Goal: Task Accomplishment & Management: Manage account settings

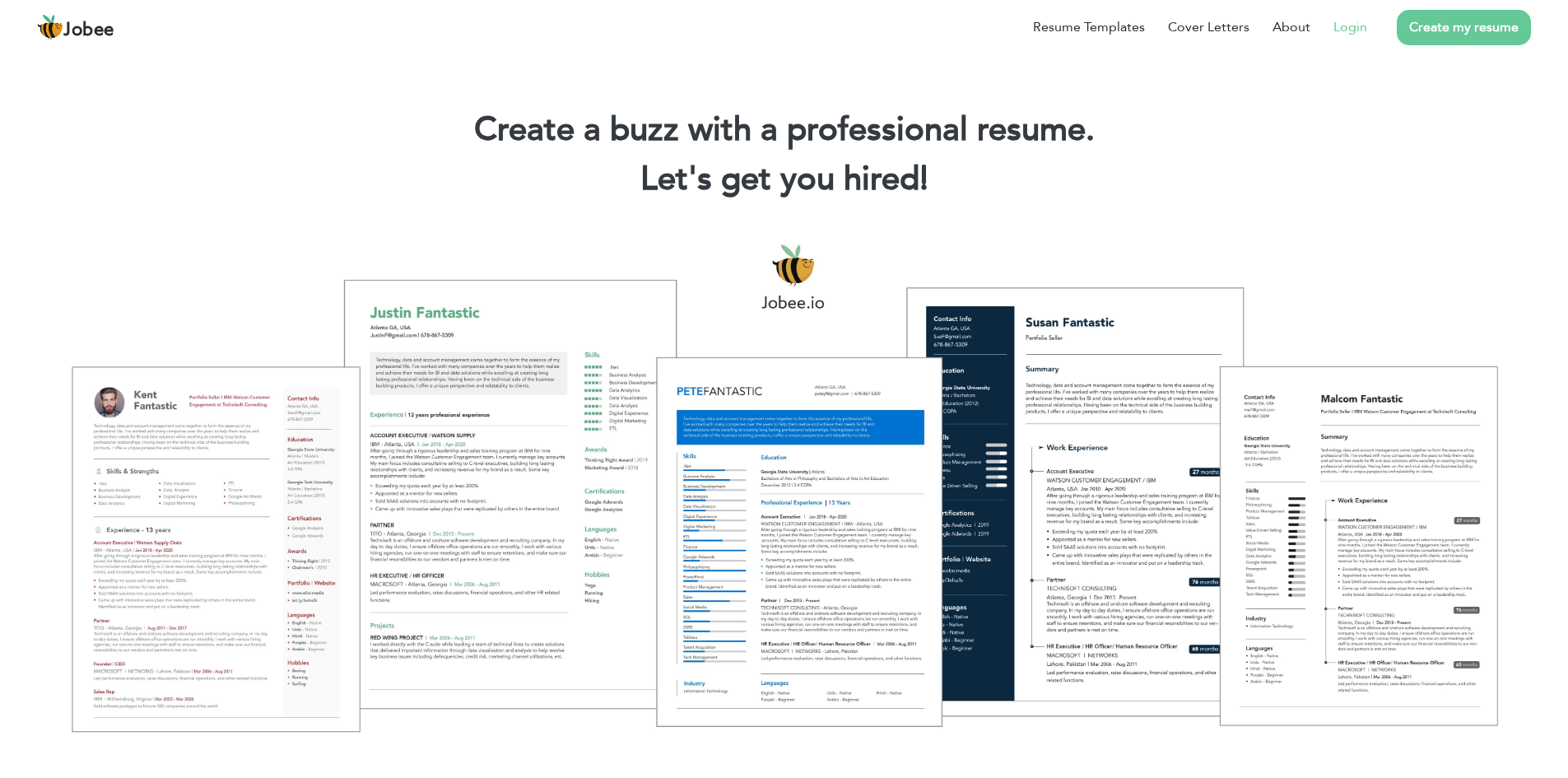
click at [1353, 23] on link "Login" at bounding box center [1350, 26] width 34 height 20
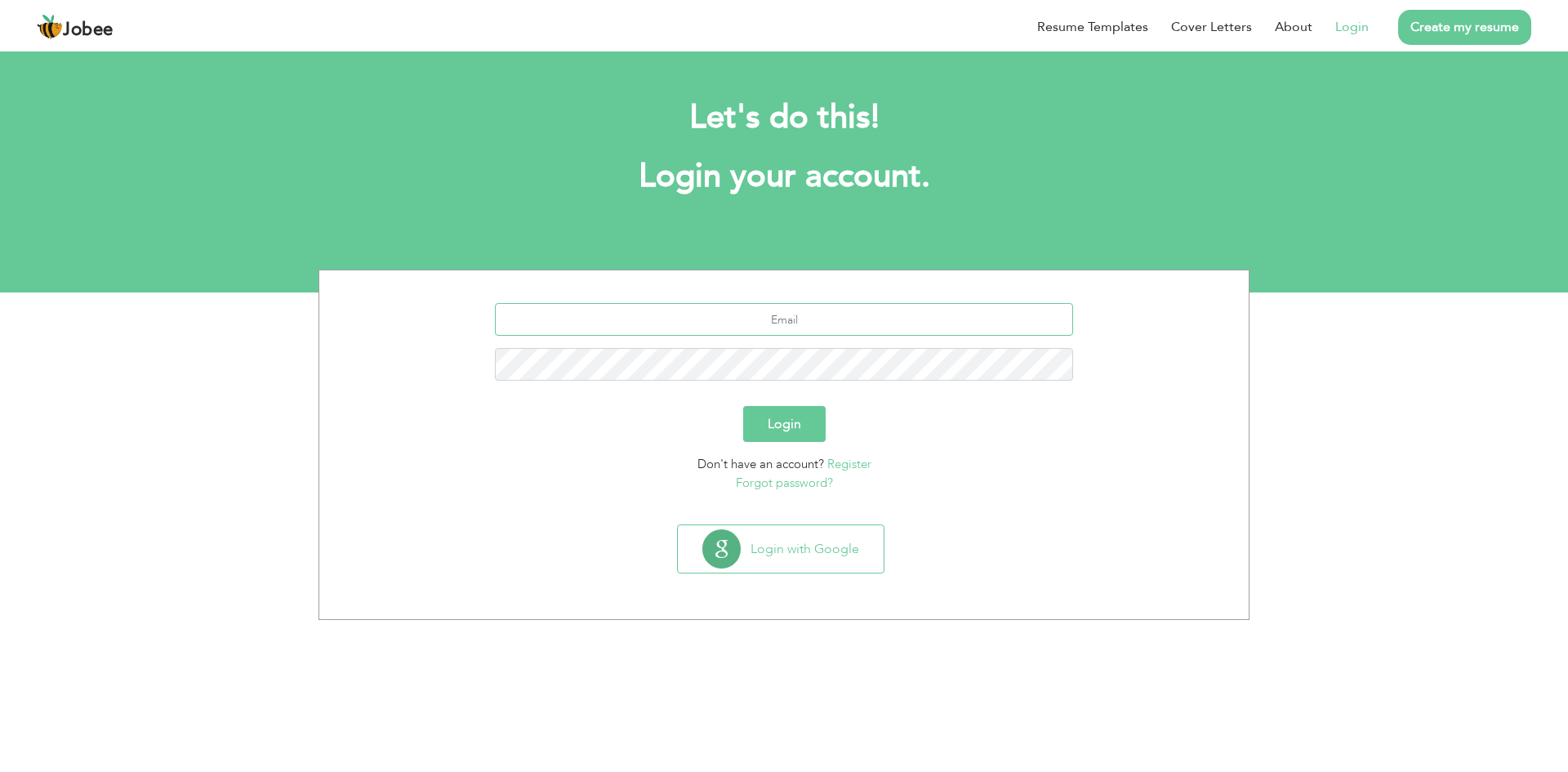
click at [737, 316] on input "text" at bounding box center [784, 319] width 579 height 33
type input "waqasameen944@gmail.com"
click at [743, 406] on button "Login" at bounding box center [784, 424] width 82 height 36
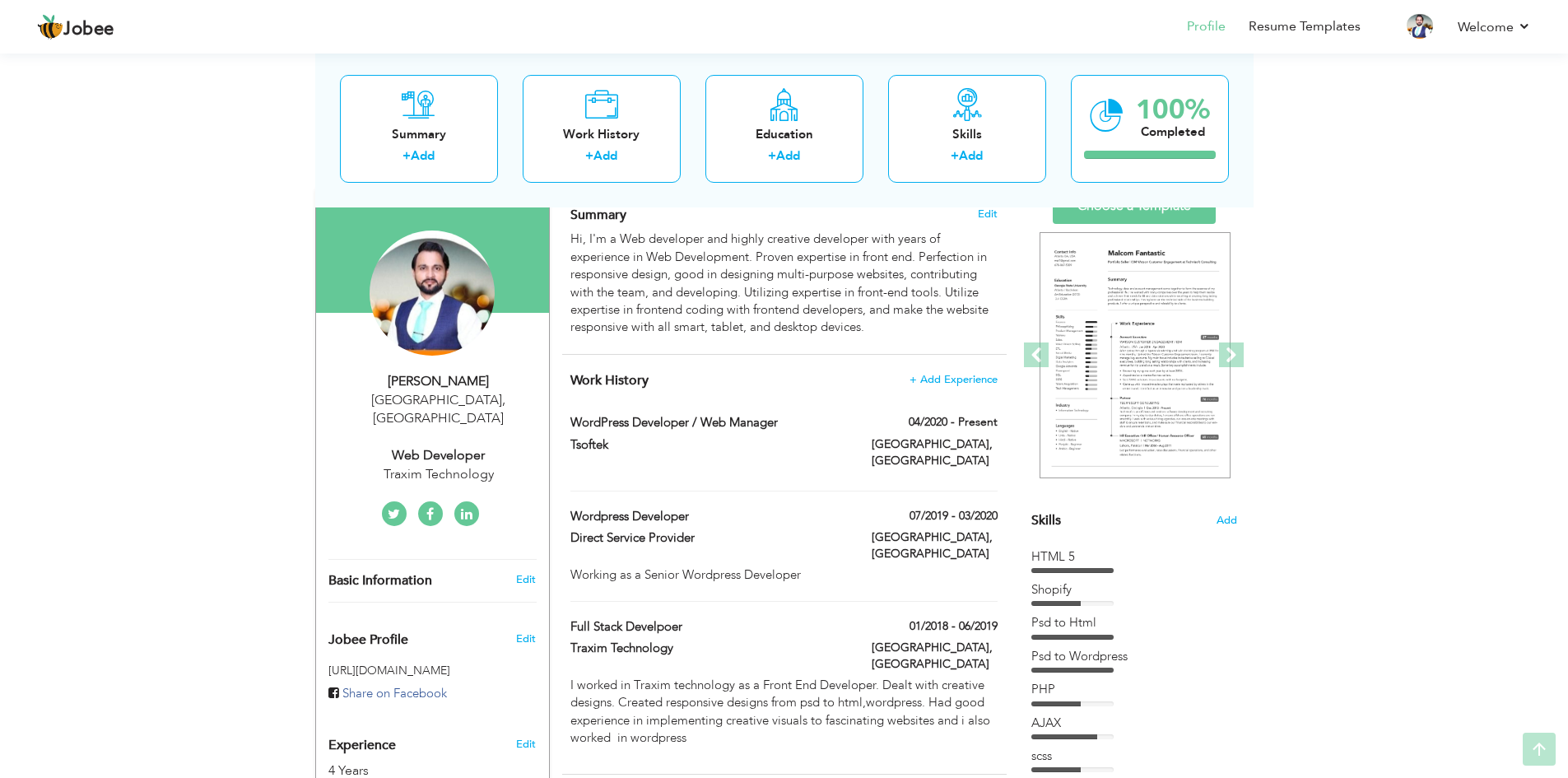
scroll to position [165, 0]
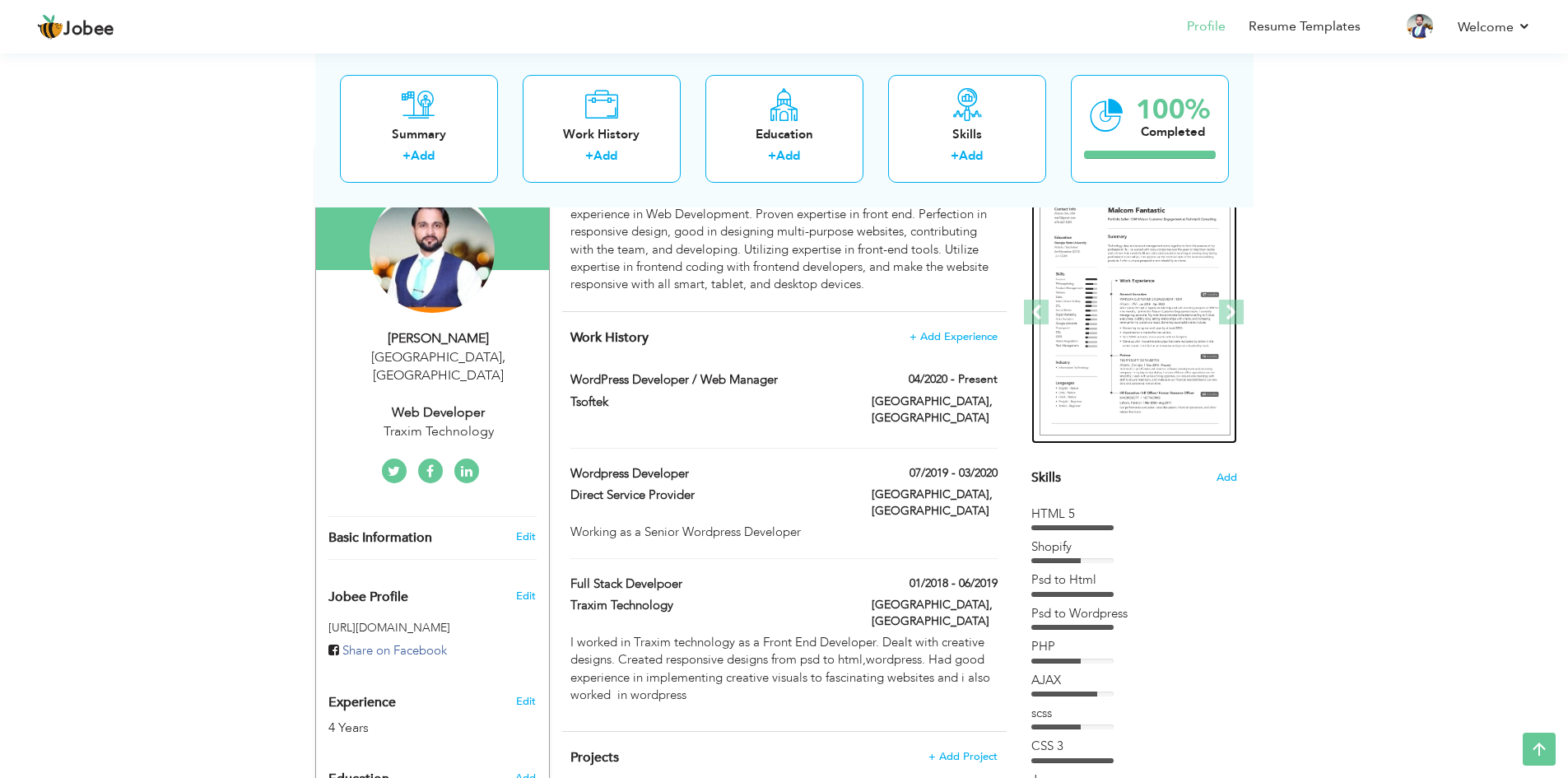
click at [1141, 307] on img at bounding box center [1135, 313] width 191 height 247
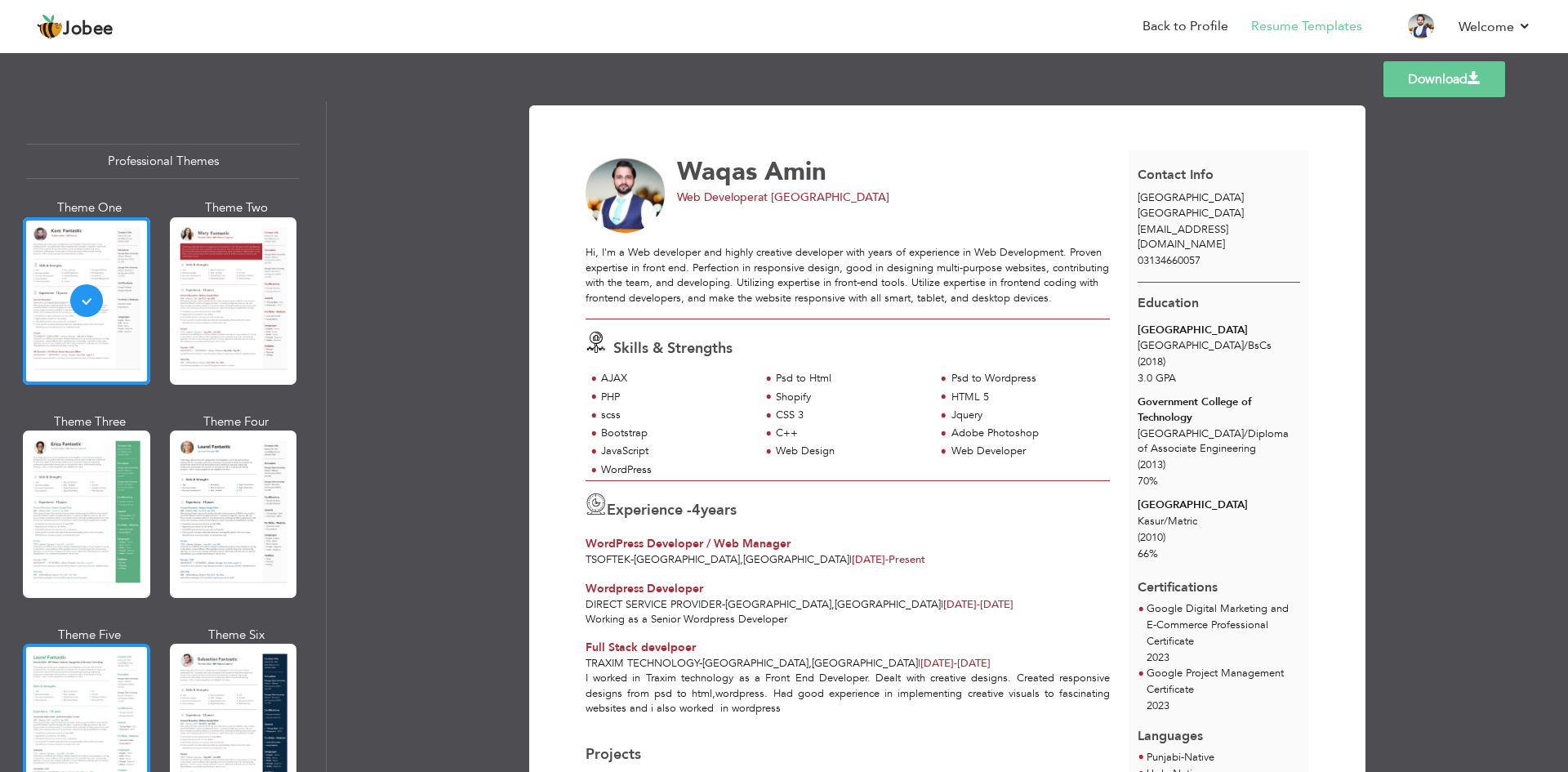
click at [76, 656] on div at bounding box center [86, 728] width 127 height 168
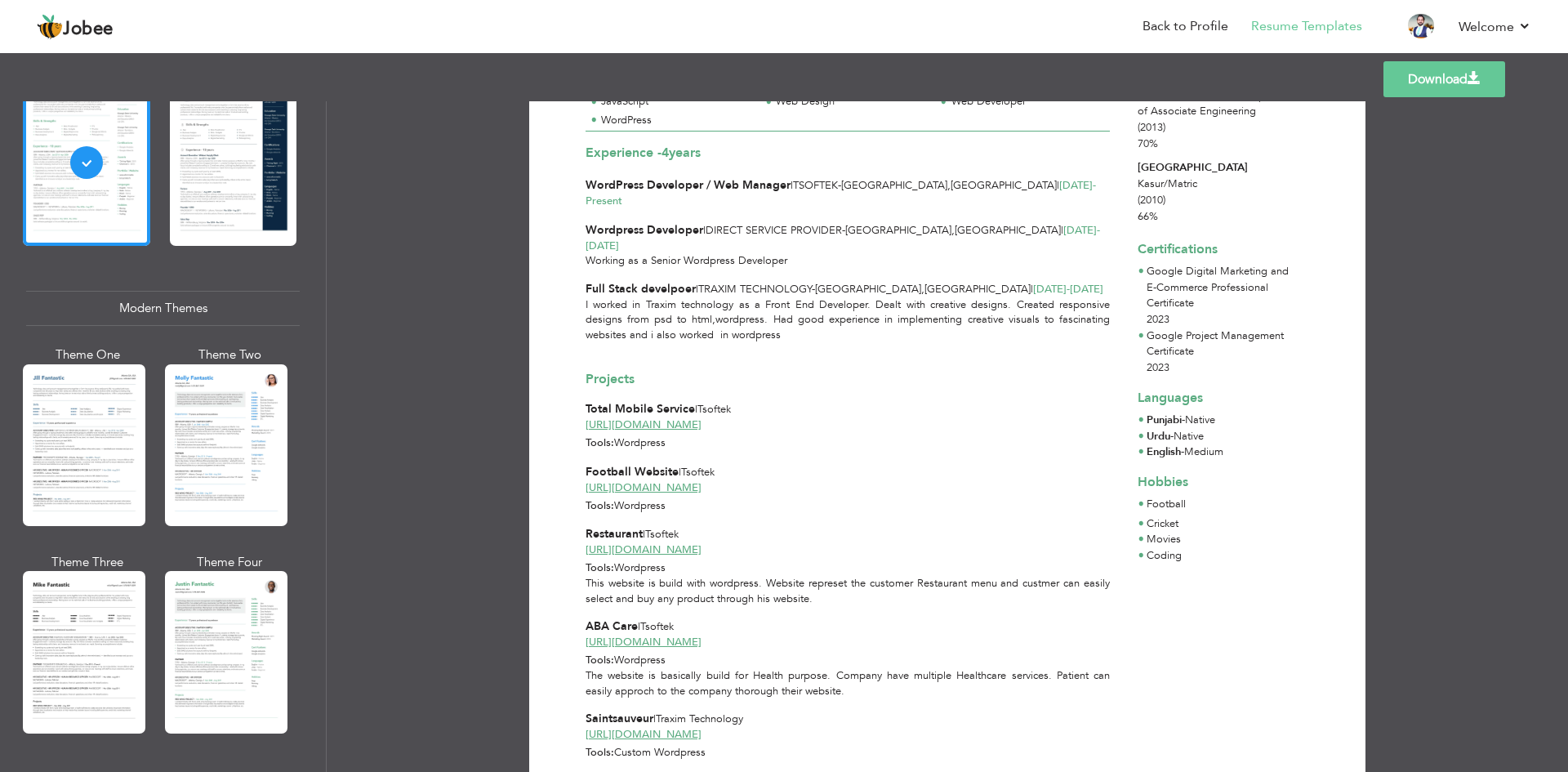
scroll to position [572, 0]
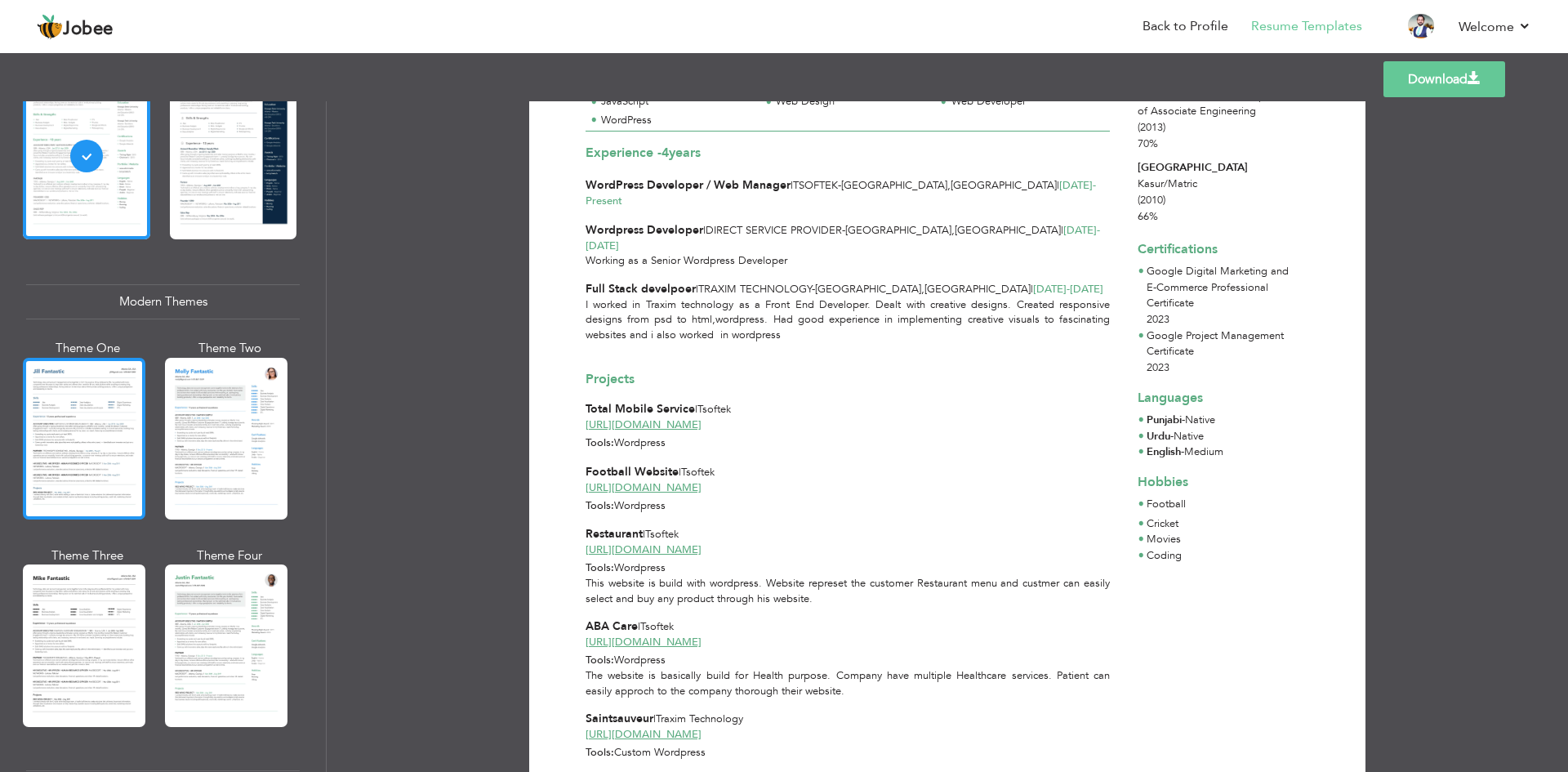
click at [84, 490] on div at bounding box center [84, 438] width 123 height 162
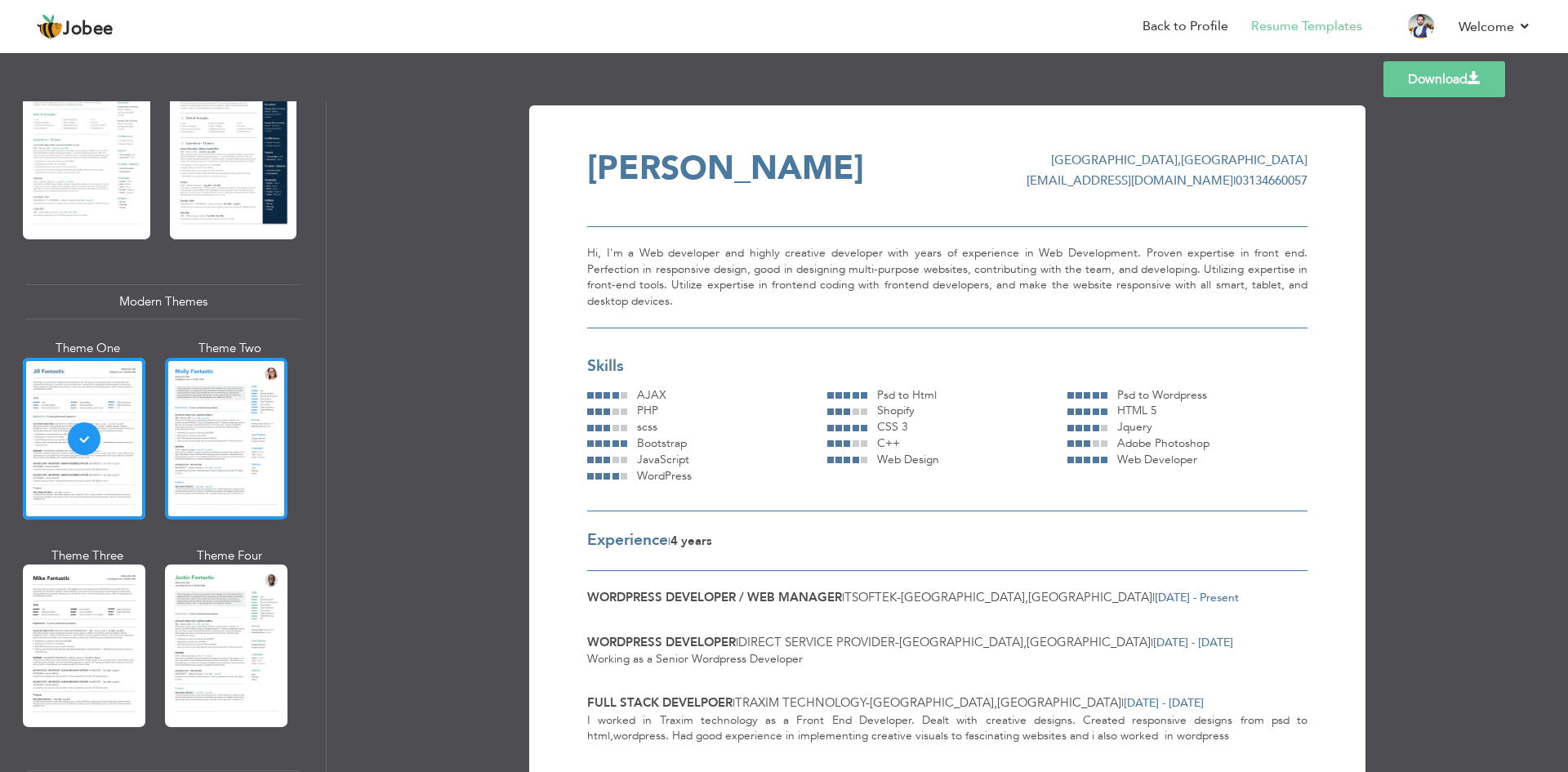
scroll to position [653, 0]
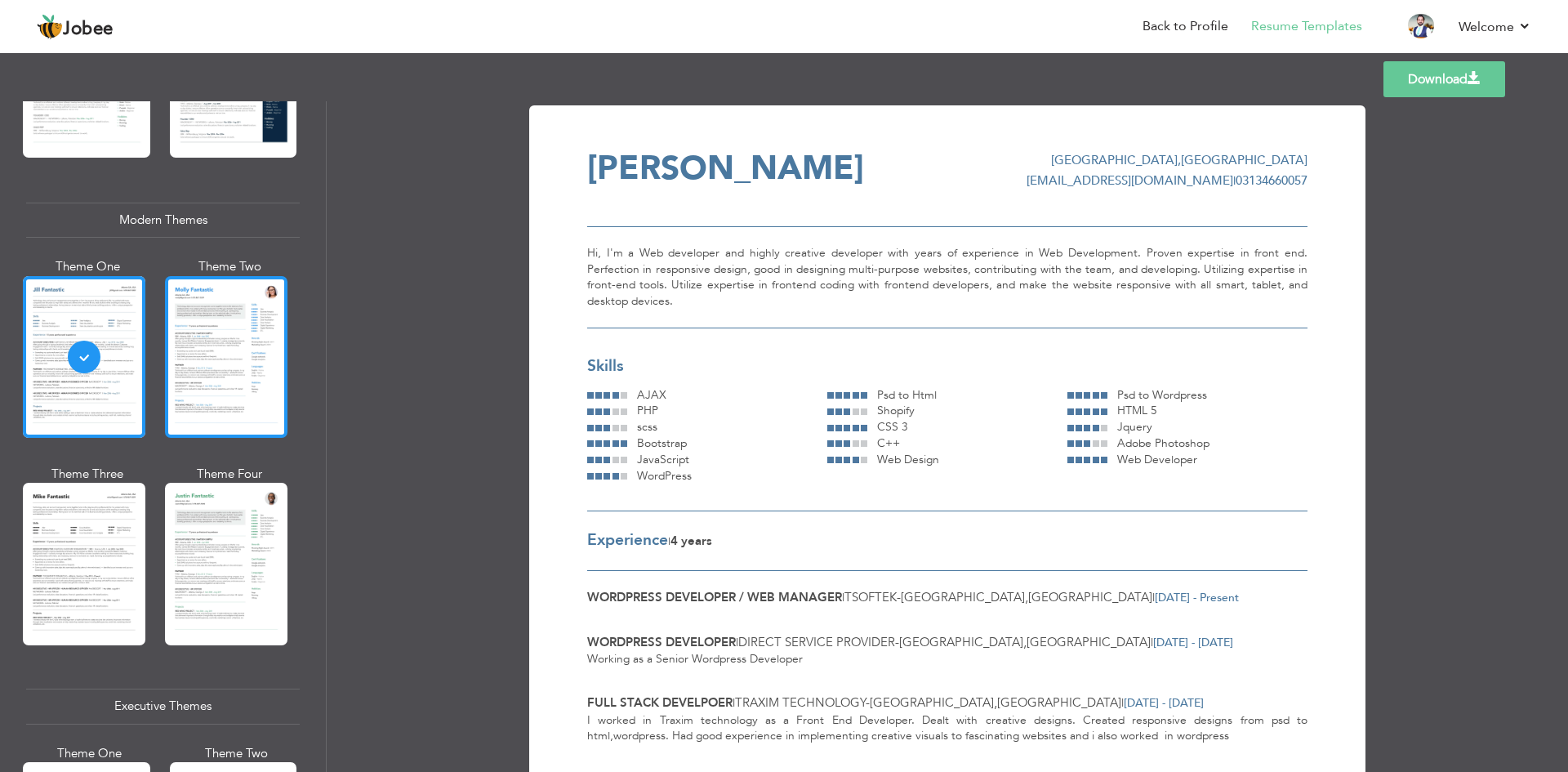
click at [222, 381] on div at bounding box center [226, 357] width 123 height 162
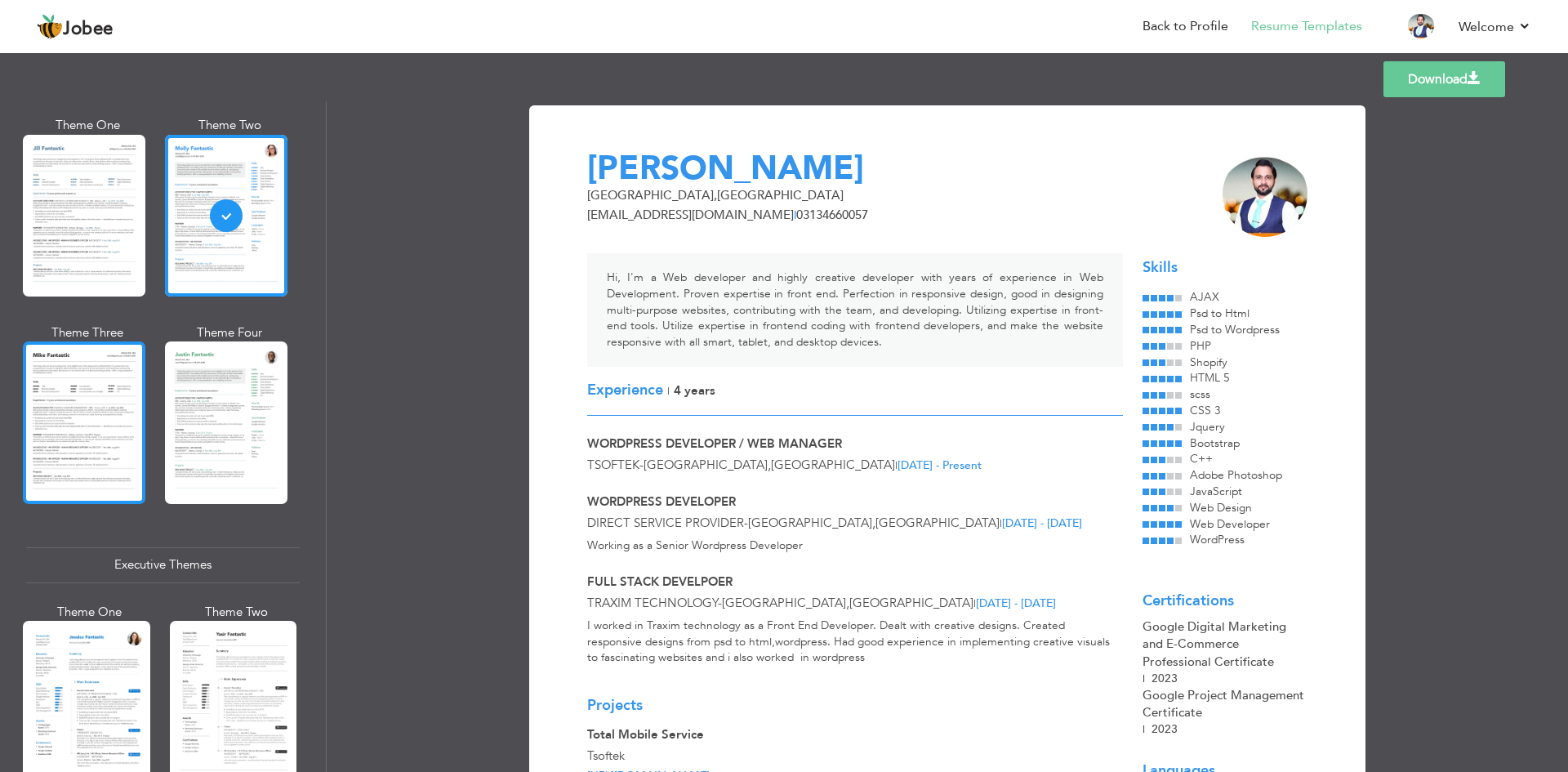
scroll to position [817, 0]
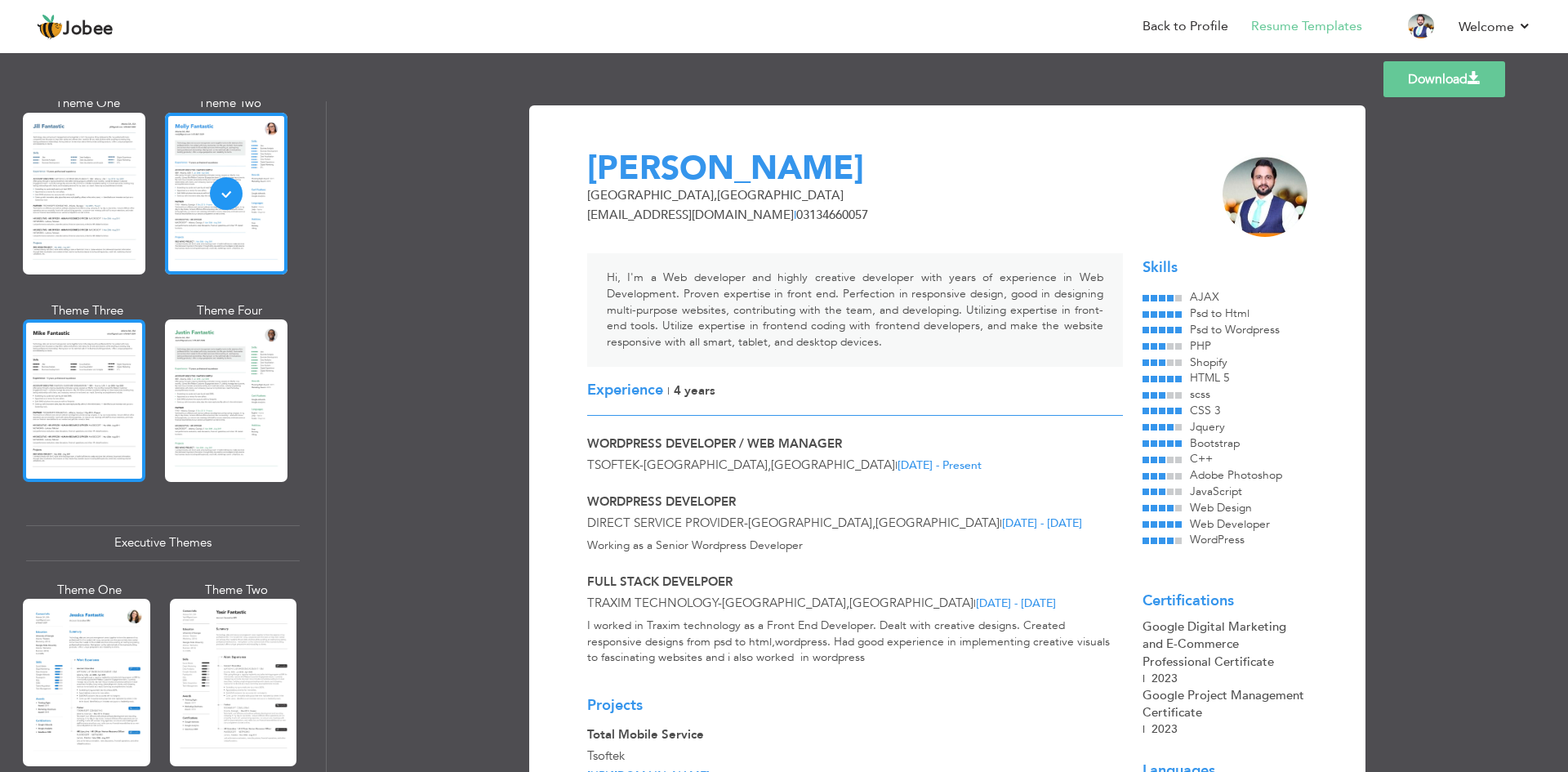
click at [103, 403] on div at bounding box center [84, 400] width 123 height 162
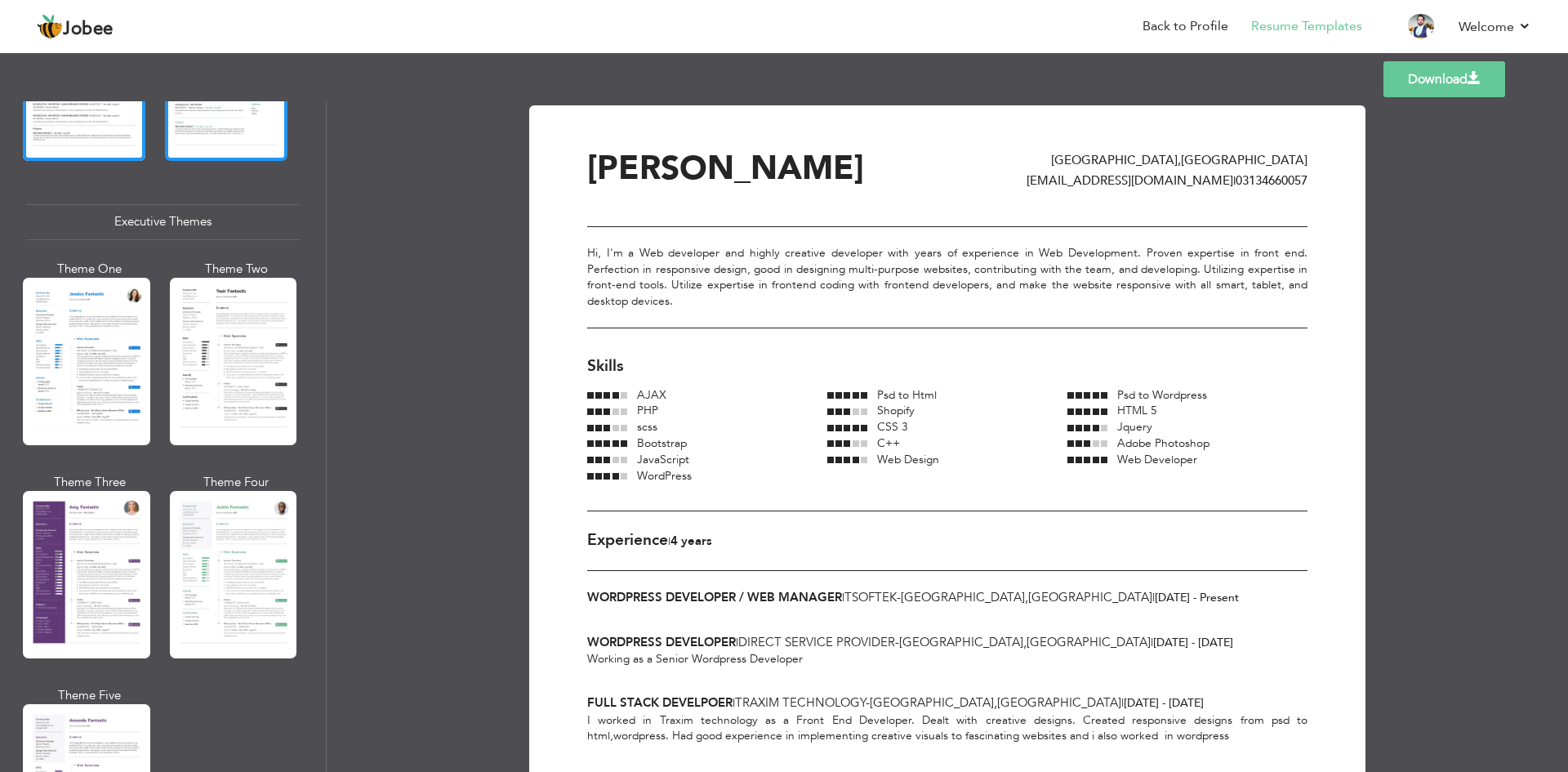
scroll to position [1225, 0]
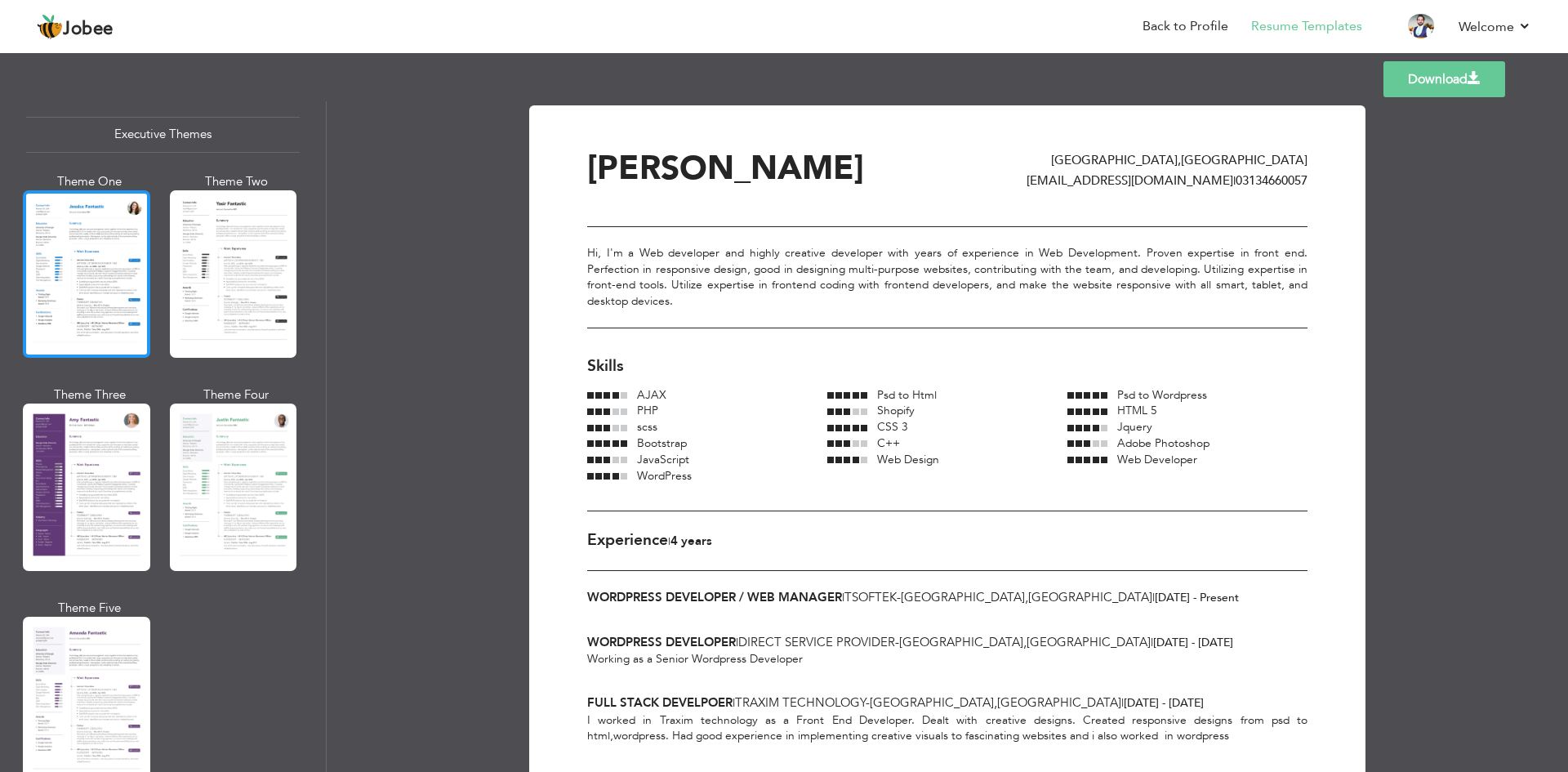
click at [103, 213] on div at bounding box center [86, 275] width 127 height 168
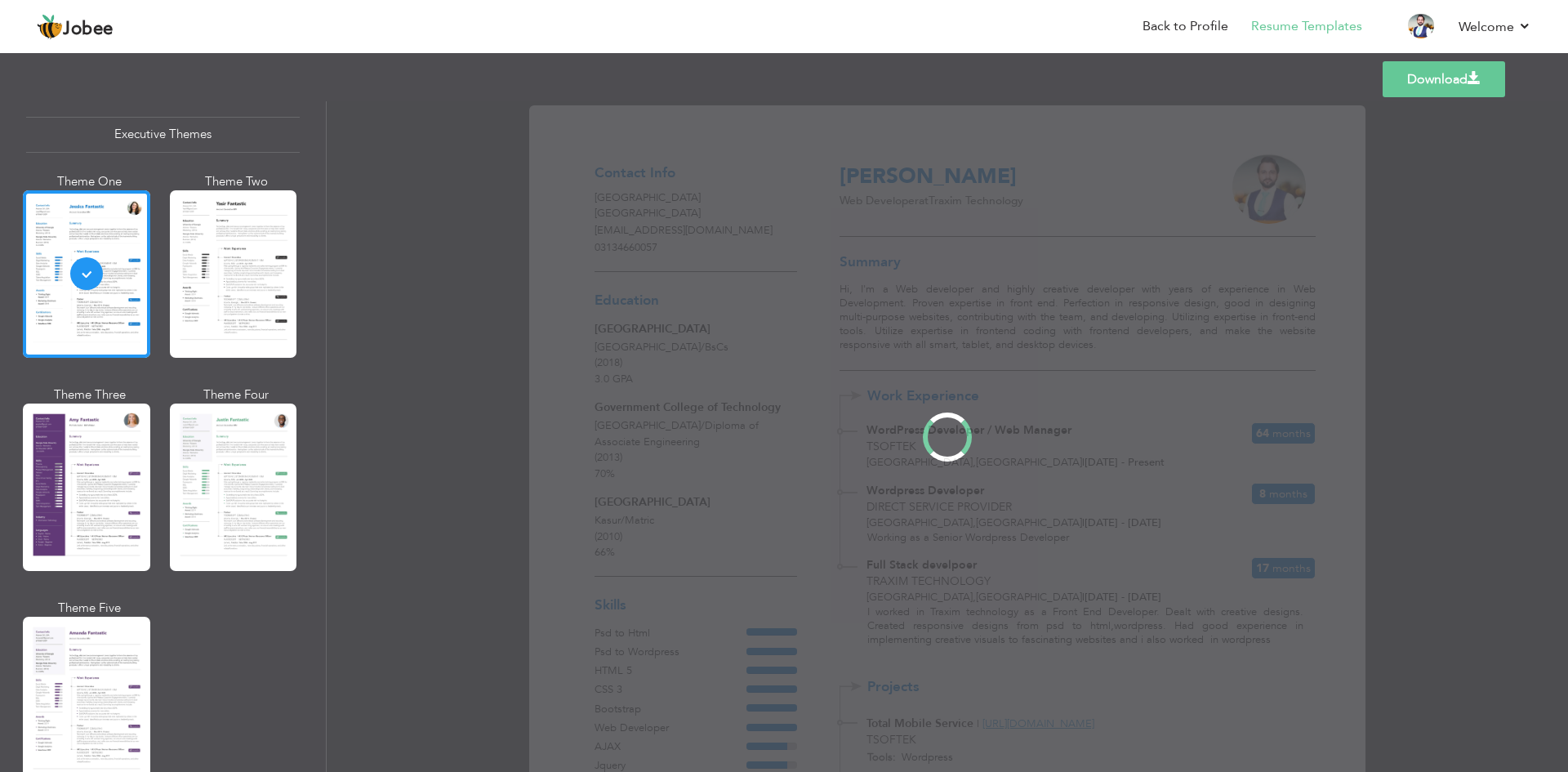
scroll to position [1224, 0]
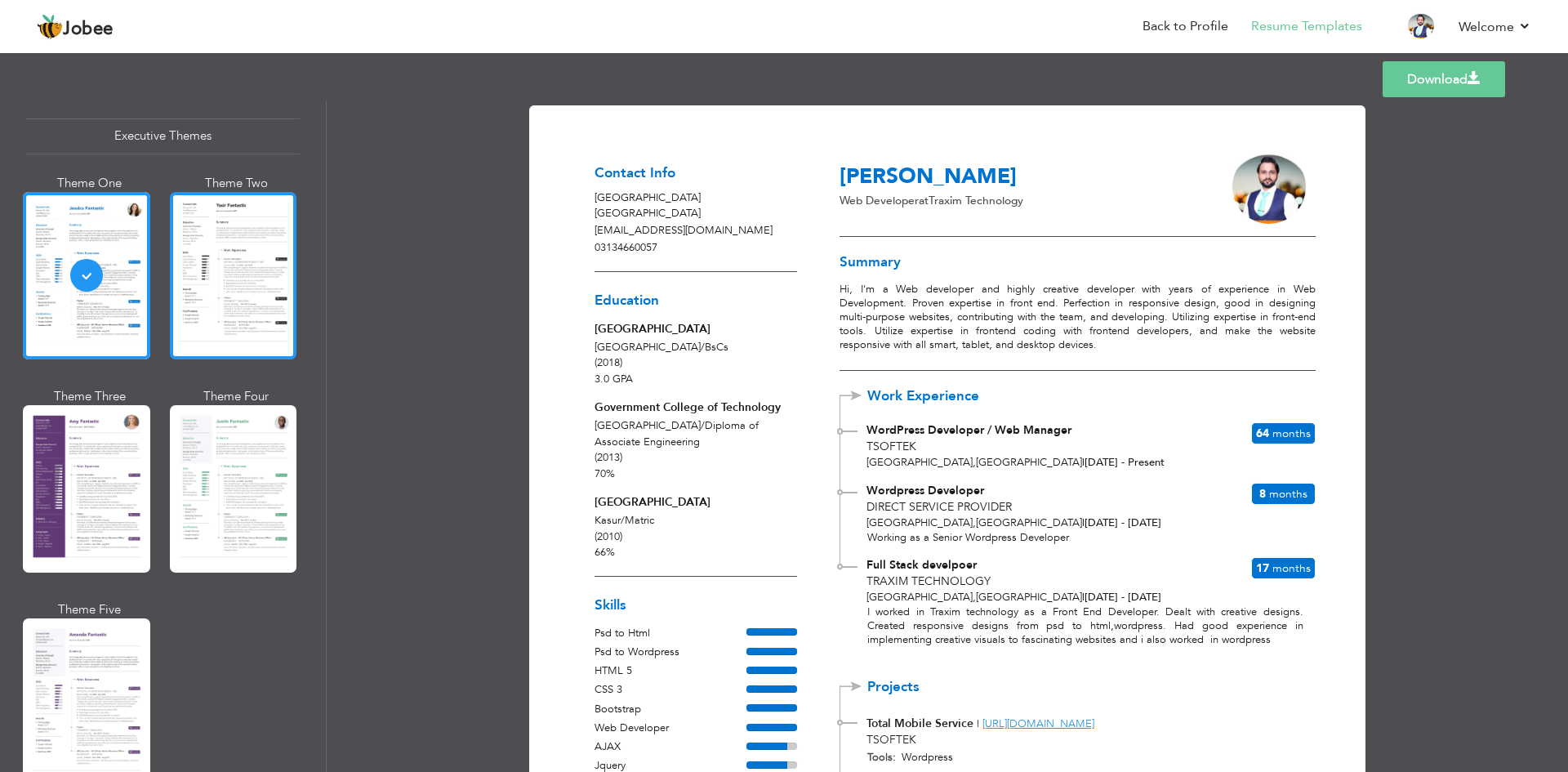
click at [233, 242] on div at bounding box center [234, 276] width 127 height 168
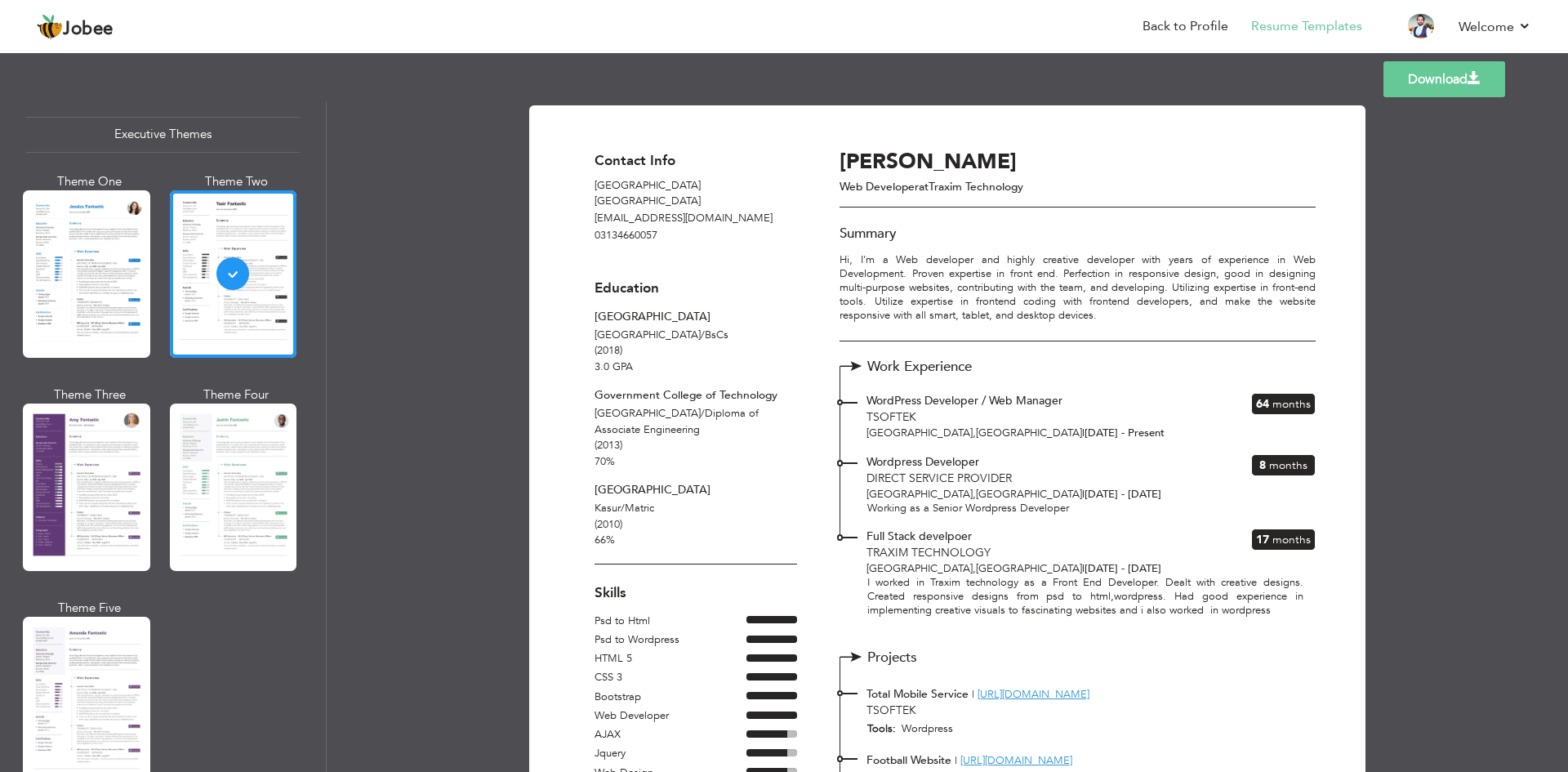
scroll to position [1389, 0]
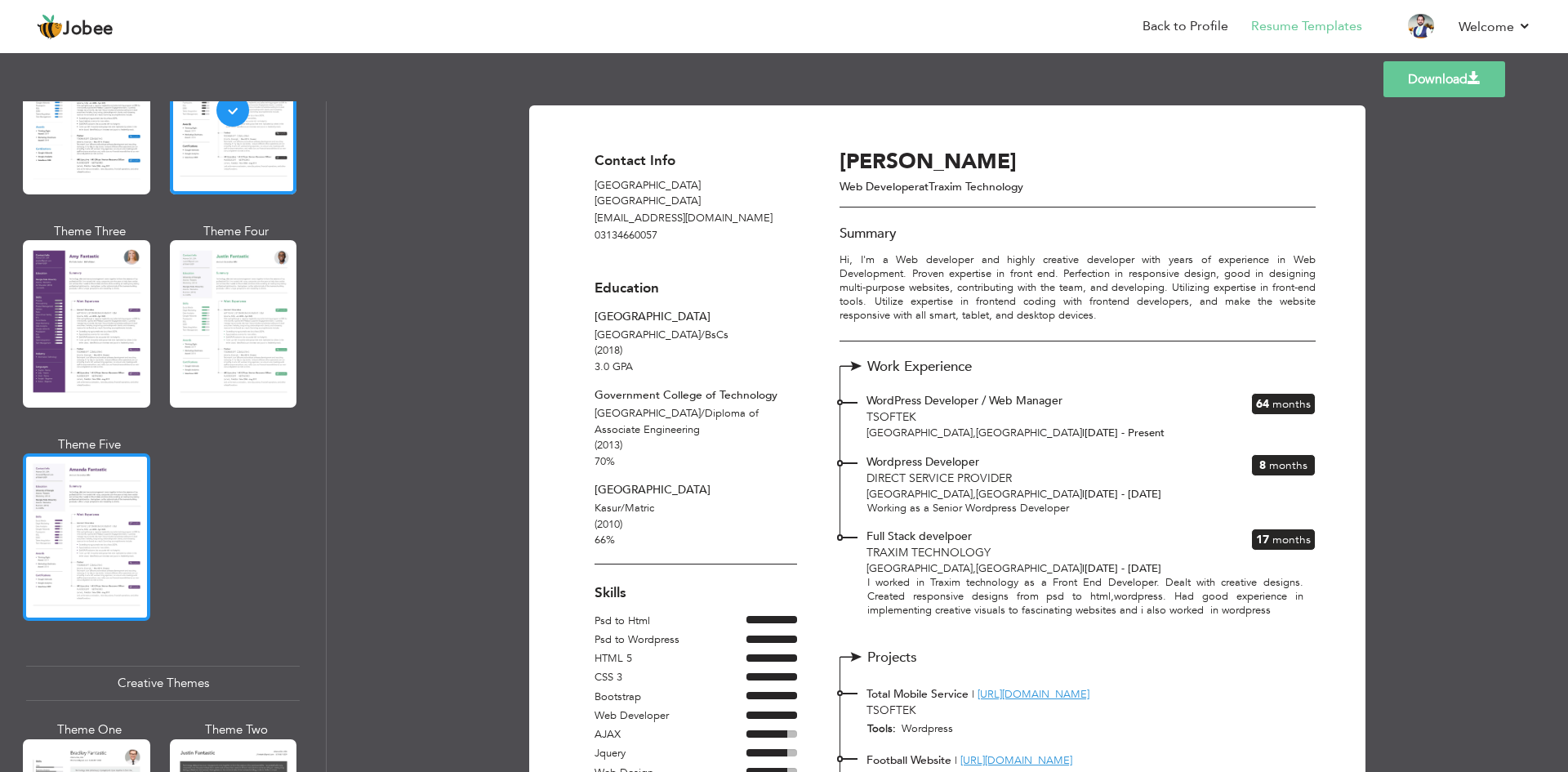
click at [74, 497] on div at bounding box center [86, 537] width 127 height 168
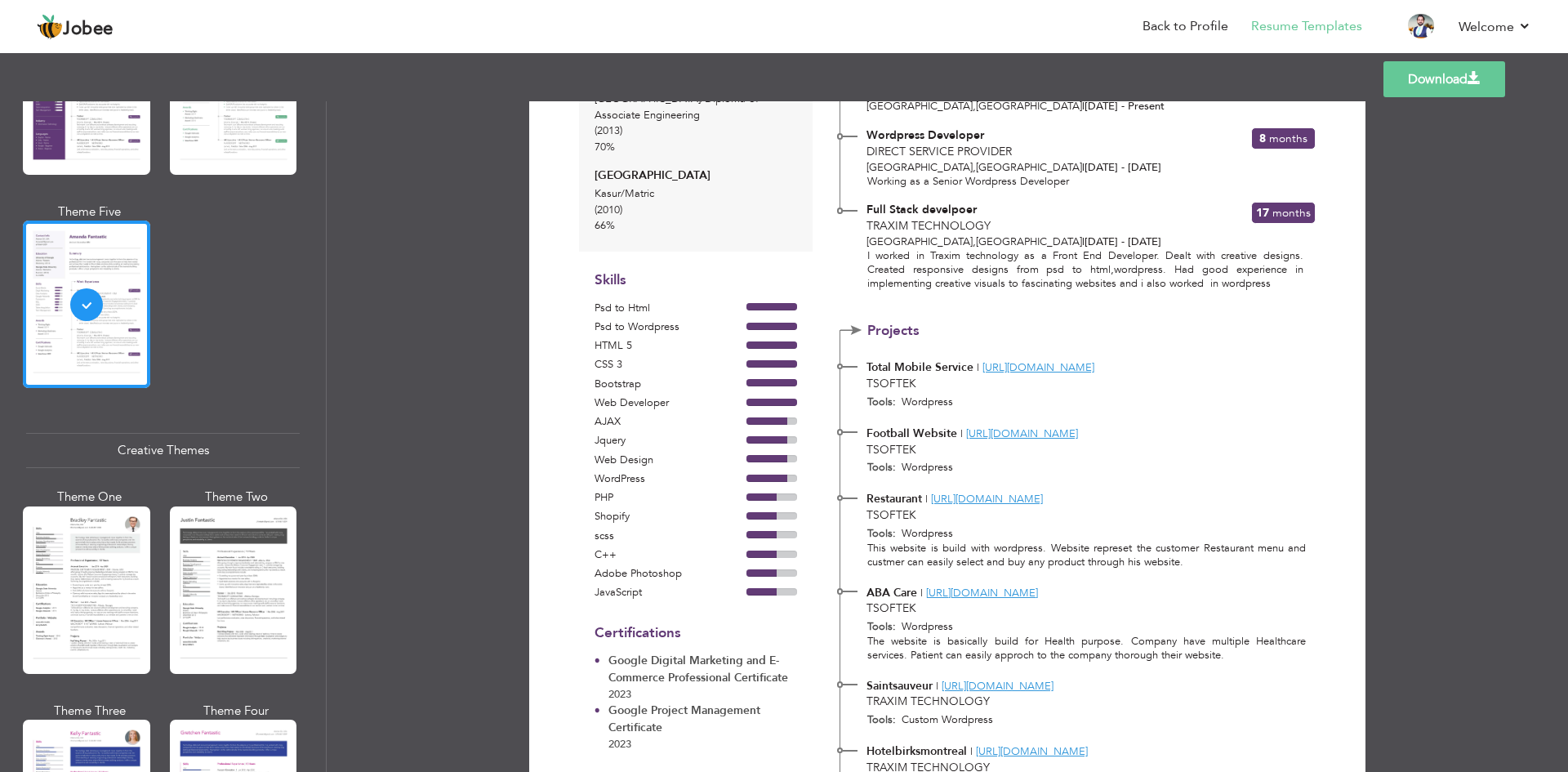
scroll to position [1797, 0]
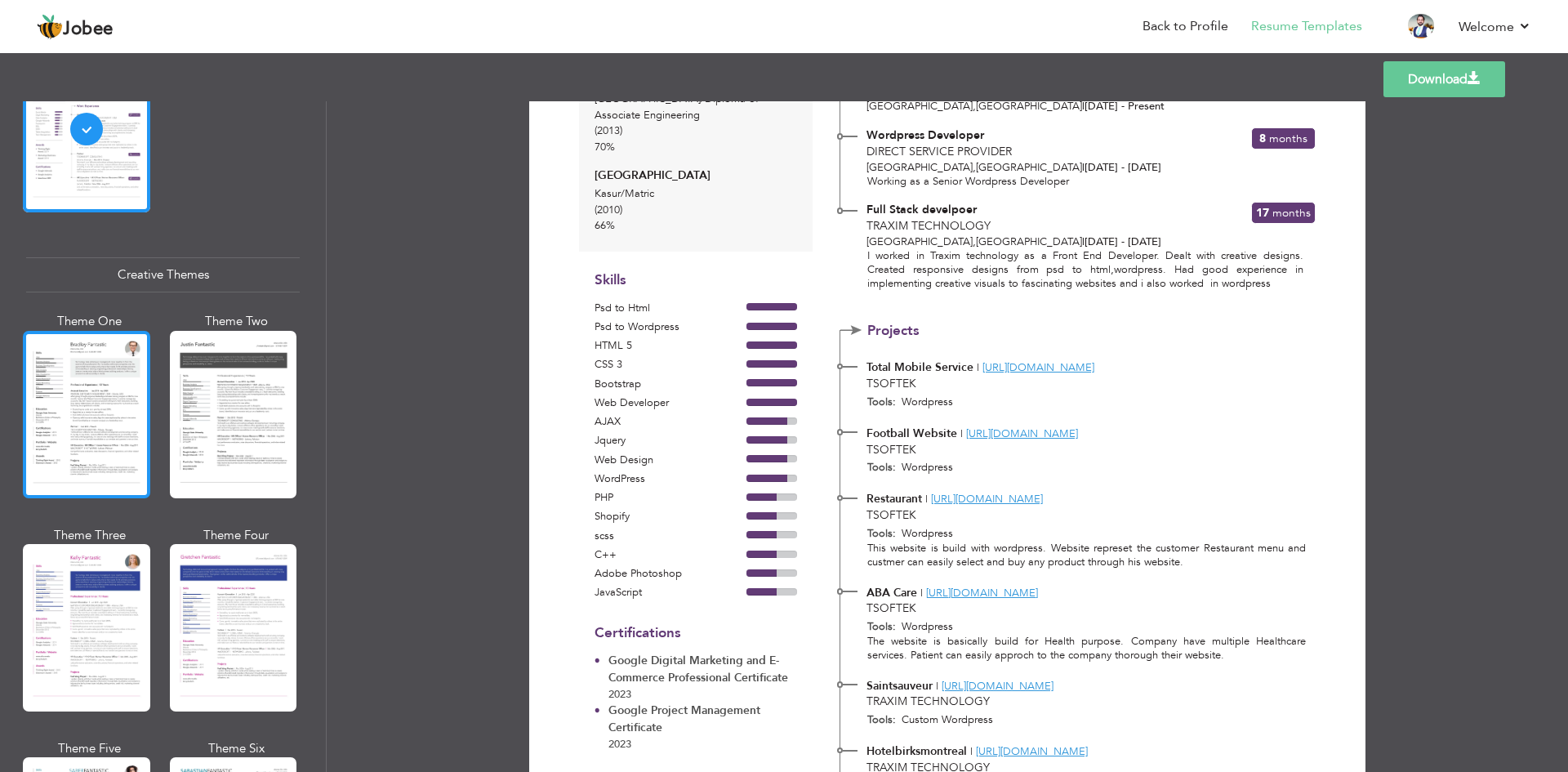
click at [94, 429] on div at bounding box center [86, 414] width 127 height 168
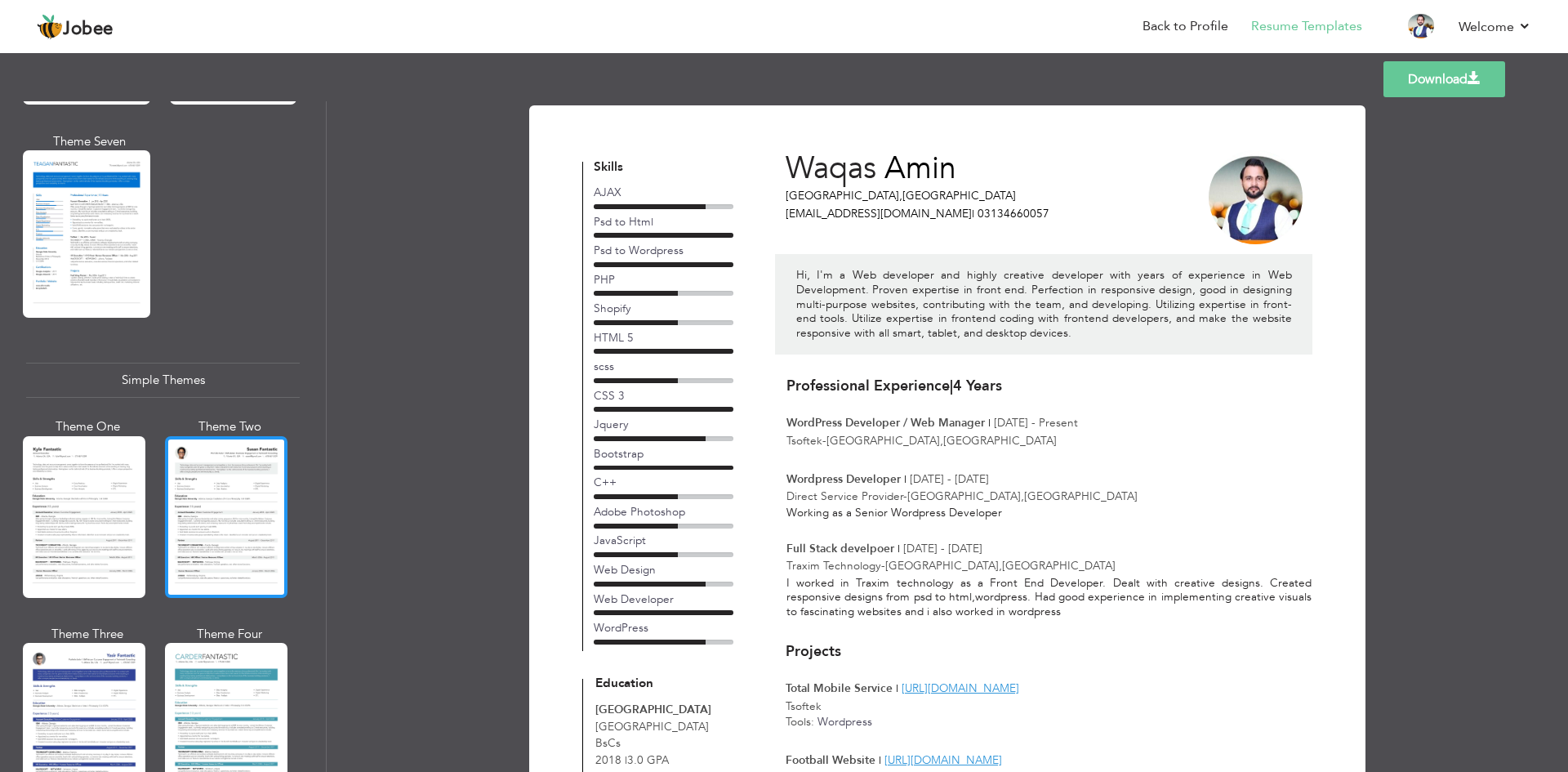
scroll to position [2660, 0]
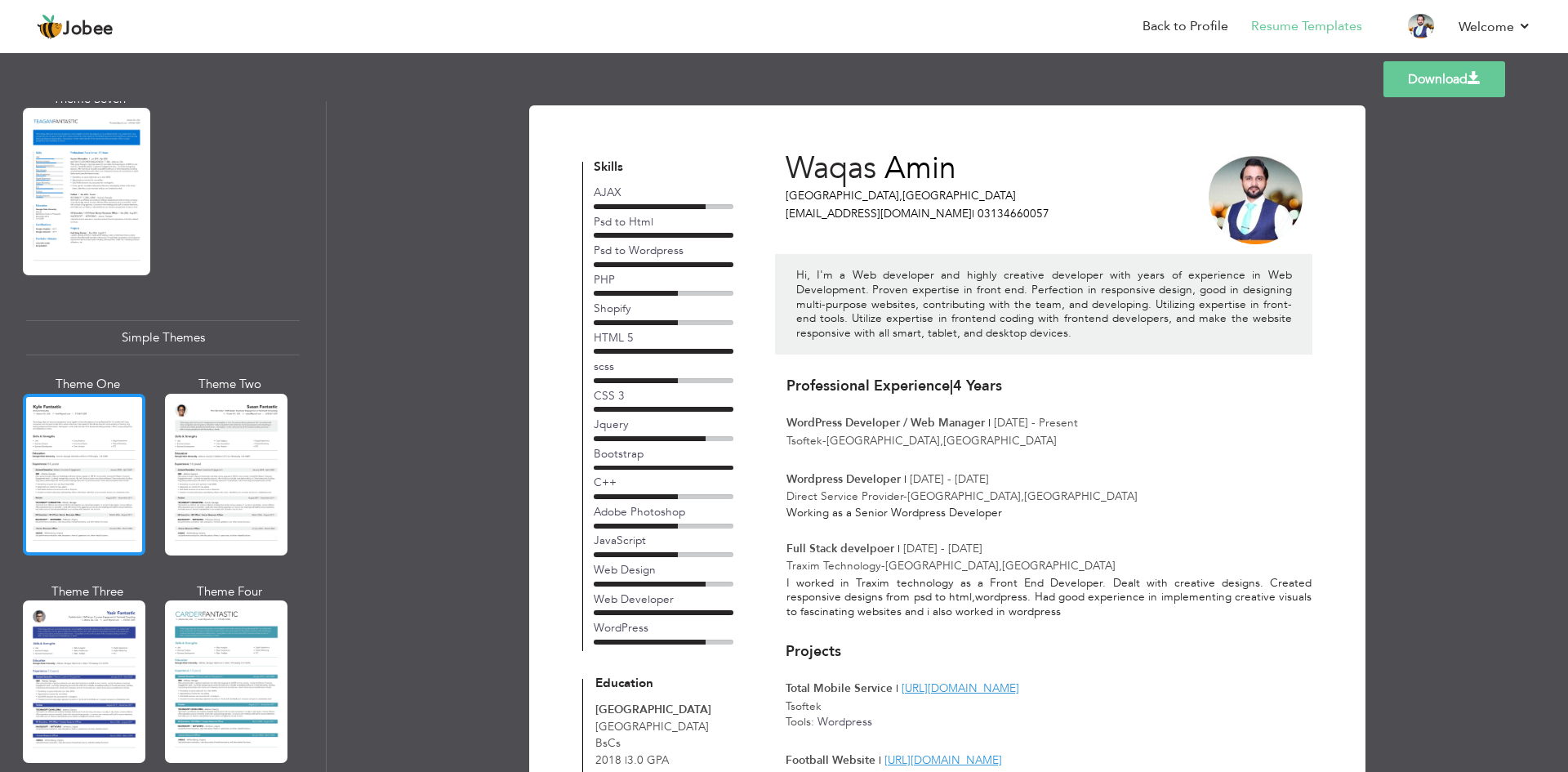
click at [117, 420] on div at bounding box center [84, 475] width 123 height 162
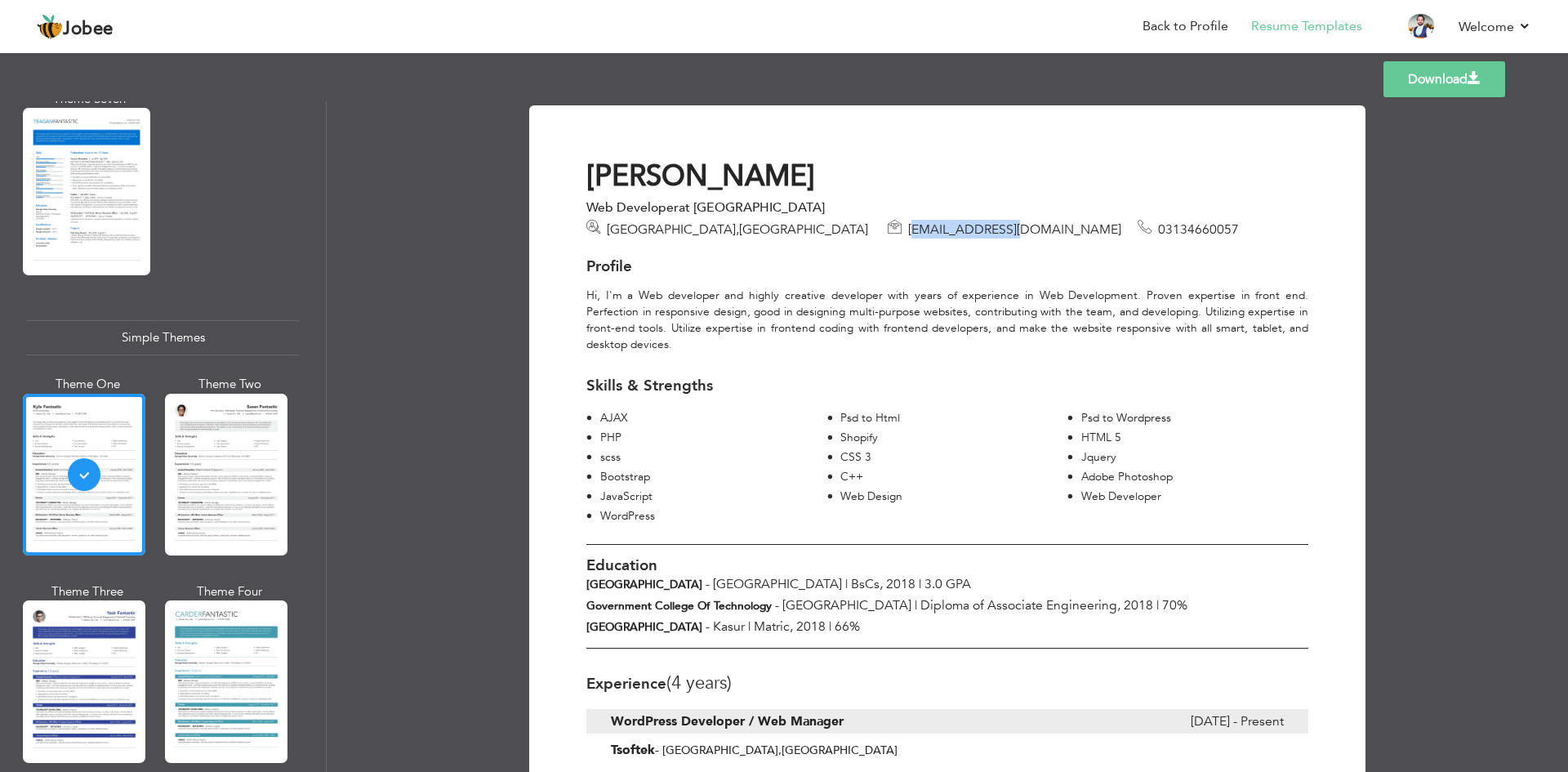
drag, startPoint x: 749, startPoint y: 233, endPoint x: 870, endPoint y: 233, distance: 121.0
click at [908, 233] on span "waqasameen944@gmail.com" at bounding box center [1015, 229] width 213 height 18
click at [972, 280] on div "Profile" at bounding box center [947, 262] width 746 height 42
drag, startPoint x: 620, startPoint y: 305, endPoint x: 867, endPoint y: 309, distance: 247.0
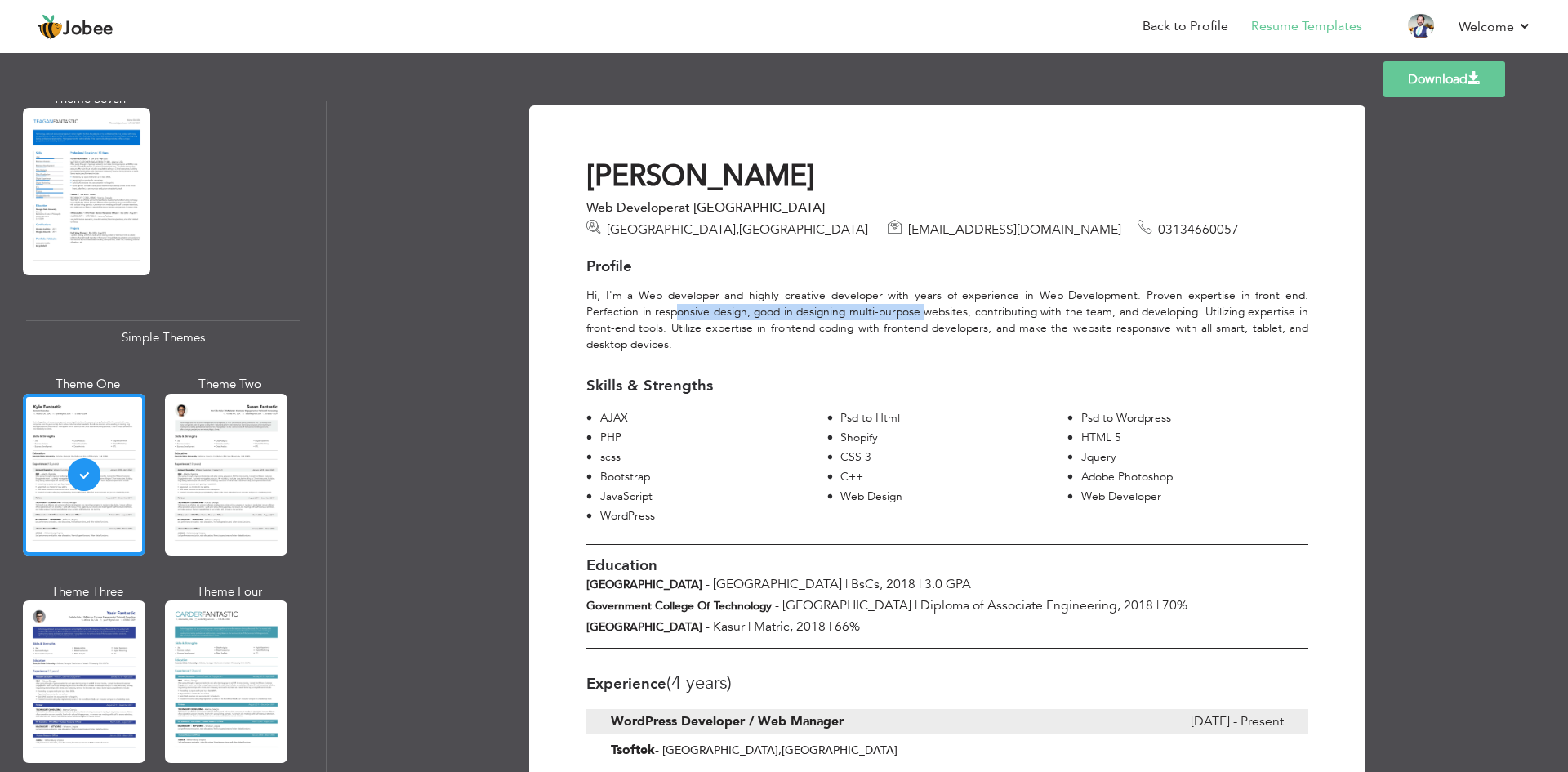
click at [867, 309] on div "Hi, I'm a Web developer and highly creative developer with years of experience …" at bounding box center [947, 319] width 746 height 65
click at [869, 308] on div "Hi, I'm a Web developer and highly creative developer with years of experience …" at bounding box center [947, 319] width 746 height 65
click at [878, 299] on div "Hi, I'm a Web developer and highly creative developer with years of experience …" at bounding box center [947, 319] width 746 height 65
click at [880, 299] on div "Hi, I'm a Web developer and highly creative developer with years of experience …" at bounding box center [947, 319] width 746 height 65
drag, startPoint x: 889, startPoint y: 300, endPoint x: 1260, endPoint y: 286, distance: 371.3
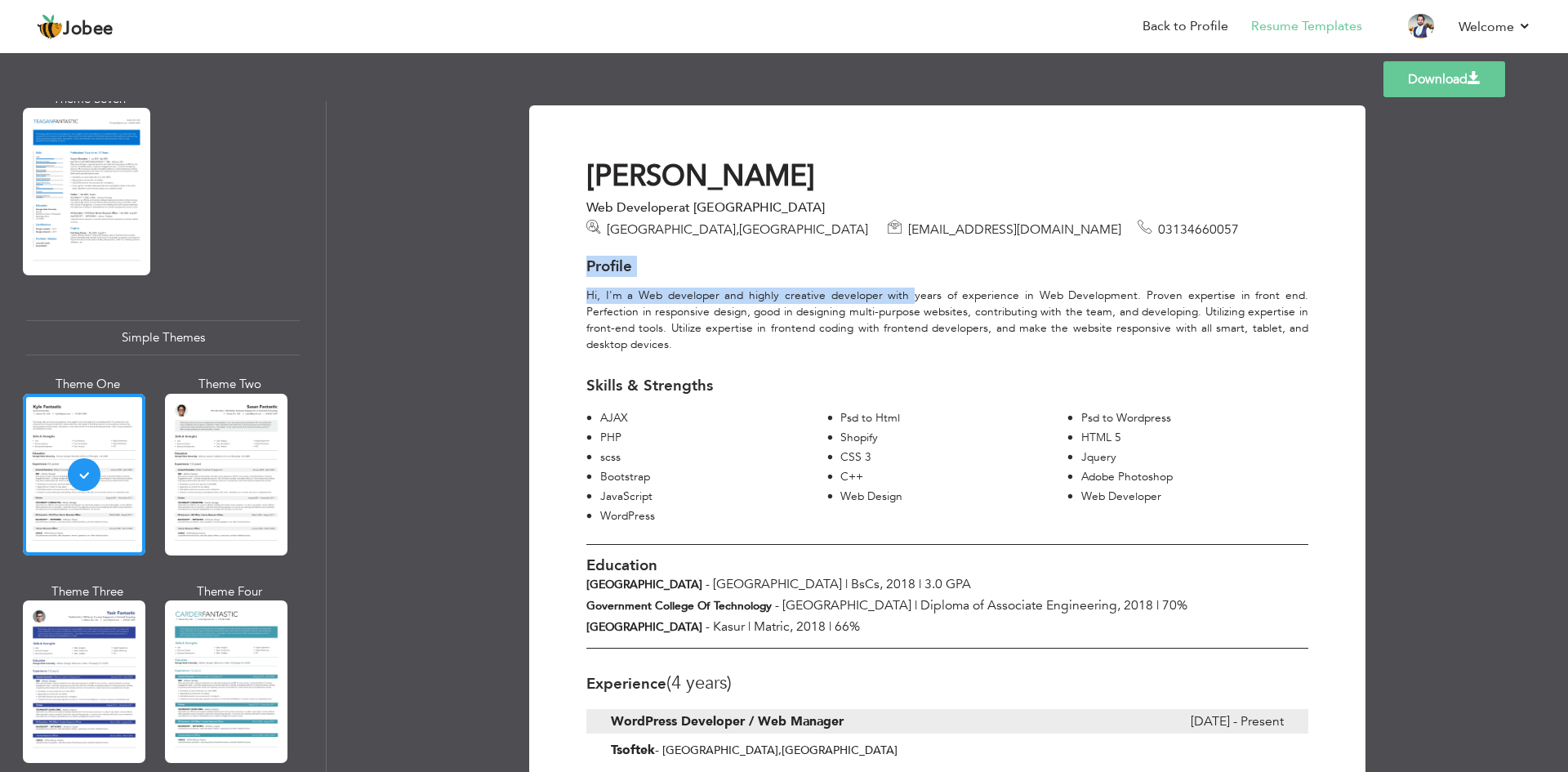
click at [1260, 286] on div "Profile Hi, I'm a Web developer and highly creative developer with years of exp…" at bounding box center [947, 383] width 746 height 290
click at [1241, 288] on div "Hi, I'm a Web developer and highly creative developer with years of experience …" at bounding box center [947, 319] width 746 height 65
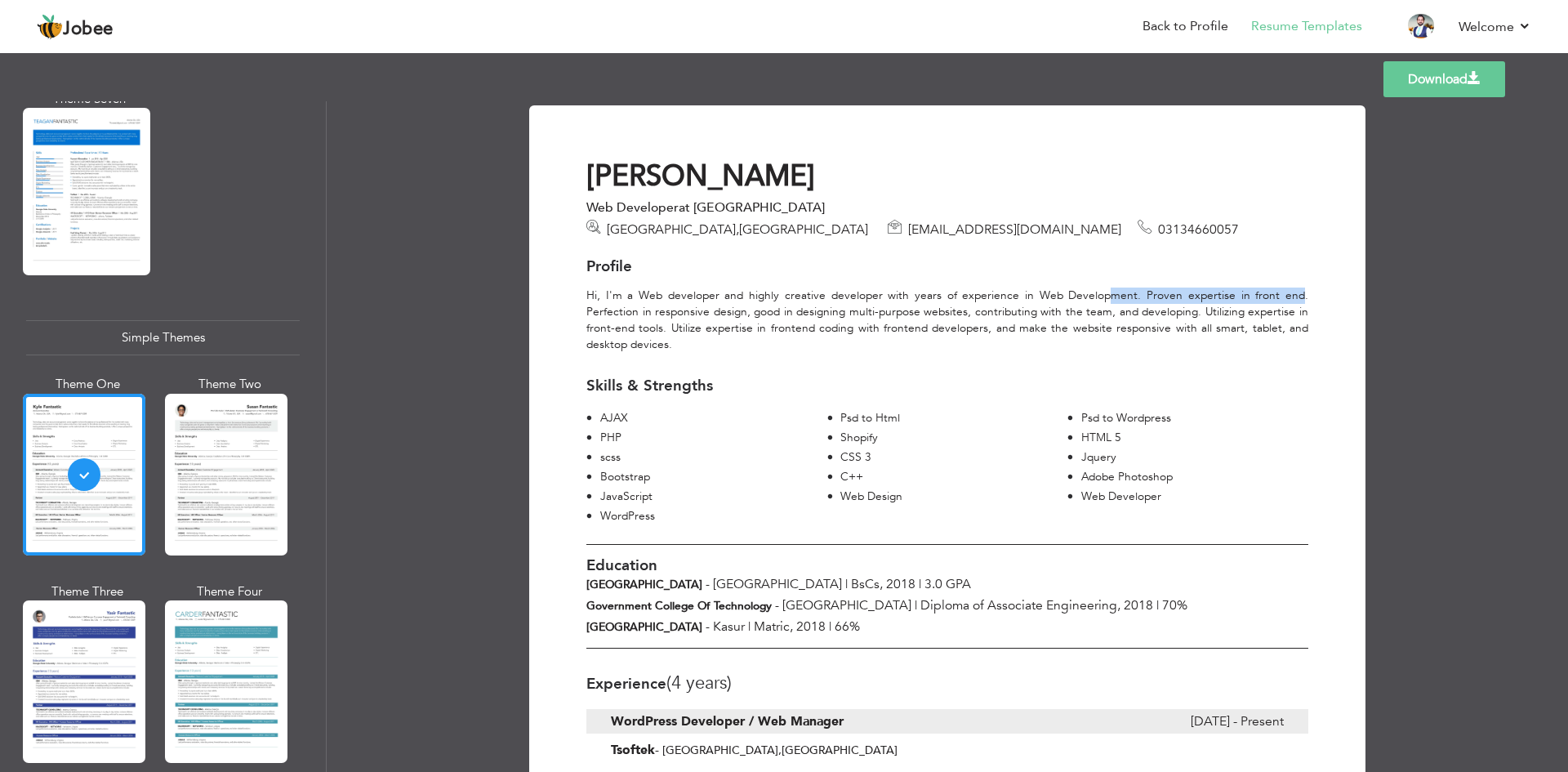
drag, startPoint x: 1071, startPoint y: 300, endPoint x: 1249, endPoint y: 297, distance: 178.0
click at [1249, 297] on div "Hi, I'm a Web developer and highly creative developer with years of experience …" at bounding box center [947, 319] width 746 height 65
drag, startPoint x: 628, startPoint y: 312, endPoint x: 897, endPoint y: 319, distance: 269.1
click at [897, 319] on div "Hi, I'm a Web developer and highly creative developer with years of experience …" at bounding box center [947, 319] width 746 height 65
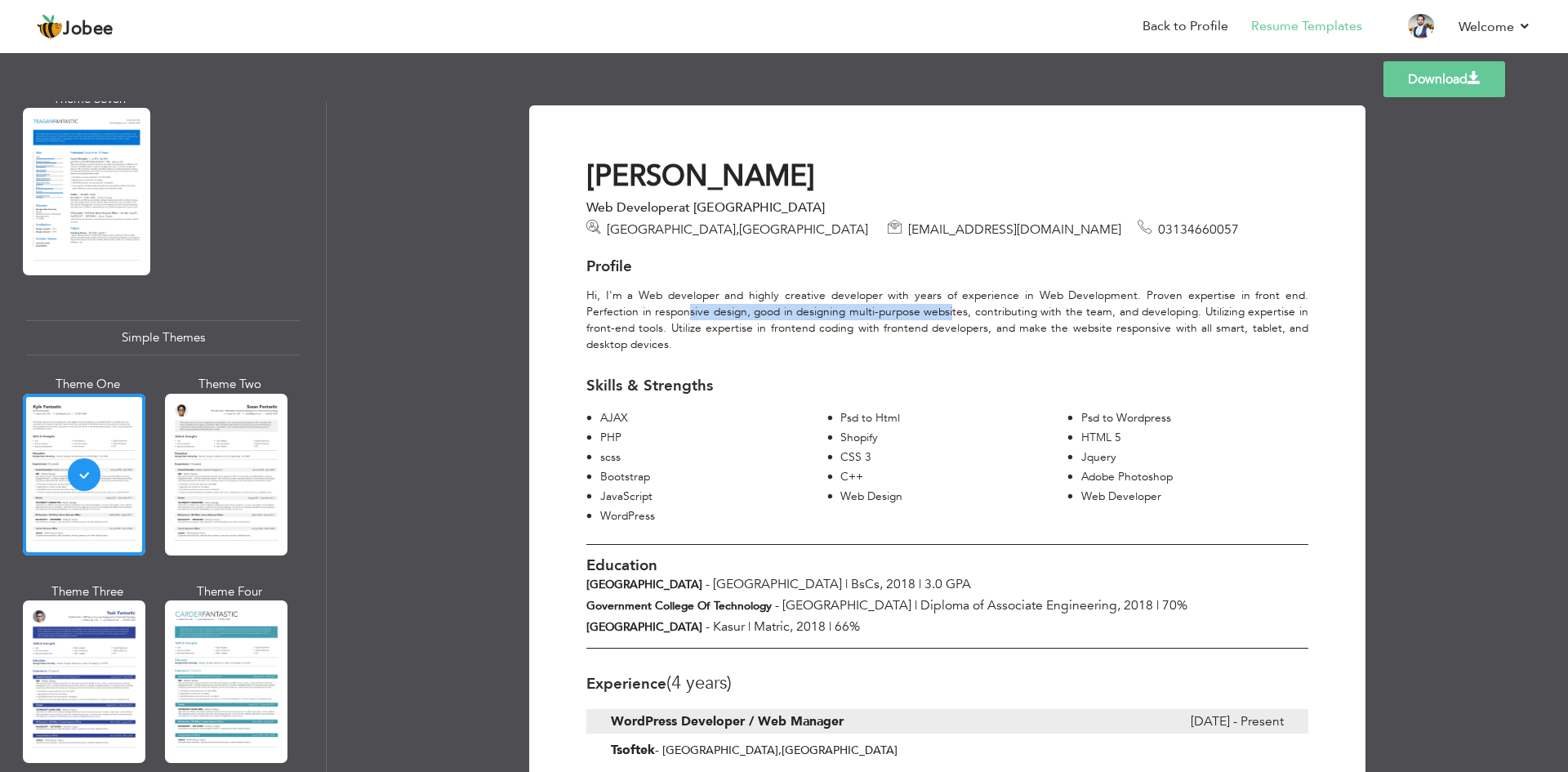
click at [898, 319] on div "Hi, I'm a Web developer and highly creative developer with years of experience …" at bounding box center [947, 319] width 746 height 65
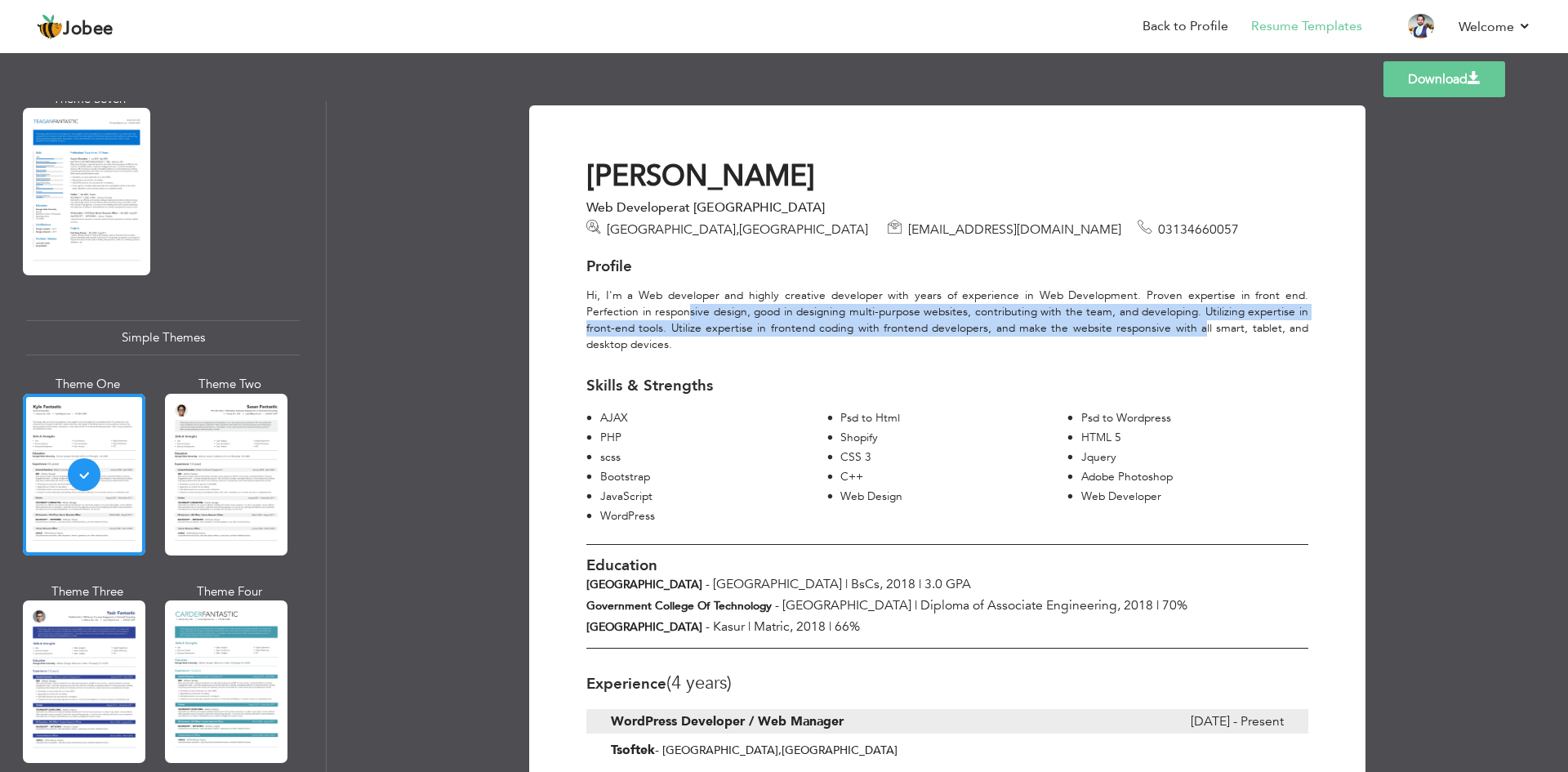
drag, startPoint x: 630, startPoint y: 308, endPoint x: 1155, endPoint y: 322, distance: 525.2
click at [1155, 322] on div "Hi, I'm a Web developer and highly creative developer with years of experience …" at bounding box center [947, 319] width 746 height 65
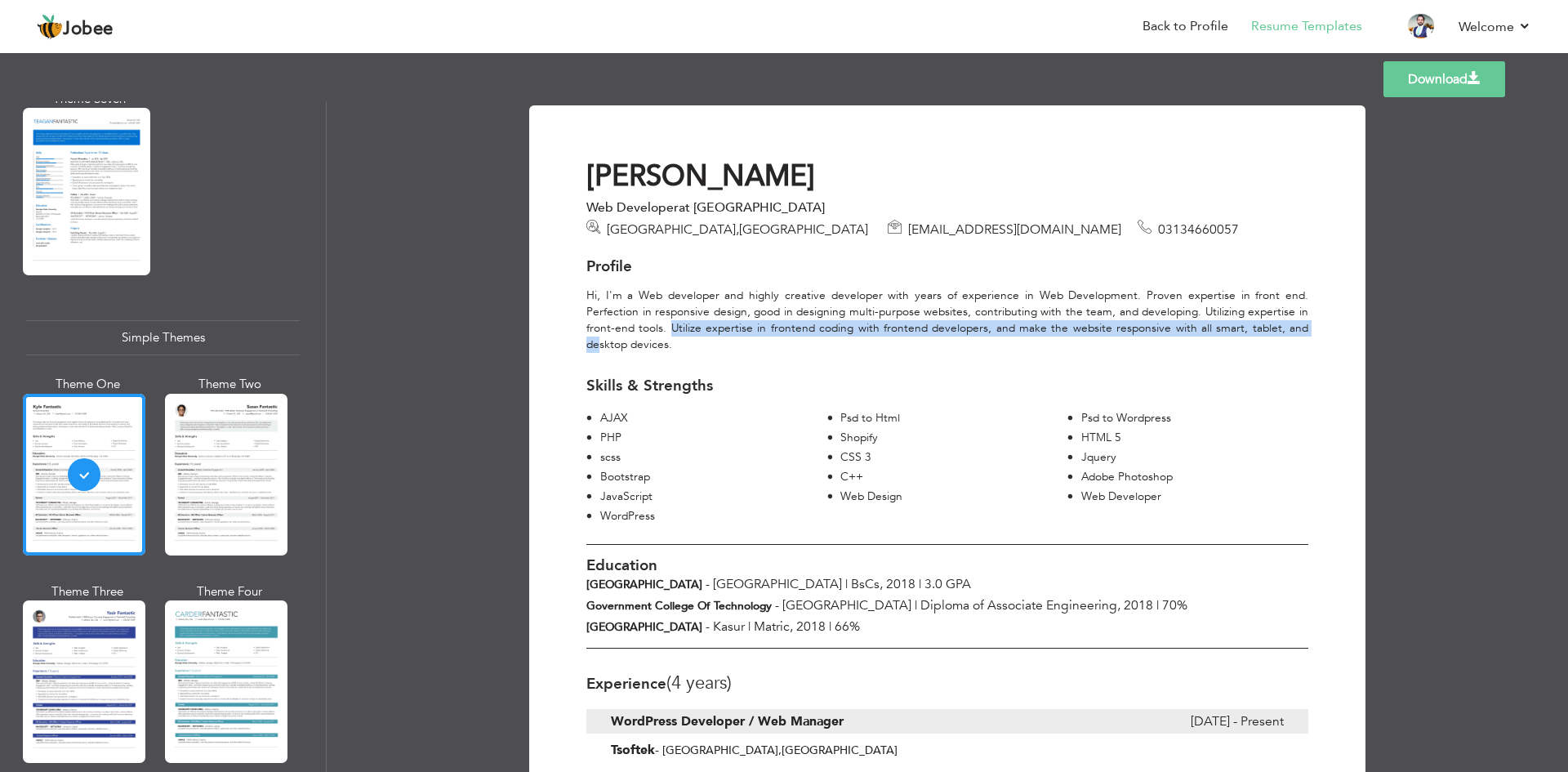
drag, startPoint x: 620, startPoint y: 329, endPoint x: 1280, endPoint y: 330, distance: 660.0
click at [1280, 330] on div "Hi, I'm a Web developer and highly creative developer with years of experience …" at bounding box center [947, 319] width 746 height 65
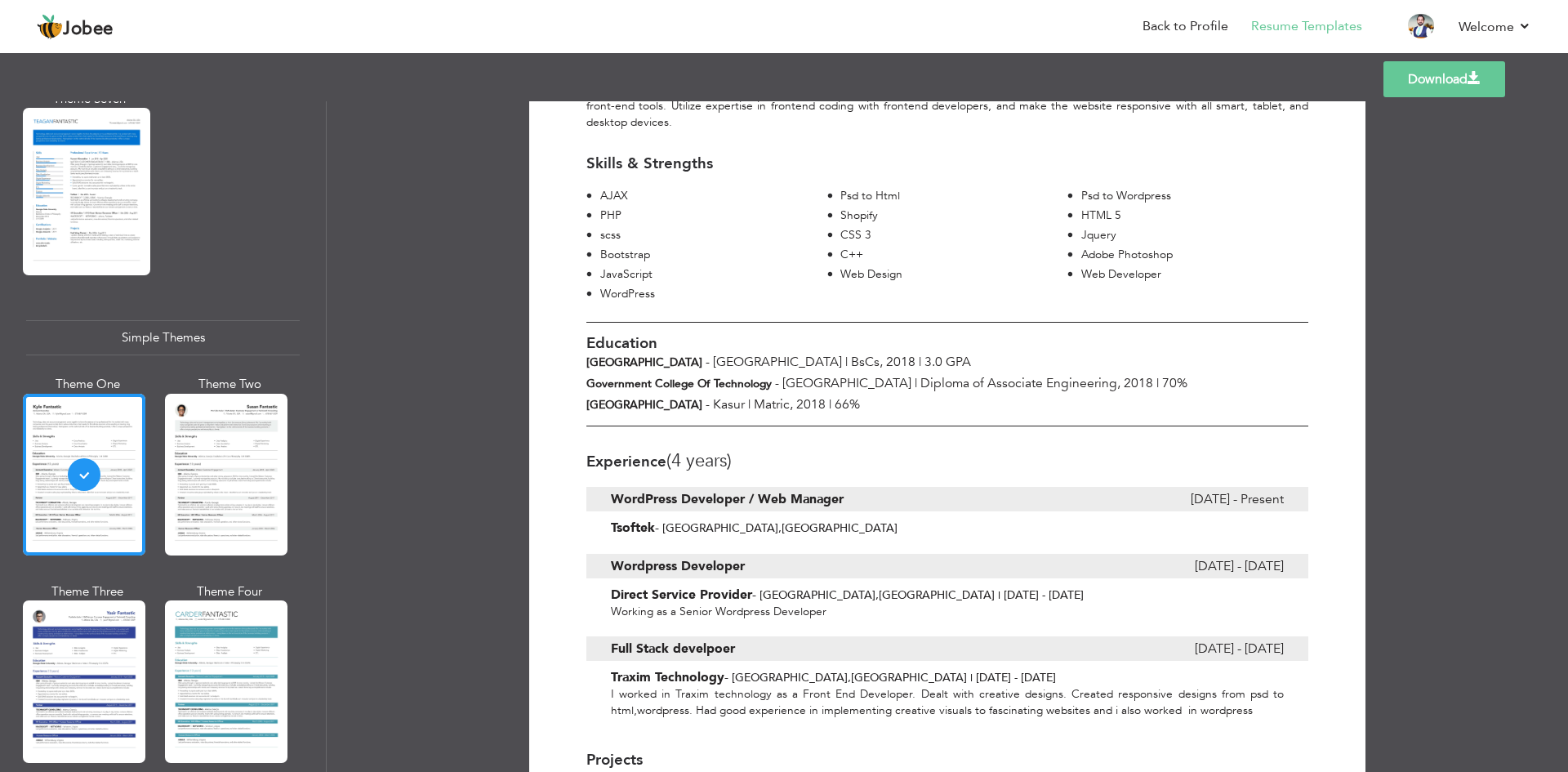
scroll to position [245, 0]
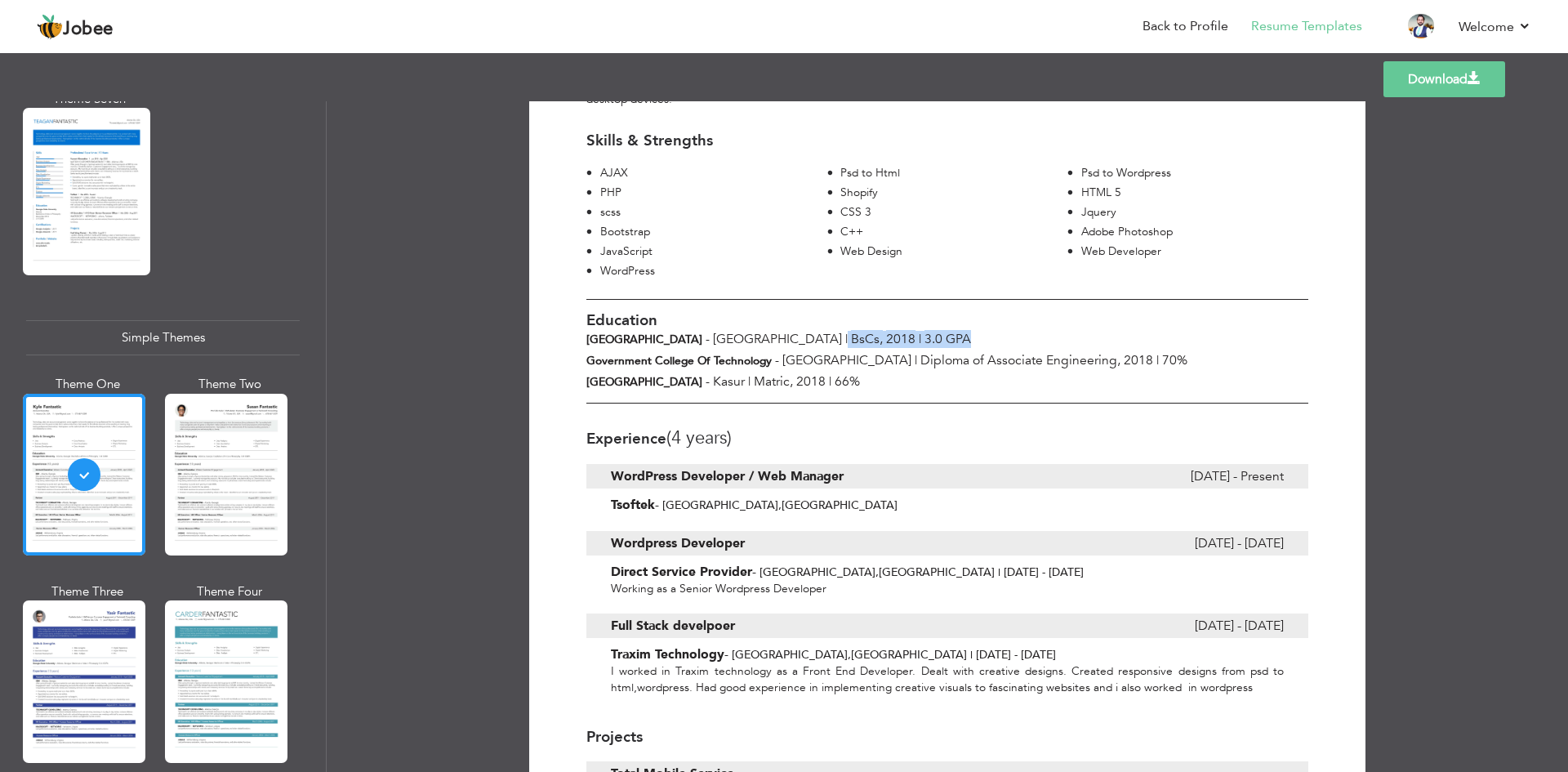
click at [927, 330] on div "Education Preston University - Lahore | BsCs , 2018 | 3.0 GPA Government Colleg…" at bounding box center [947, 351] width 746 height 104
click at [927, 330] on div "Education" at bounding box center [947, 315] width 746 height 31
drag, startPoint x: 784, startPoint y: 368, endPoint x: 1248, endPoint y: 359, distance: 464.1
click at [1248, 359] on div "Education Preston University - Lahore | BsCs , 2018 | 3.0 GPA Government Colleg…" at bounding box center [947, 351] width 746 height 104
click at [1248, 359] on div "Government College of Technology - Lahore | Diploma of Associate Engineering , …" at bounding box center [947, 361] width 746 height 17
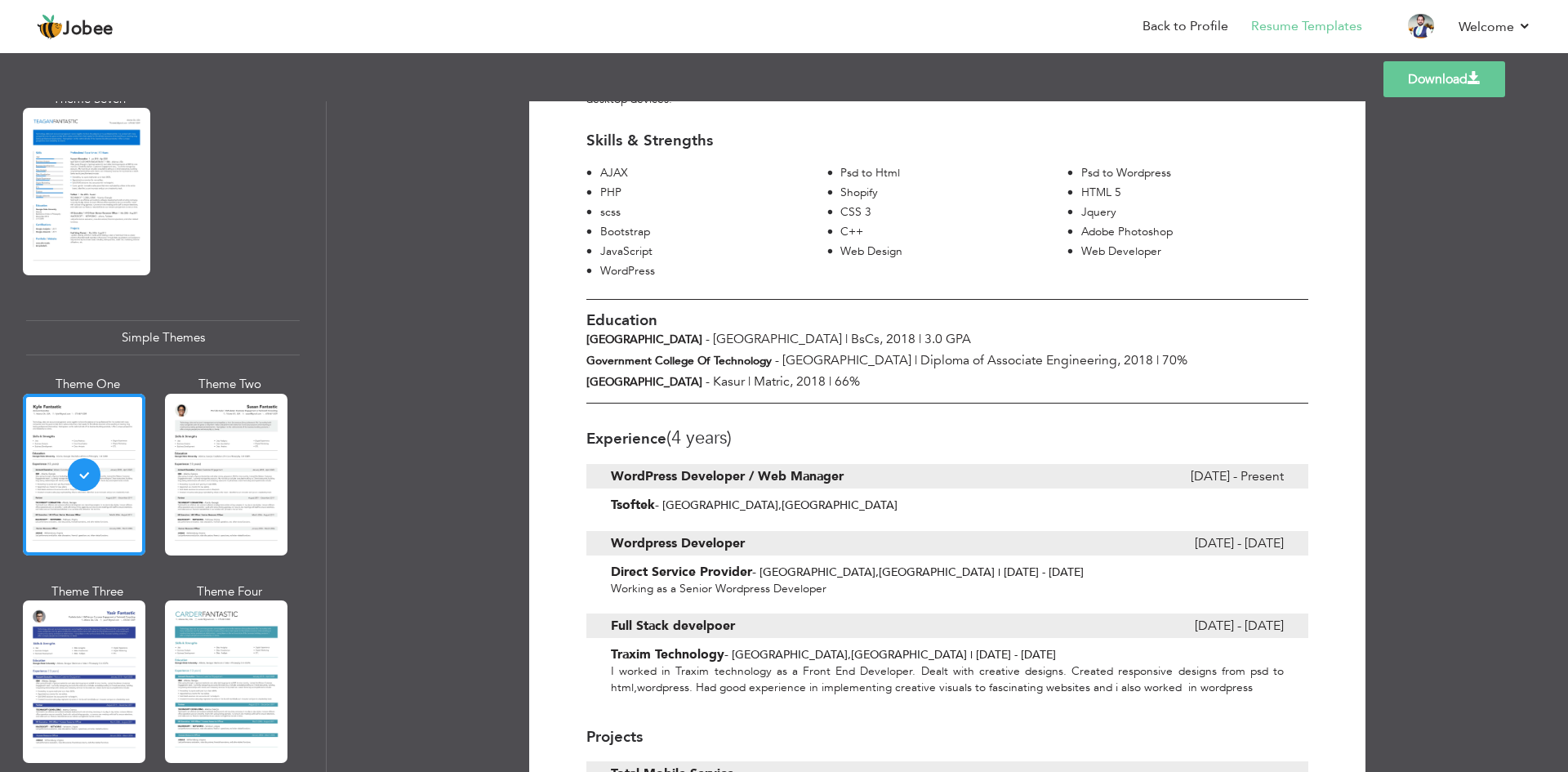
click at [1127, 412] on div "Experience (4 Years)" at bounding box center [947, 434] width 722 height 44
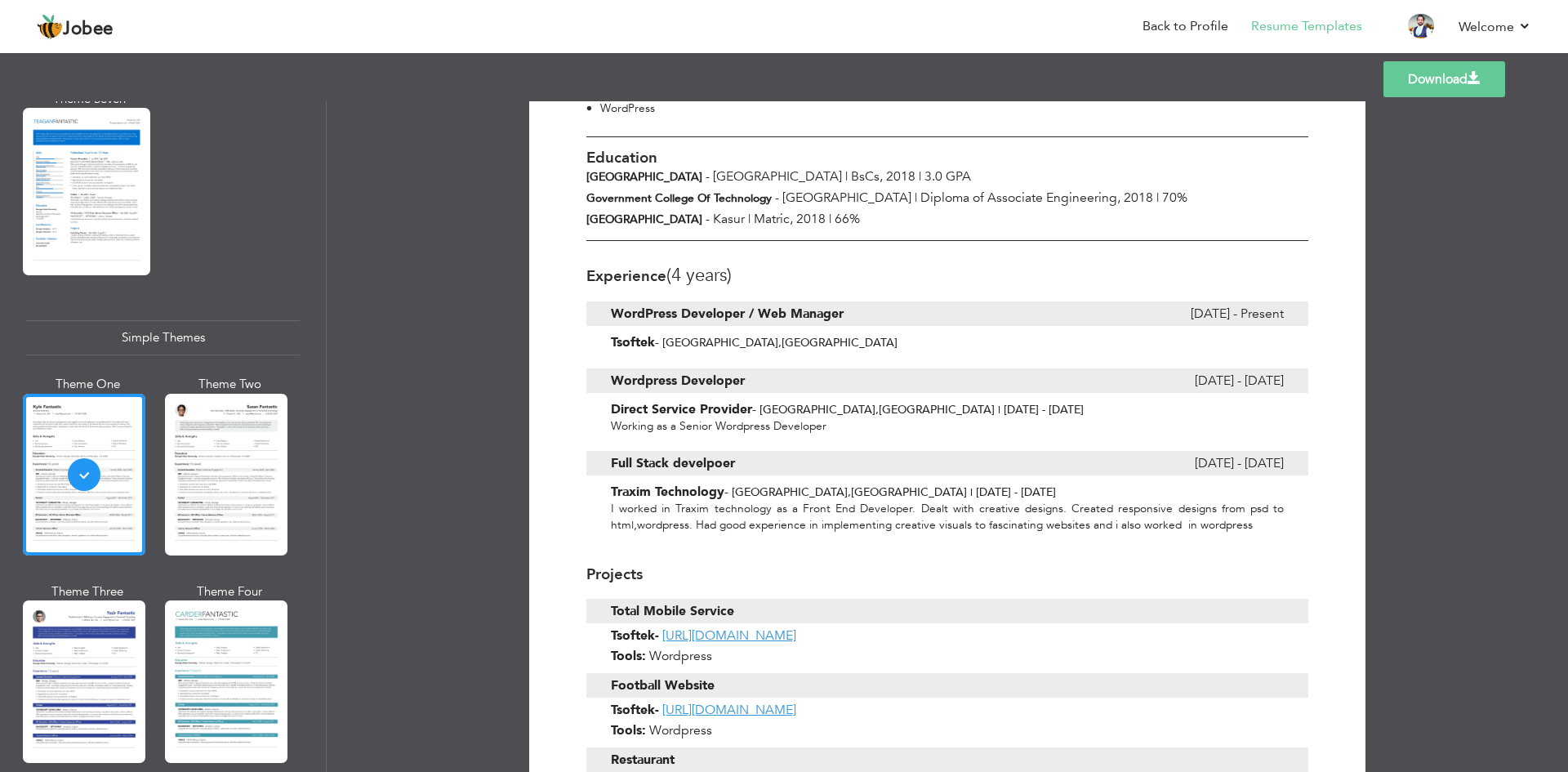
scroll to position [408, 0]
drag, startPoint x: 640, startPoint y: 315, endPoint x: 836, endPoint y: 312, distance: 196.0
click at [836, 312] on b "WordPress Developer / Web Manager" at bounding box center [727, 313] width 233 height 18
click at [824, 312] on b "WordPress Developer / Web Manager" at bounding box center [727, 313] width 233 height 18
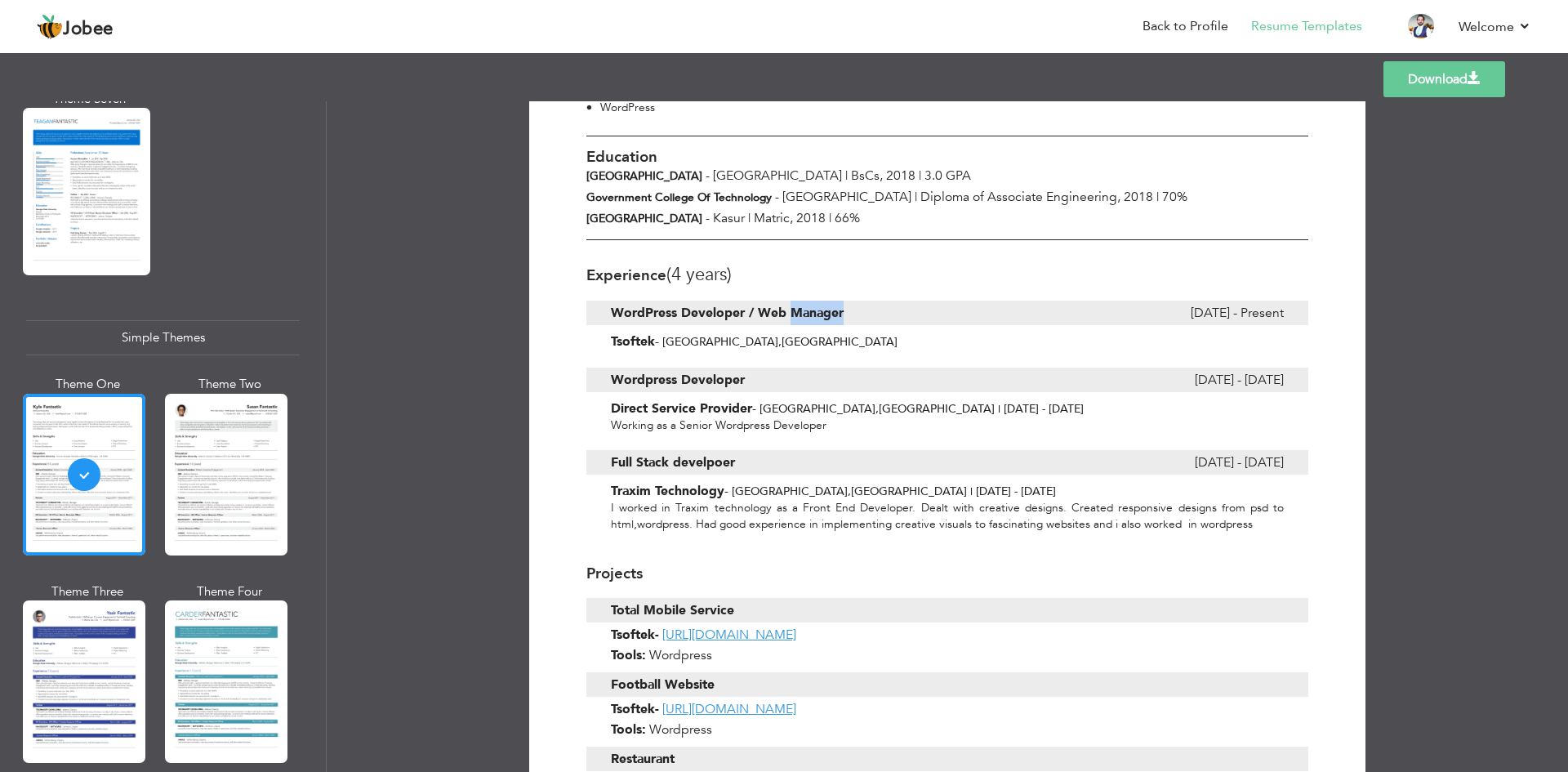
click at [824, 312] on b "WordPress Developer / Web Manager" at bounding box center [727, 313] width 233 height 18
click at [871, 311] on div "WordPress Developer / Web Manager" at bounding box center [834, 313] width 448 height 25
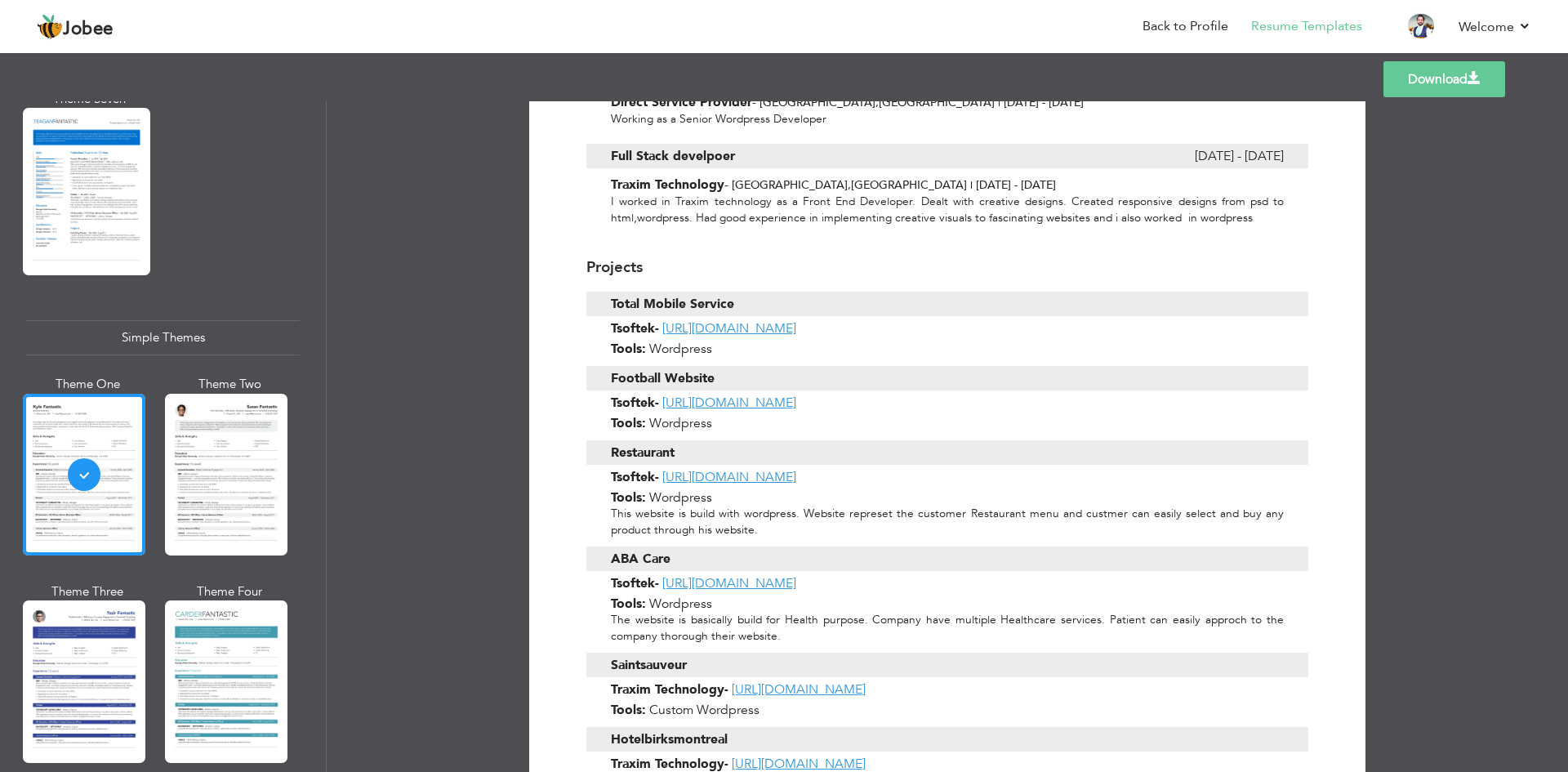
scroll to position [817, 0]
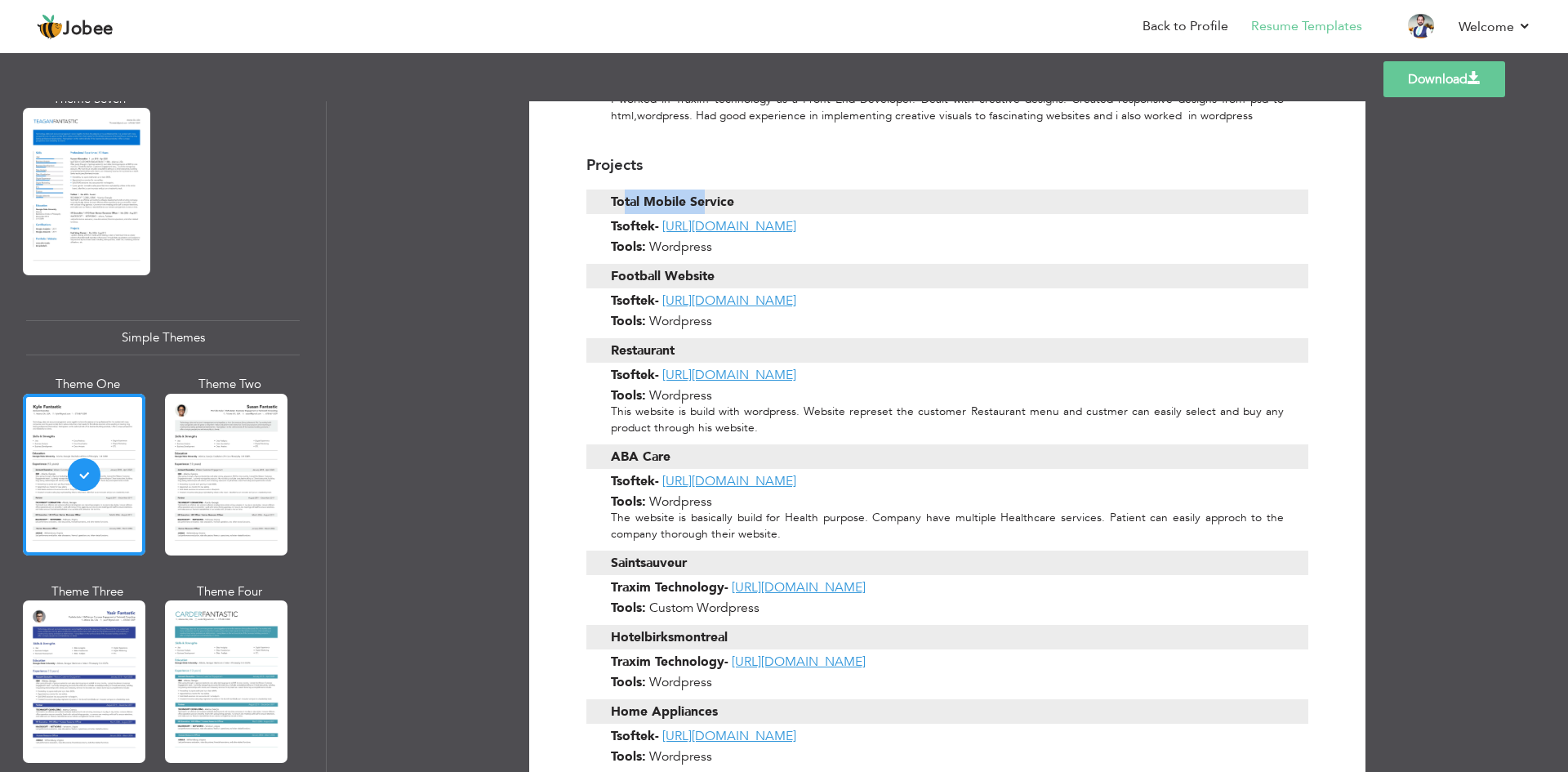
drag, startPoint x: 623, startPoint y: 197, endPoint x: 703, endPoint y: 200, distance: 80.1
click at [703, 200] on span "Total Mobile Service" at bounding box center [673, 202] width 124 height 25
click at [721, 292] on link "[URL][DOMAIN_NAME]" at bounding box center [729, 300] width 134 height 18
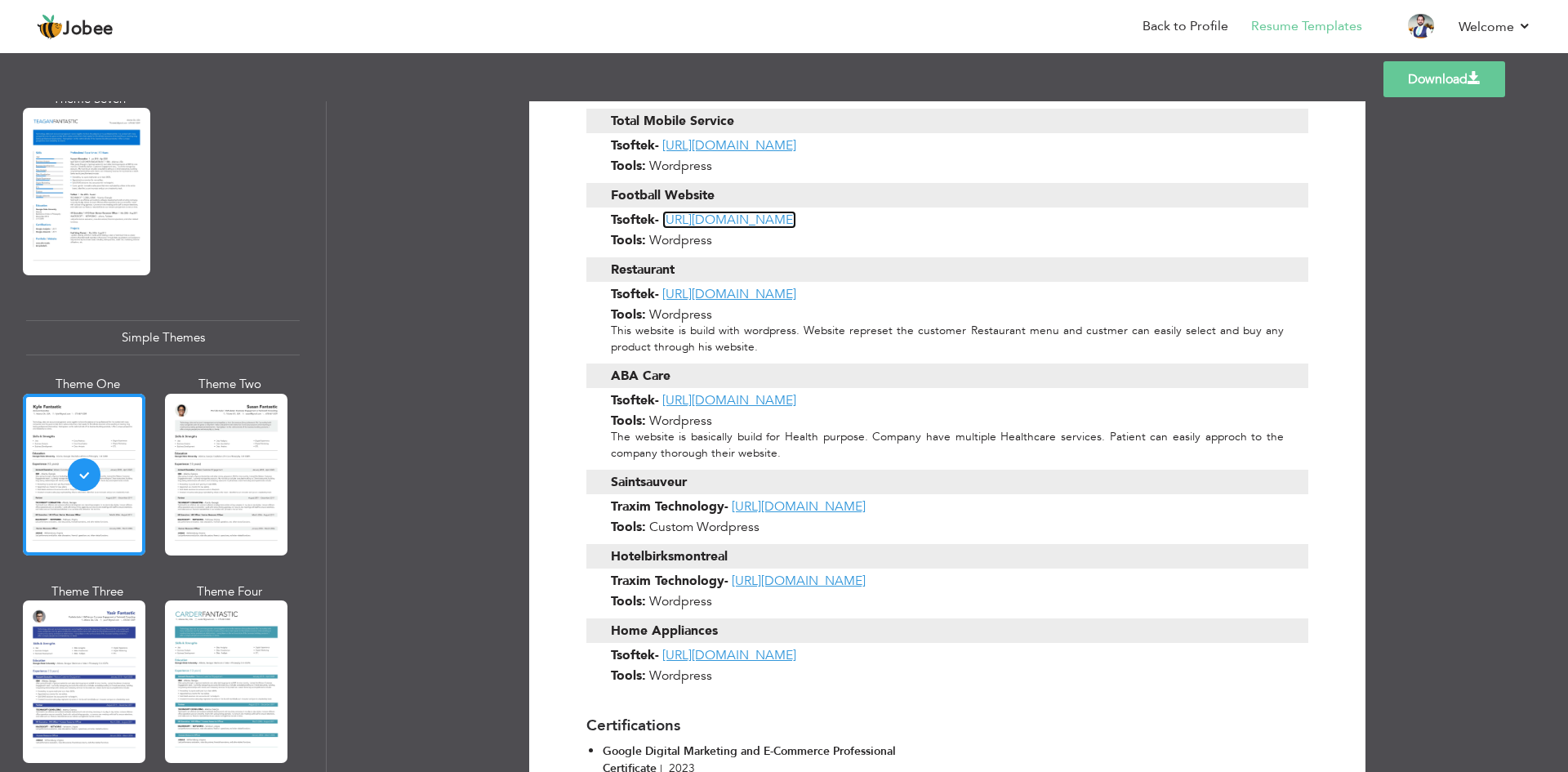
scroll to position [899, 0]
click at [751, 399] on link "[URL][DOMAIN_NAME]" at bounding box center [729, 399] width 134 height 18
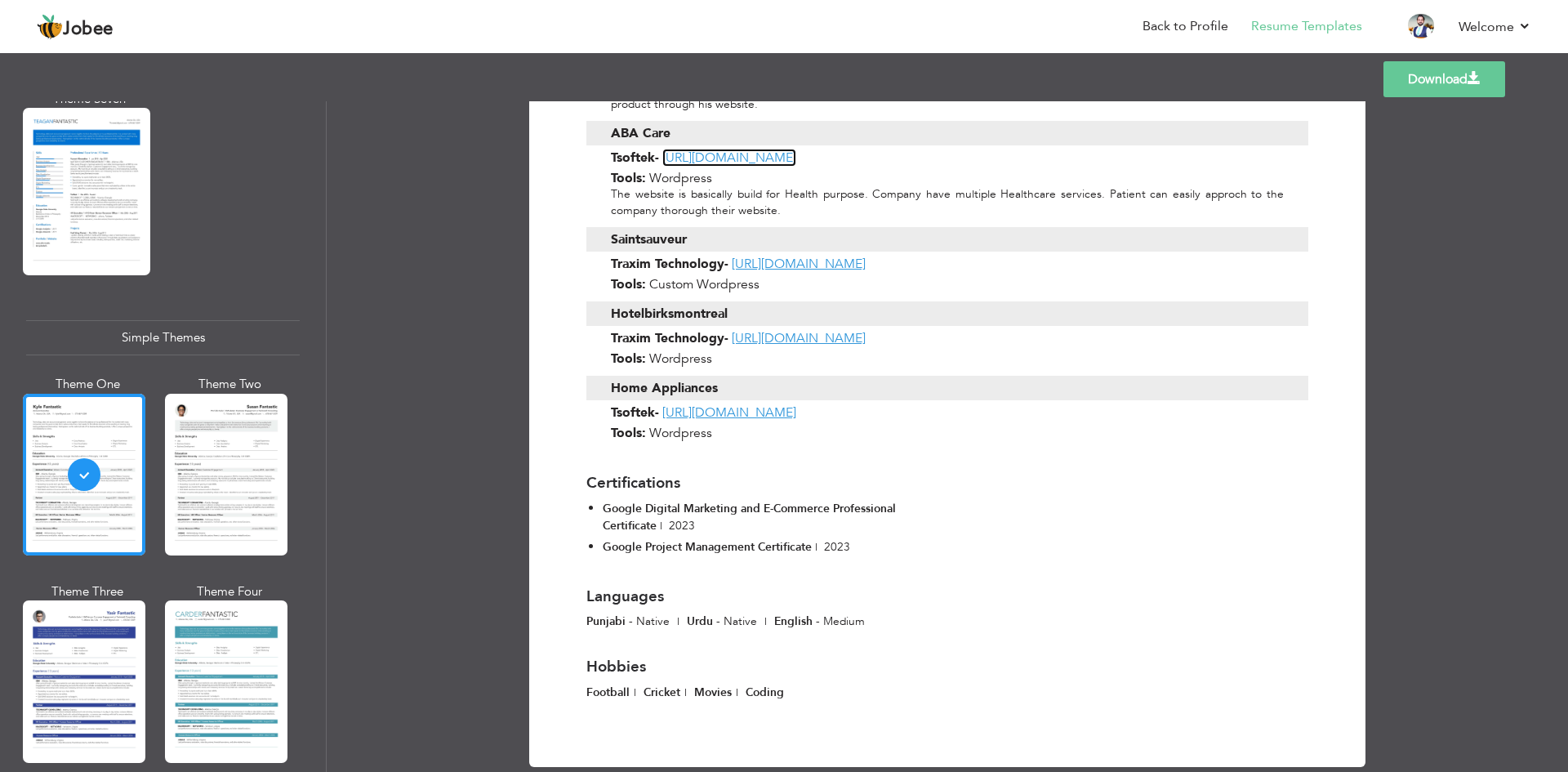
scroll to position [1161, 0]
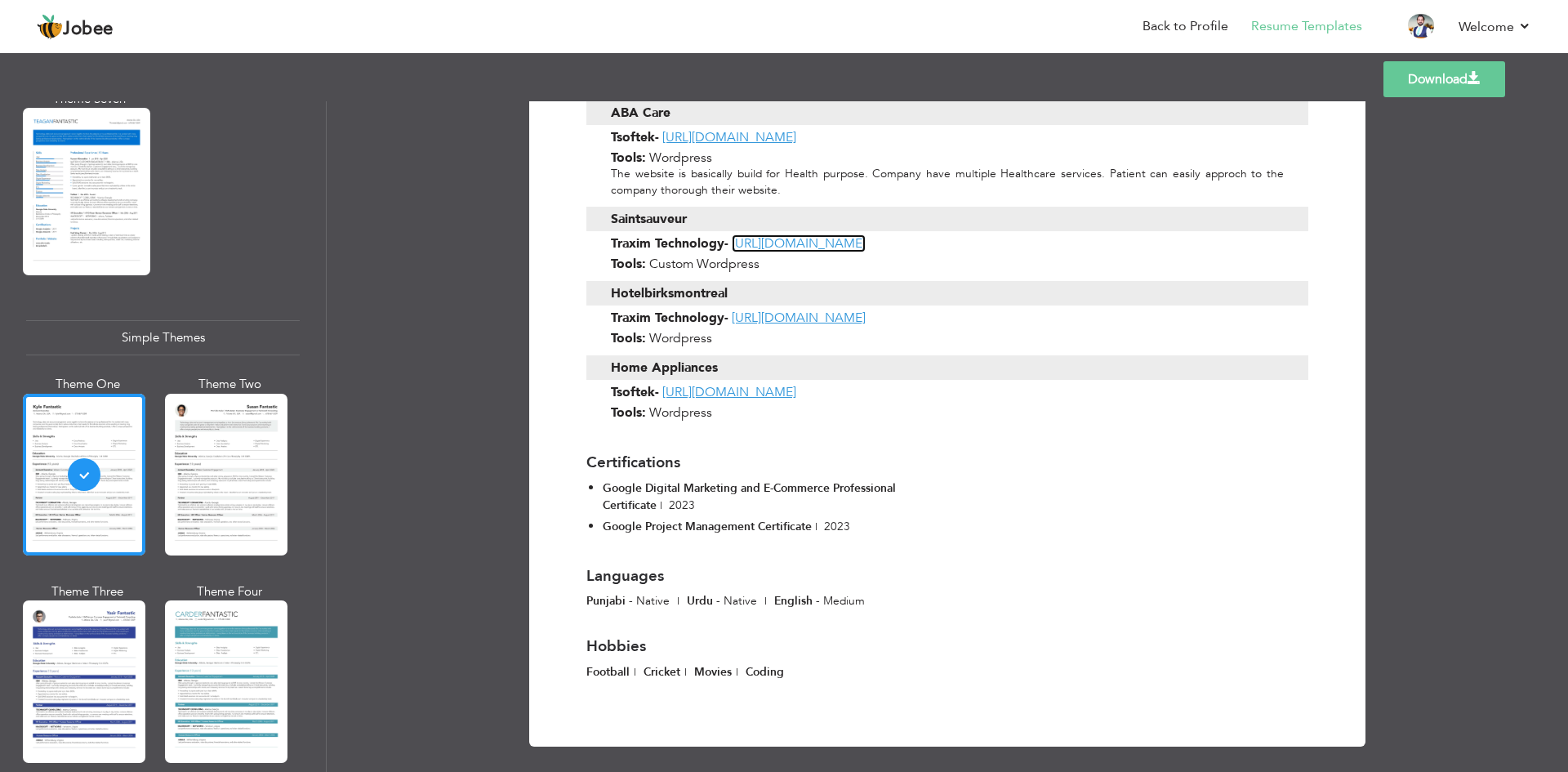
click at [823, 241] on link "[URL][DOMAIN_NAME]" at bounding box center [799, 243] width 134 height 18
drag, startPoint x: 605, startPoint y: 517, endPoint x: 802, endPoint y: 524, distance: 197.1
click at [802, 524] on span "Google Project Management Certificate" at bounding box center [707, 526] width 209 height 15
drag, startPoint x: 598, startPoint y: 476, endPoint x: 926, endPoint y: 498, distance: 328.7
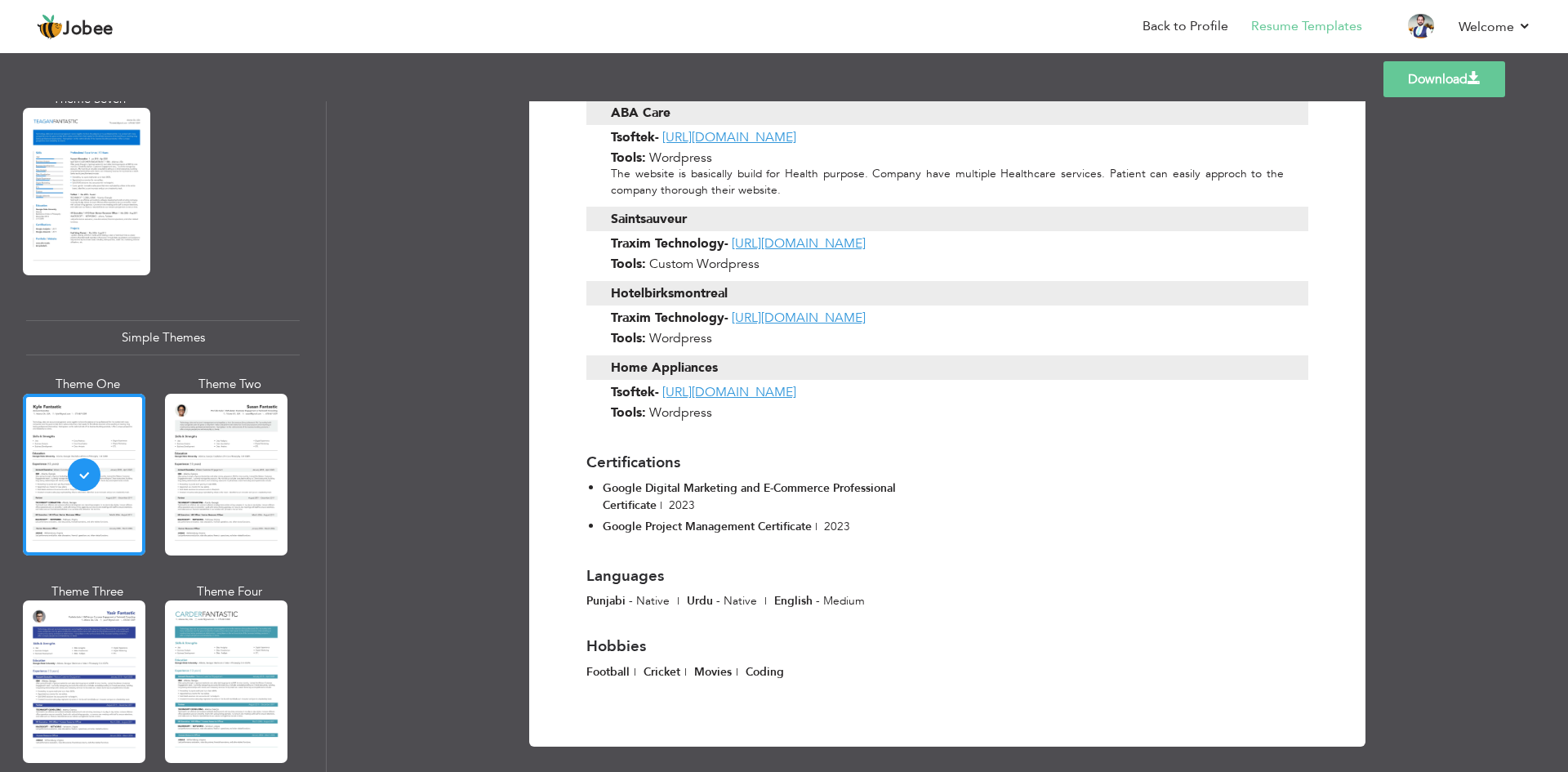
click at [926, 498] on ul "Google Digital Marketing and E-Commerce Professional Certificate | 2023" at bounding box center [761, 497] width 349 height 34
click at [926, 498] on li "Google Digital Marketing and E-Commerce Professional Certificate | 2023" at bounding box center [769, 497] width 332 height 34
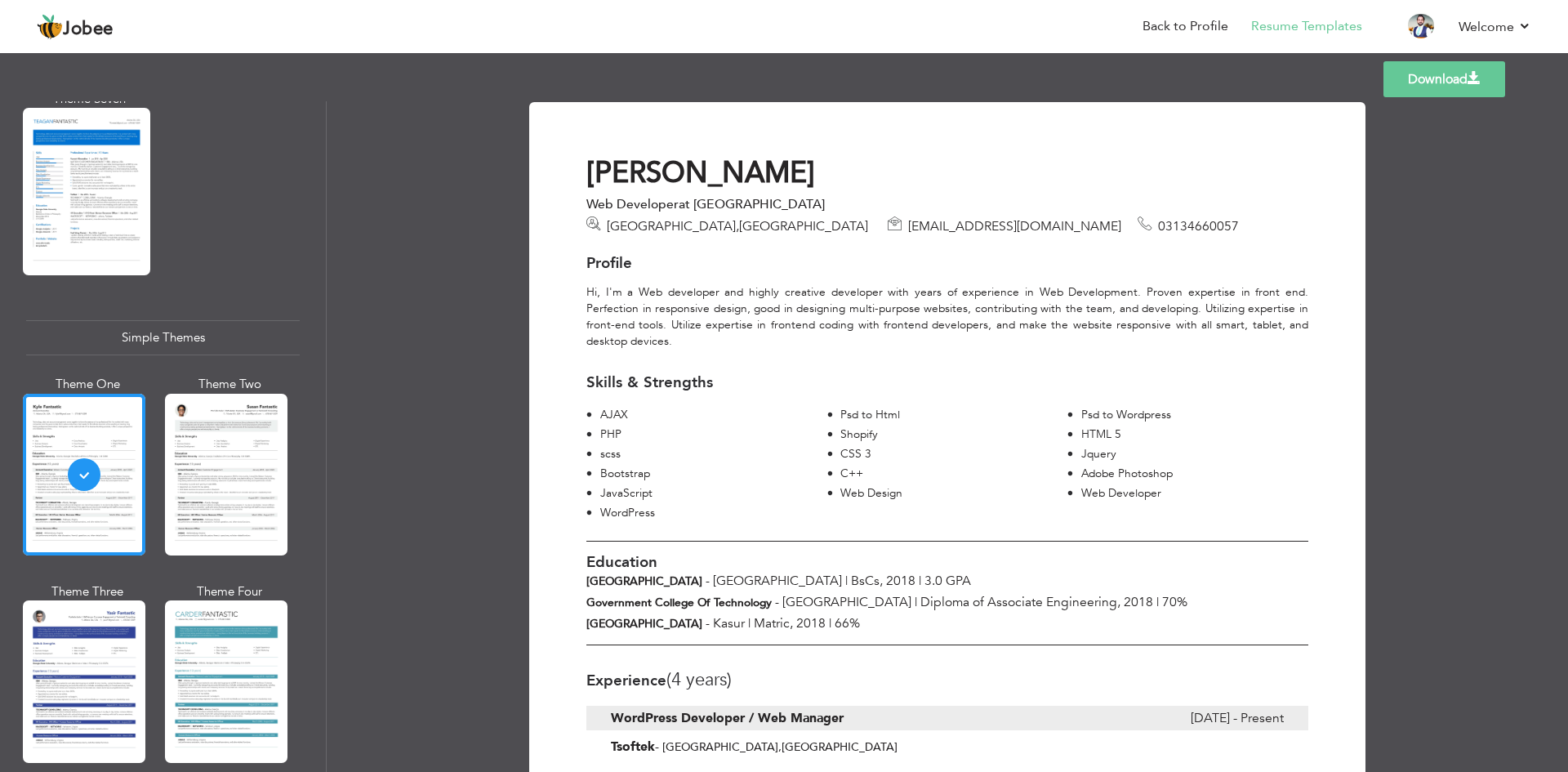
scroll to position [0, 0]
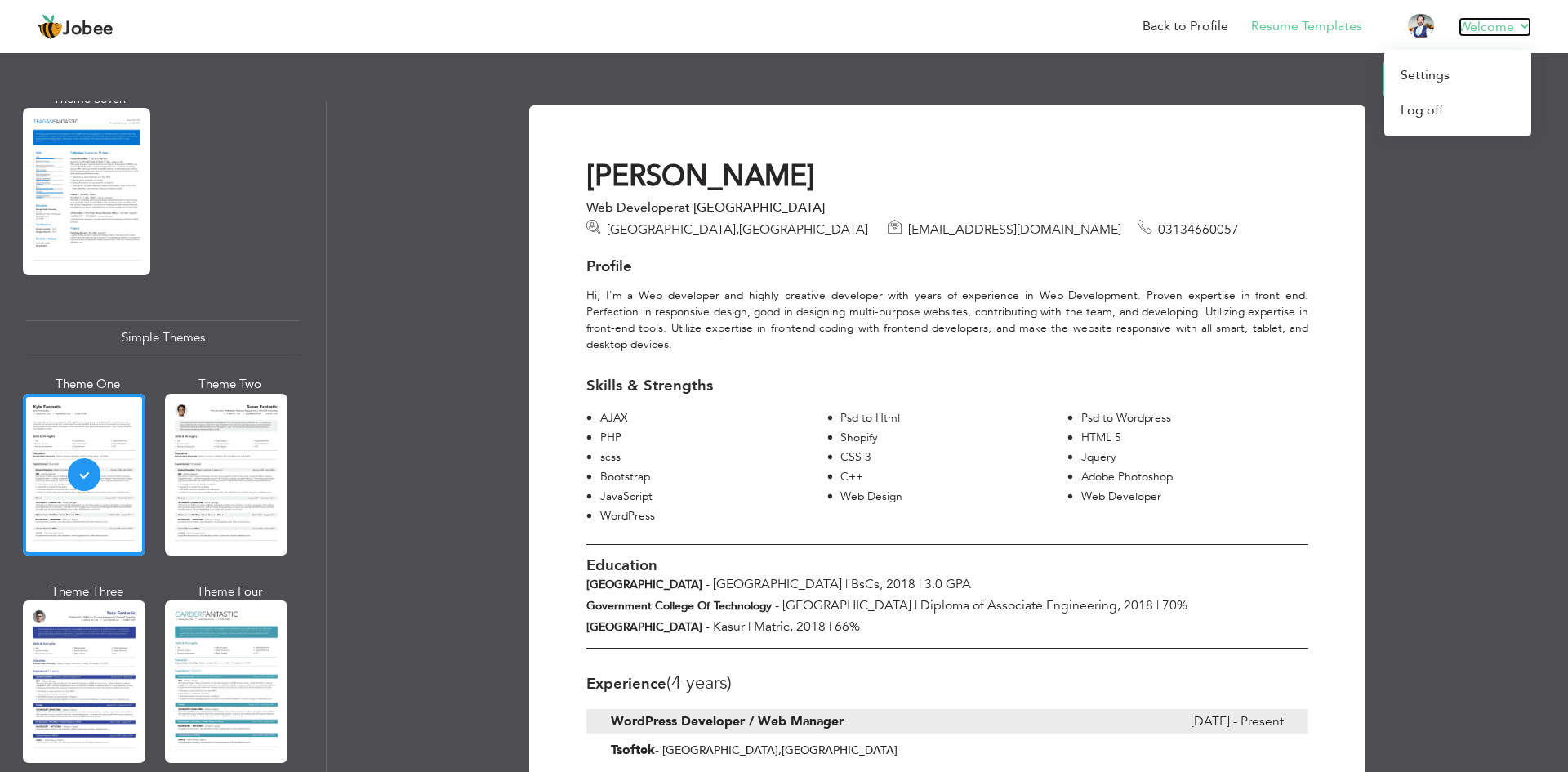
click at [1498, 24] on link "Welcome" at bounding box center [1495, 26] width 73 height 19
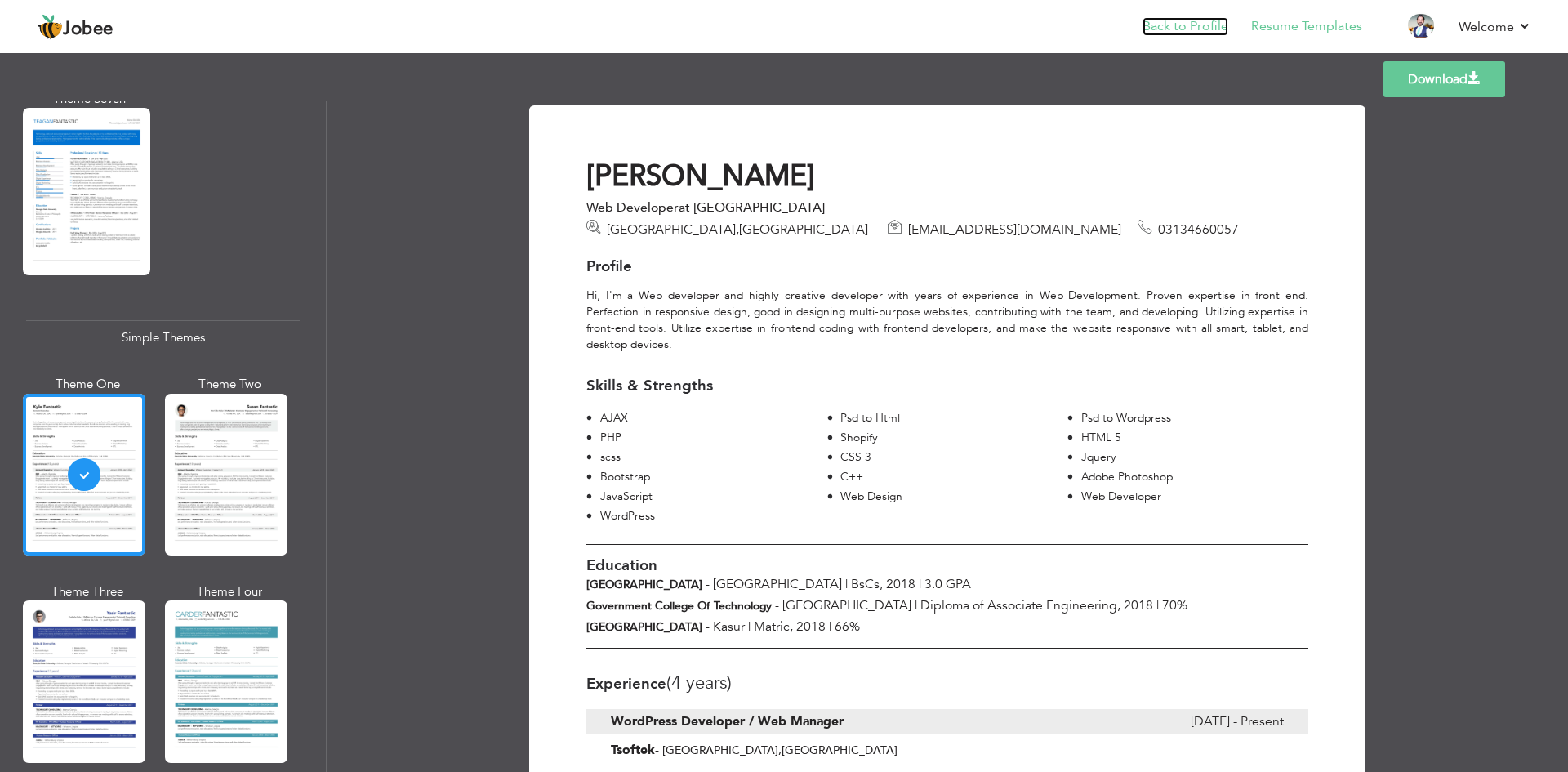
click at [1199, 24] on link "Back to Profile" at bounding box center [1185, 26] width 86 height 19
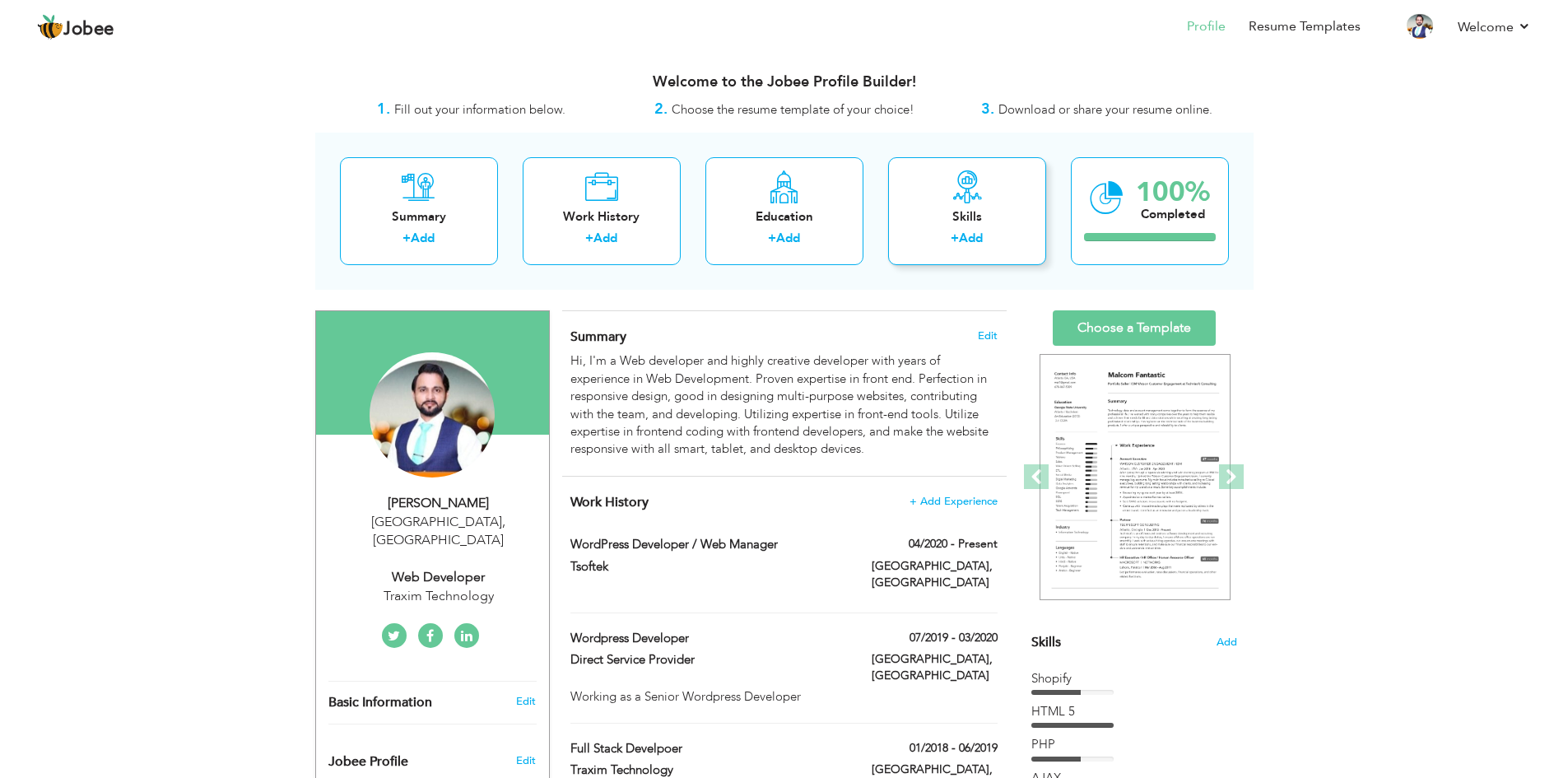
click at [969, 228] on div "Skills + Add" at bounding box center [966, 211] width 158 height 108
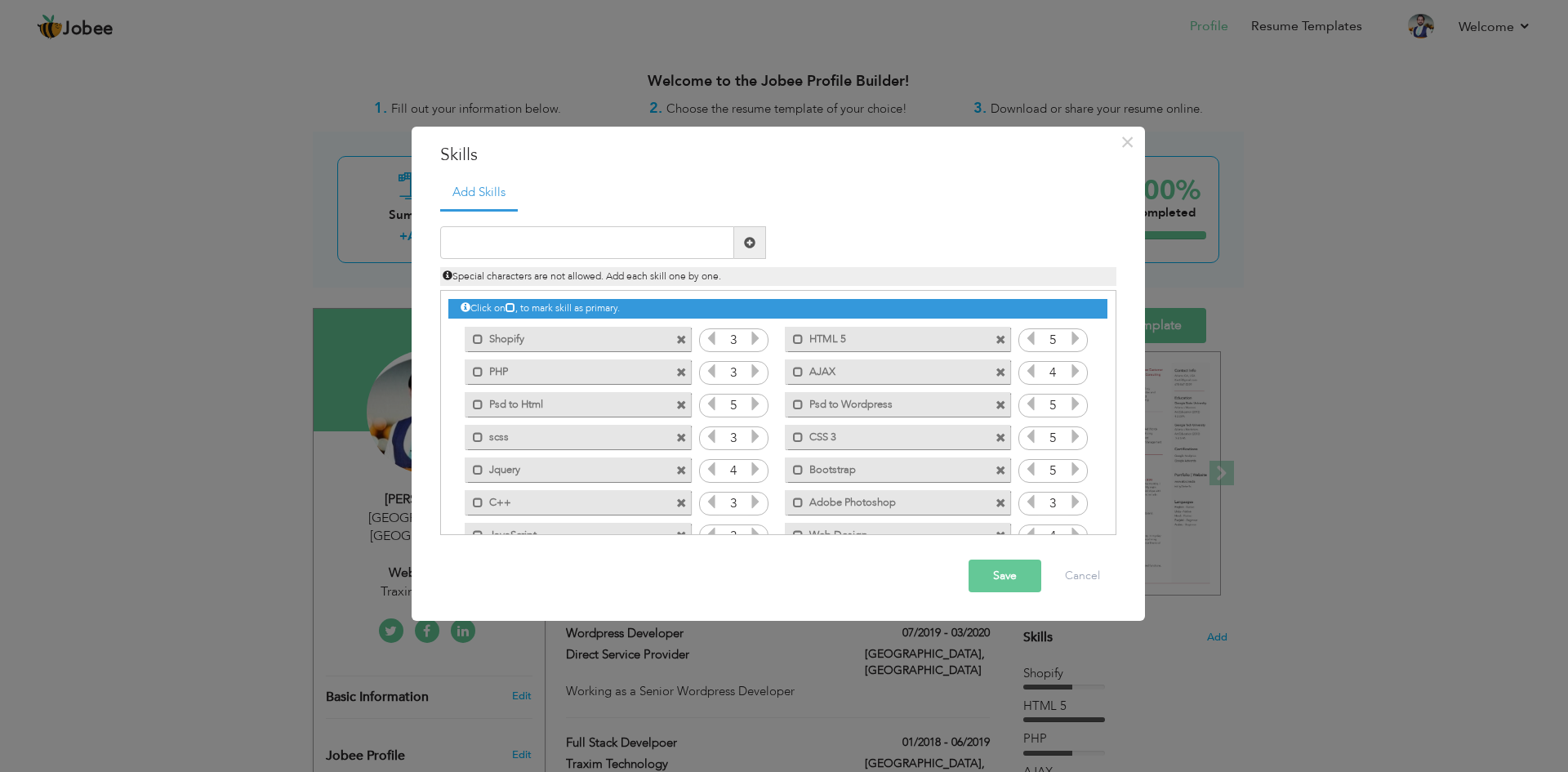
drag, startPoint x: 623, startPoint y: 335, endPoint x: 623, endPoint y: 352, distance: 17.0
click at [623, 352] on div "Mark as primary skill. Shopify" at bounding box center [573, 339] width 250 height 33
click at [515, 308] on icon at bounding box center [511, 308] width 10 height 10
click at [479, 341] on span at bounding box center [478, 339] width 11 height 11
click at [479, 341] on span at bounding box center [481, 339] width 11 height 11
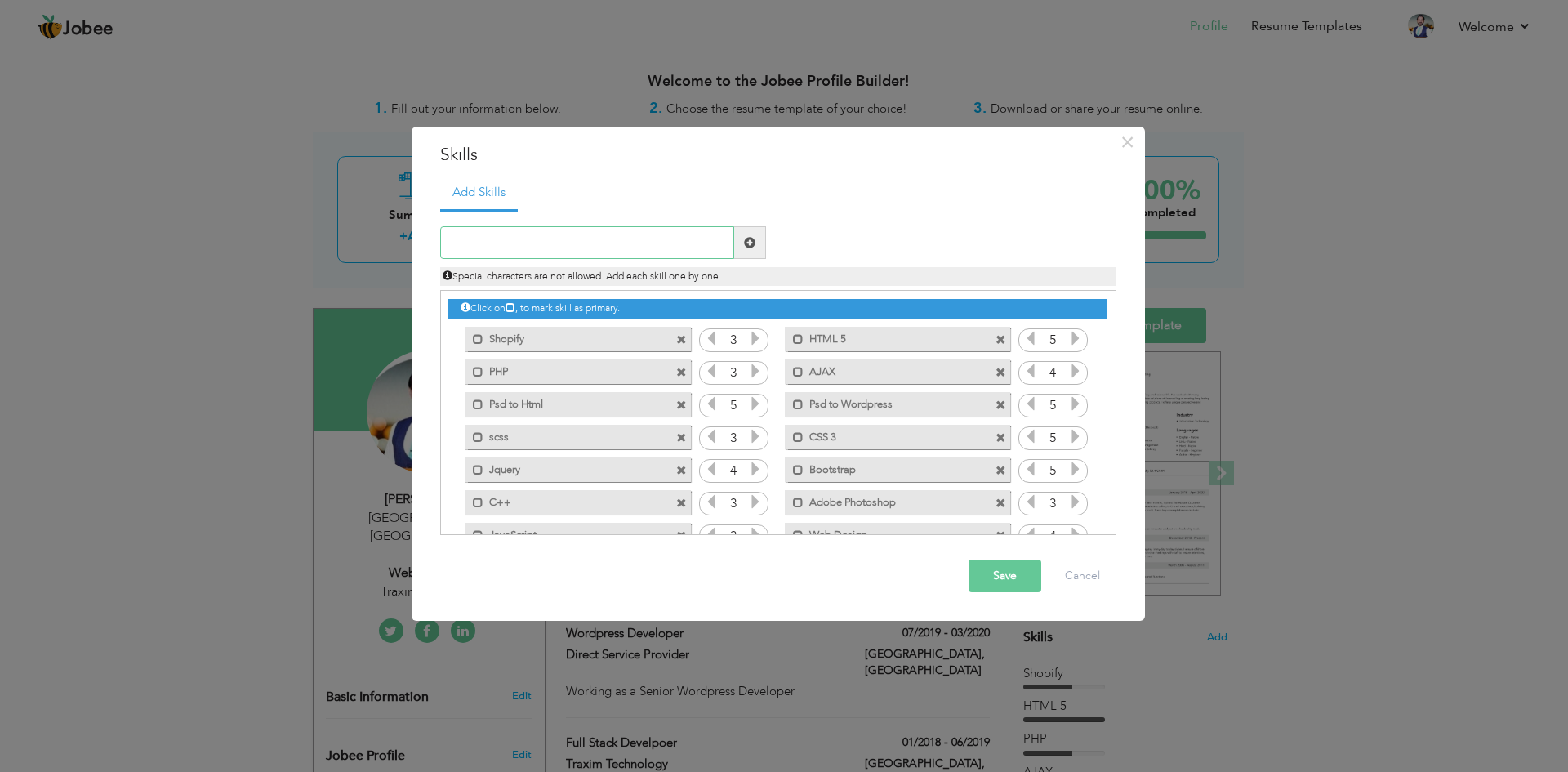
click at [619, 253] on input "text" at bounding box center [587, 242] width 294 height 33
type input "Tailwind Css"
click at [752, 237] on span at bounding box center [749, 242] width 11 height 11
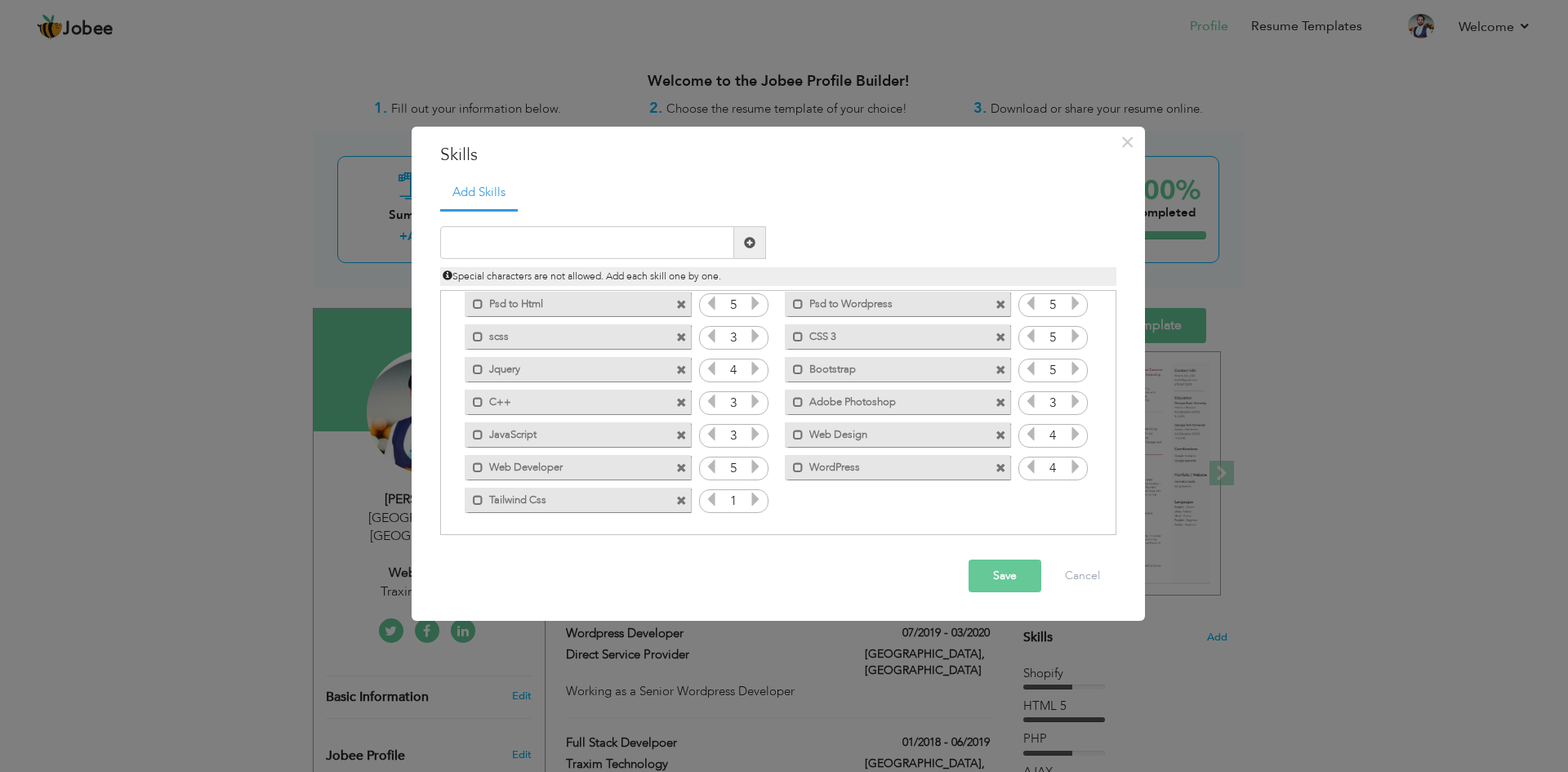
scroll to position [103, 0]
click at [751, 497] on icon at bounding box center [755, 497] width 14 height 14
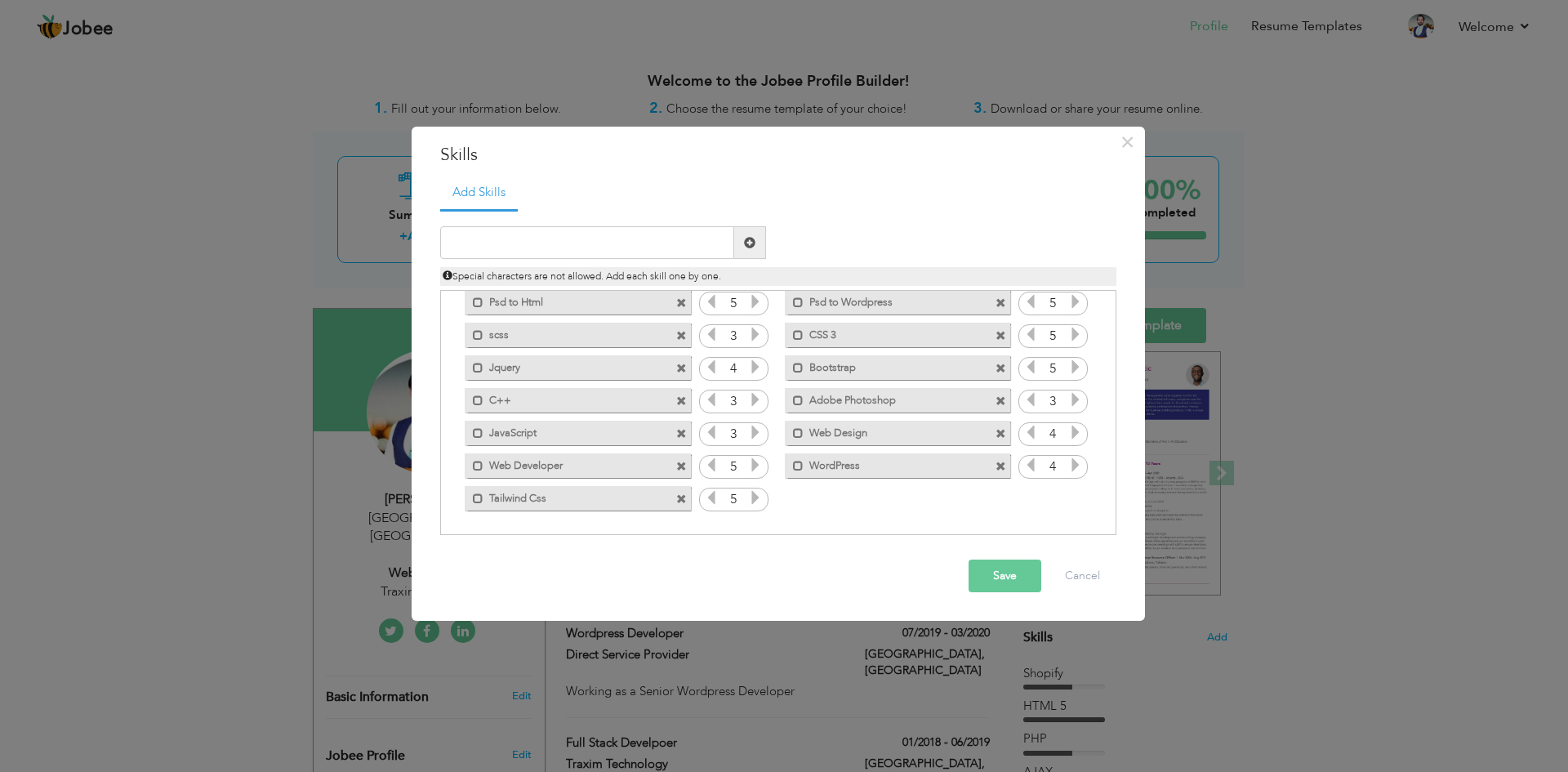
click at [1074, 432] on icon at bounding box center [1075, 431] width 14 height 14
click at [1071, 460] on icon at bounding box center [1075, 464] width 14 height 14
click at [753, 333] on icon at bounding box center [755, 334] width 14 height 14
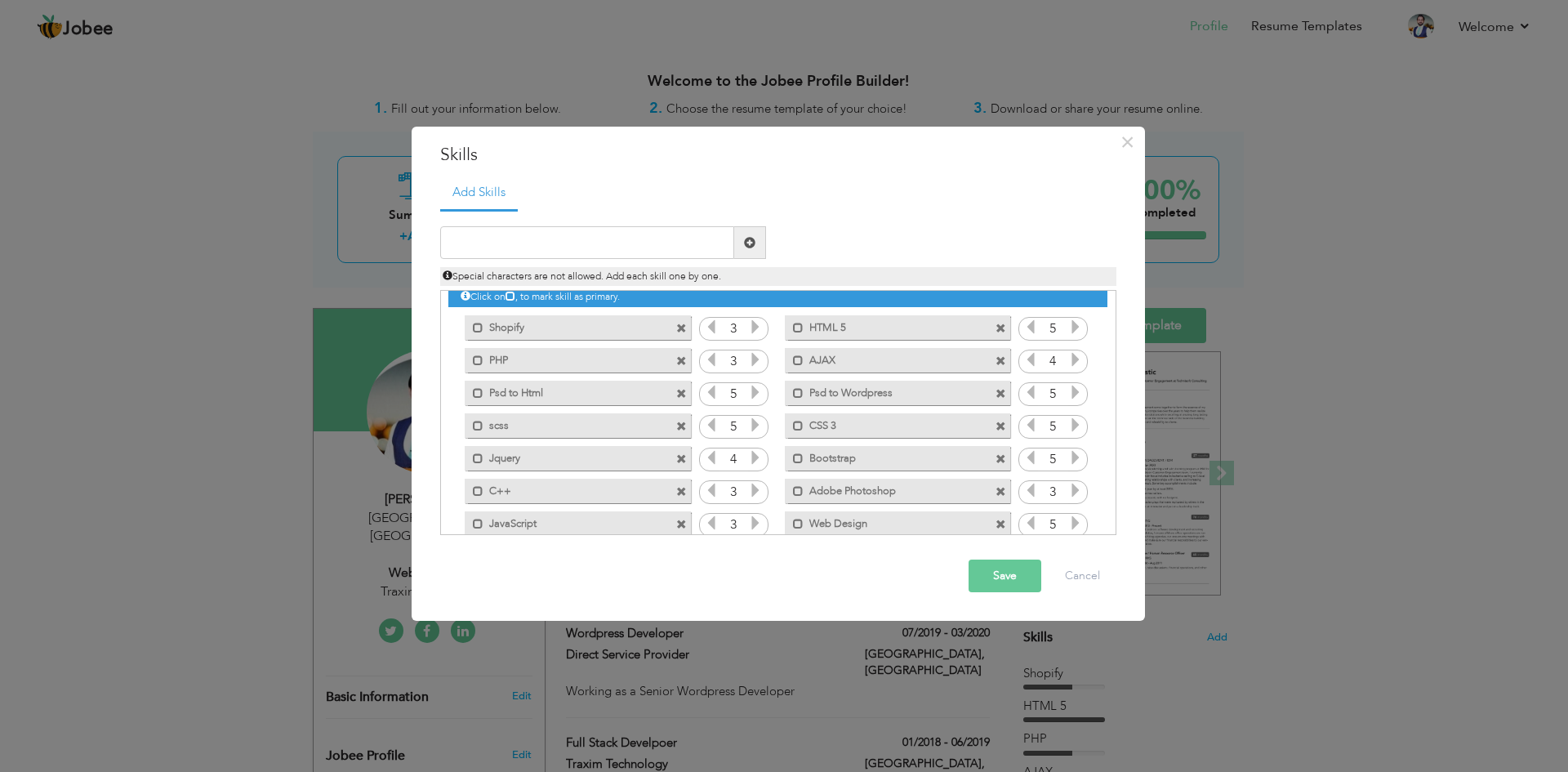
scroll to position [0, 0]
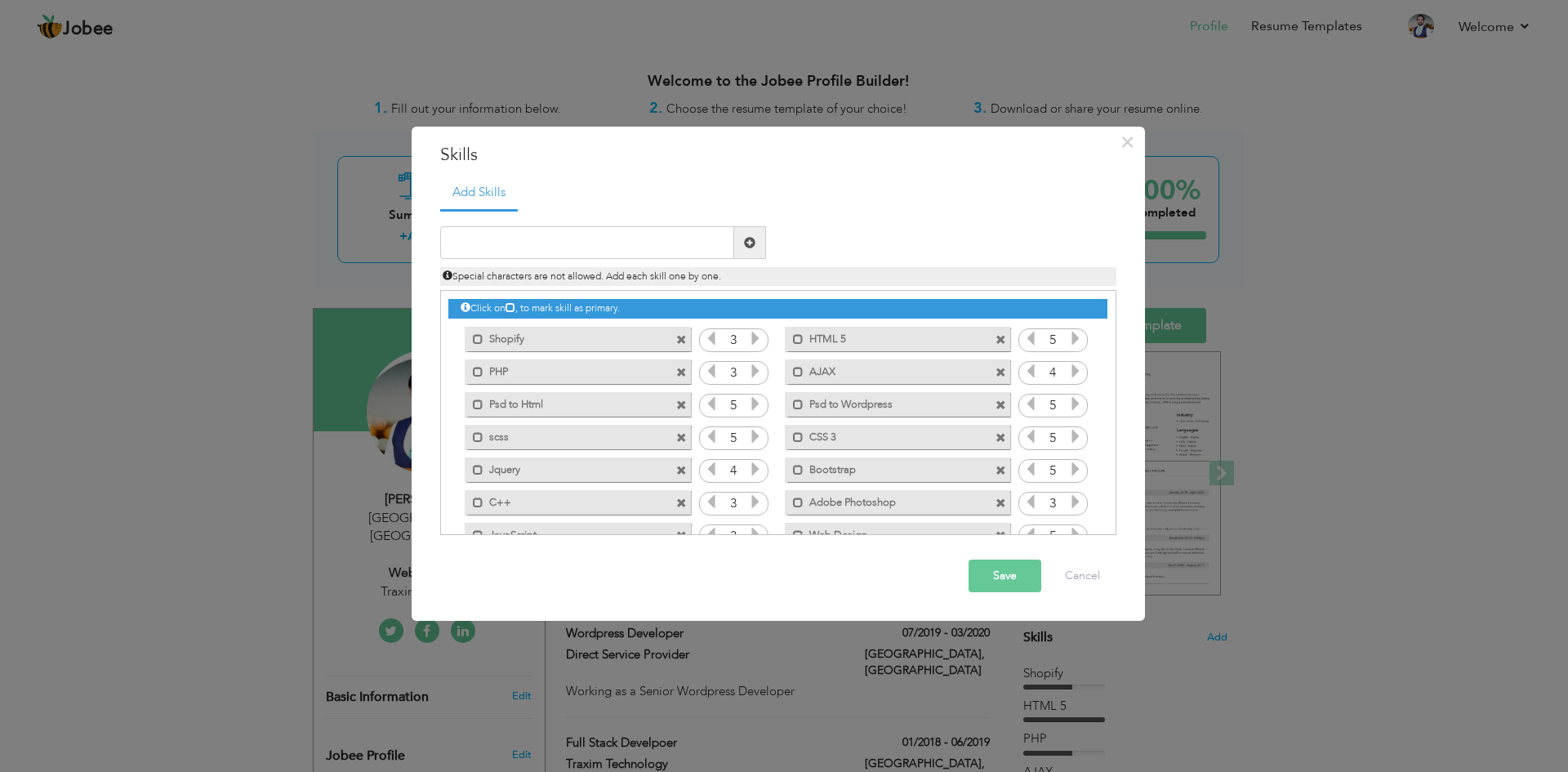
click at [1073, 373] on icon at bounding box center [1075, 370] width 14 height 14
click at [649, 248] on input "text" at bounding box center [587, 242] width 294 height 33
type input "T"
type input "Wordpress Theme Development"
click at [756, 233] on span at bounding box center [751, 242] width 32 height 33
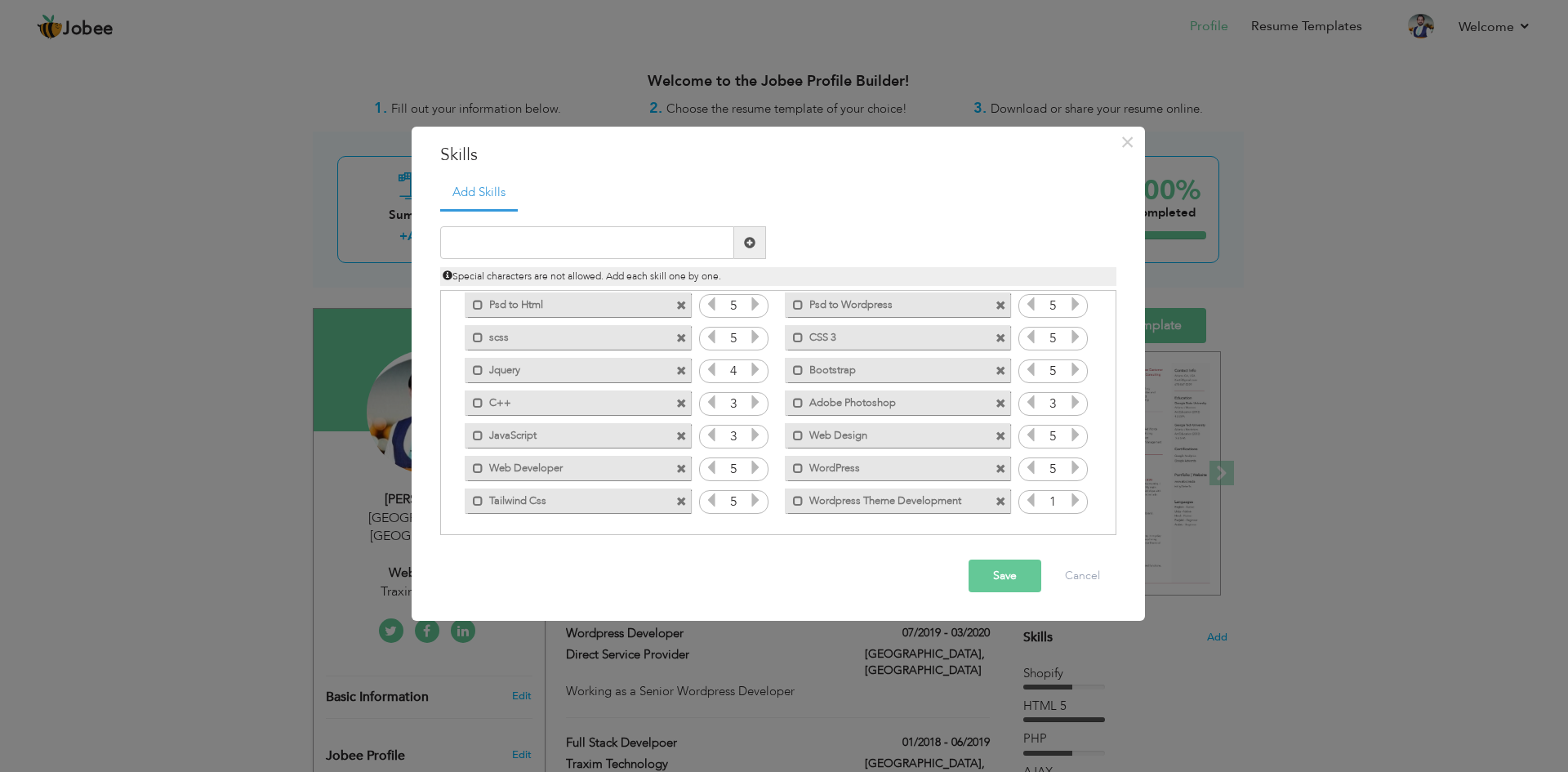
scroll to position [103, 0]
click at [1068, 502] on icon at bounding box center [1075, 497] width 14 height 14
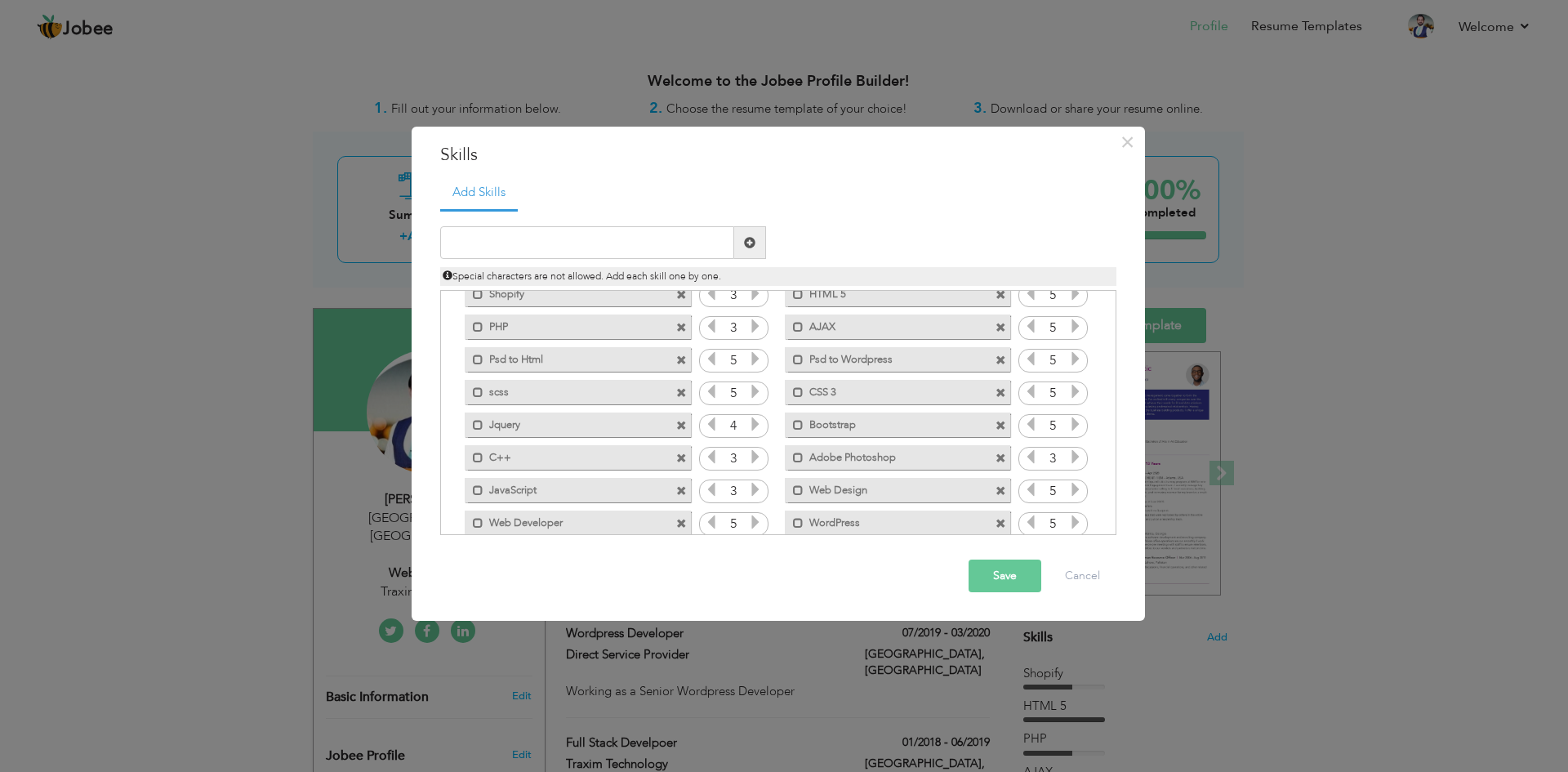
scroll to position [0, 0]
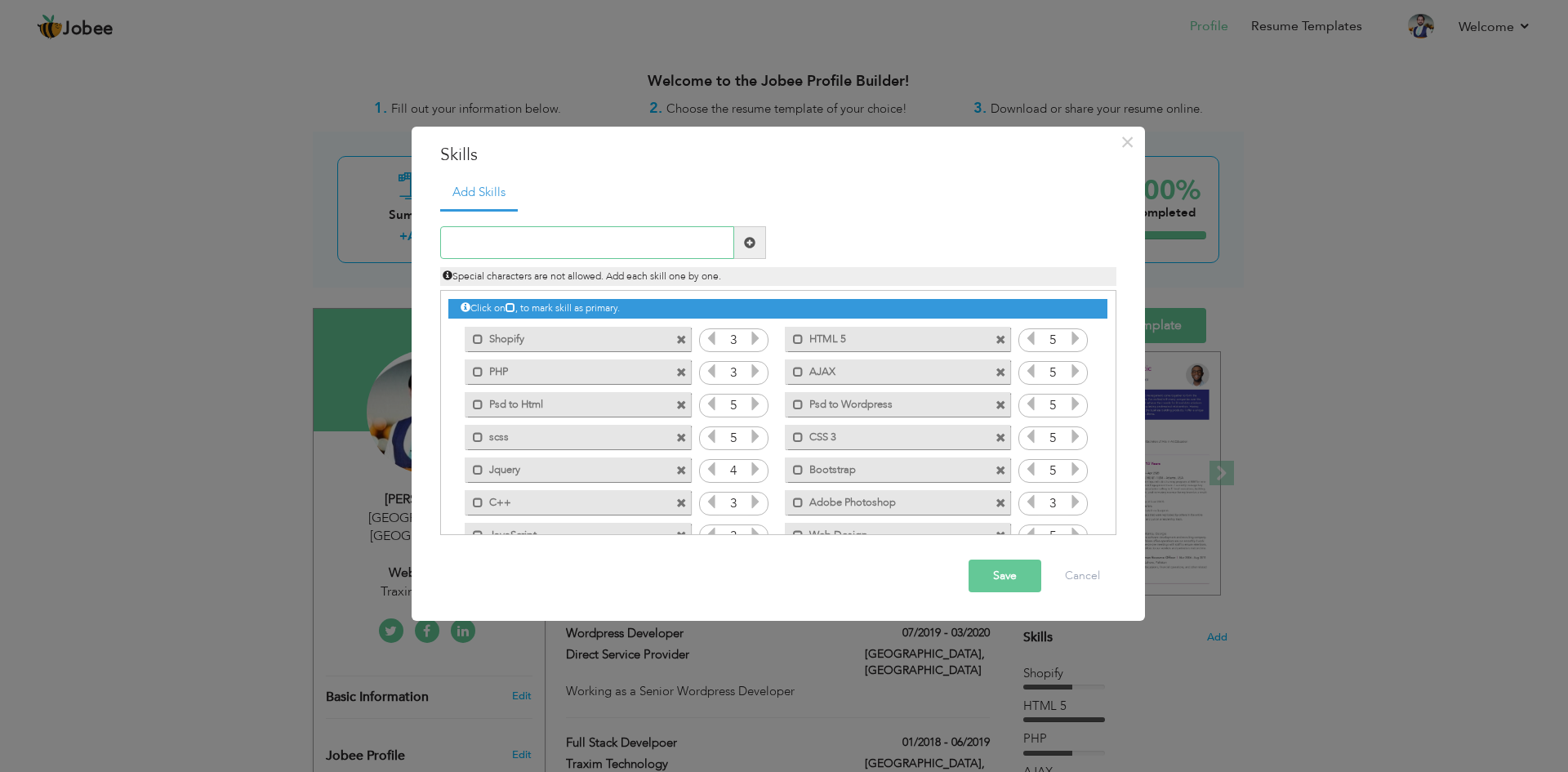
click at [562, 246] on input "text" at bounding box center [587, 242] width 294 height 33
type input "Node.js"
click at [750, 253] on span at bounding box center [751, 242] width 32 height 33
click at [543, 238] on input "text" at bounding box center [587, 242] width 294 height 33
type input "Express.js"
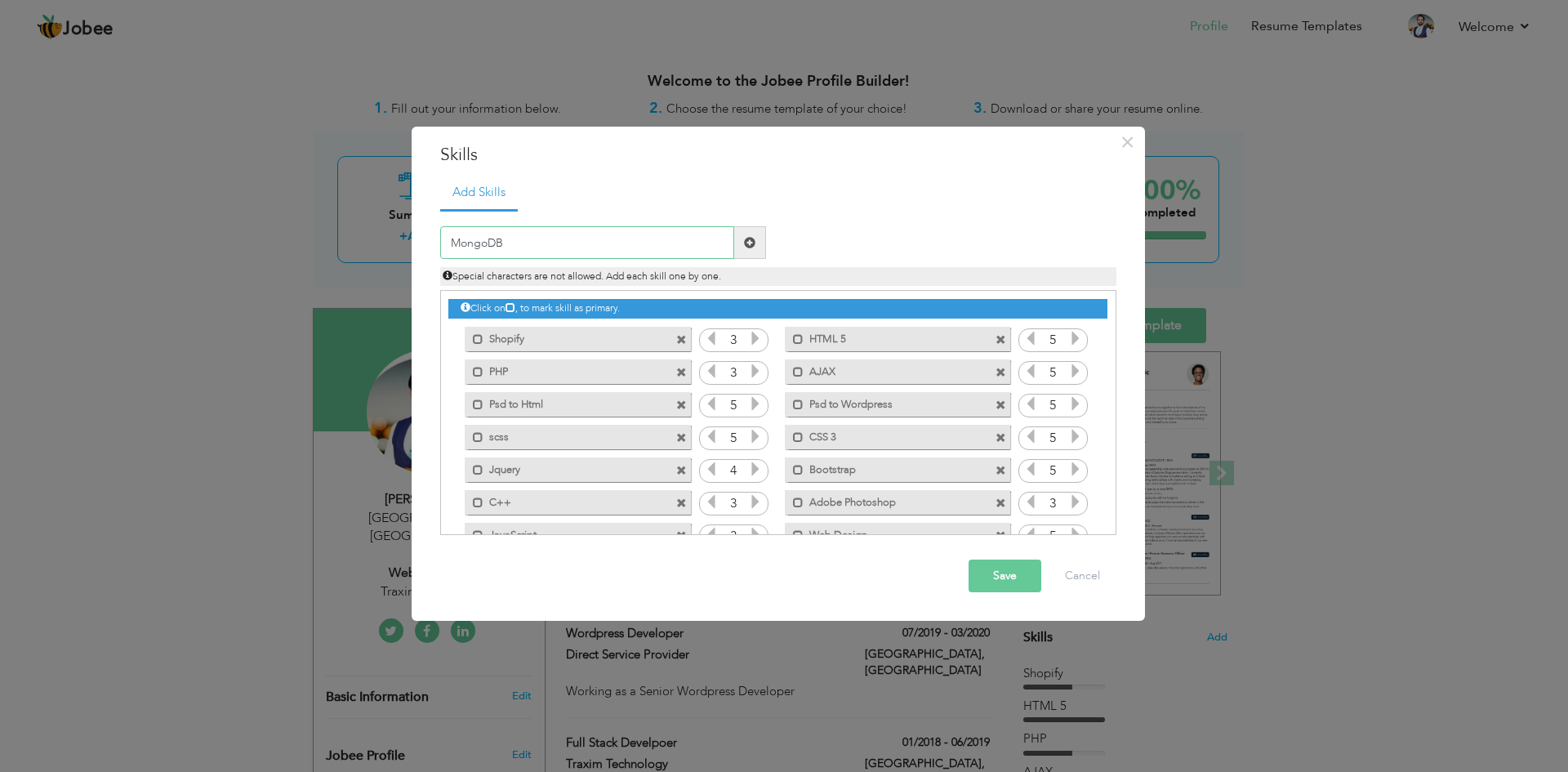
type input "MongoDB"
click at [750, 231] on span at bounding box center [751, 242] width 32 height 33
click at [559, 258] on input "text" at bounding box center [587, 242] width 294 height 33
type input "React.js"
click at [745, 251] on span at bounding box center [751, 242] width 32 height 33
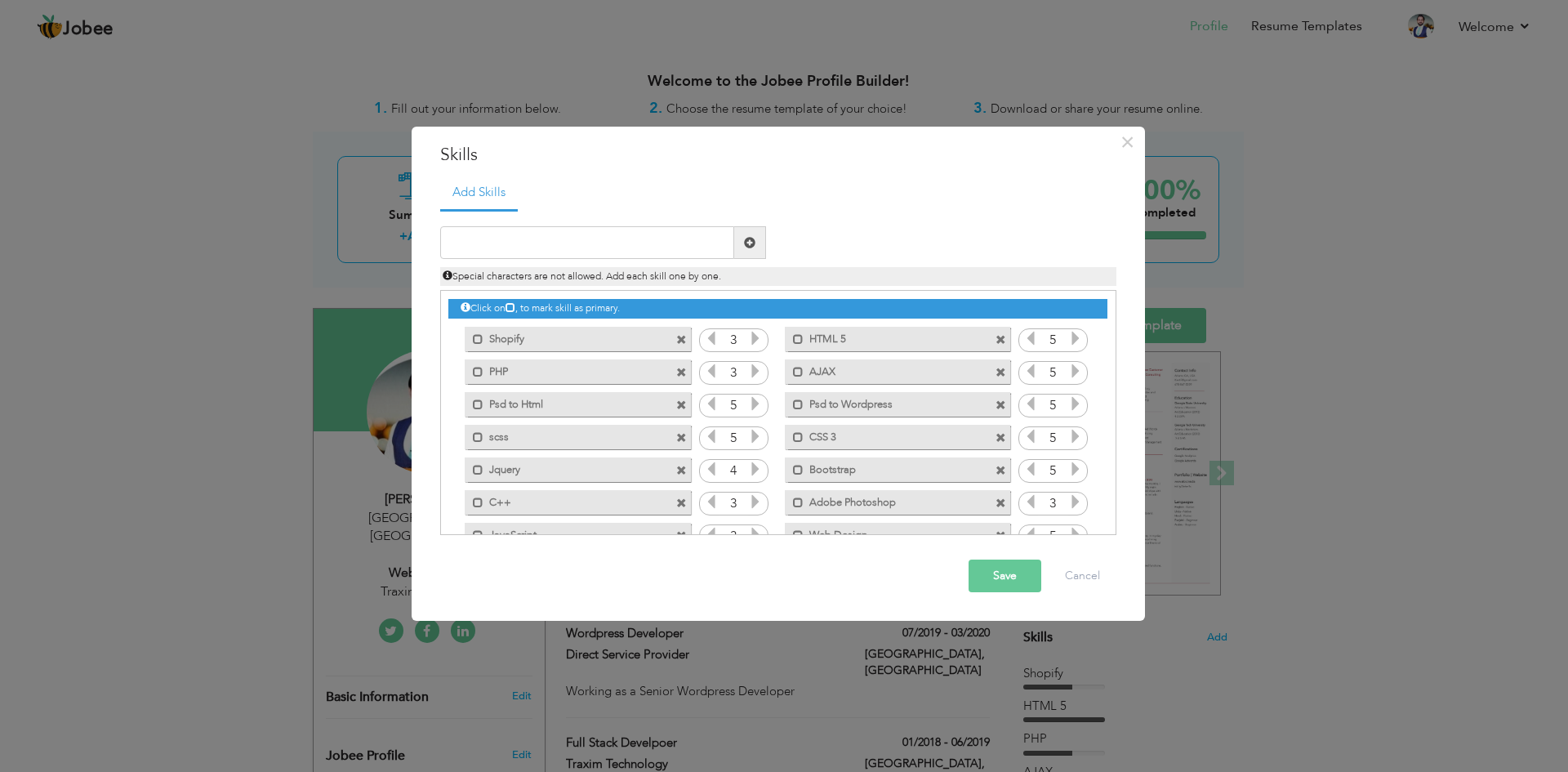
scroll to position [168, 0]
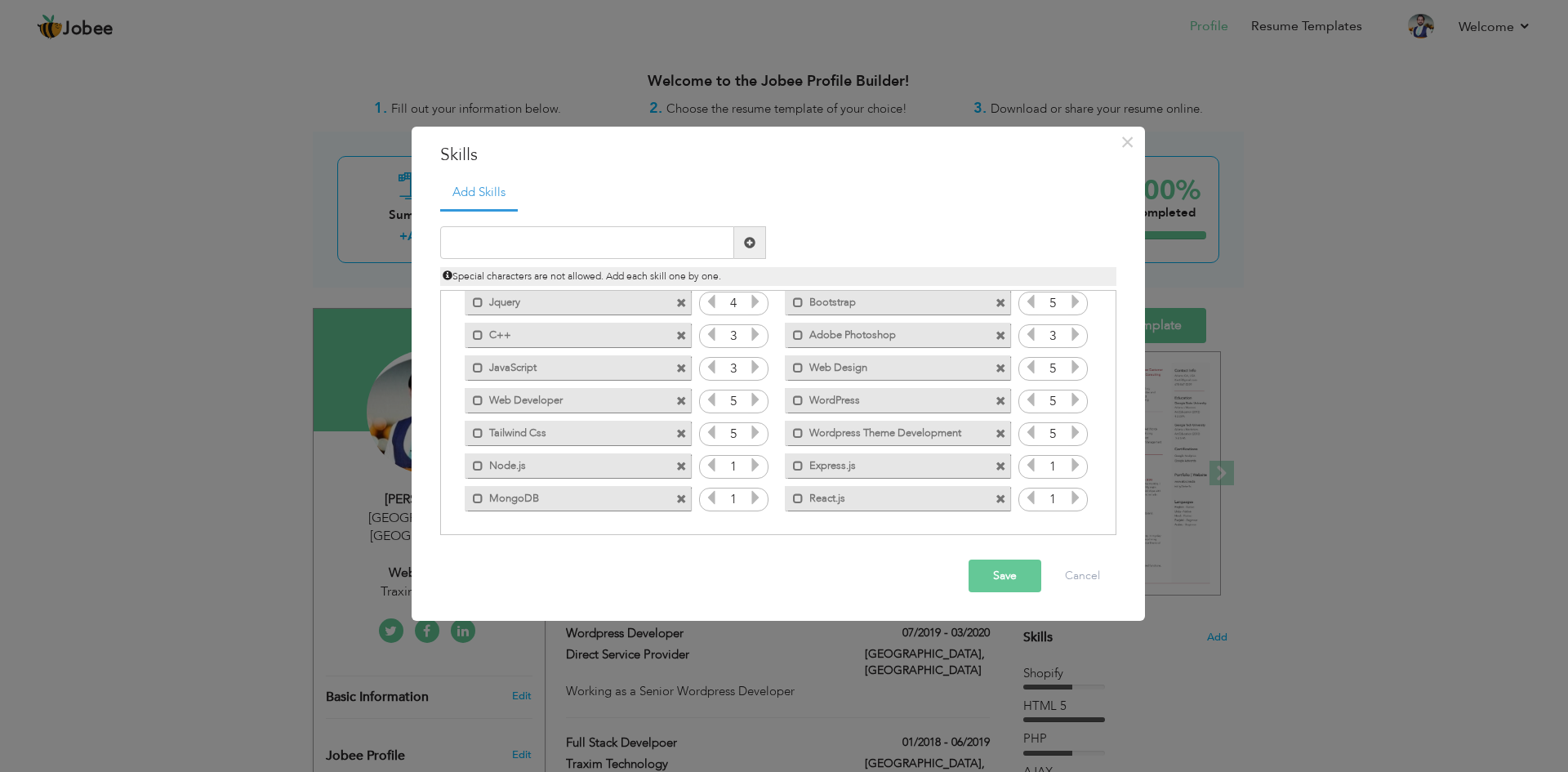
click at [749, 464] on icon at bounding box center [755, 464] width 14 height 14
click at [753, 464] on icon at bounding box center [755, 464] width 14 height 14
click at [755, 464] on icon at bounding box center [755, 464] width 14 height 14
click at [701, 464] on div "1" at bounding box center [734, 467] width 69 height 25
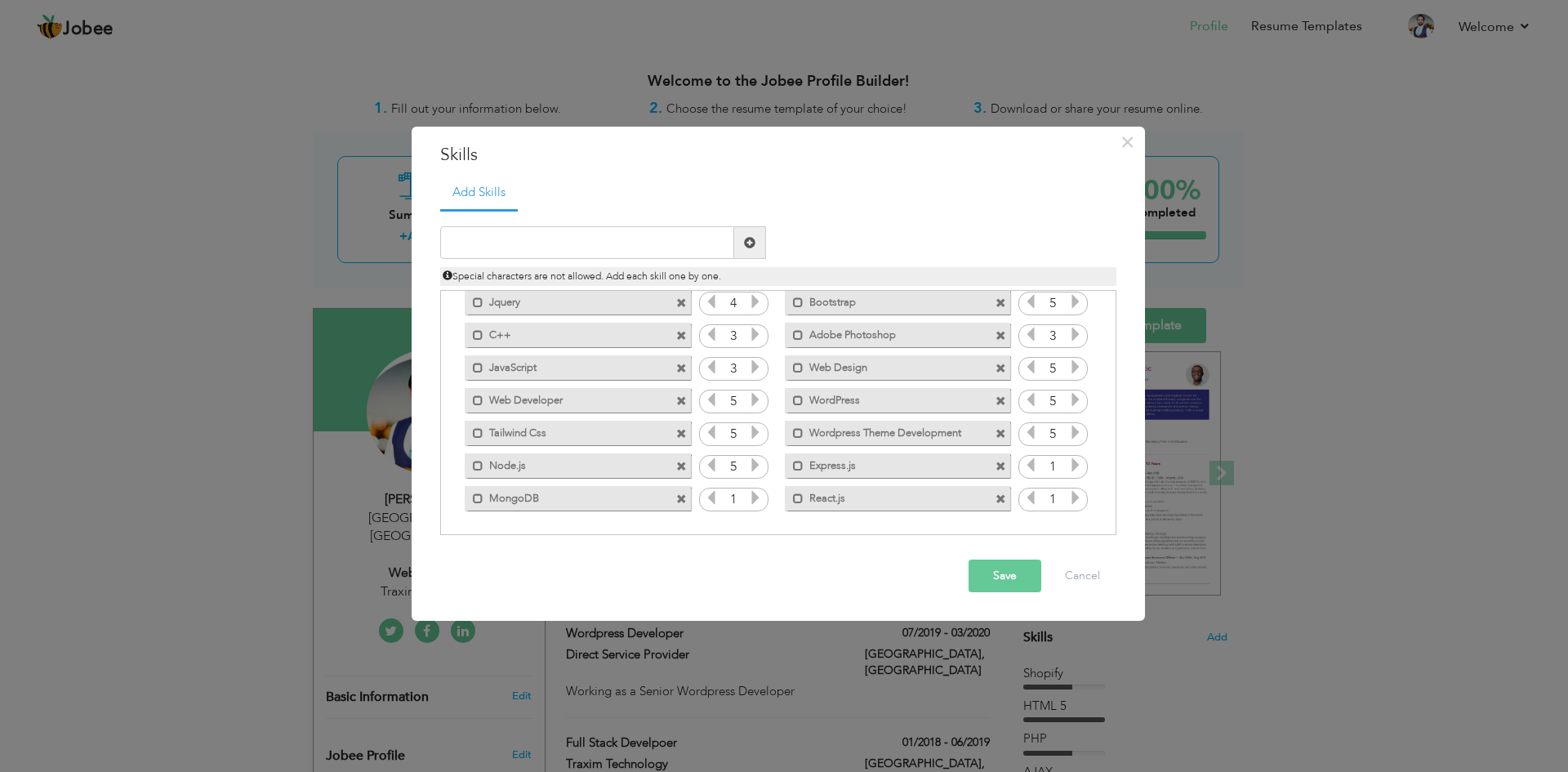
click at [704, 464] on icon at bounding box center [711, 464] width 14 height 14
click at [1071, 462] on icon at bounding box center [1075, 464] width 14 height 14
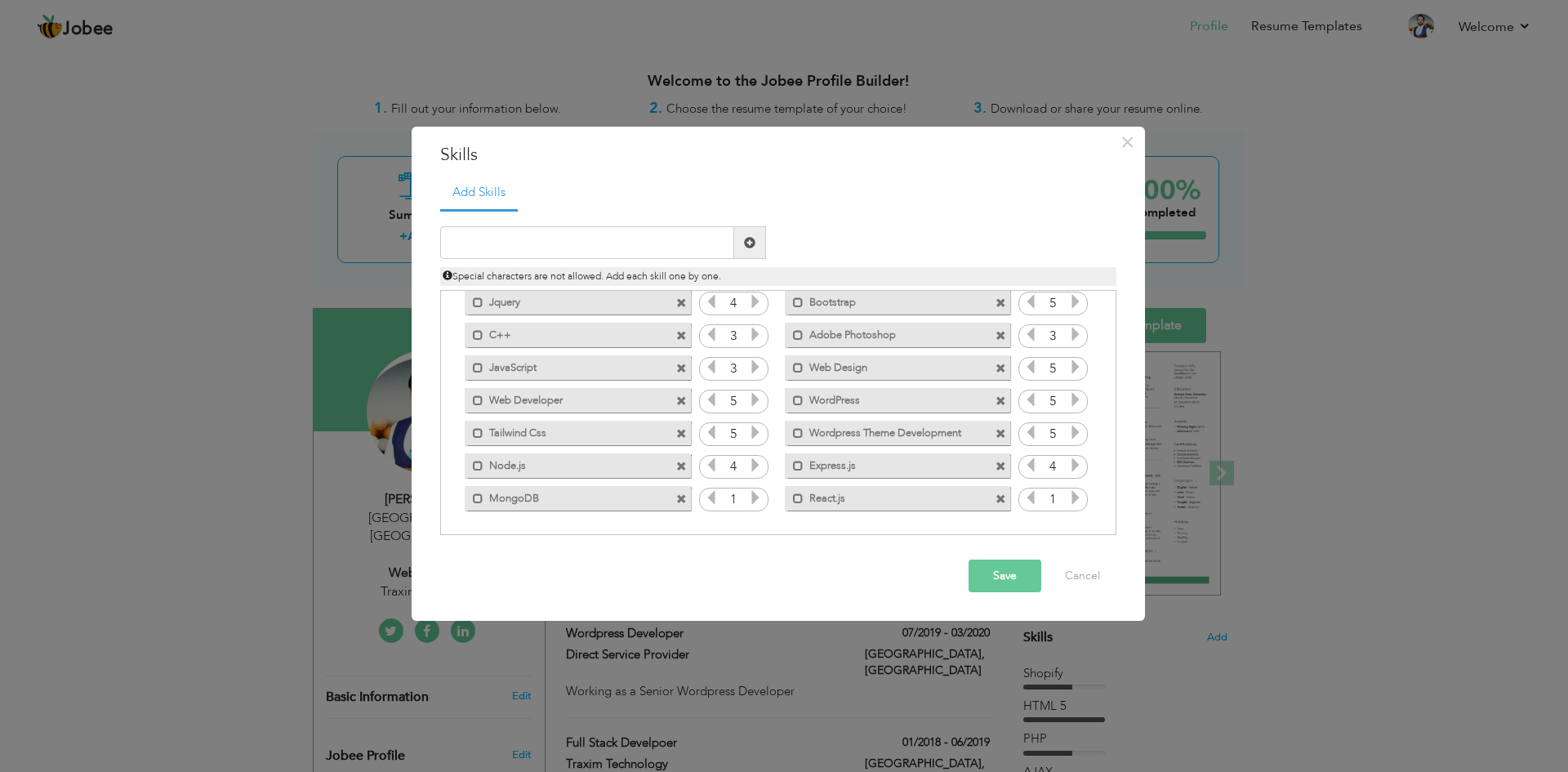
click at [1071, 462] on icon at bounding box center [1075, 464] width 14 height 14
click at [754, 496] on icon at bounding box center [755, 497] width 14 height 14
click at [1072, 498] on icon at bounding box center [1075, 497] width 14 height 14
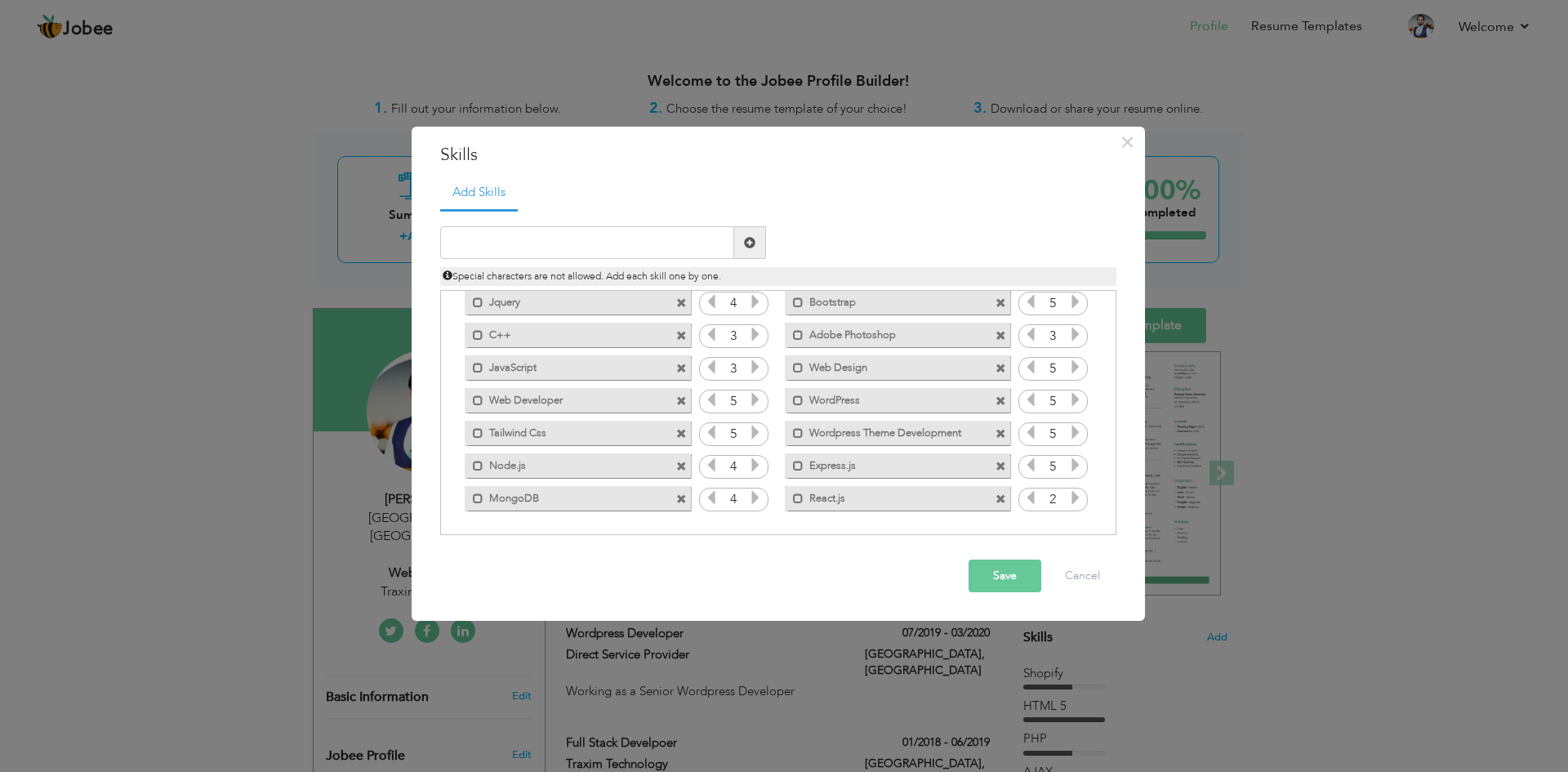
click at [1072, 498] on icon at bounding box center [1075, 497] width 14 height 14
click at [797, 433] on span at bounding box center [798, 433] width 11 height 11
click at [794, 400] on span at bounding box center [798, 401] width 11 height 11
click at [797, 365] on span at bounding box center [798, 368] width 11 height 11
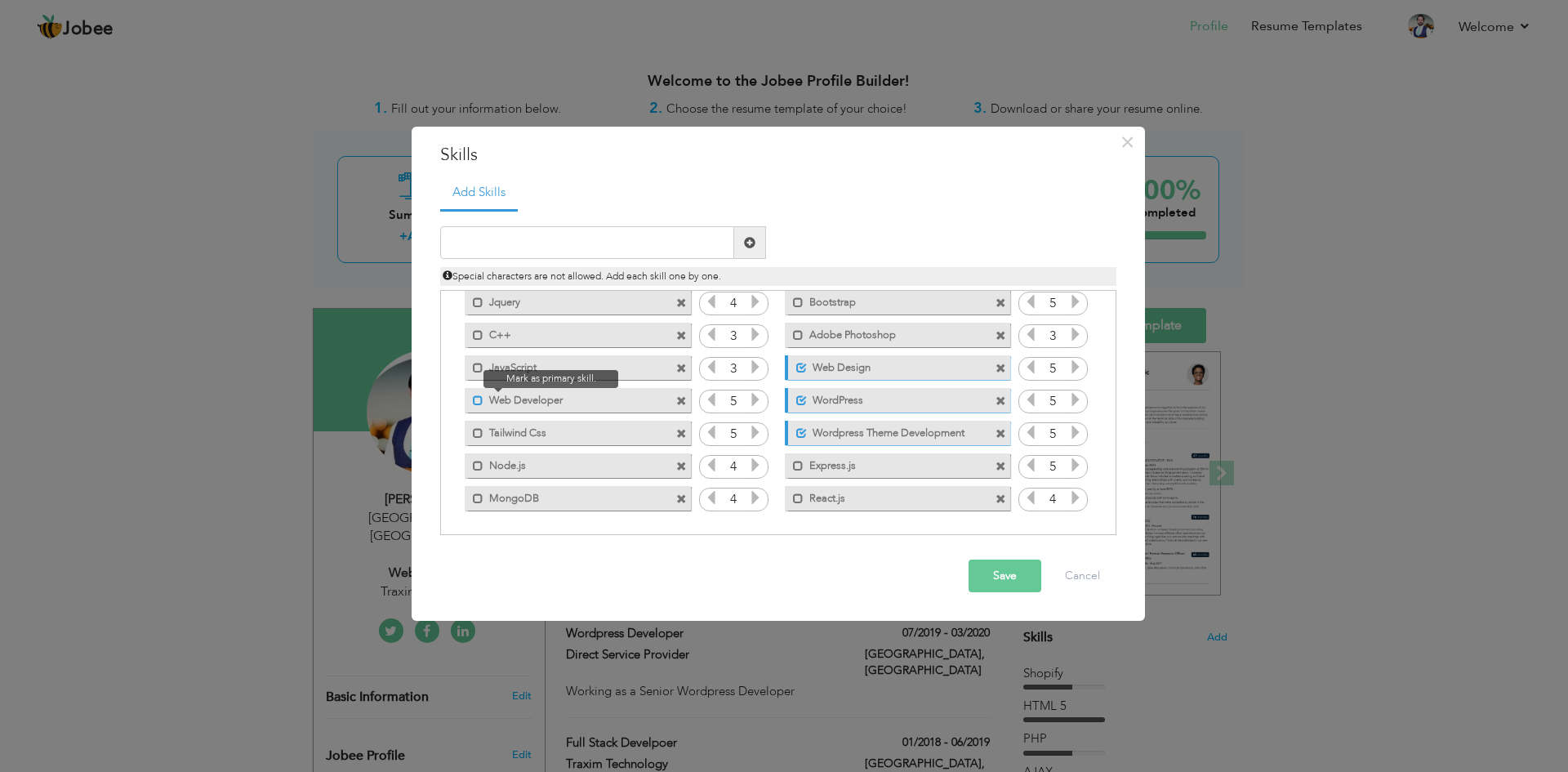
click at [478, 403] on span at bounding box center [478, 401] width 11 height 11
click at [804, 334] on label "Adobe Photoshop" at bounding box center [886, 333] width 165 height 20
click at [478, 465] on span at bounding box center [478, 466] width 11 height 11
click at [636, 257] on input "text" at bounding box center [587, 242] width 294 height 33
type input "Api Development"
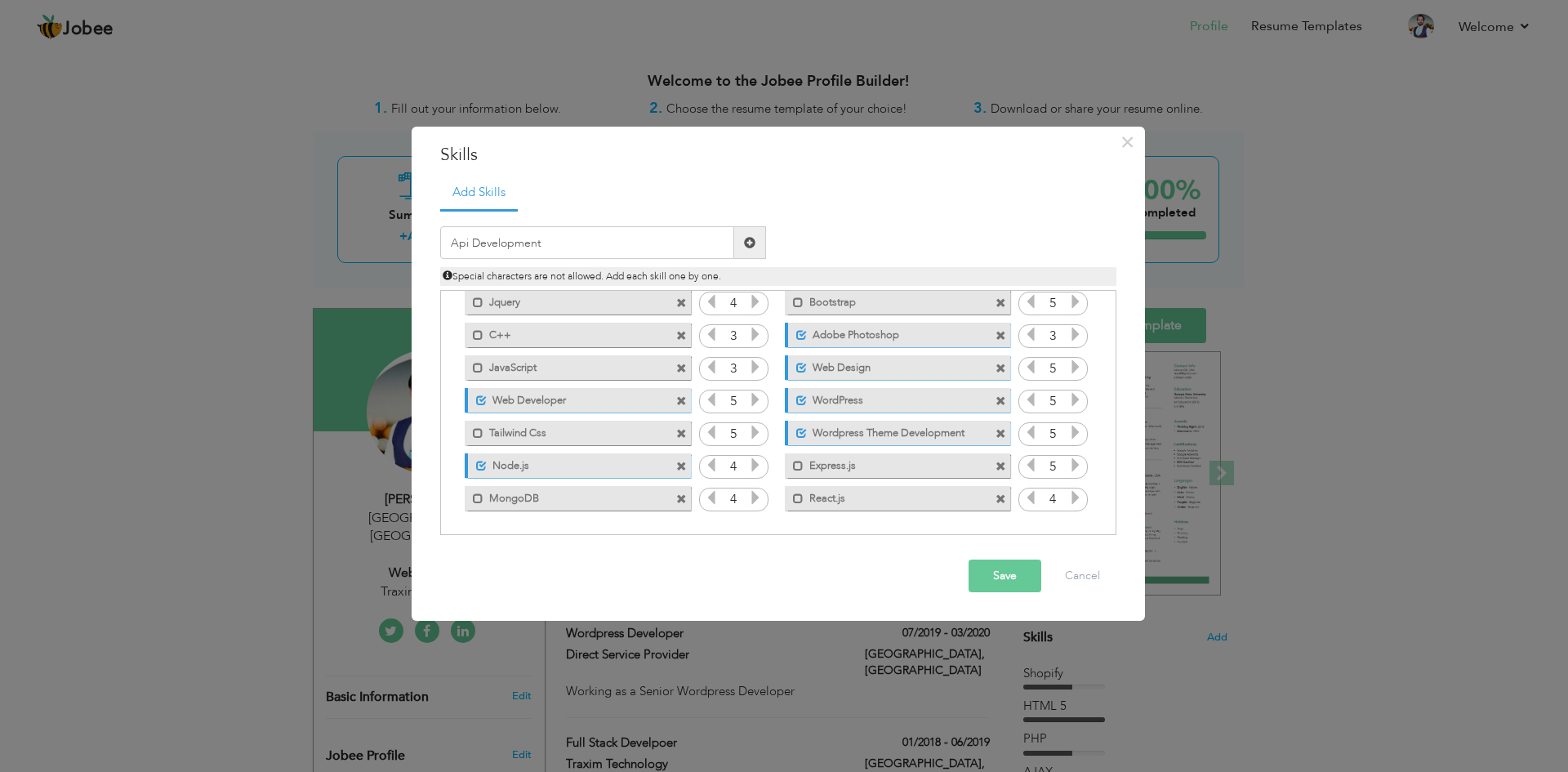
click at [748, 235] on span at bounding box center [751, 242] width 32 height 33
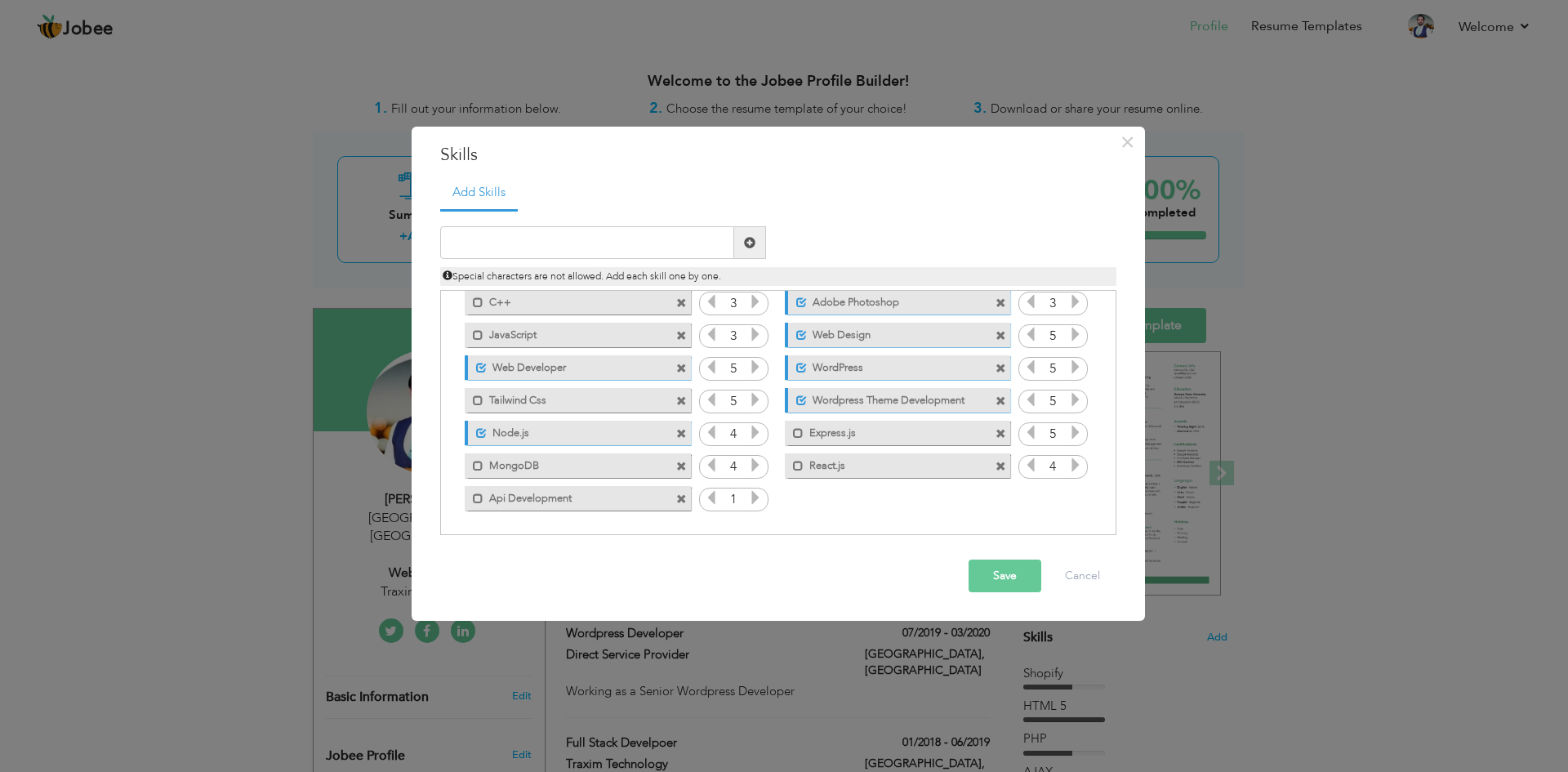
click at [749, 499] on icon at bounding box center [755, 497] width 14 height 14
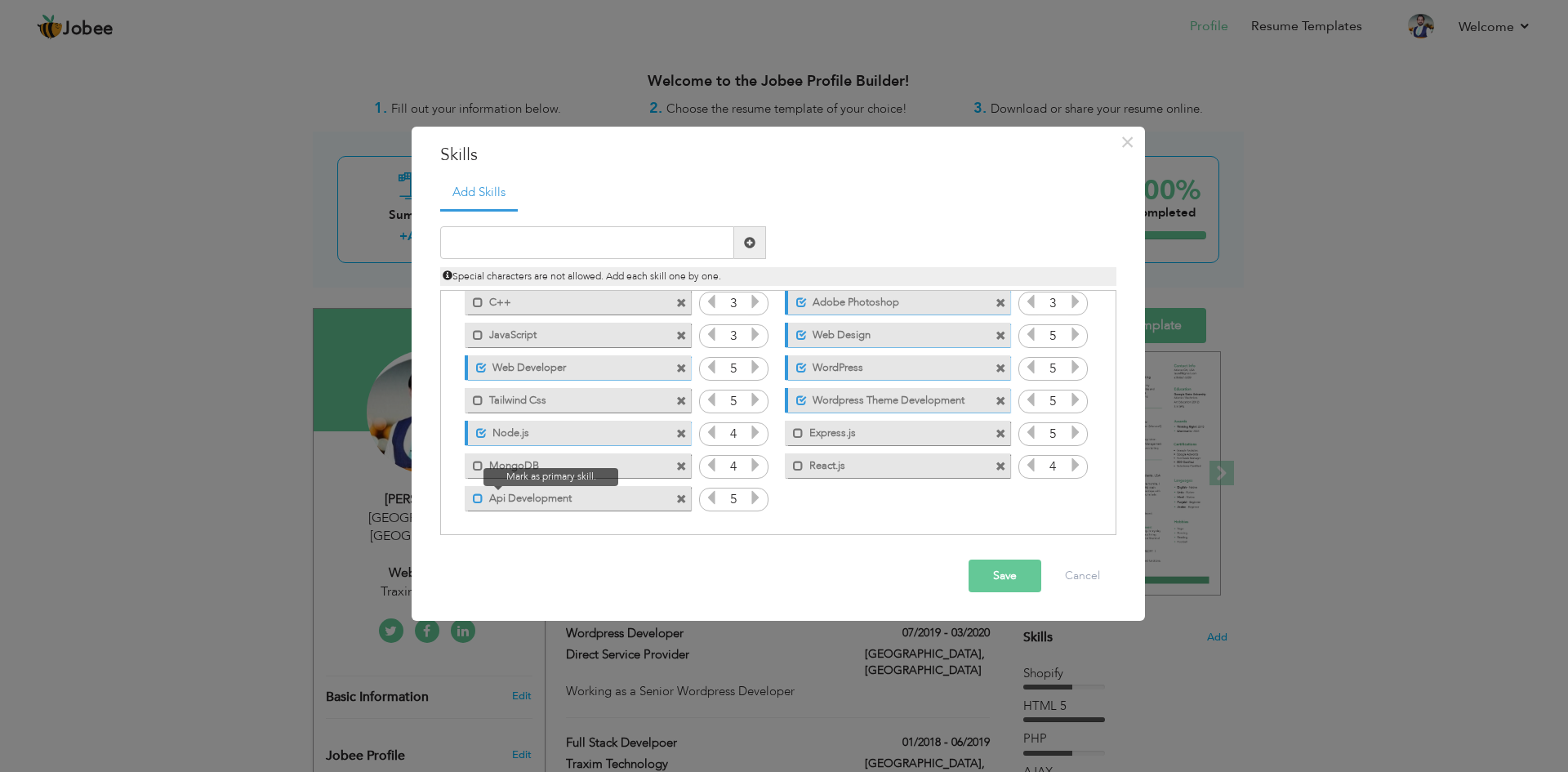
click at [479, 498] on span at bounding box center [478, 498] width 11 height 11
click at [480, 463] on span at bounding box center [478, 466] width 11 height 11
click at [798, 471] on div "Mark as primary skill. React.js" at bounding box center [898, 465] width 225 height 25
click at [795, 435] on span at bounding box center [798, 433] width 11 height 11
click at [793, 464] on span at bounding box center [798, 466] width 11 height 11
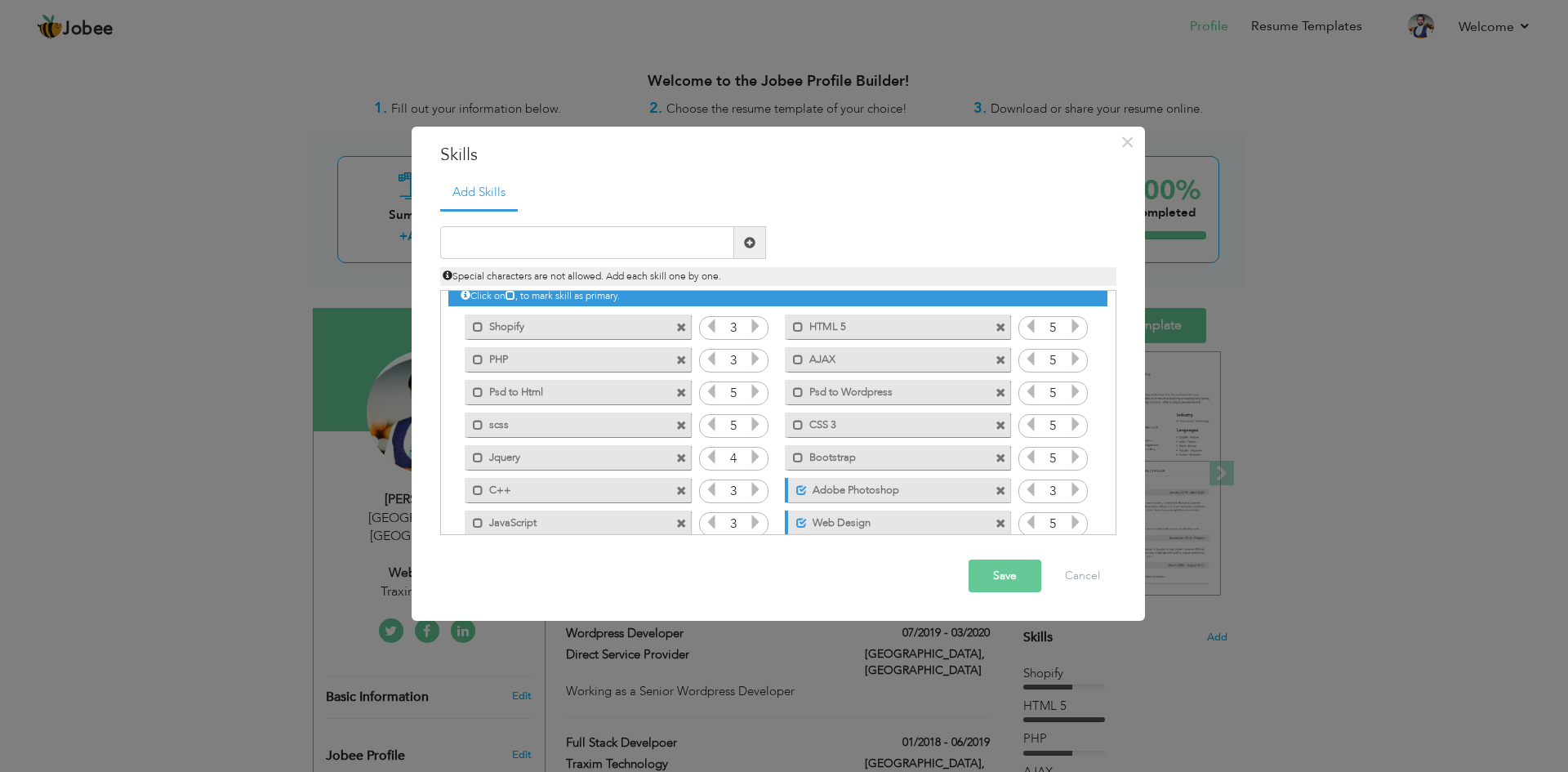
scroll to position [0, 0]
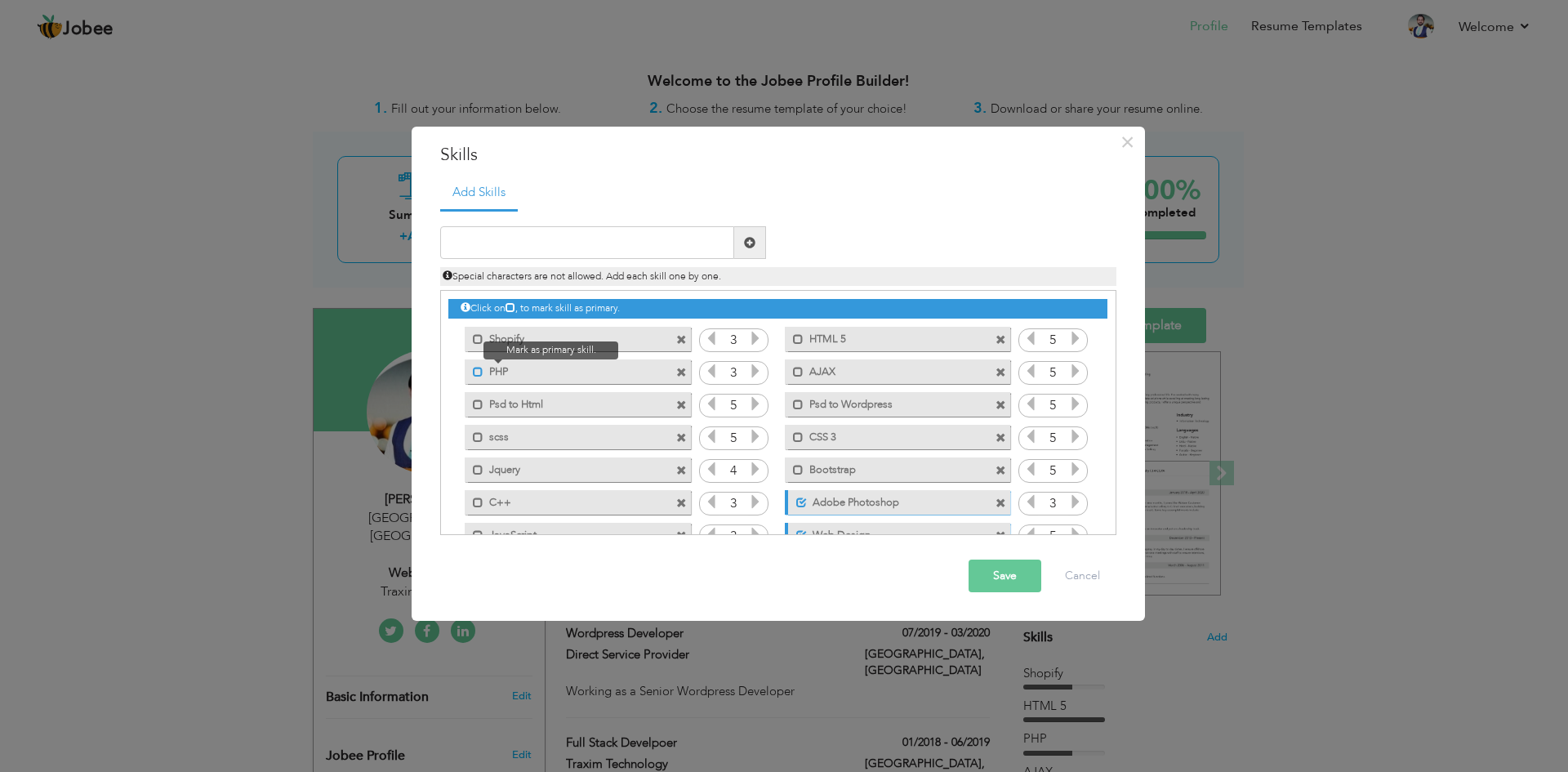
click at [482, 372] on span at bounding box center [478, 372] width 11 height 11
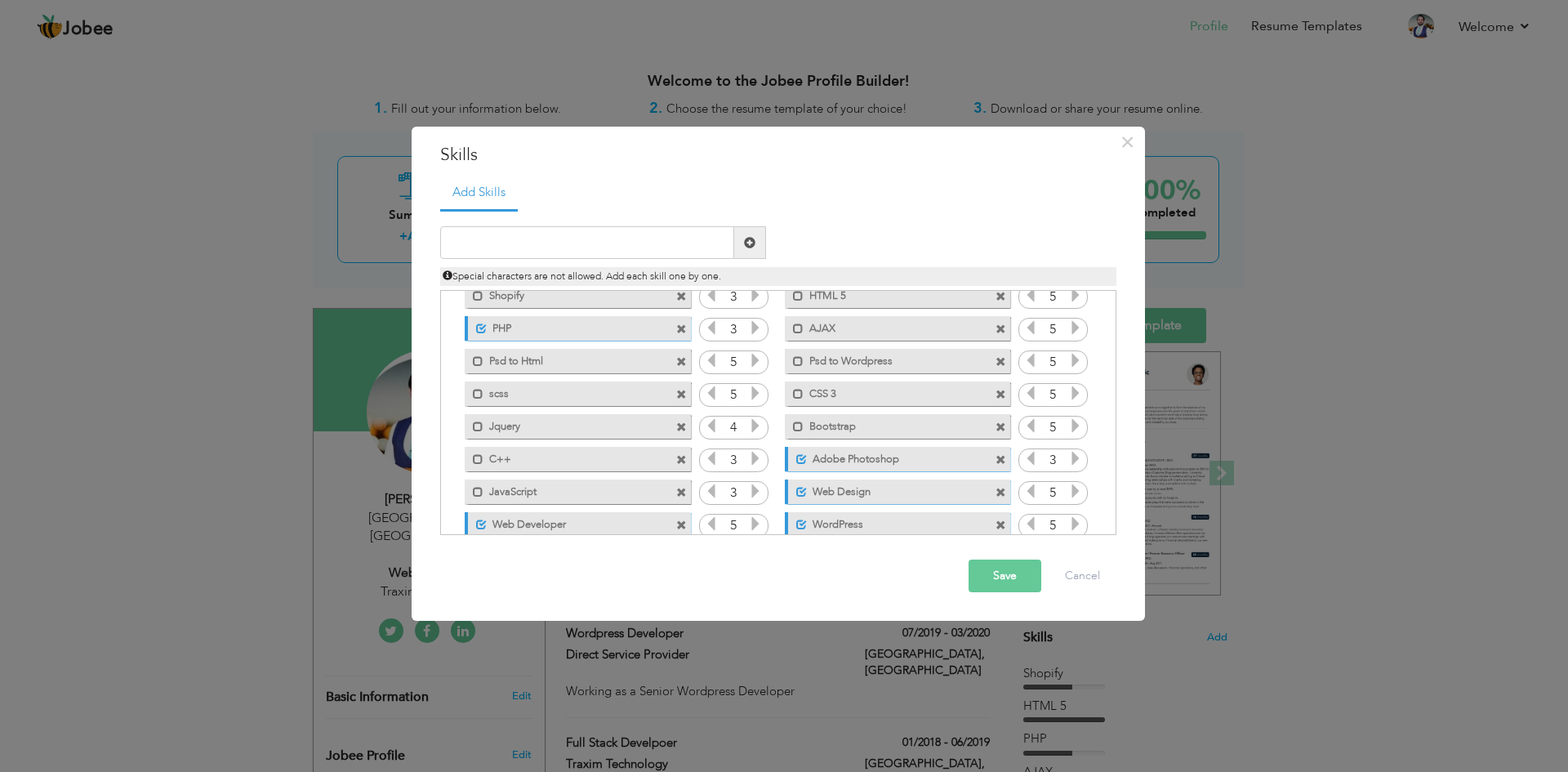
scroll to position [36, 0]
click at [683, 468] on span at bounding box center [681, 467] width 11 height 11
click at [681, 401] on span at bounding box center [681, 402] width 11 height 11
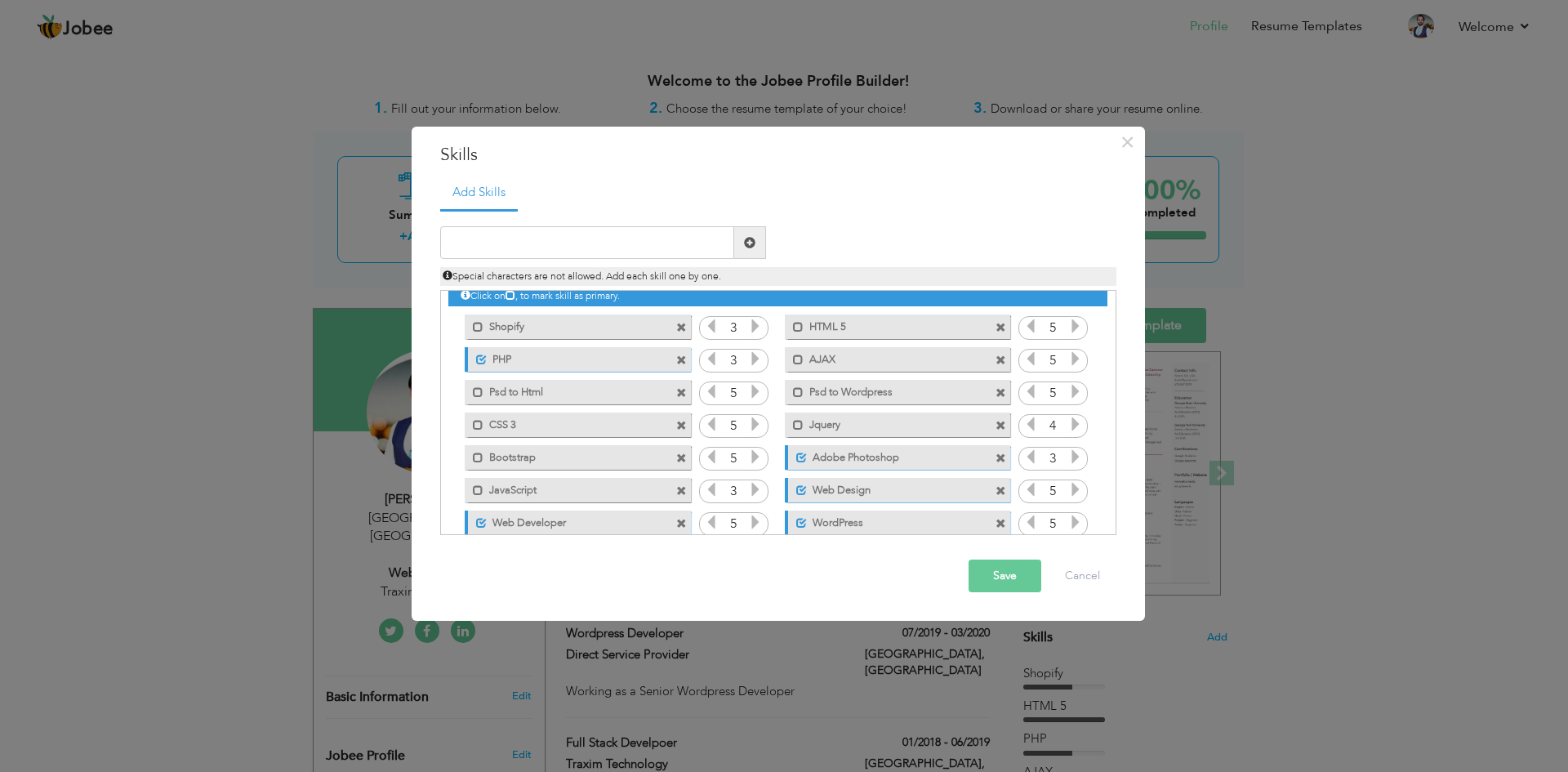
scroll to position [0, 0]
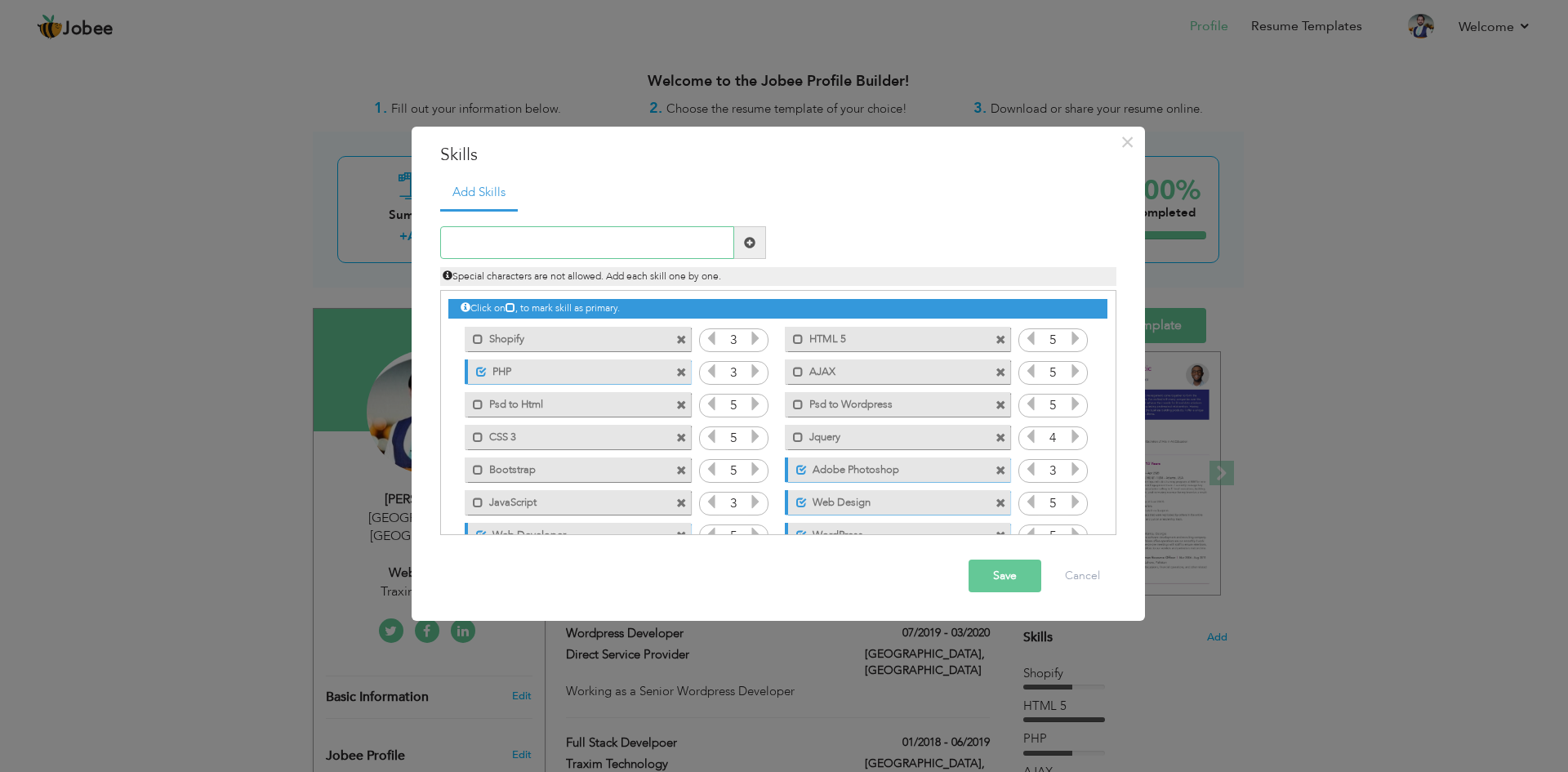
click at [645, 244] on input "text" at bounding box center [587, 242] width 294 height 33
type input "Figma to Wordpresss"
click at [746, 253] on span at bounding box center [751, 242] width 32 height 33
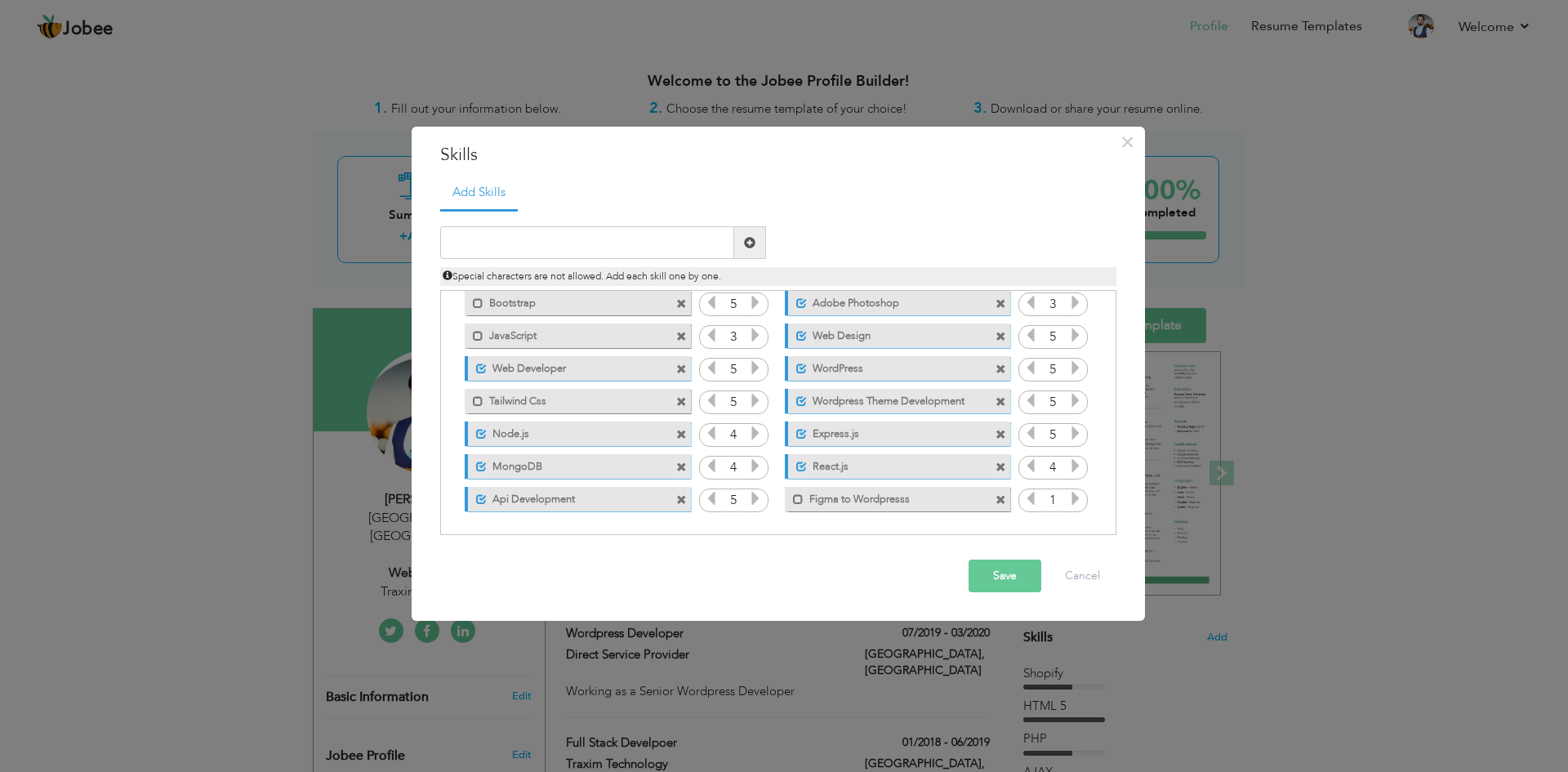
scroll to position [168, 0]
click at [1076, 503] on icon at bounding box center [1075, 497] width 14 height 14
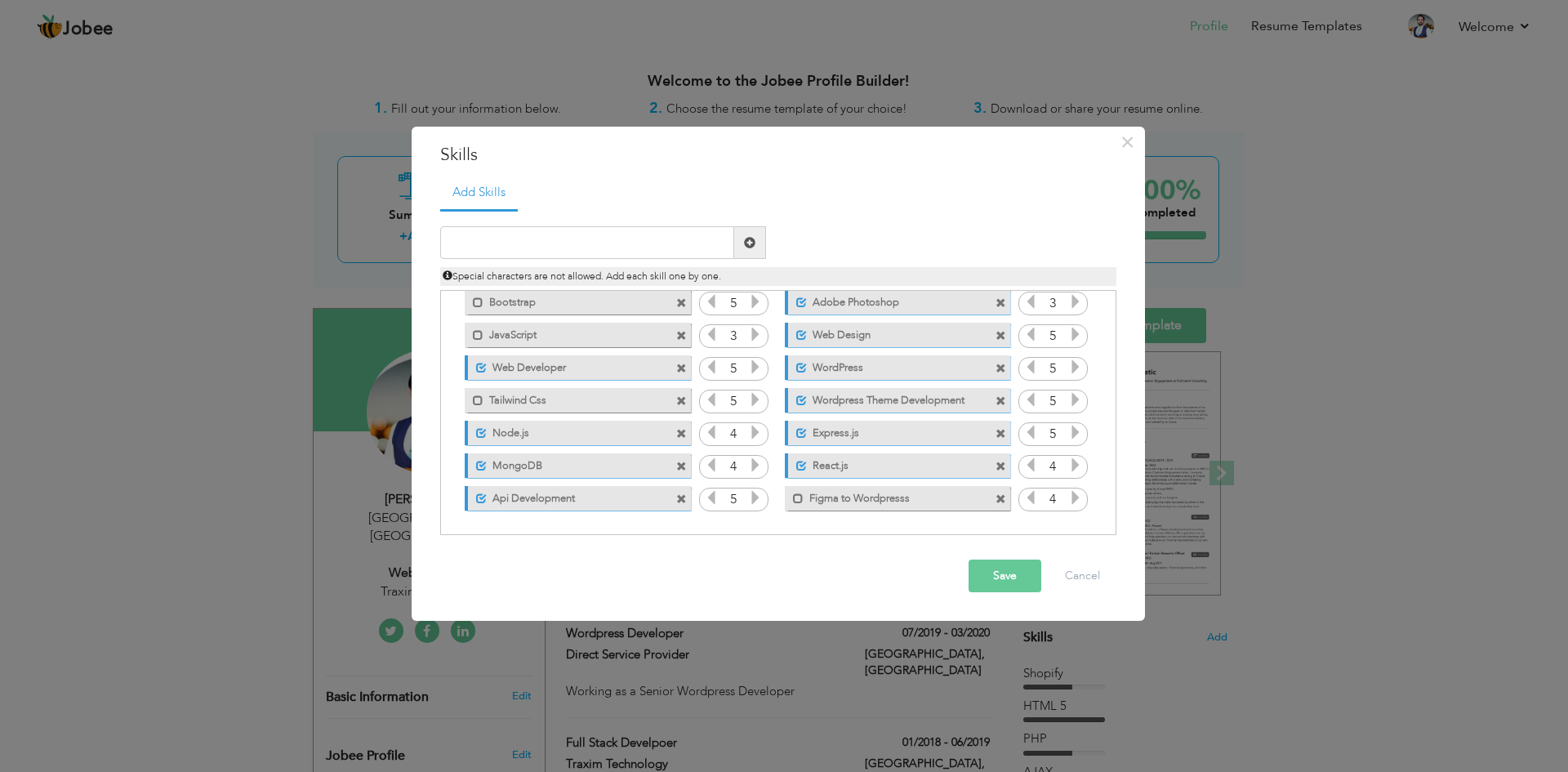
click at [1076, 503] on icon at bounding box center [1075, 497] width 14 height 14
click at [799, 497] on span at bounding box center [798, 498] width 11 height 11
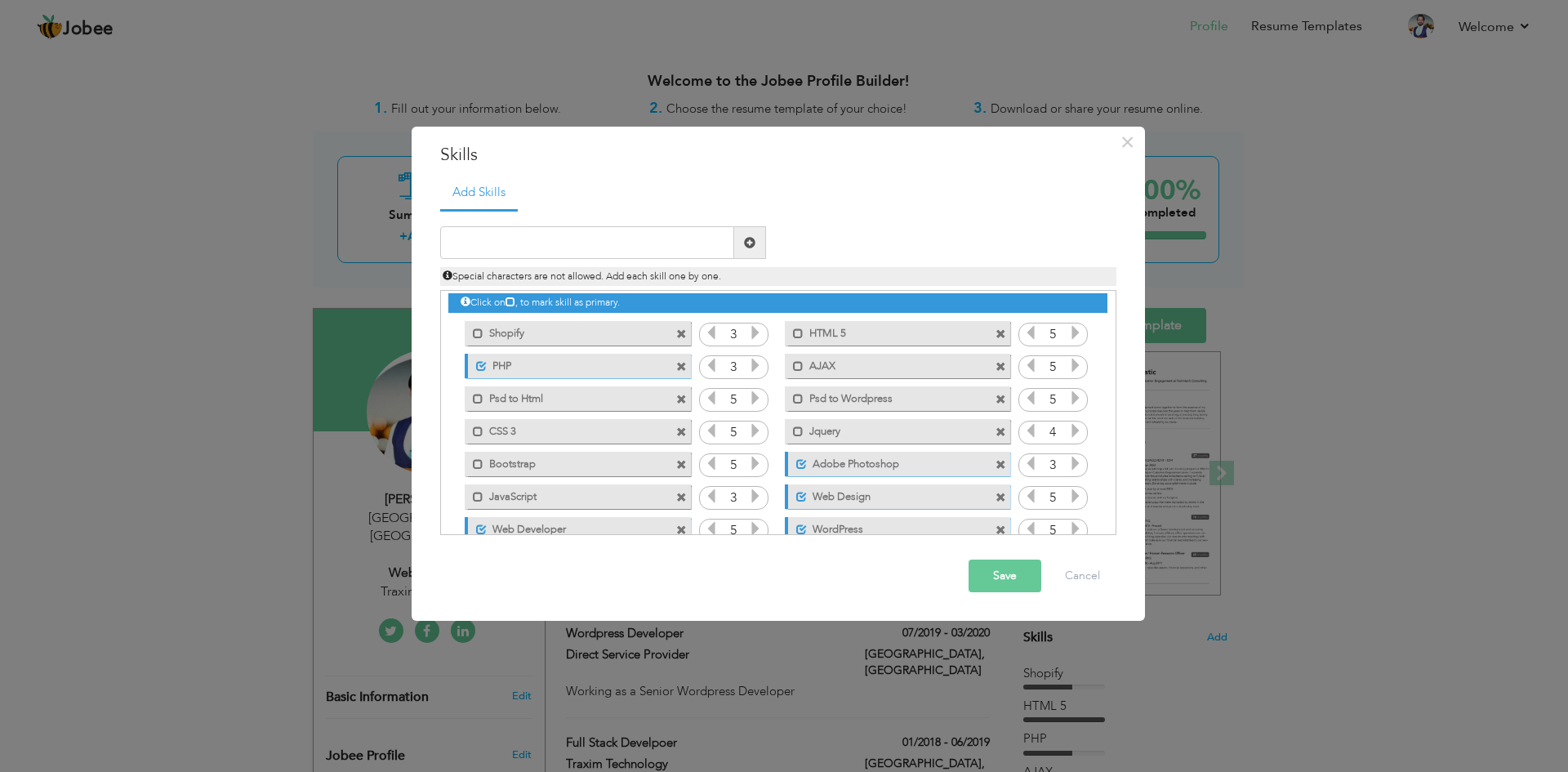
scroll to position [4, 0]
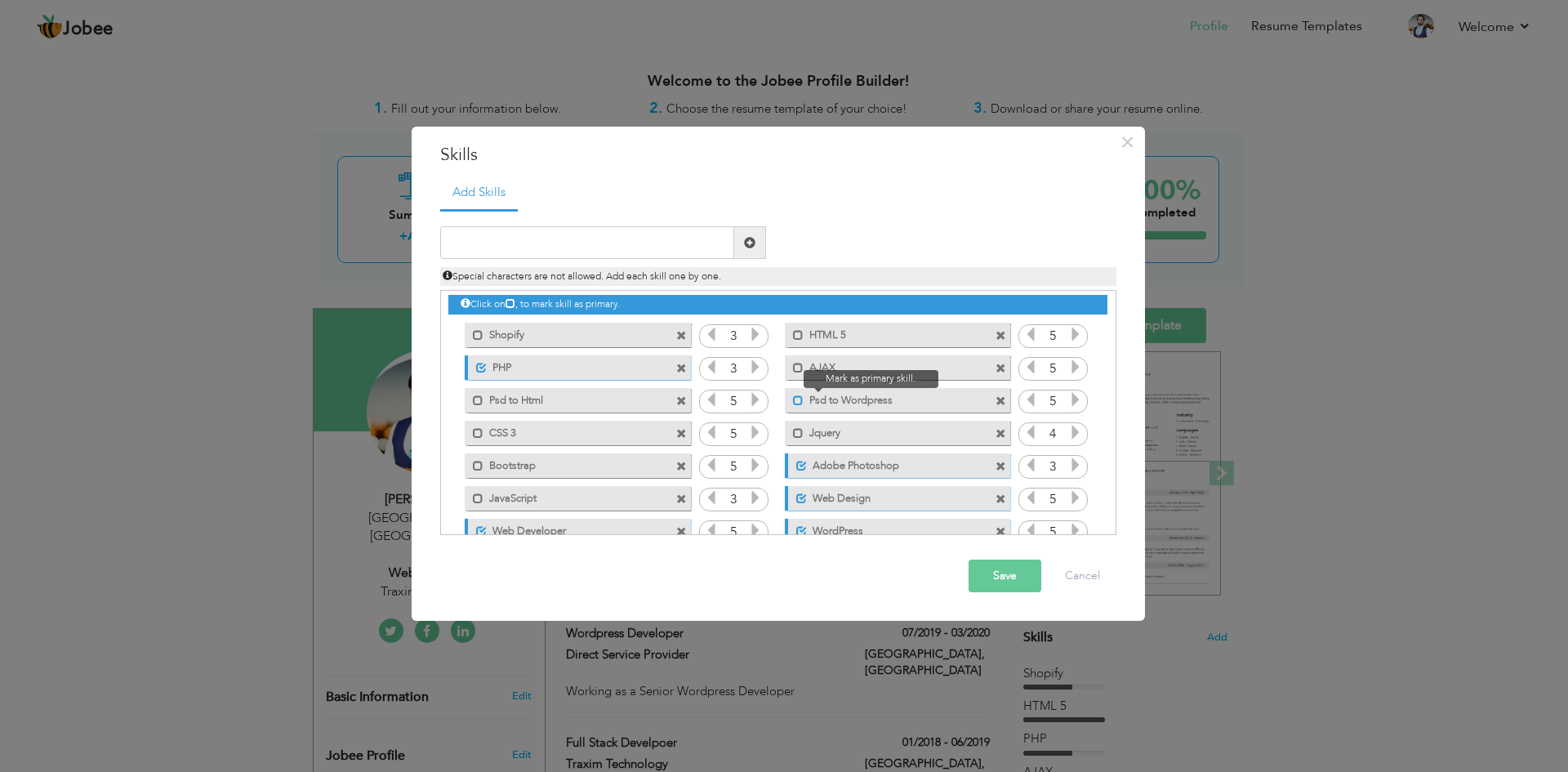
click at [801, 398] on span at bounding box center [798, 401] width 11 height 11
click at [801, 331] on span at bounding box center [798, 336] width 11 height 11
click at [477, 428] on span at bounding box center [478, 433] width 11 height 11
click at [477, 496] on span at bounding box center [478, 498] width 11 height 11
click at [1010, 569] on button "Save" at bounding box center [1005, 575] width 73 height 33
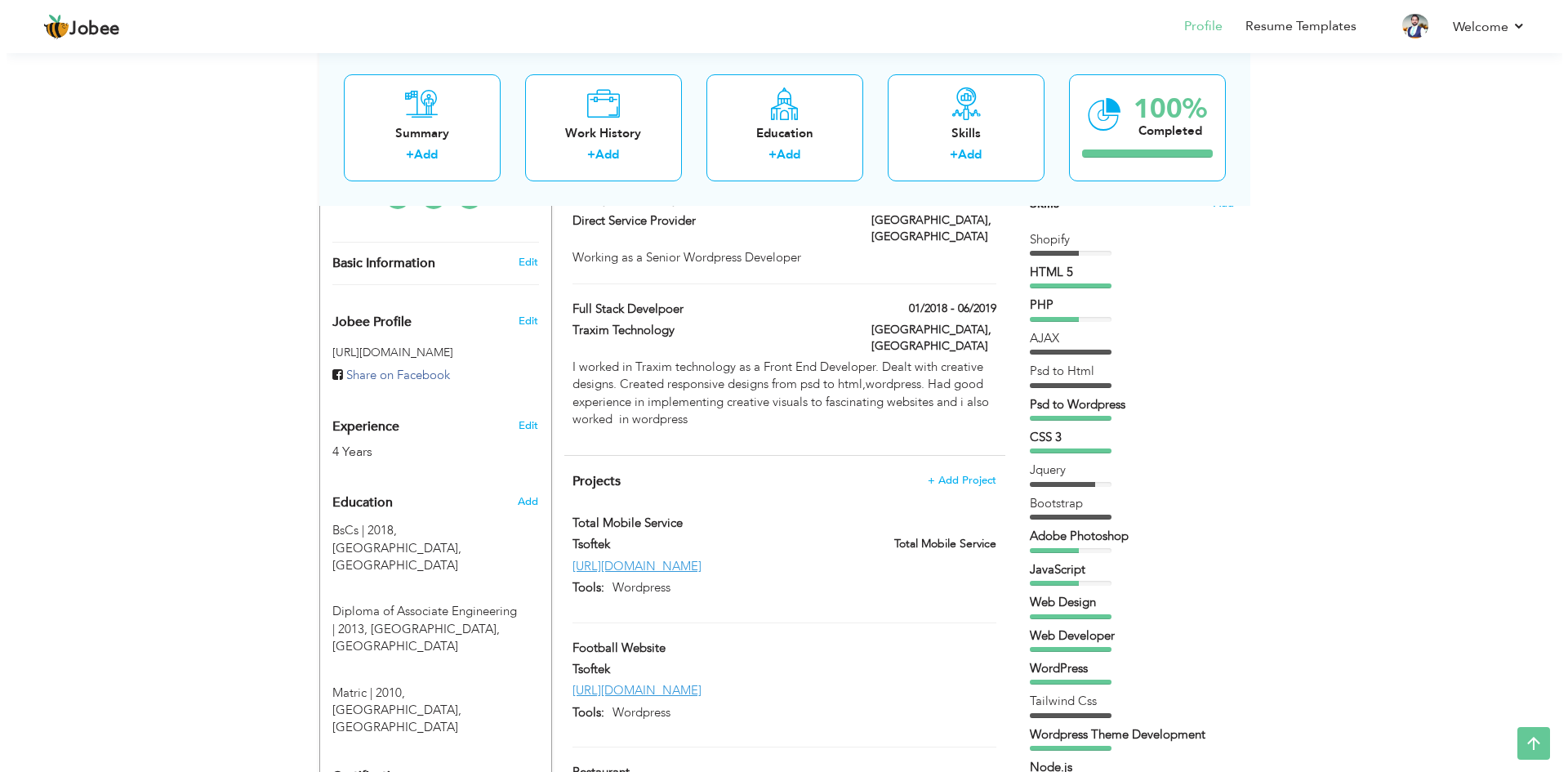
scroll to position [408, 0]
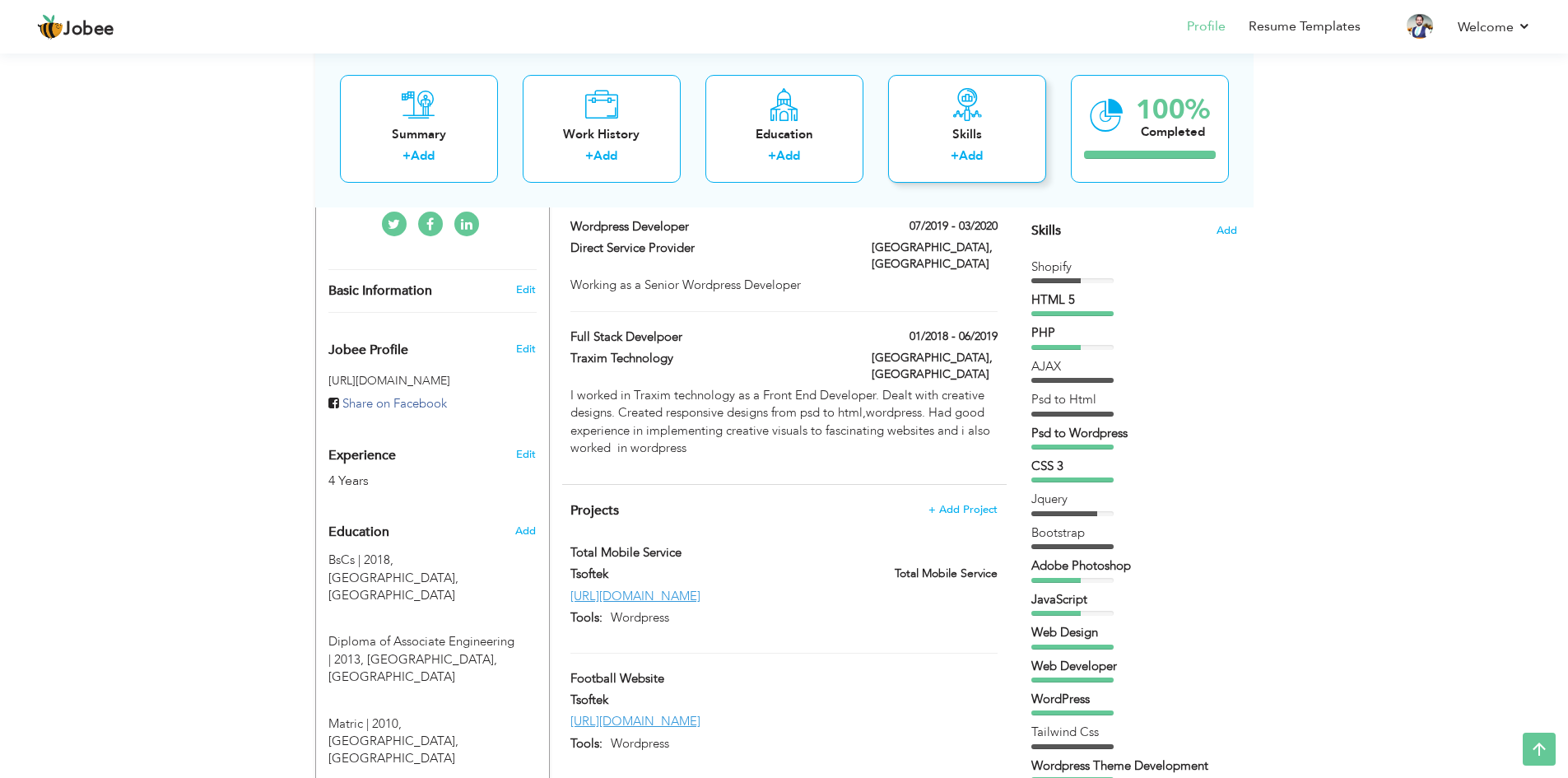
click at [933, 154] on div "+ Add" at bounding box center [967, 158] width 131 height 21
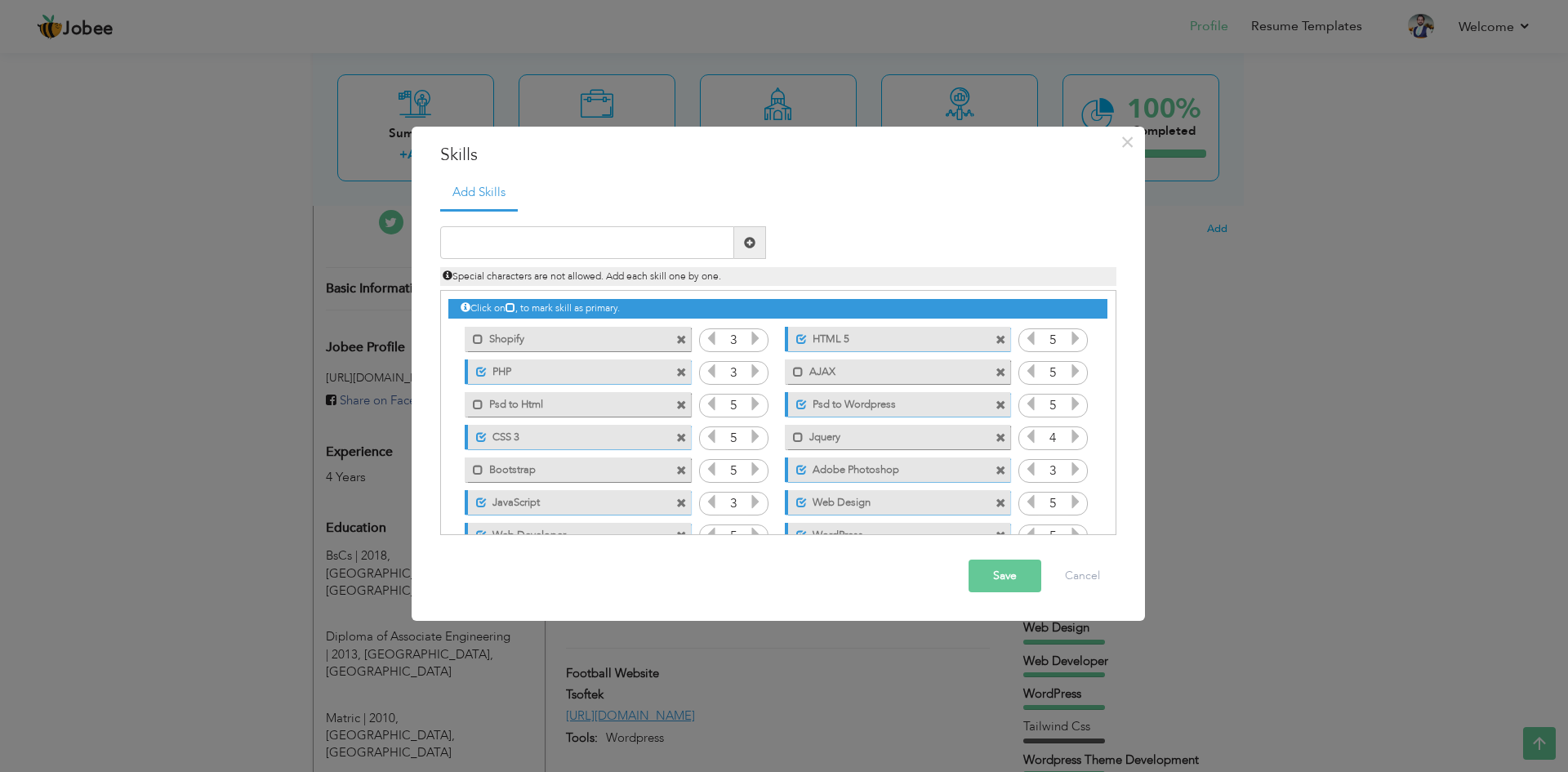
click at [753, 370] on icon at bounding box center [755, 370] width 14 height 14
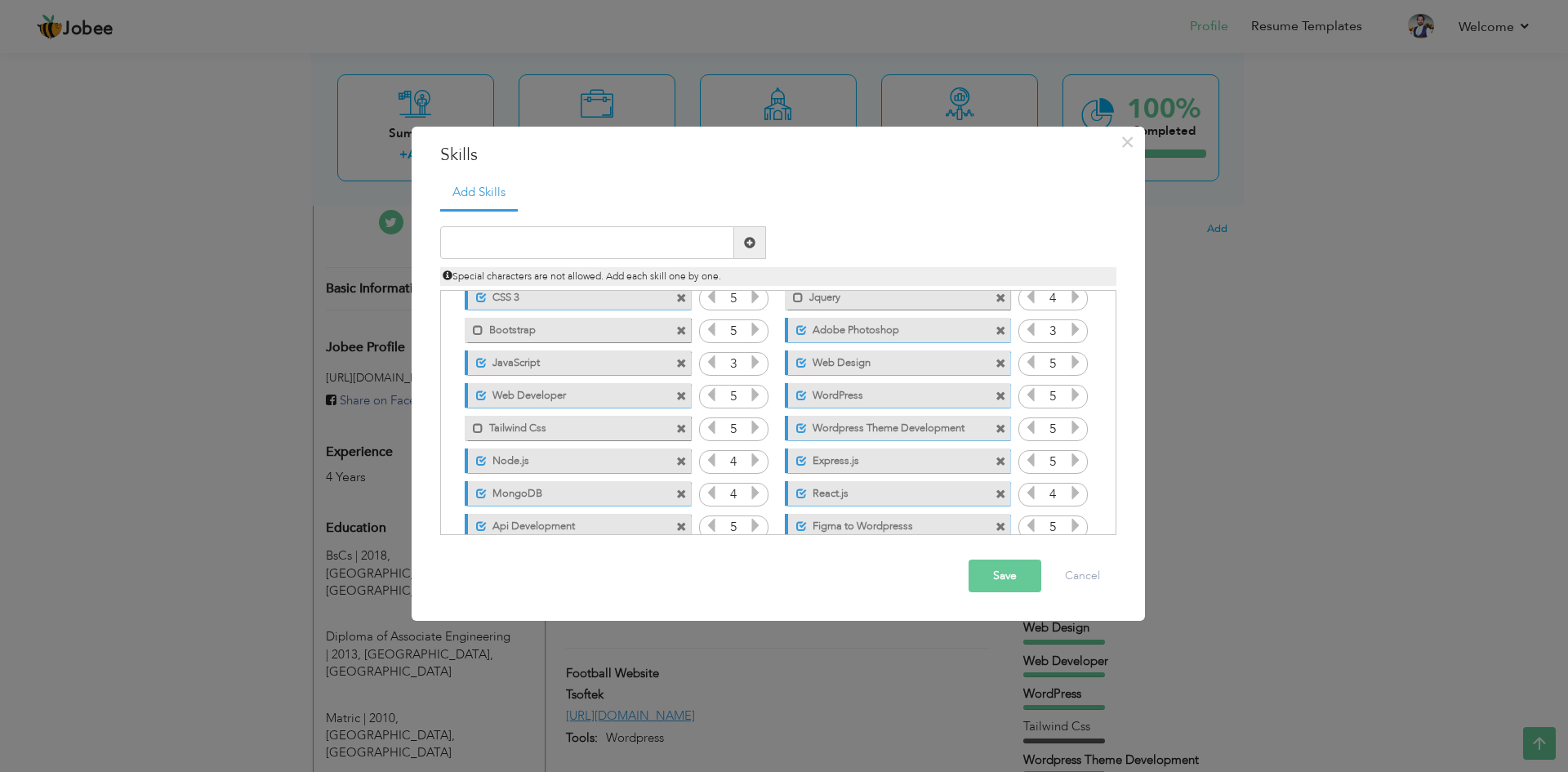
scroll to position [168, 0]
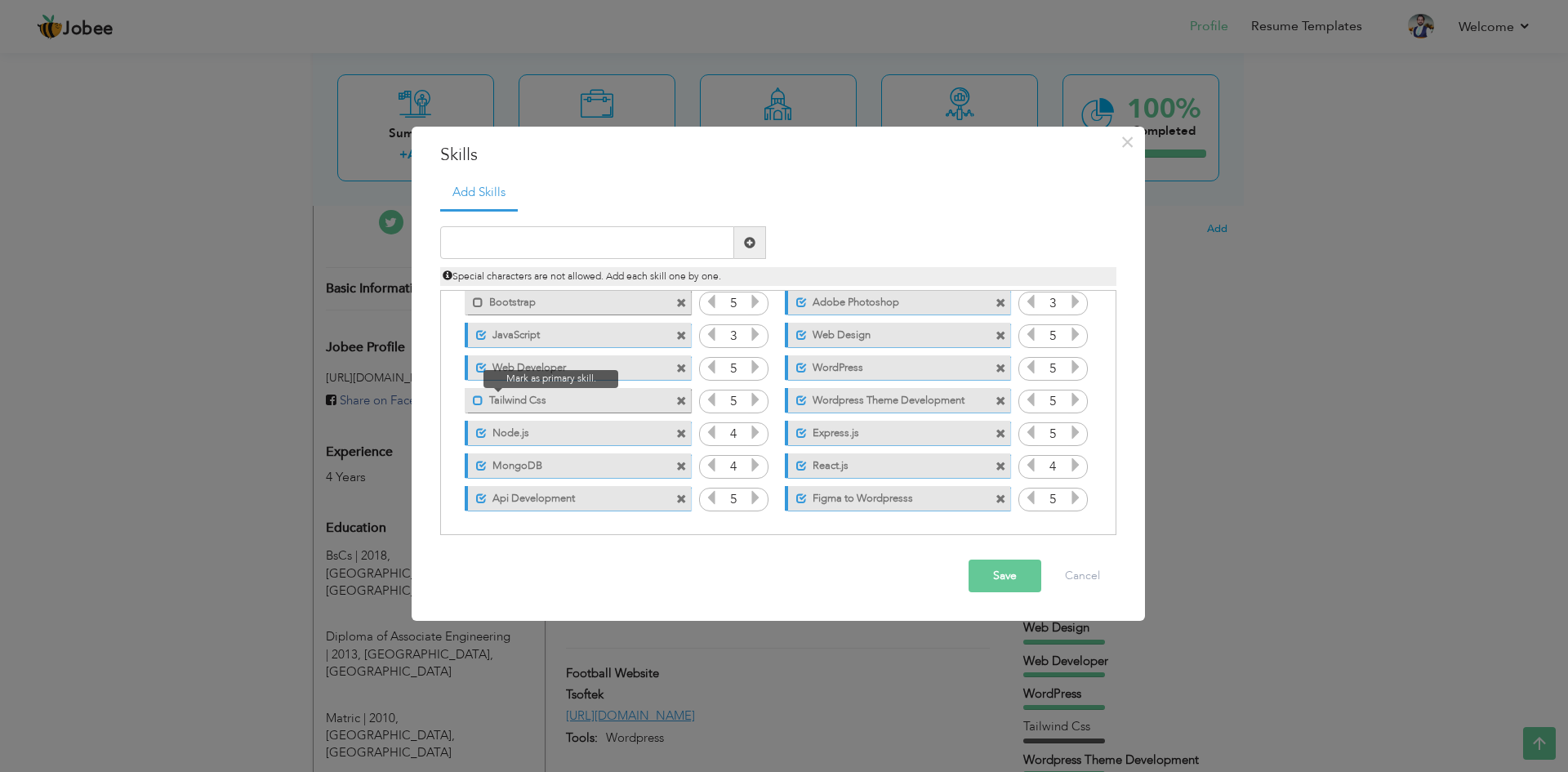
click at [474, 399] on span at bounding box center [478, 401] width 11 height 11
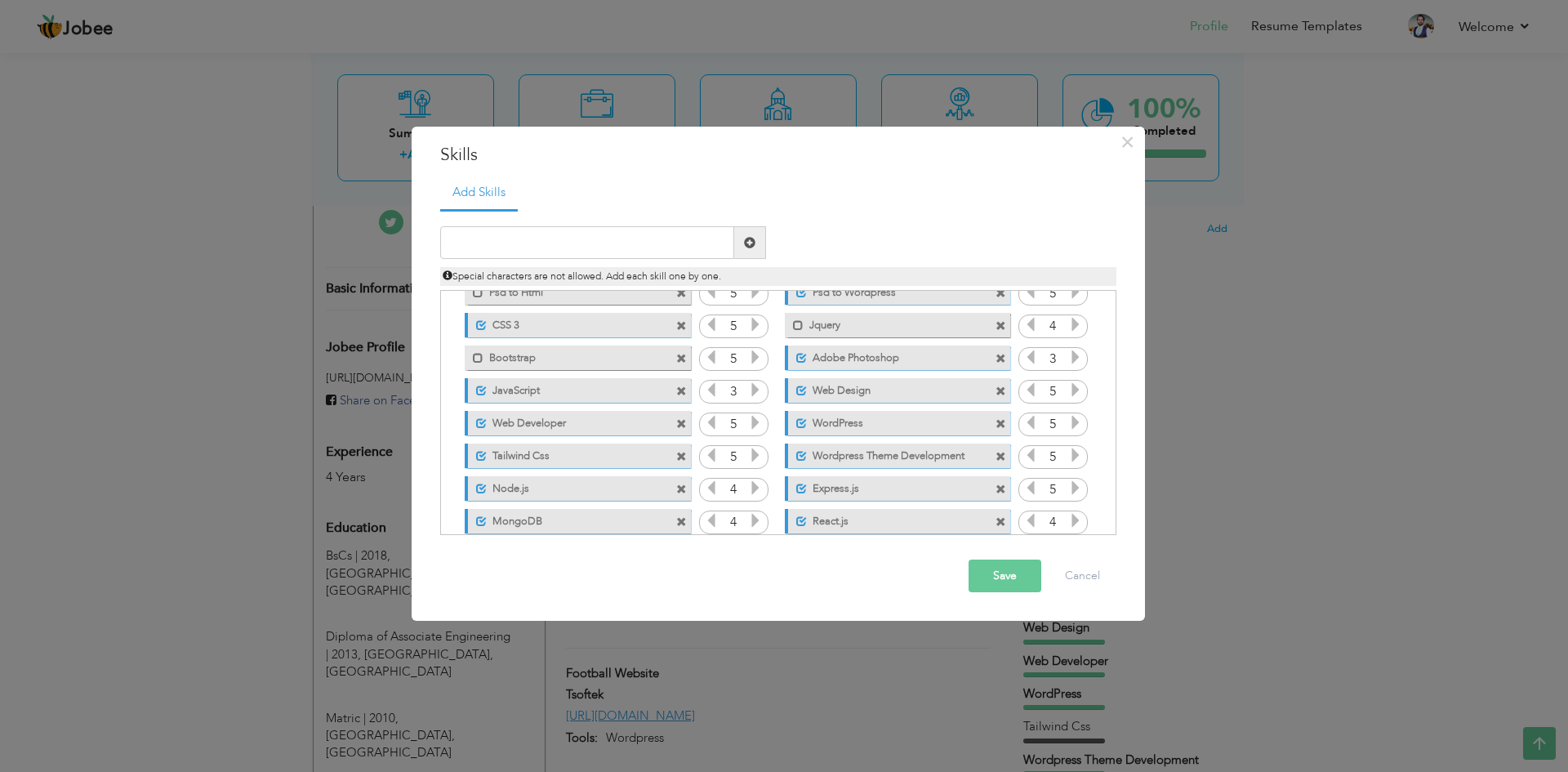
scroll to position [86, 0]
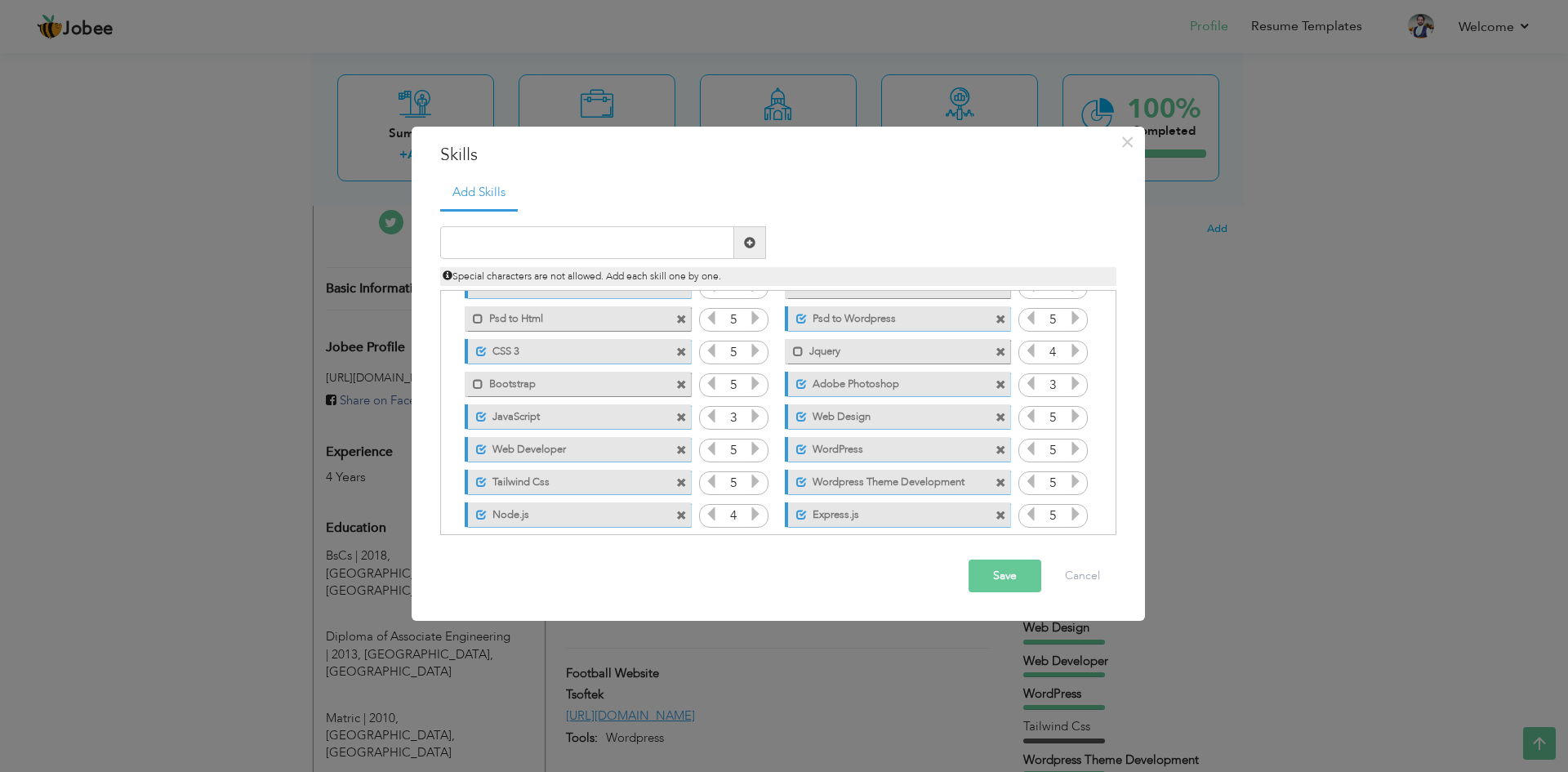
click at [1002, 356] on span at bounding box center [1000, 353] width 11 height 11
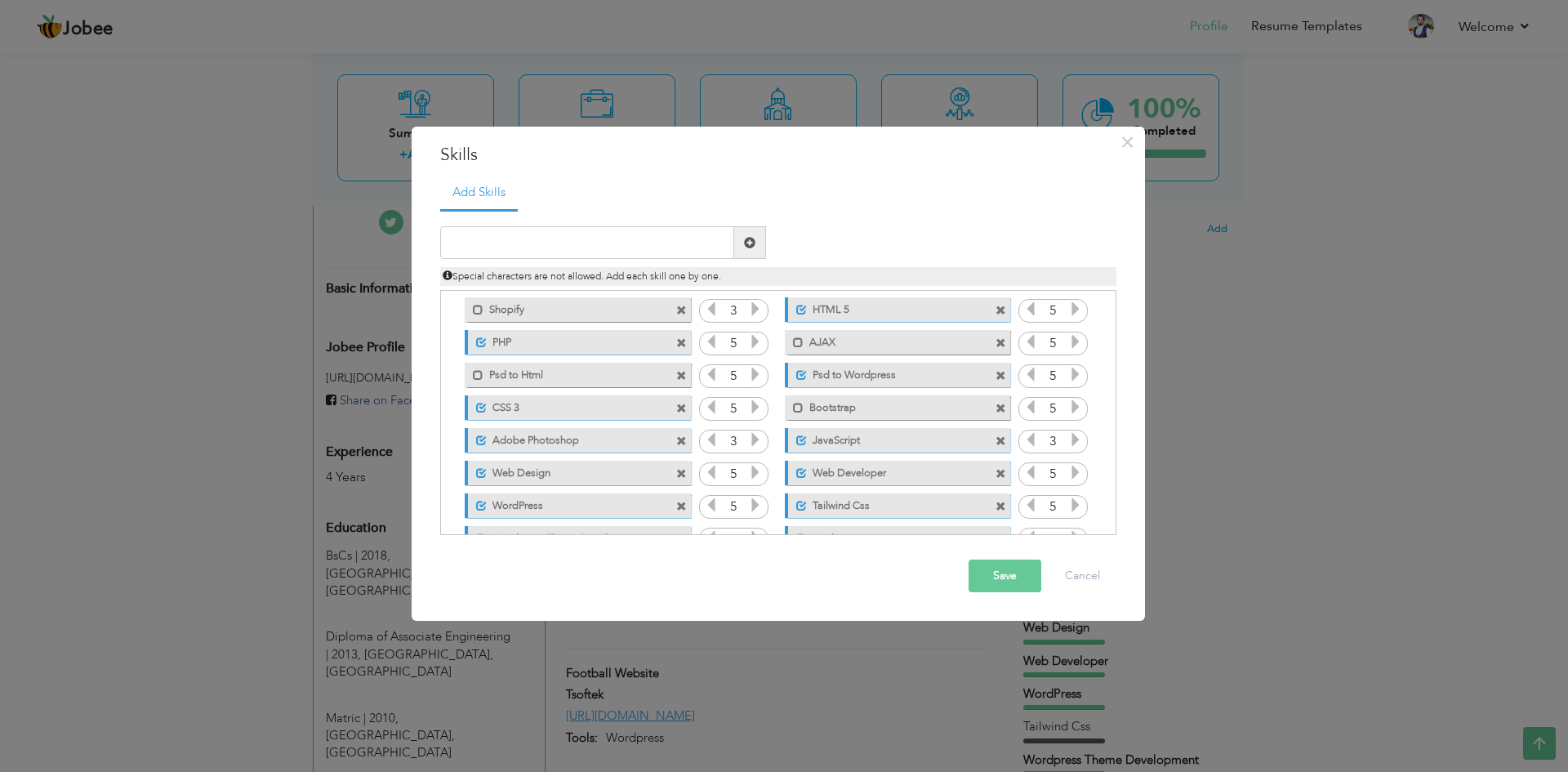
scroll to position [4, 0]
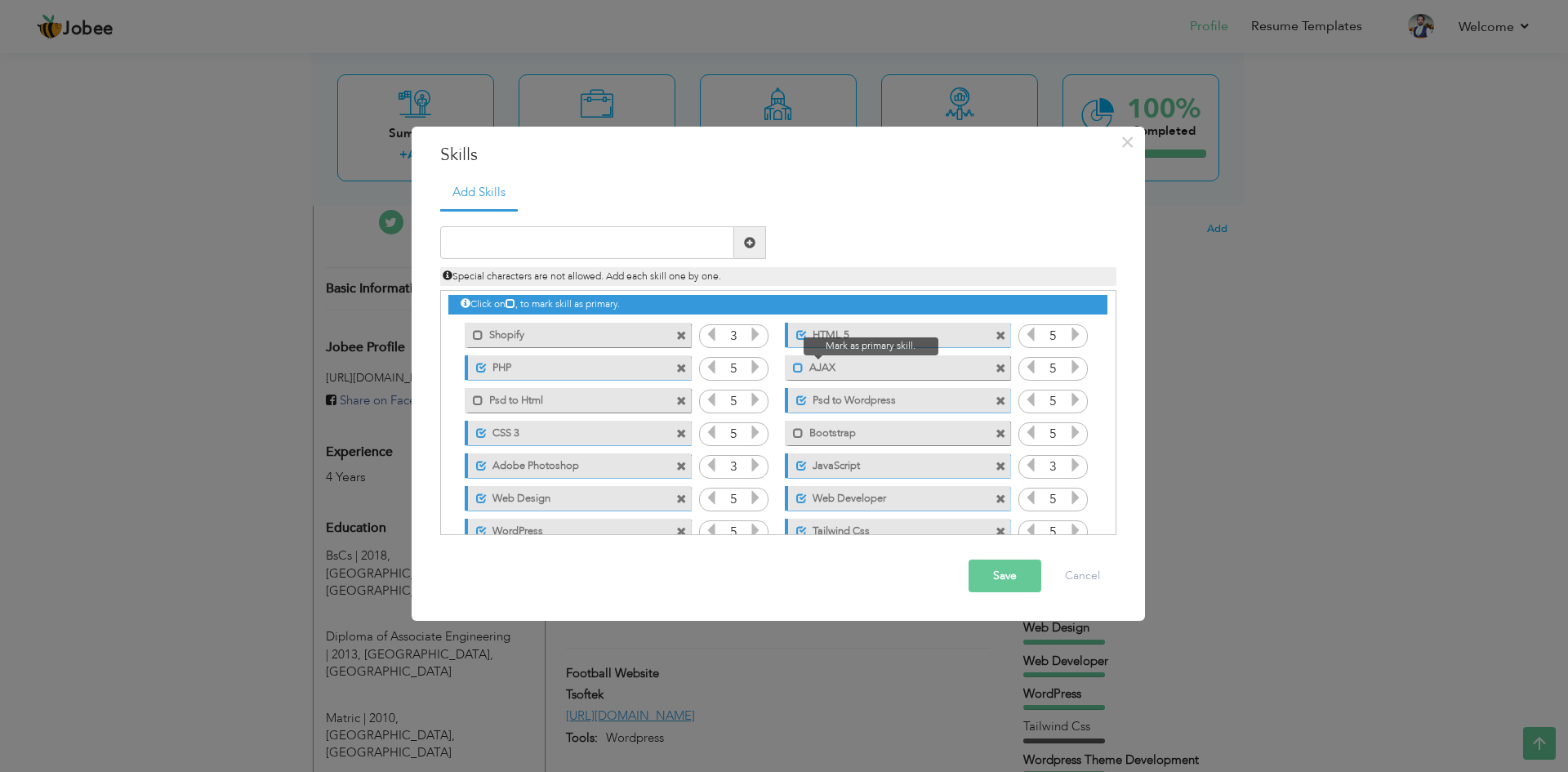
click at [795, 373] on span at bounding box center [798, 368] width 11 height 11
click at [537, 398] on label "Psd to Html" at bounding box center [566, 398] width 165 height 20
click at [510, 340] on label "Shopify" at bounding box center [566, 333] width 165 height 20
click at [510, 340] on label "Shopify" at bounding box center [568, 333] width 163 height 20
click at [1018, 575] on button "Save" at bounding box center [1005, 575] width 73 height 33
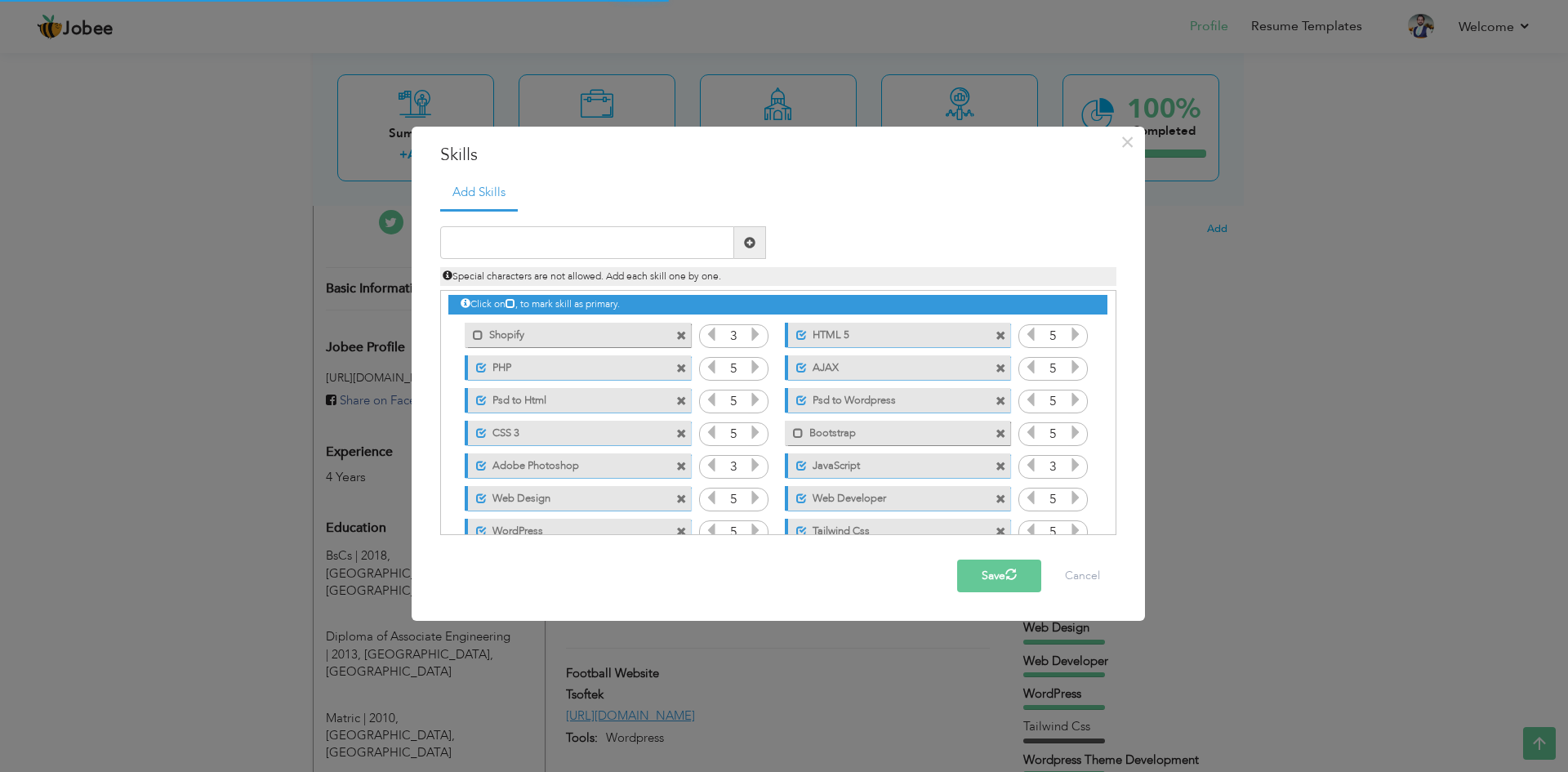
scroll to position [0, 0]
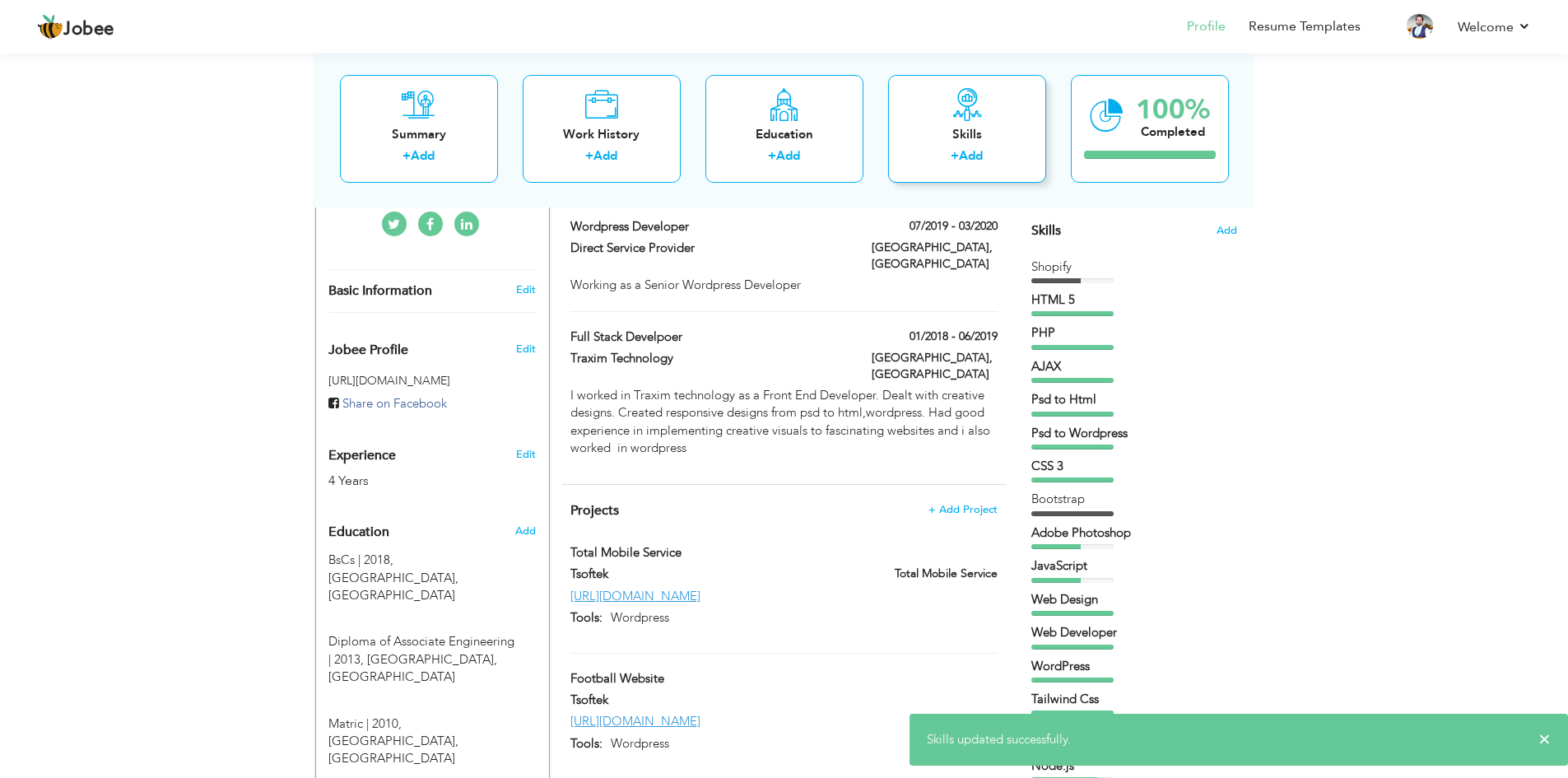
click at [951, 98] on icon at bounding box center [967, 103] width 33 height 33
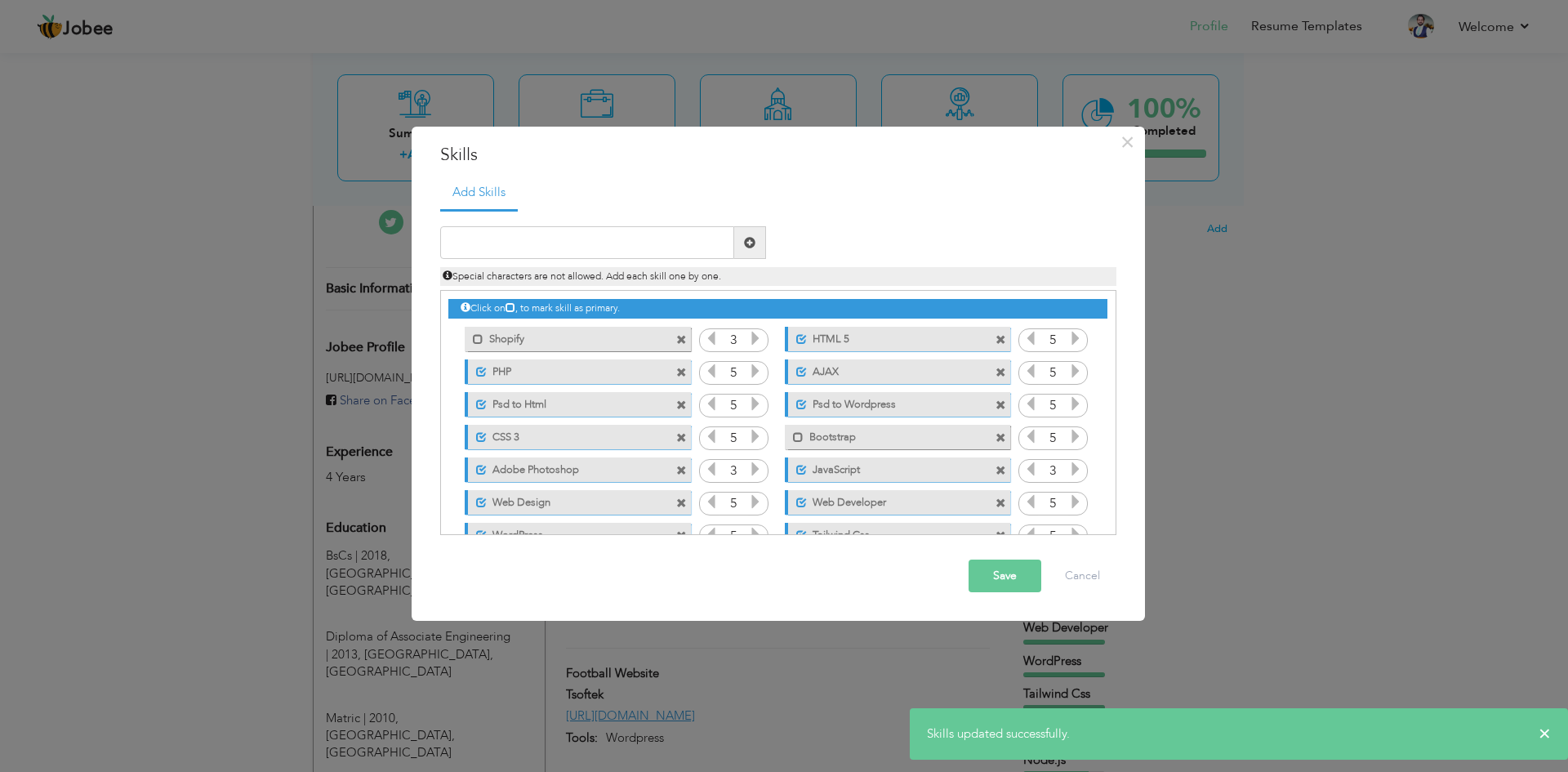
click at [804, 435] on label "Bootstrap" at bounding box center [886, 435] width 165 height 20
click at [1002, 570] on button "Save" at bounding box center [1005, 575] width 73 height 33
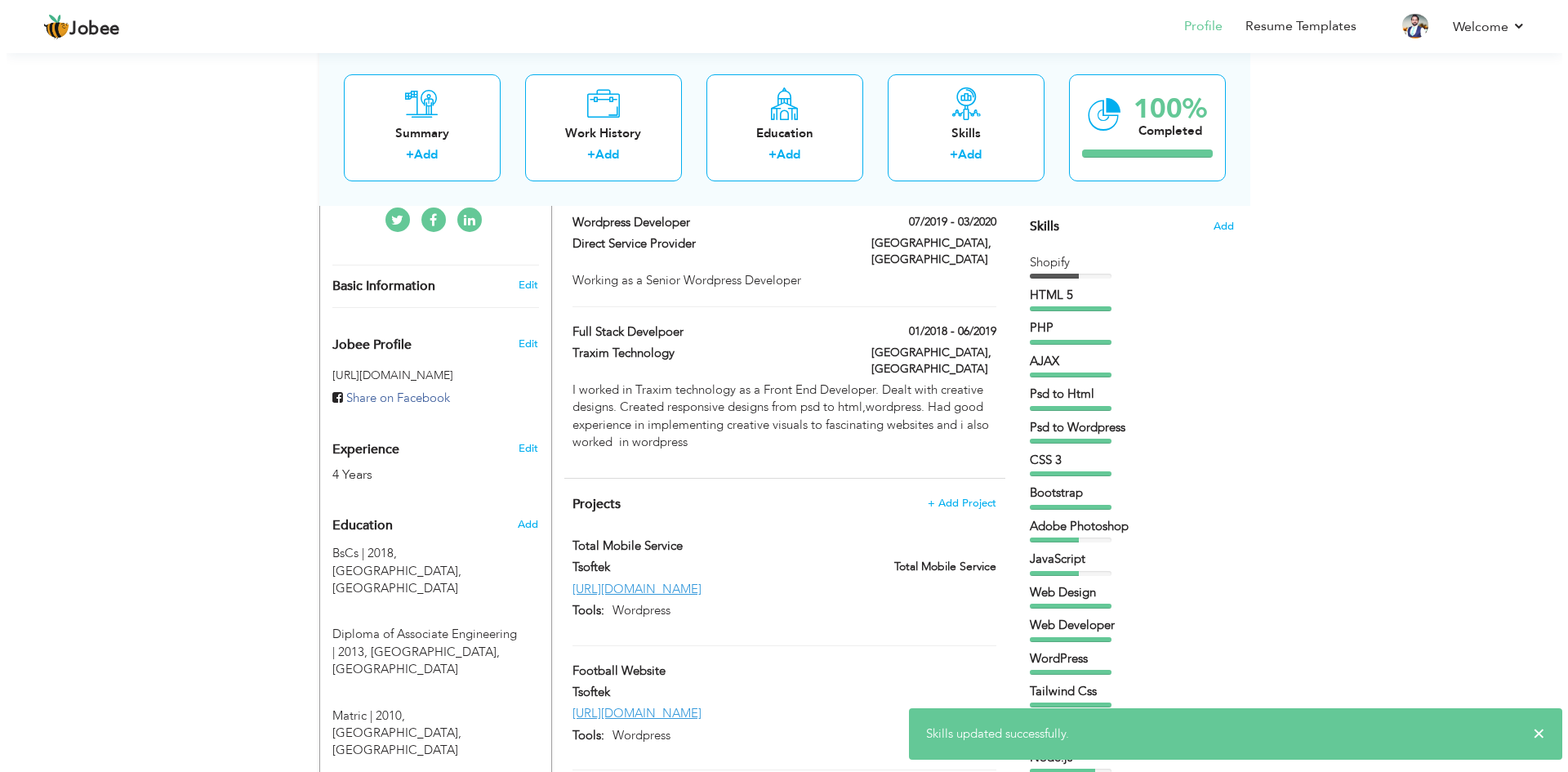
scroll to position [408, 0]
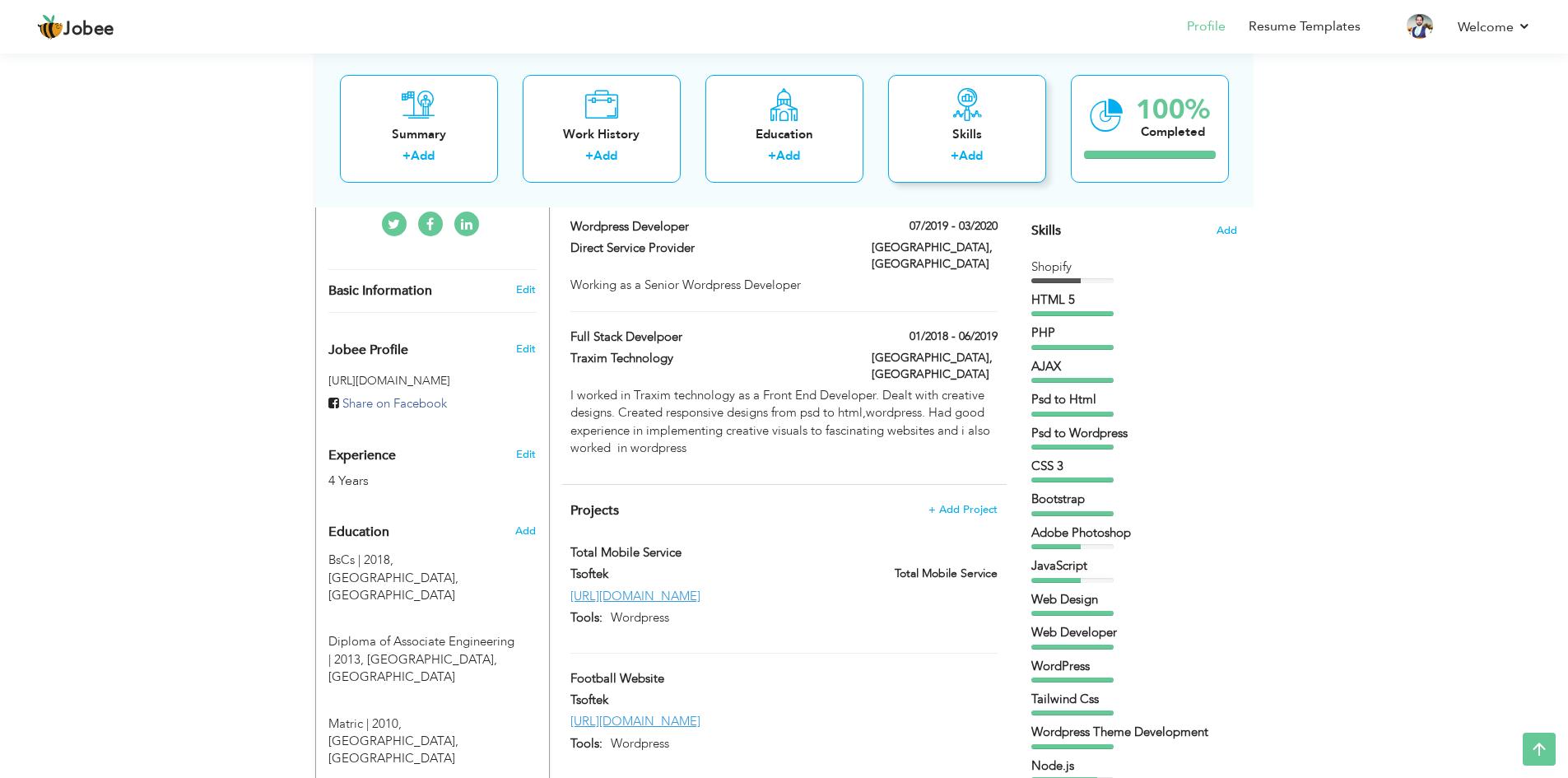
click at [957, 122] on div "Skills + Add" at bounding box center [966, 128] width 158 height 108
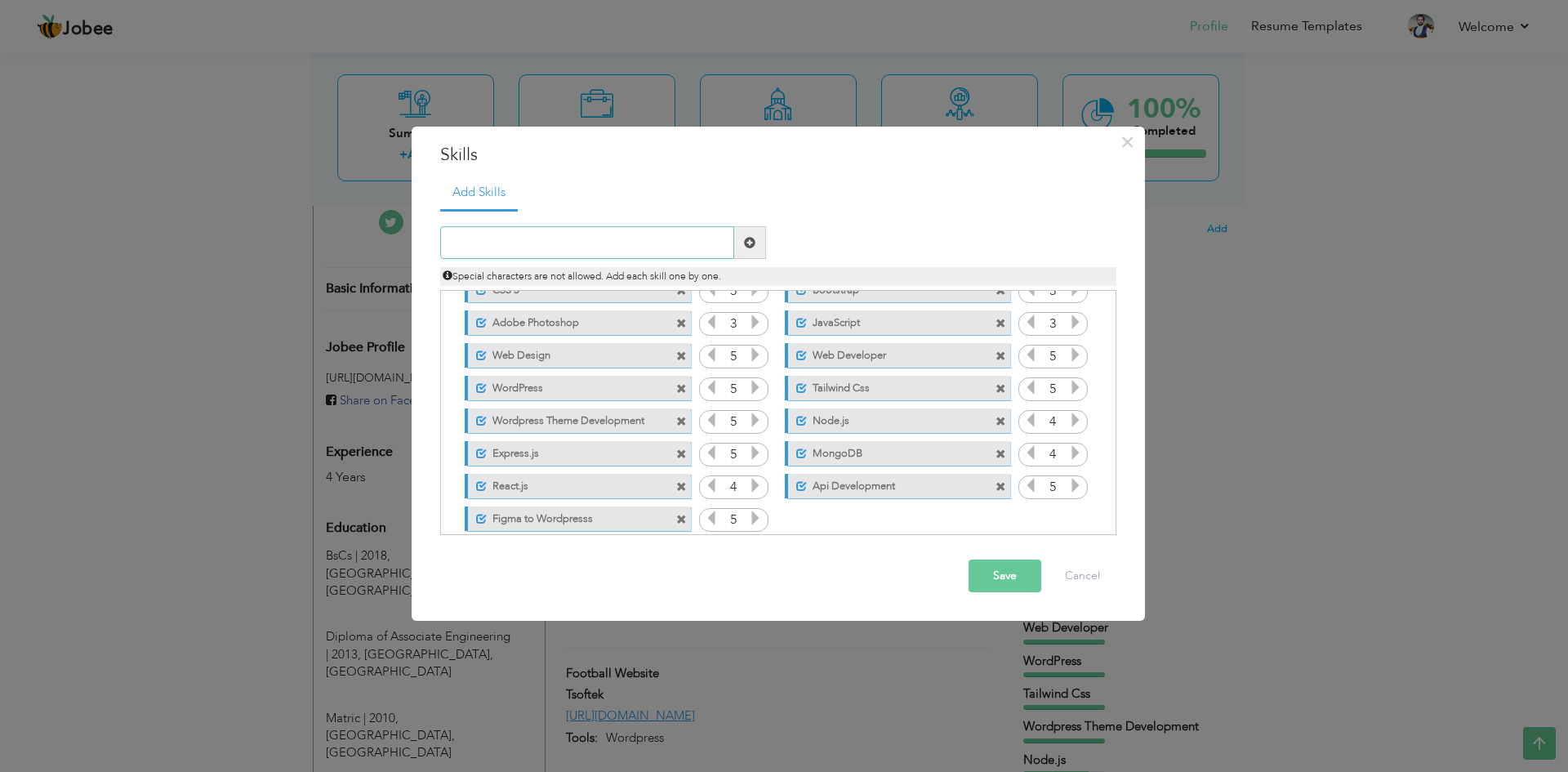
scroll to position [168, 0]
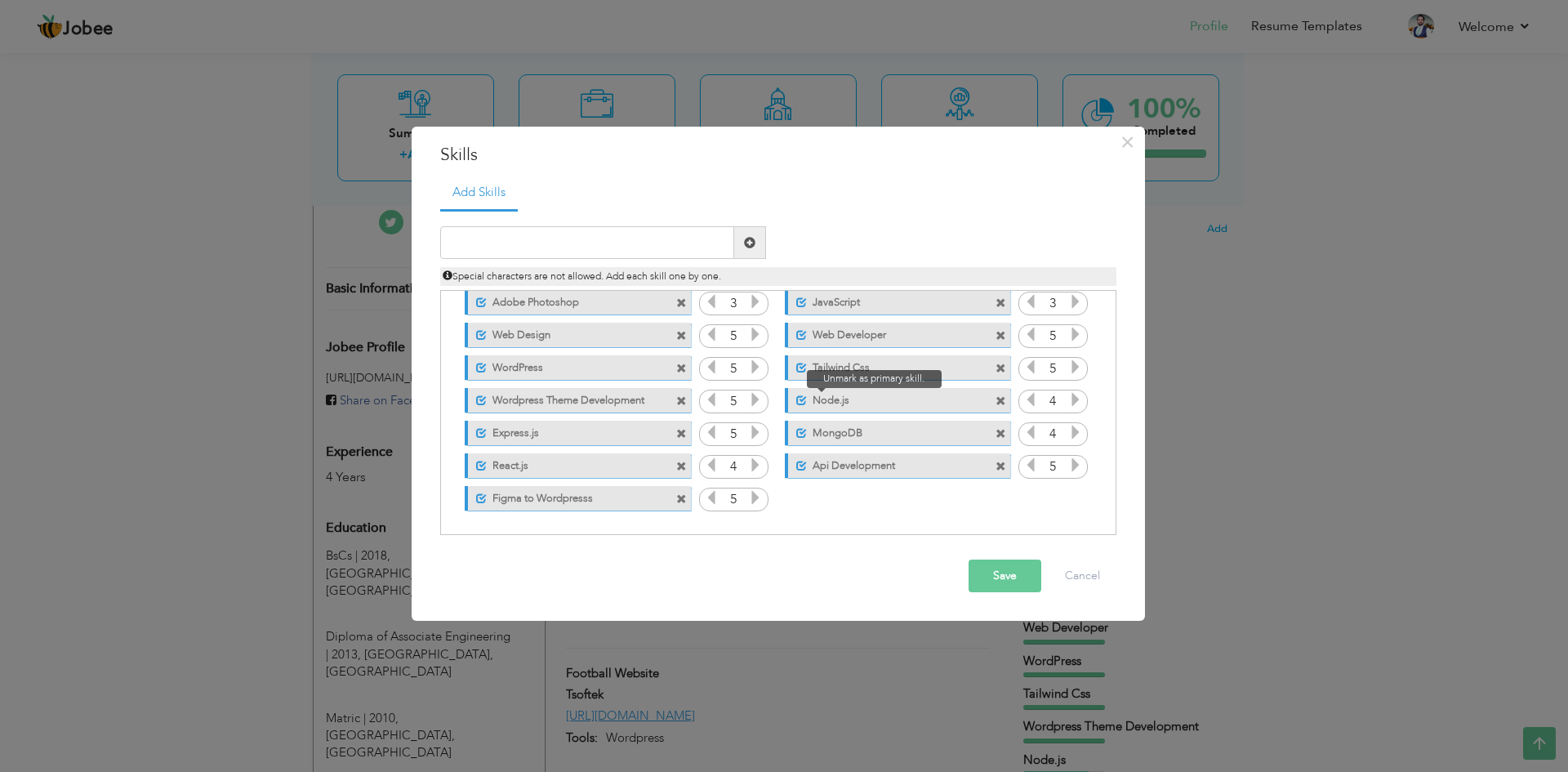
drag, startPoint x: 790, startPoint y: 458, endPoint x: 800, endPoint y: 394, distance: 64.8
click at [800, 394] on div "Click on , to mark skill as primary. Mark as primary skill. Shopify 3 HTML 5 5 …" at bounding box center [777, 319] width 658 height 391
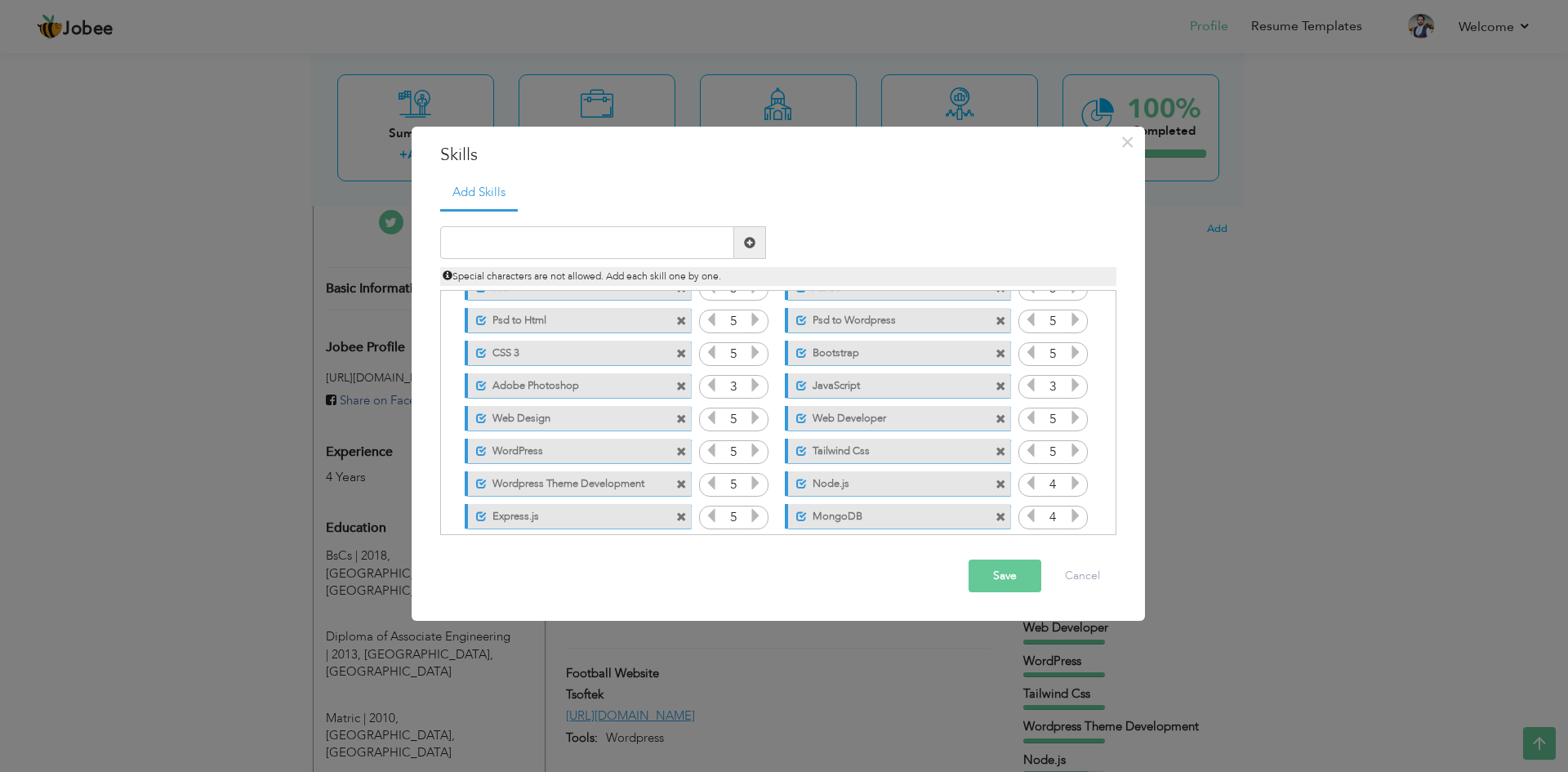
scroll to position [0, 0]
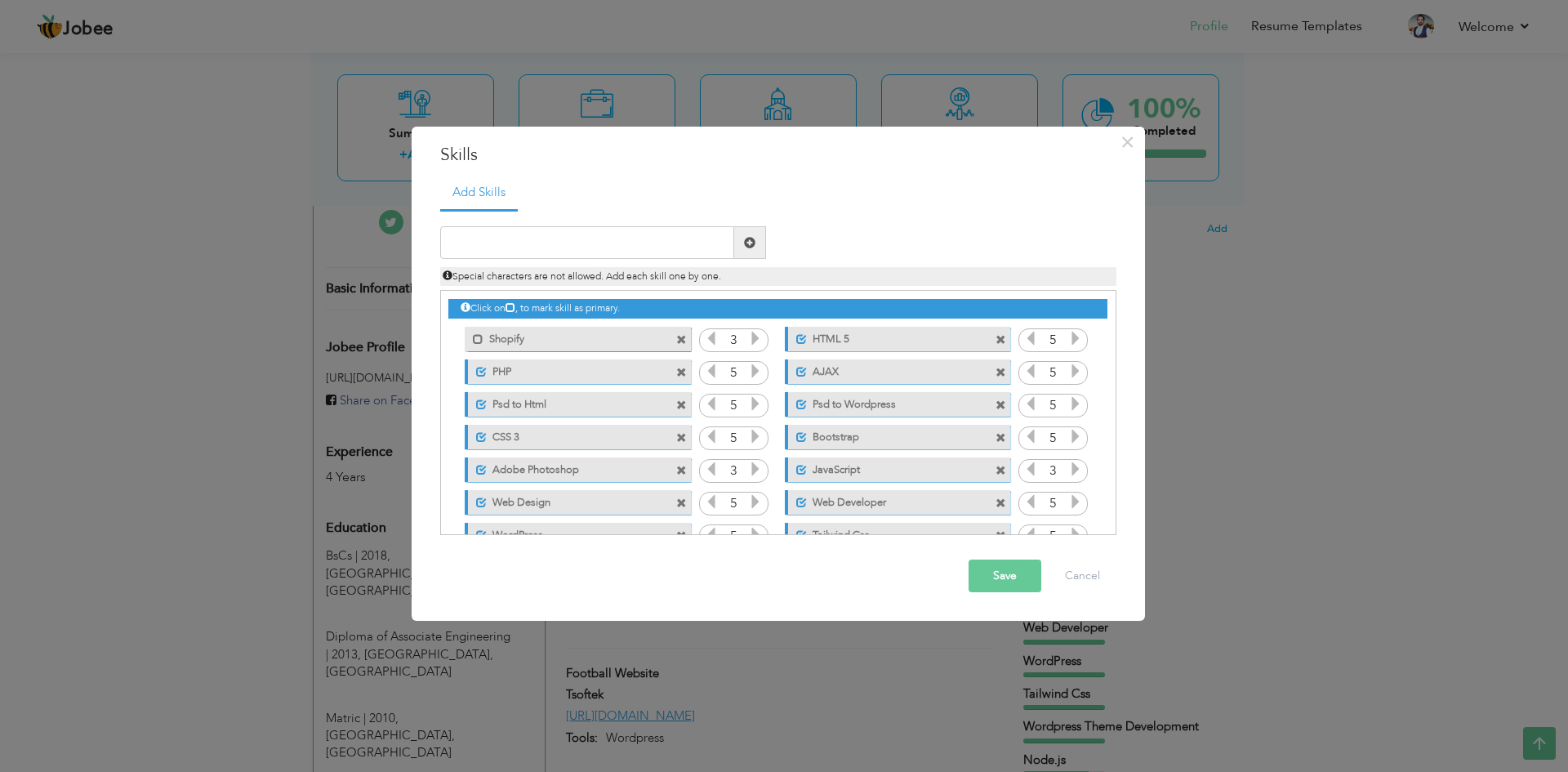
drag, startPoint x: 507, startPoint y: 344, endPoint x: 579, endPoint y: 348, distance: 72.1
click at [579, 350] on div "Mark as primary skill. Shopify" at bounding box center [578, 339] width 225 height 25
click at [573, 339] on label "Shopify" at bounding box center [566, 337] width 165 height 20
click at [679, 338] on span at bounding box center [681, 340] width 11 height 11
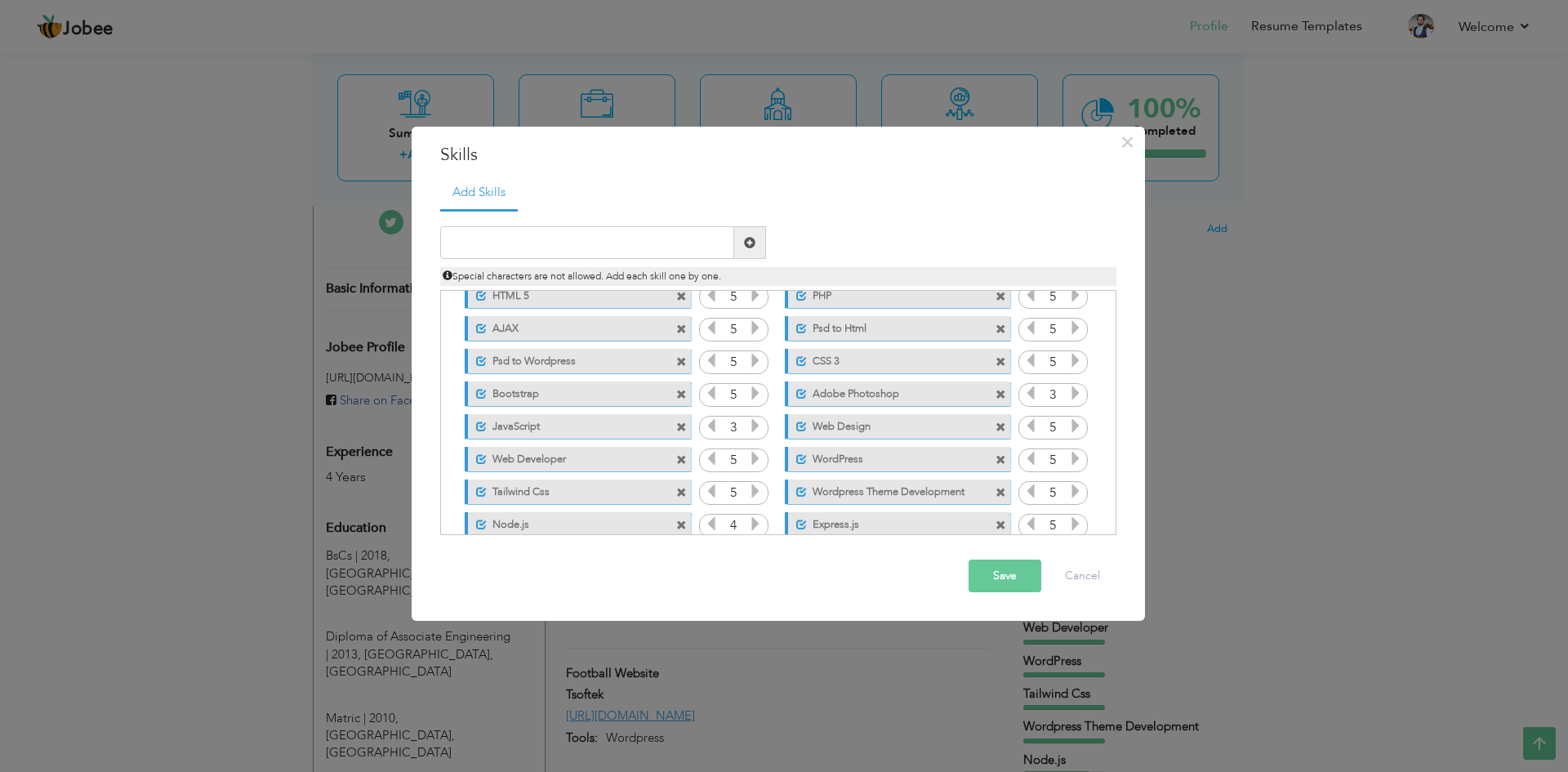
scroll to position [135, 0]
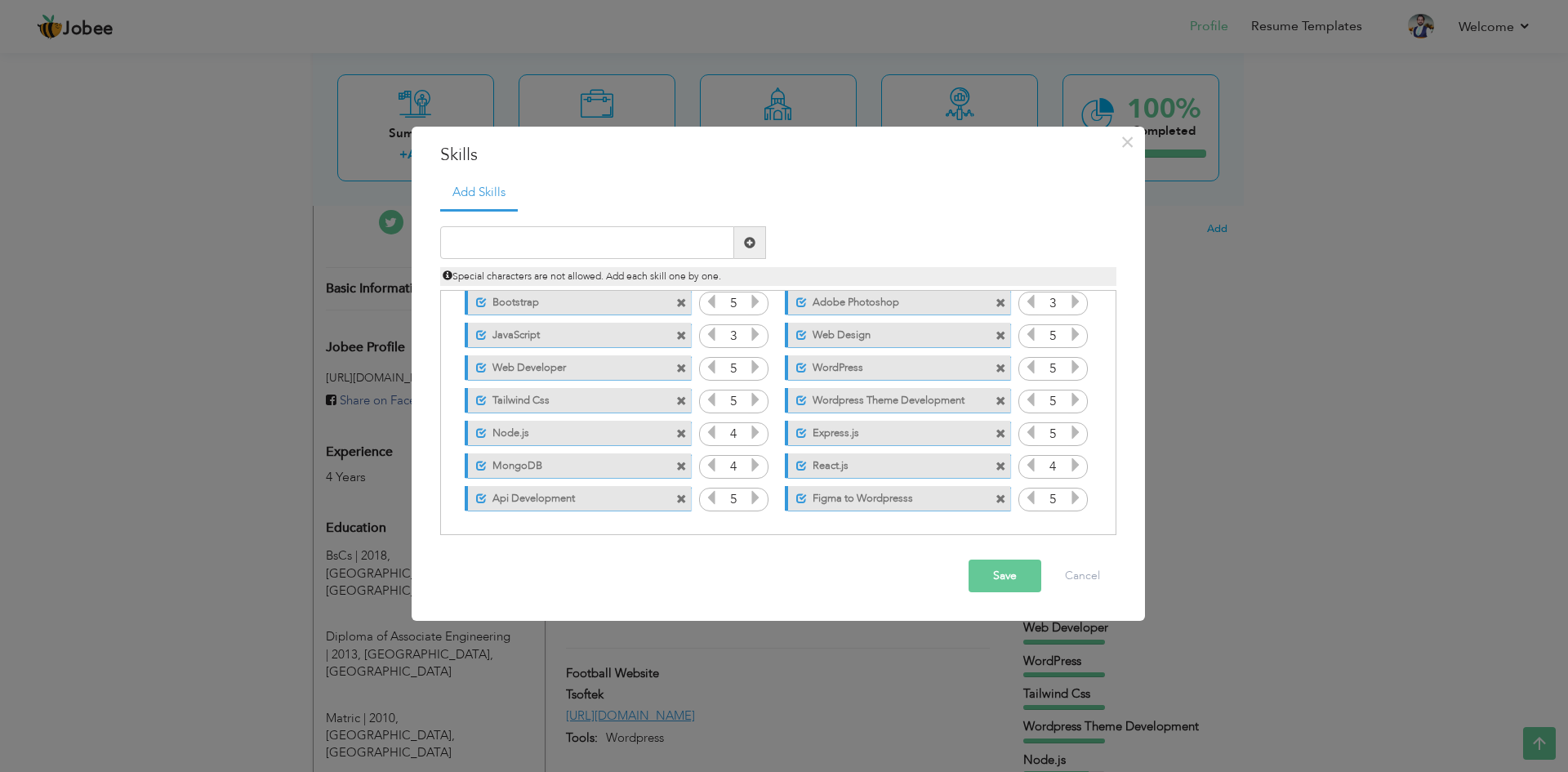
click at [1017, 579] on button "Save" at bounding box center [1005, 575] width 73 height 33
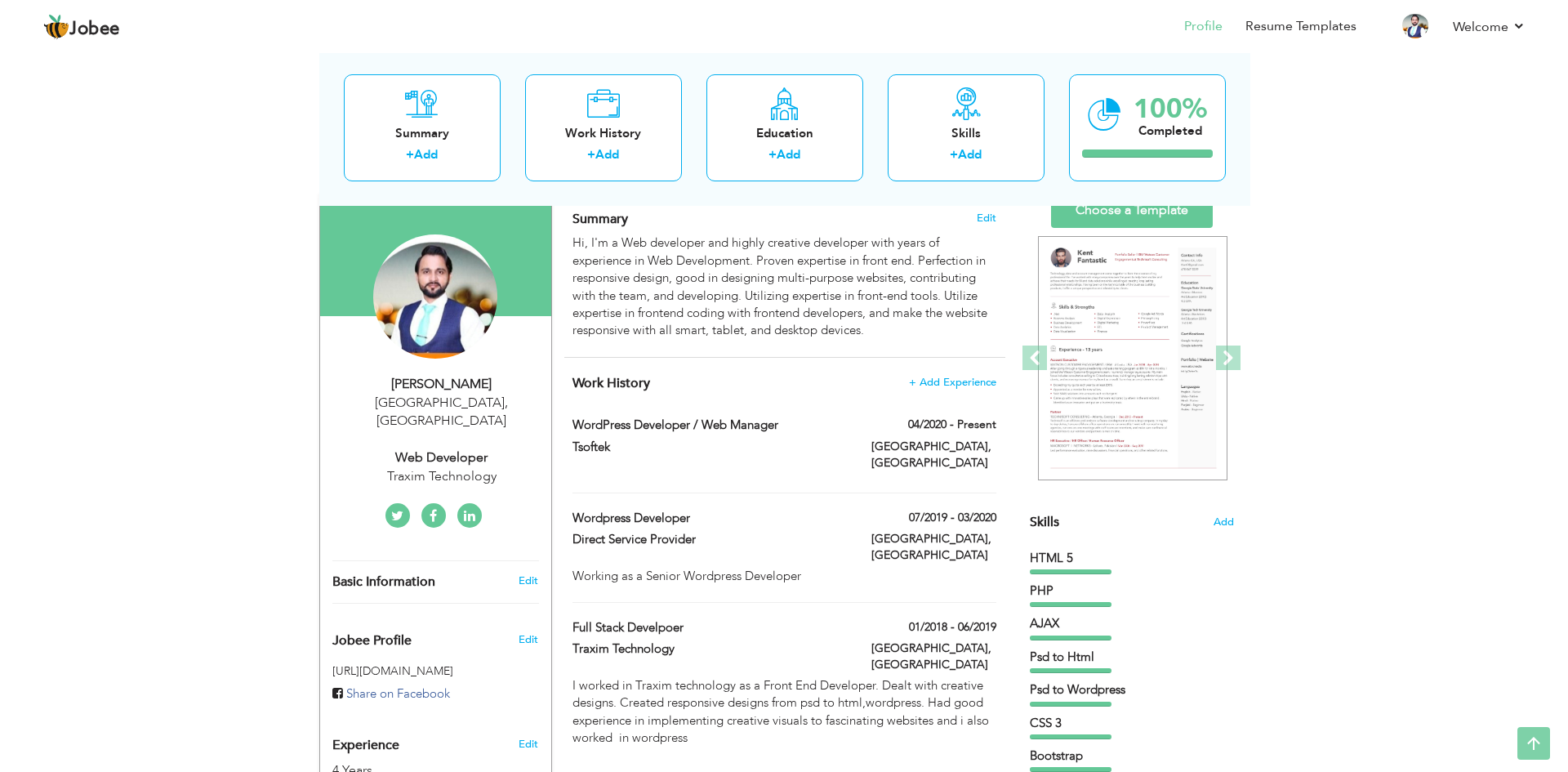
scroll to position [0, 0]
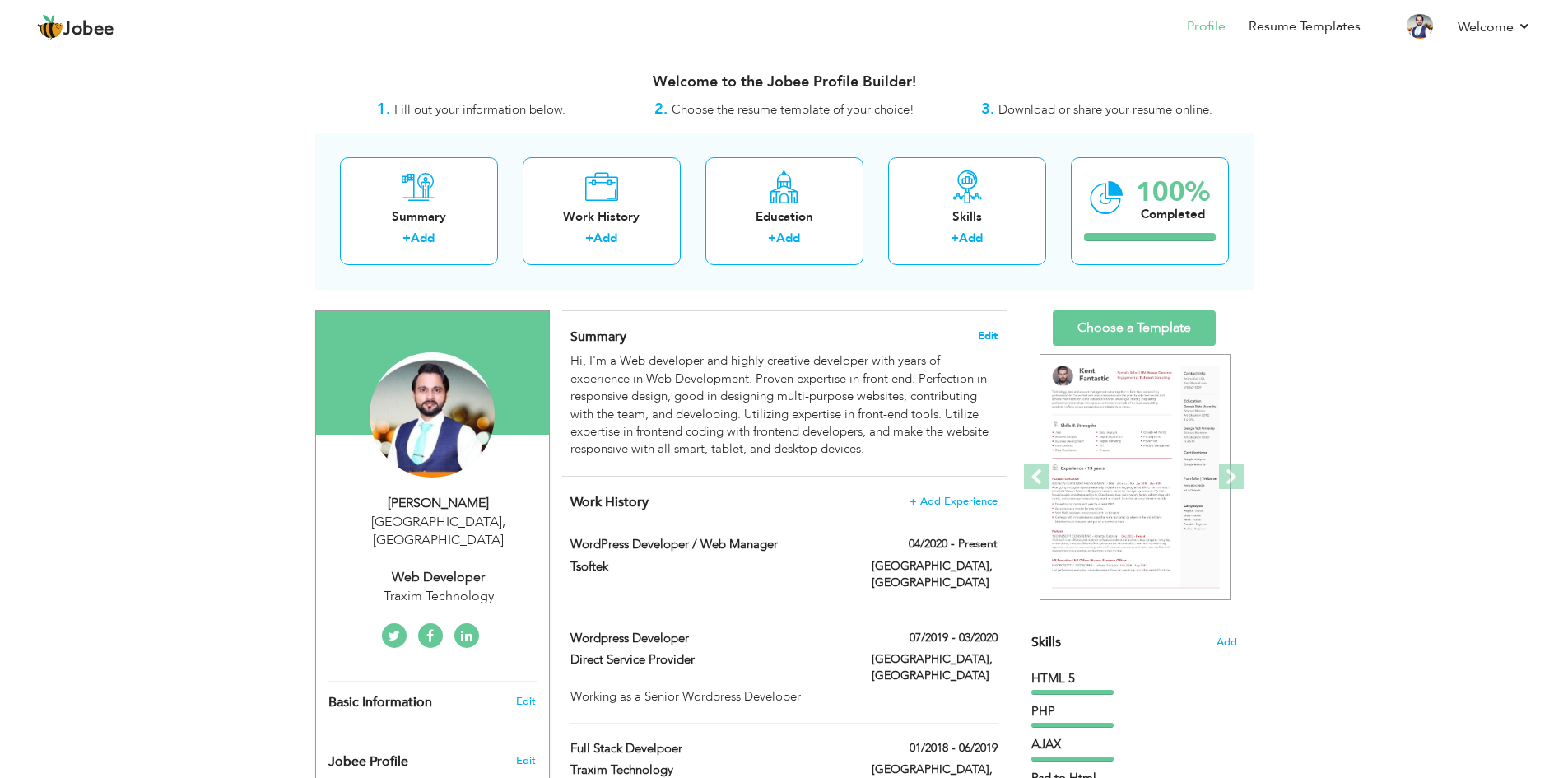
click at [988, 333] on span "Edit" at bounding box center [987, 336] width 20 height 11
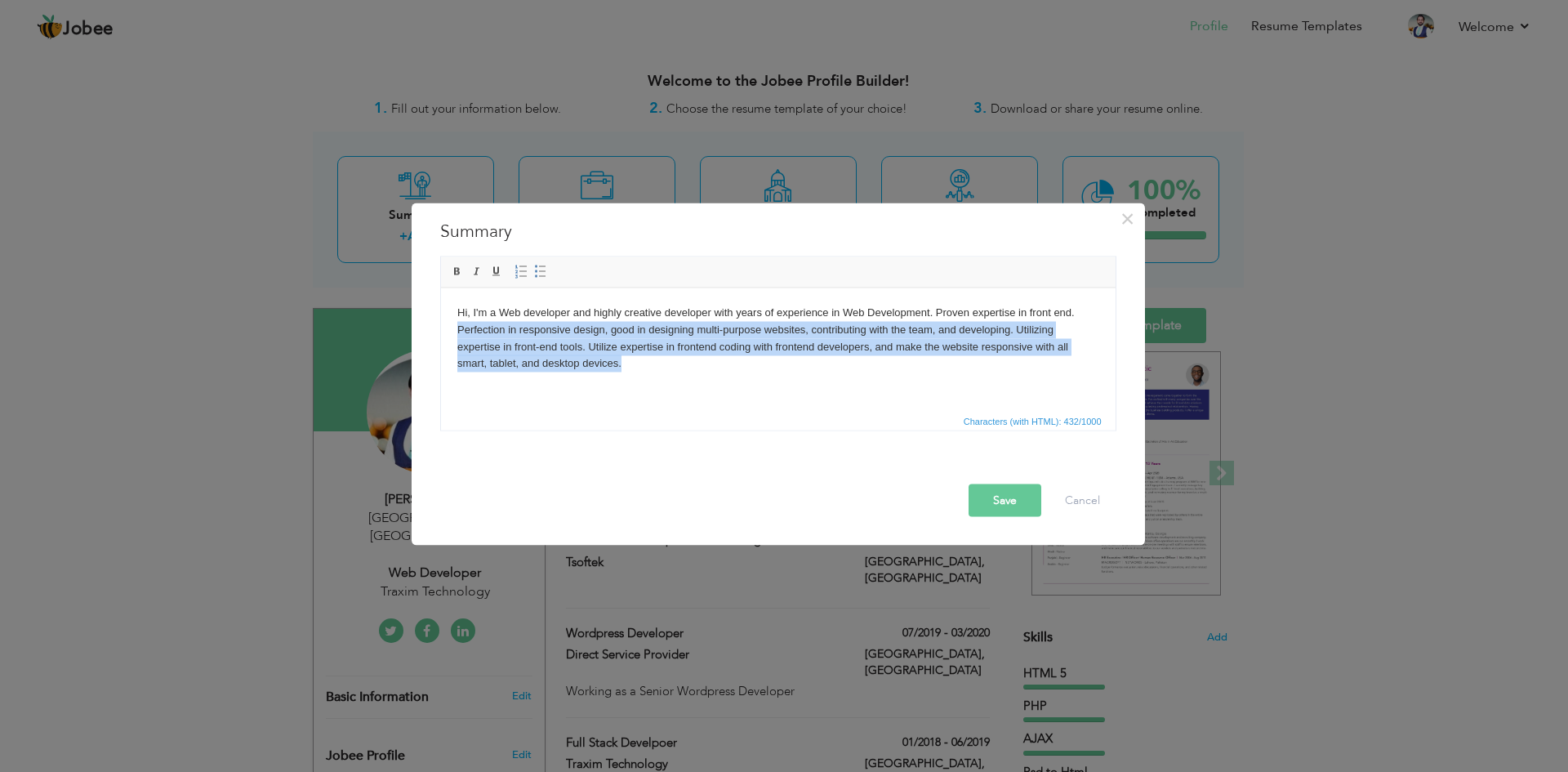
drag, startPoint x: 641, startPoint y: 372, endPoint x: 431, endPoint y: 324, distance: 215.4
click at [440, 324] on html "Hi, I'm a Web developer and highly creative developer with years of experience …" at bounding box center [778, 337] width 674 height 101
click at [555, 380] on html "Hi, I'm a Web developer and highly creative developer with years of experience …" at bounding box center [778, 337] width 674 height 101
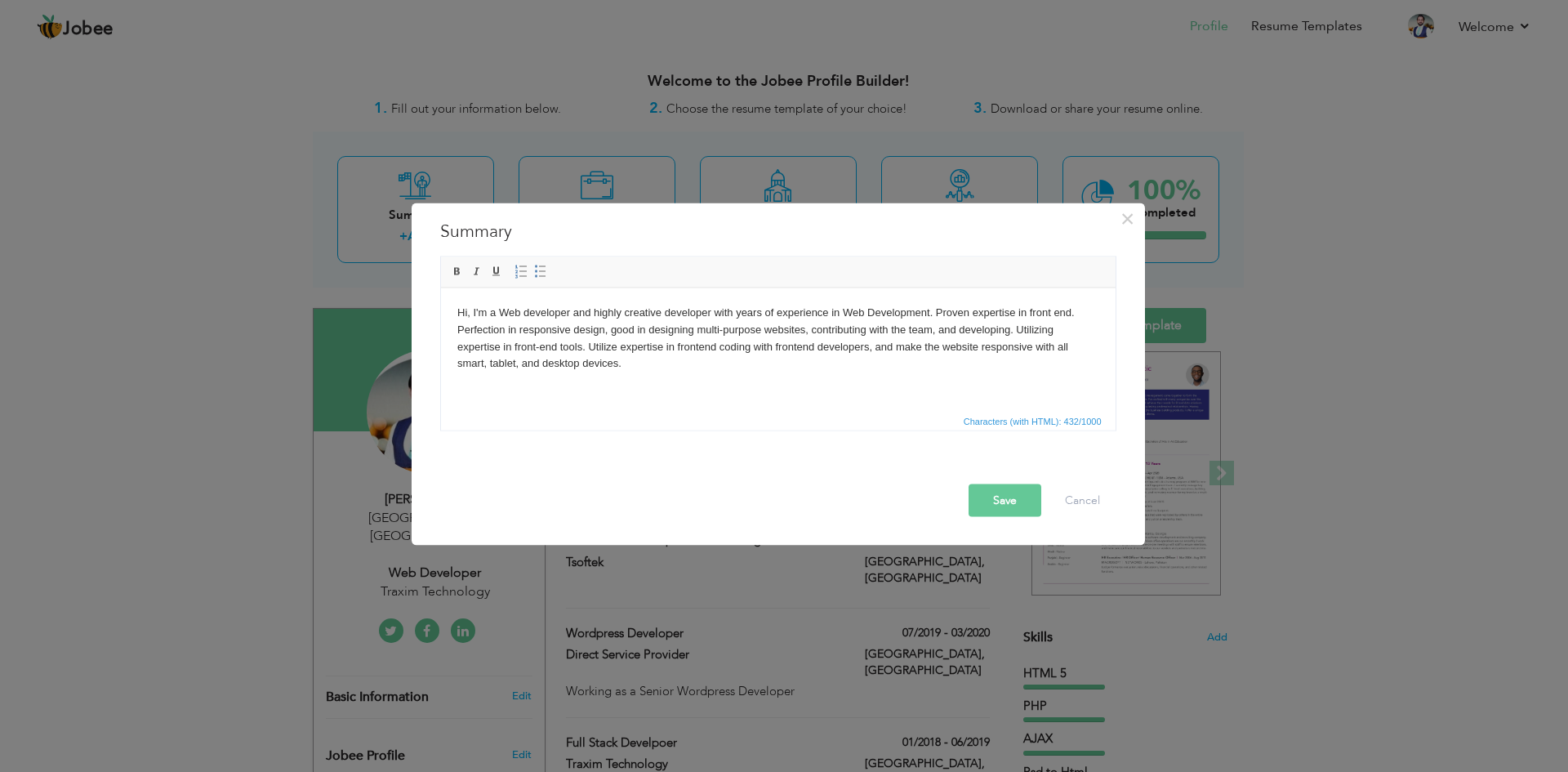
click at [579, 317] on body "Hi, I'm a Web developer and highly creative developer with years of experience …" at bounding box center [778, 338] width 642 height 68
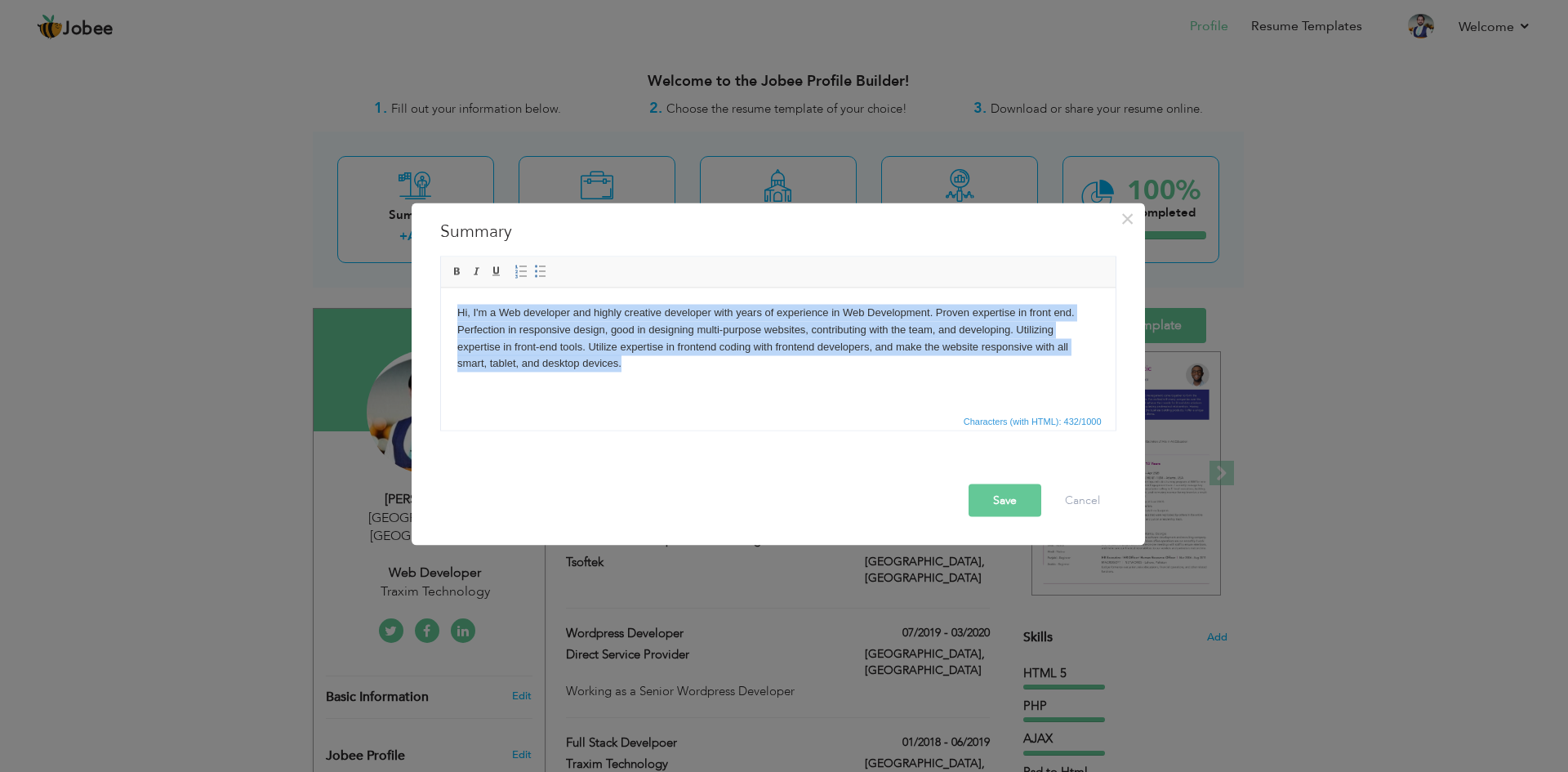
click at [579, 317] on body "Hi, I'm a Web developer and highly creative developer with years of experience …" at bounding box center [778, 338] width 642 height 68
click at [681, 372] on body "Hi, I'm a Web developer and highly creative developer with years of experience …" at bounding box center [778, 338] width 642 height 68
drag, startPoint x: 681, startPoint y: 372, endPoint x: 875, endPoint y: 605, distance: 303.2
click at [440, 318] on html "Hi, I'm a Web developer and highly creative developer with years of experience …" at bounding box center [778, 337] width 674 height 101
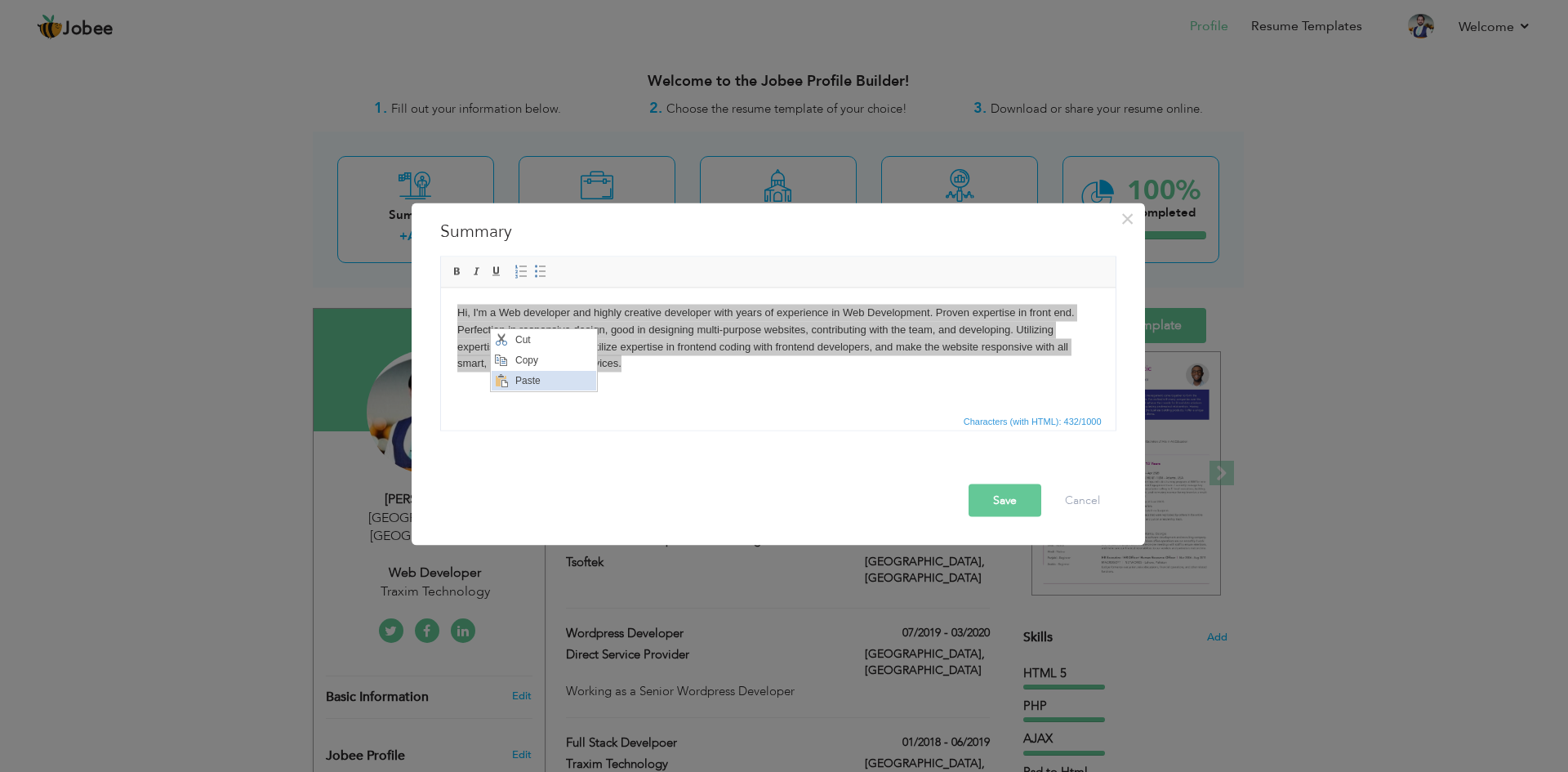
click at [535, 386] on span "Paste" at bounding box center [553, 380] width 85 height 19
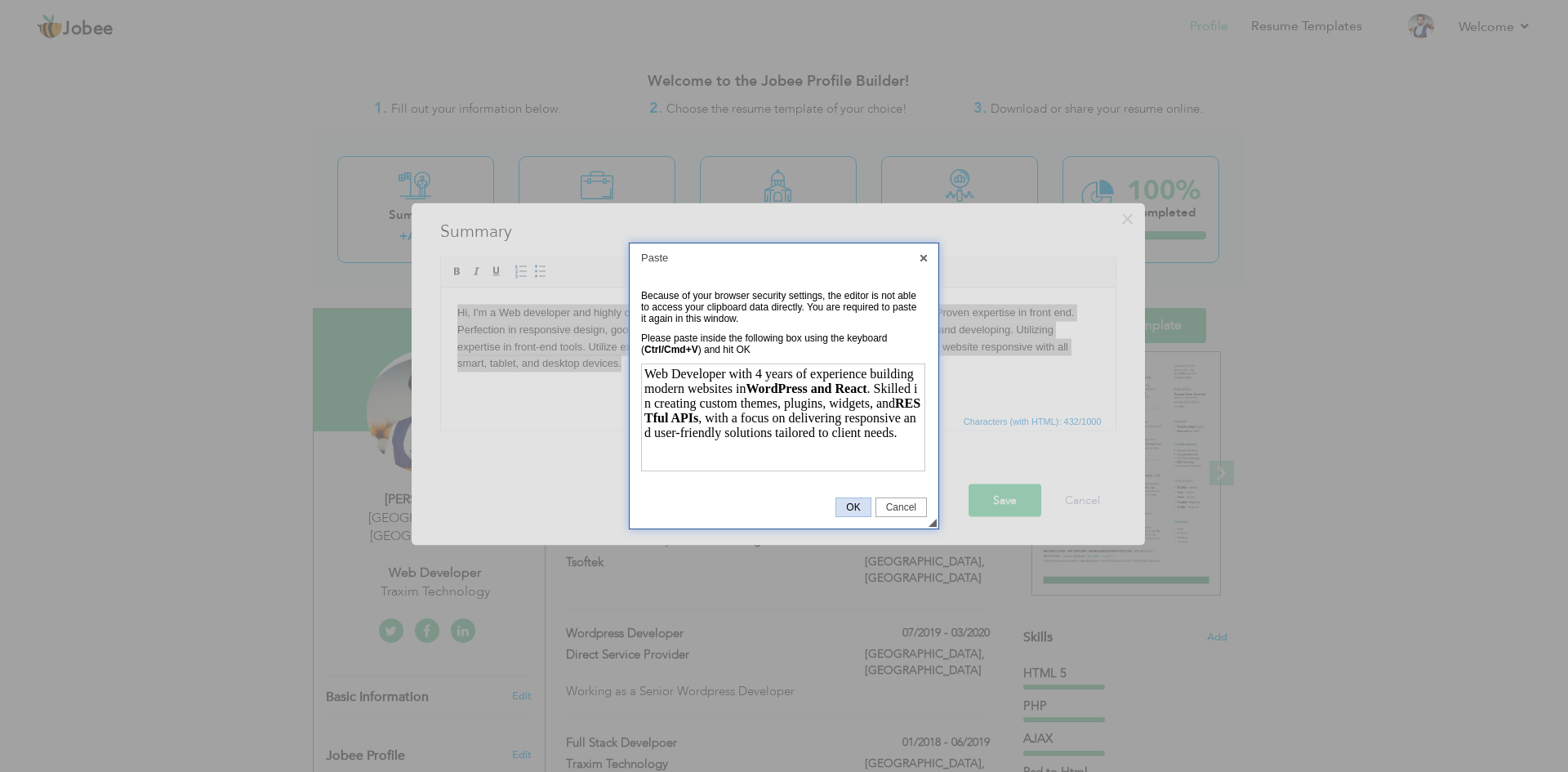
click at [855, 509] on span "OK" at bounding box center [853, 507] width 34 height 11
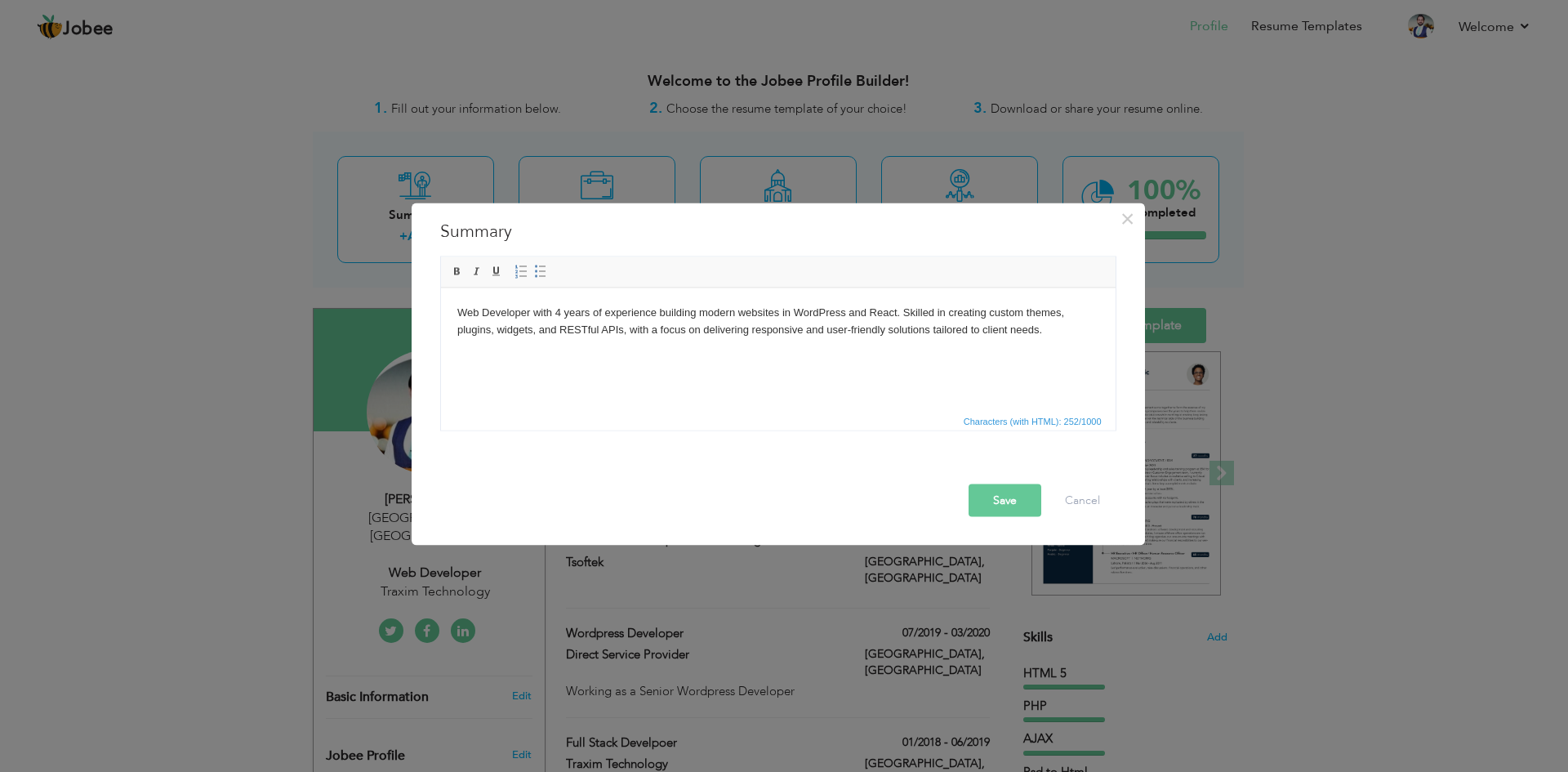
click at [489, 333] on body "Web Developer with 4 years of experience building modern websites in WordPress …" at bounding box center [778, 321] width 642 height 34
click at [1100, 309] on html "Web Developer with 4 years of experience building modern websites in WordPress …" at bounding box center [778, 320] width 674 height 67
click at [552, 333] on body "Web Developer with 4 years of experience building modern websites in WordPress …" at bounding box center [778, 330] width 642 height 51
click at [990, 501] on button "Save" at bounding box center [1005, 500] width 73 height 33
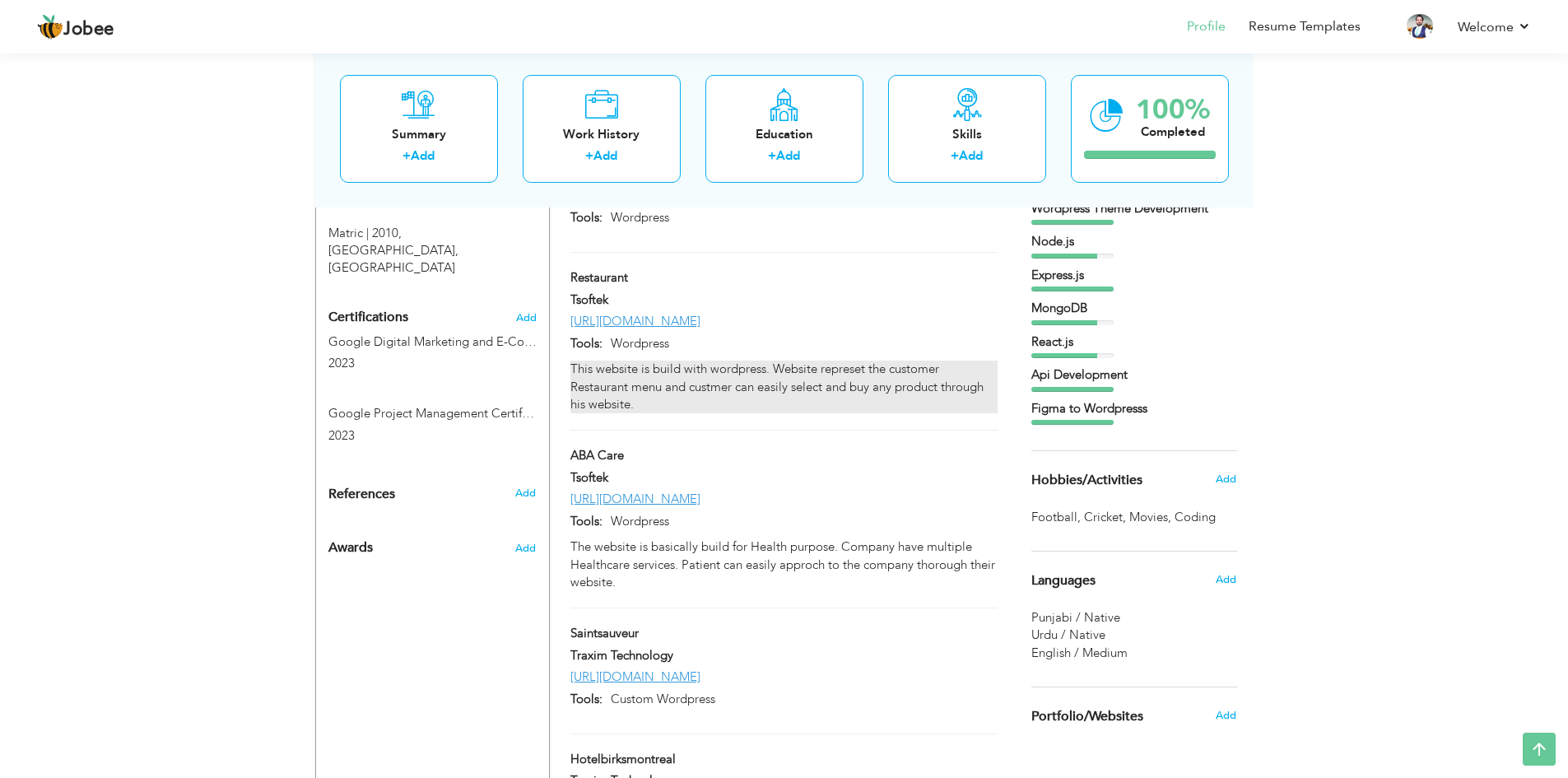
scroll to position [1072, 0]
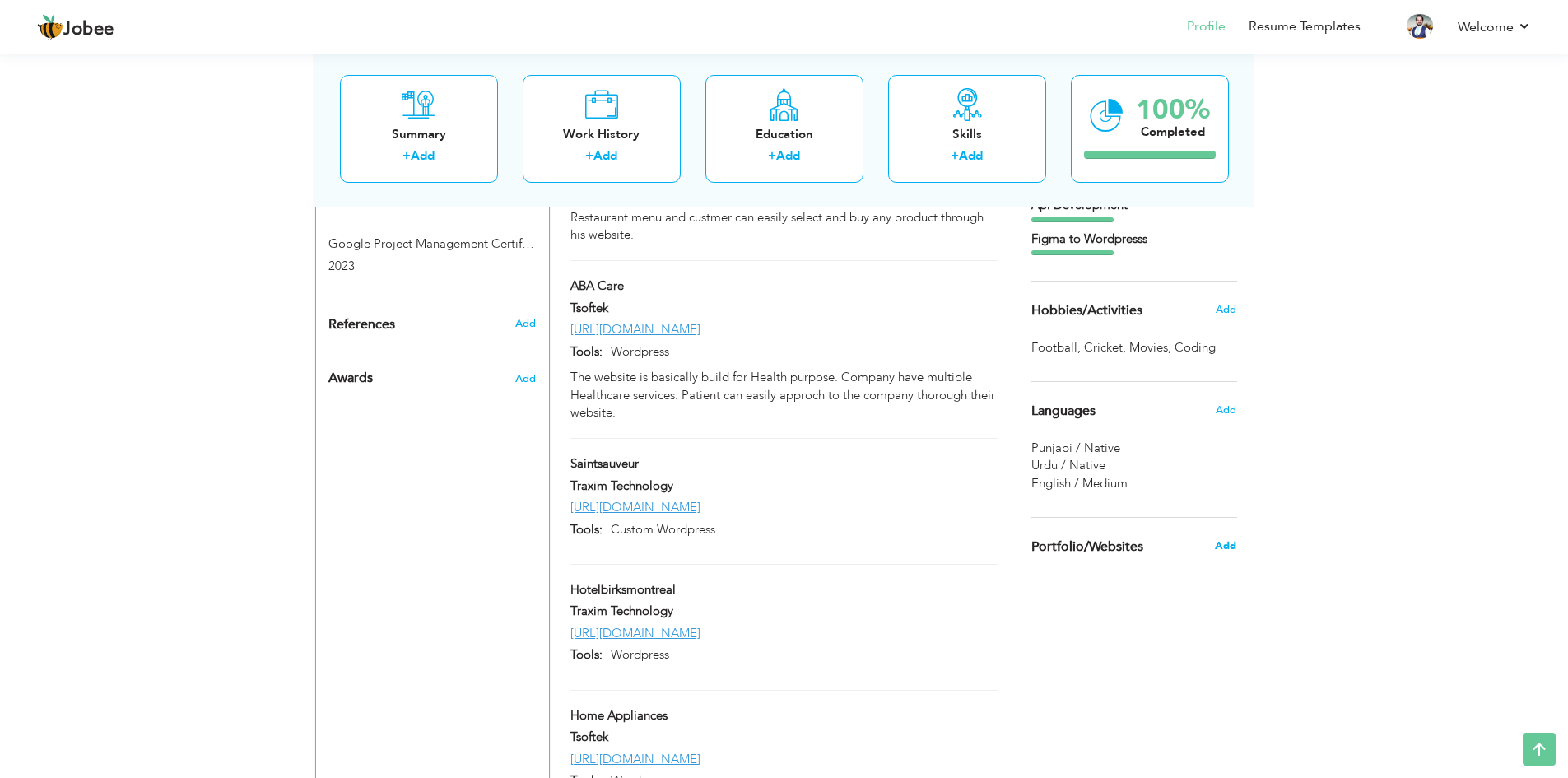
click at [1227, 545] on span "Add" at bounding box center [1225, 546] width 21 height 15
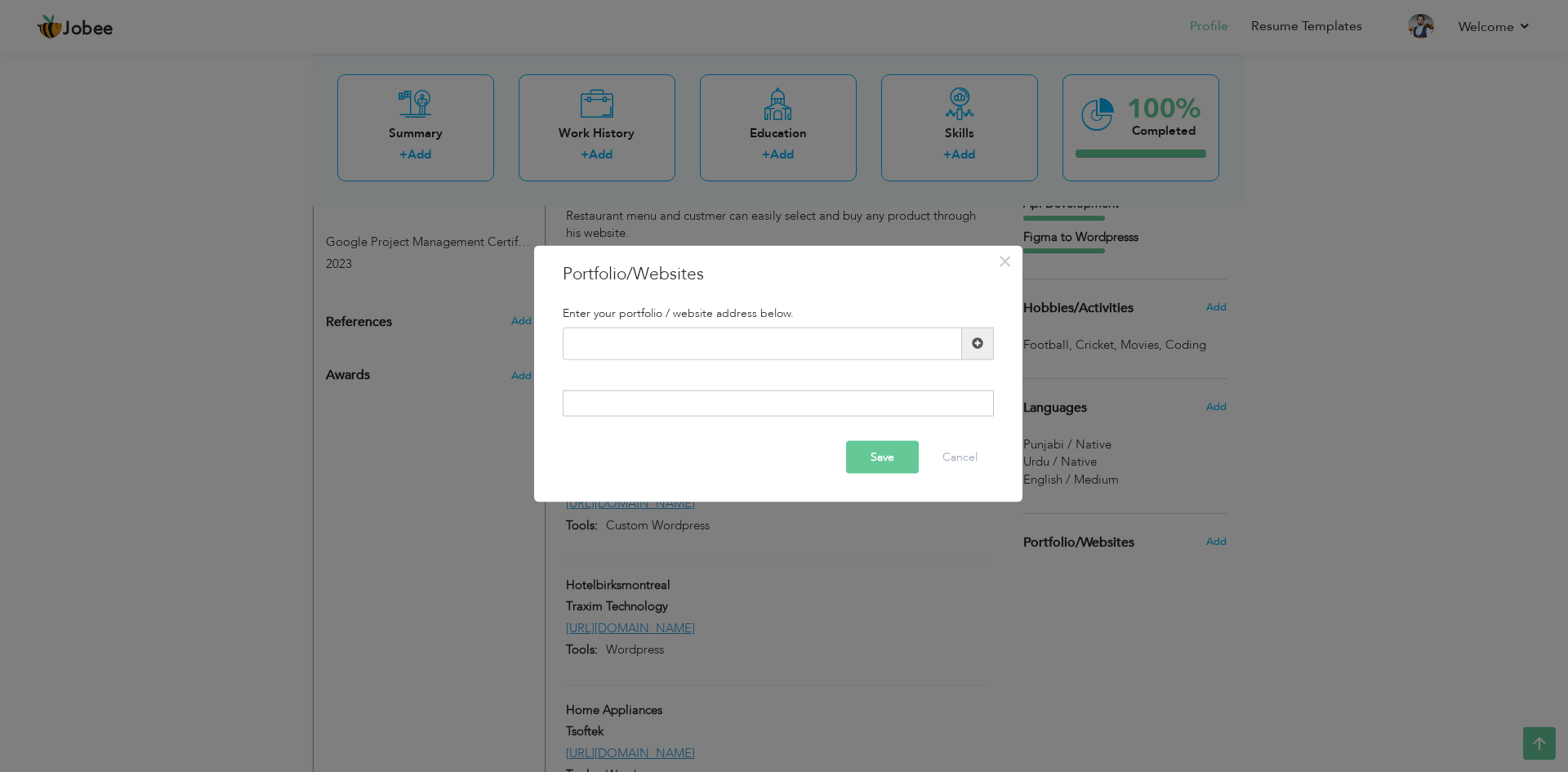
click at [741, 415] on div at bounding box center [778, 403] width 431 height 26
click at [695, 355] on input "text" at bounding box center [762, 343] width 399 height 33
click at [995, 259] on button "×" at bounding box center [1005, 260] width 26 height 26
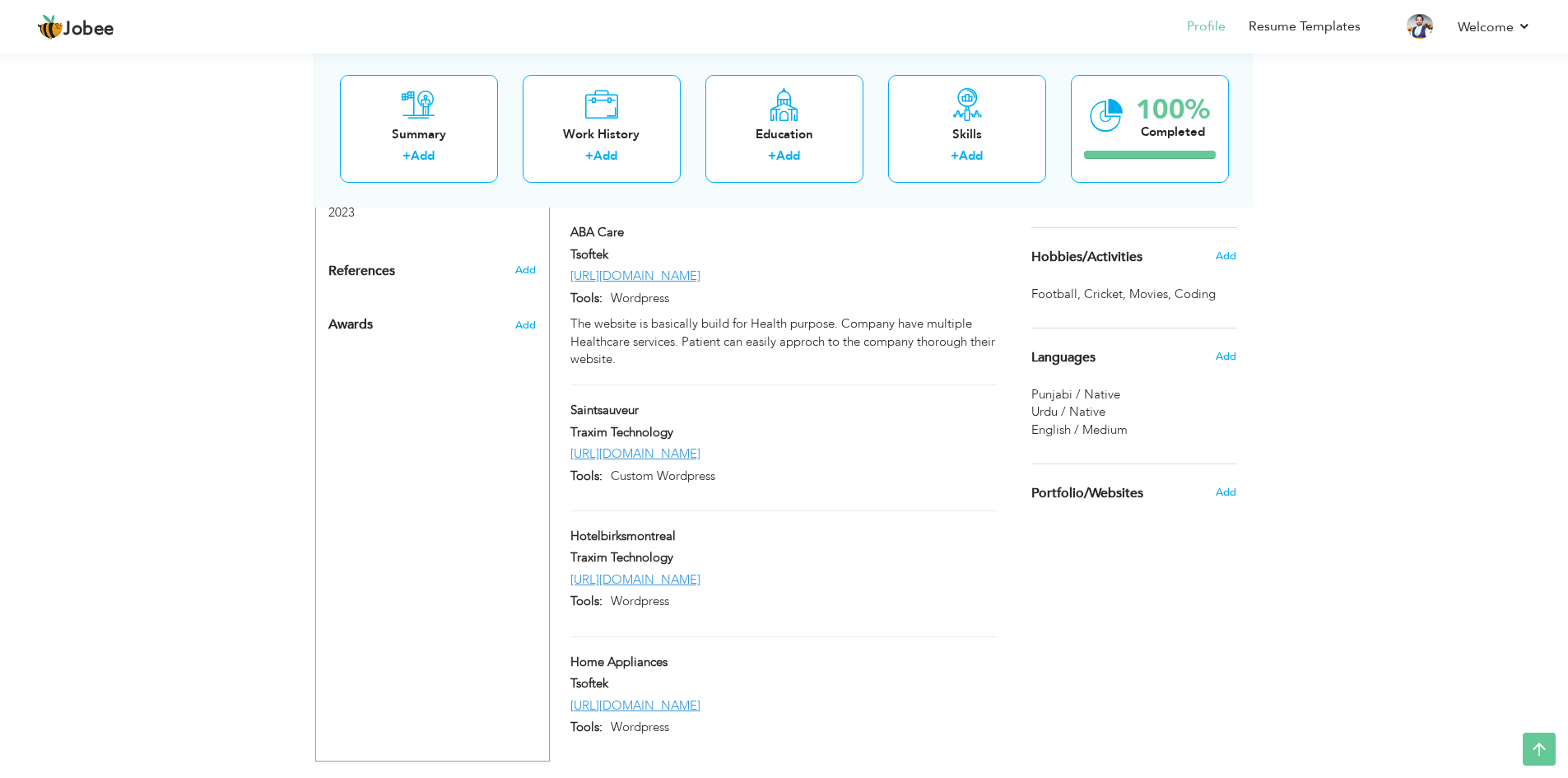
scroll to position [1155, 0]
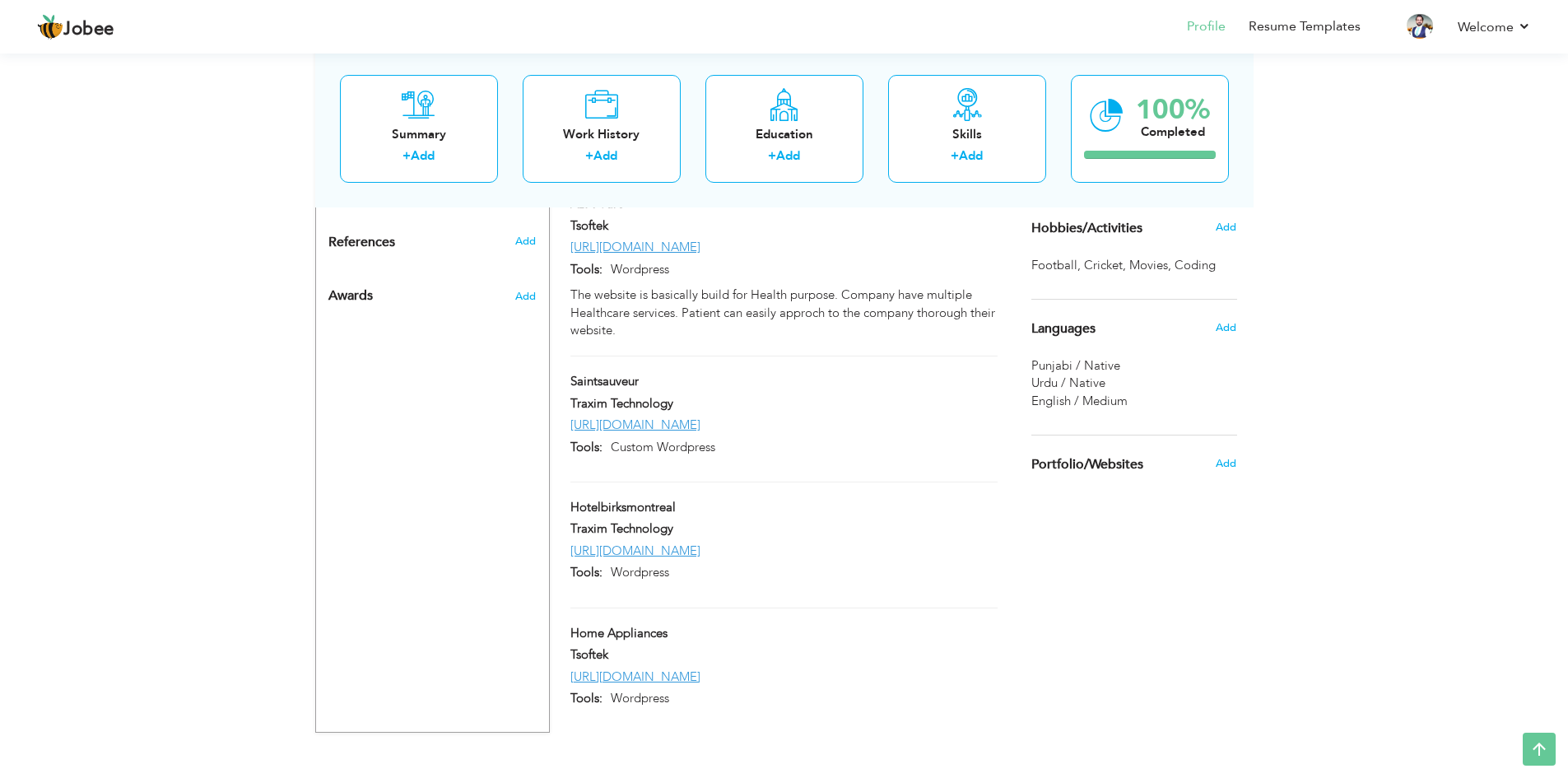
drag, startPoint x: 1046, startPoint y: 382, endPoint x: 1161, endPoint y: 382, distance: 115.0
click at [1161, 382] on div "Urdu / Native" at bounding box center [1134, 383] width 206 height 17
click at [1129, 397] on div "English / Medium" at bounding box center [1134, 401] width 206 height 17
click at [1148, 400] on div "English / Medium" at bounding box center [1134, 401] width 206 height 17
click at [1222, 325] on span "Add" at bounding box center [1225, 327] width 21 height 15
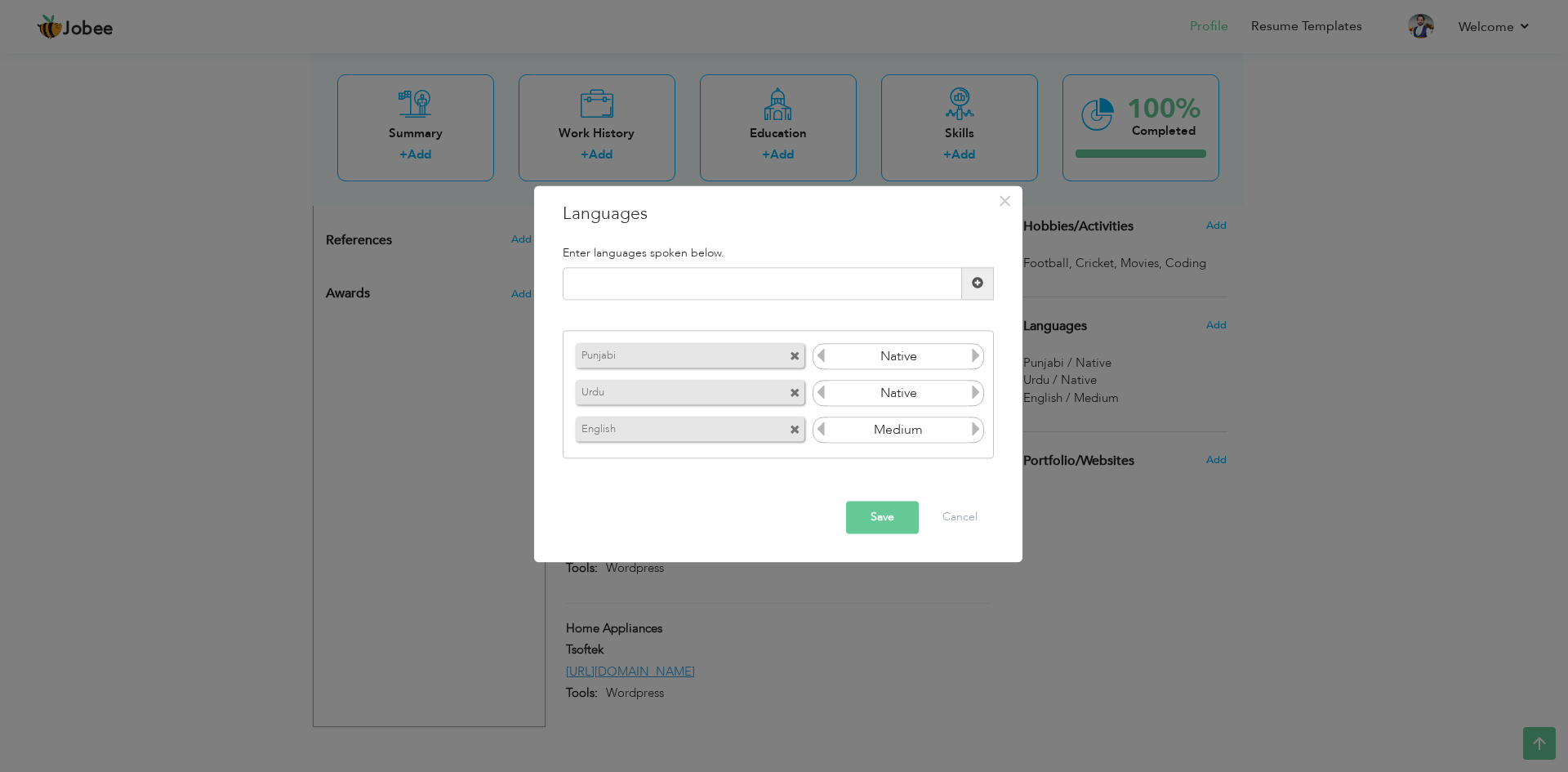
click at [977, 432] on icon at bounding box center [975, 429] width 14 height 14
click at [819, 433] on icon at bounding box center [820, 429] width 14 height 14
click at [875, 514] on button "Save" at bounding box center [883, 517] width 73 height 33
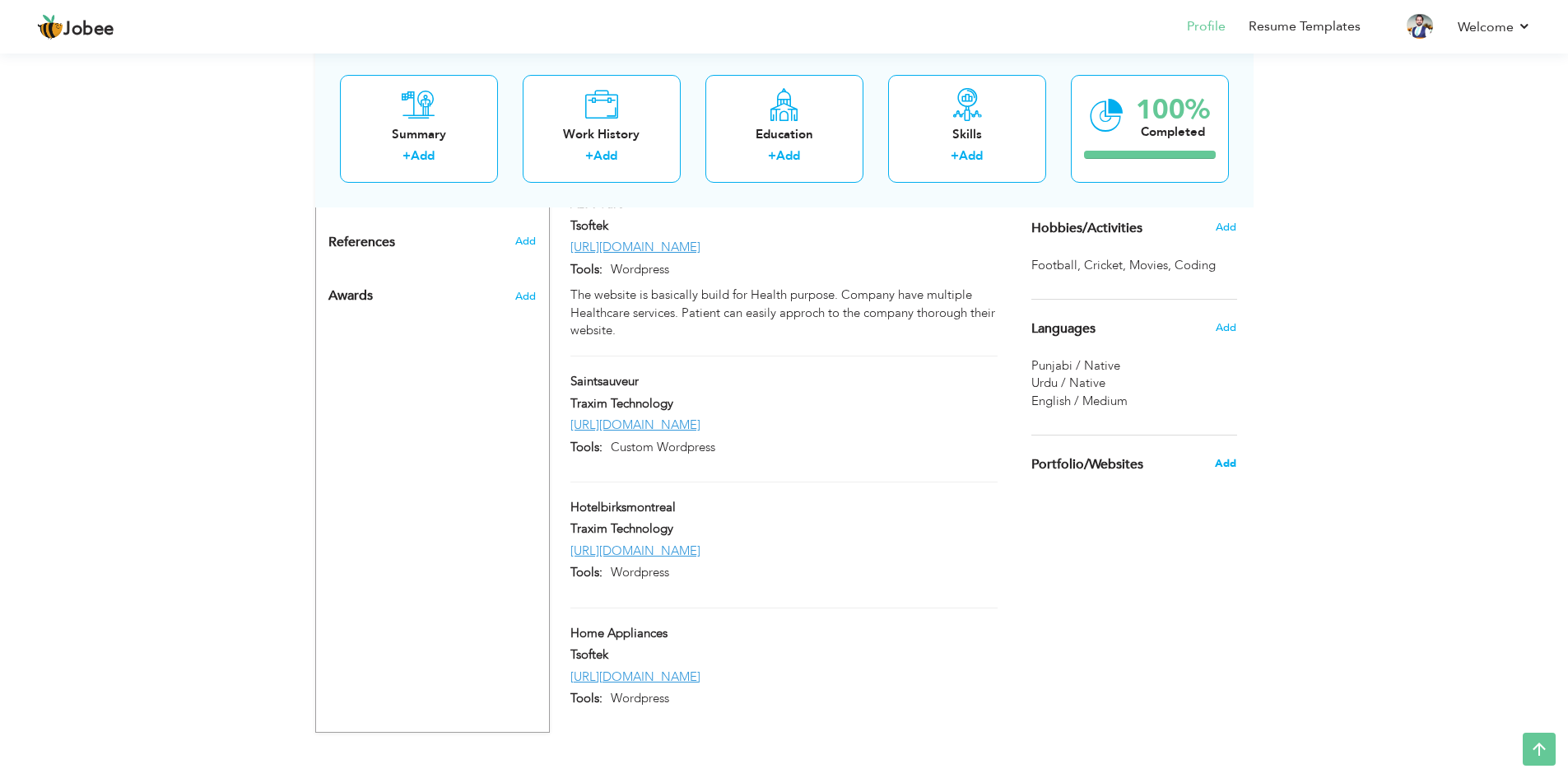
click at [1230, 460] on span "Add" at bounding box center [1225, 463] width 21 height 15
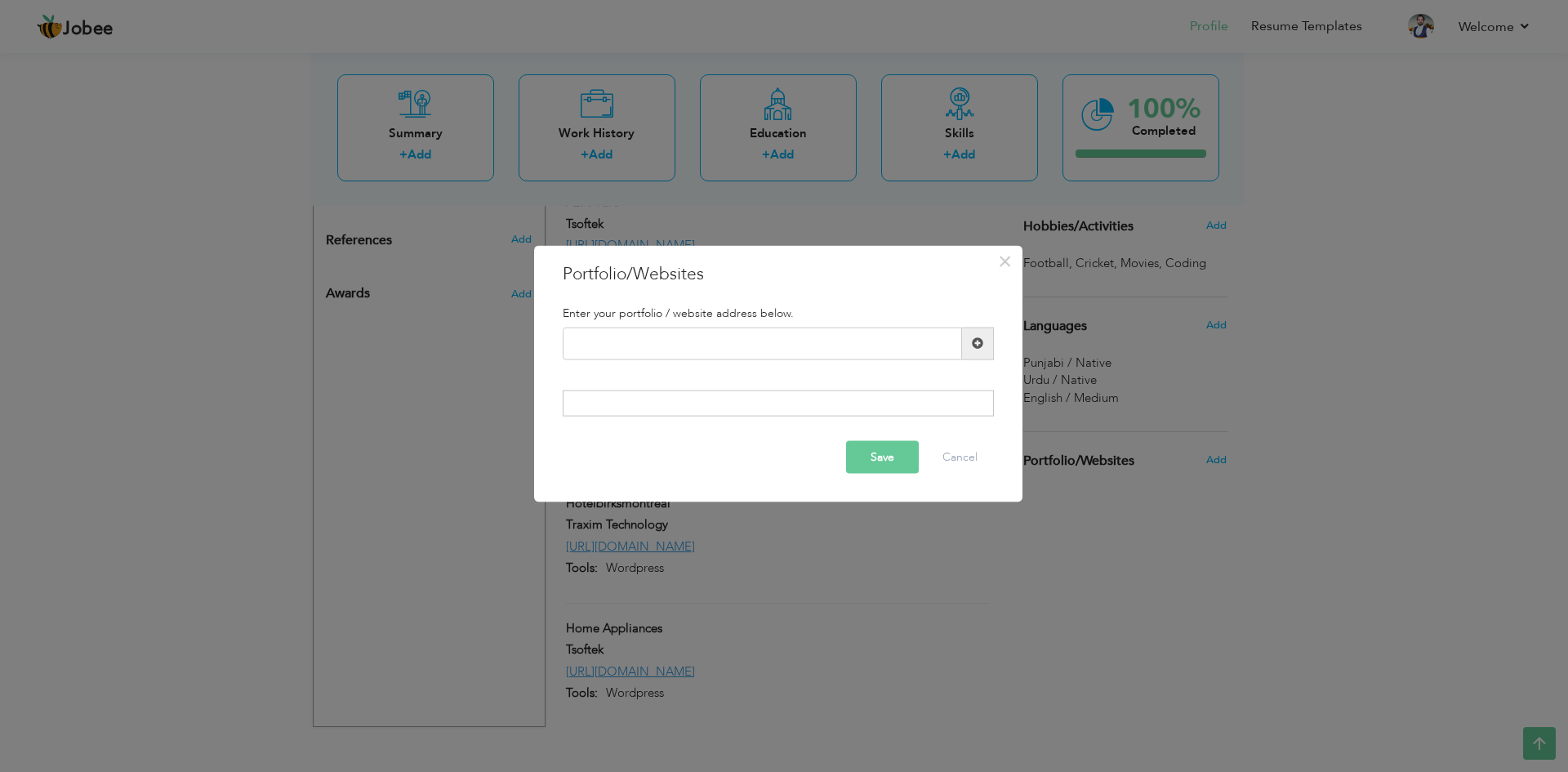
click at [635, 403] on div at bounding box center [778, 403] width 431 height 26
click at [621, 344] on input "text" at bounding box center [762, 343] width 399 height 33
paste input "[URL][DOMAIN_NAME]"
type input "[URL][DOMAIN_NAME]"
click at [984, 339] on span at bounding box center [978, 343] width 32 height 33
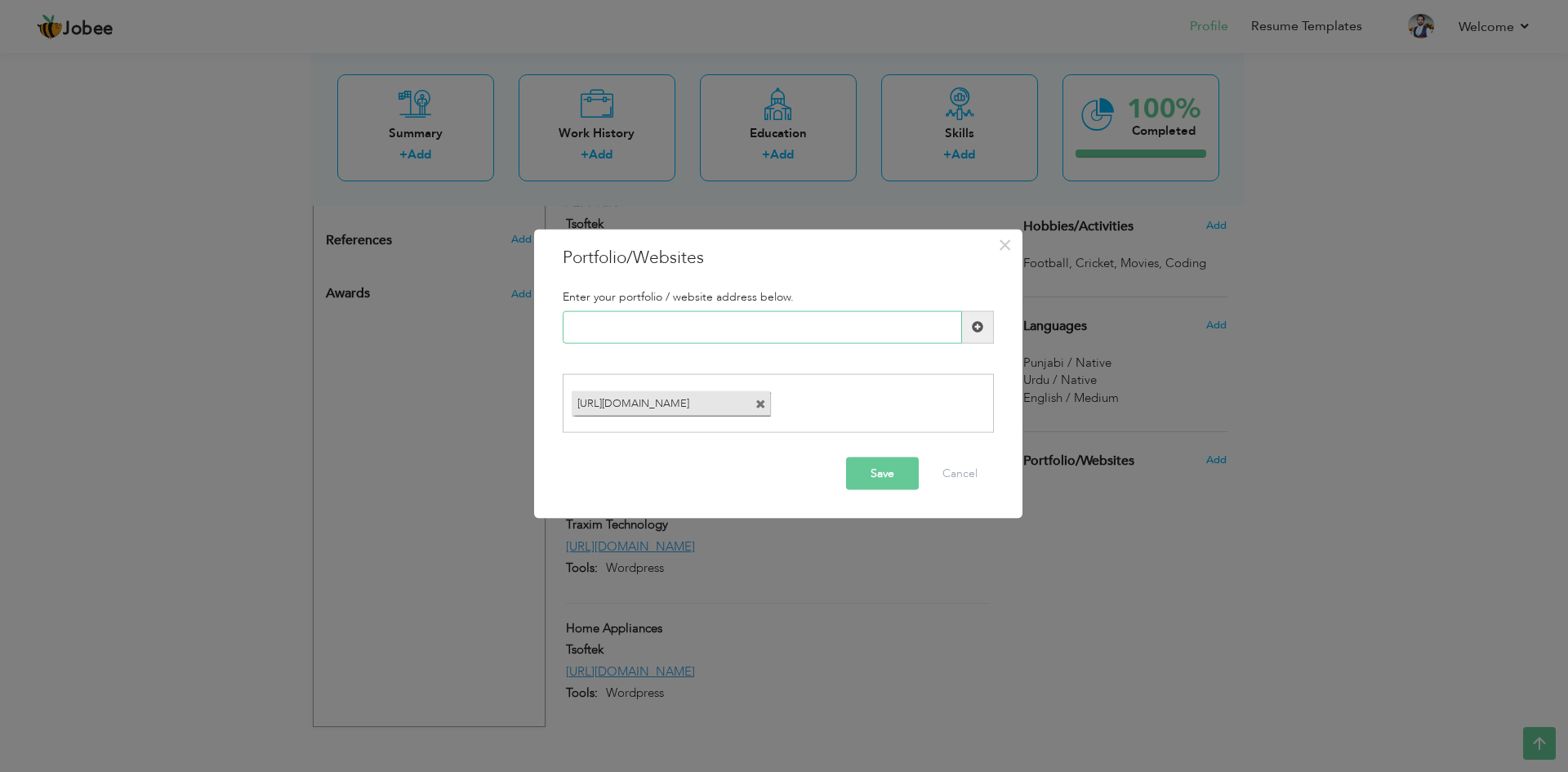
click at [690, 334] on input "text" at bounding box center [762, 326] width 399 height 33
paste input "[URL][DOMAIN_NAME]"
type input "[URL][DOMAIN_NAME]"
click at [981, 325] on span at bounding box center [977, 326] width 11 height 11
click at [635, 312] on input "text" at bounding box center [762, 326] width 399 height 33
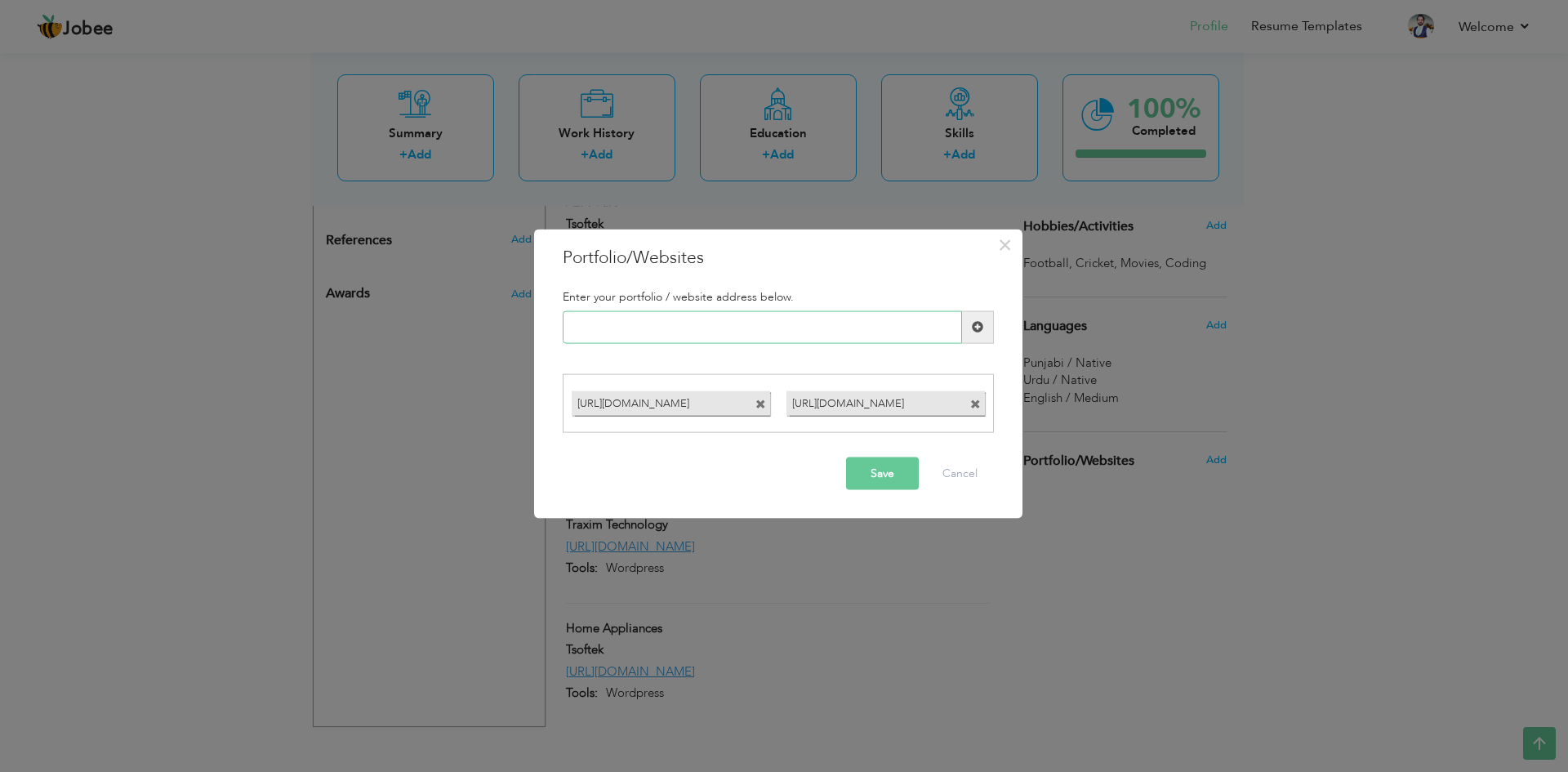
paste input "[URL][DOMAIN_NAME]"
type input "[URL][DOMAIN_NAME]"
click at [982, 327] on span at bounding box center [977, 326] width 11 height 11
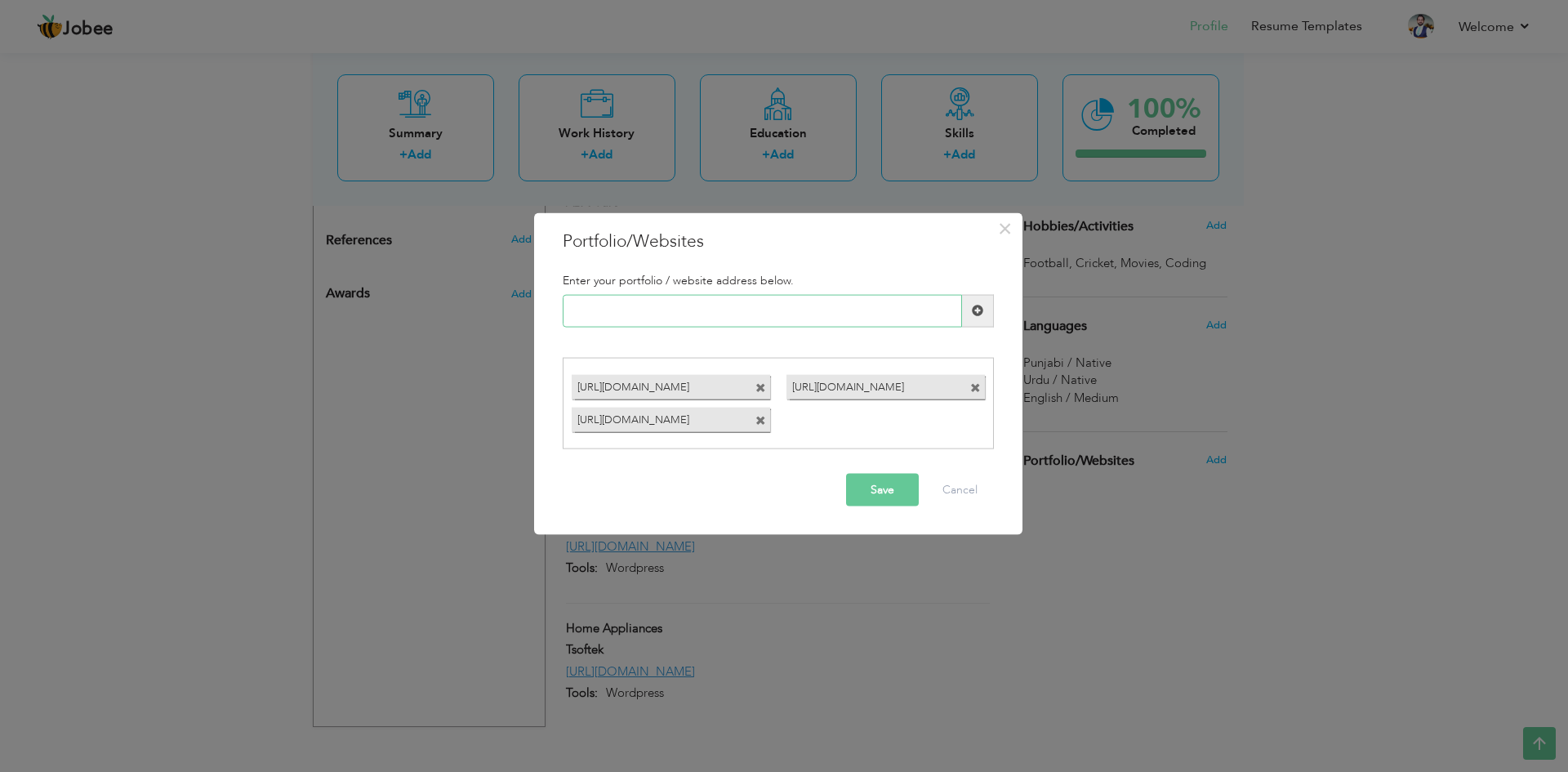
click at [635, 310] on input "text" at bounding box center [762, 310] width 399 height 33
paste input "[URL][DOMAIN_NAME]"
type input "[URL][DOMAIN_NAME]"
click at [977, 312] on span at bounding box center [977, 310] width 11 height 11
paste input "[URL][DOMAIN_NAME]"
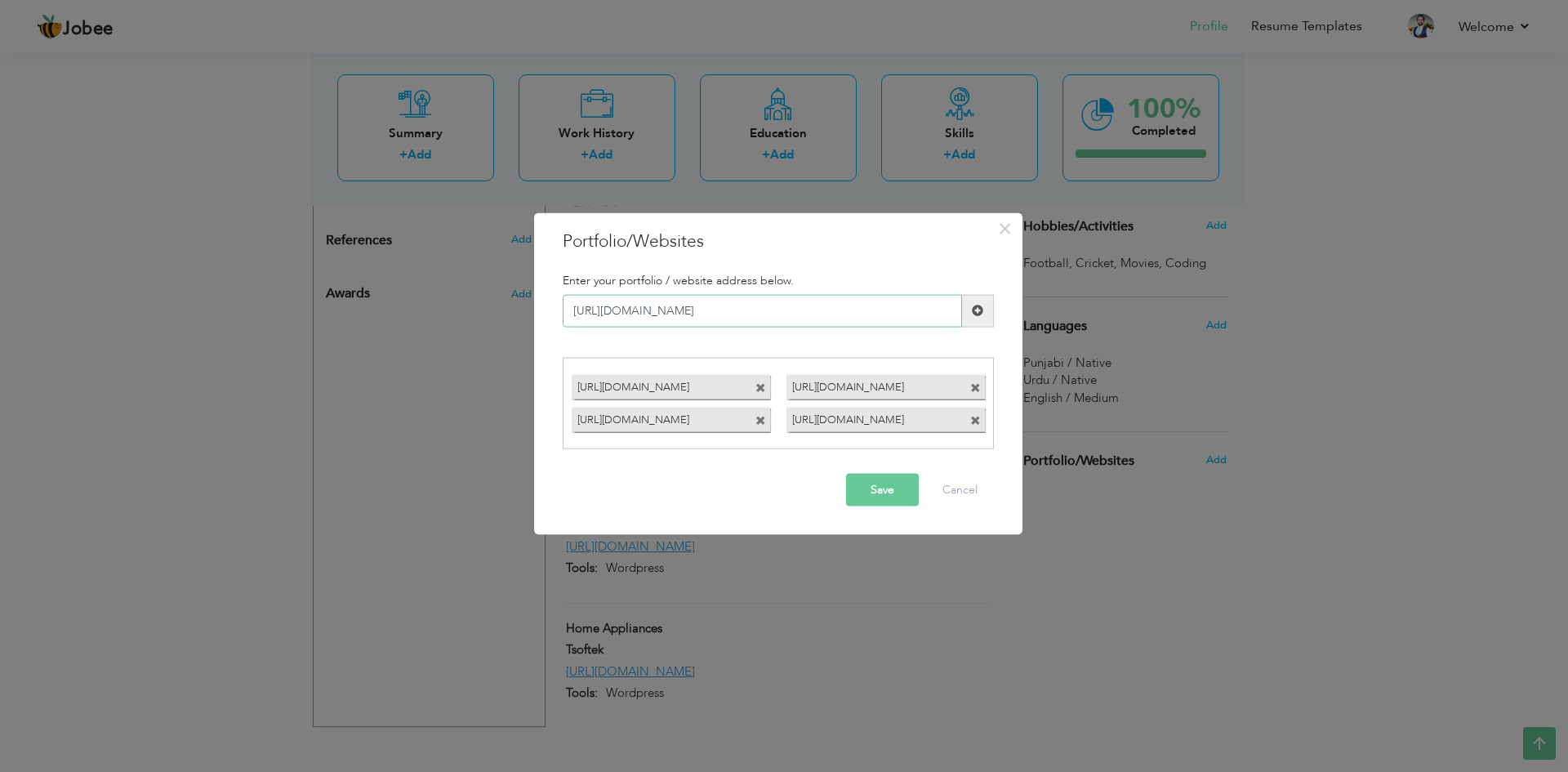
type input "[URL][DOMAIN_NAME]"
click at [974, 314] on span at bounding box center [977, 310] width 11 height 11
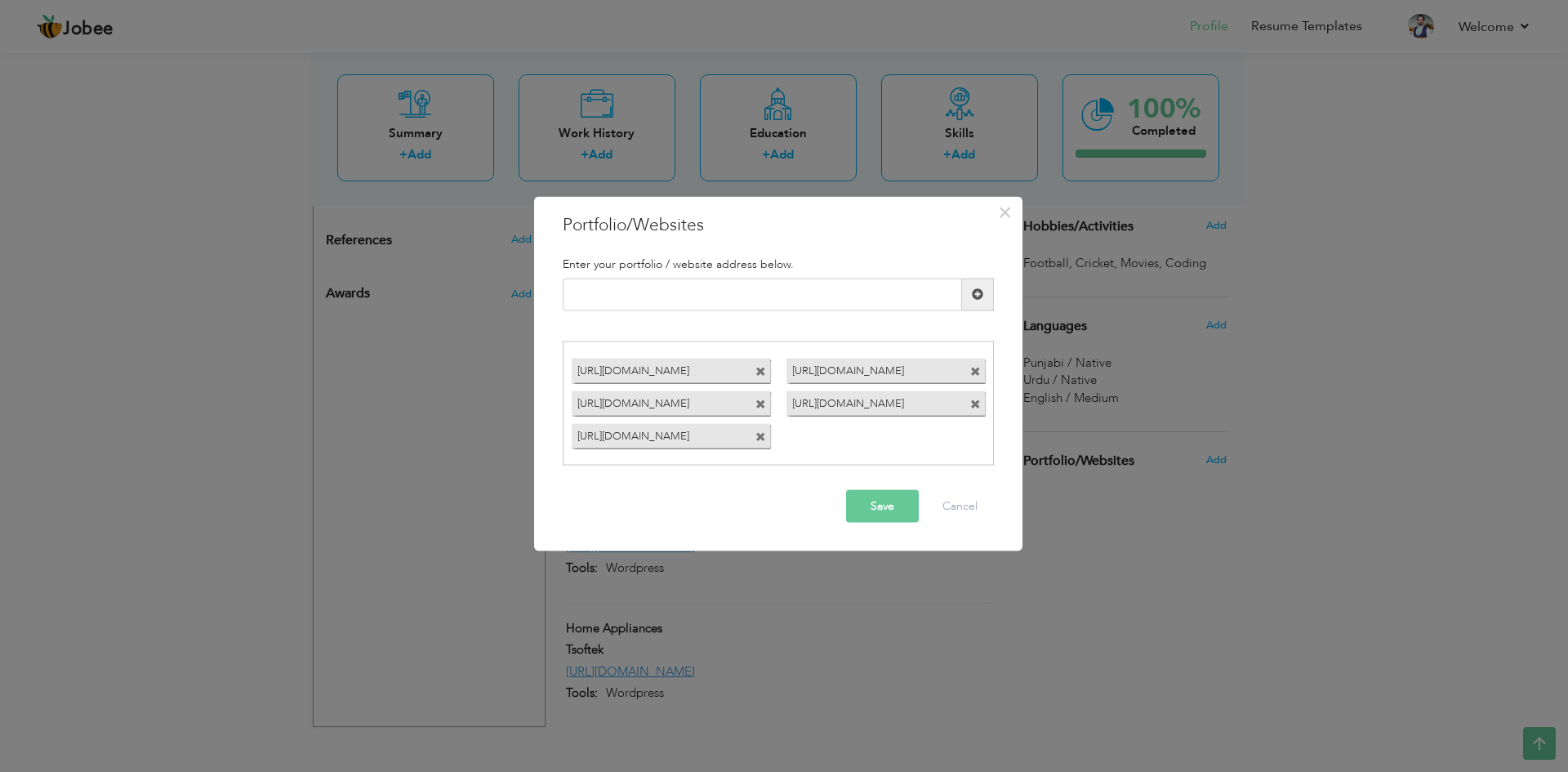
click at [880, 505] on button "Save" at bounding box center [883, 506] width 73 height 33
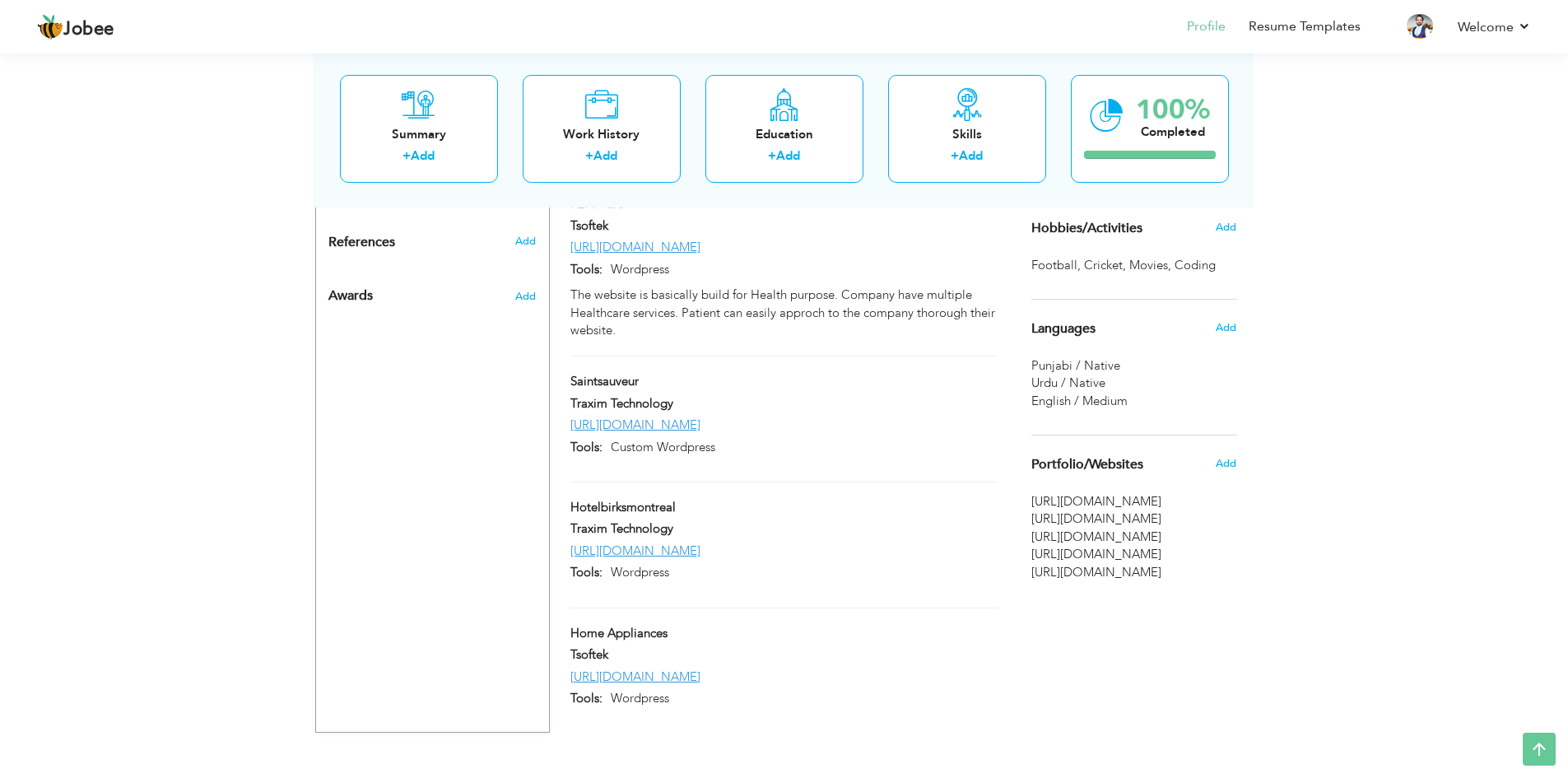
scroll to position [825, 0]
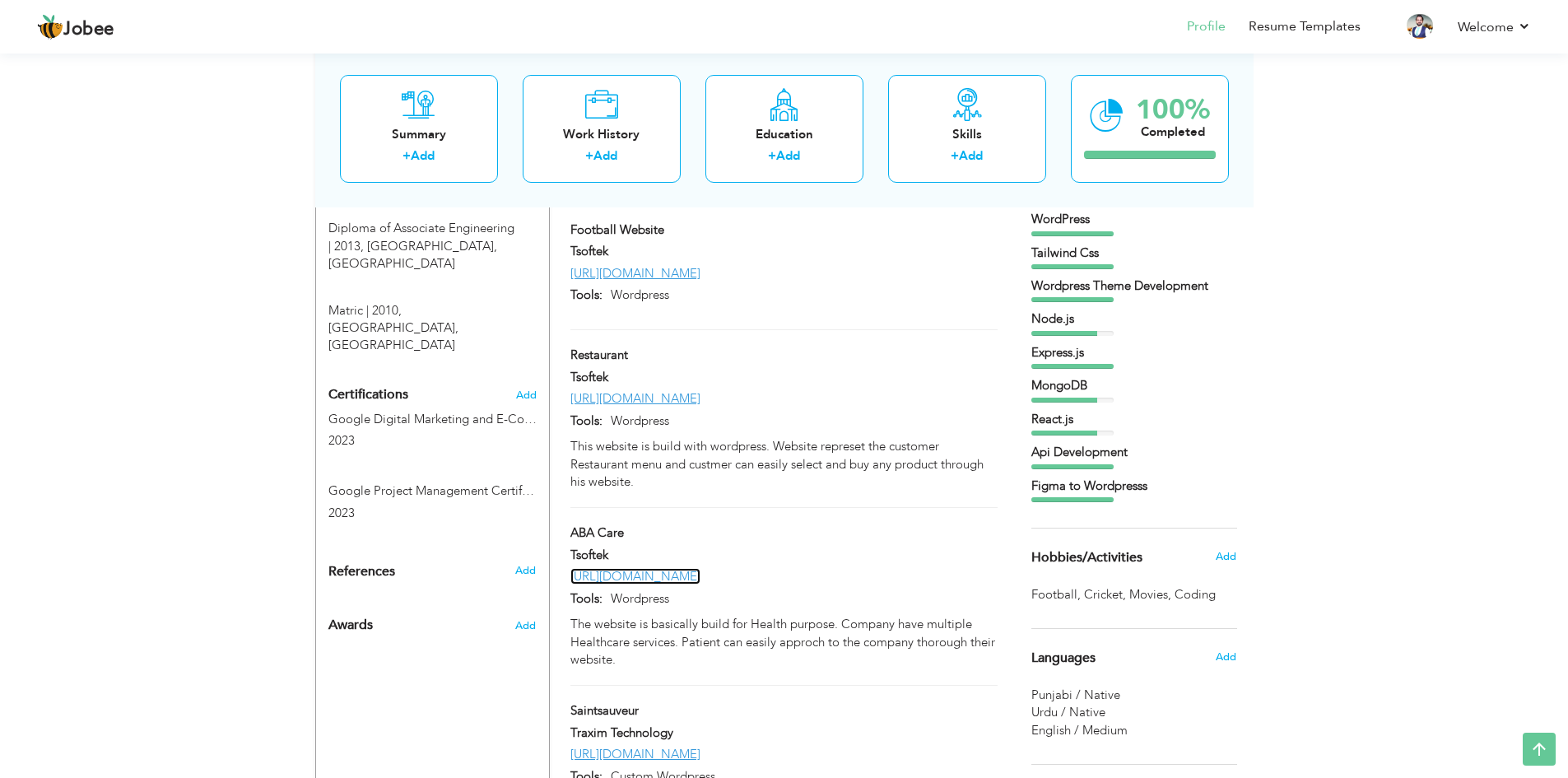
click at [632, 568] on link "https://abacareservices.net/" at bounding box center [635, 576] width 130 height 16
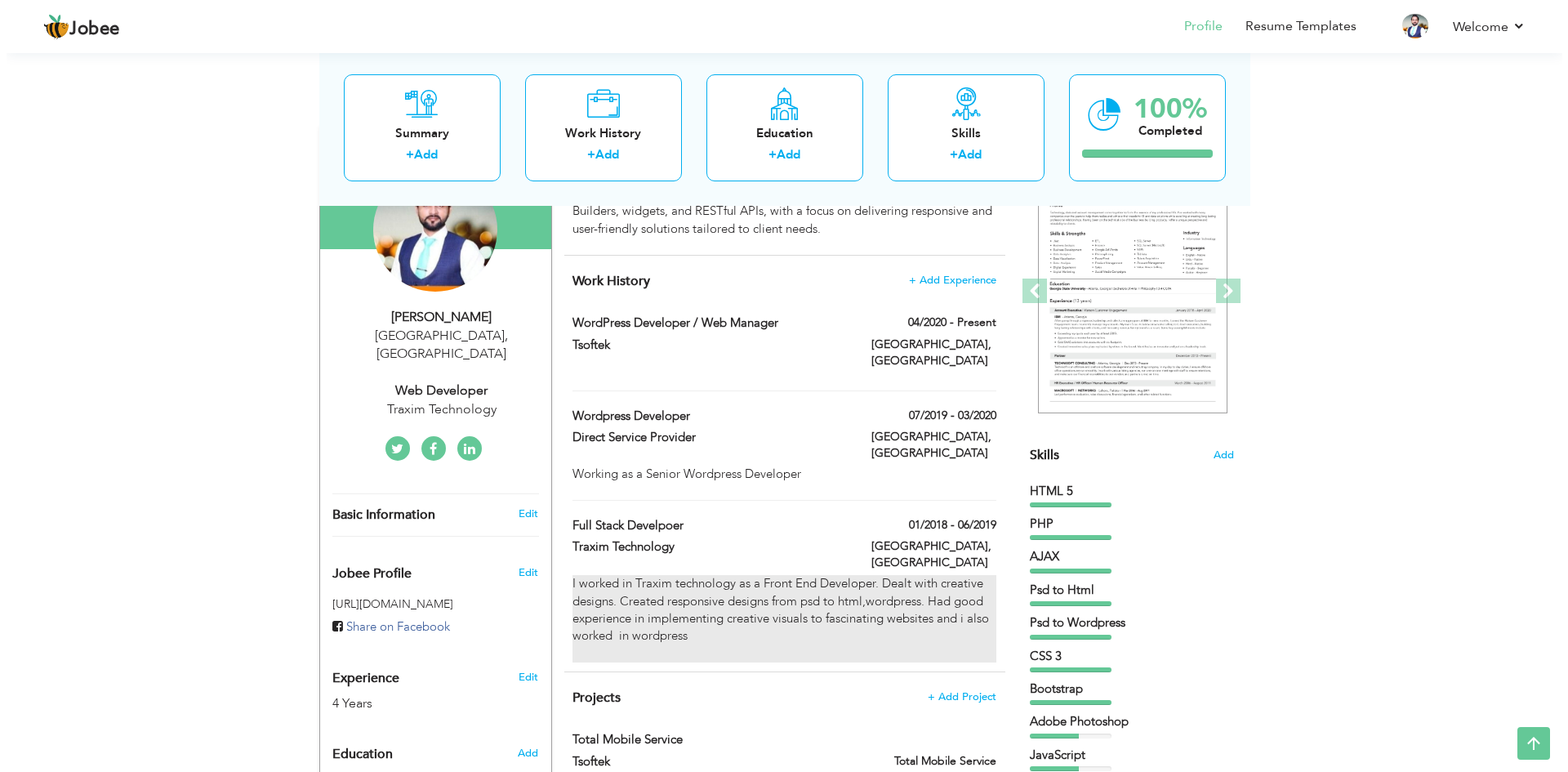
scroll to position [164, 0]
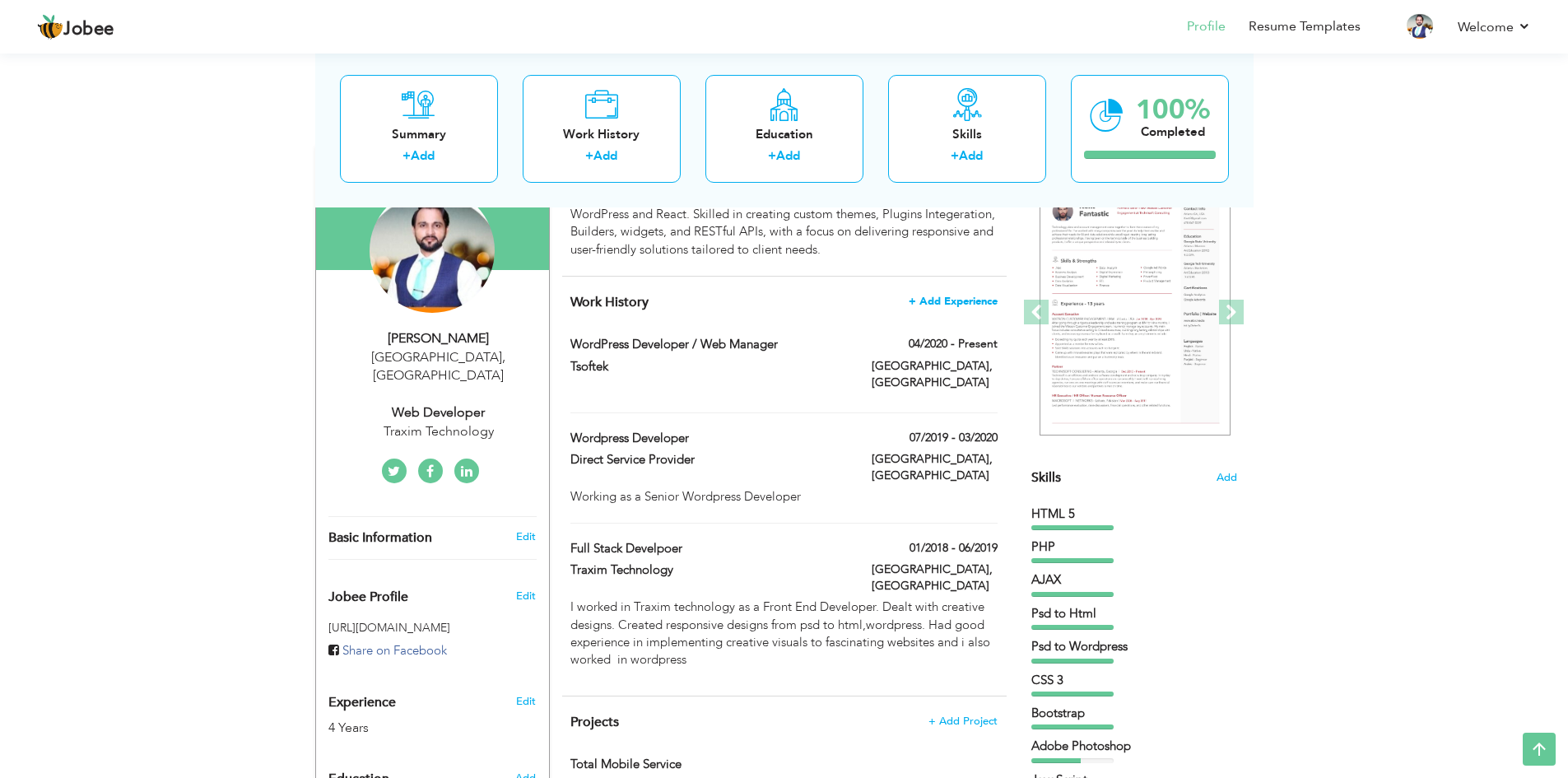
click at [979, 305] on span "+ Add Experience" at bounding box center [953, 301] width 89 height 11
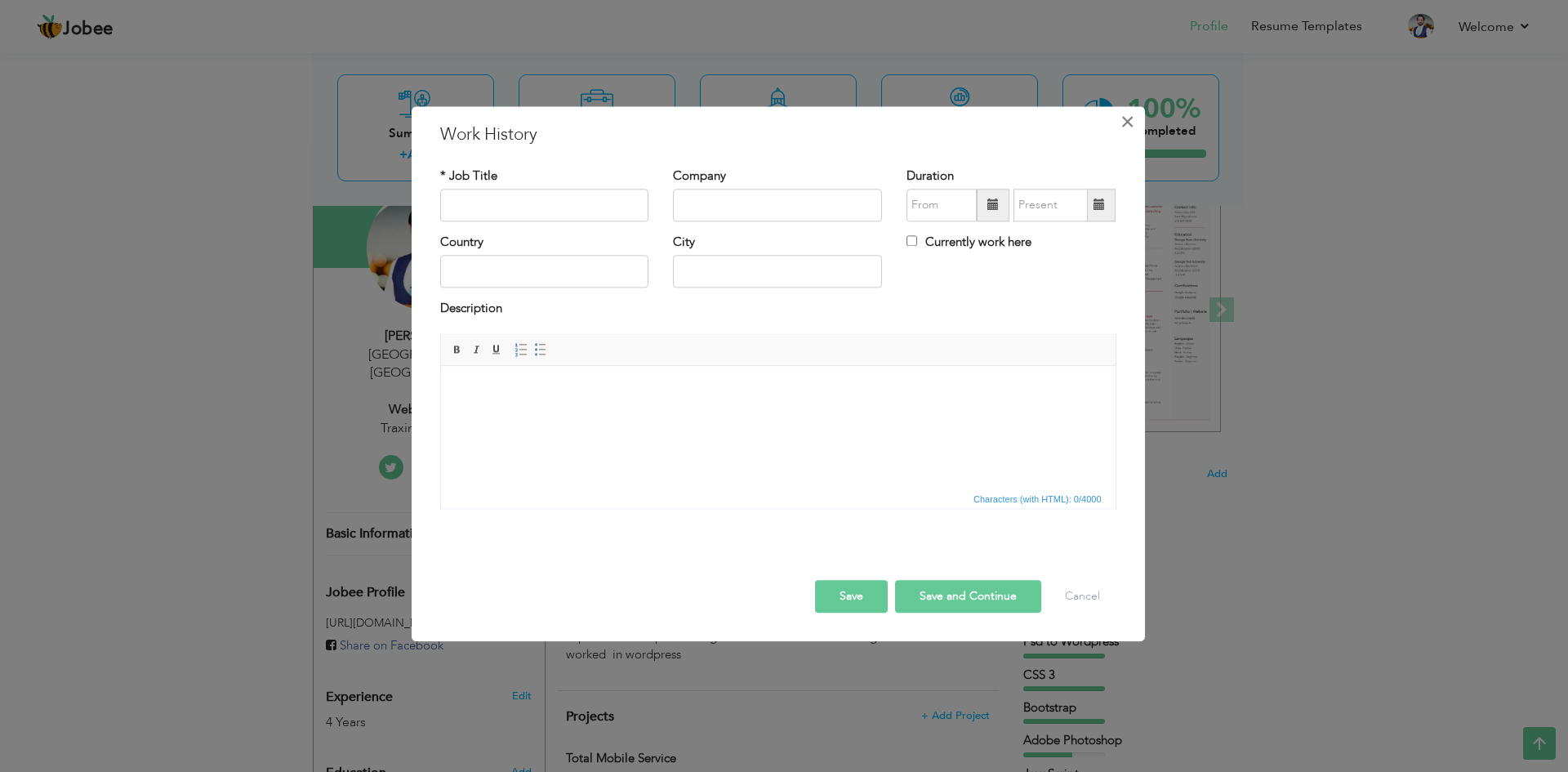
click at [1132, 132] on span "×" at bounding box center [1128, 121] width 14 height 30
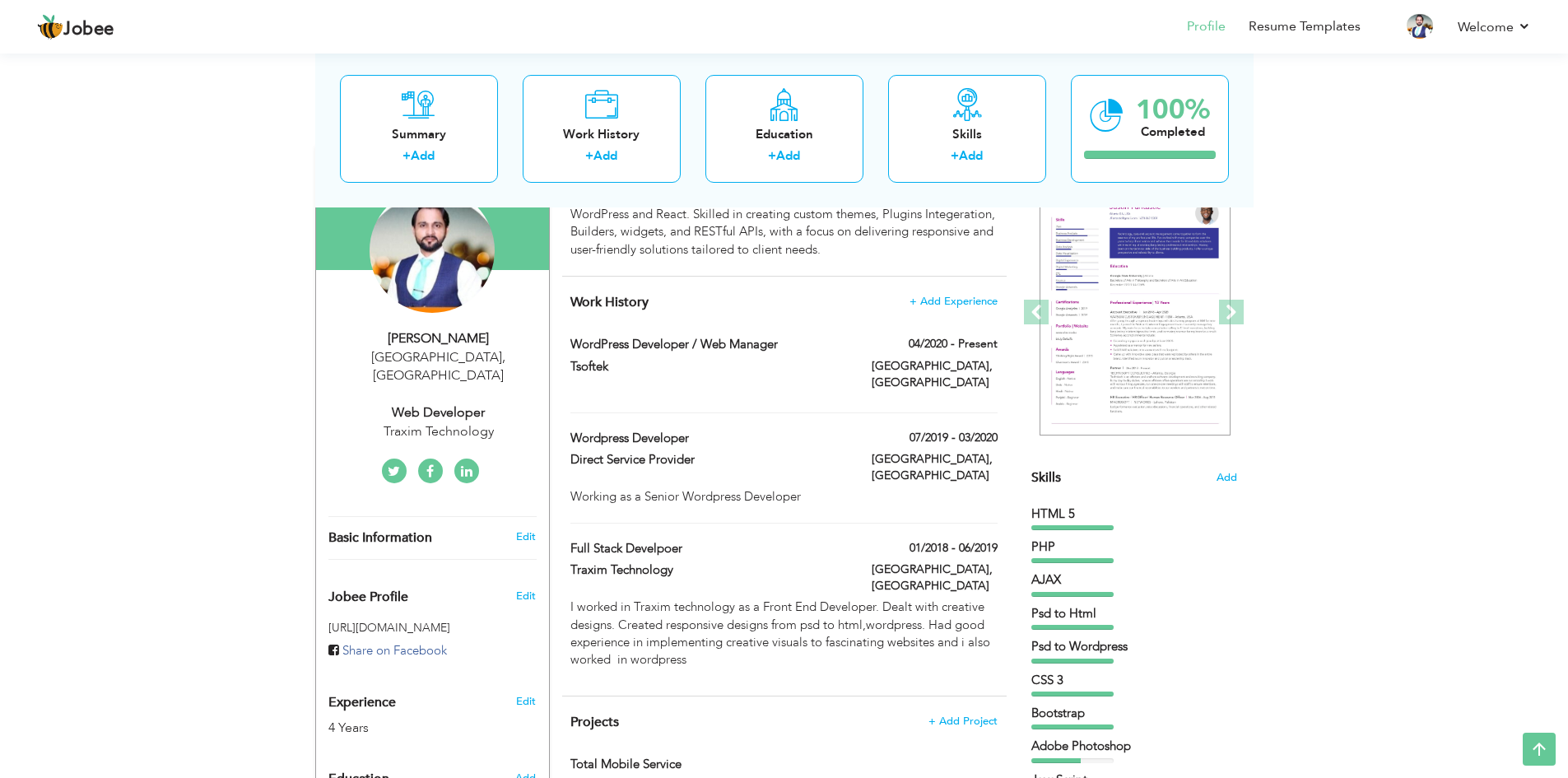
click at [592, 388] on div "WordPress Developer / Web Manager 04/2020 - Present WordPress Developer / Web M…" at bounding box center [783, 374] width 426 height 77
type input "WordPress Developer / Web Manager"
type input "Tsoftek"
type input "04/2020"
type input "[GEOGRAPHIC_DATA]"
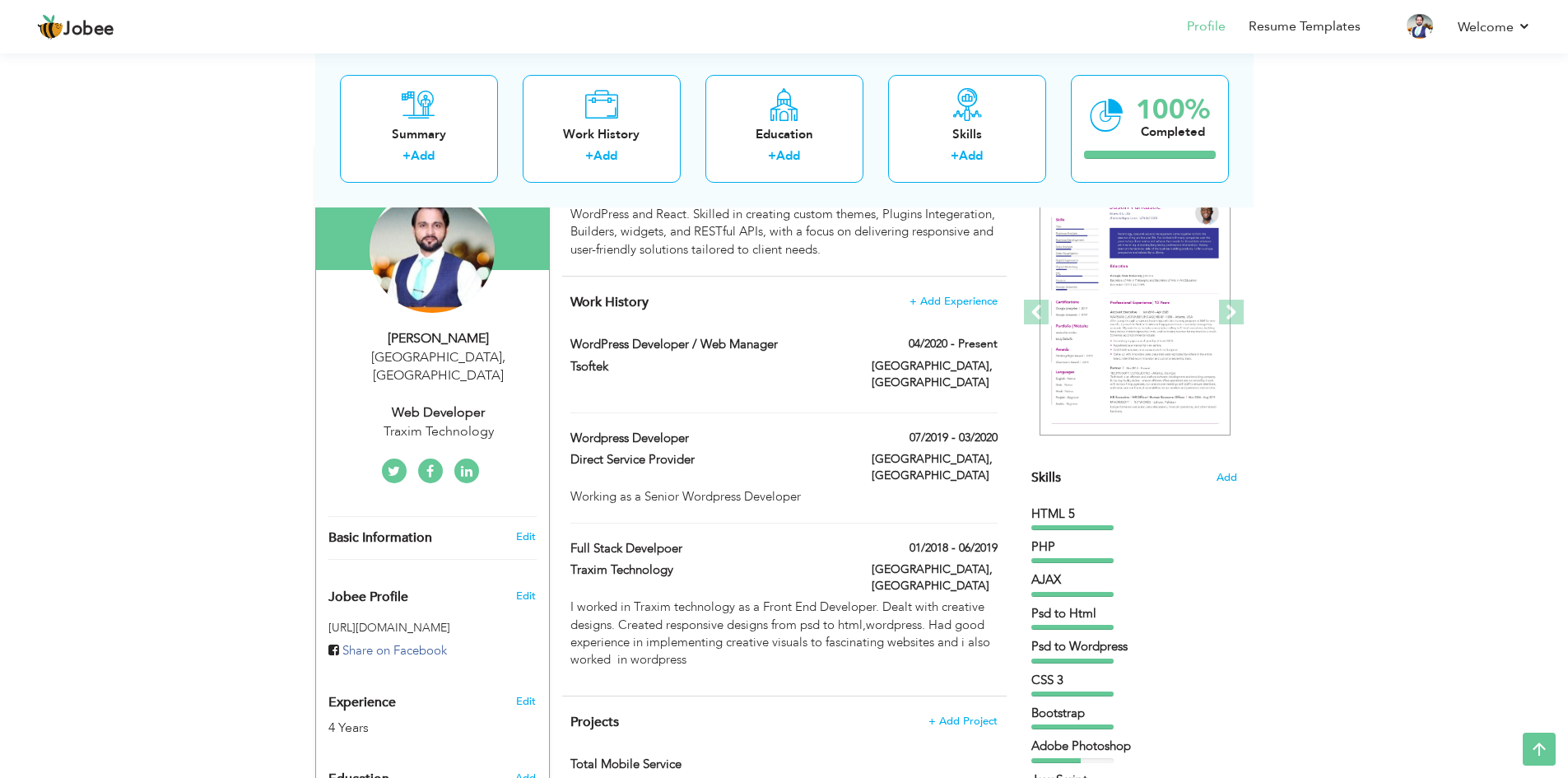
type input "[GEOGRAPHIC_DATA]"
checkbox input "true"
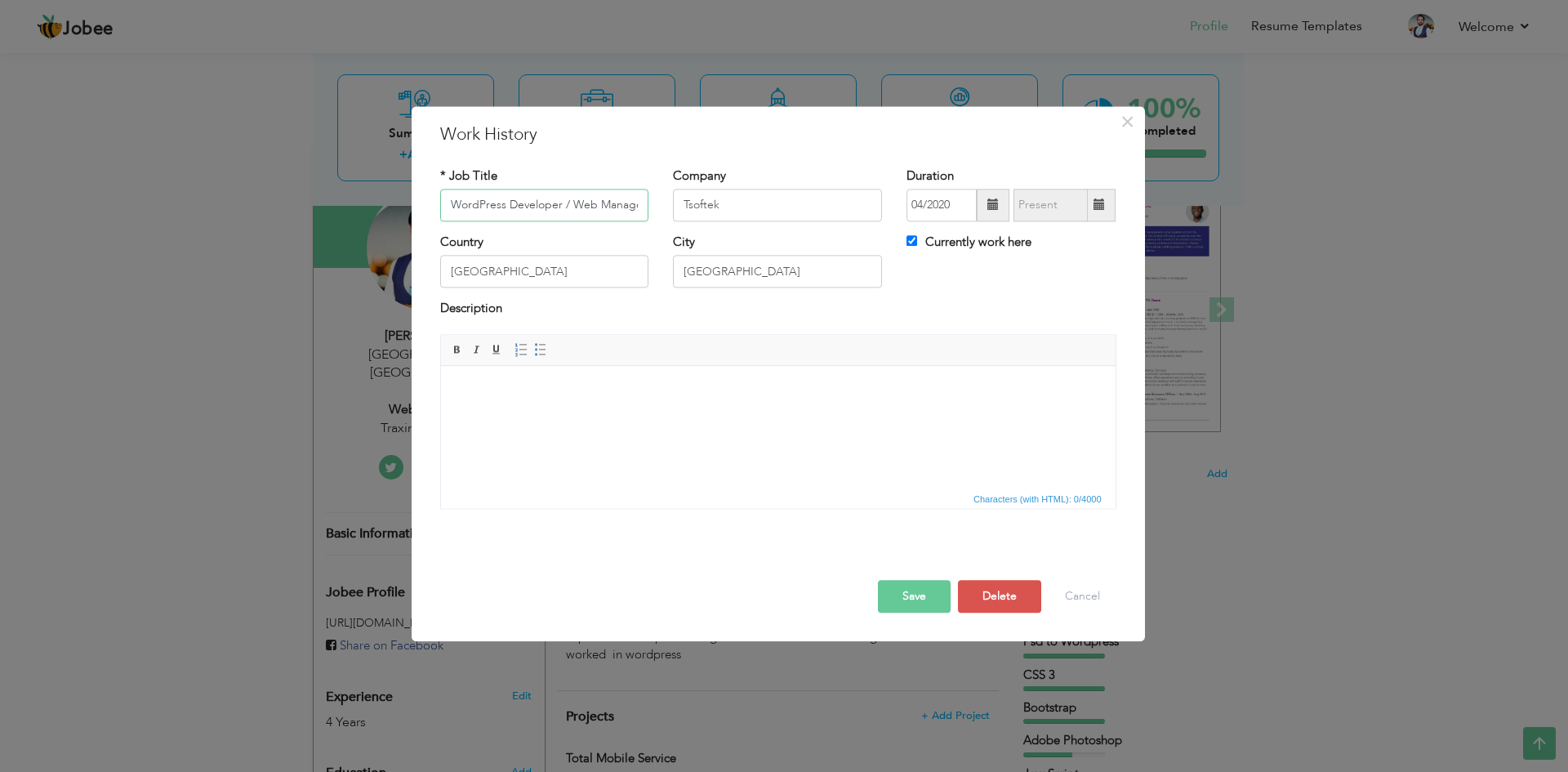
scroll to position [0, 5]
click at [867, 409] on html at bounding box center [778, 391] width 674 height 50
click at [553, 201] on input "WordPress Developer / Web Manager" at bounding box center [545, 205] width 209 height 33
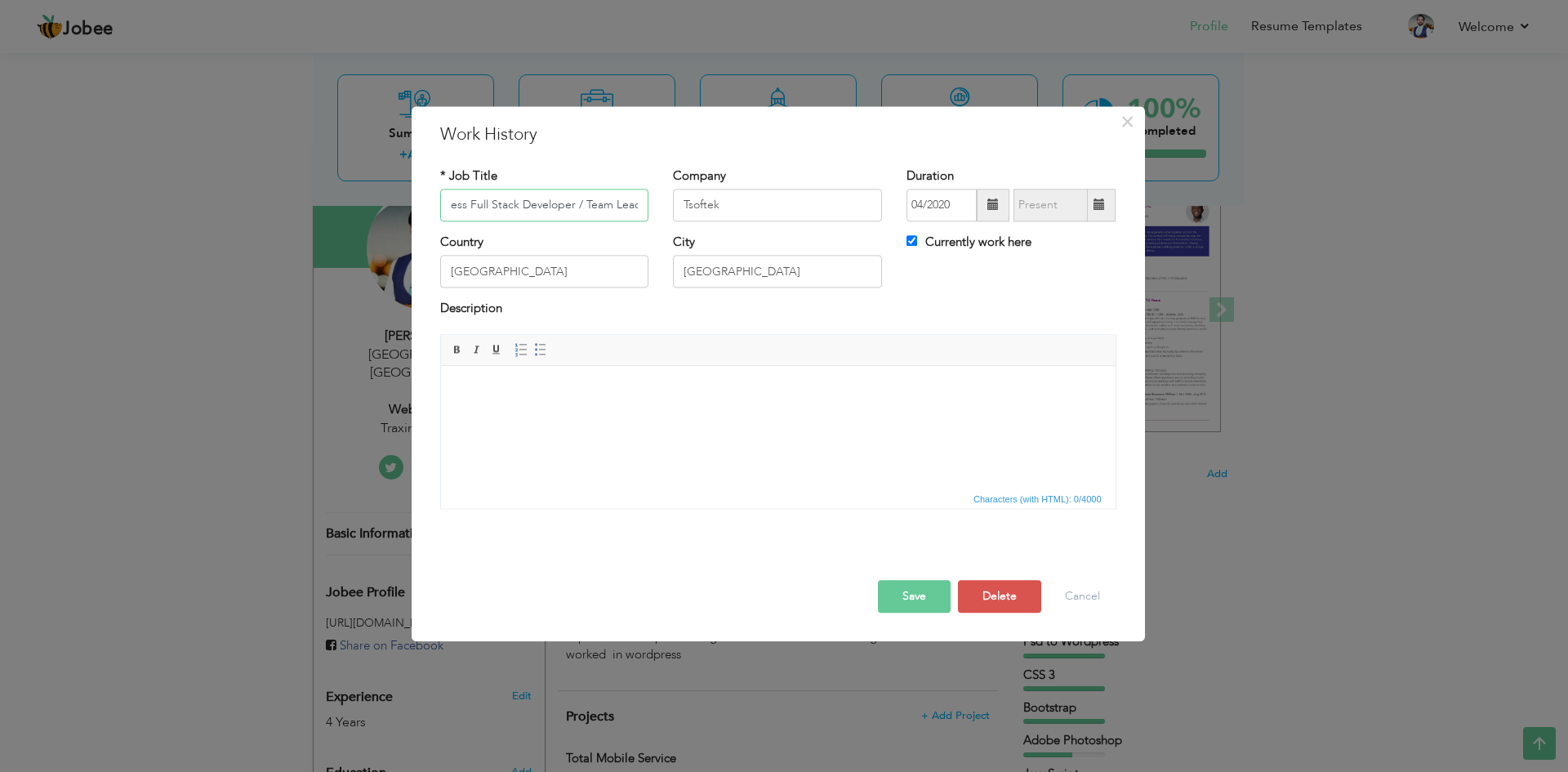
type input "WordPress Full Stack Developer / Team Lead"
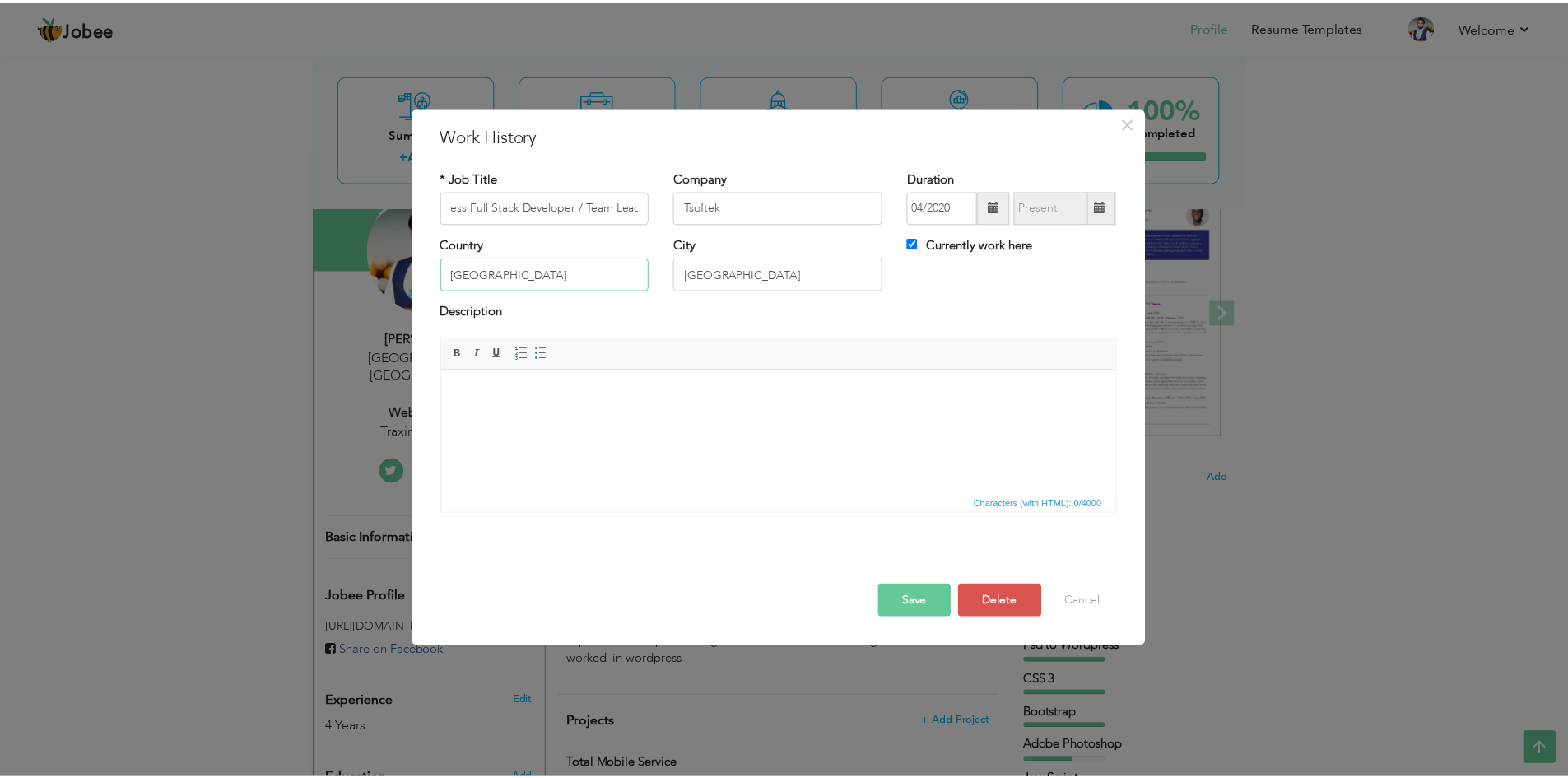
scroll to position [0, 0]
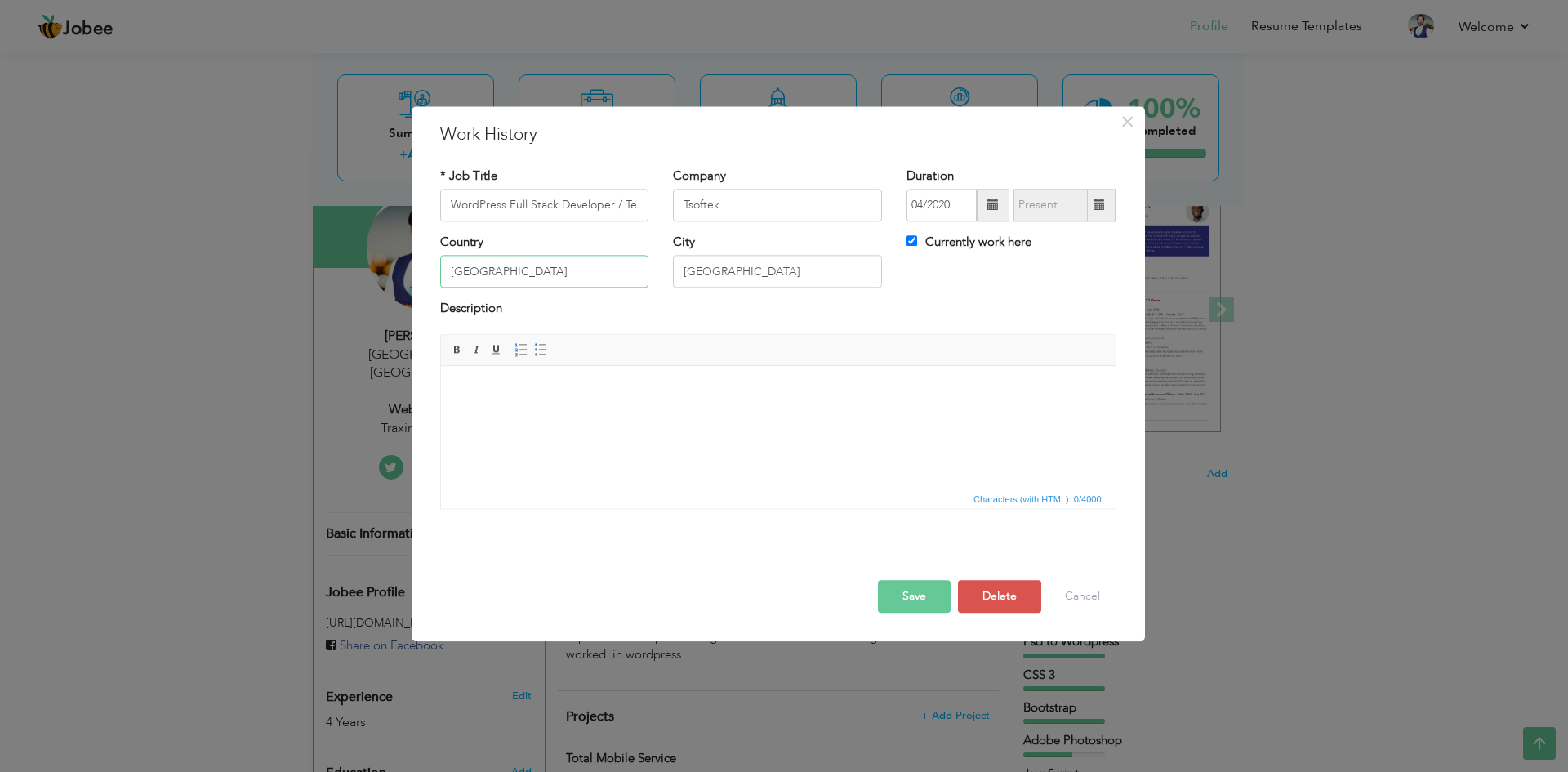
click at [595, 264] on input "[GEOGRAPHIC_DATA]" at bounding box center [545, 272] width 209 height 33
click at [745, 312] on div "Description" at bounding box center [778, 311] width 676 height 21
click at [703, 397] on body at bounding box center [778, 391] width 642 height 17
click at [591, 416] on html at bounding box center [778, 391] width 674 height 50
click at [954, 603] on div "Save Save and Continue Delete Cancel" at bounding box center [778, 580] width 701 height 92
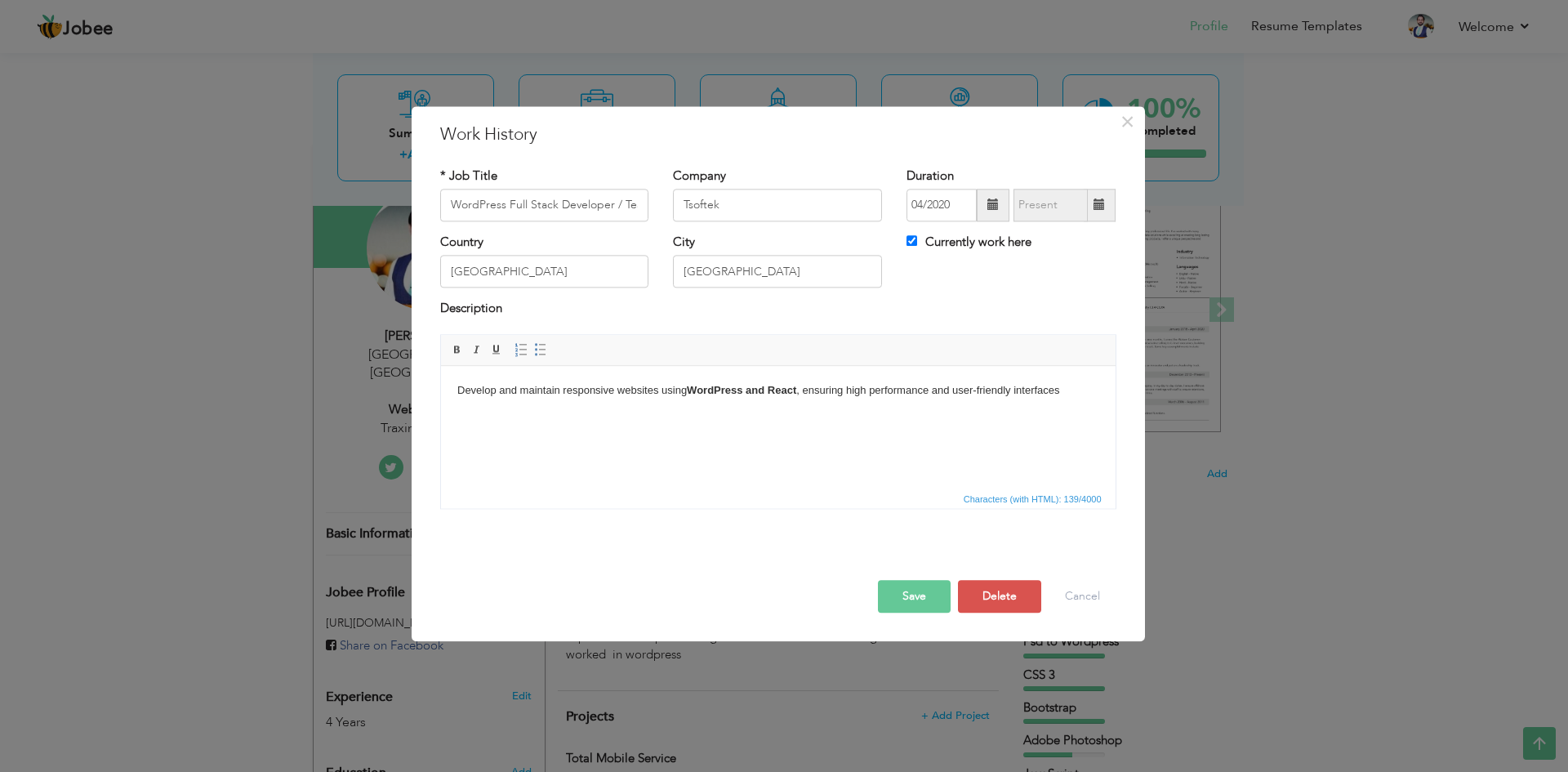
drag, startPoint x: 954, startPoint y: 603, endPoint x: 945, endPoint y: 603, distance: 9.0
click at [948, 603] on div "Save Save and Continue Delete Cancel" at bounding box center [778, 580] width 701 height 92
click at [939, 601] on button "Save" at bounding box center [914, 597] width 73 height 33
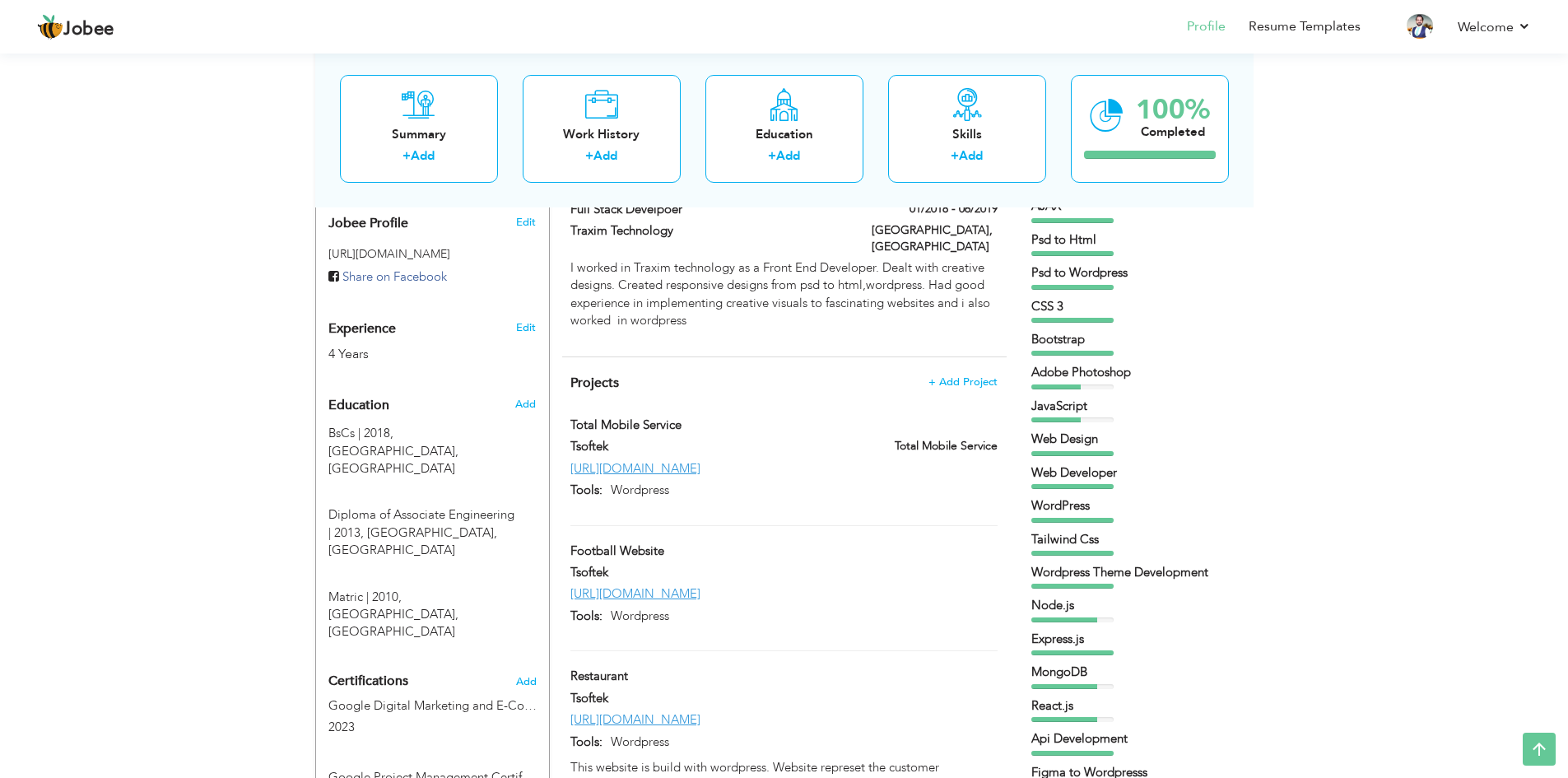
scroll to position [494, 0]
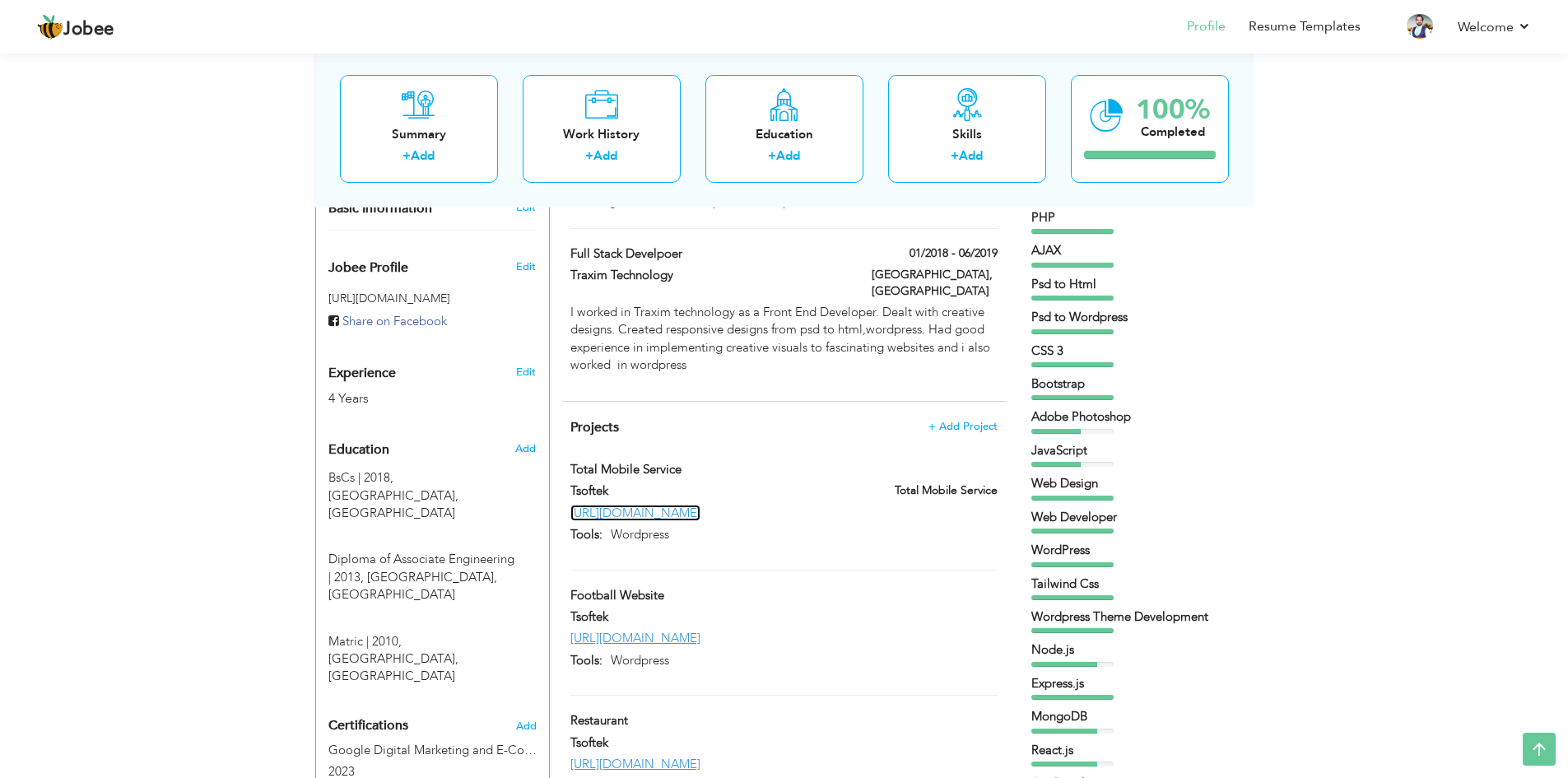
click at [653, 505] on link "[URL][DOMAIN_NAME]" at bounding box center [635, 512] width 130 height 16
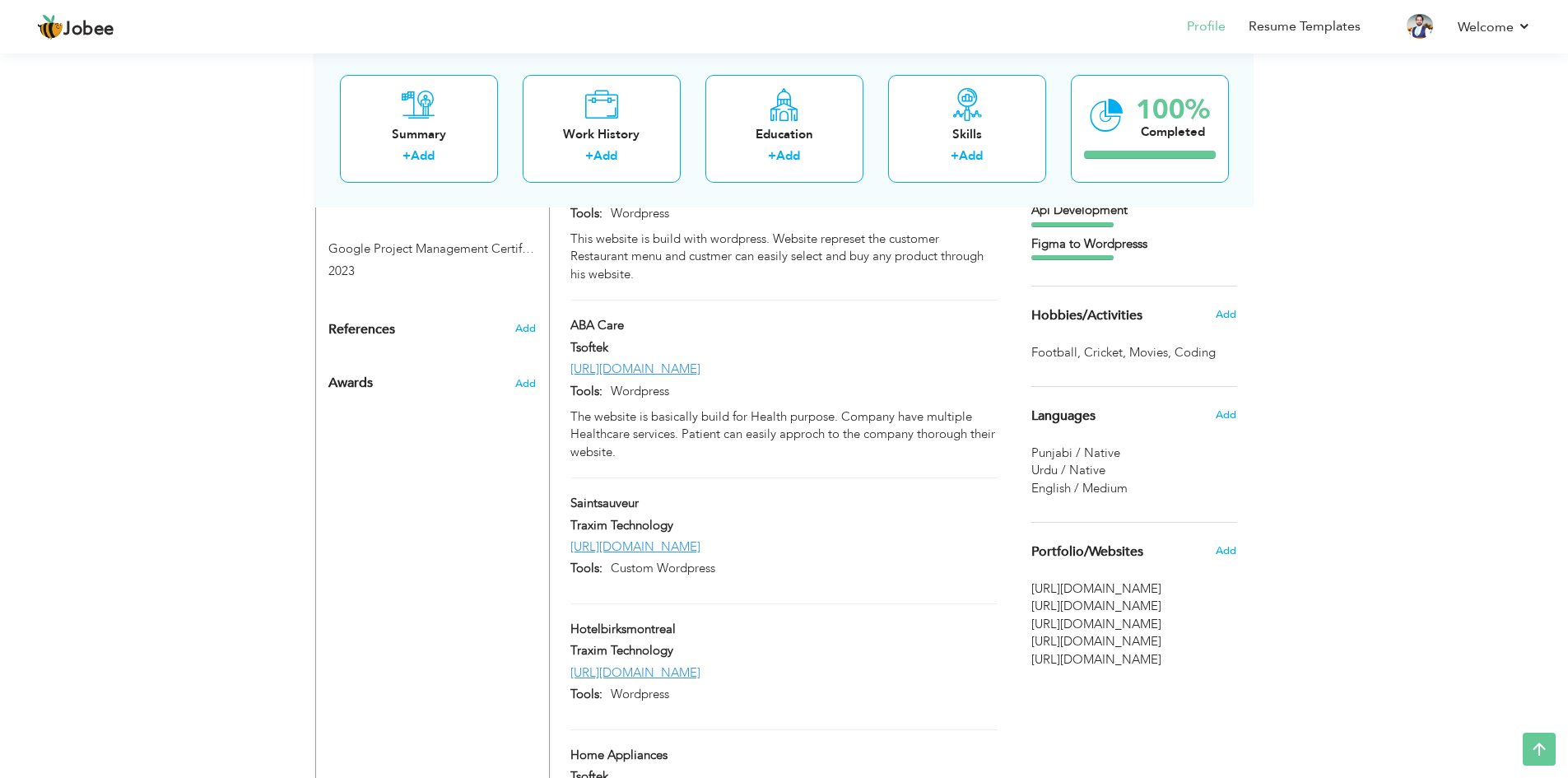
scroll to position [1070, 0]
drag, startPoint x: 1031, startPoint y: 603, endPoint x: 1180, endPoint y: 603, distance: 149.0
click at [1180, 603] on span "[URL][DOMAIN_NAME]" at bounding box center [1134, 603] width 206 height 17
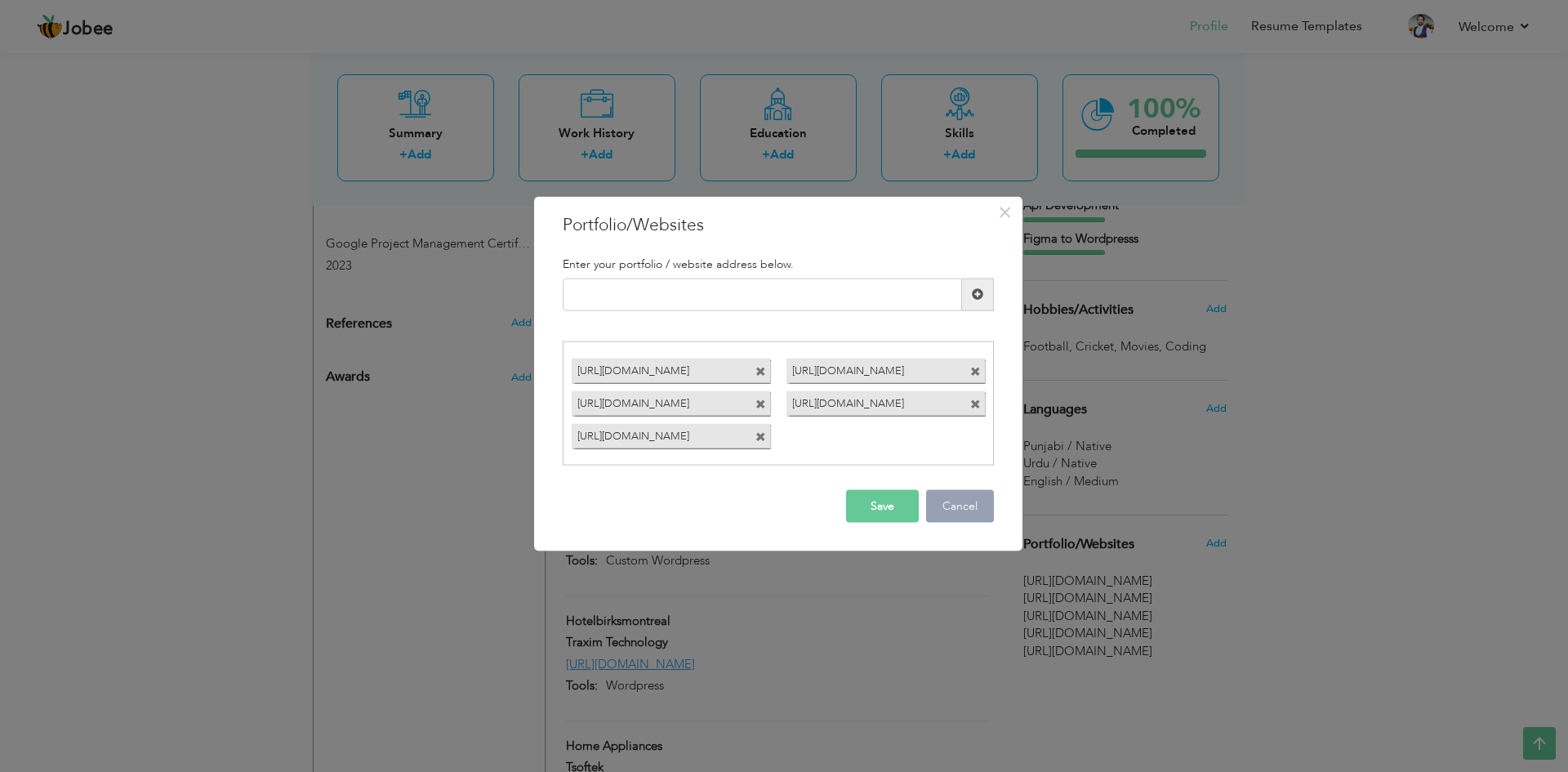
click at [939, 498] on button "Cancel" at bounding box center [960, 506] width 68 height 33
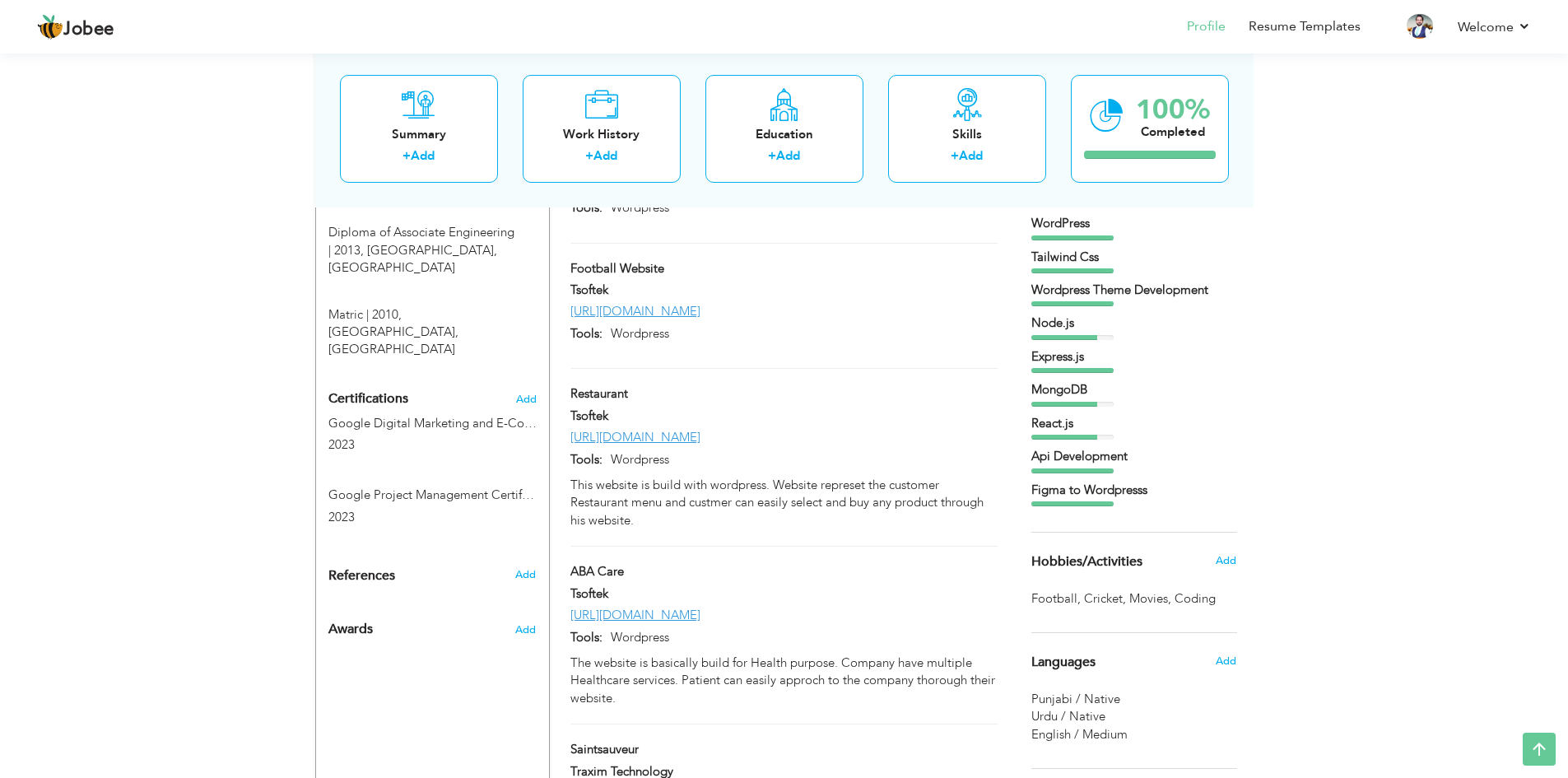
scroll to position [741, 0]
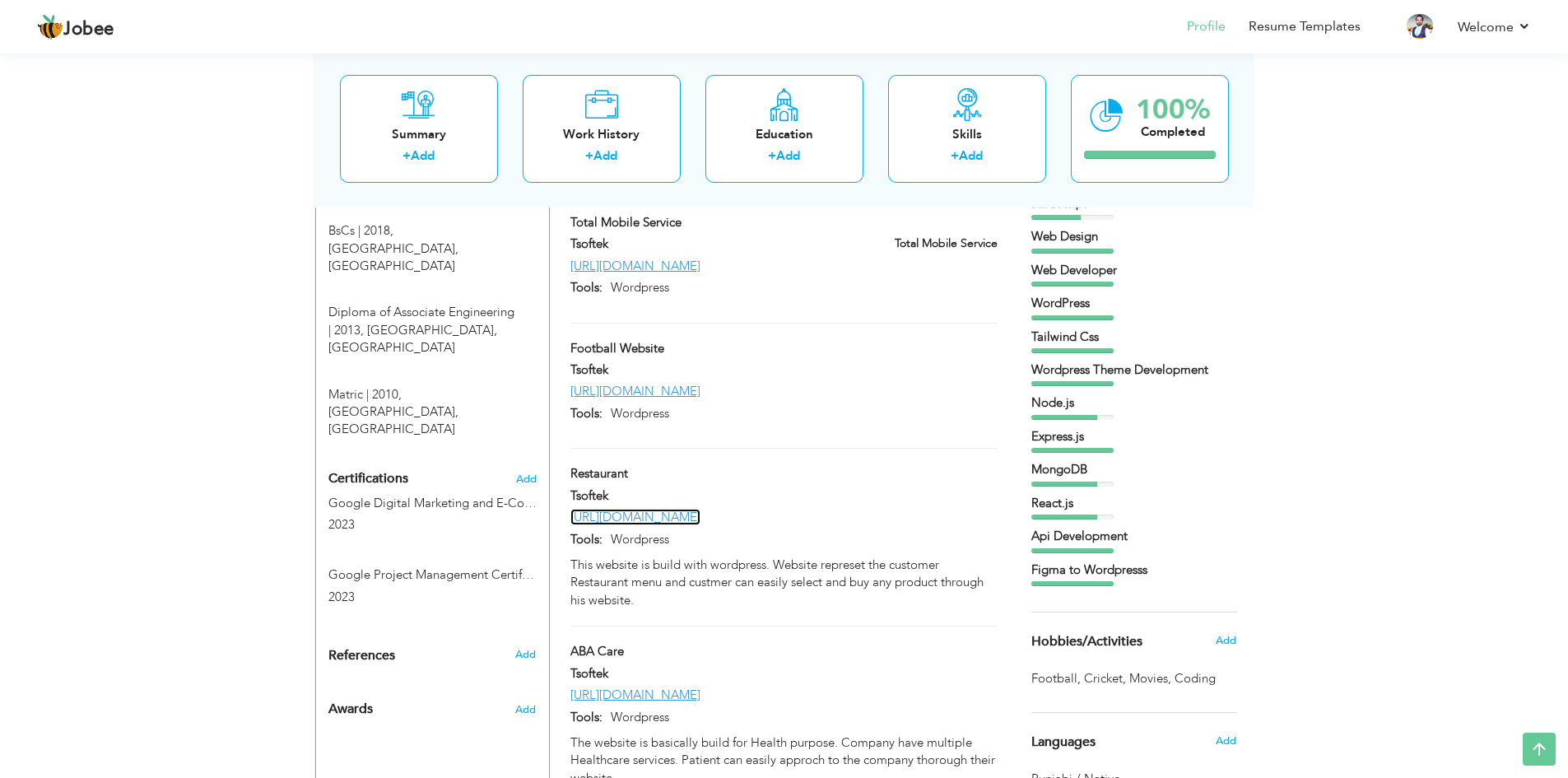
click at [700, 509] on link "[URL][DOMAIN_NAME]" at bounding box center [635, 517] width 130 height 16
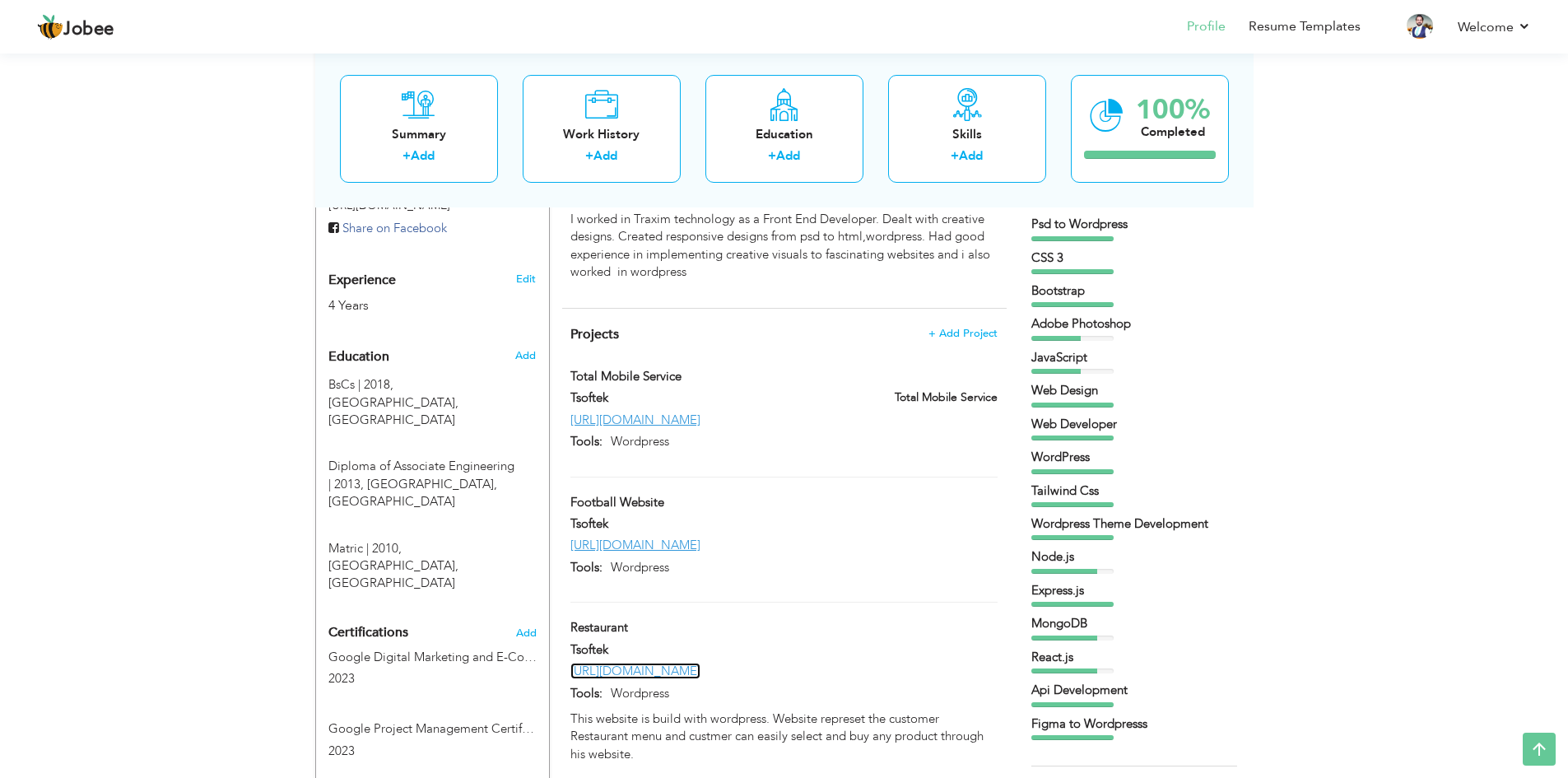
scroll to position [576, 0]
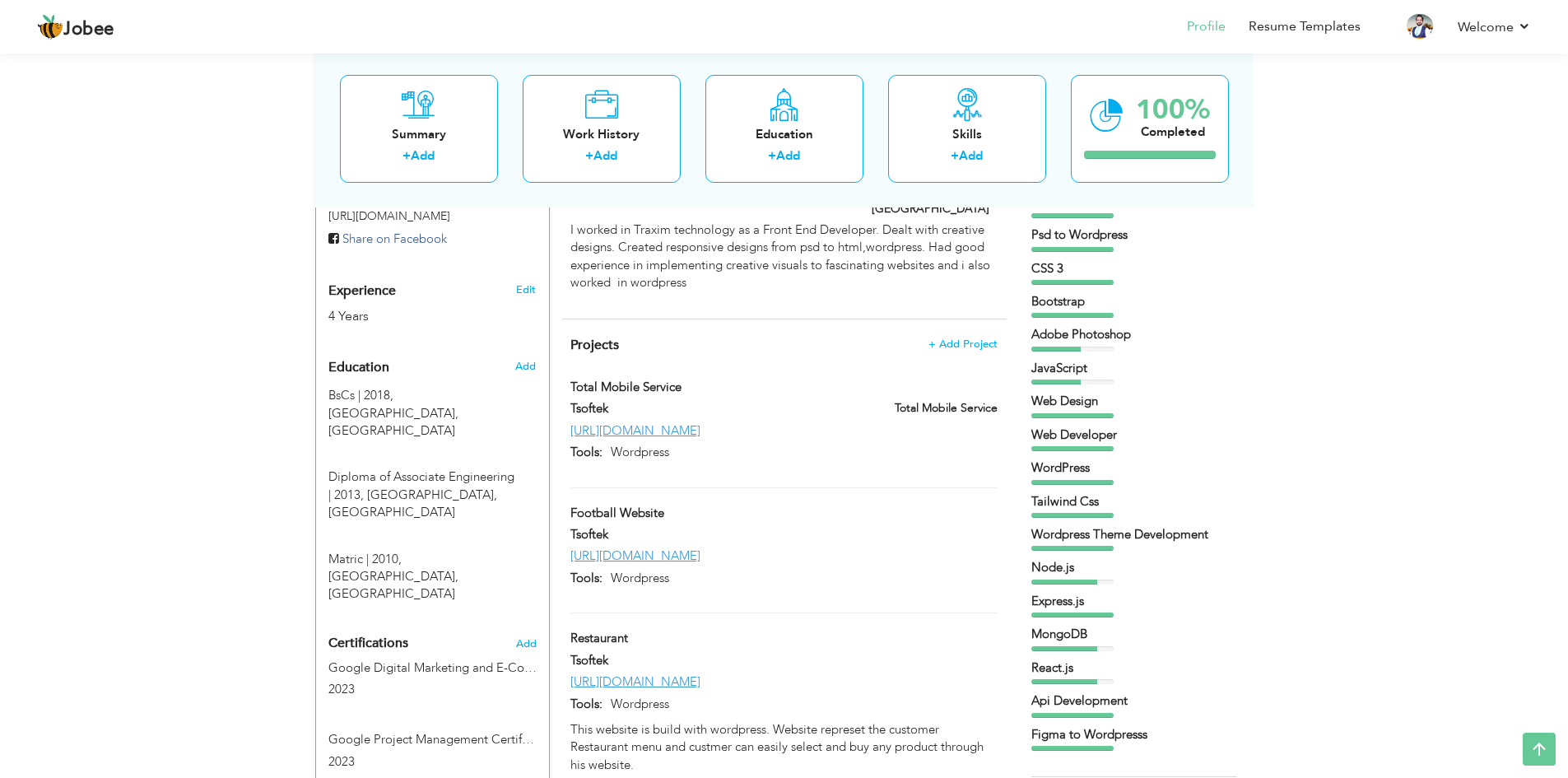
click at [843, 547] on div "https://www.sherifffc.com/" at bounding box center [784, 556] width 451 height 17
type input "Football Website"
type input "Tsoftek"
type input "https://www.sherifffc.com/"
type input "Wordpress"
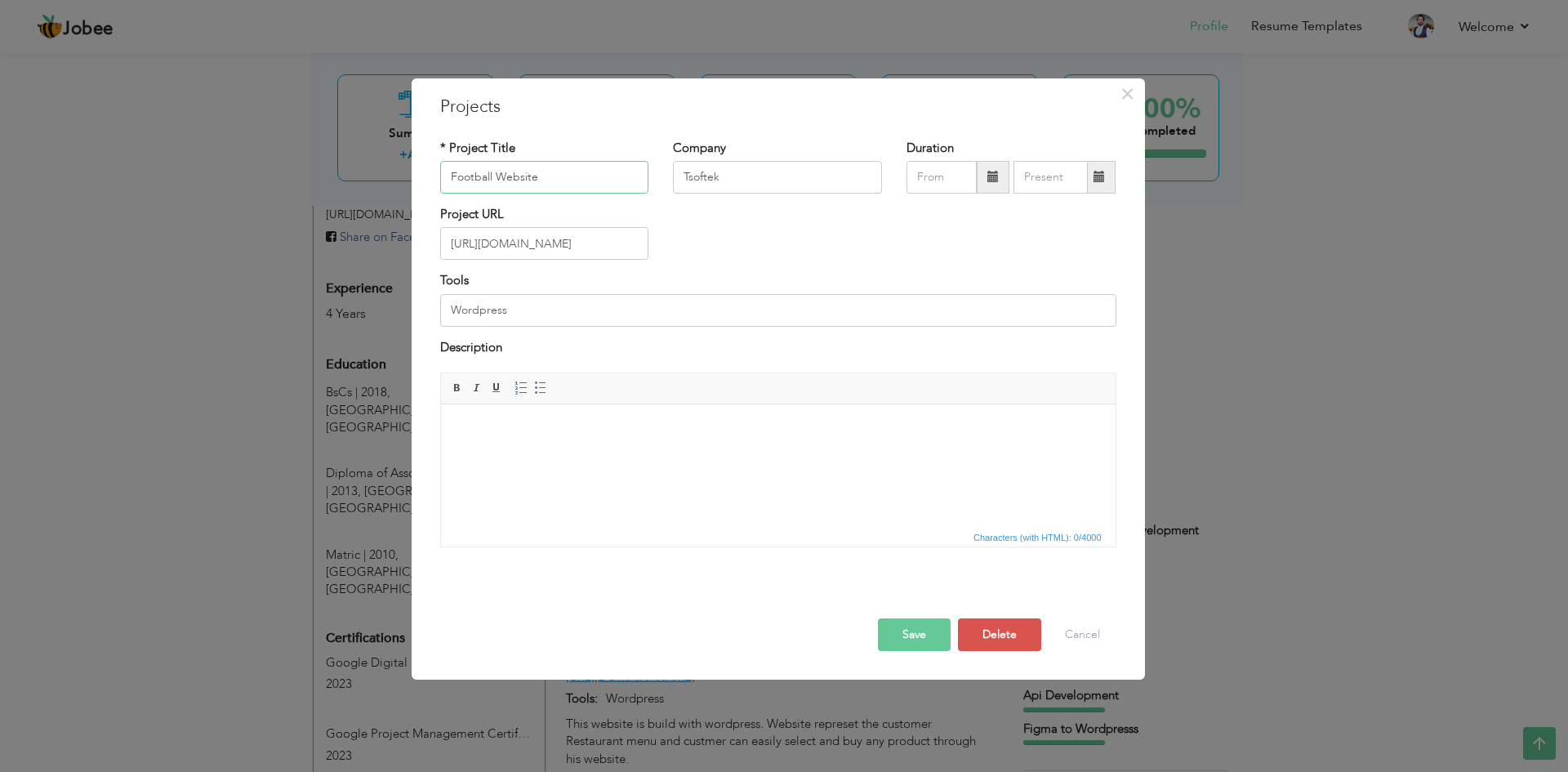
click at [561, 179] on input "Football Website" at bounding box center [545, 177] width 209 height 33
click at [537, 177] on input "Football Website" at bounding box center [545, 177] width 209 height 33
click at [509, 177] on input "Football Website" at bounding box center [545, 177] width 209 height 33
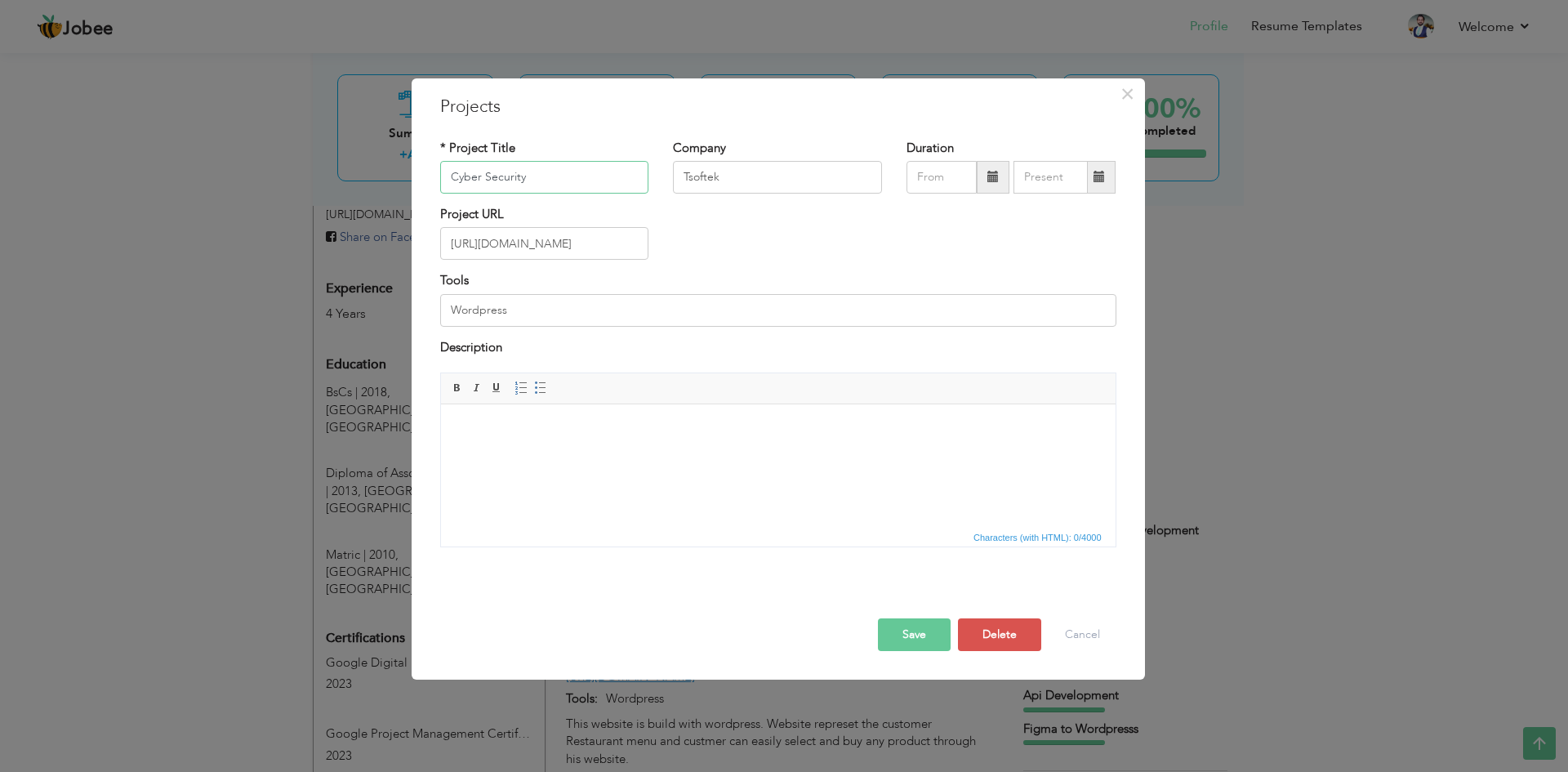
type input "Cyber Security"
click at [834, 178] on input "Tsoftek" at bounding box center [777, 177] width 209 height 33
click at [588, 245] on input "https://www.sherifffc.com/" at bounding box center [545, 243] width 209 height 33
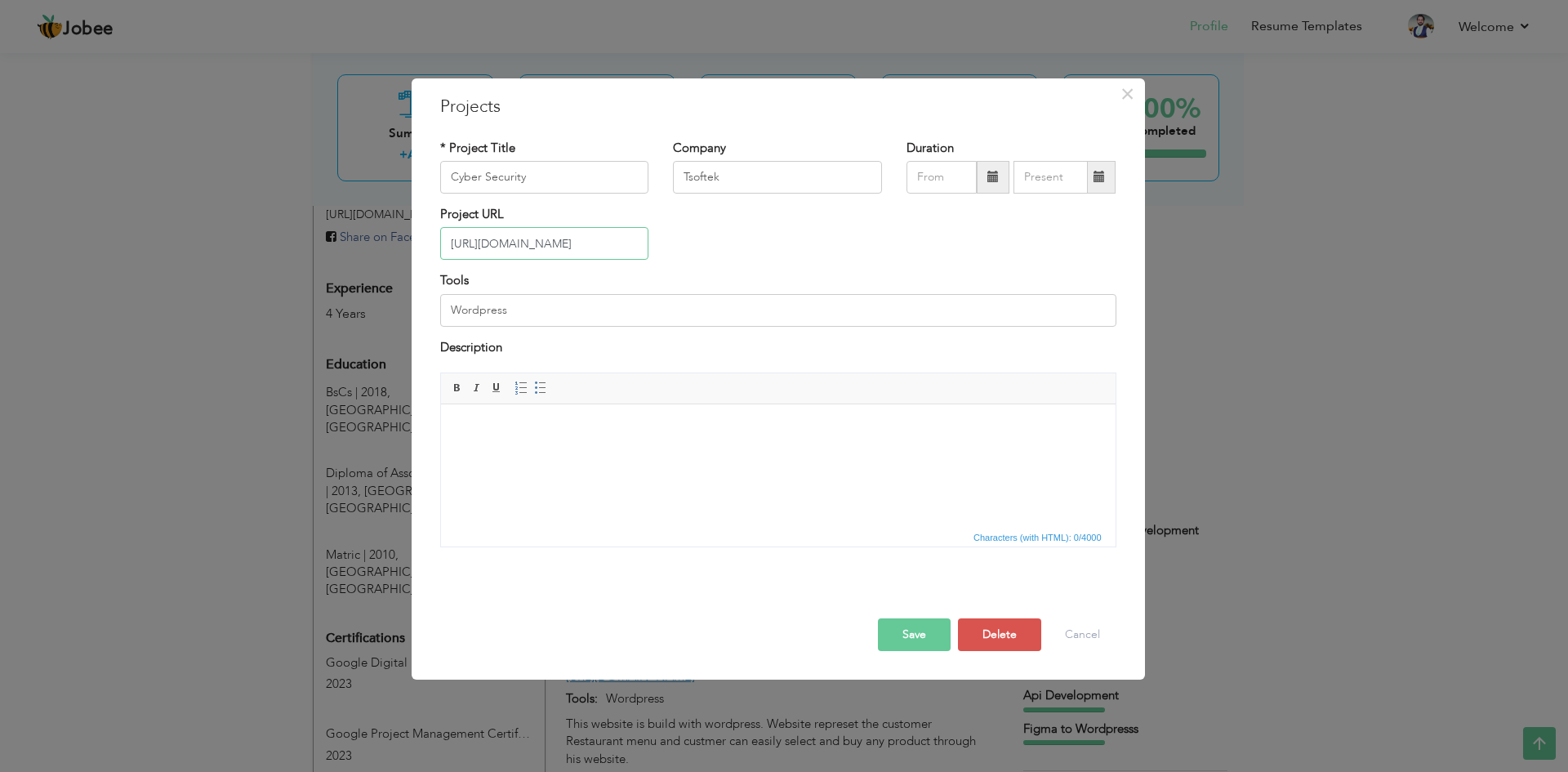
click at [588, 245] on input "https://www.sherifffc.com/" at bounding box center [545, 243] width 209 height 33
paste input "amaratechit"
type input "[URL][DOMAIN_NAME]"
click at [679, 454] on html at bounding box center [778, 429] width 674 height 50
click at [690, 563] on div "* Project Title Cyber Security Company Tsoftek Duration Tools" at bounding box center [778, 349] width 701 height 445
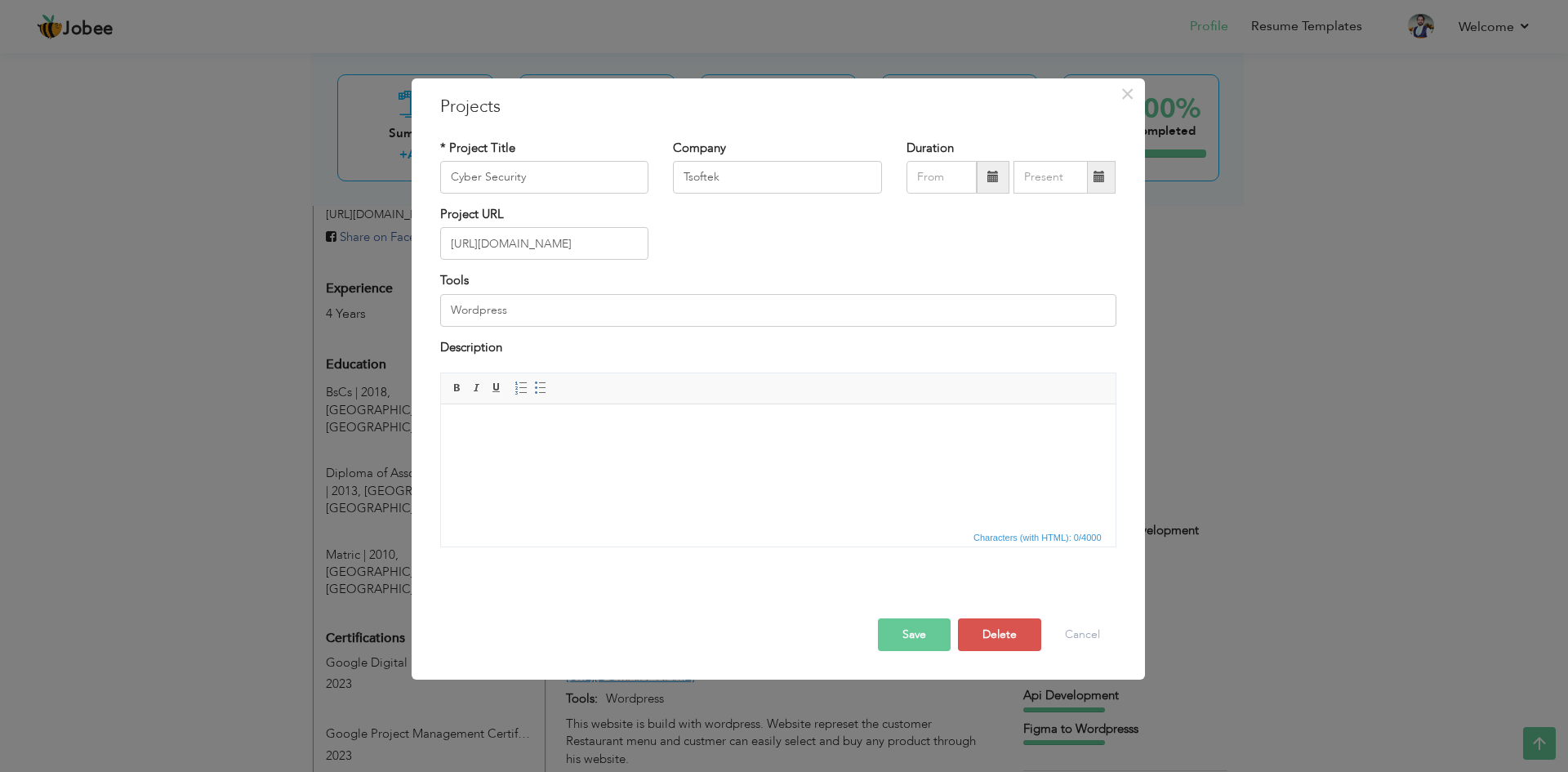
click at [662, 454] on html at bounding box center [778, 429] width 674 height 50
click at [901, 630] on button "Save" at bounding box center [914, 635] width 73 height 33
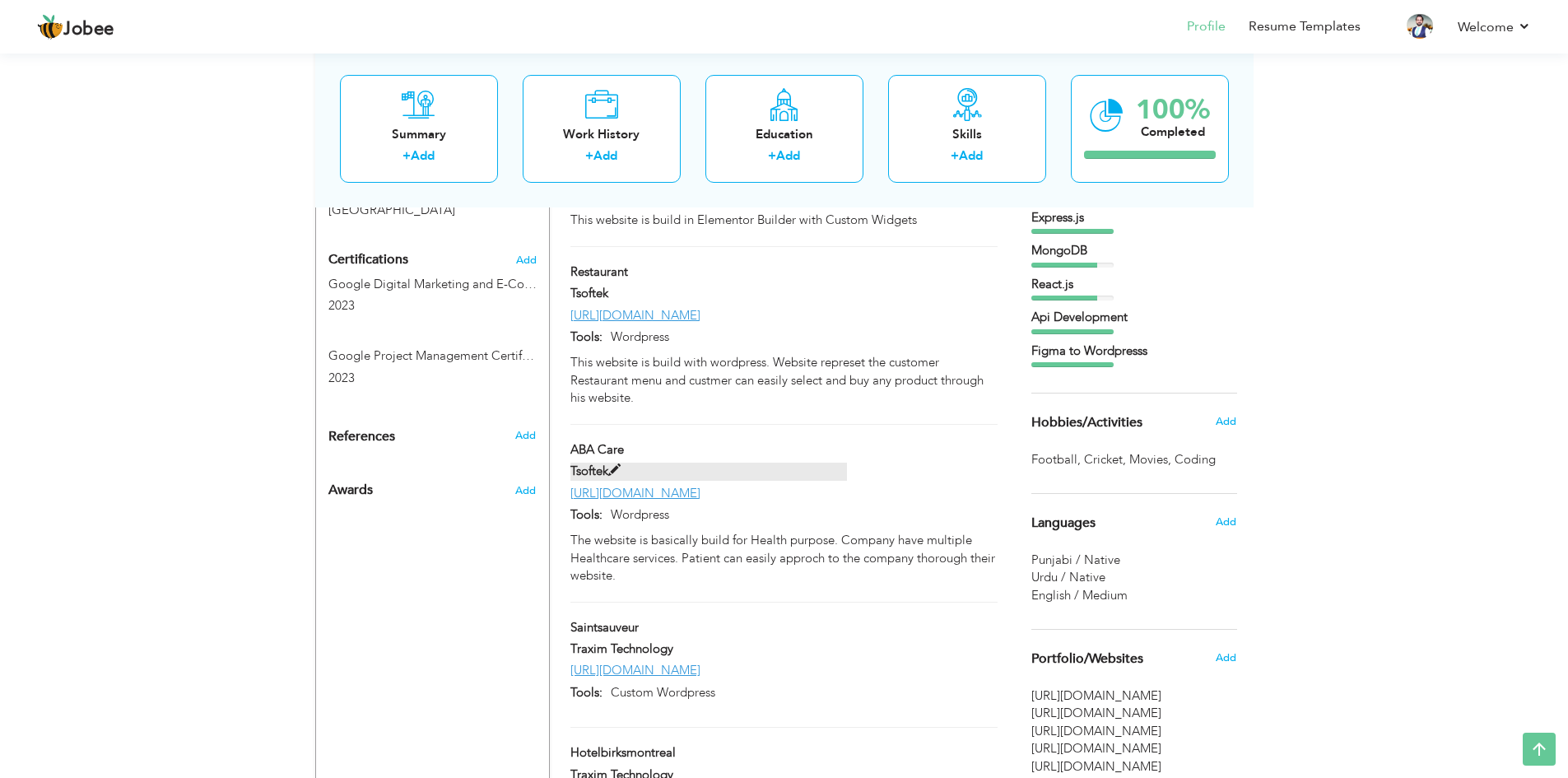
scroll to position [988, 0]
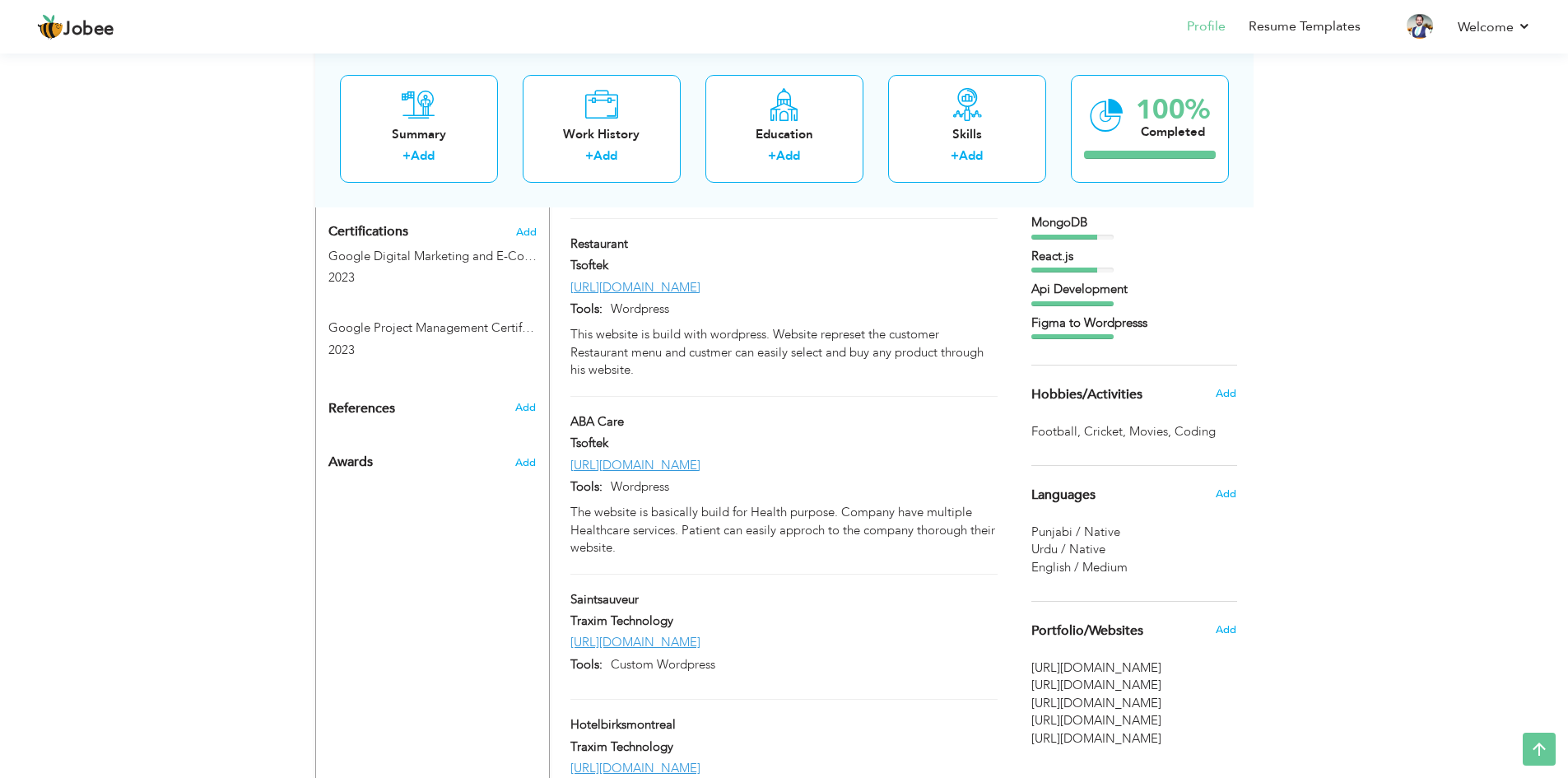
click at [881, 457] on div "https://abacareservices.net/" at bounding box center [784, 465] width 451 height 17
type input "ABA Care"
type input "https://abacareservices.net/"
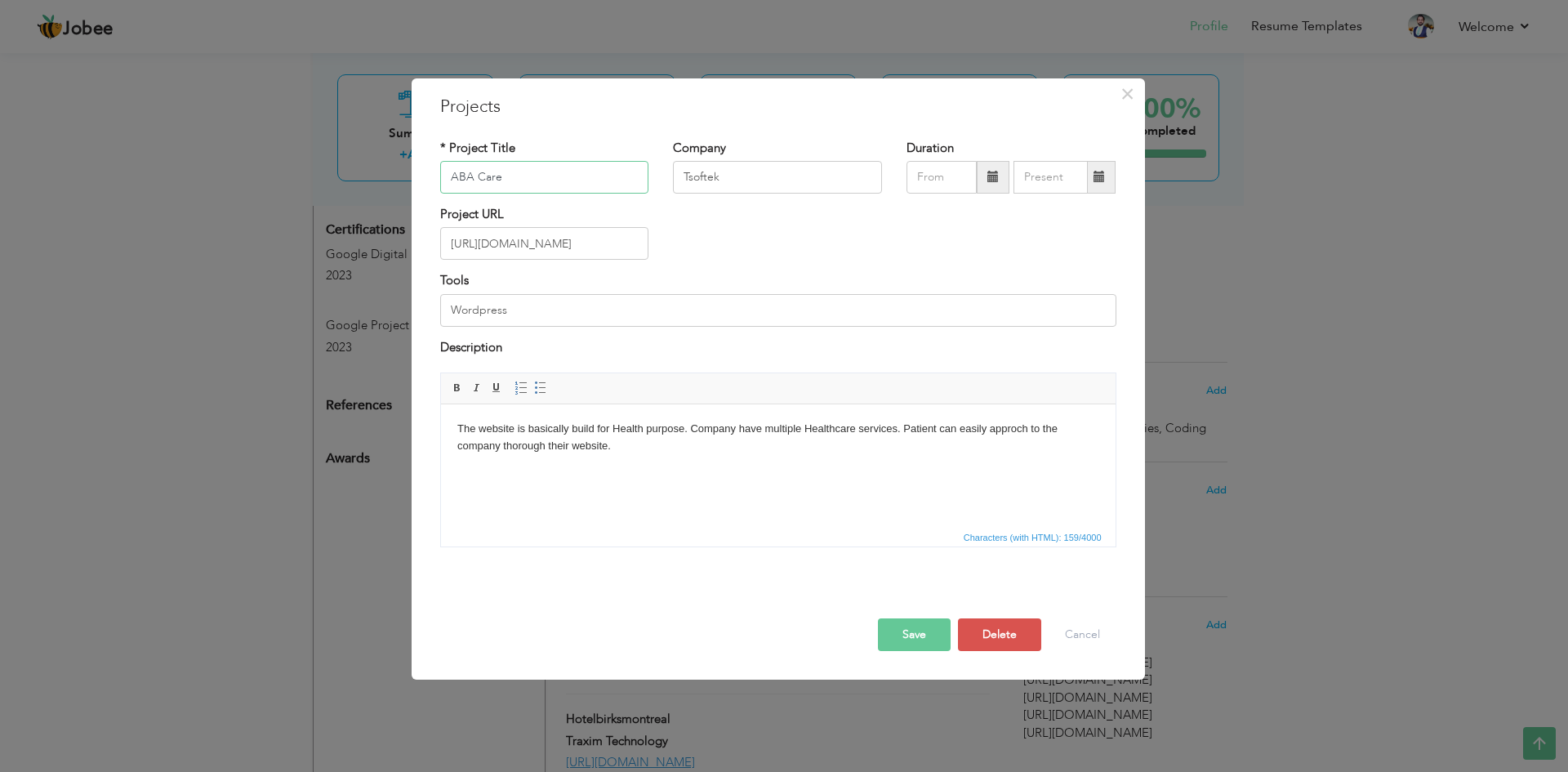
click at [575, 176] on input "ABA Care" at bounding box center [545, 177] width 209 height 33
click at [575, 175] on input "ABA Care" at bounding box center [545, 177] width 209 height 33
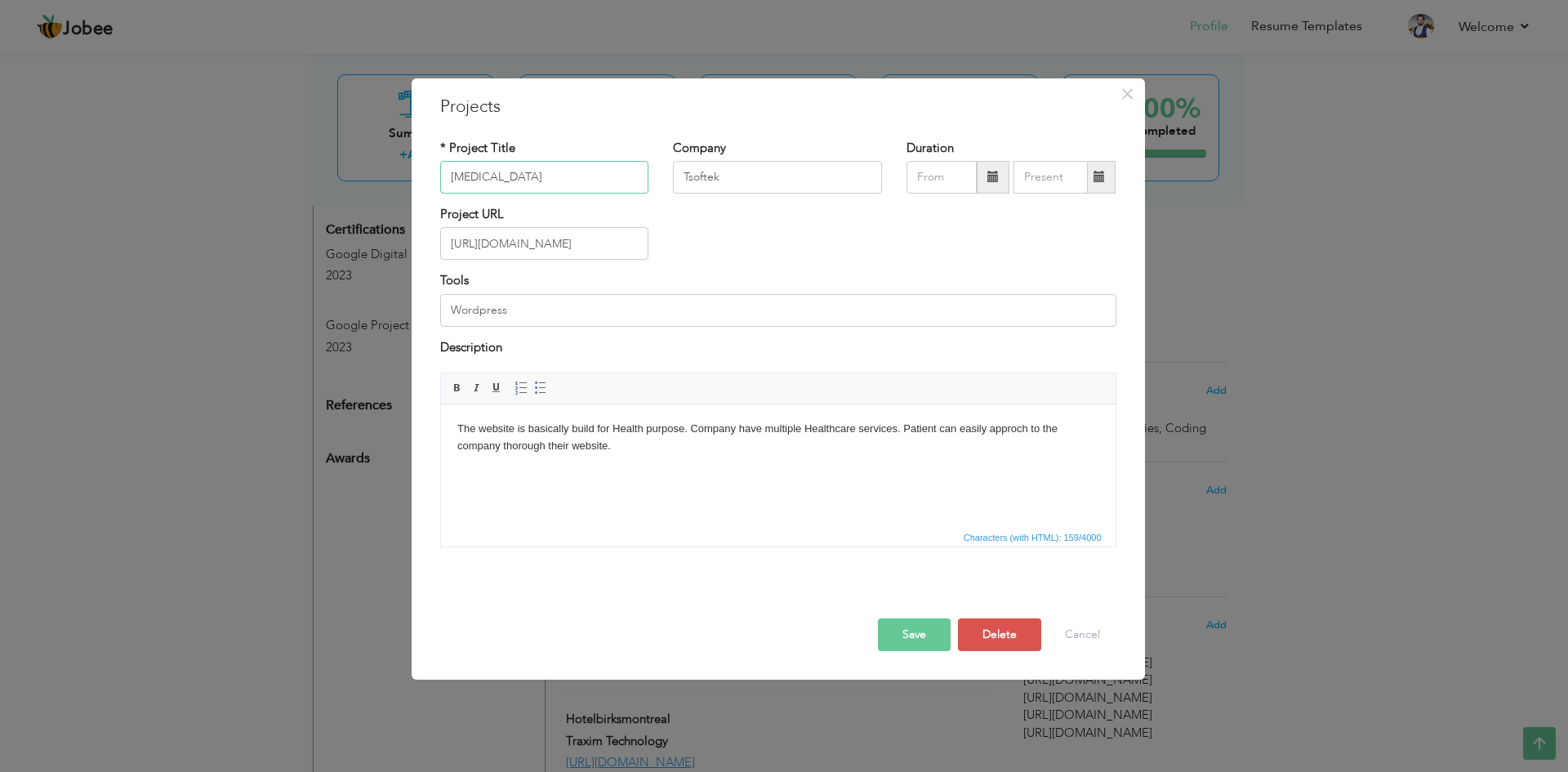
type input "[MEDICAL_DATA]"
click at [559, 241] on input "https://abacareservices.net/" at bounding box center [545, 243] width 209 height 33
paste input "www.nandiortho.com"
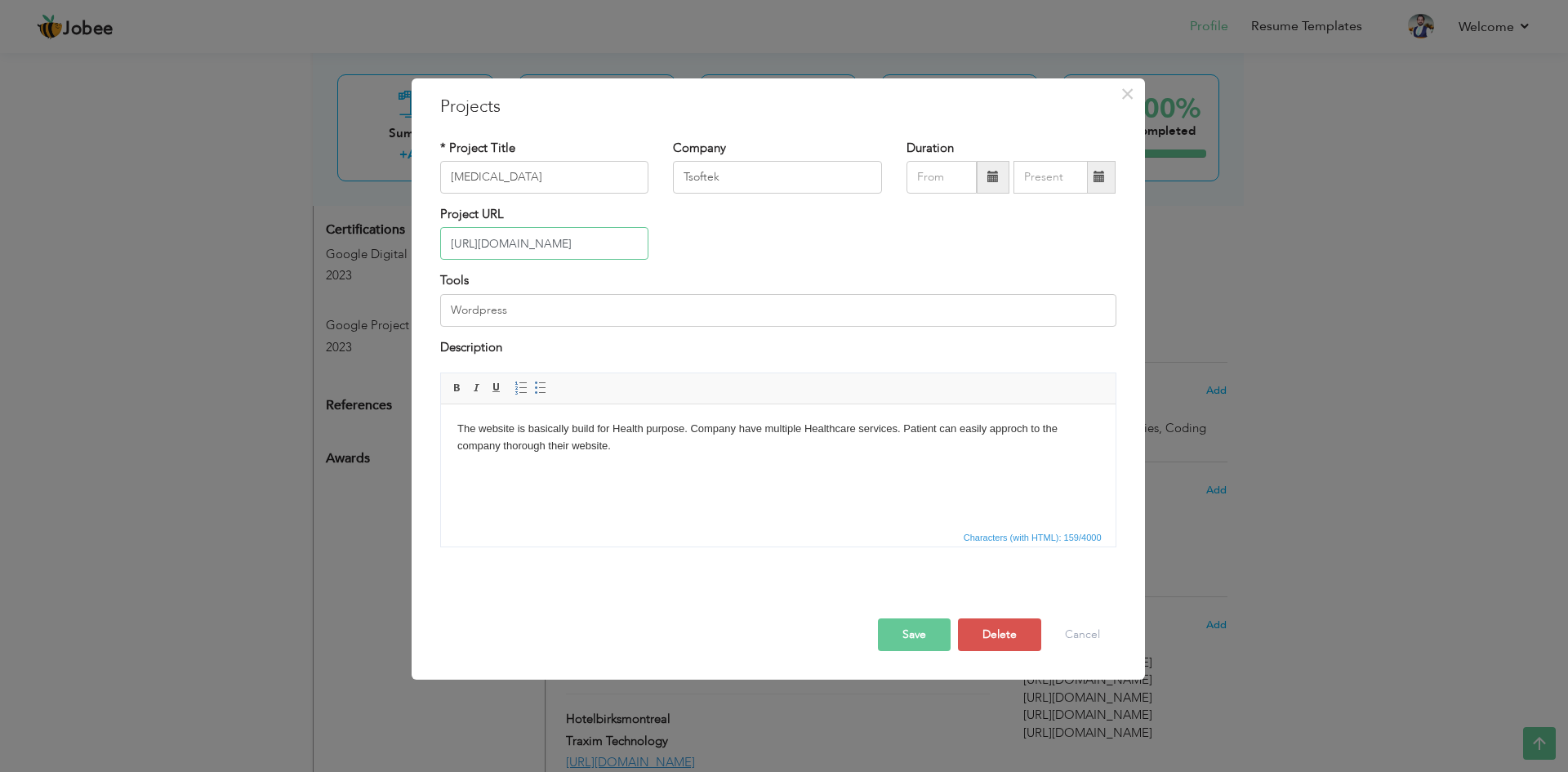
type input "[URL][DOMAIN_NAME]"
click at [644, 457] on html "The website is basically build for Health purpose. Company have multiple Health…" at bounding box center [778, 437] width 674 height 67
click at [994, 639] on button "Delete" at bounding box center [1000, 635] width 83 height 33
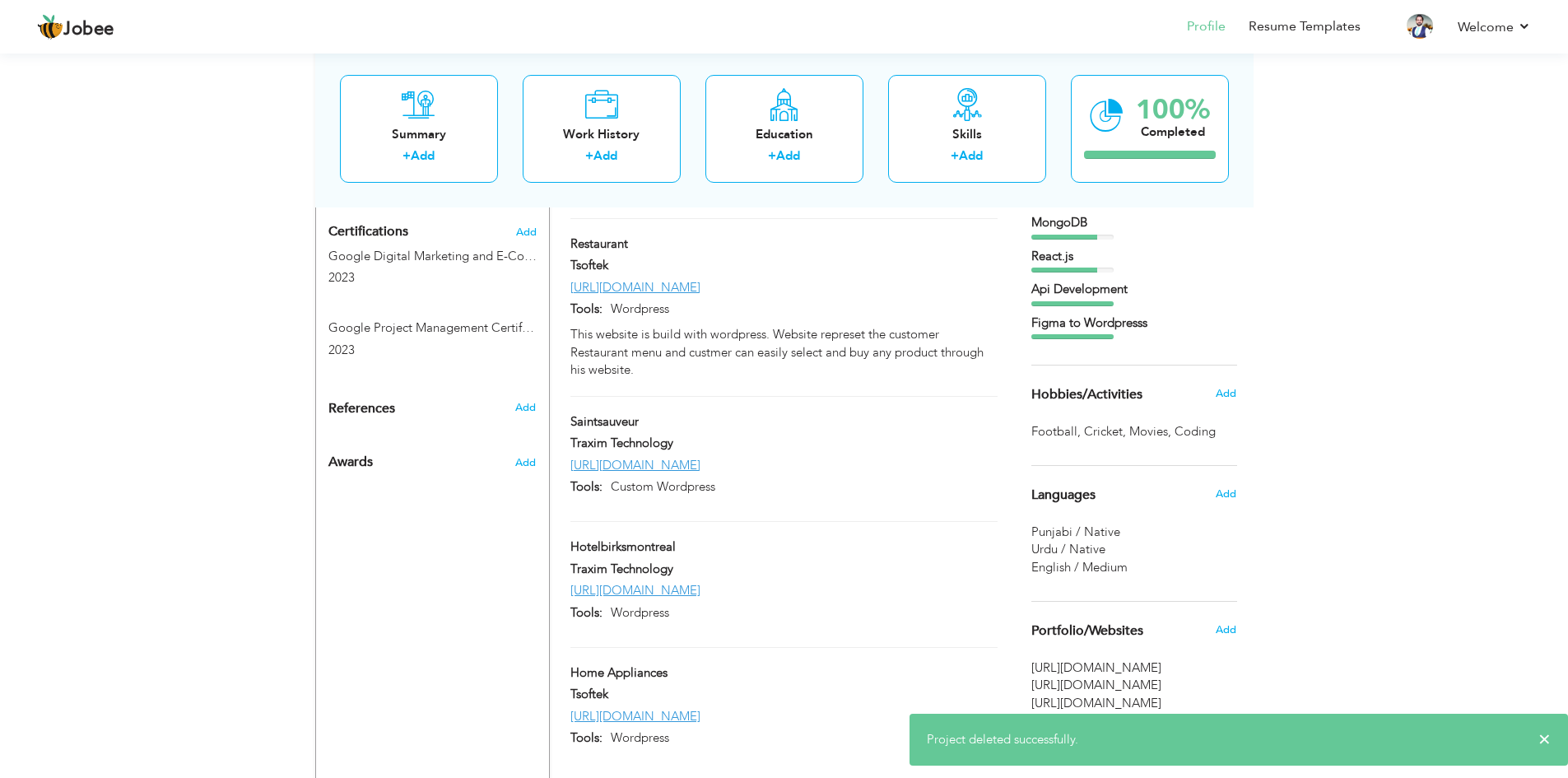
drag, startPoint x: 1001, startPoint y: 644, endPoint x: 993, endPoint y: 705, distance: 61.5
click at [993, 705] on div "Projects + Add Project Total Mobile Service Total Mobile Service Tsoftek Total …" at bounding box center [784, 336] width 445 height 858
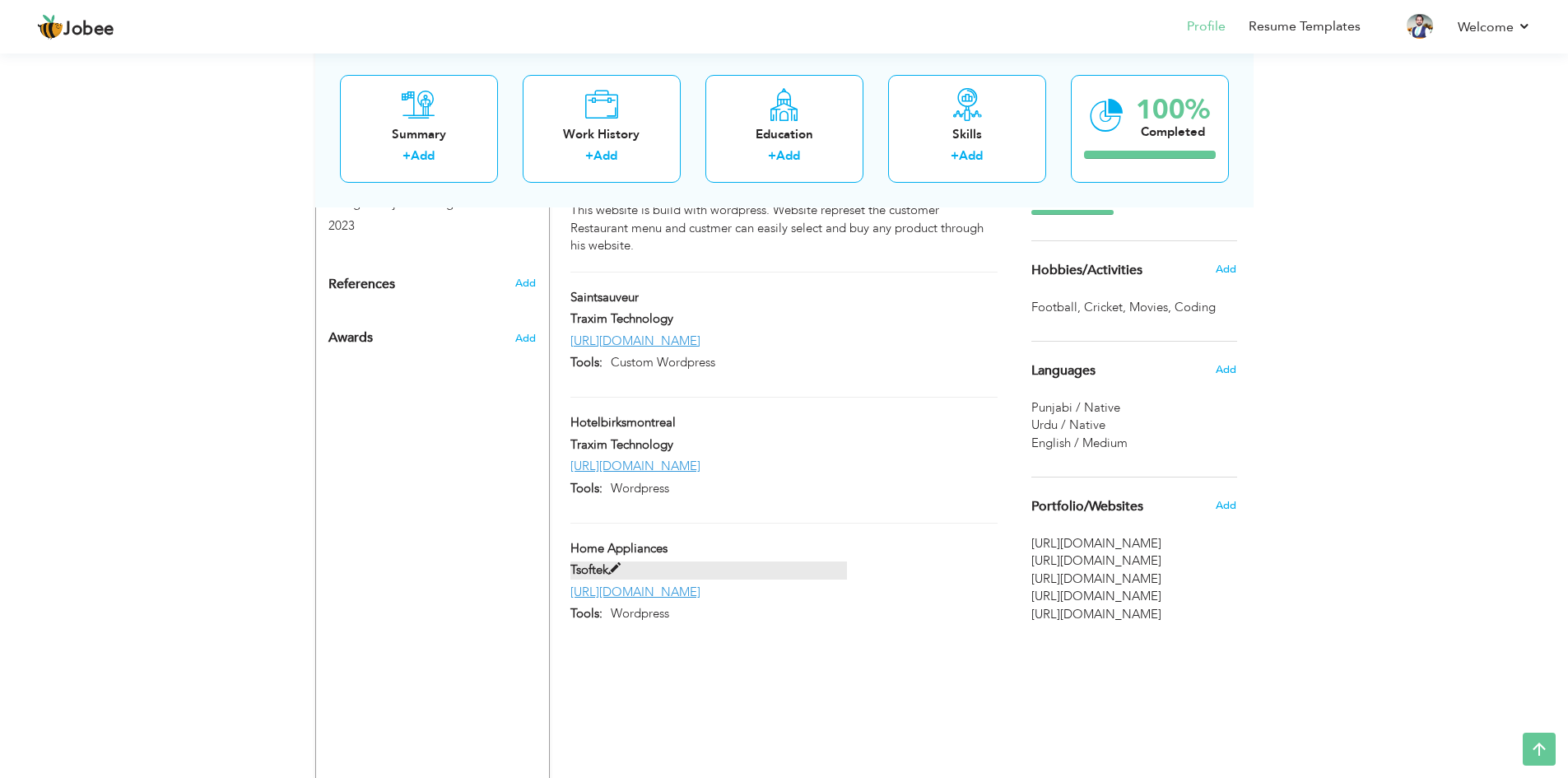
scroll to position [1088, 0]
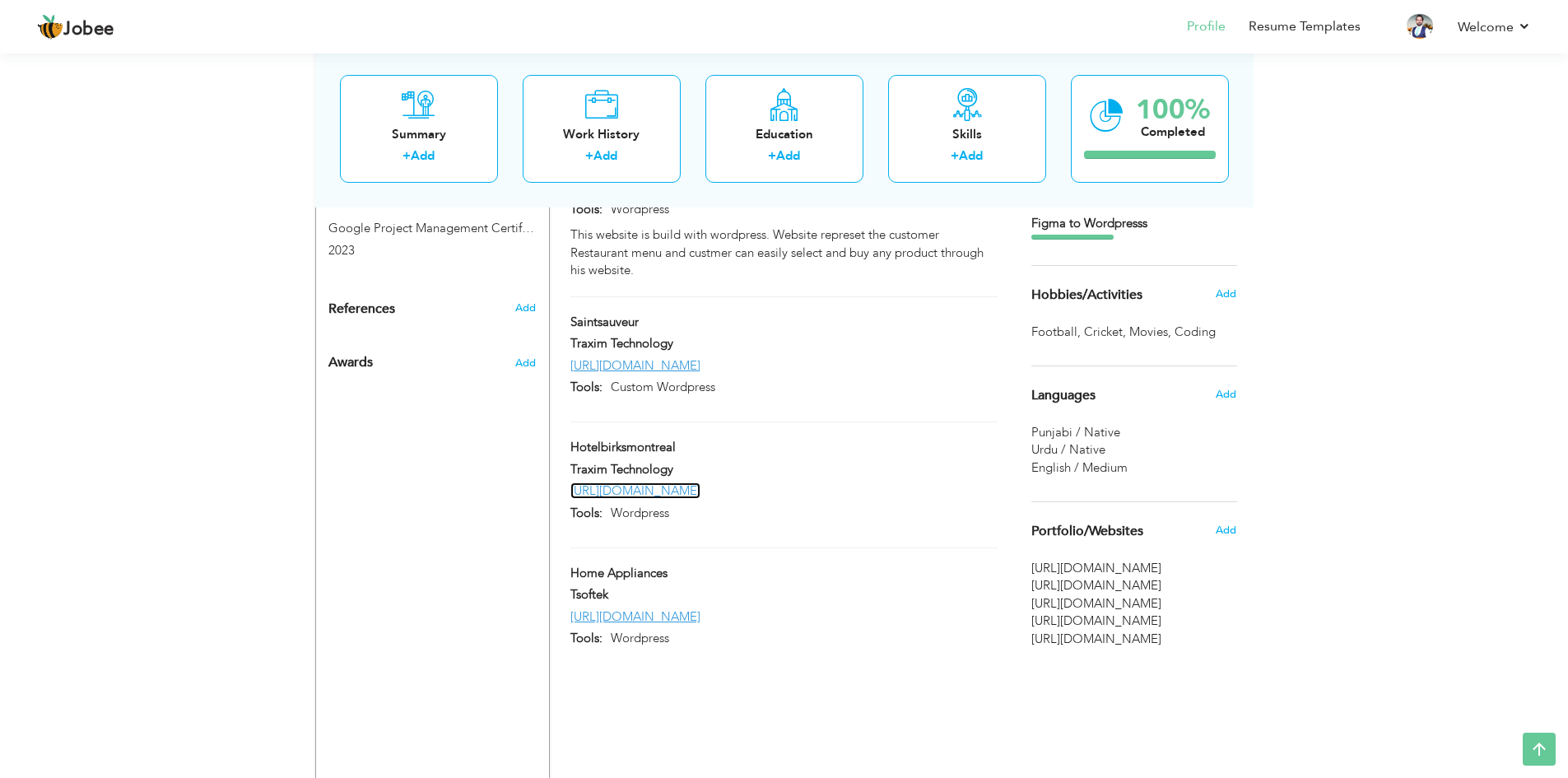
click at [700, 483] on link "https://hotelbirksmontreal.com/rooms/?lang=fr" at bounding box center [635, 490] width 130 height 16
click at [913, 439] on div "Hotelbirksmontreal" at bounding box center [784, 449] width 451 height 21
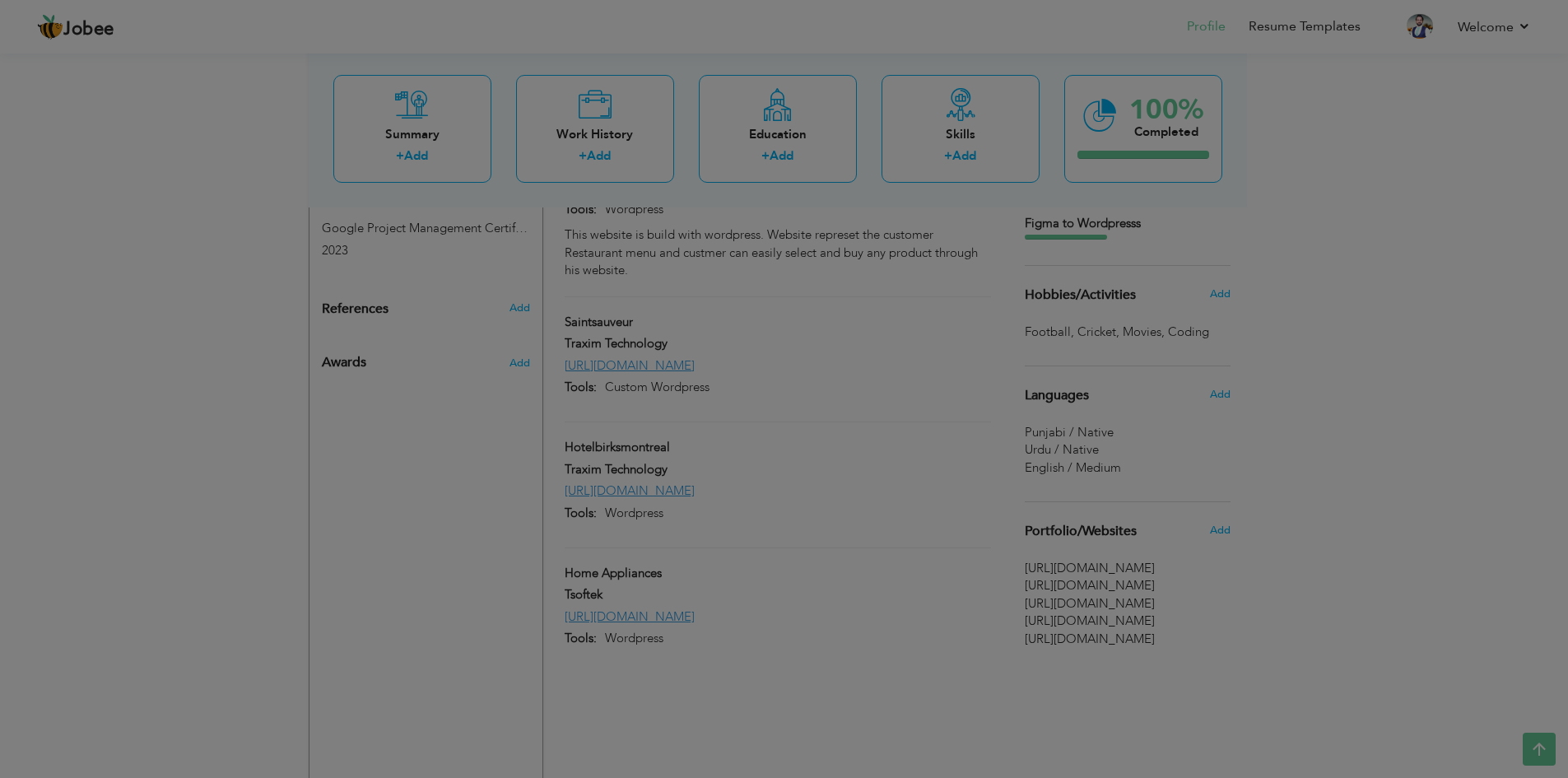
type input "Hotelbirksmontreal"
type input "Traxim Technology"
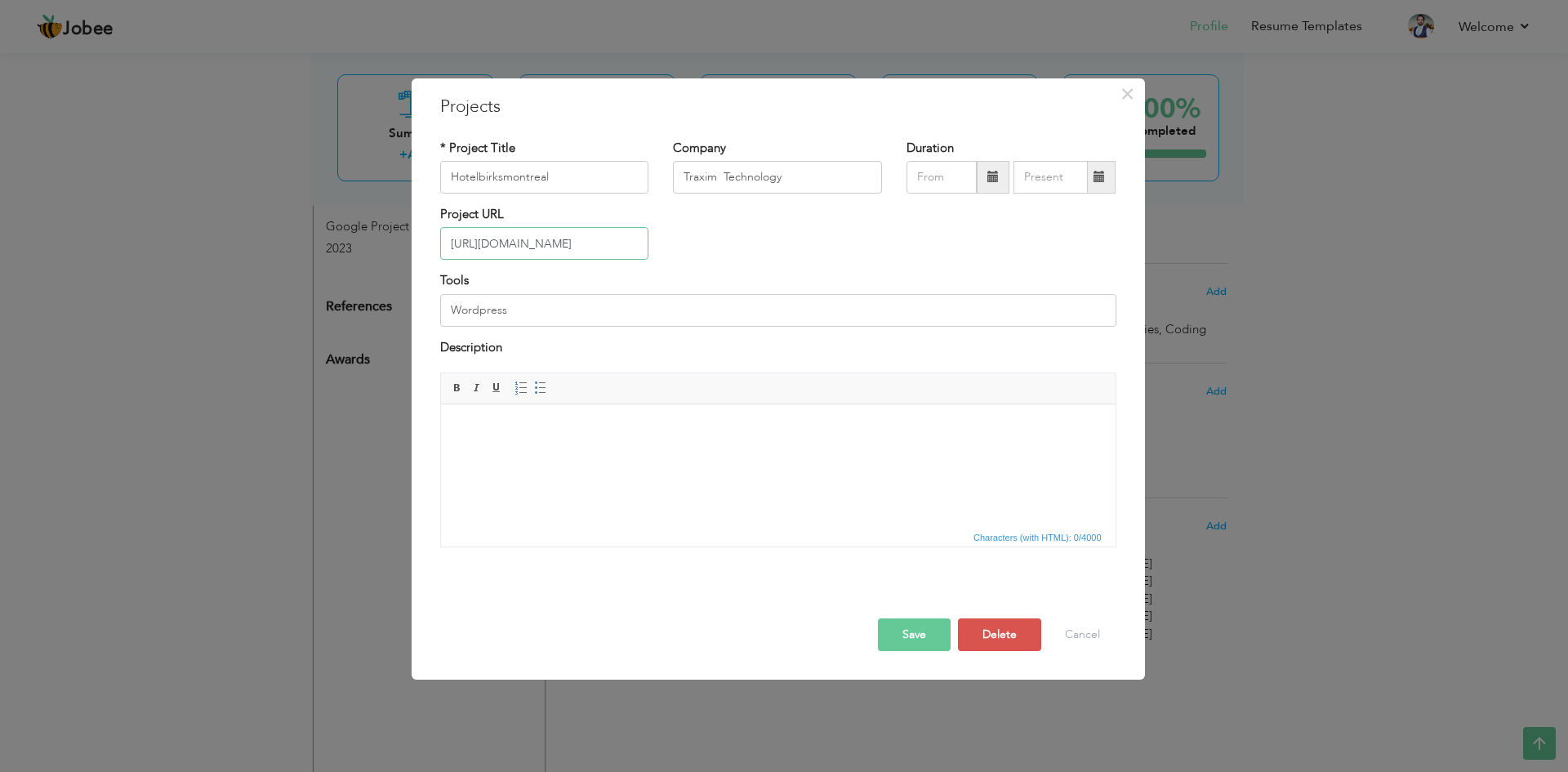
click at [553, 246] on input "https://hotelbirksmontreal.com/rooms/?lang=fr" at bounding box center [545, 243] width 209 height 33
paste input "www.nandiortho.com/"
type input "[URL][DOMAIN_NAME]"
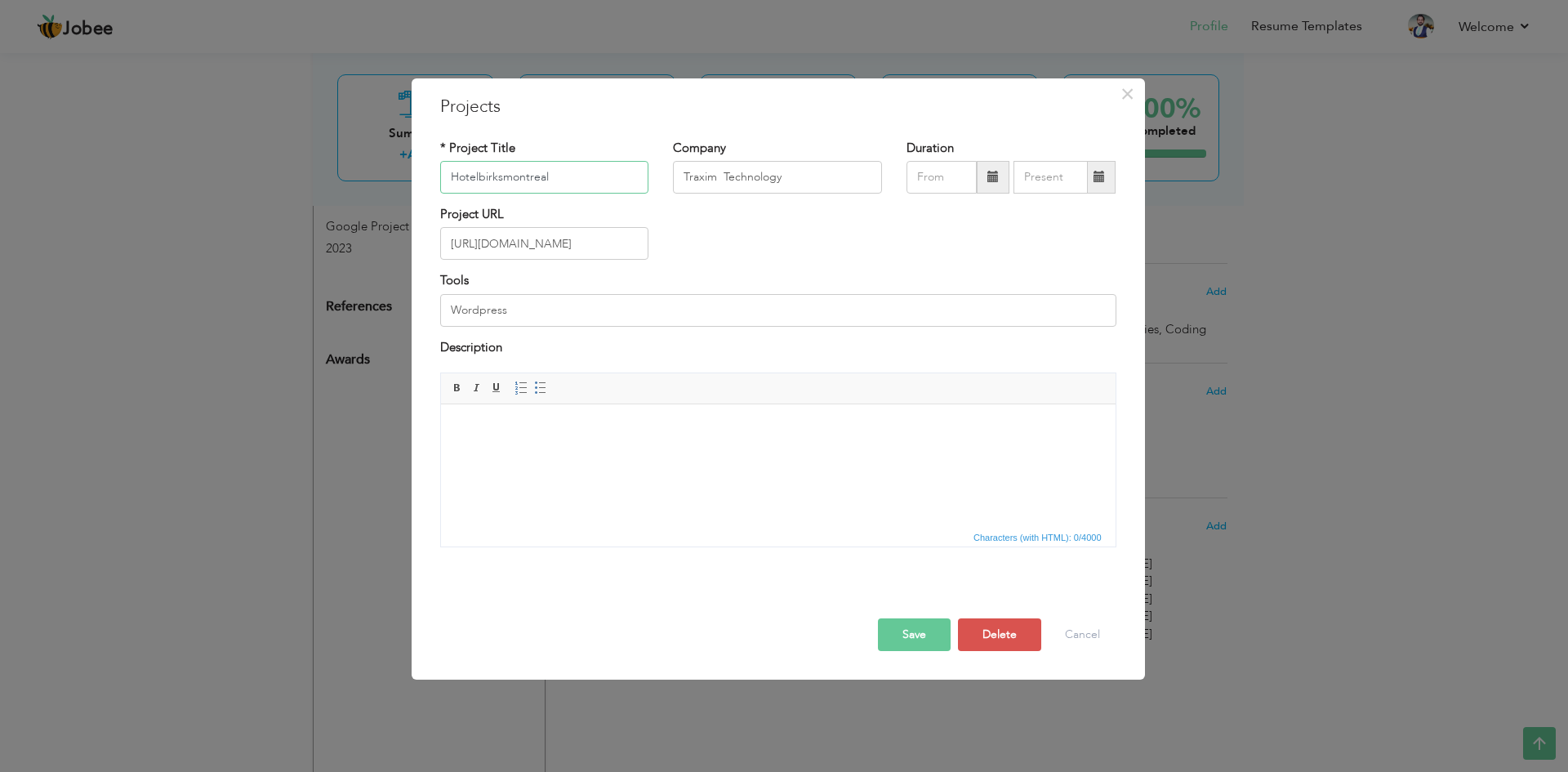
click at [525, 169] on input "Hotelbirksmontreal" at bounding box center [545, 177] width 209 height 33
type input "[MEDICAL_DATA]"
click at [738, 189] on input "Traxim Technology" at bounding box center [777, 177] width 209 height 33
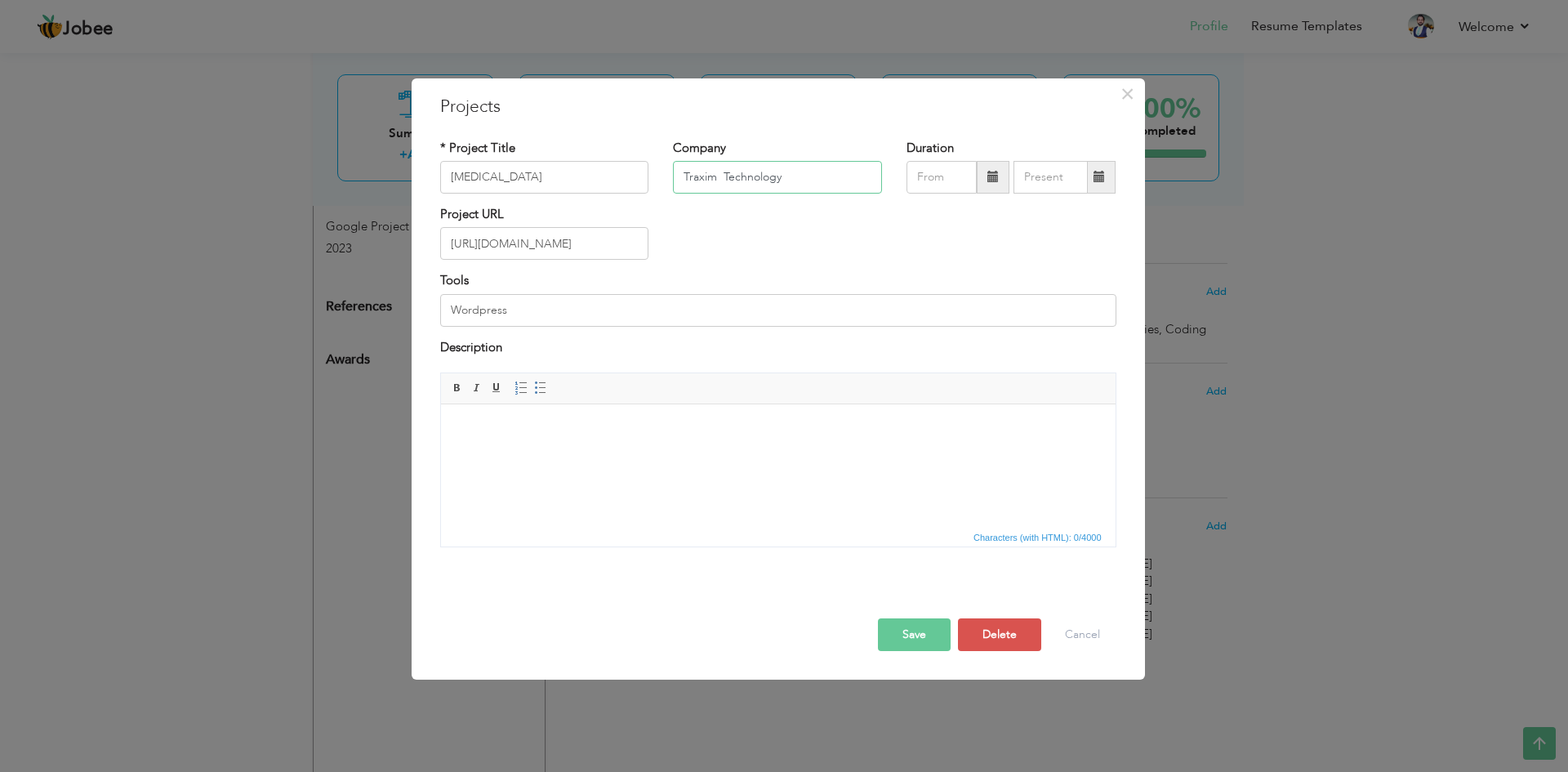
click at [738, 189] on input "Traxim Technology" at bounding box center [777, 177] width 209 height 33
type input "Tsoftek"
click at [600, 454] on html at bounding box center [778, 429] width 674 height 50
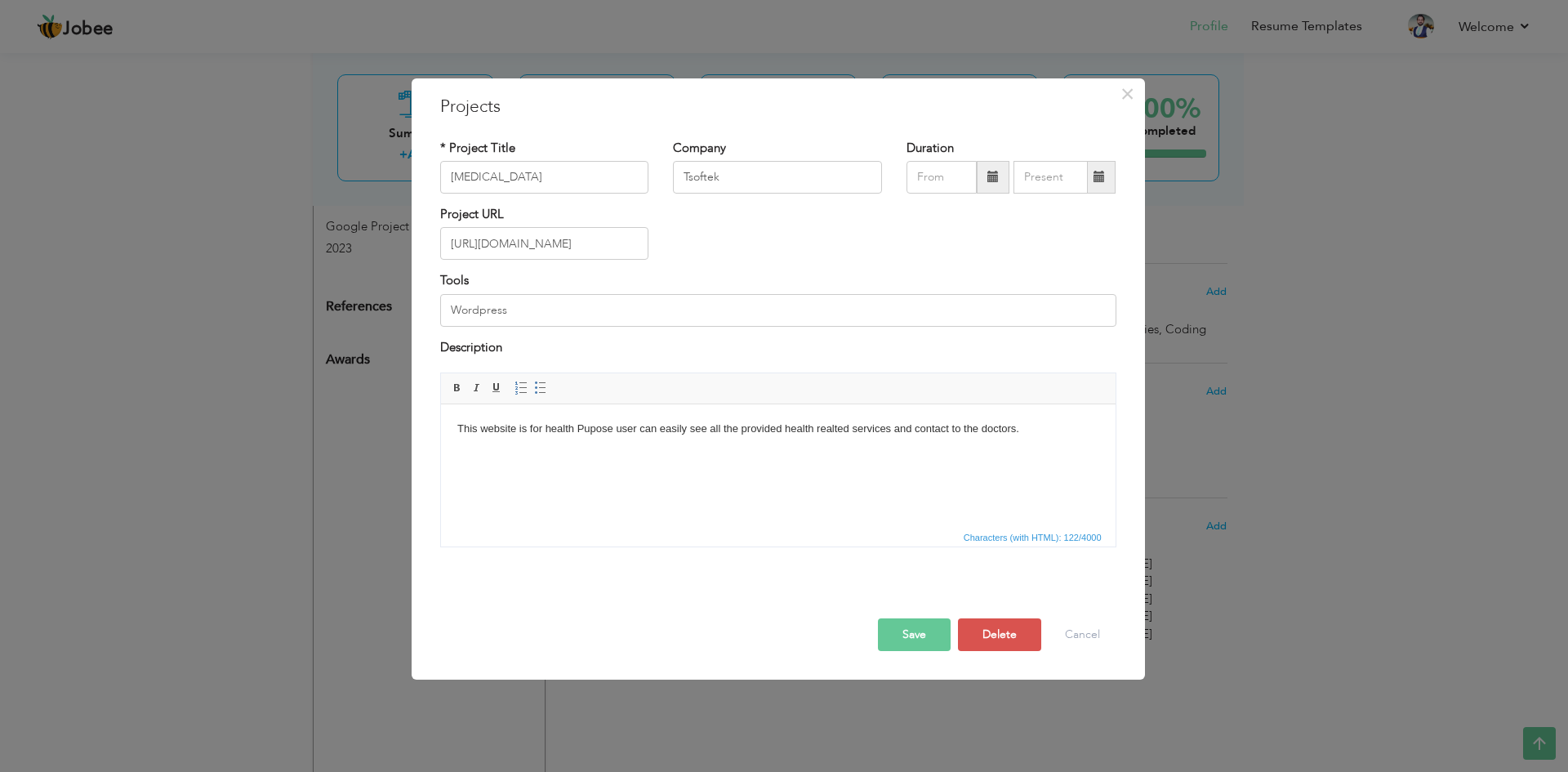
click at [910, 630] on button "Save" at bounding box center [914, 635] width 73 height 33
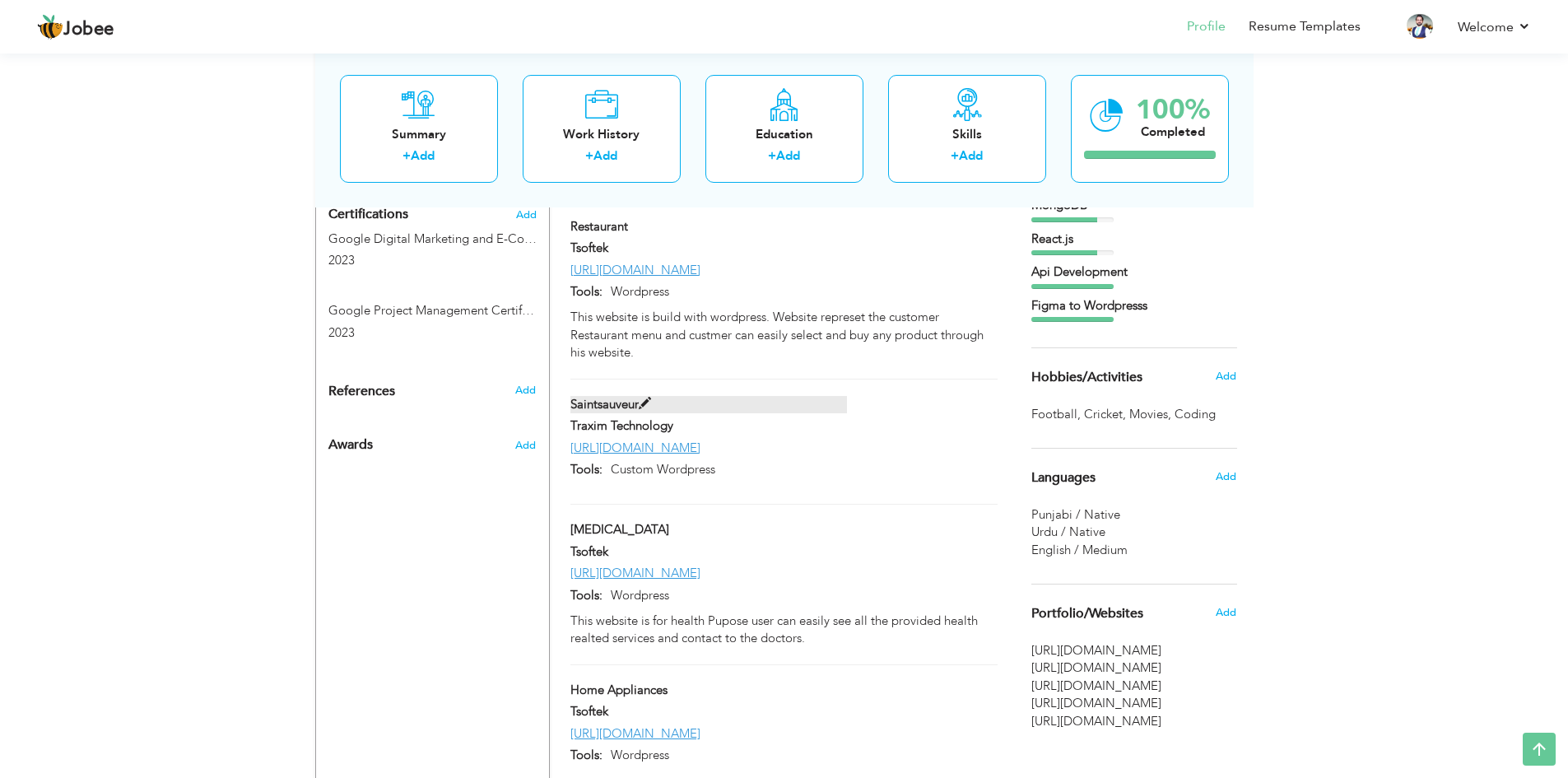
scroll to position [923, 0]
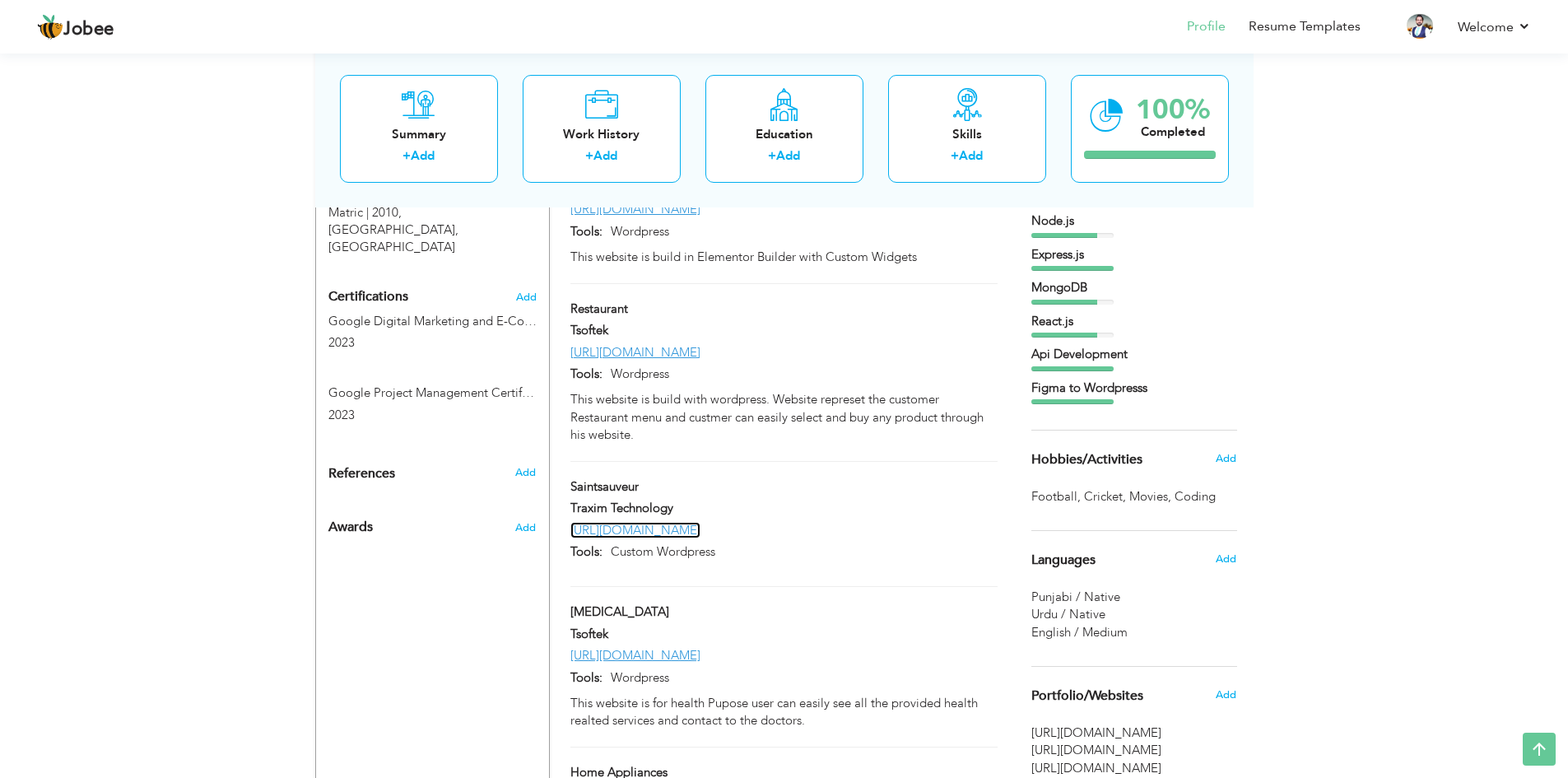
click at [667, 522] on link "[URL][DOMAIN_NAME]" at bounding box center [635, 529] width 130 height 16
click at [911, 478] on div "Saintsauveur" at bounding box center [784, 488] width 451 height 21
type input "Saintsauveur"
type input "Traxim Technology"
type input "[URL][DOMAIN_NAME]"
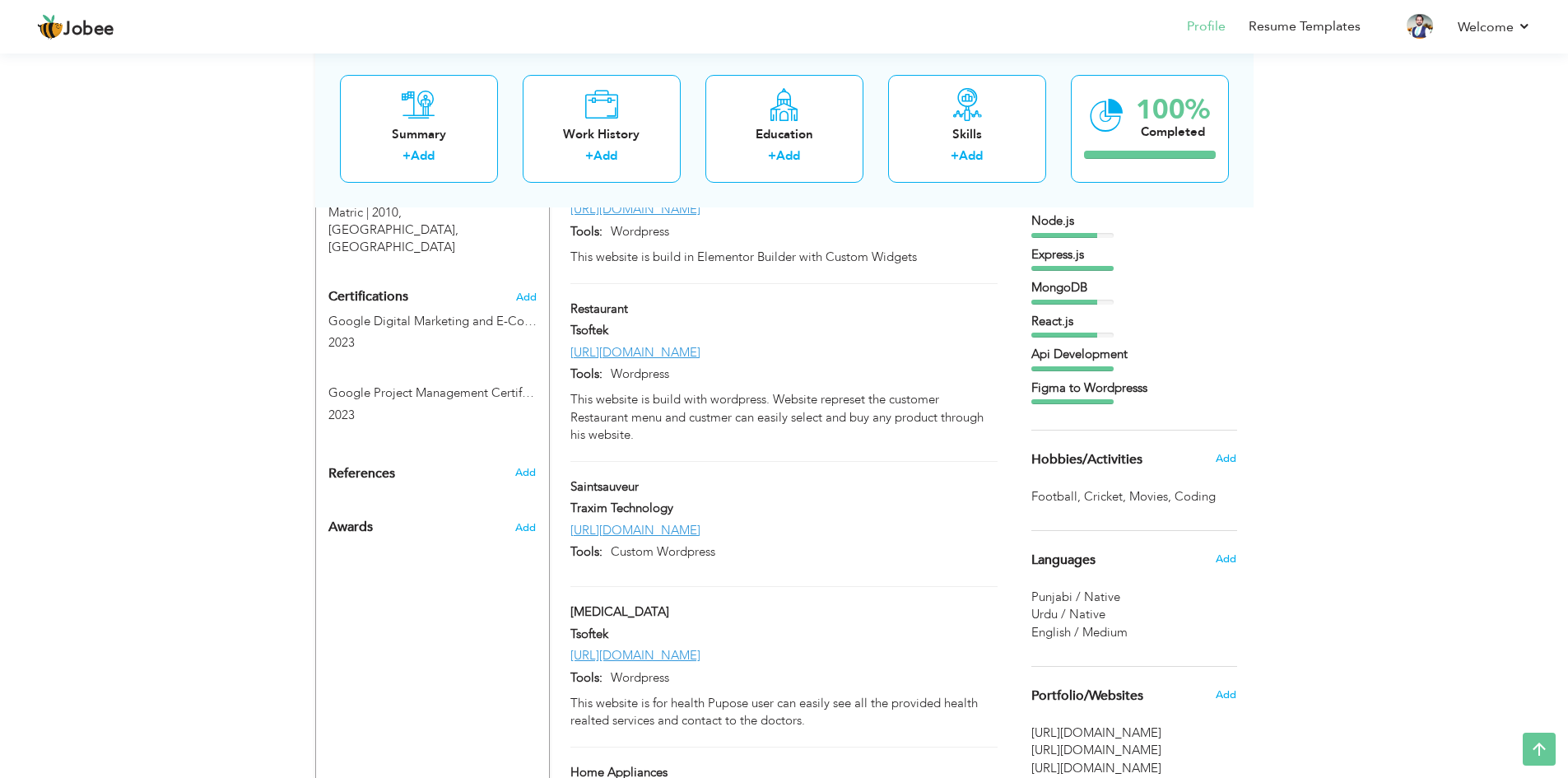
type input "Custom Wordpress"
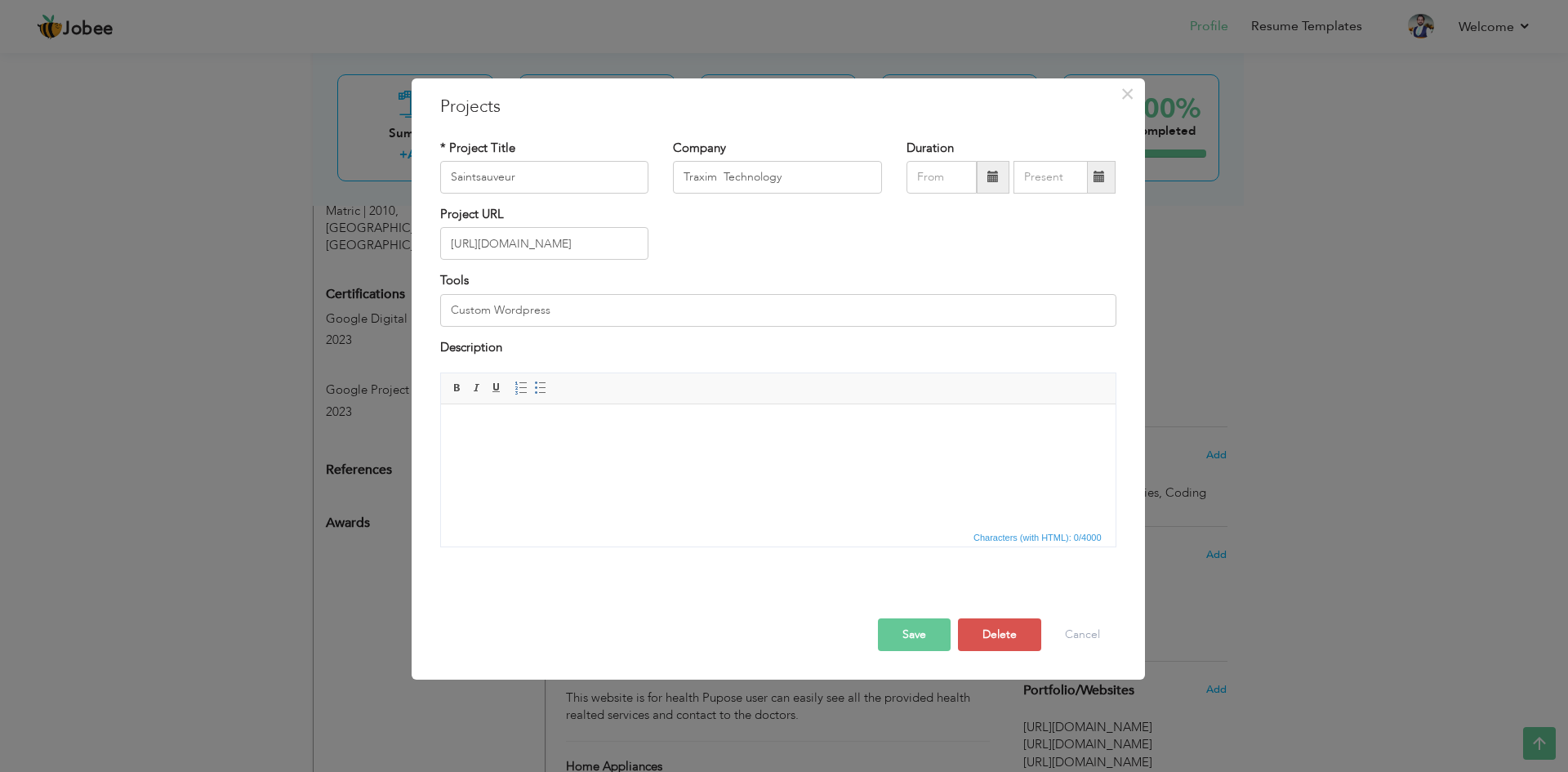
click at [582, 447] on html at bounding box center [778, 429] width 674 height 50
click at [905, 622] on button "Save" at bounding box center [914, 635] width 73 height 33
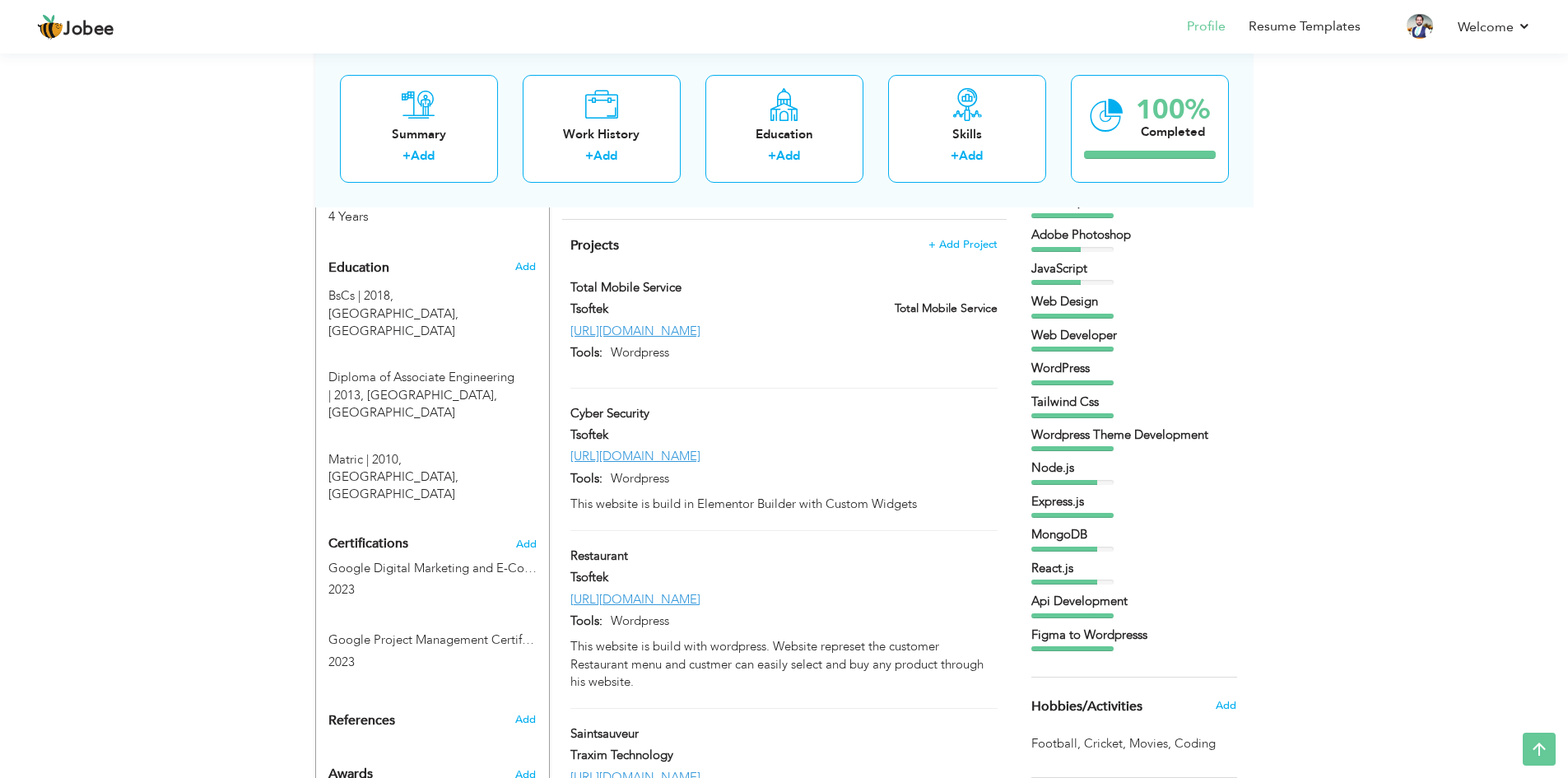
scroll to position [512, 0]
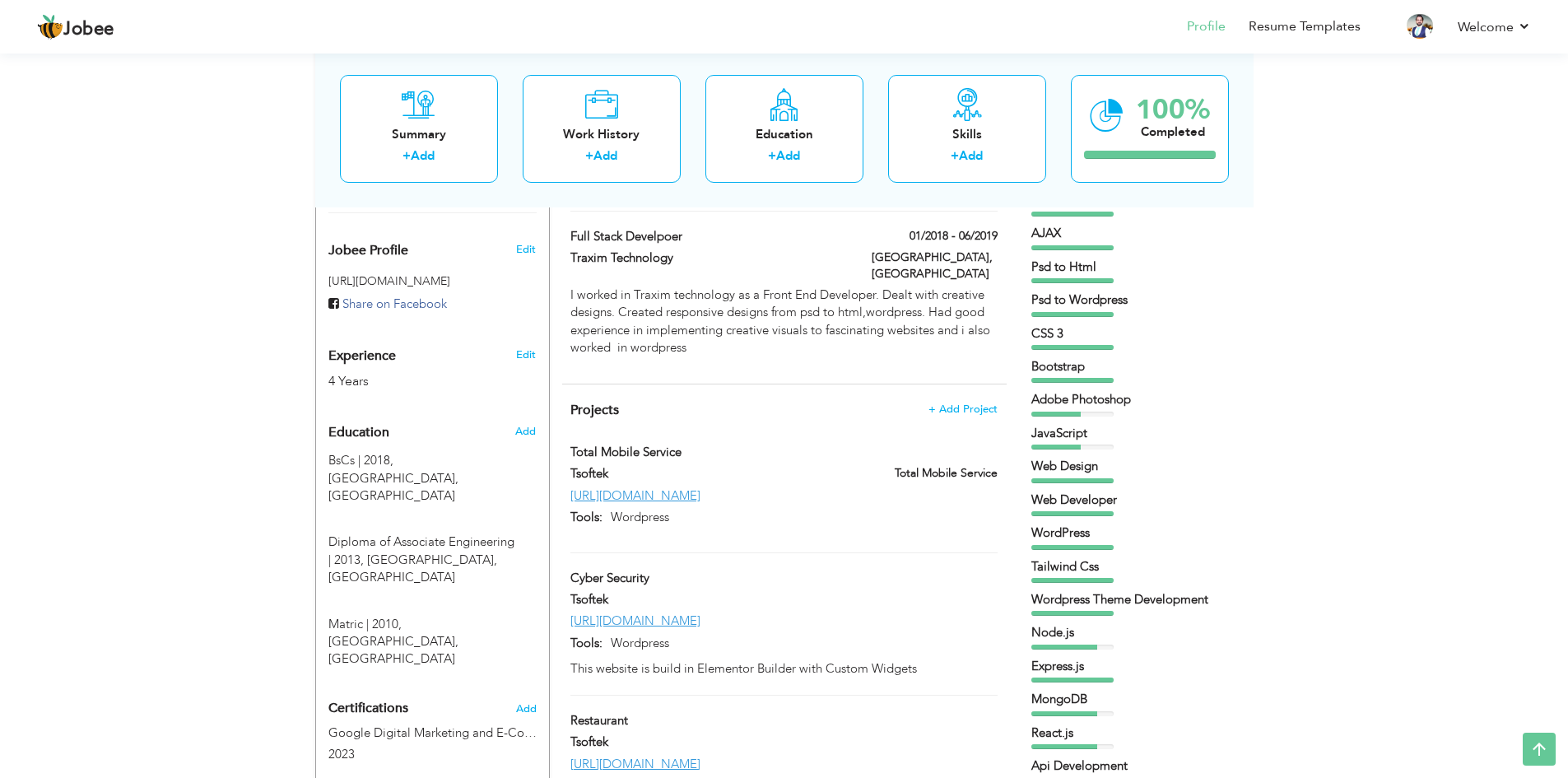
click at [874, 488] on div "[URL][DOMAIN_NAME]" at bounding box center [784, 496] width 451 height 17
type input "Total Mobile Service"
type input "Tsoftek"
type input "[URL][DOMAIN_NAME]"
type input "Wordpress"
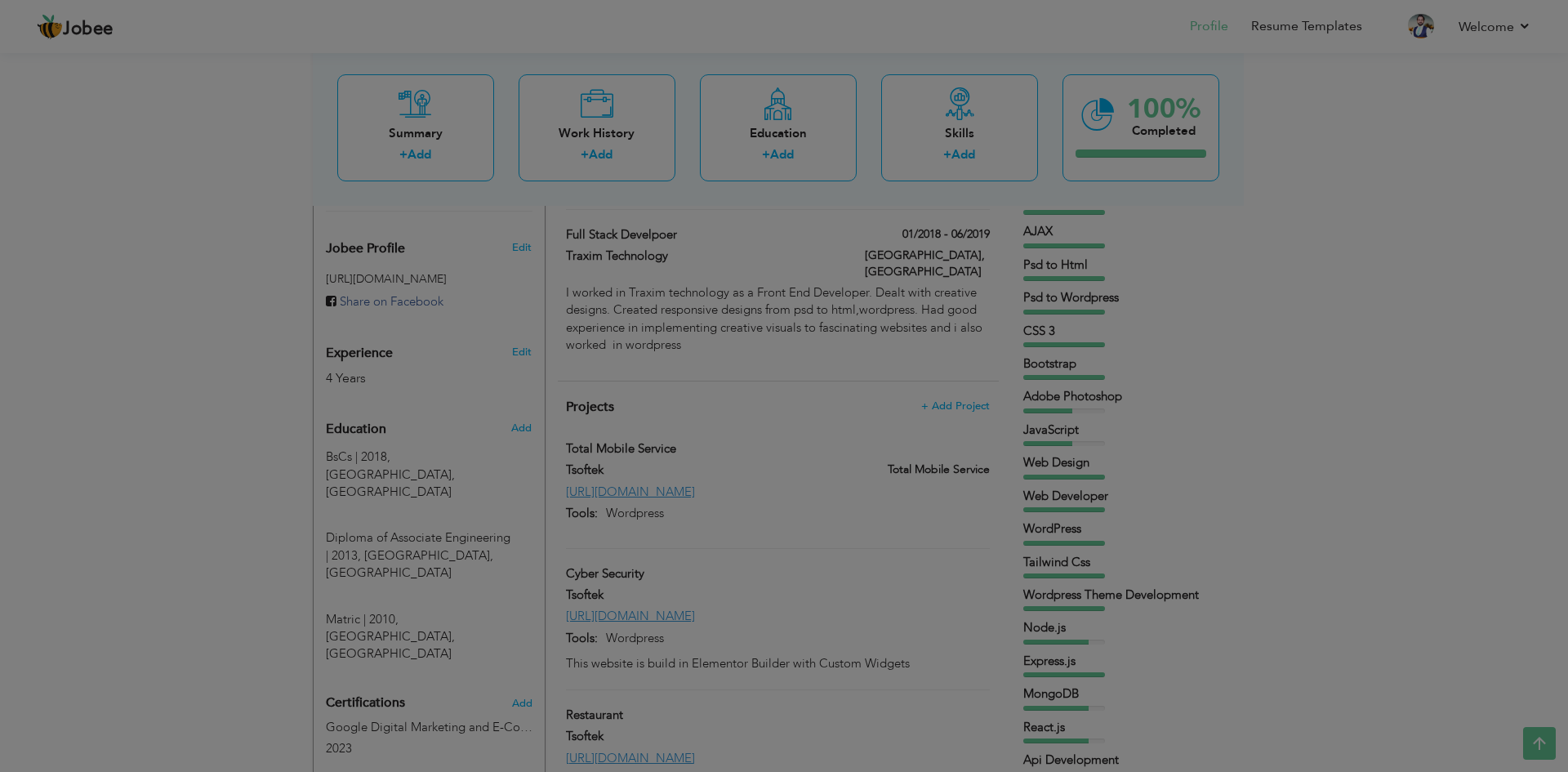
click at [867, 453] on div at bounding box center [784, 386] width 1568 height 772
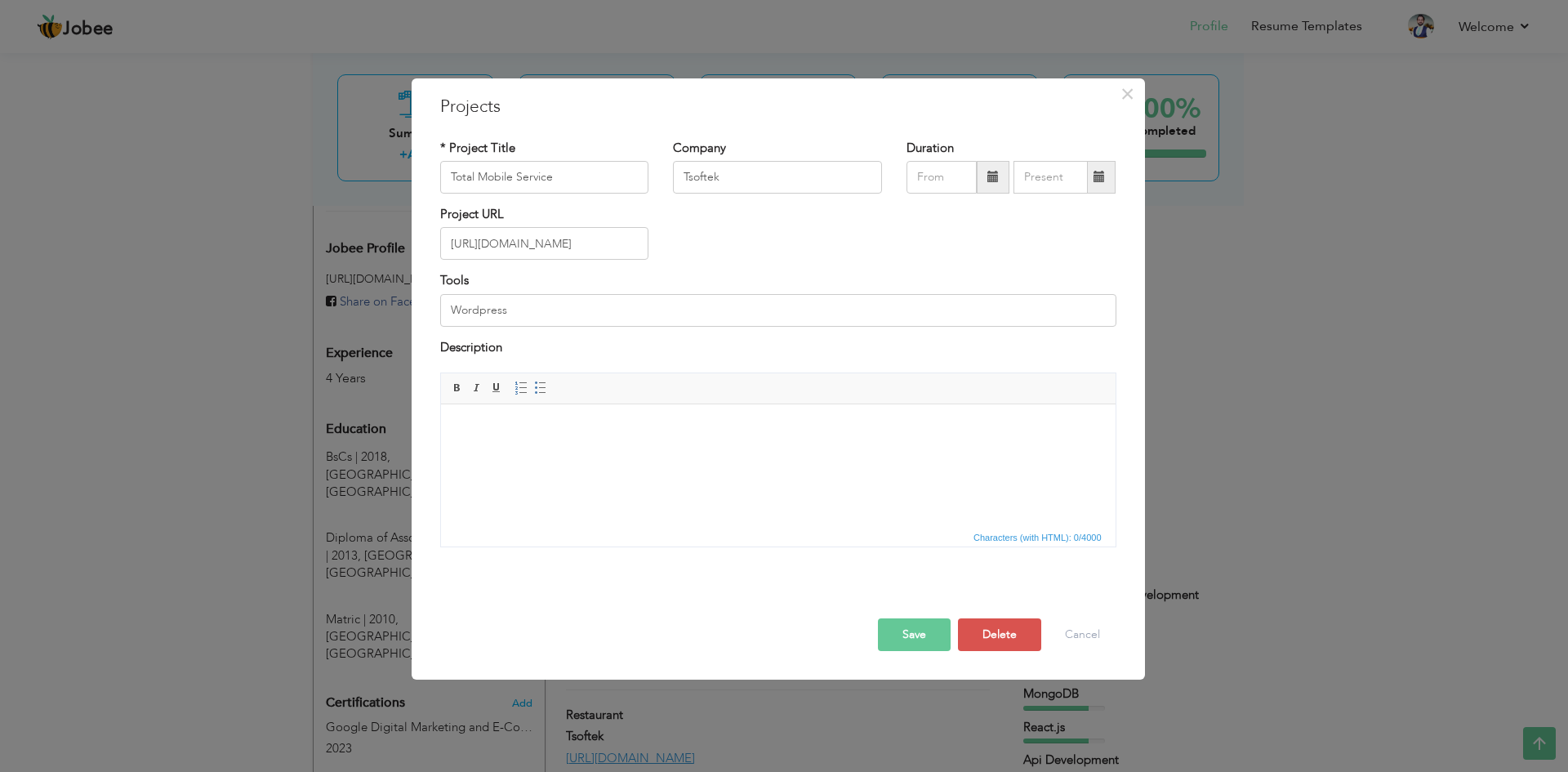
click at [623, 454] on html at bounding box center [778, 429] width 674 height 50
drag, startPoint x: 900, startPoint y: 635, endPoint x: 895, endPoint y: 766, distance: 131.1
click at [895, 766] on div "× Projects * Project Title Total Mobile Service Company Tsoftek Duration" at bounding box center [784, 386] width 1568 height 772
click at [900, 649] on button "Save" at bounding box center [914, 635] width 73 height 33
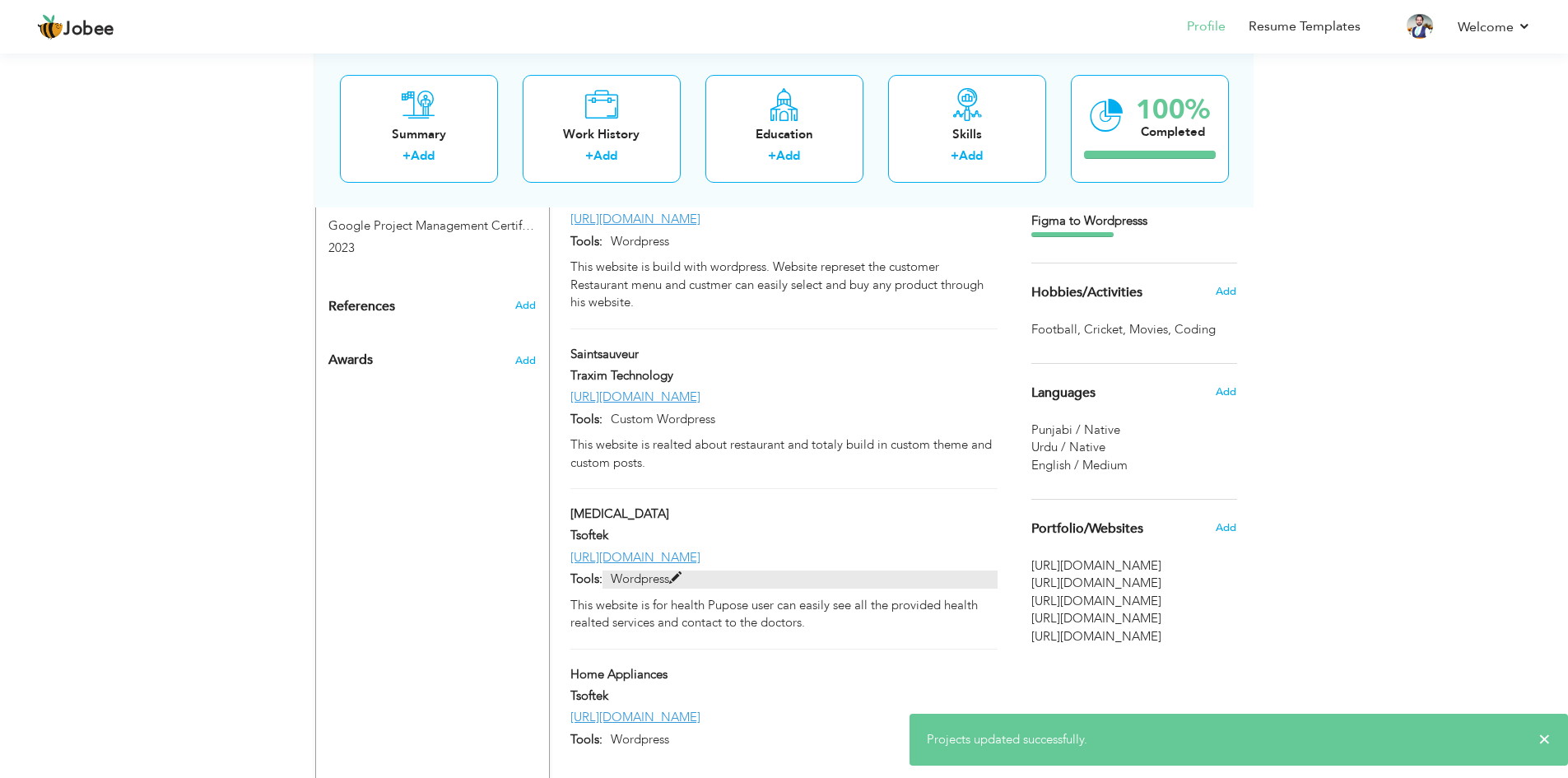
scroll to position [1170, 0]
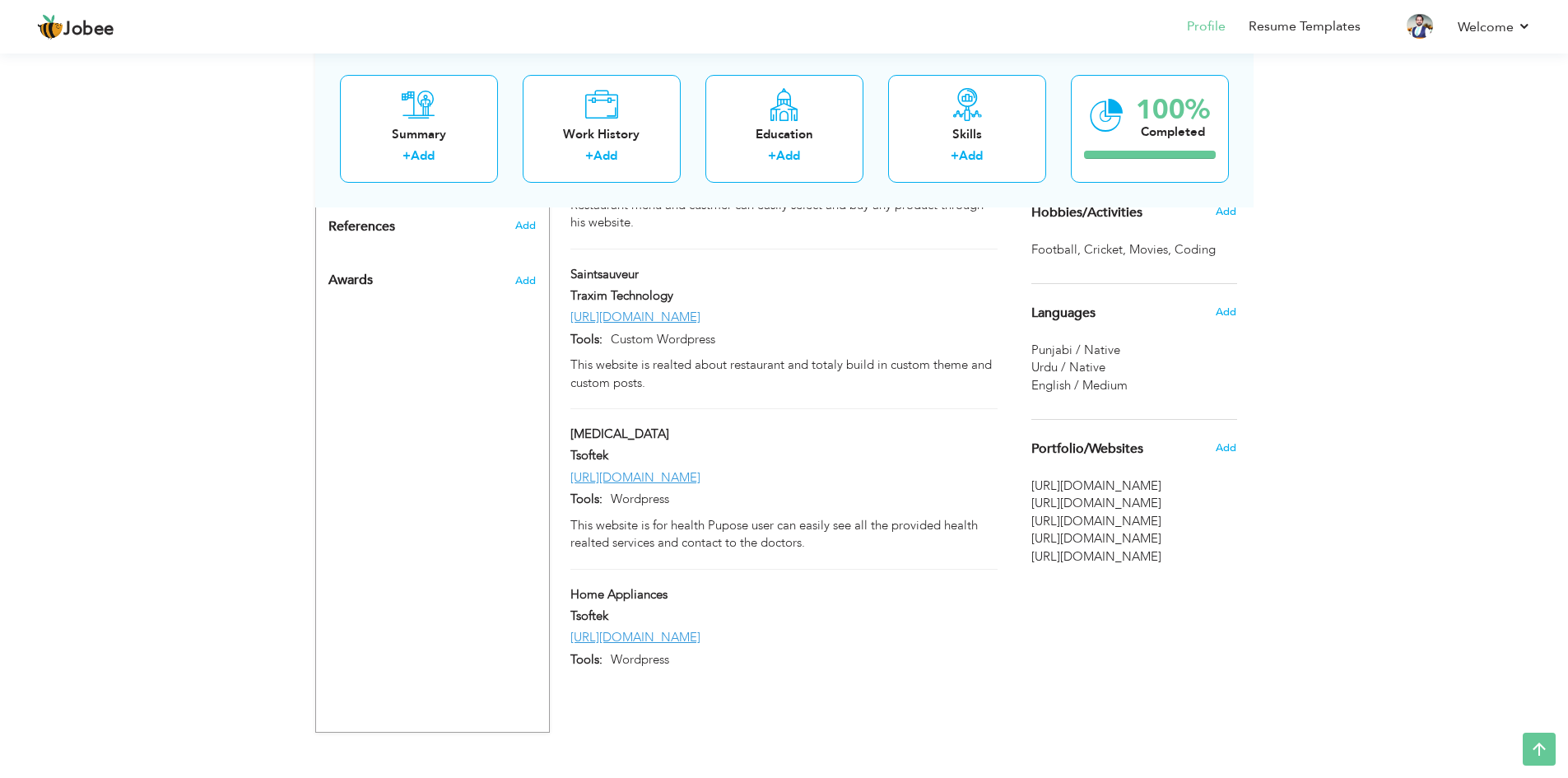
click at [932, 608] on div "Tsoftek" at bounding box center [784, 618] width 451 height 21
type input "Home Appliances"
type input "[URL][DOMAIN_NAME]"
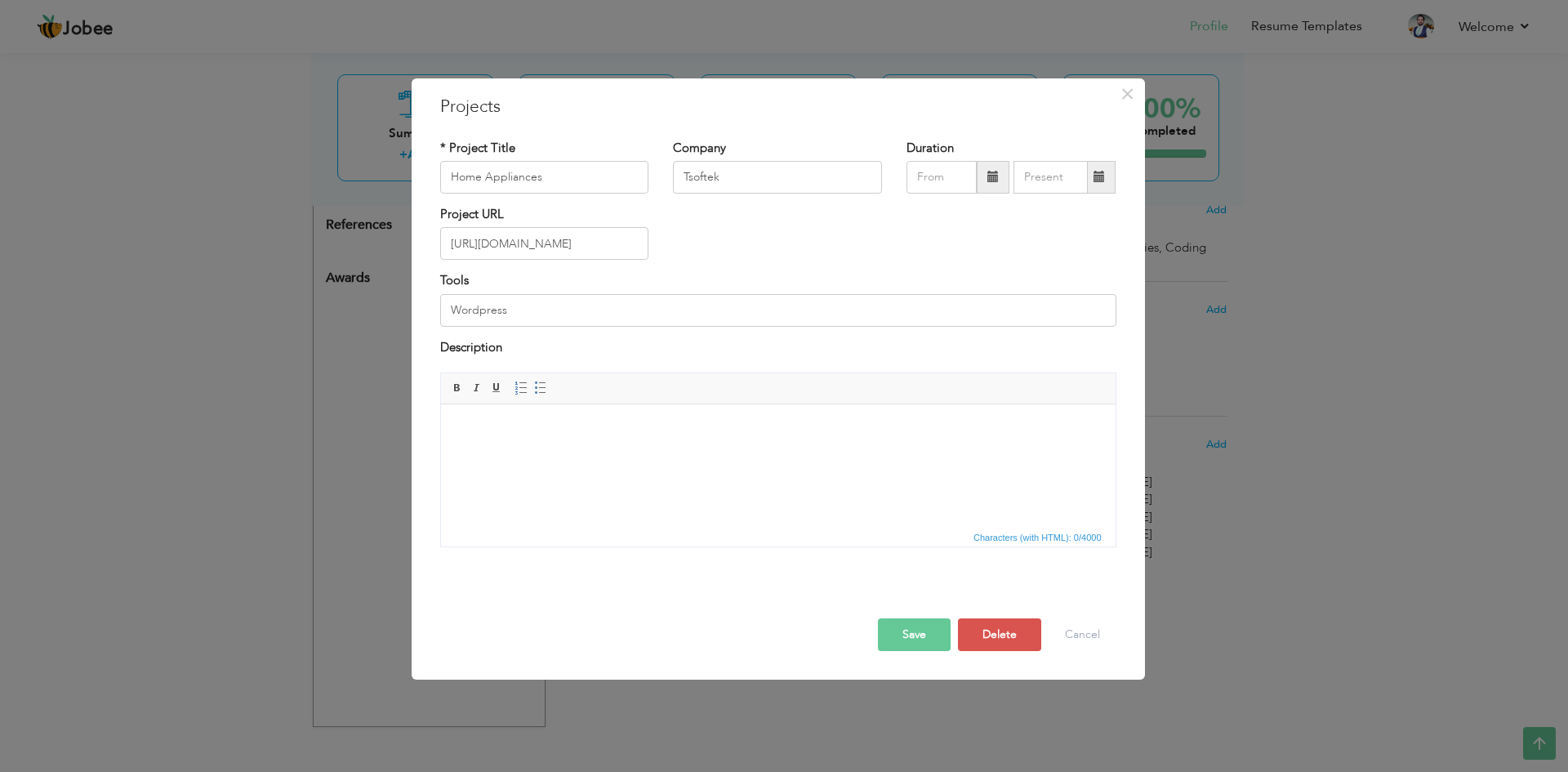
click at [625, 454] on html at bounding box center [778, 429] width 674 height 50
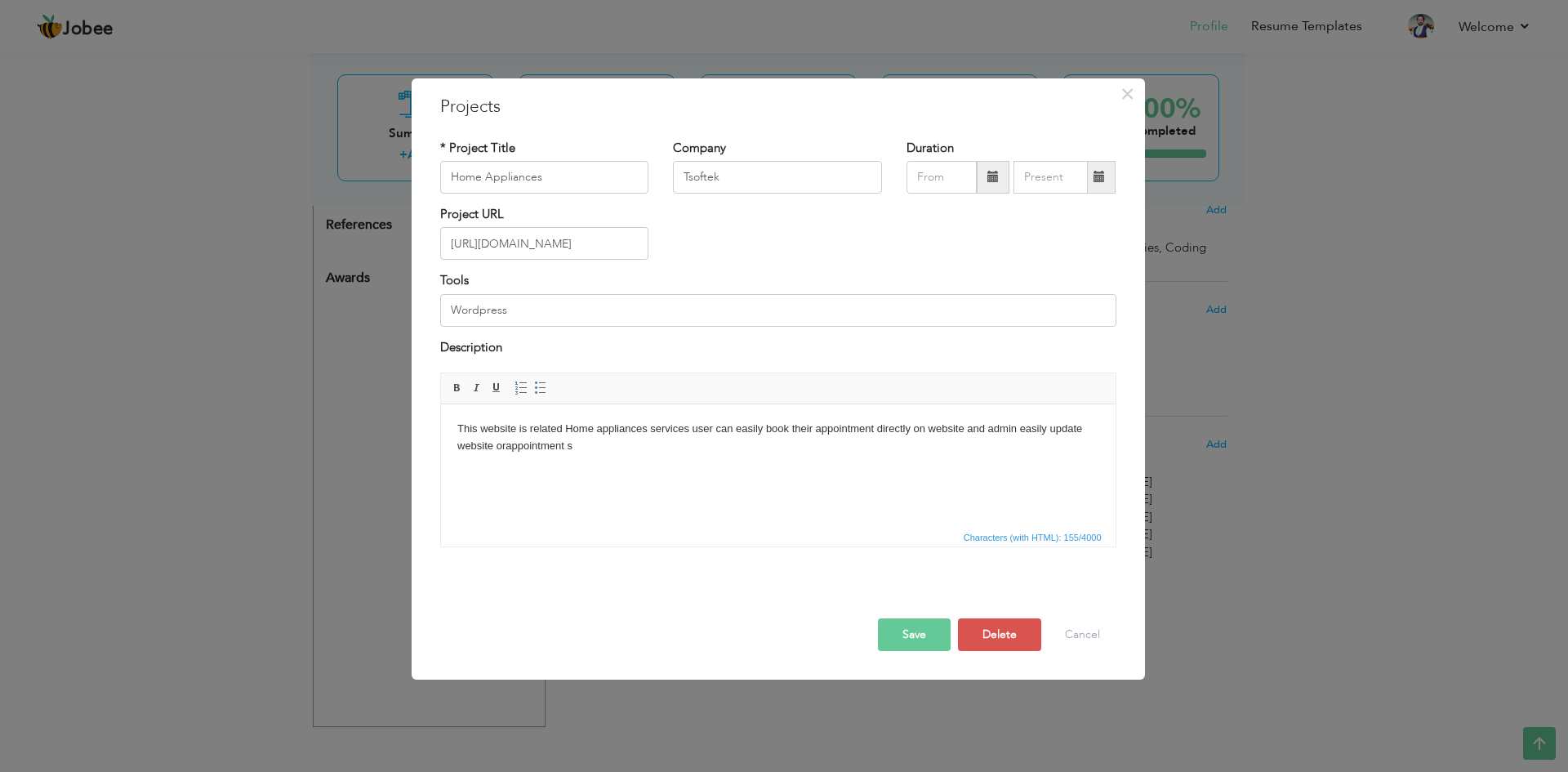
click at [502, 443] on body "This website is related Home appliances services user can easily book their app…" at bounding box center [778, 438] width 642 height 34
click at [589, 449] on body "This website is related Home appliances services user can easily book their app…" at bounding box center [778, 438] width 642 height 34
click at [881, 636] on button "Save" at bounding box center [914, 635] width 73 height 33
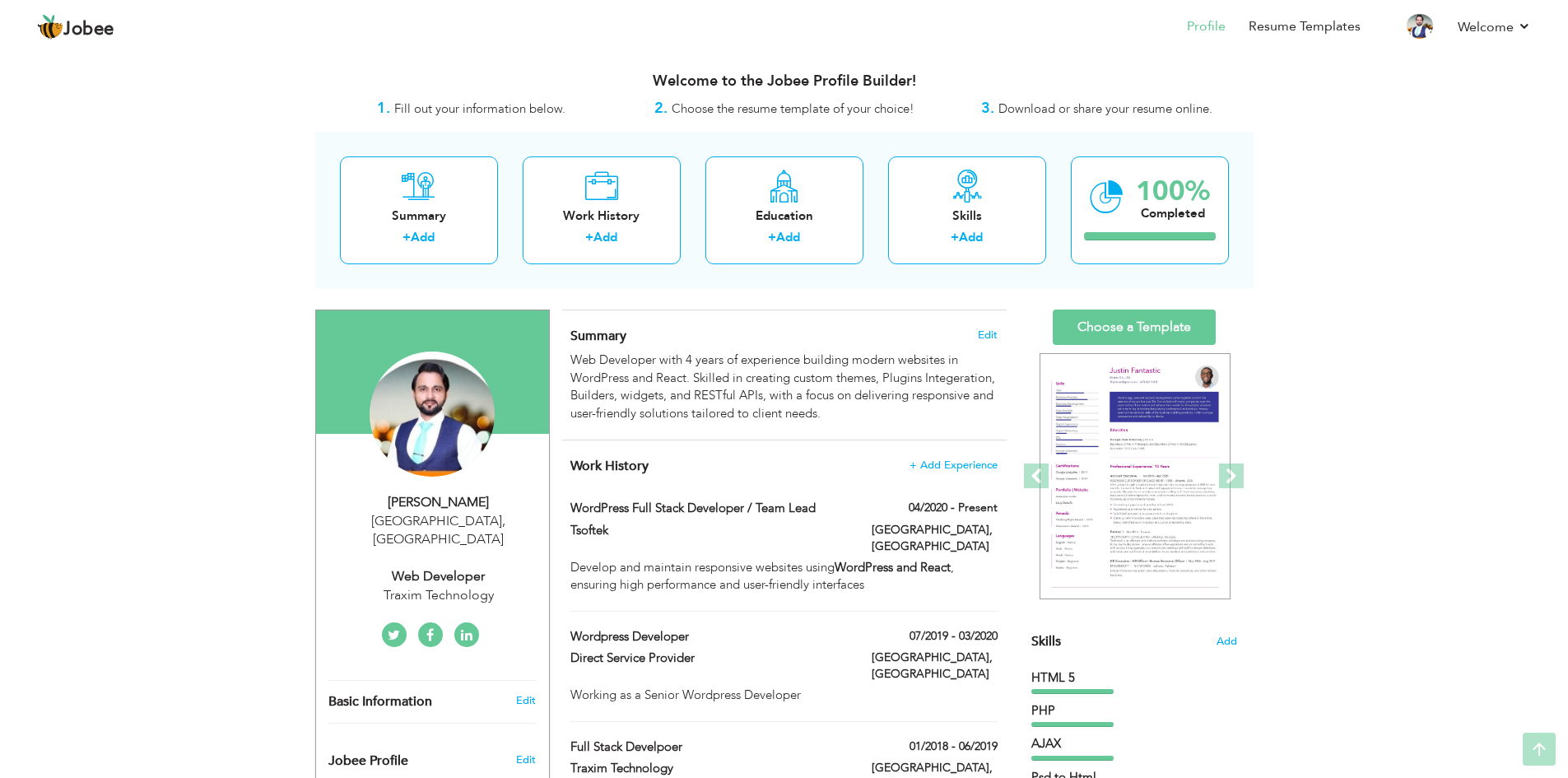
scroll to position [0, 0]
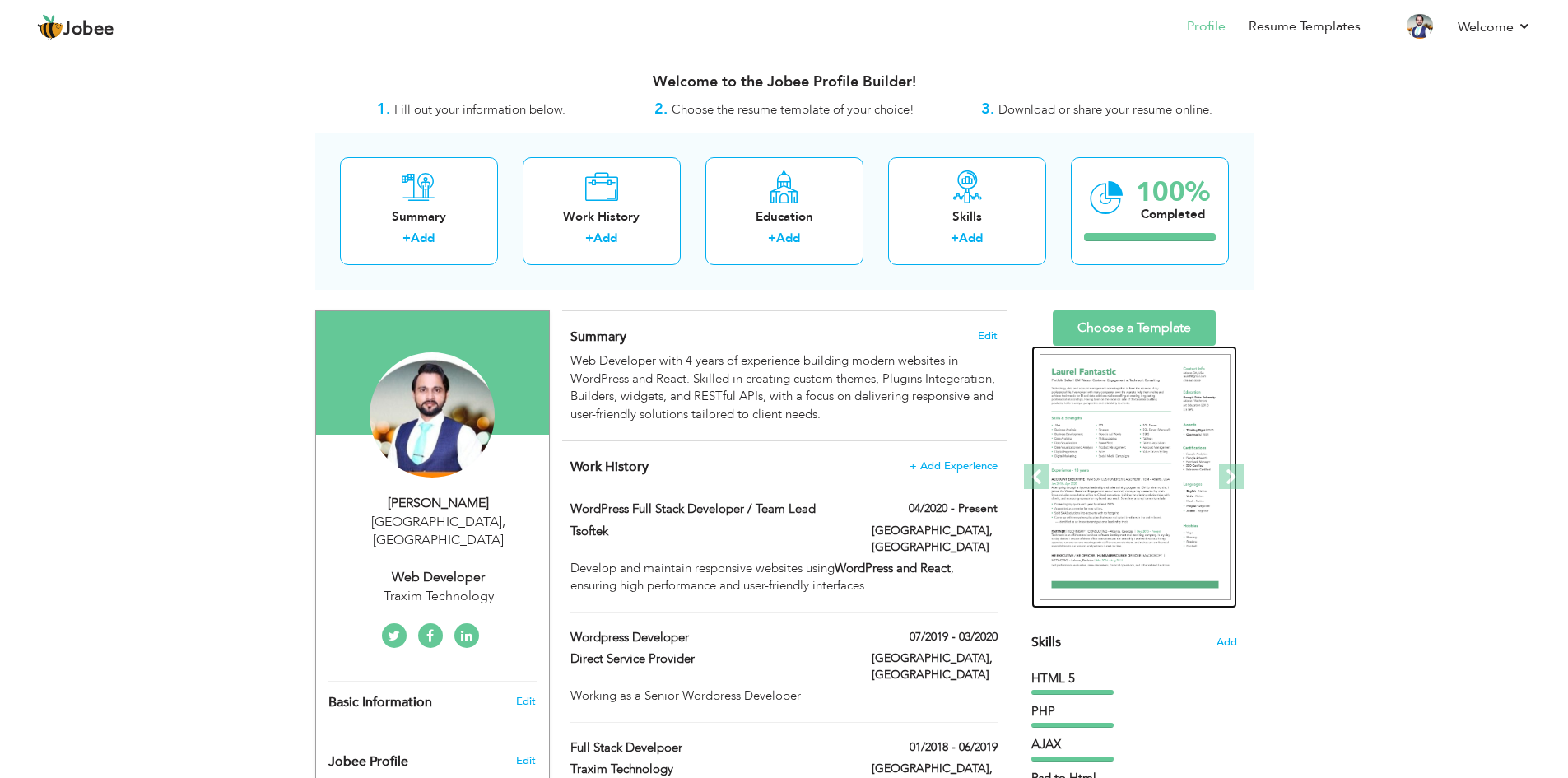
click at [1146, 447] on img at bounding box center [1135, 477] width 191 height 247
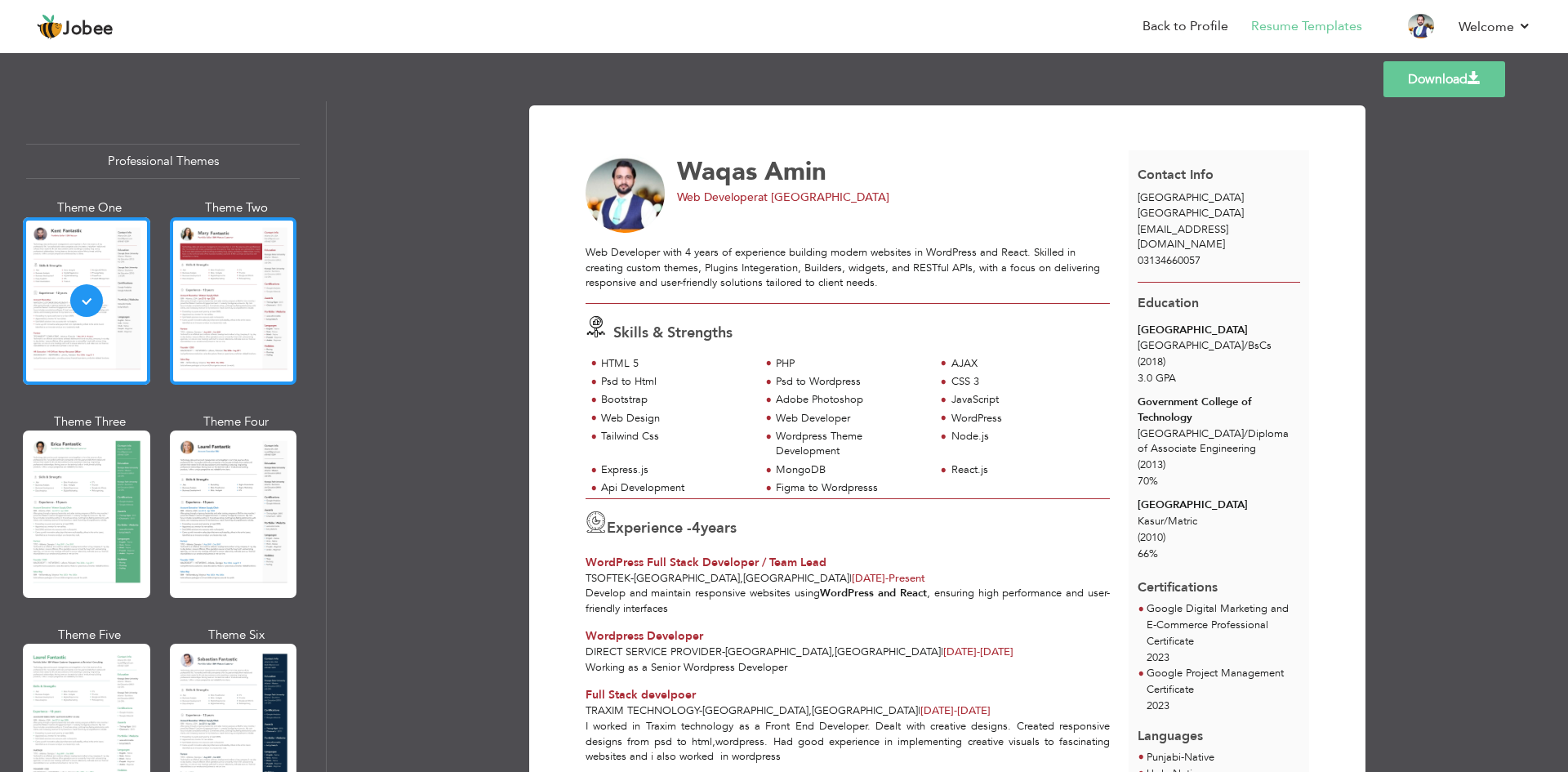
click at [247, 307] on div at bounding box center [234, 301] width 127 height 168
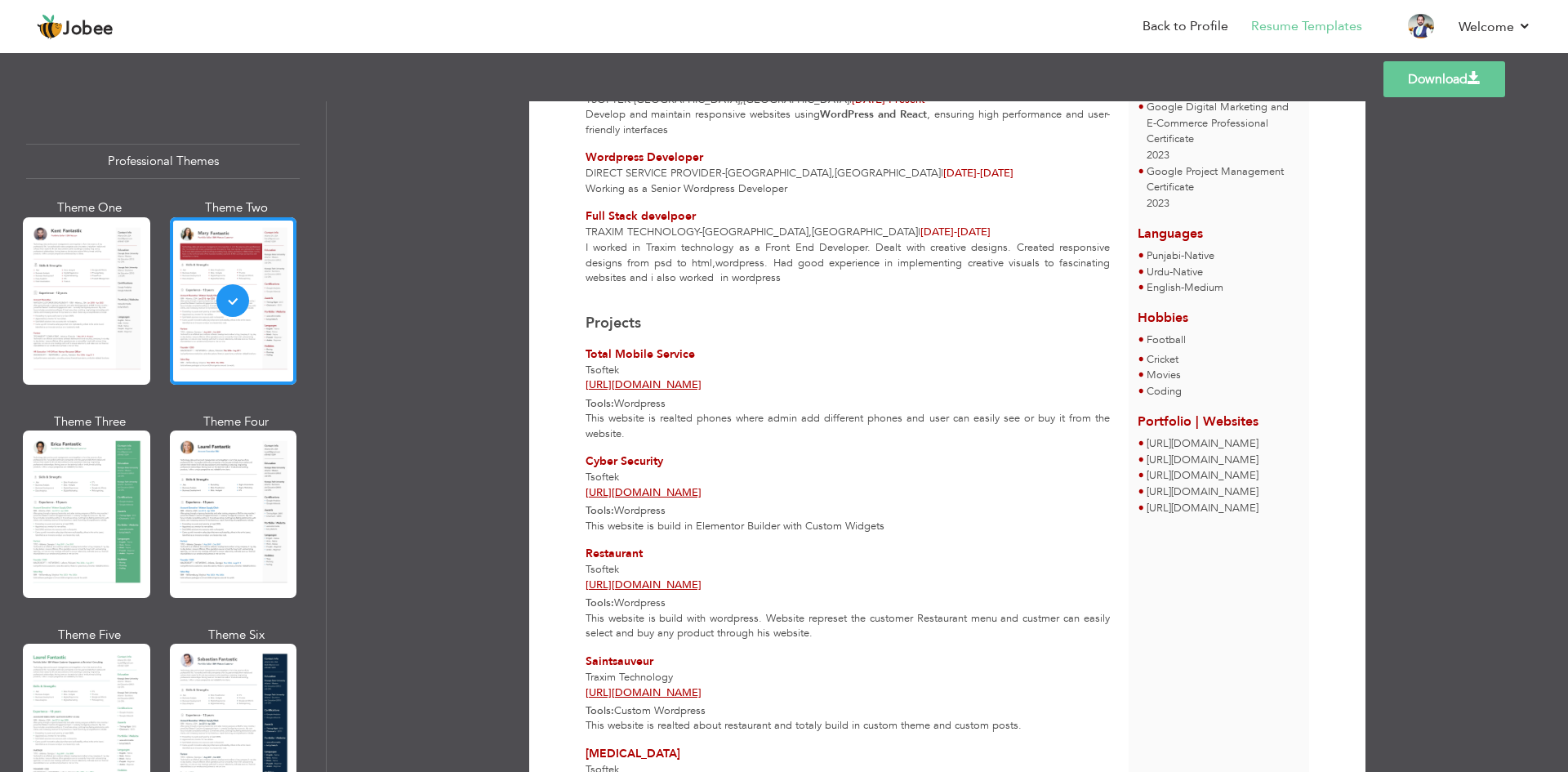
scroll to position [762, 0]
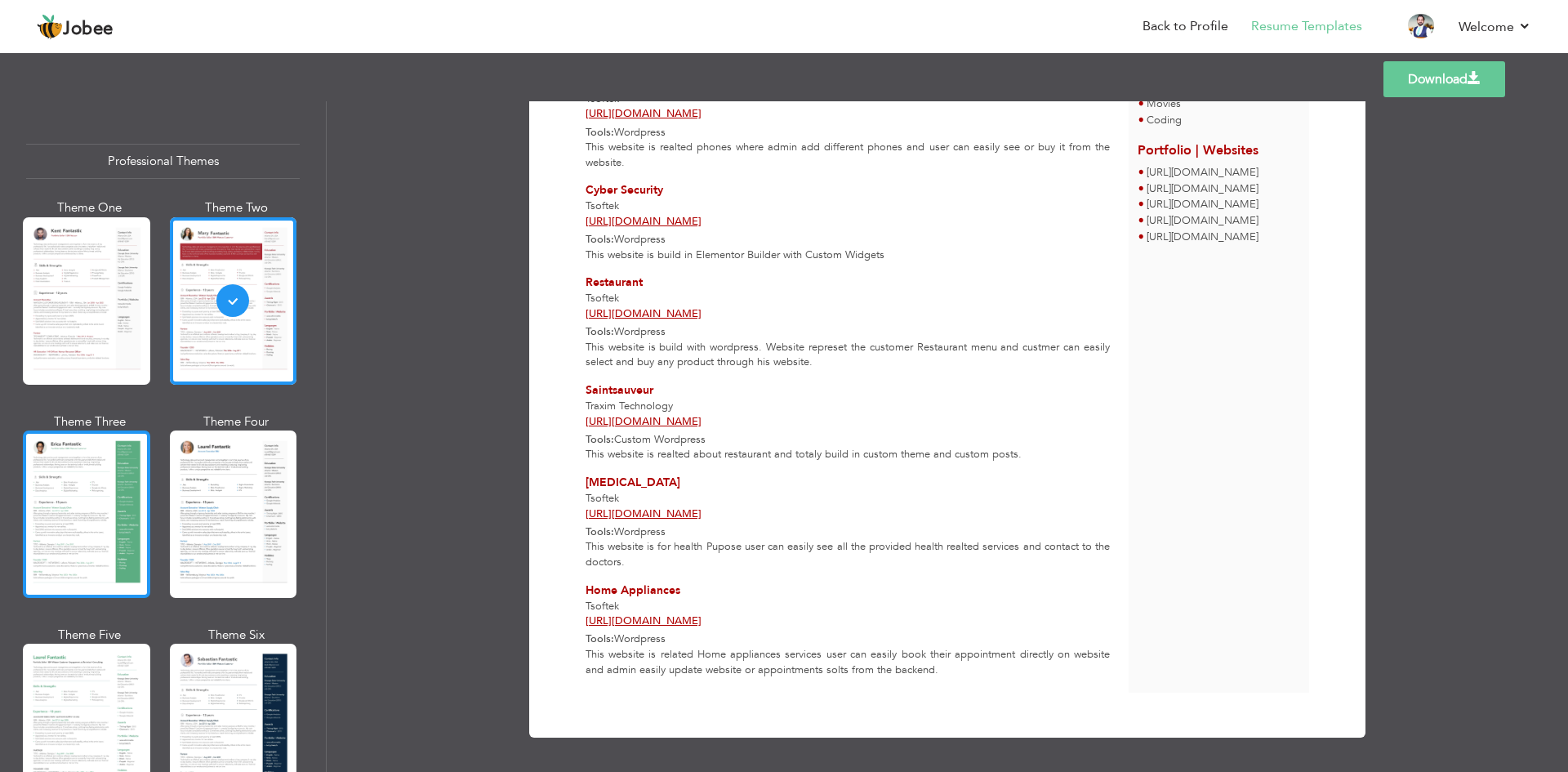
click at [116, 484] on div at bounding box center [86, 514] width 127 height 168
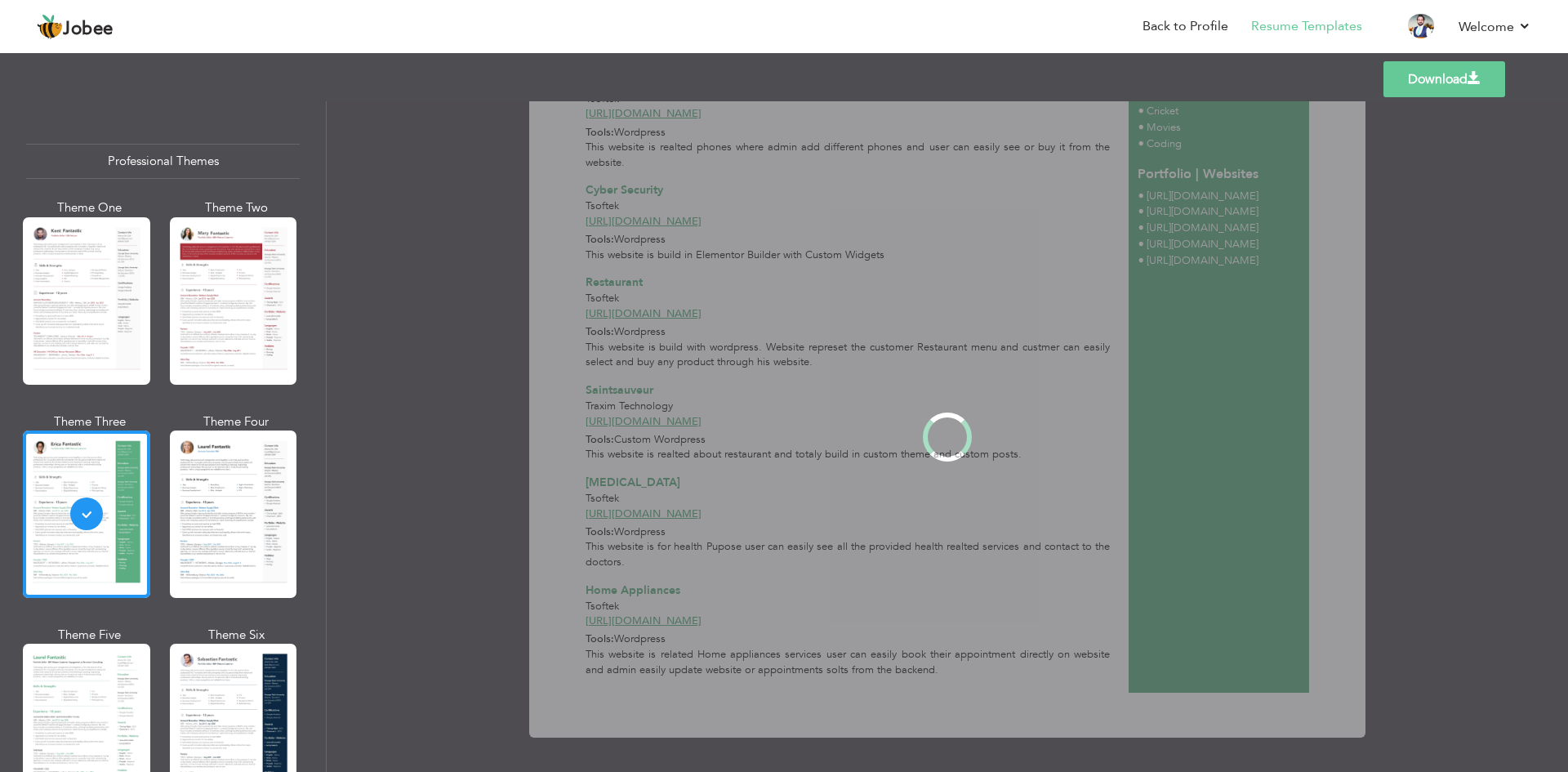
scroll to position [0, 0]
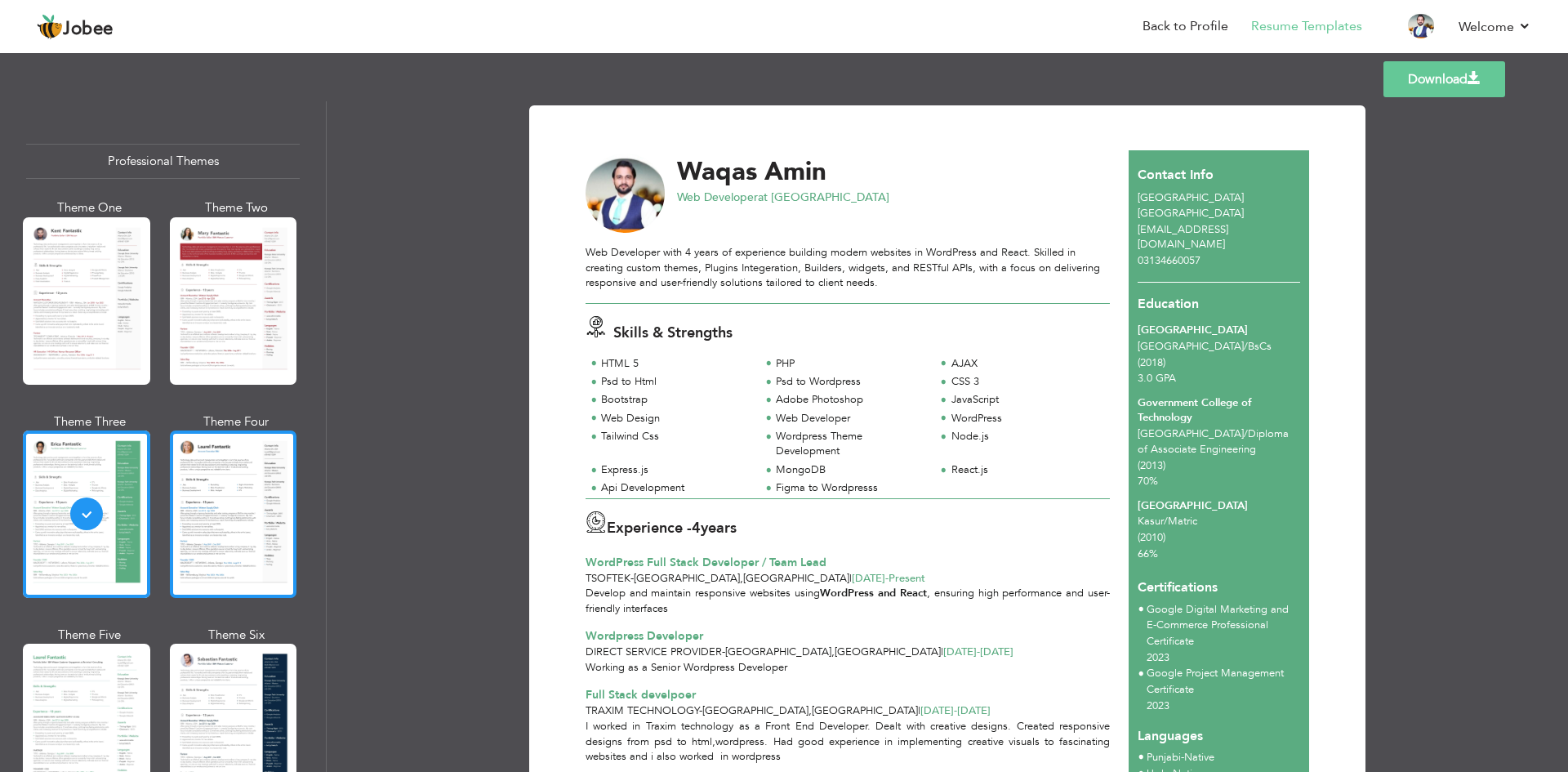
click at [207, 485] on div at bounding box center [234, 514] width 127 height 168
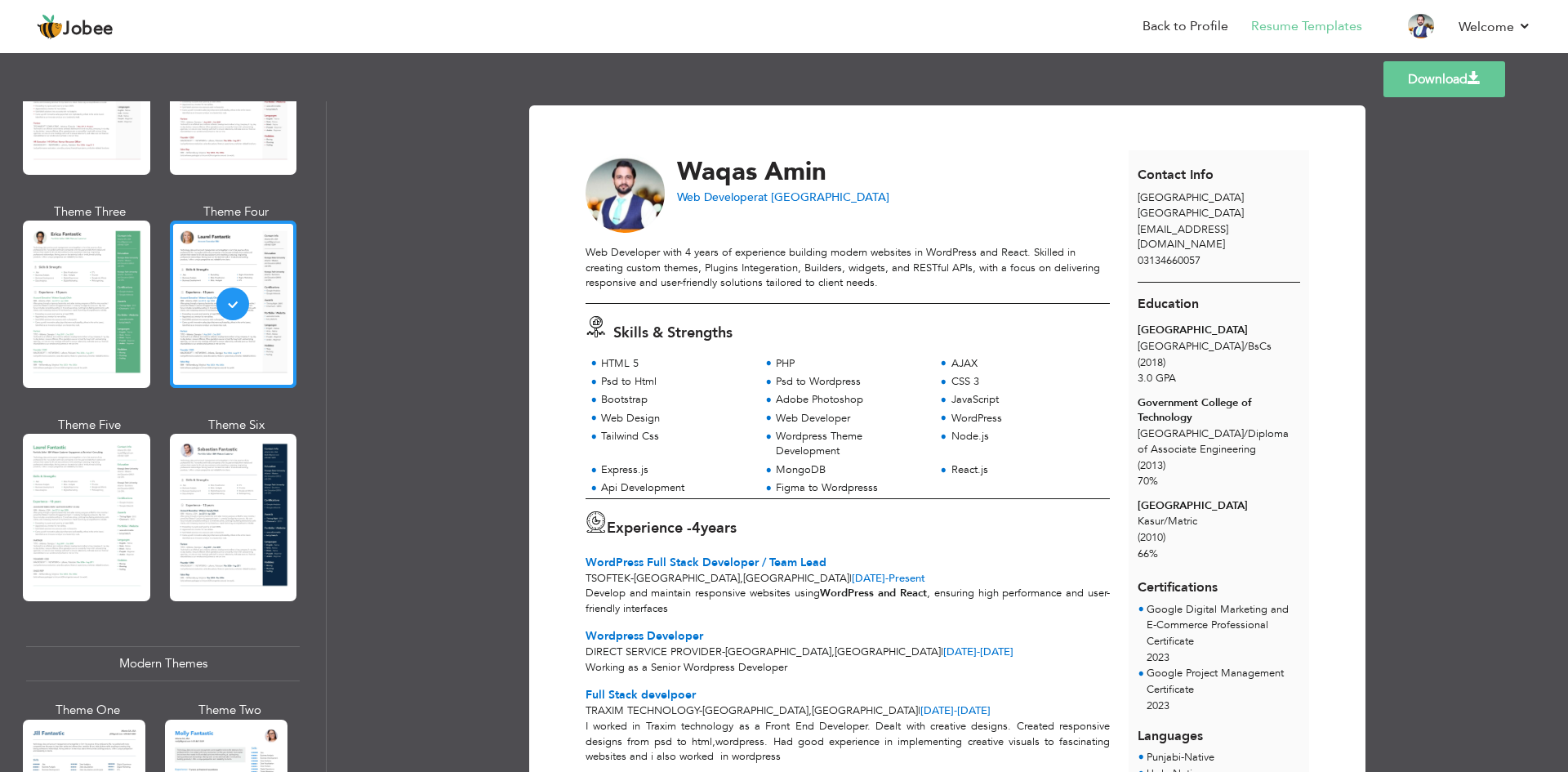
scroll to position [245, 0]
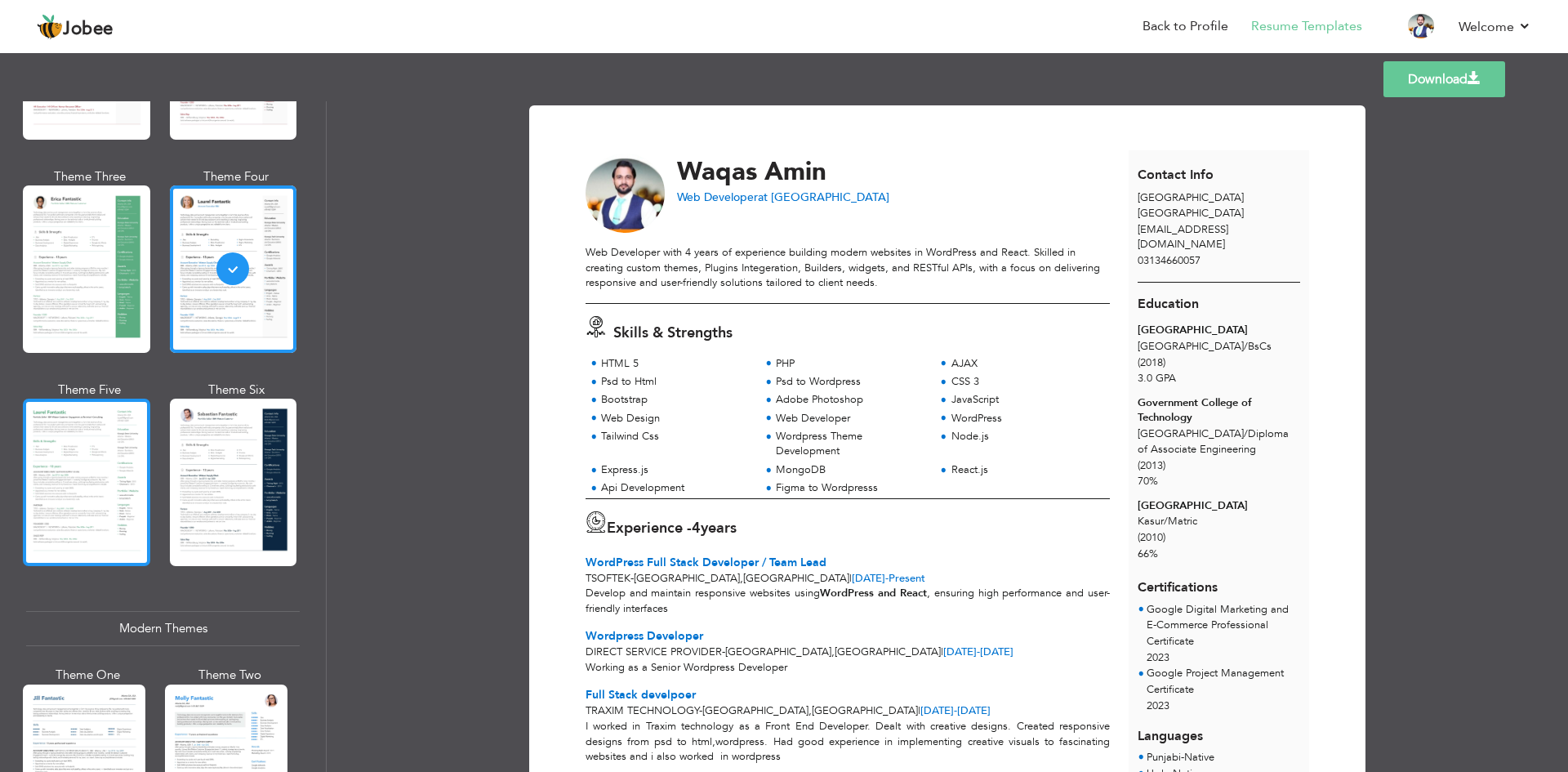
click at [107, 471] on div at bounding box center [86, 482] width 127 height 168
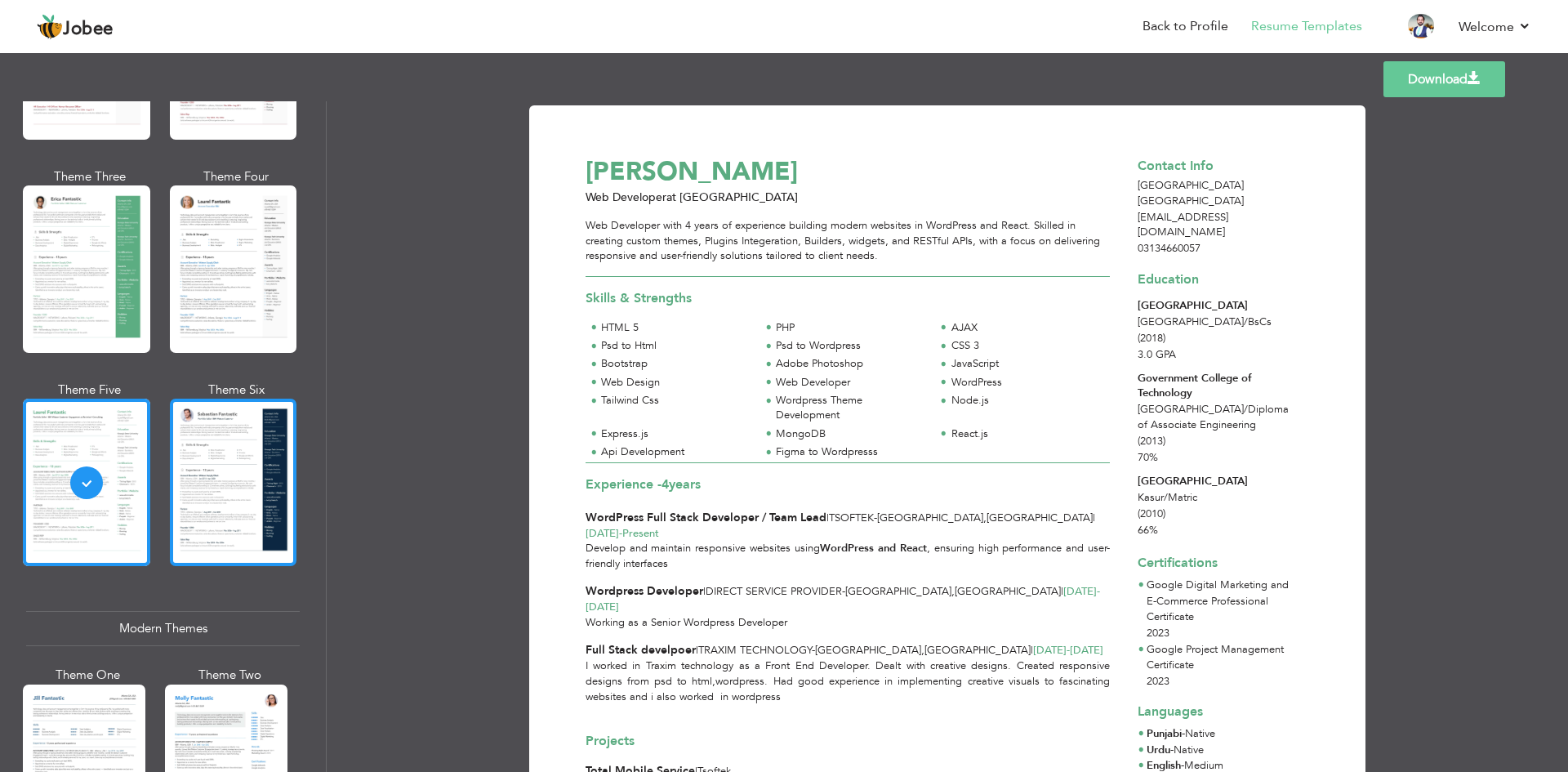
click at [208, 448] on div at bounding box center [234, 482] width 127 height 168
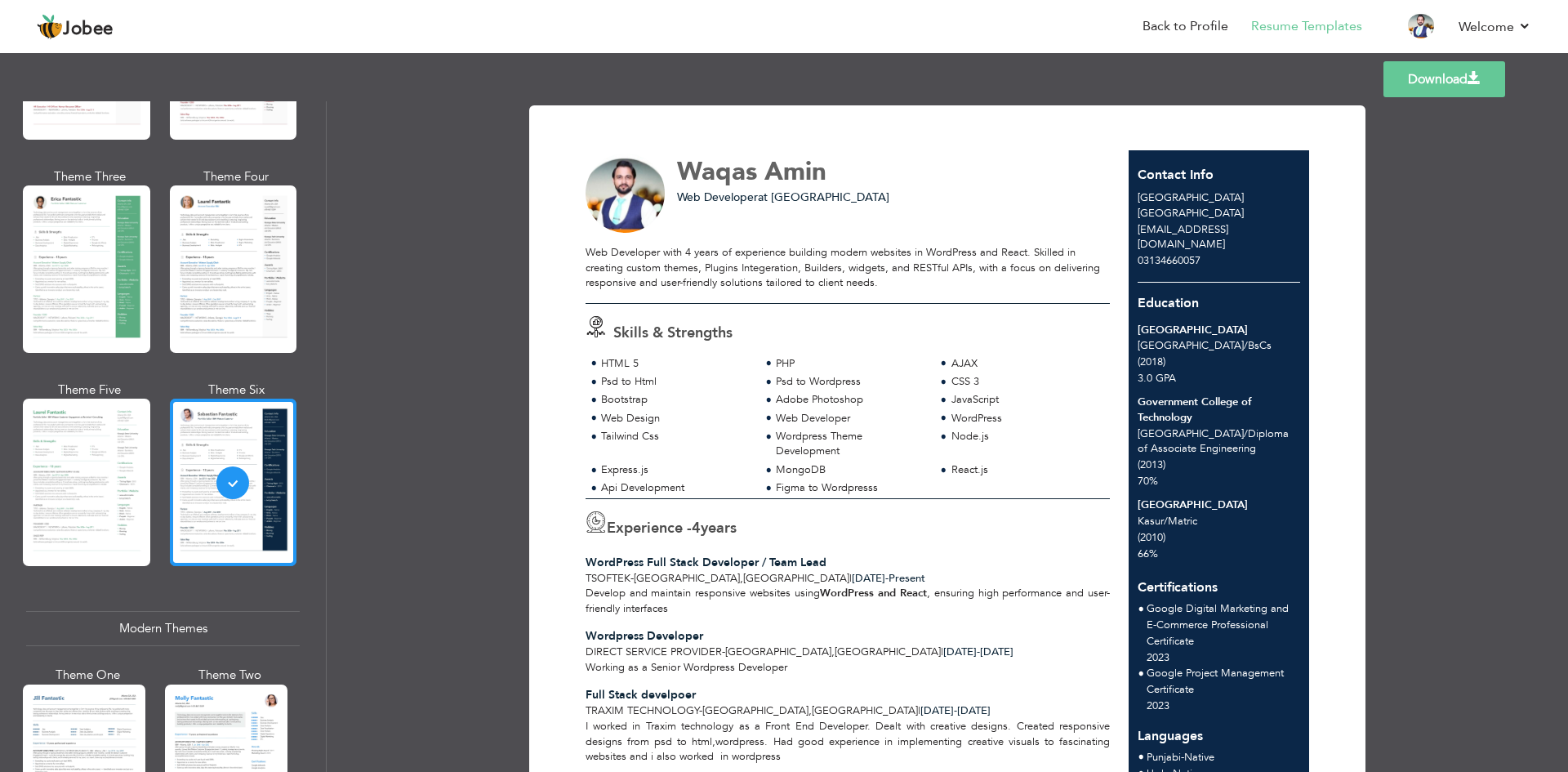
scroll to position [490, 0]
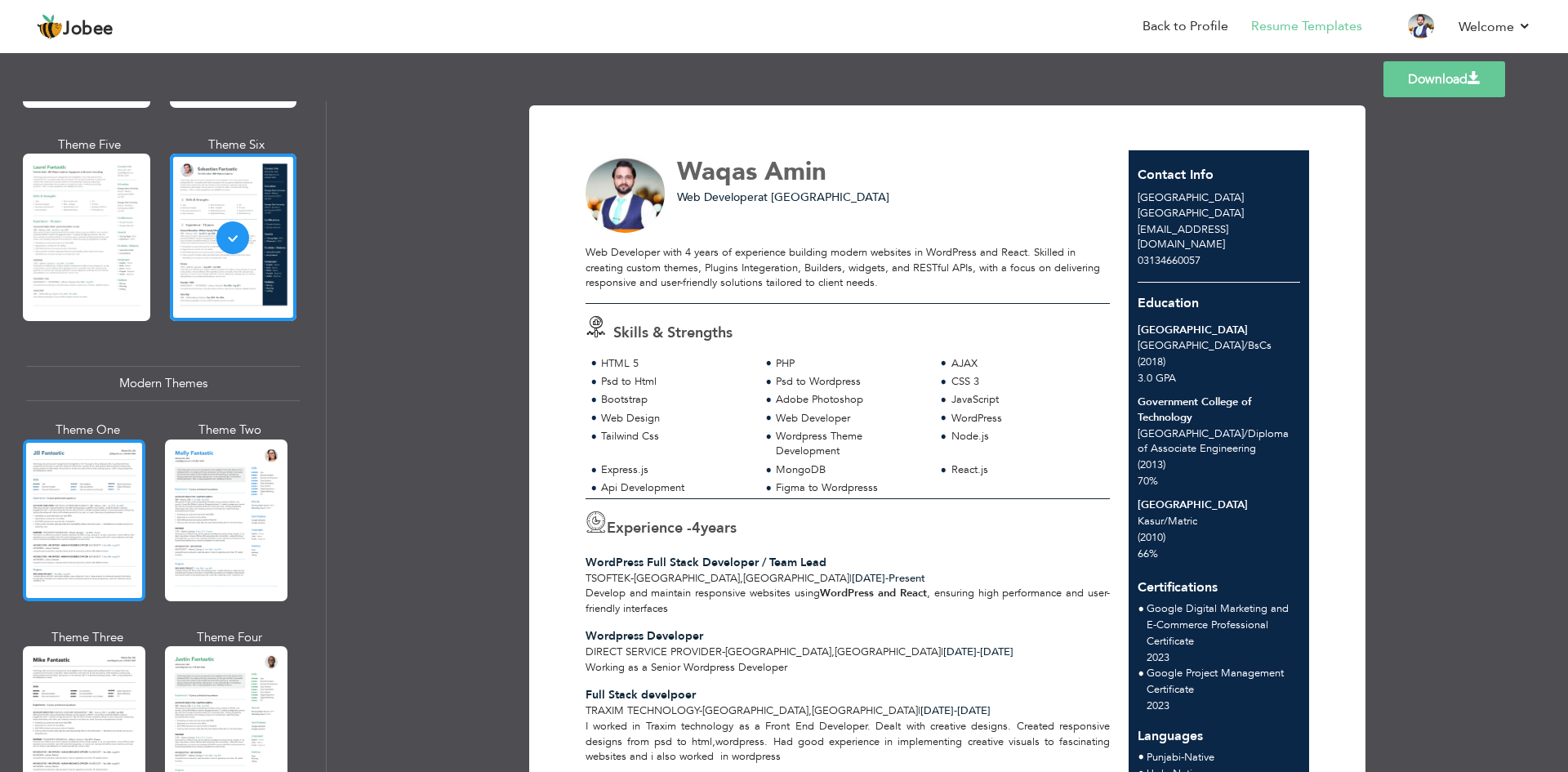
click at [75, 522] on div at bounding box center [84, 520] width 123 height 162
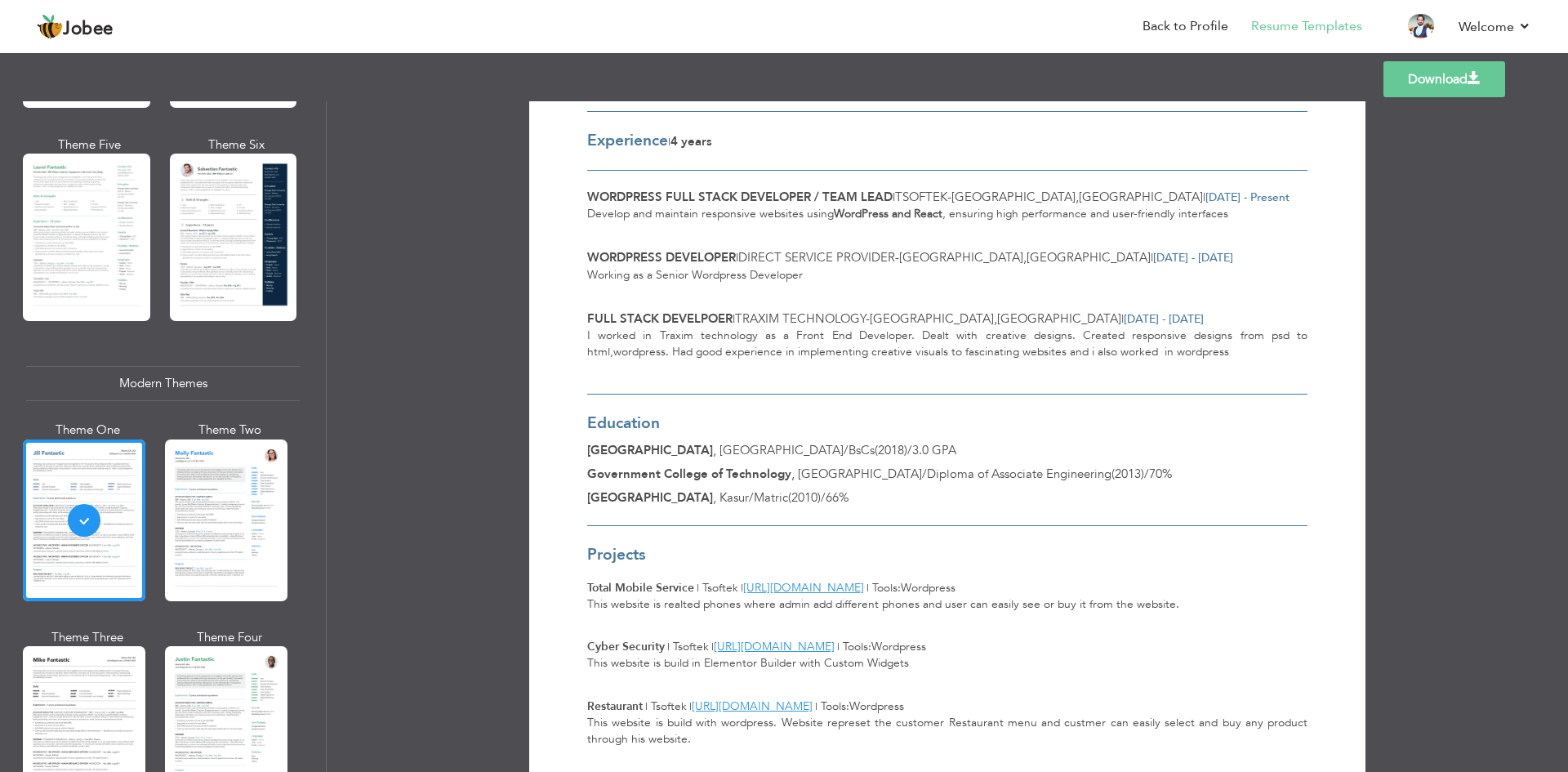
scroll to position [408, 0]
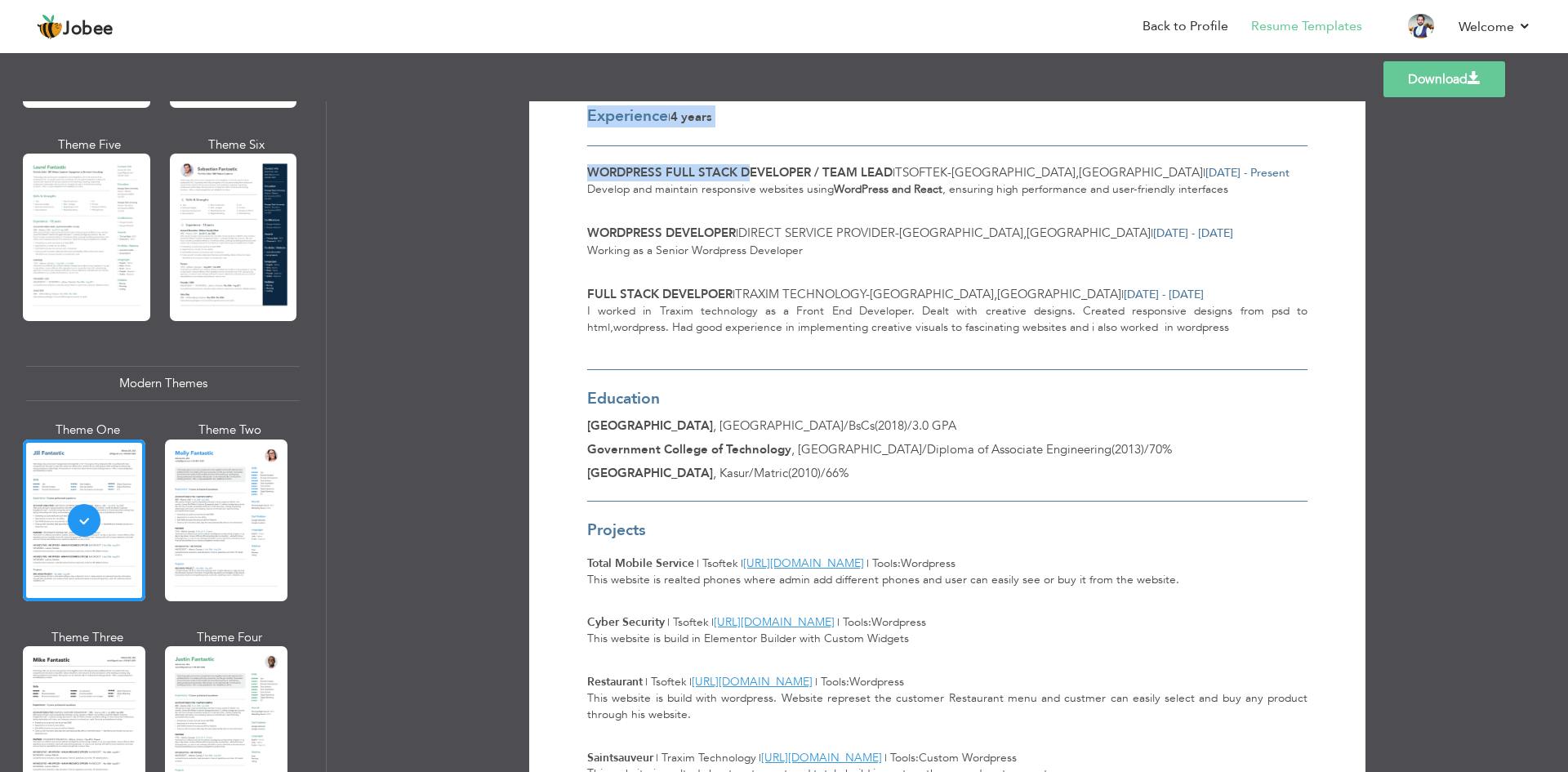
drag, startPoint x: 580, startPoint y: 169, endPoint x: 743, endPoint y: 177, distance: 163.2
click at [743, 177] on div "Download Waqas Amin Lahore , Pakistan waqasameen944@gmail.com | 03134660057 Web…" at bounding box center [948, 547] width 779 height 1659
click at [684, 183] on div "Develop and maintain responsive websites using WordPress and React , ensuring h…" at bounding box center [947, 189] width 720 height 16
drag, startPoint x: 619, startPoint y: 176, endPoint x: 795, endPoint y: 169, distance: 176.1
click at [795, 169] on span "WordPress Full Stack Developer / Team Lead" at bounding box center [740, 172] width 306 height 16
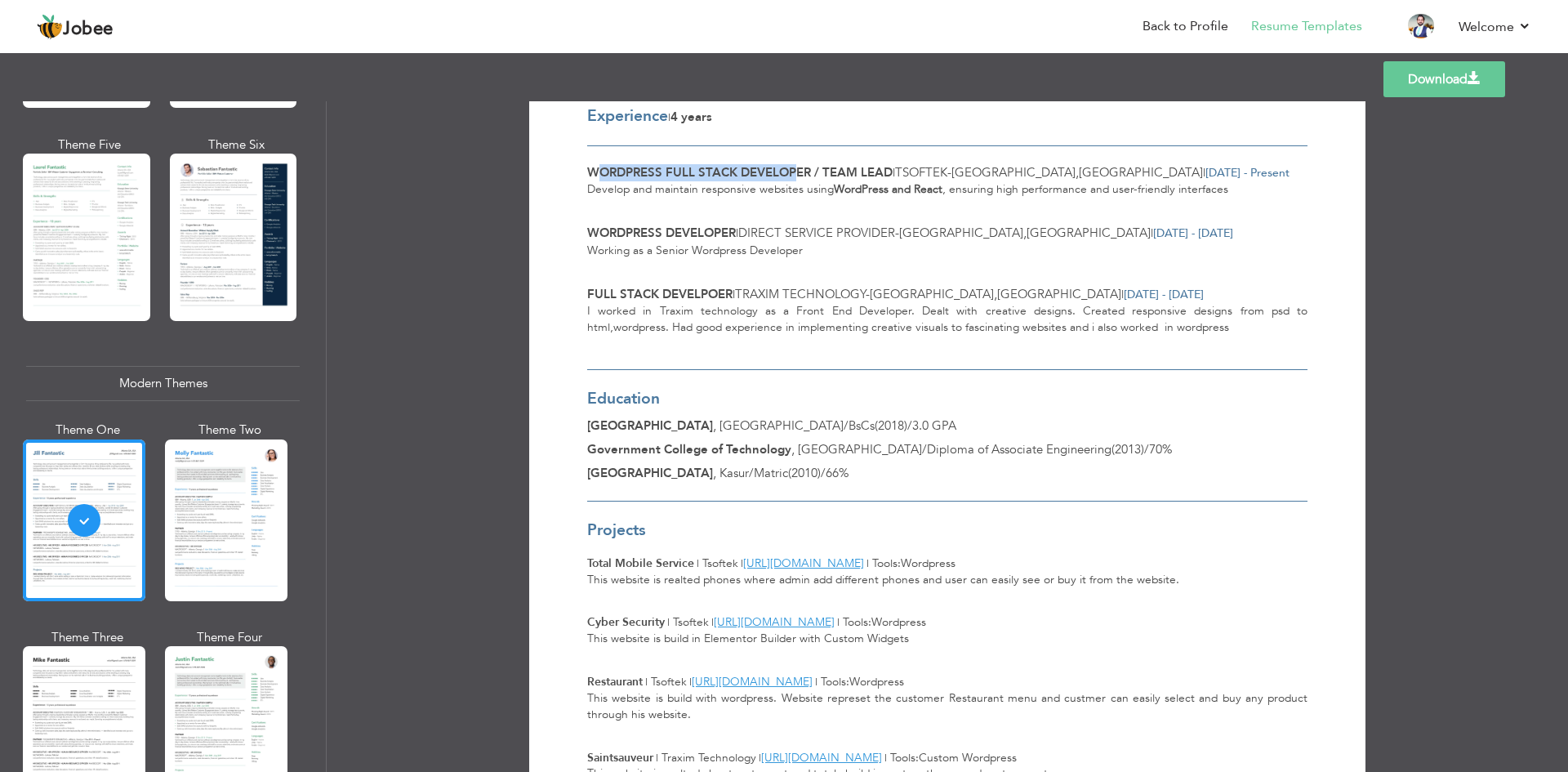
click at [795, 169] on span "WordPress Full Stack Developer / Team Lead" at bounding box center [740, 172] width 306 height 16
drag, startPoint x: 862, startPoint y: 171, endPoint x: 900, endPoint y: 171, distance: 38.0
click at [900, 171] on div "WordPress Full Stack Developer / Team Lead | Tsoftek - Lahore , Pakistan | Apr …" at bounding box center [947, 173] width 720 height 17
click at [900, 171] on span "Tsoftek" at bounding box center [922, 172] width 53 height 16
drag, startPoint x: 917, startPoint y: 171, endPoint x: 1016, endPoint y: 166, distance: 99.1
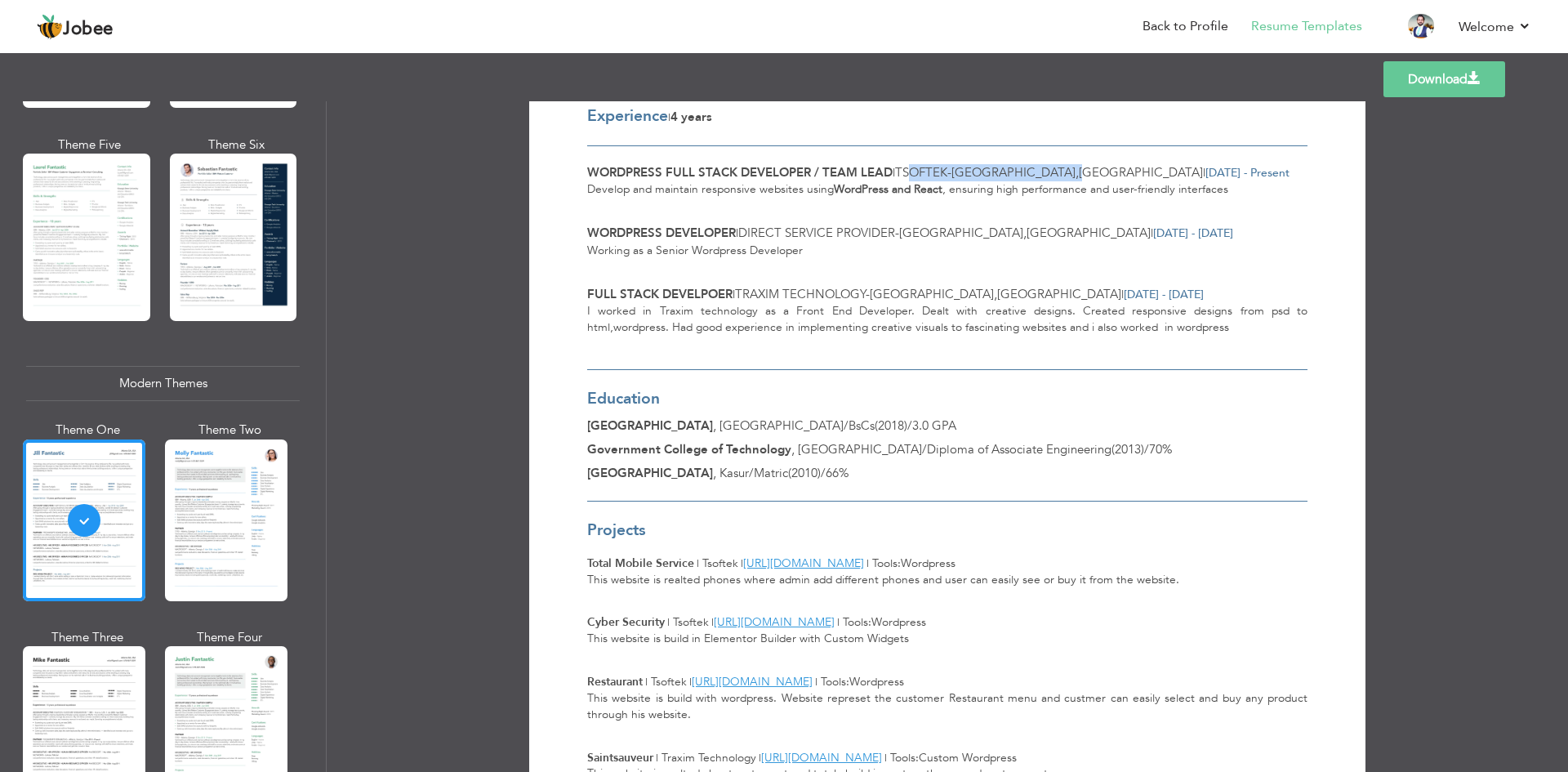
click at [1016, 166] on span "Tsoftek - Lahore , Pakistan" at bounding box center [1049, 172] width 308 height 16
click at [575, 223] on div "Download Waqas Amin Lahore , Pakistan waqasameen944@gmail.com | 03134660057 Web…" at bounding box center [948, 547] width 779 height 1659
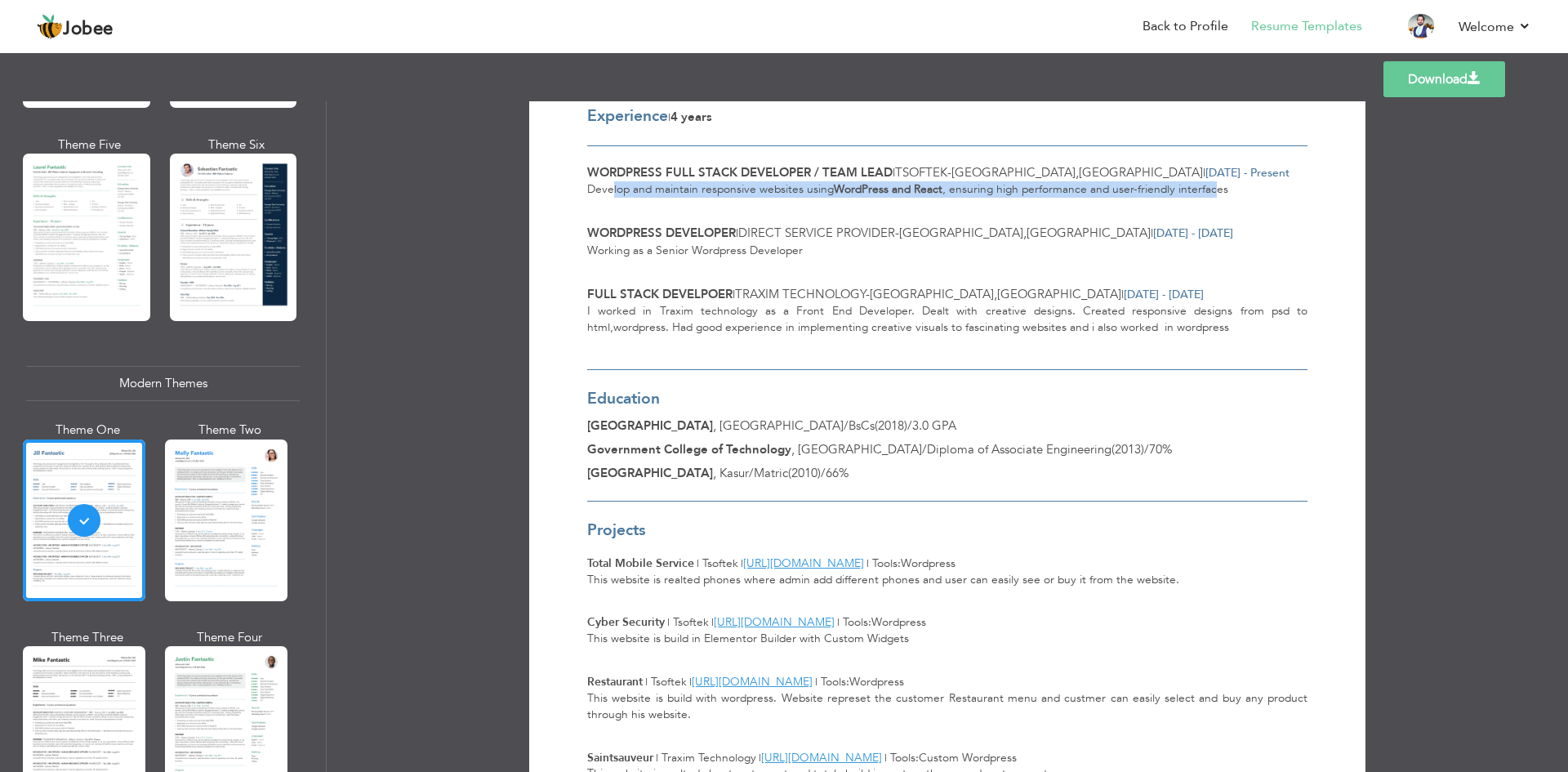
drag, startPoint x: 608, startPoint y: 193, endPoint x: 1214, endPoint y: 194, distance: 606.0
click at [1214, 194] on div "Develop and maintain responsive websites using WordPress and React , ensuring h…" at bounding box center [947, 189] width 720 height 16
drag, startPoint x: 620, startPoint y: 238, endPoint x: 747, endPoint y: 226, distance: 127.6
click at [747, 226] on div "Wordpress Developer | Direct Service Provider - Lahore , Pakistan | Jul 2019 - …" at bounding box center [947, 233] width 720 height 17
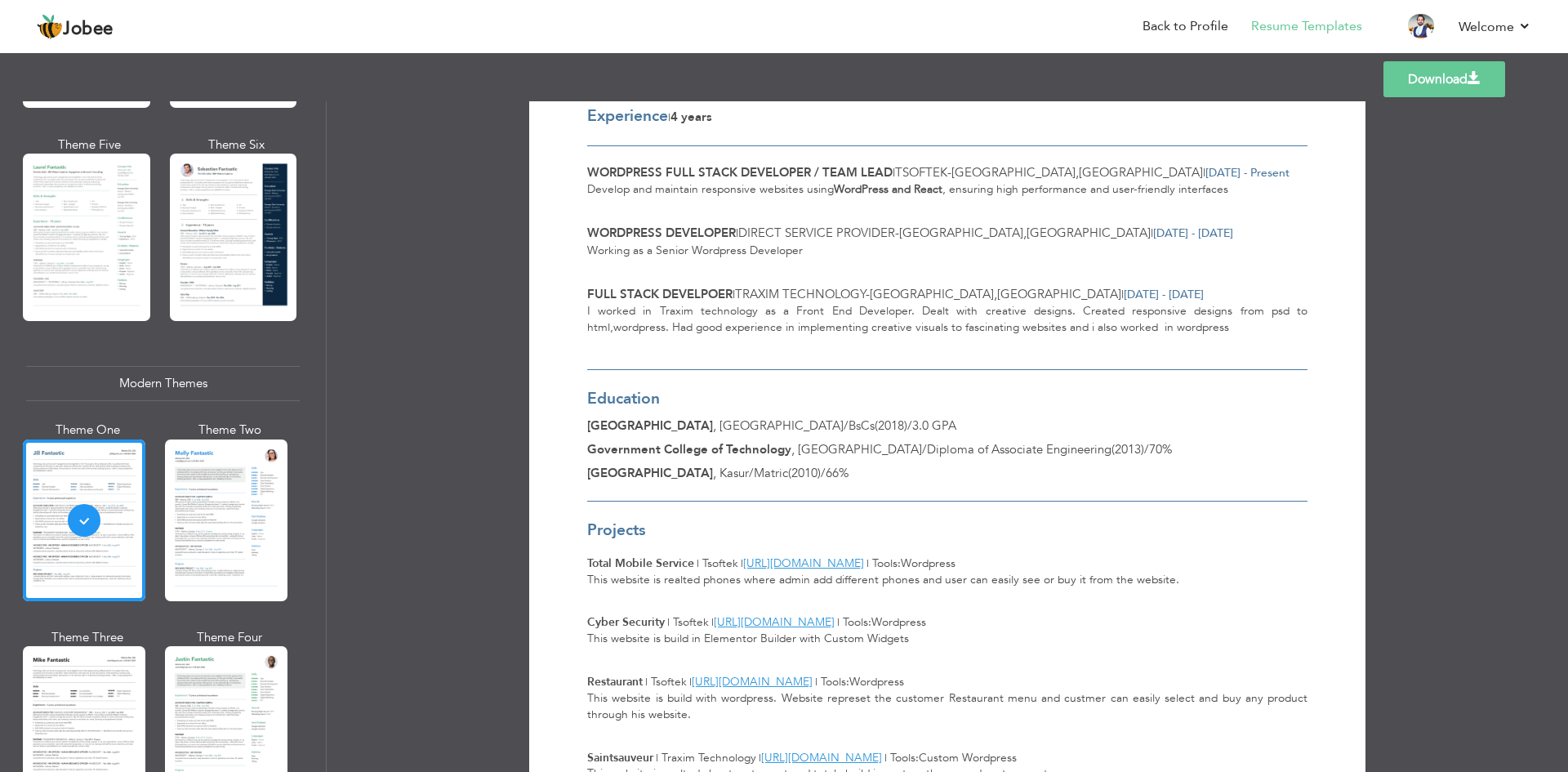
click at [747, 226] on span "Direct Service Provider" at bounding box center [817, 232] width 157 height 16
drag, startPoint x: 589, startPoint y: 250, endPoint x: 810, endPoint y: 246, distance: 221.0
click at [810, 246] on div "Working as a Senior Wordpress Developer" at bounding box center [947, 250] width 720 height 16
drag, startPoint x: 586, startPoint y: 303, endPoint x: 1172, endPoint y: 327, distance: 586.5
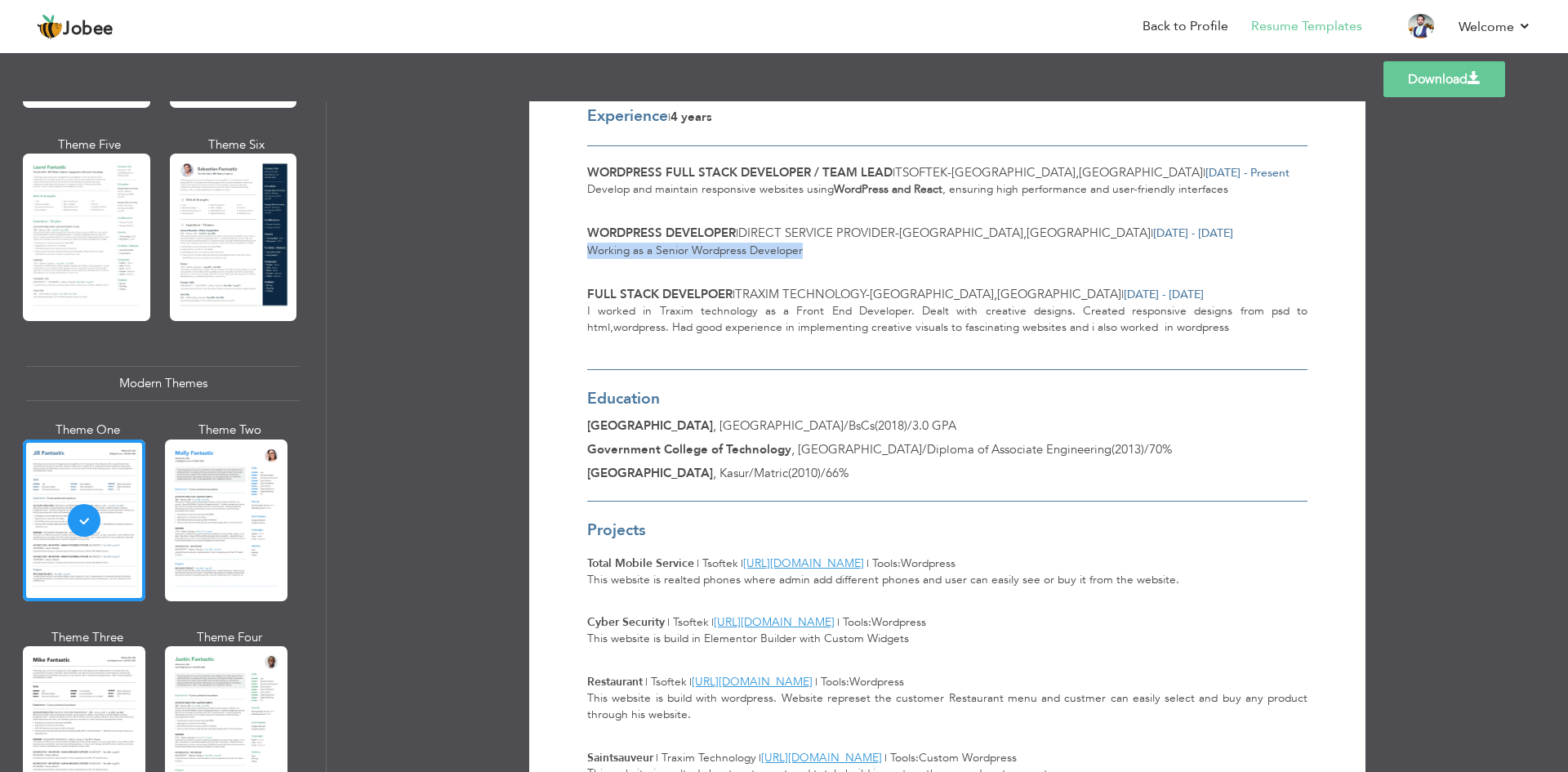
click at [1172, 327] on div "I worked in Traxim technology as a Front End Developer. Dealt with creative des…" at bounding box center [947, 327] width 720 height 48
drag, startPoint x: 898, startPoint y: 330, endPoint x: 1154, endPoint y: 323, distance: 256.1
click at [1154, 323] on div "I worked in Traxim technology as a Front End Developer. Dealt with creative des…" at bounding box center [947, 327] width 720 height 48
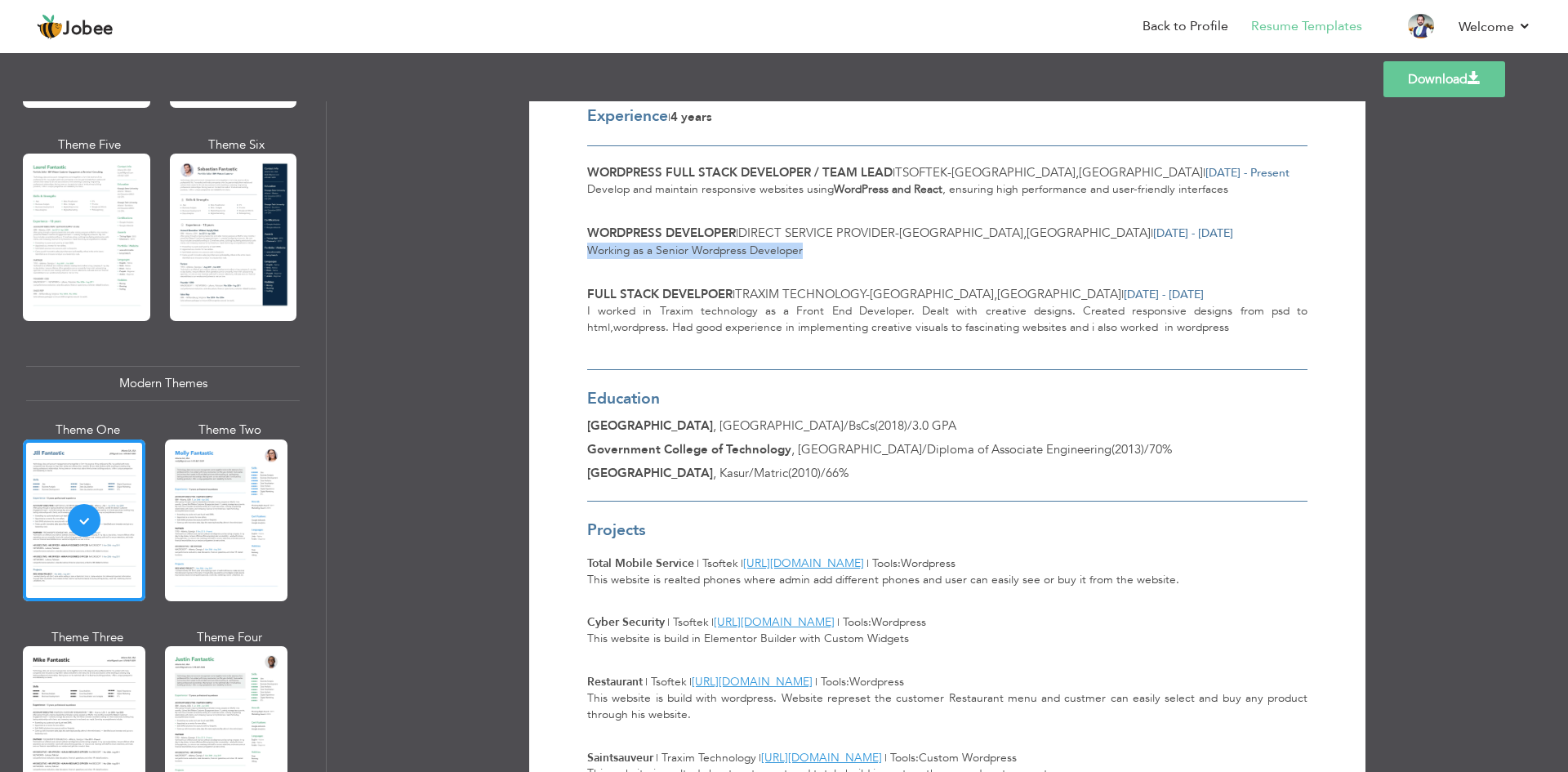
drag, startPoint x: 992, startPoint y: 325, endPoint x: 1185, endPoint y: 323, distance: 193.0
click at [1185, 323] on div "I worked in Traxim technology as a Front End Developer. Dealt with creative des…" at bounding box center [947, 327] width 720 height 48
drag, startPoint x: 979, startPoint y: 331, endPoint x: 1218, endPoint y: 322, distance: 239.2
click at [1218, 322] on div "I worked in Traxim technology as a Front End Developer. Dealt with creative des…" at bounding box center [947, 327] width 720 height 48
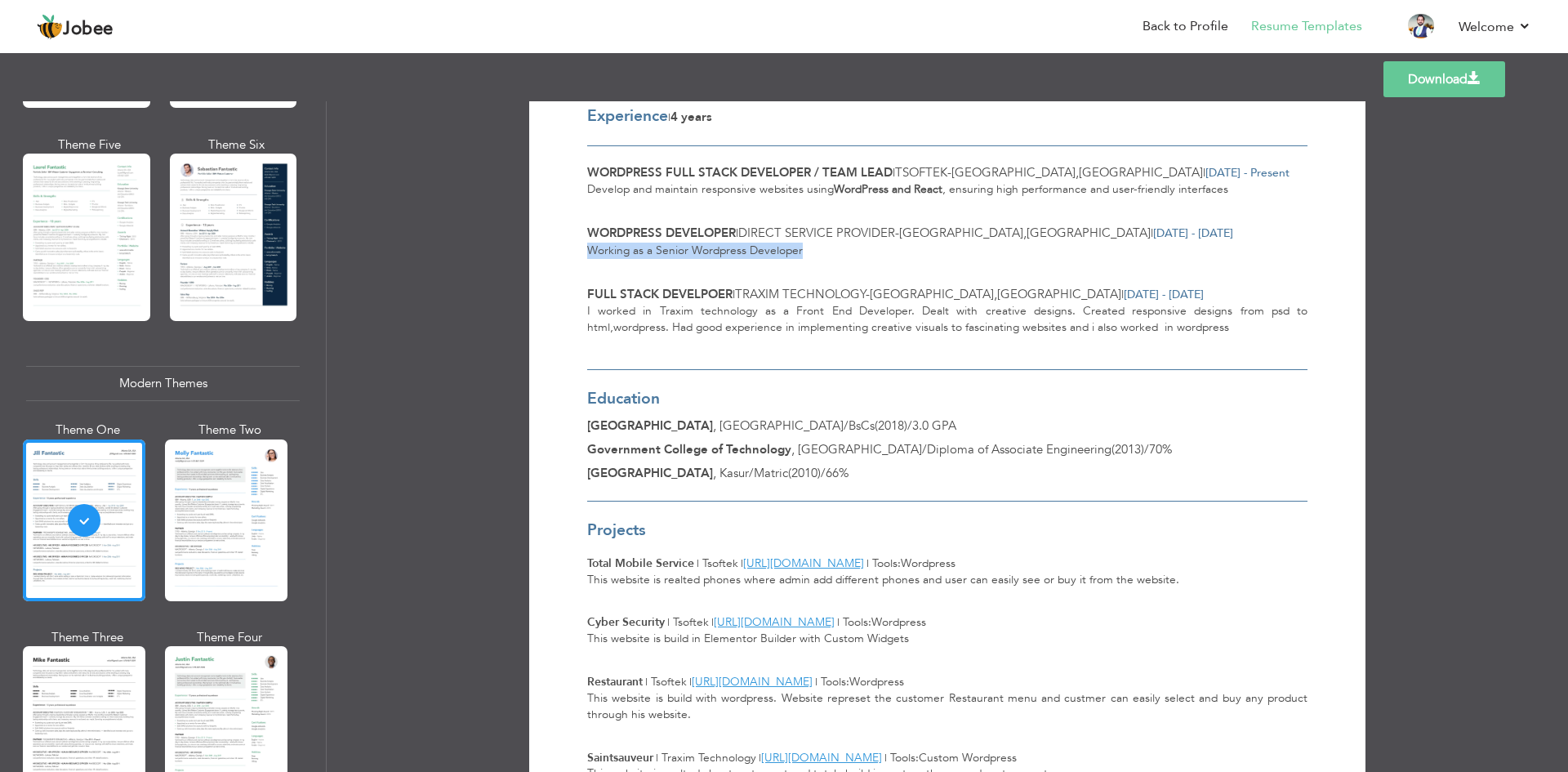
click at [1218, 322] on div "I worked in Traxim technology as a Front End Developer. Dealt with creative des…" at bounding box center [947, 327] width 720 height 48
click at [1168, 27] on link "Back to Profile" at bounding box center [1185, 26] width 86 height 19
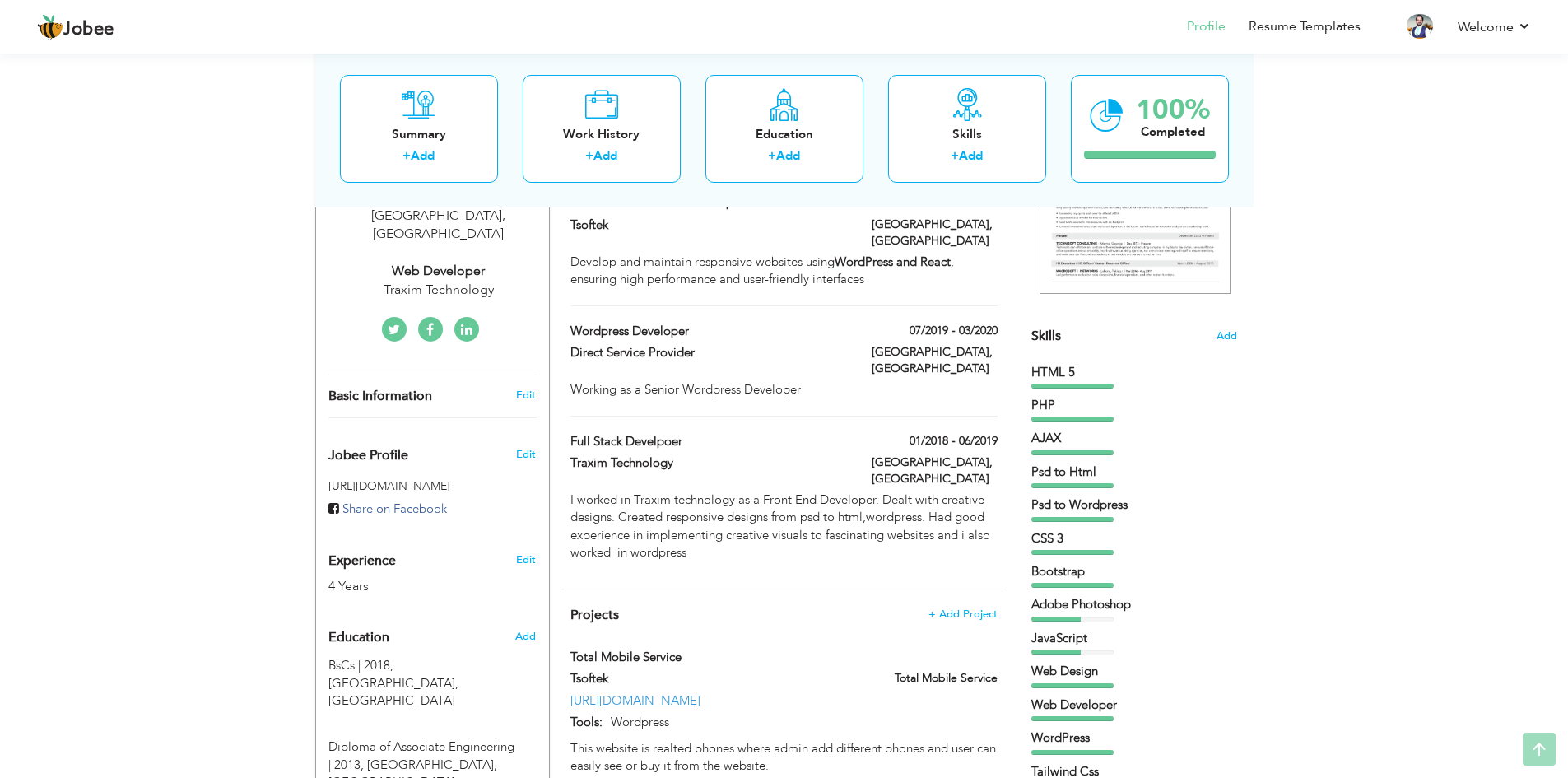
scroll to position [330, 0]
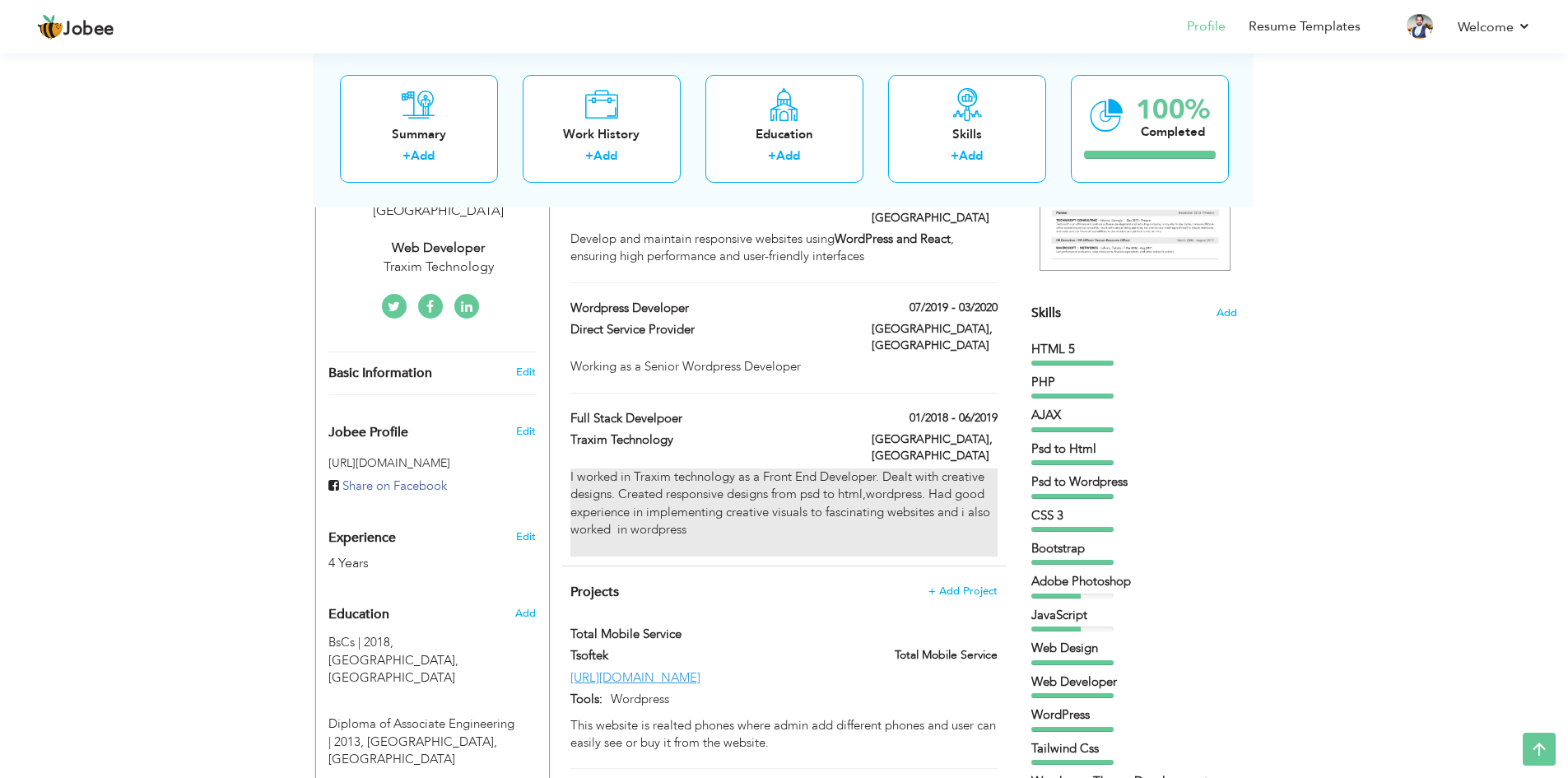
click at [737, 469] on div "I worked in Traxim technology as a Front End Developer. Dealt with creative des…" at bounding box center [783, 512] width 426 height 88
type input "Full Stack develpoer"
type input "Traxim Technology"
type input "01/2018"
type input "06/2019"
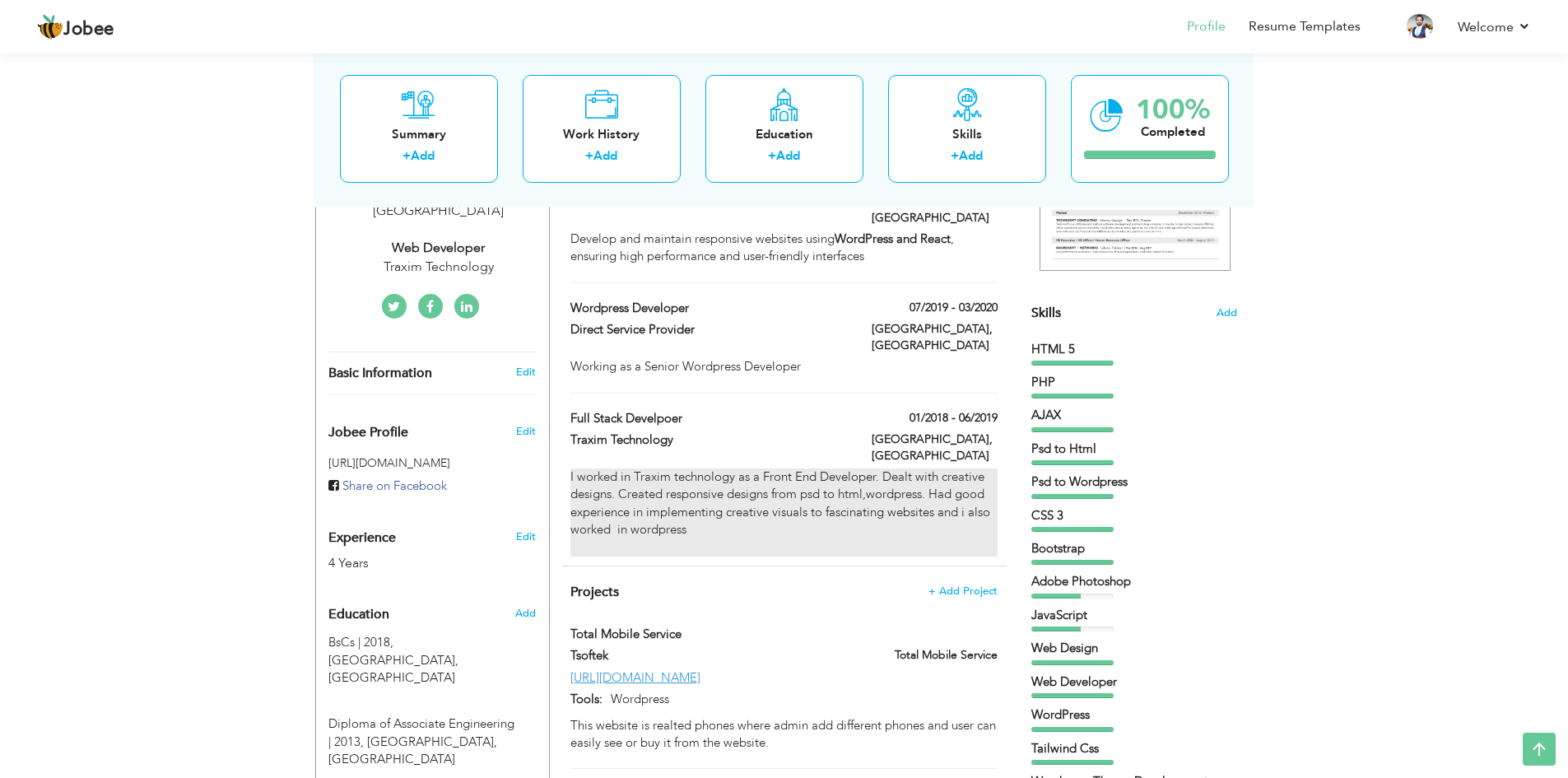
type input "[GEOGRAPHIC_DATA]"
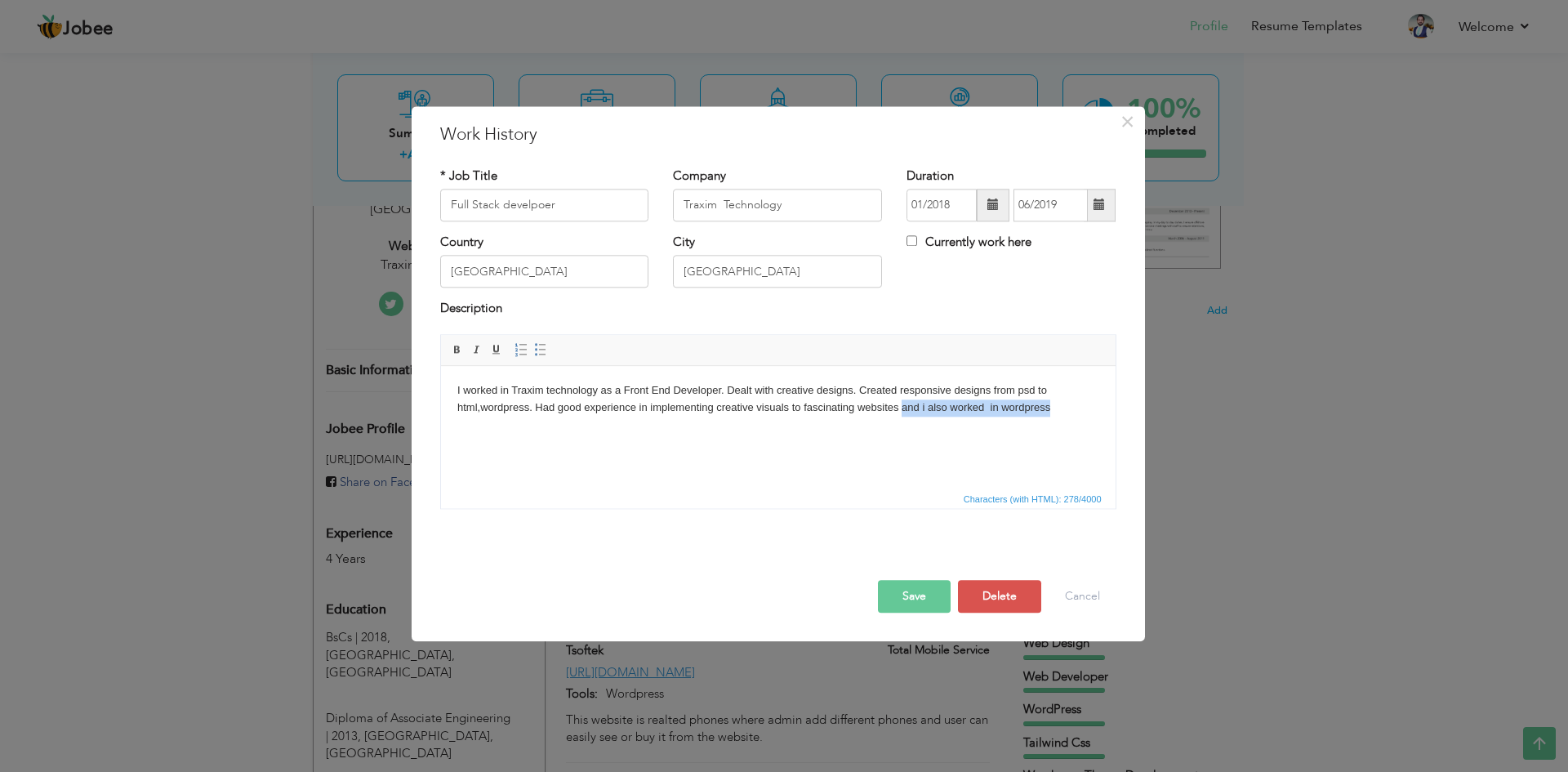
drag, startPoint x: 900, startPoint y: 405, endPoint x: 1047, endPoint y: 403, distance: 147.0
click at [1047, 403] on body "I worked in Traxim technology as a Front End Developer. Dealt with creative des…" at bounding box center [778, 408] width 642 height 51
click at [903, 585] on button "Save" at bounding box center [914, 597] width 73 height 33
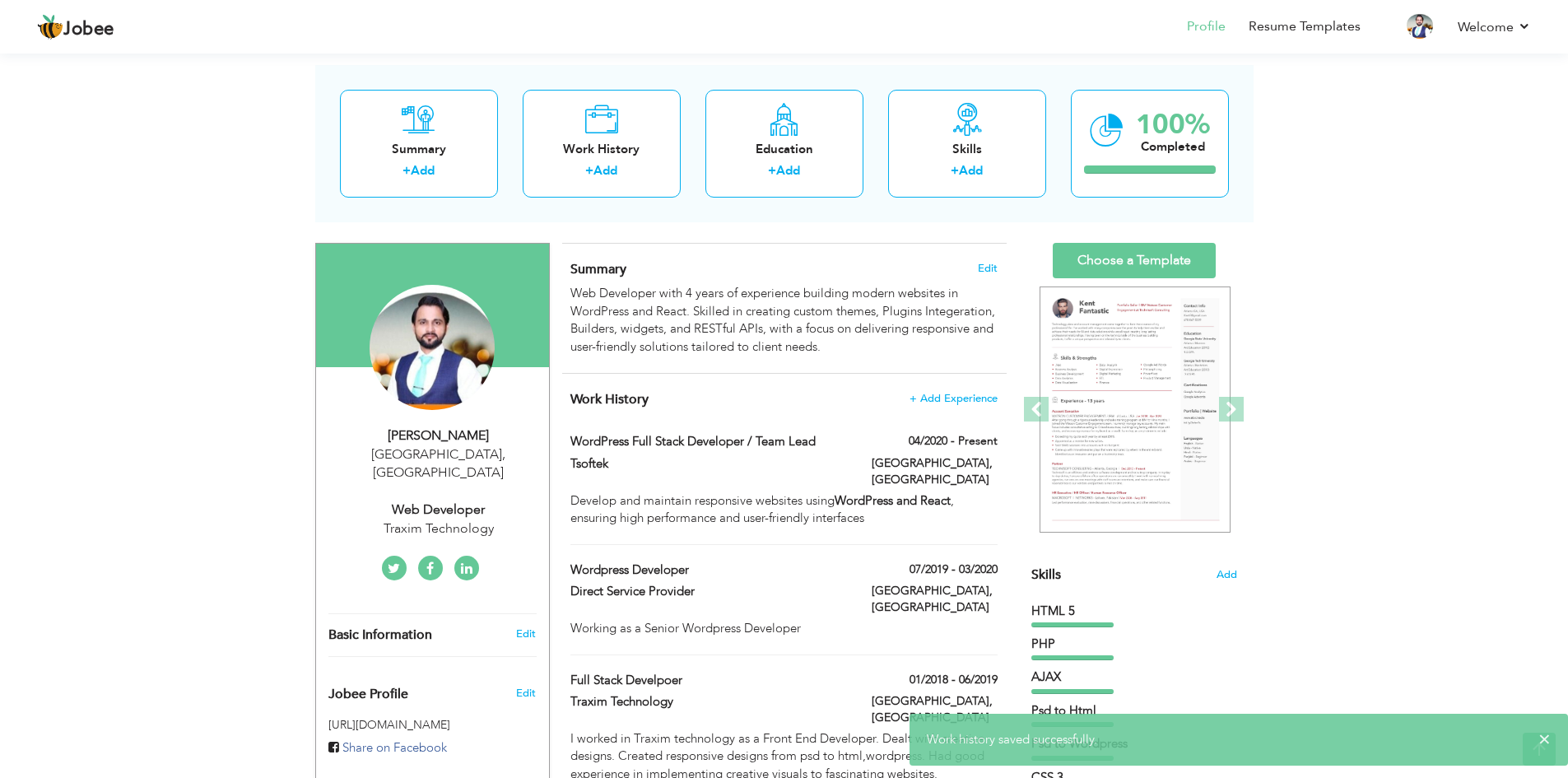
scroll to position [0, 0]
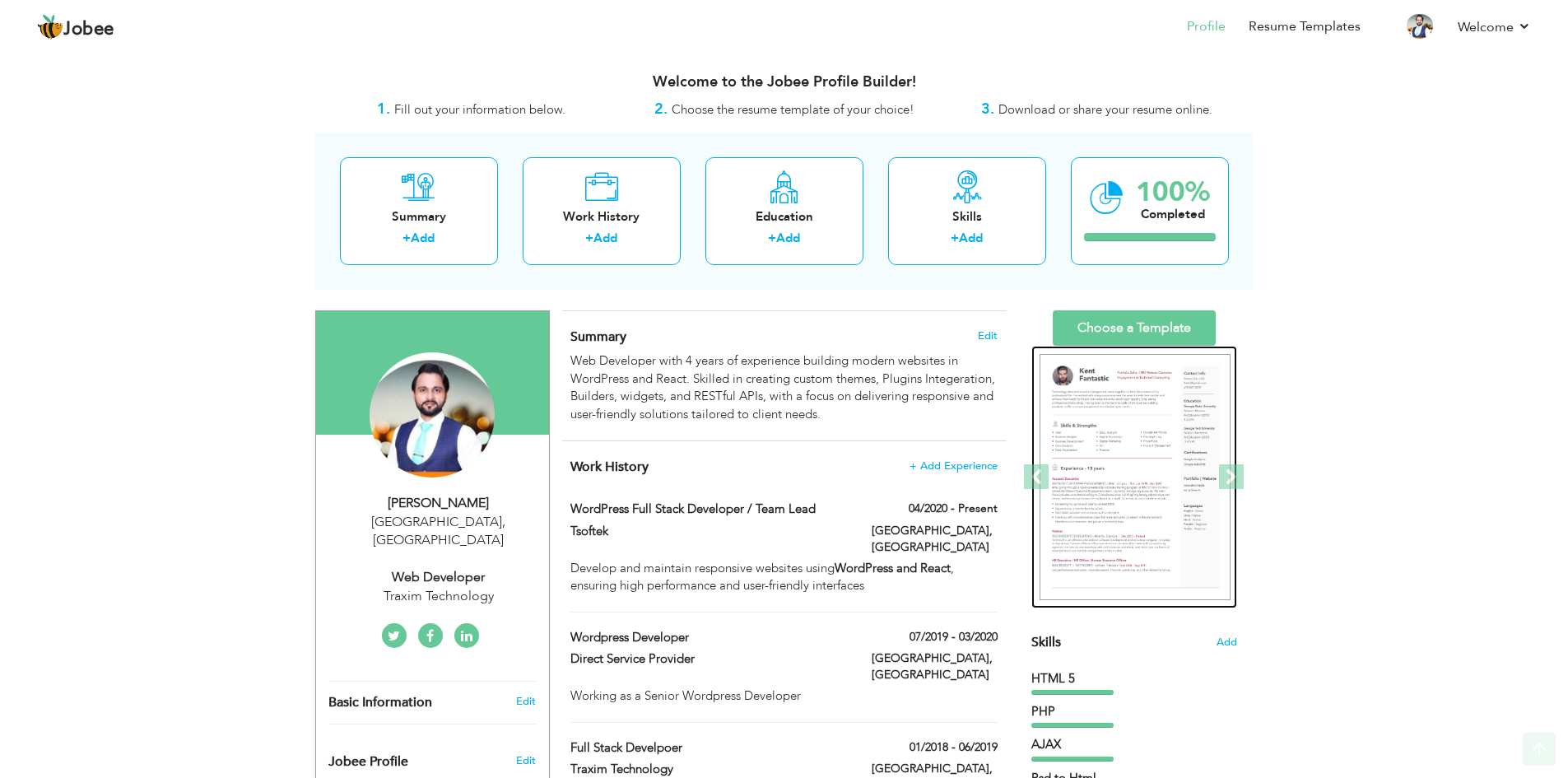
click at [1141, 399] on img at bounding box center [1135, 477] width 191 height 247
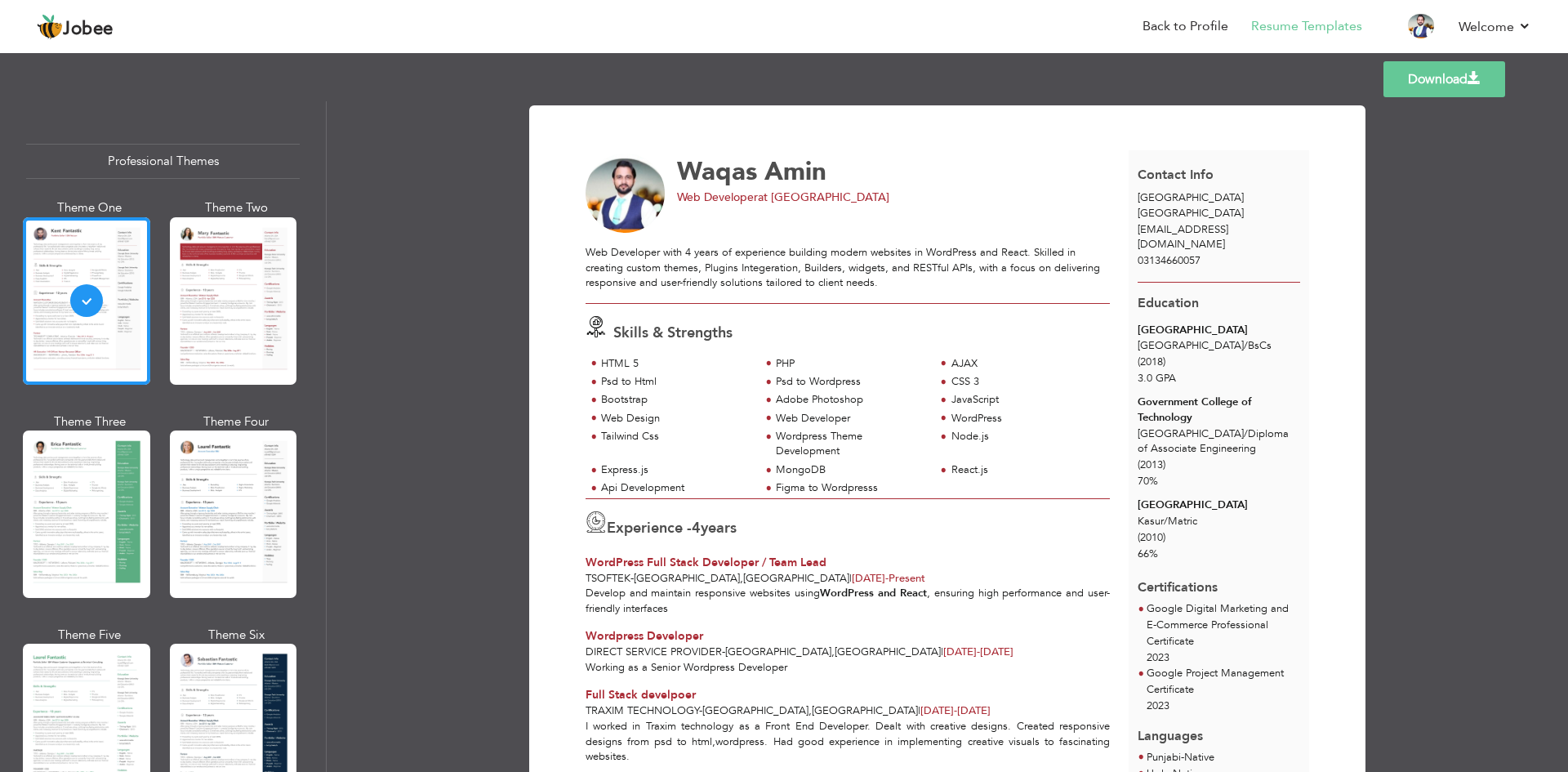
click at [200, 290] on div at bounding box center [234, 301] width 127 height 168
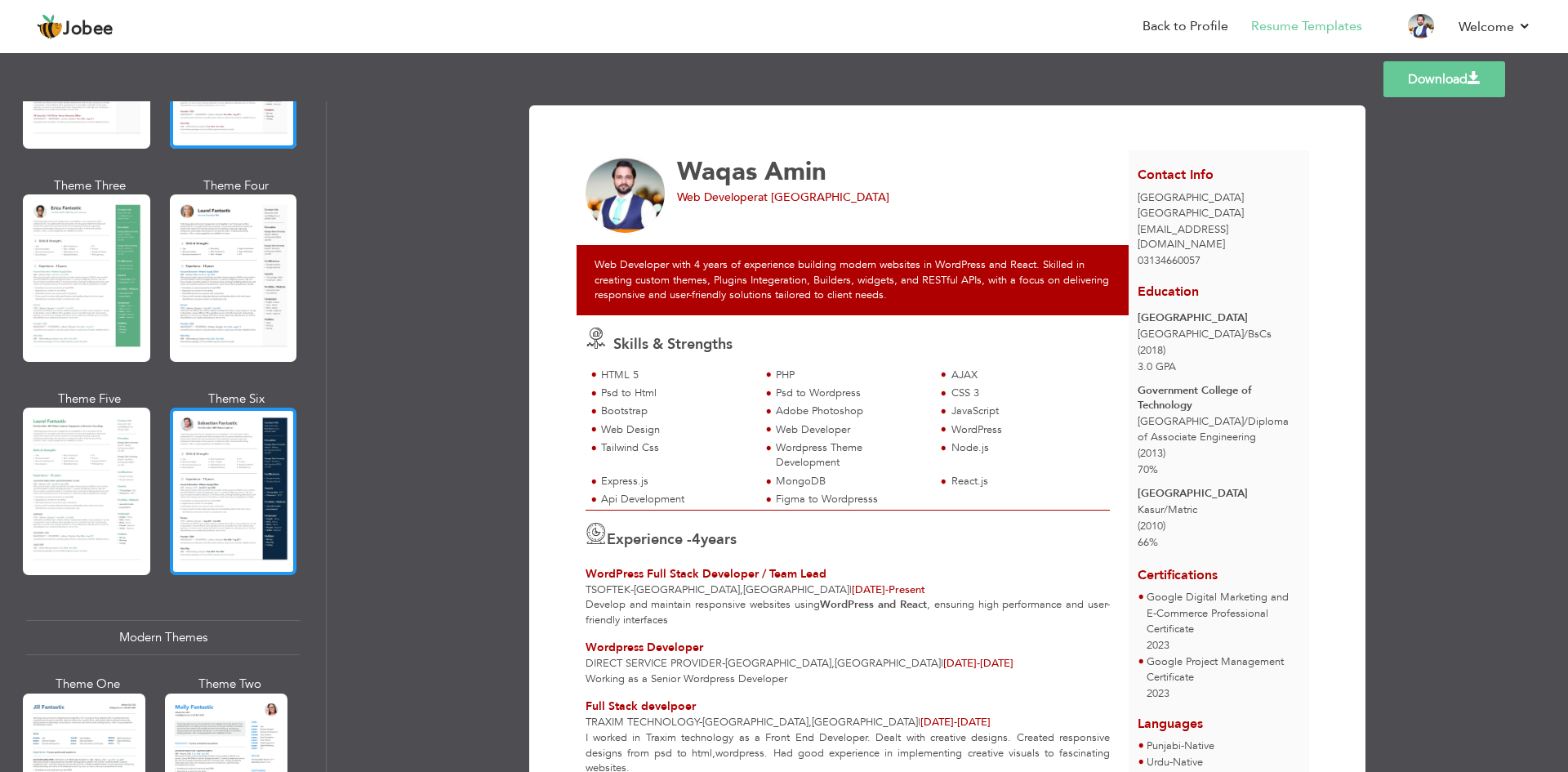
scroll to position [245, 0]
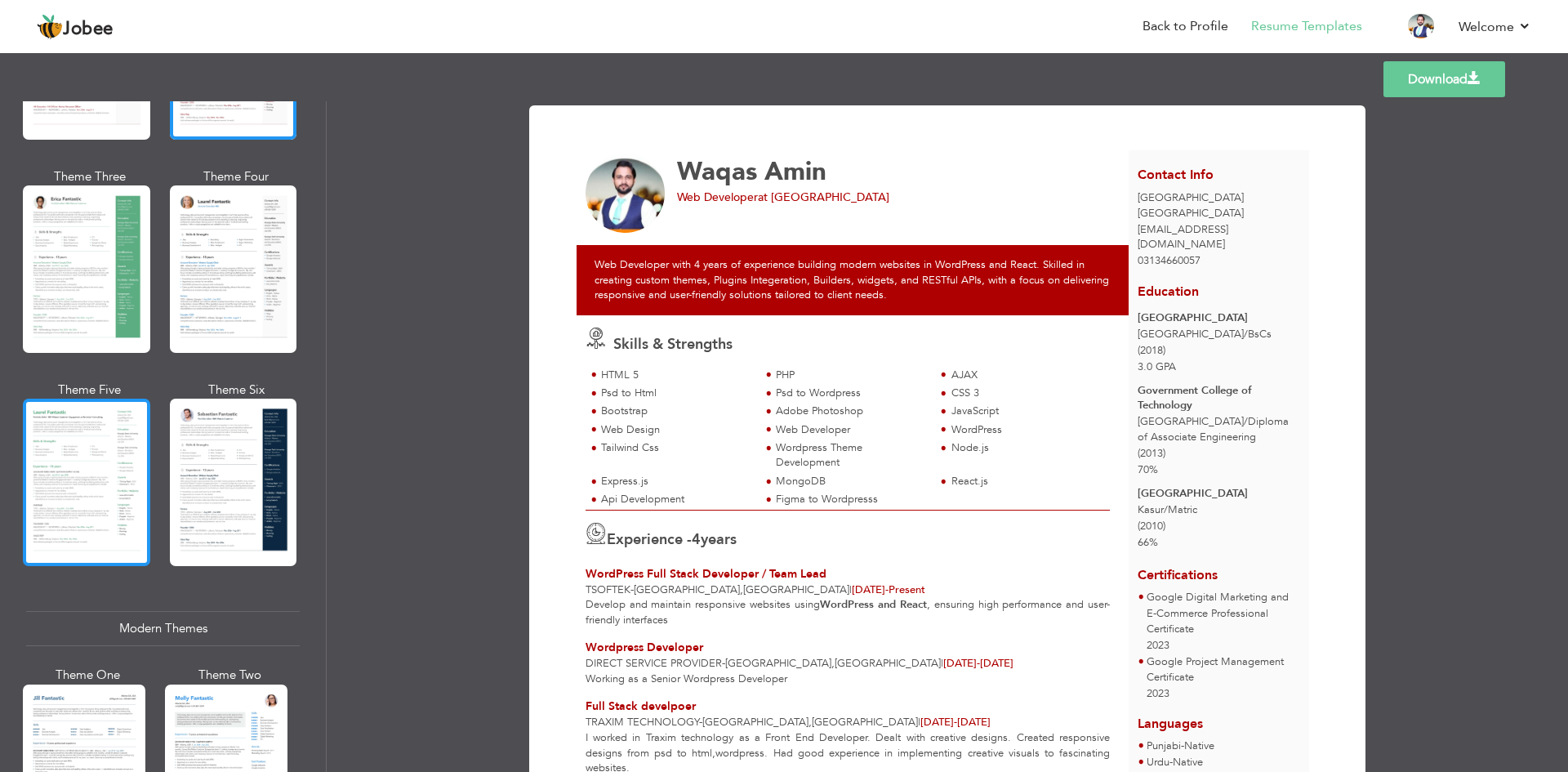
click at [86, 457] on div at bounding box center [86, 482] width 127 height 168
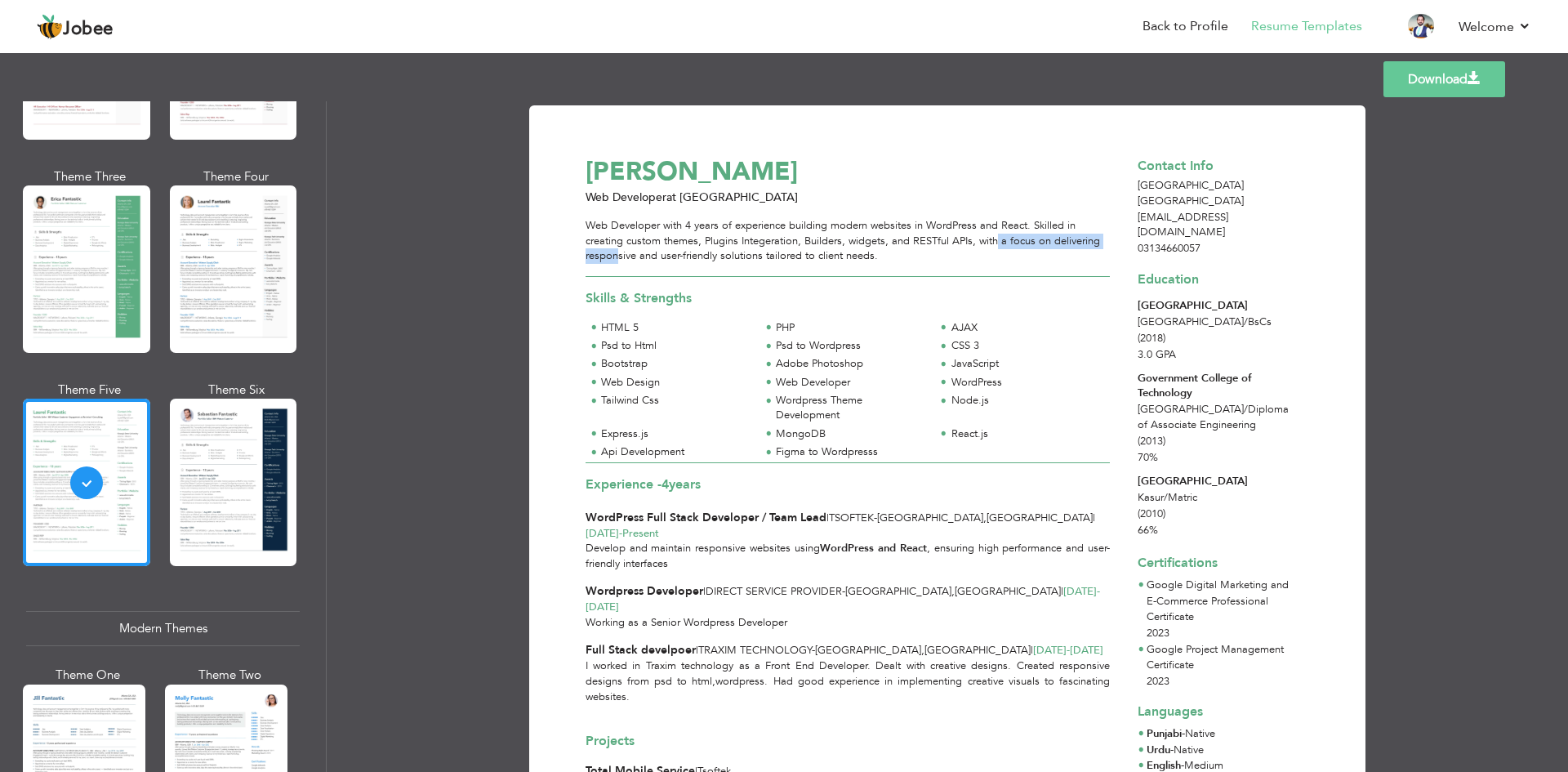
drag, startPoint x: 984, startPoint y: 236, endPoint x: 995, endPoint y: 247, distance: 15.6
click at [995, 247] on div "Web Developer with 4 years of experience building modern websites in WordPress …" at bounding box center [847, 241] width 524 height 46
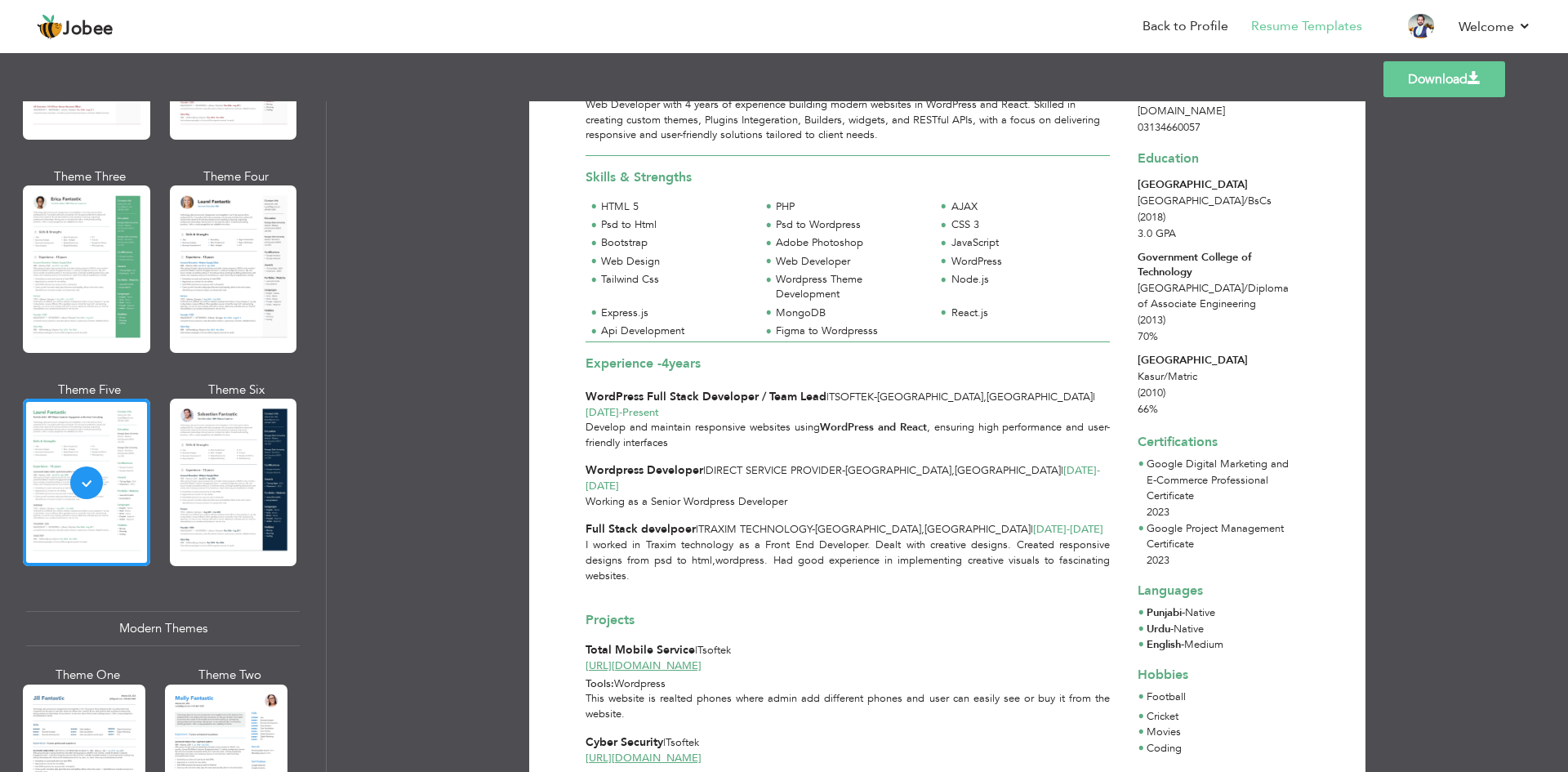
scroll to position [164, 0]
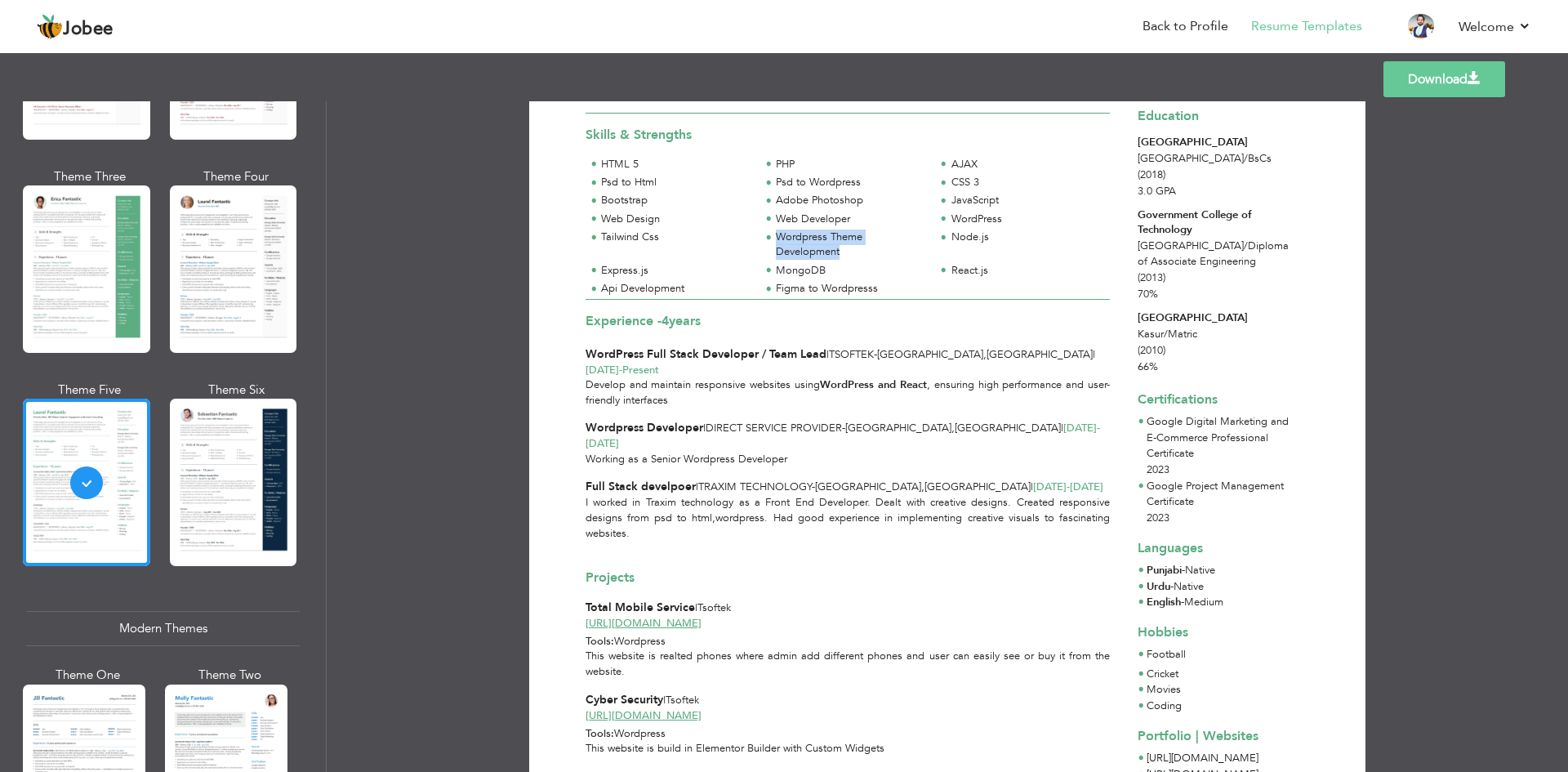
drag, startPoint x: 775, startPoint y: 236, endPoint x: 865, endPoint y: 253, distance: 91.6
click at [865, 253] on div "Wordpress Theme Development" at bounding box center [850, 245] width 149 height 31
click at [968, 285] on div "HTML 5 PHP AJAX Psd to Html Psd to Wordpress CSS 3" at bounding box center [847, 228] width 524 height 143
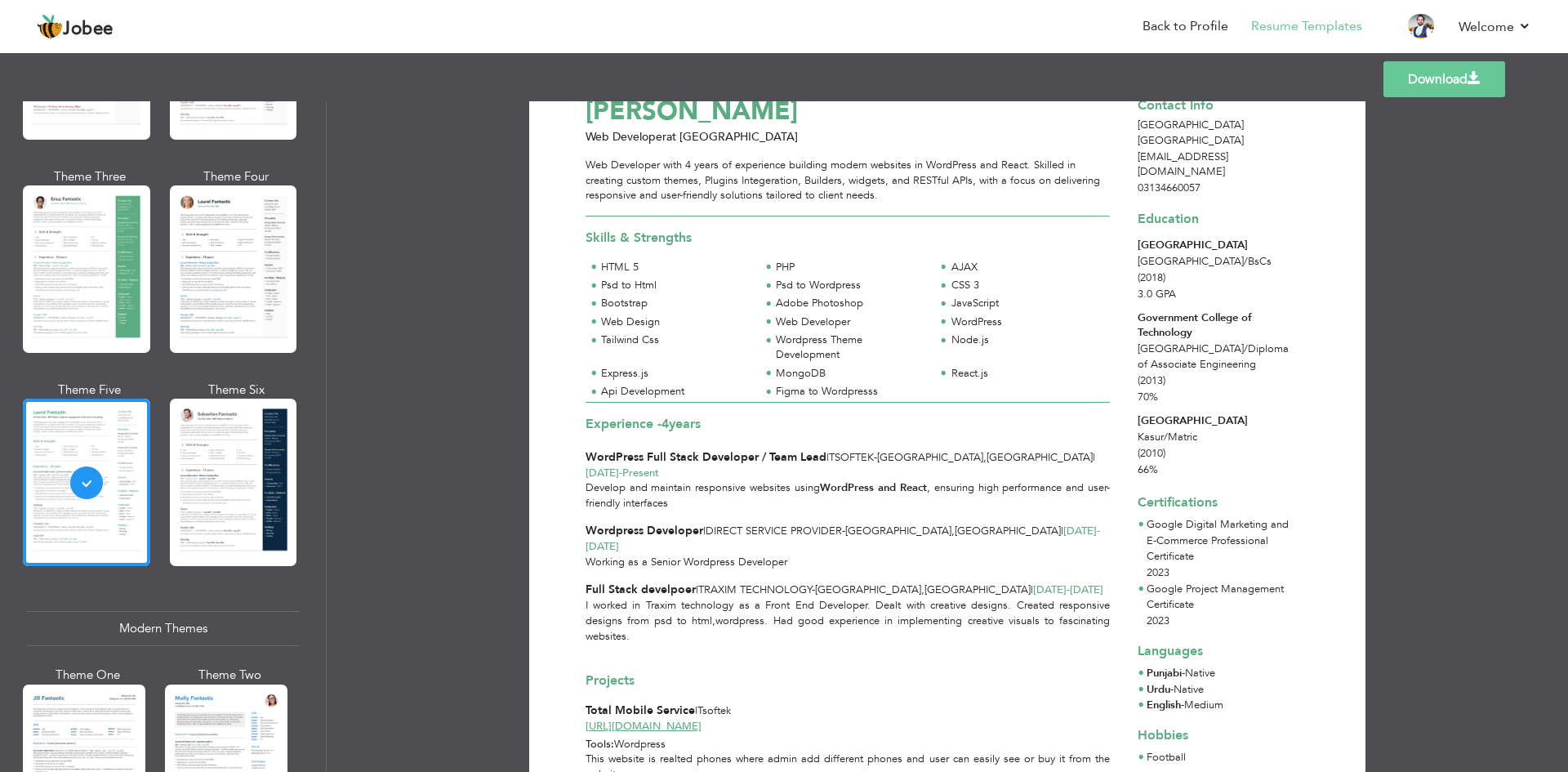
scroll to position [0, 0]
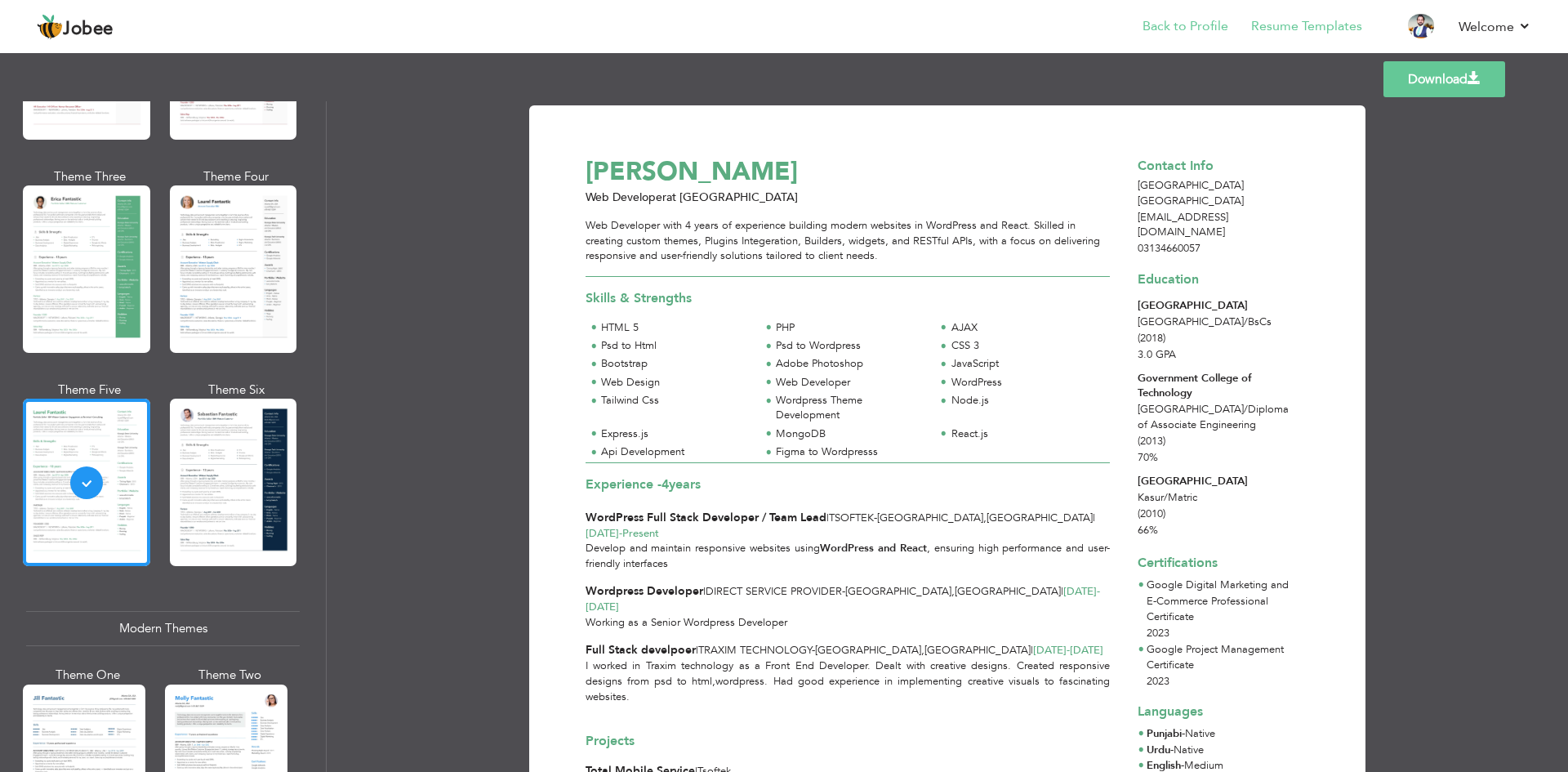
click at [1164, 38] on li "Back to Profile" at bounding box center [1174, 28] width 108 height 44
click at [1155, 30] on link "Back to Profile" at bounding box center [1185, 26] width 86 height 19
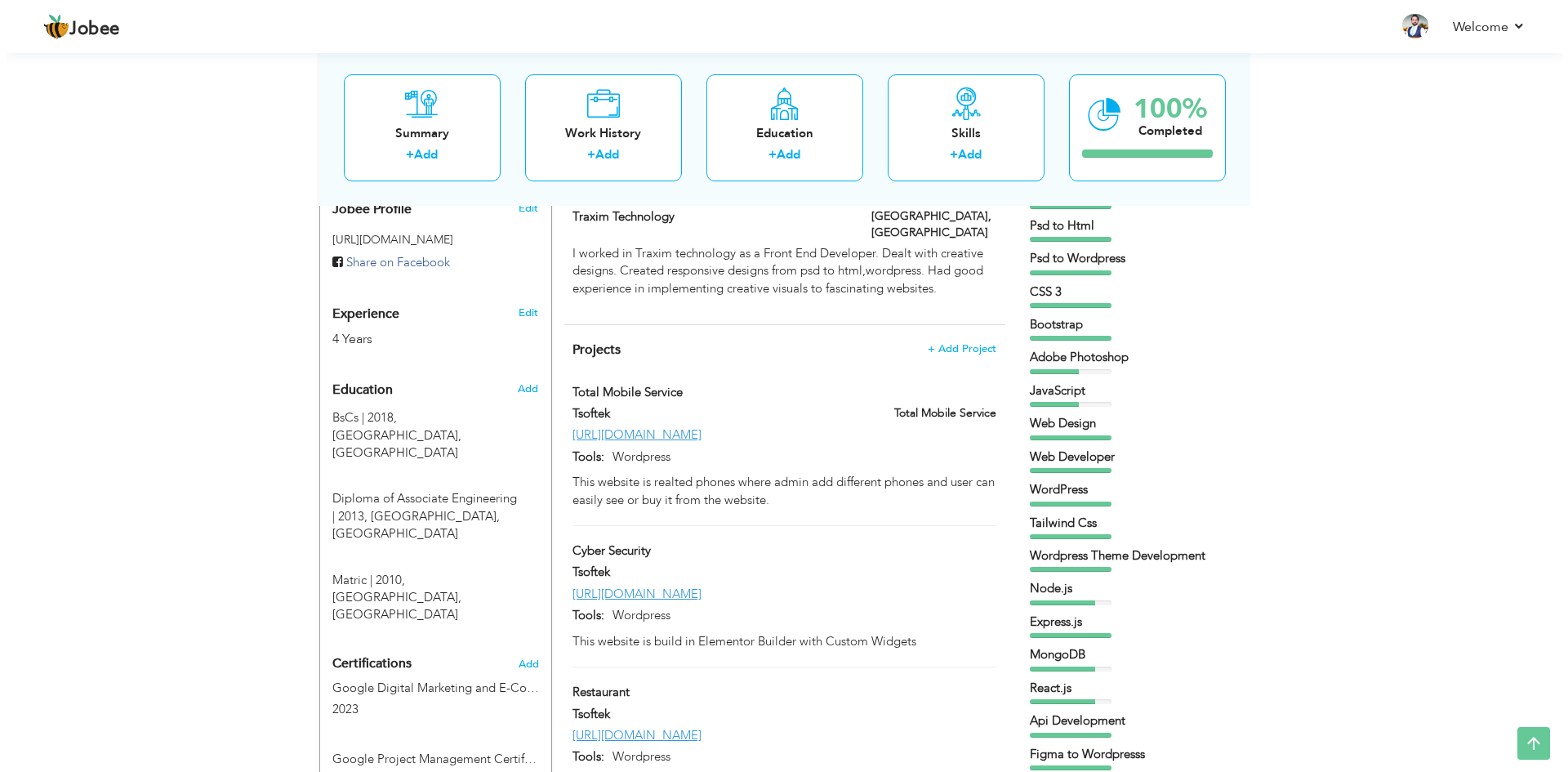
scroll to position [403, 0]
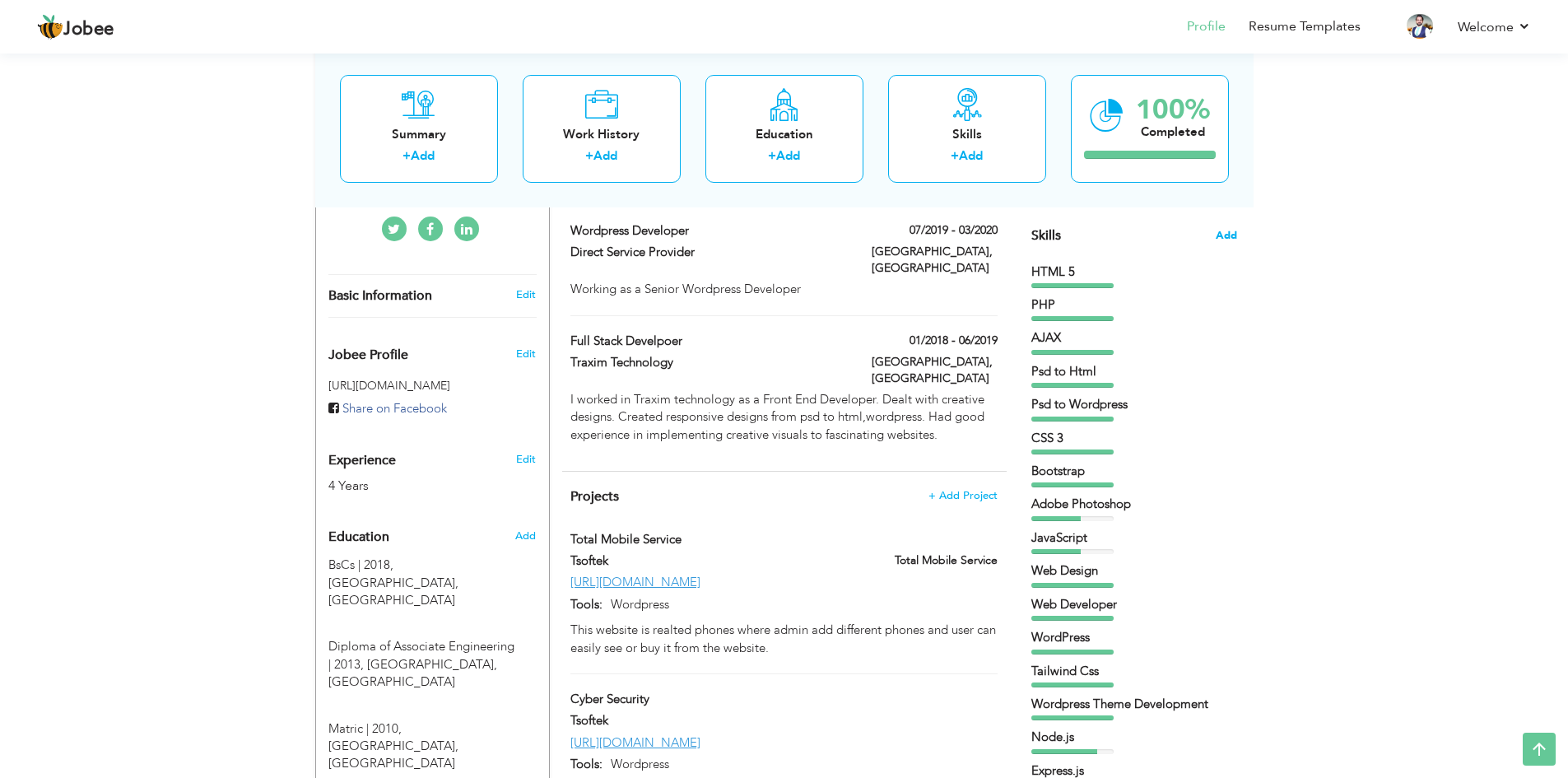
click at [1233, 237] on span "Add" at bounding box center [1226, 236] width 21 height 15
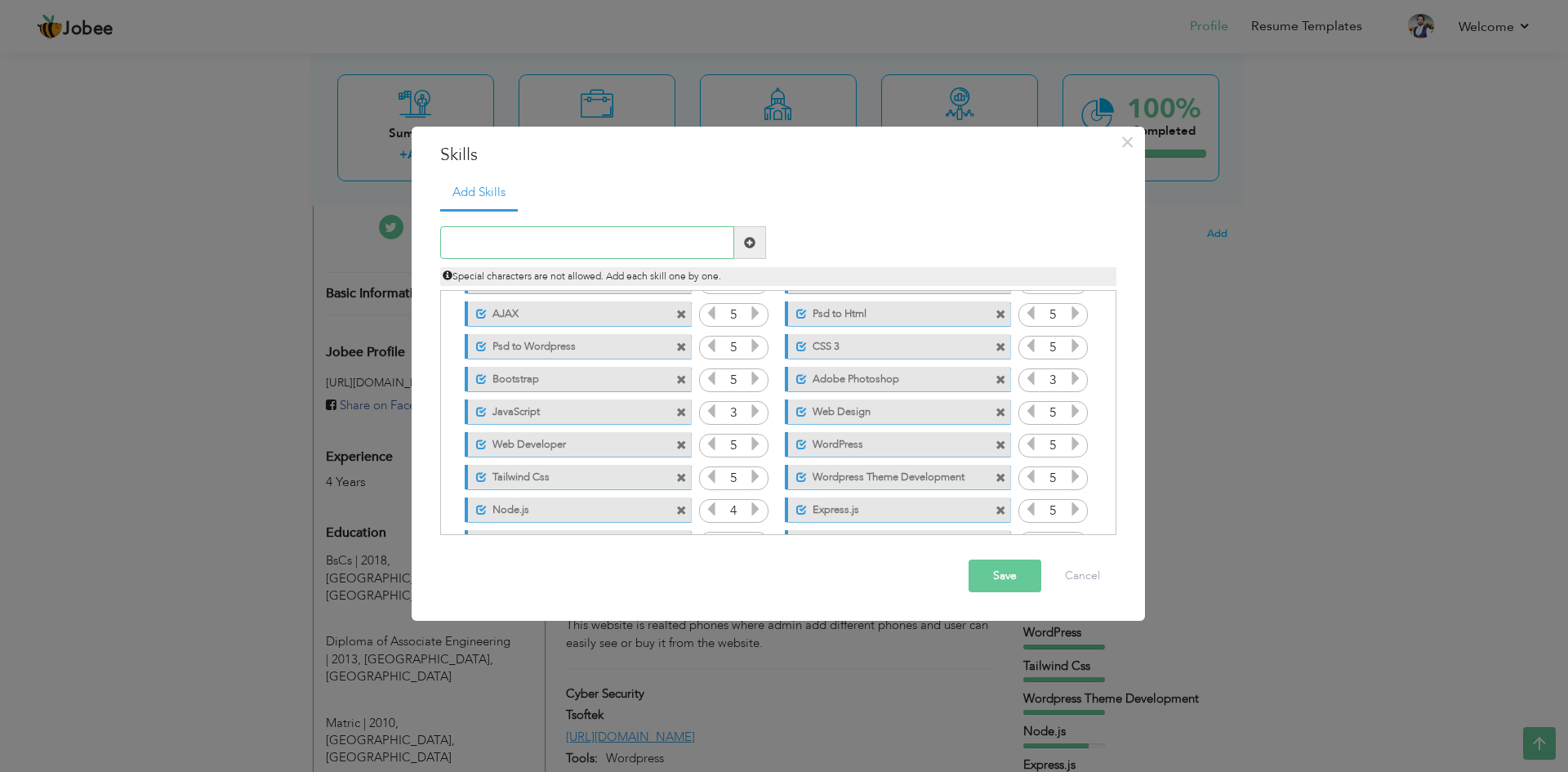
scroll to position [135, 0]
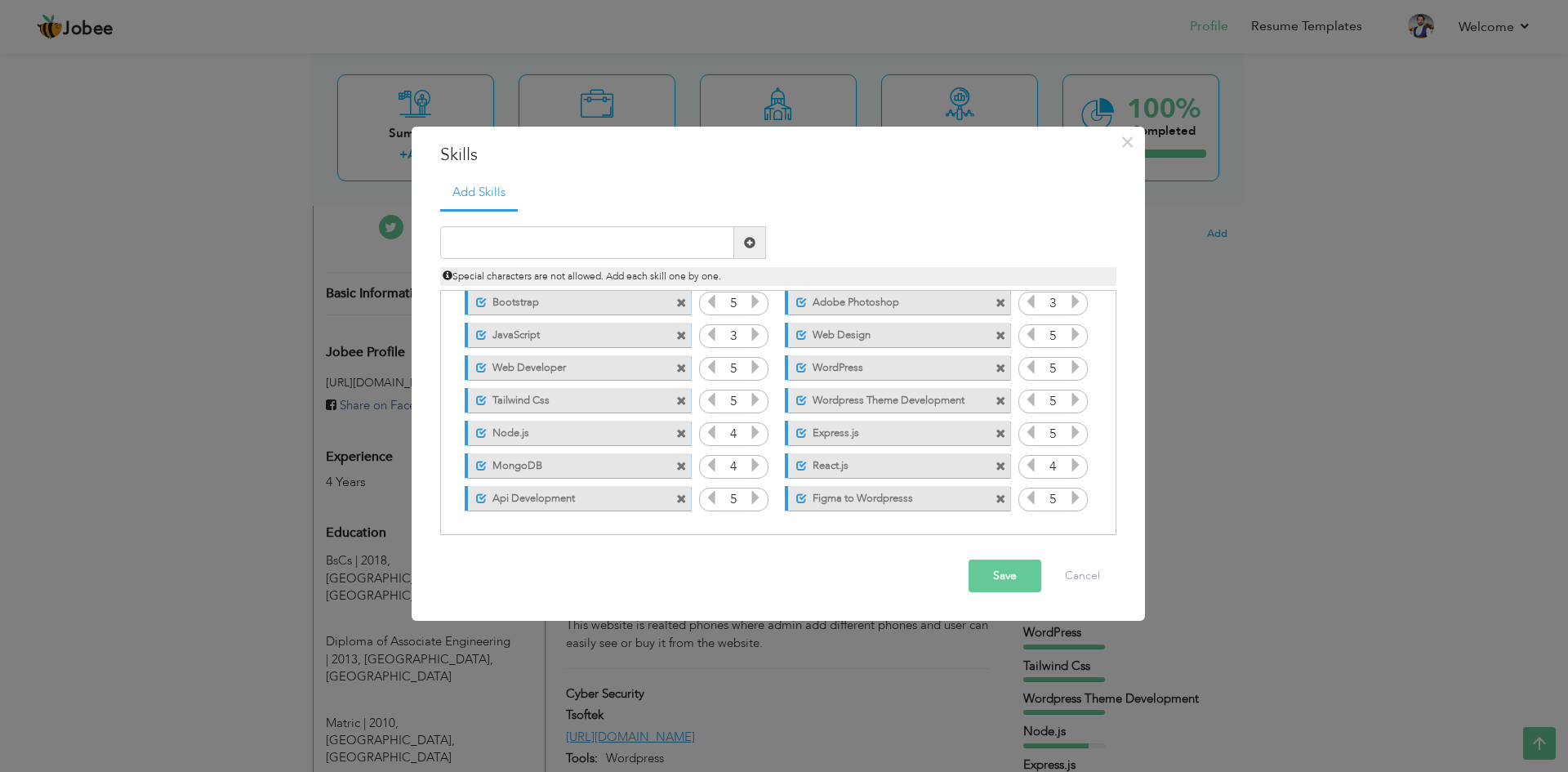
click at [960, 399] on label "Wordpress Theme Development" at bounding box center [889, 398] width 163 height 20
click at [865, 410] on div "Mark as primary skill." at bounding box center [898, 400] width 225 height 25
click at [917, 392] on label "Wordpress Theme Development" at bounding box center [886, 398] width 165 height 20
click at [917, 392] on label "Wordpress Theme Development" at bounding box center [889, 398] width 163 height 20
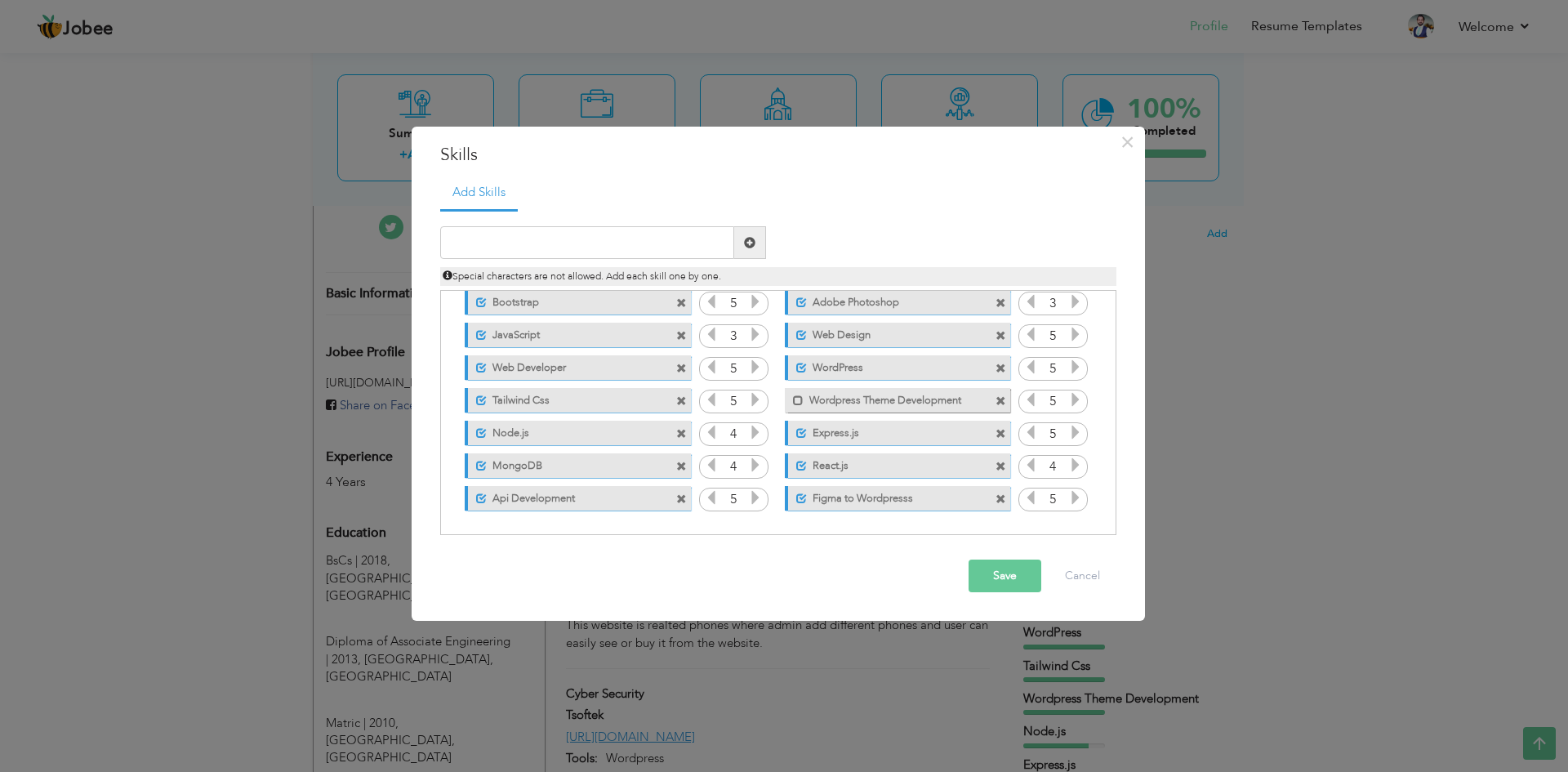
click at [917, 392] on label "Wordpress Theme Development" at bounding box center [886, 398] width 165 height 20
click at [996, 402] on span at bounding box center [1000, 402] width 11 height 11
click at [637, 247] on input "text" at bounding box center [587, 242] width 294 height 33
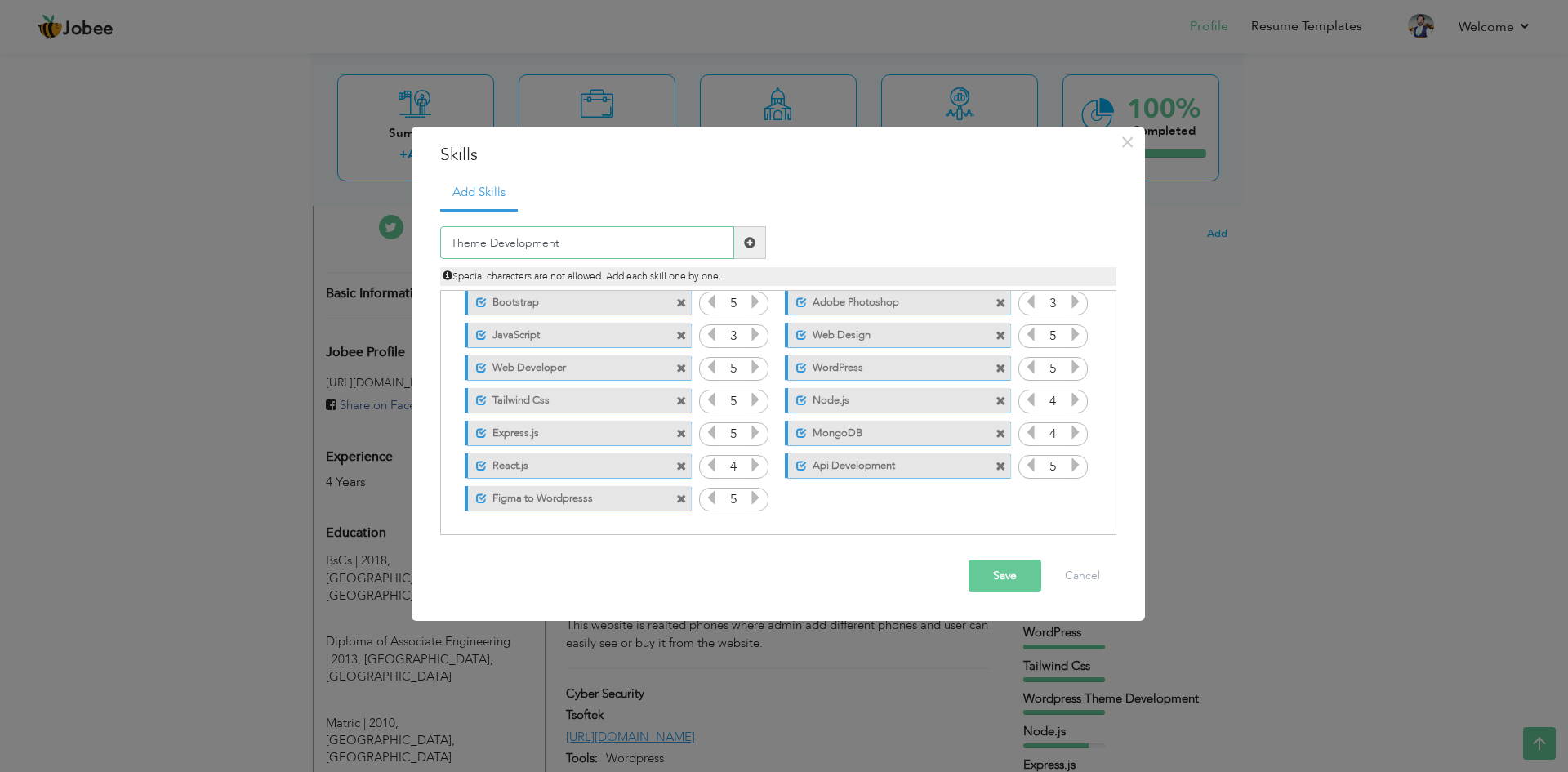
type input "Theme Development"
click at [999, 577] on button "Save" at bounding box center [1005, 575] width 73 height 33
click at [1076, 493] on icon at bounding box center [1075, 497] width 14 height 14
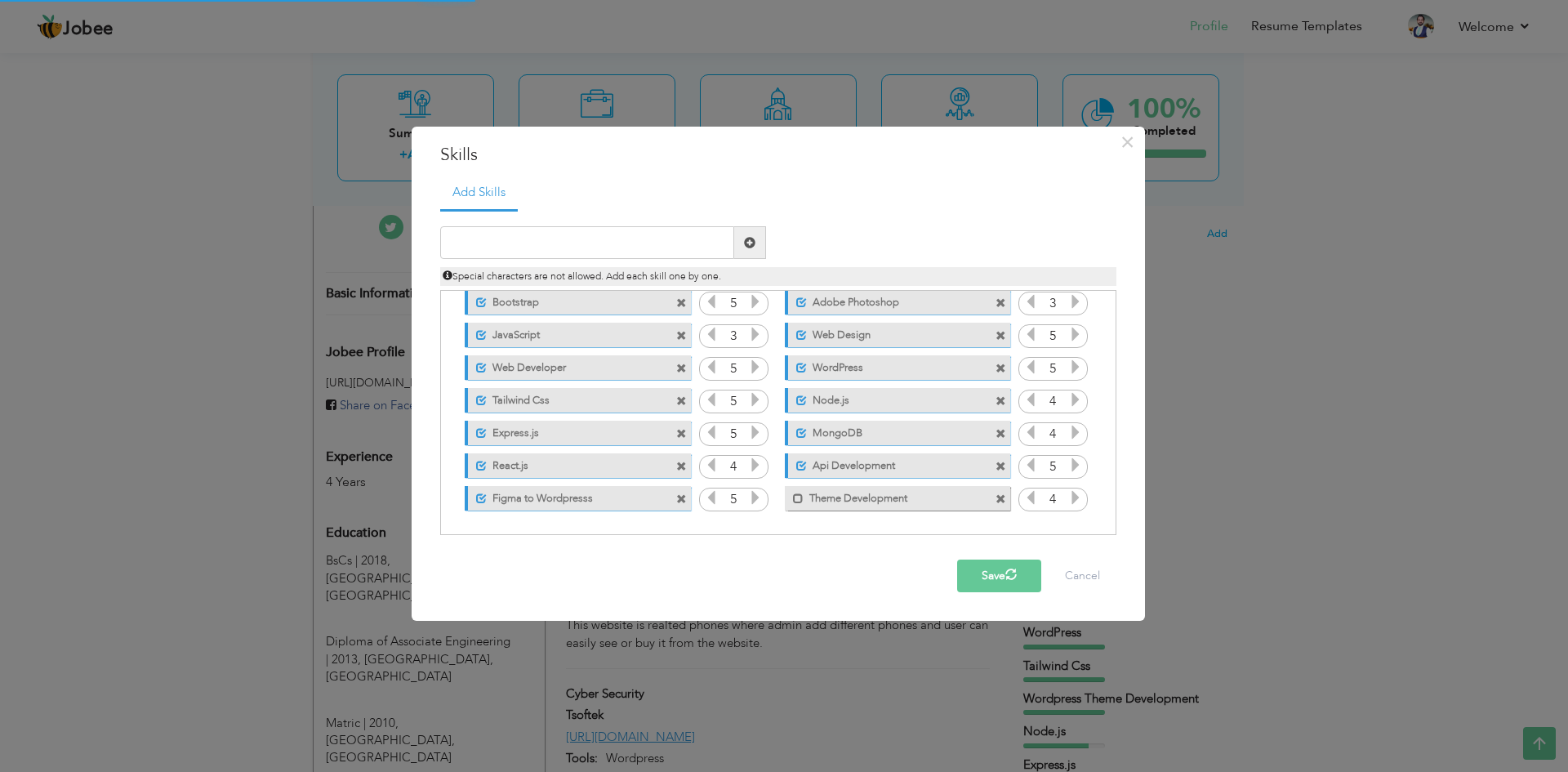
click at [1076, 493] on icon at bounding box center [1075, 497] width 14 height 14
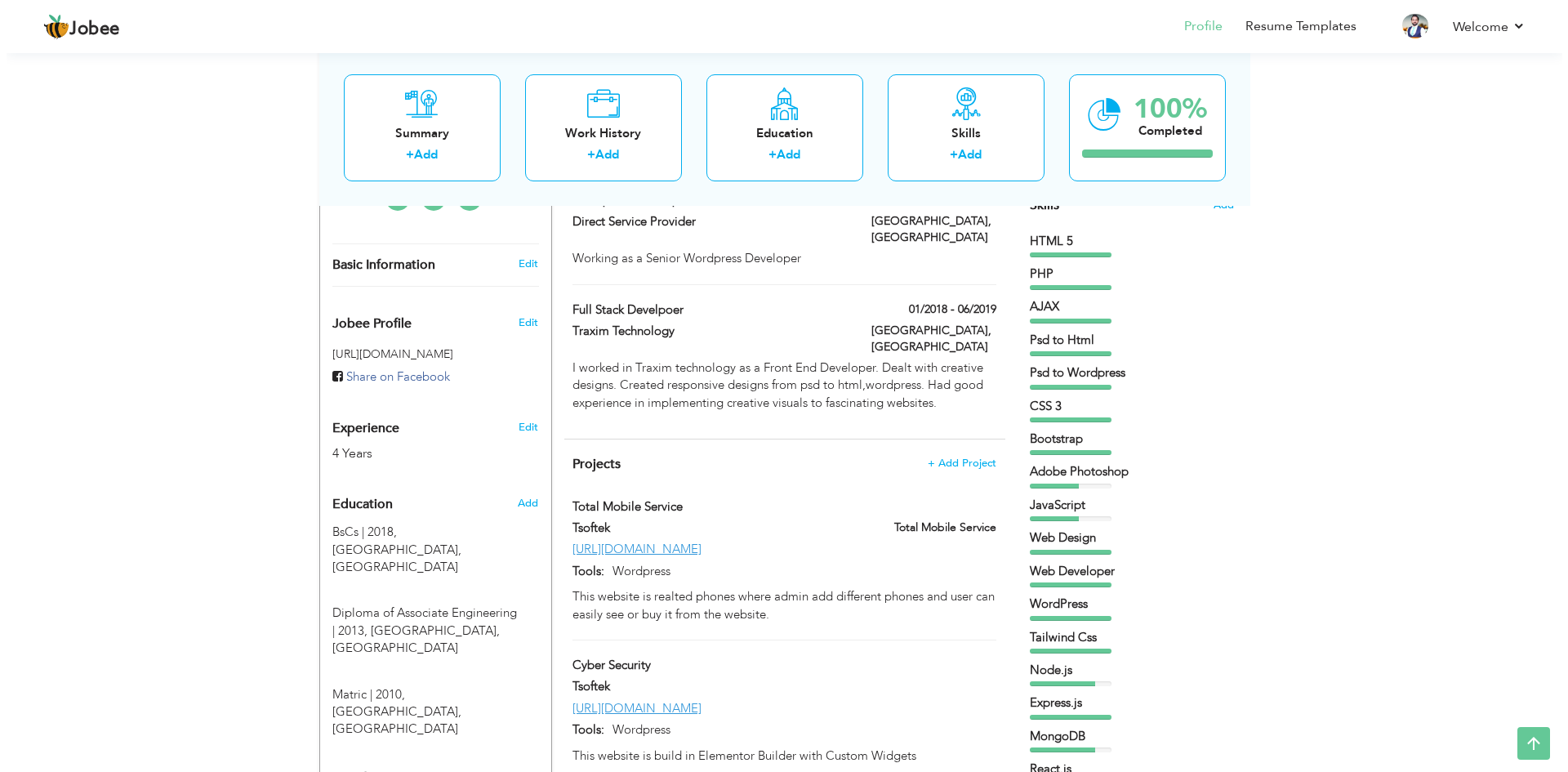
scroll to position [403, 0]
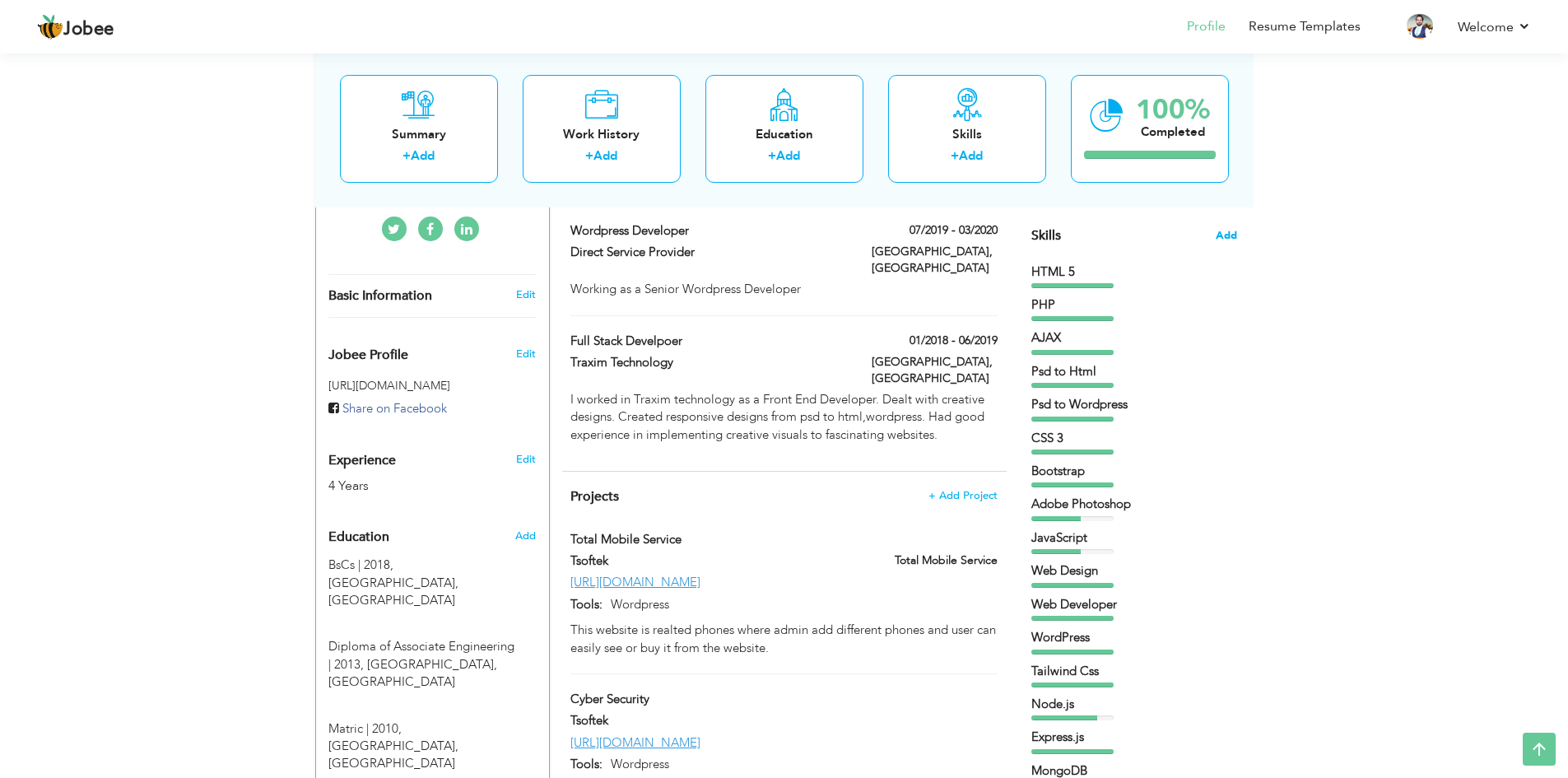
click at [1222, 234] on span "Add" at bounding box center [1226, 236] width 21 height 15
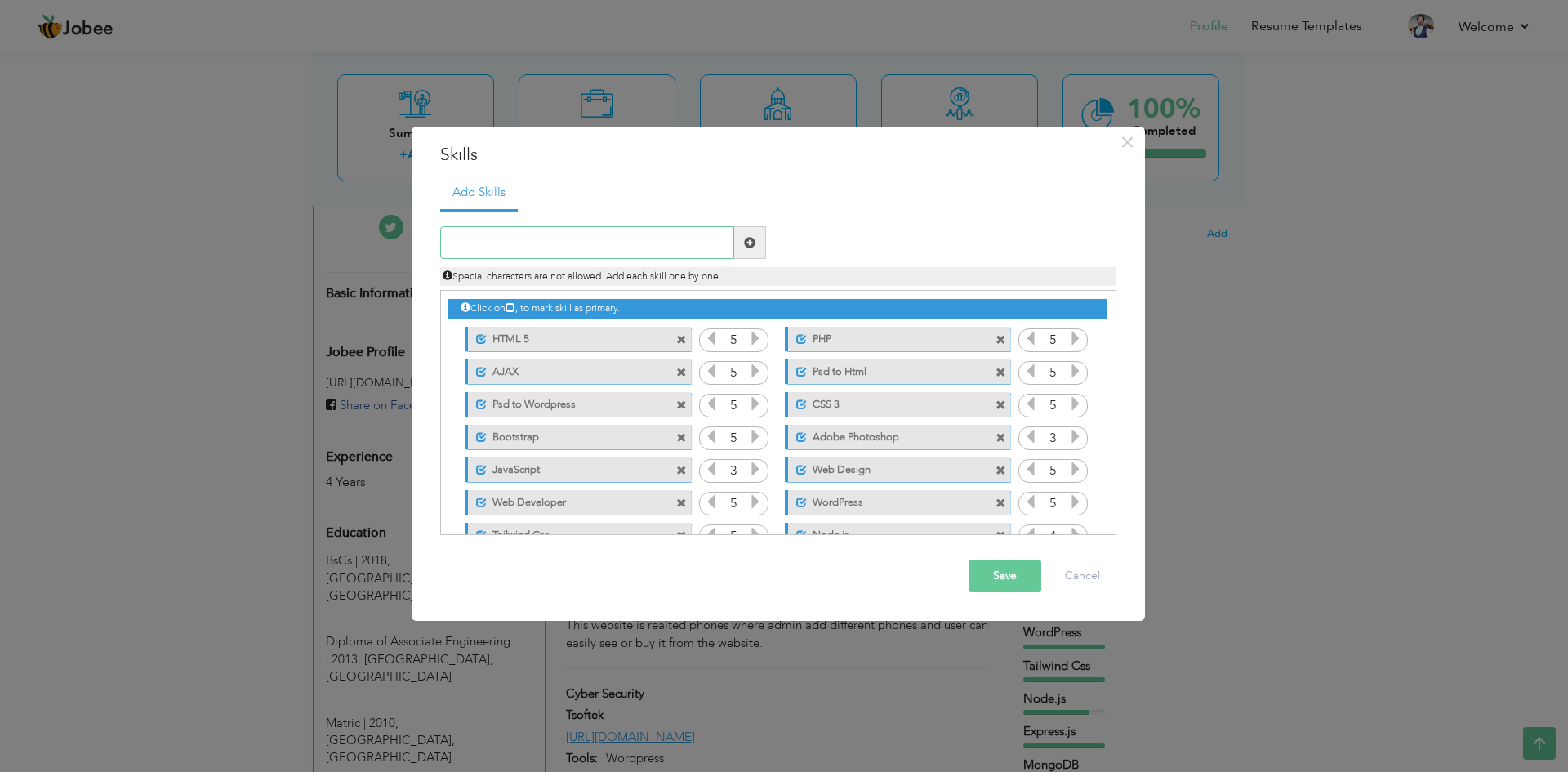
scroll to position [135, 0]
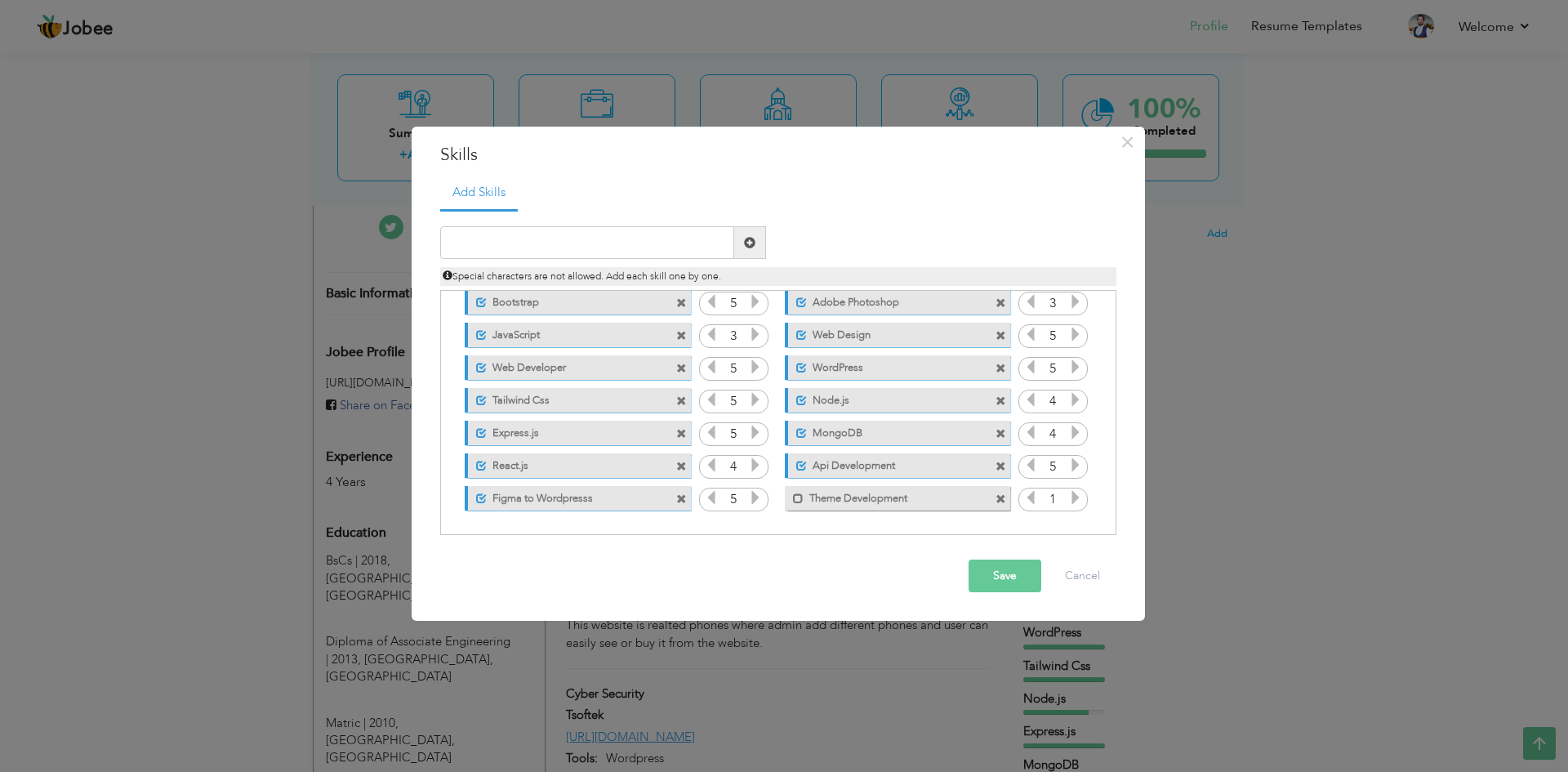
click at [1063, 497] on input "1" at bounding box center [1053, 500] width 30 height 23
click at [1068, 497] on icon at bounding box center [1075, 497] width 14 height 14
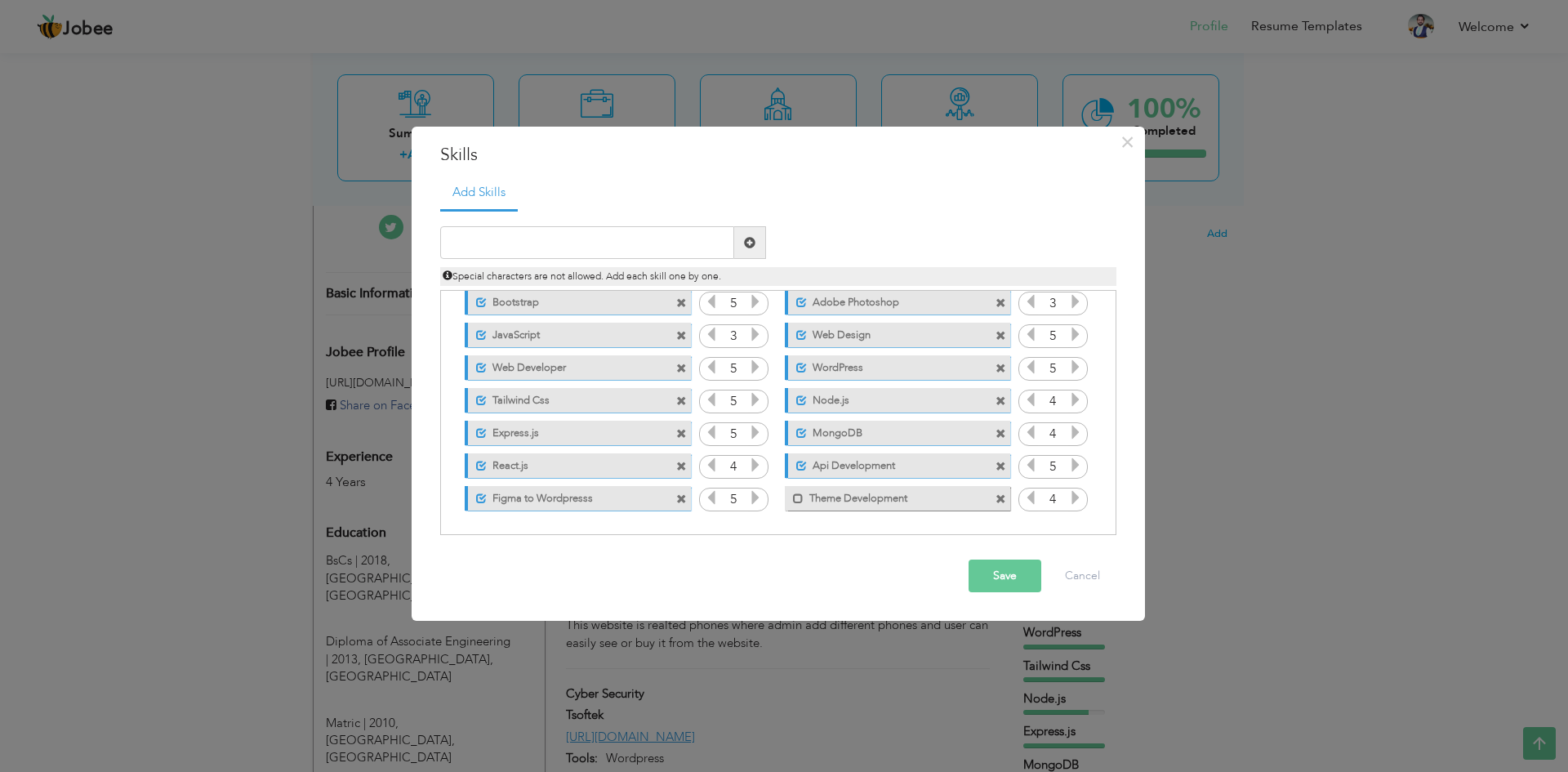
click at [1068, 497] on icon at bounding box center [1075, 497] width 14 height 14
click at [849, 499] on label "Theme Development" at bounding box center [886, 497] width 165 height 20
click at [1018, 575] on button "Save" at bounding box center [1005, 575] width 73 height 33
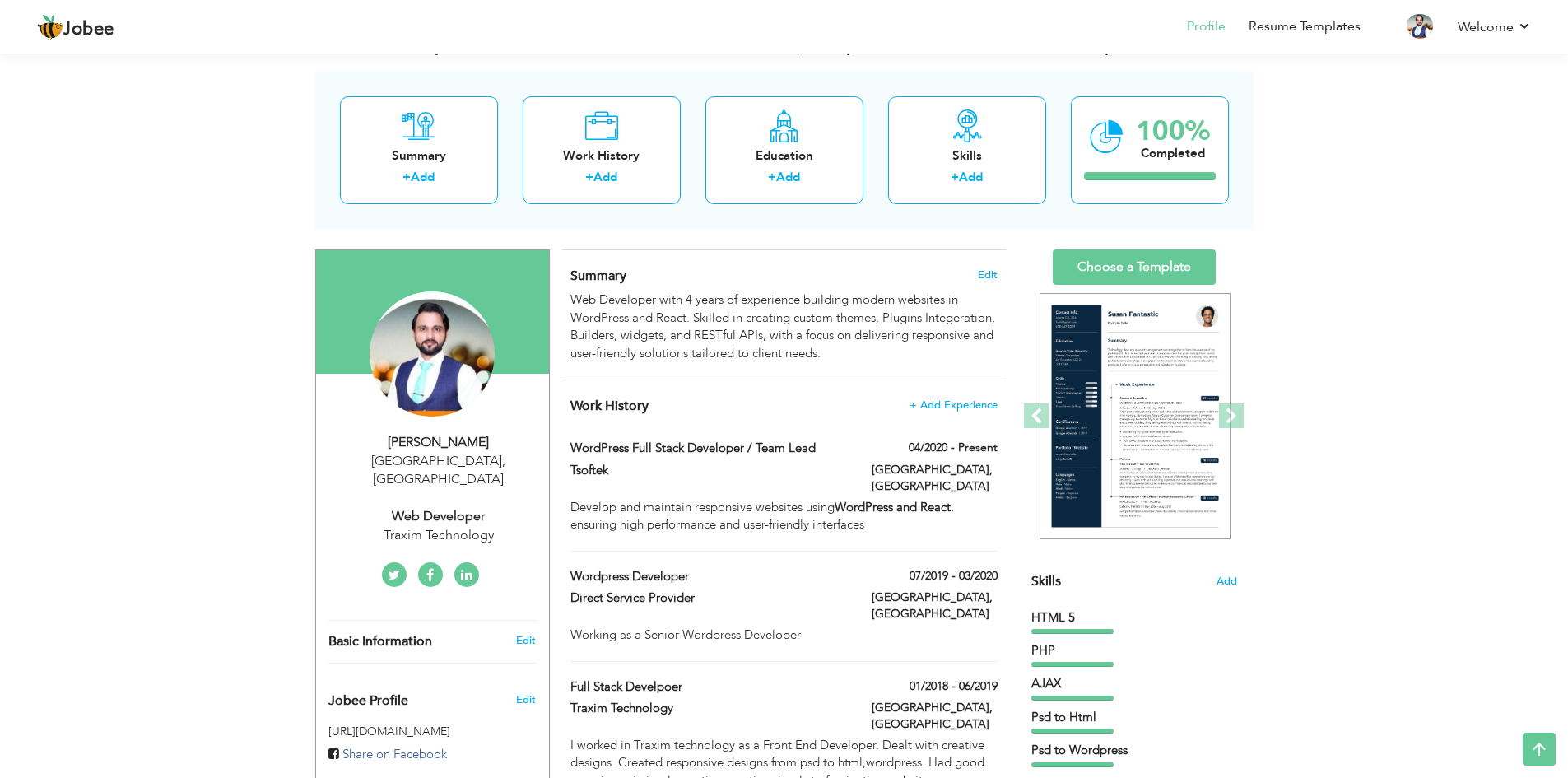
scroll to position [0, 0]
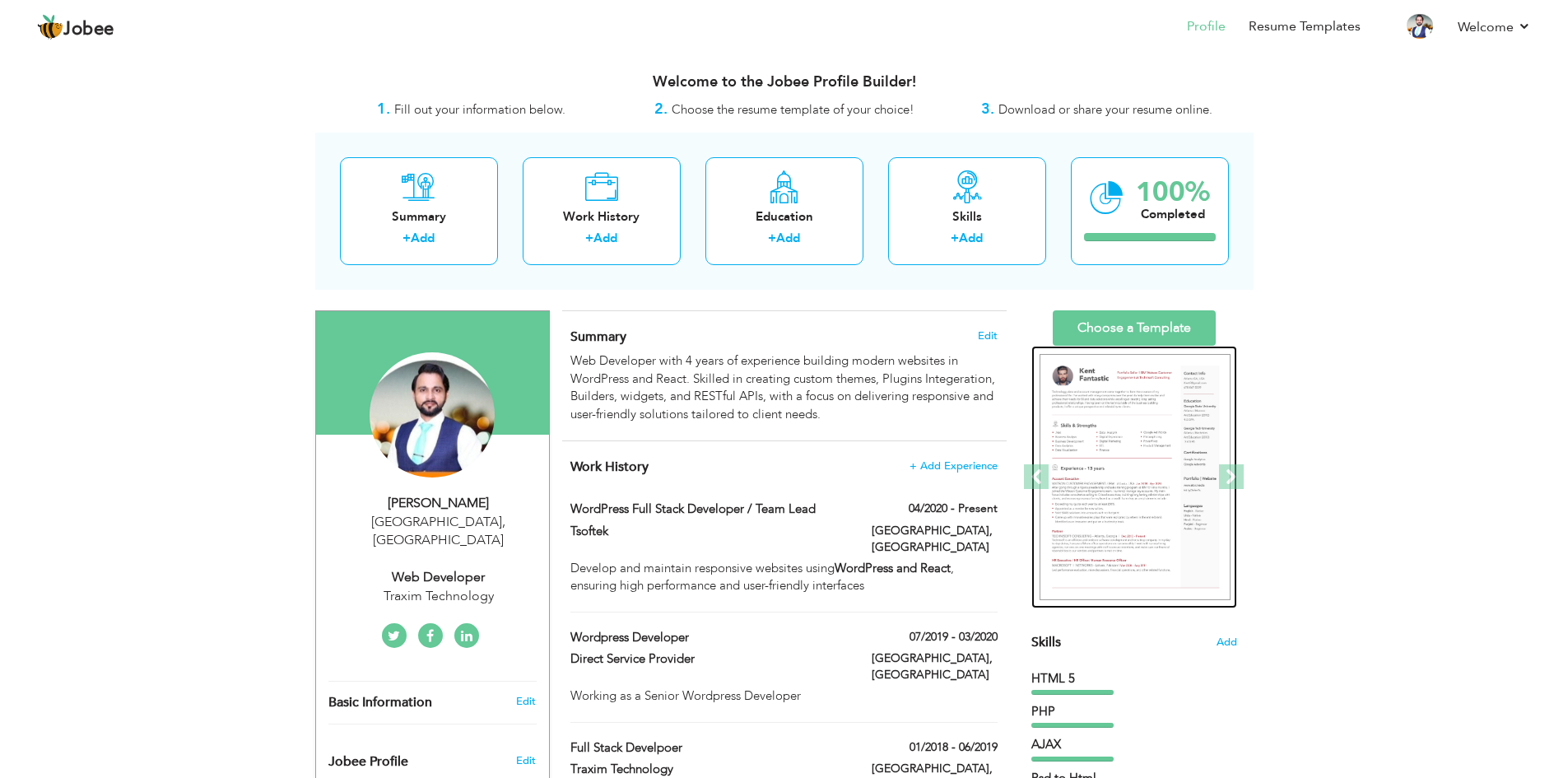
click at [1079, 426] on img at bounding box center [1135, 477] width 191 height 247
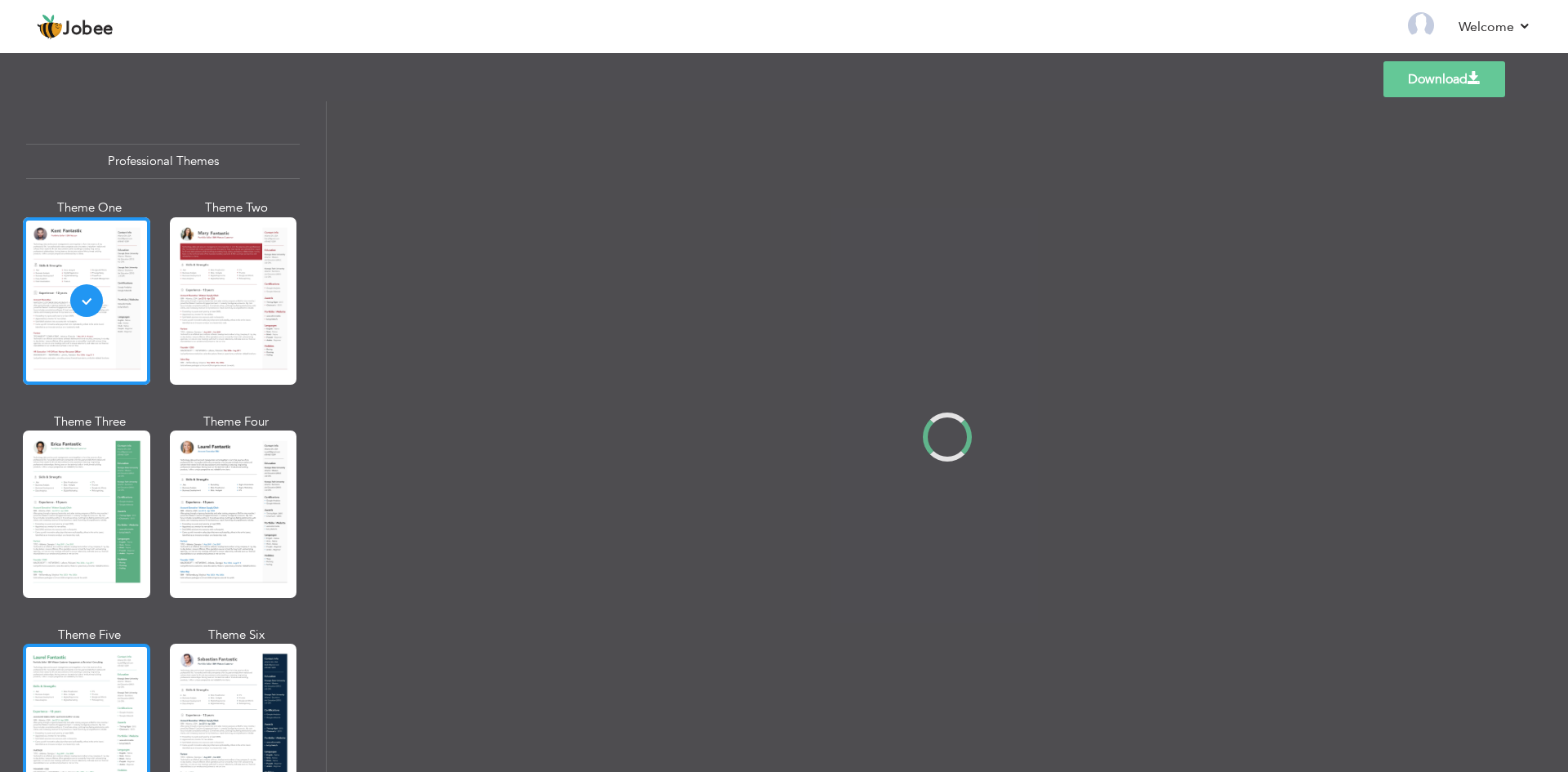
click at [103, 687] on div at bounding box center [86, 728] width 127 height 168
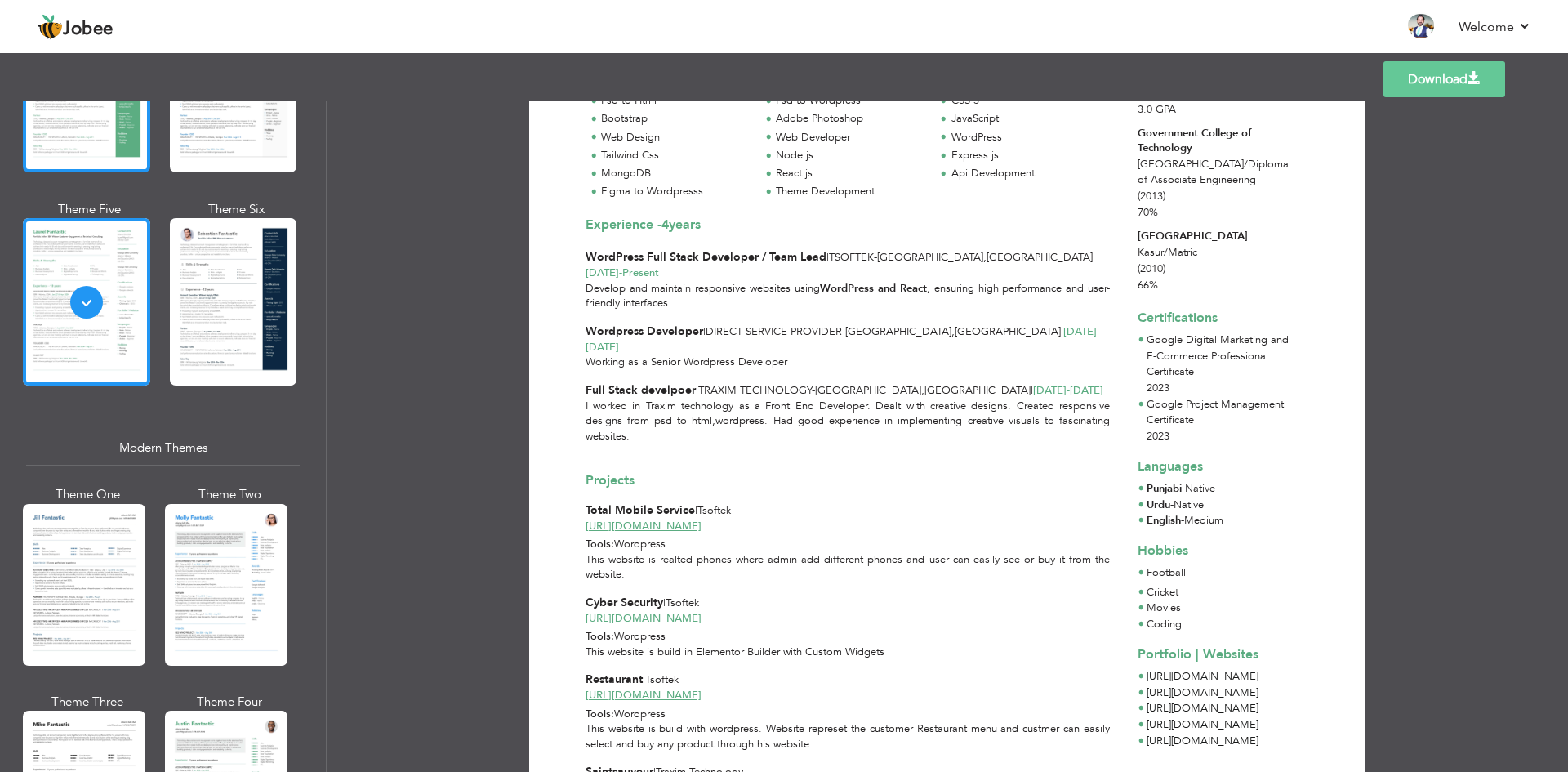
scroll to position [490, 0]
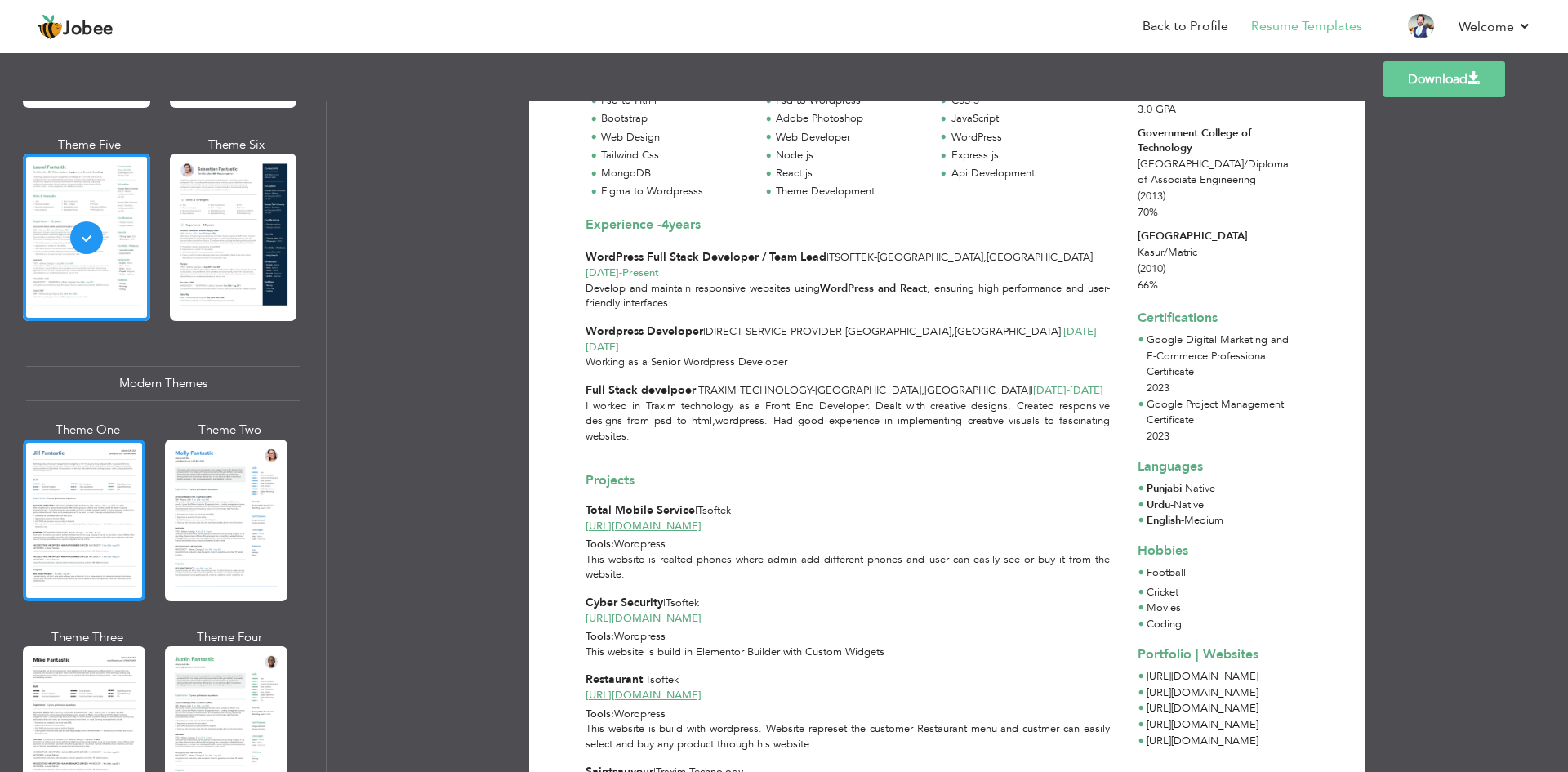
click at [102, 525] on div at bounding box center [84, 520] width 123 height 162
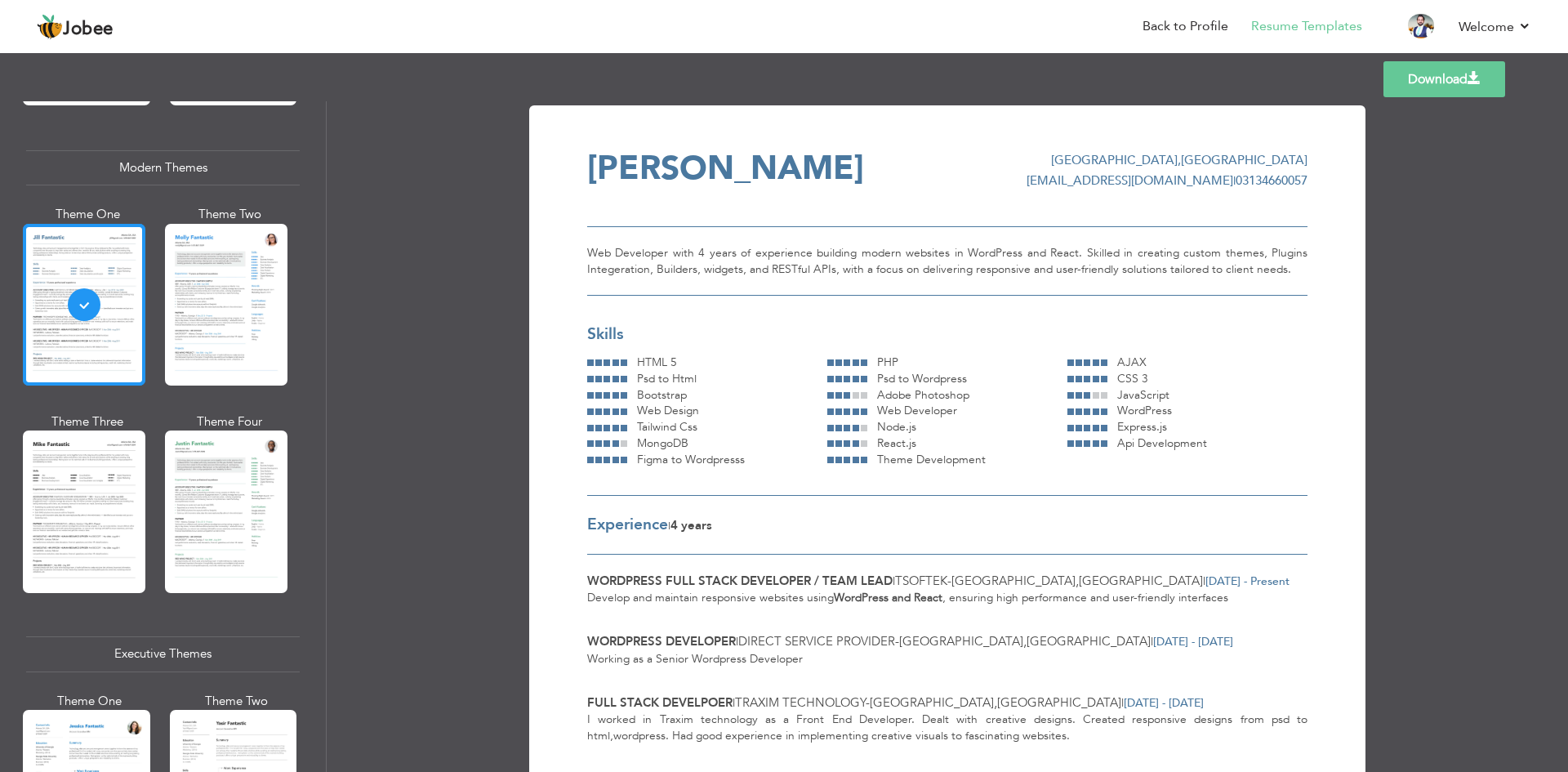
scroll to position [736, 0]
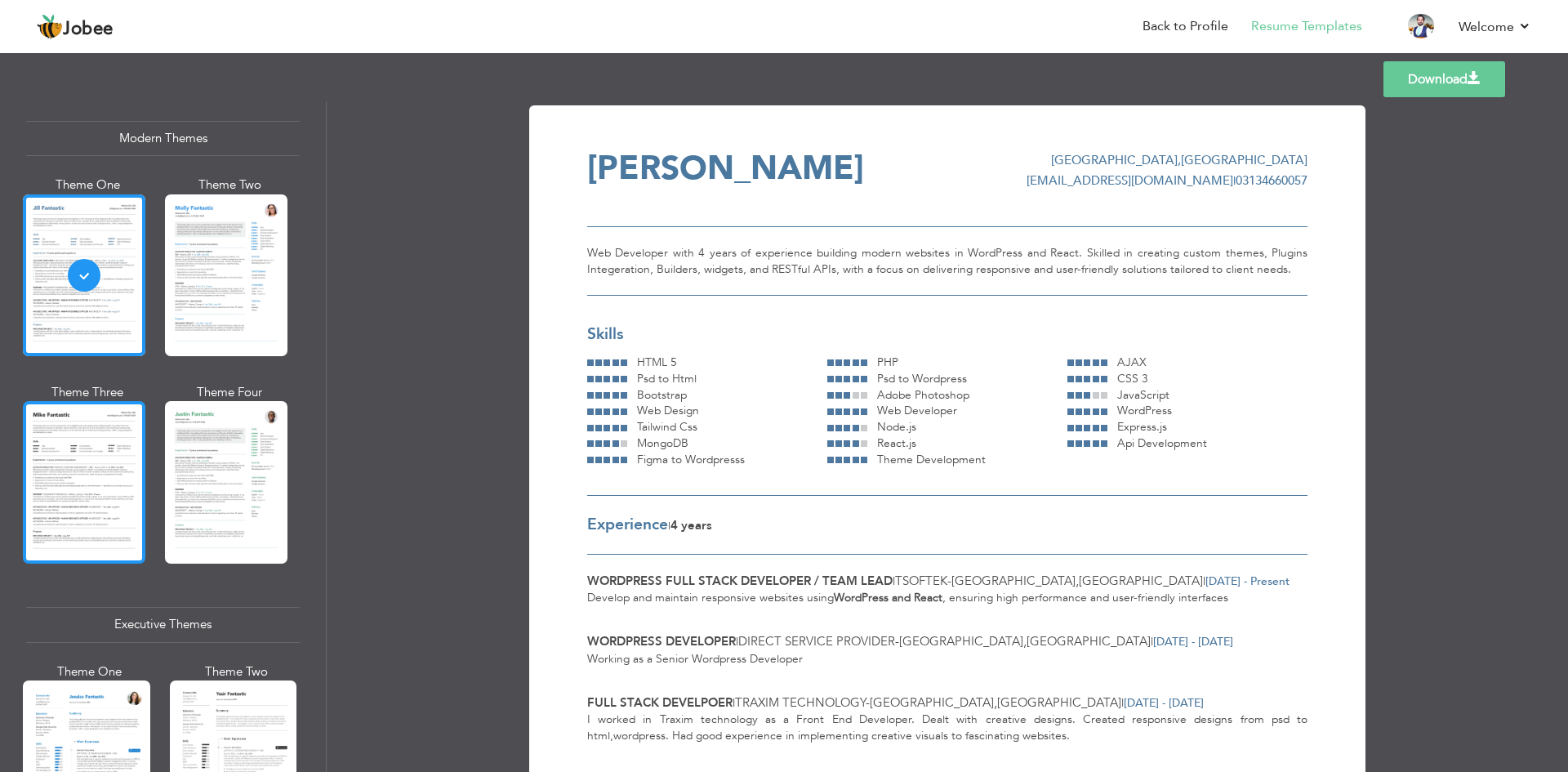
click at [119, 466] on div at bounding box center [84, 481] width 123 height 162
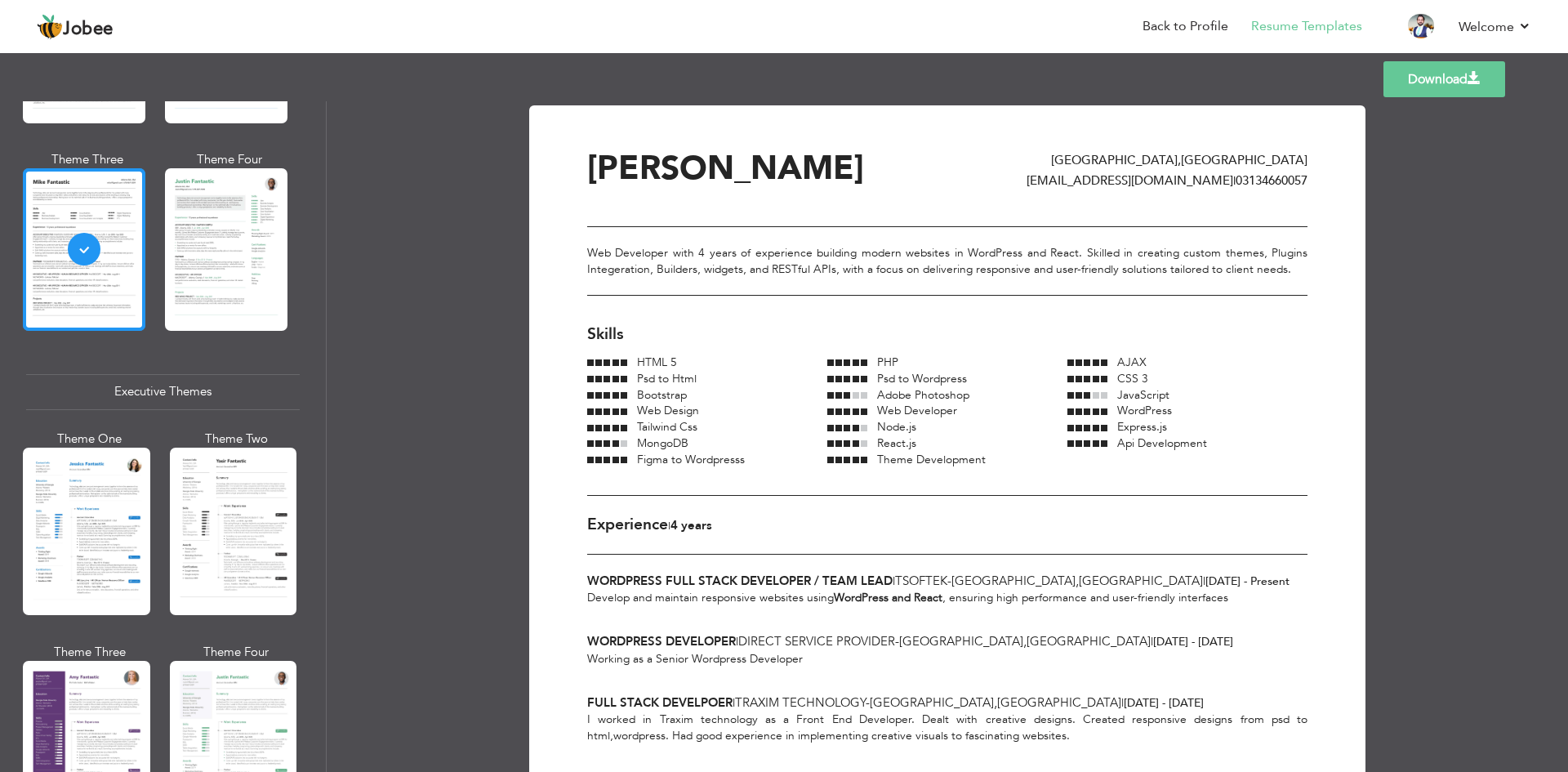
scroll to position [1062, 0]
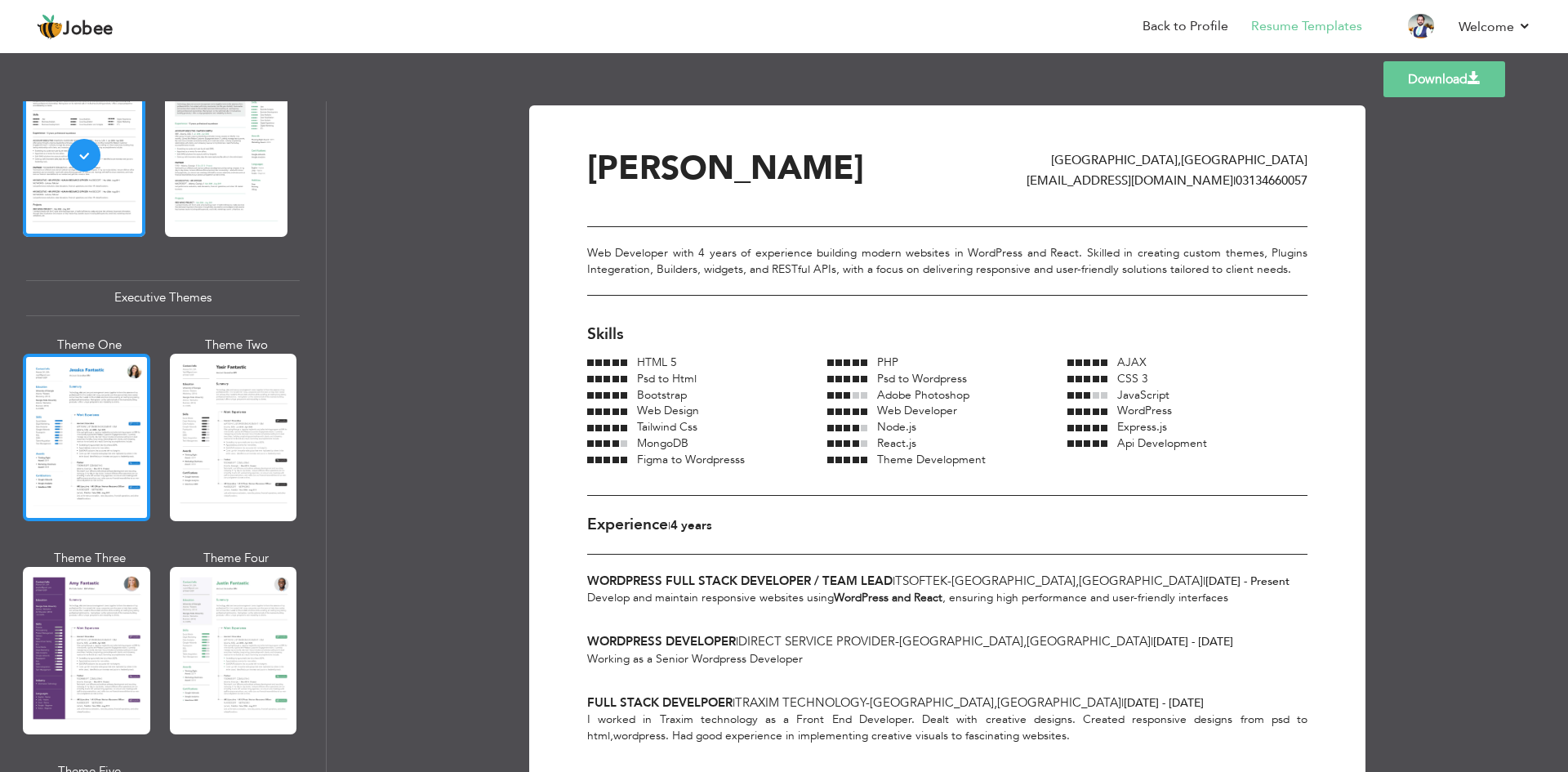
click at [111, 430] on div at bounding box center [86, 437] width 127 height 168
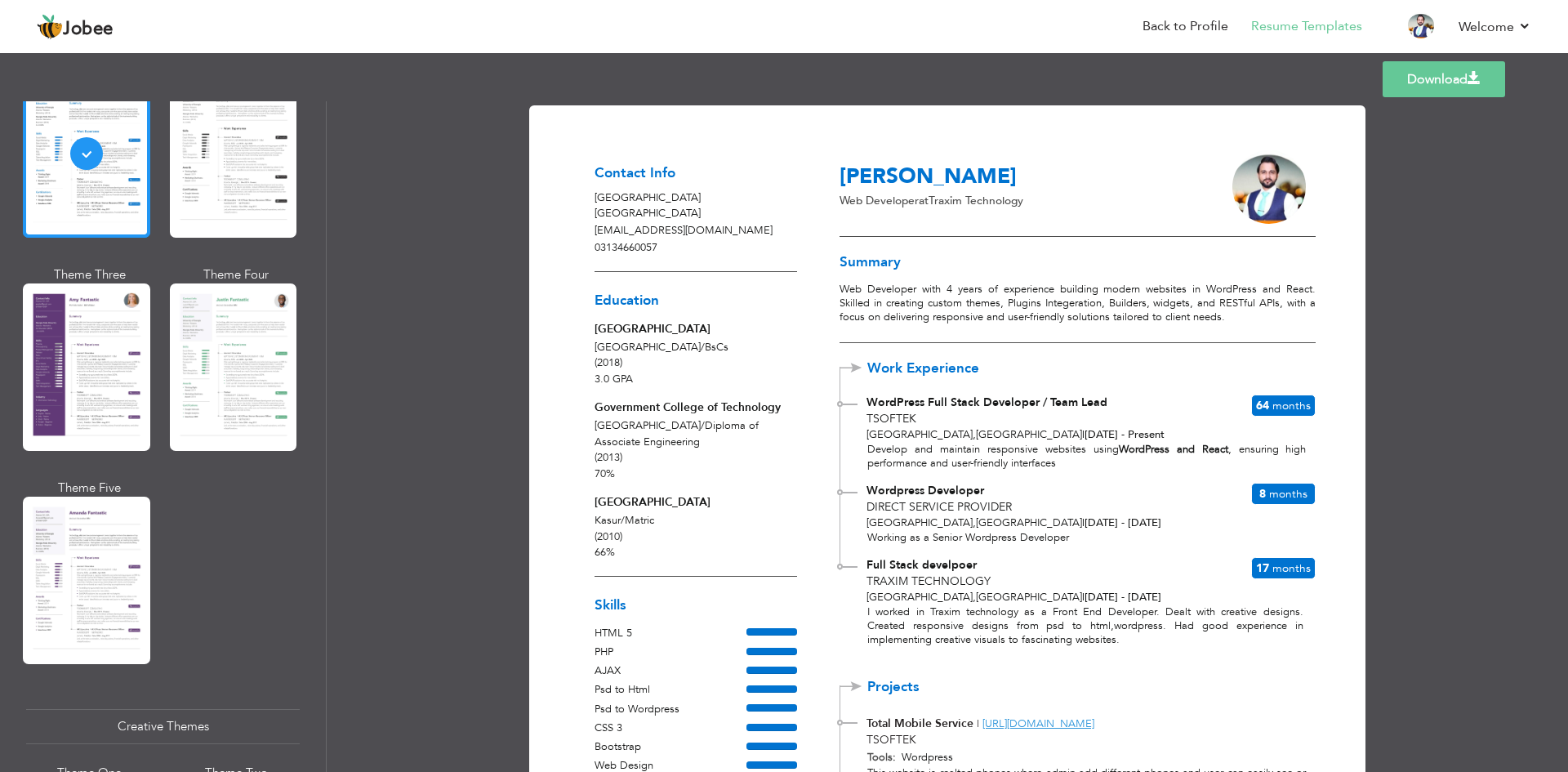
scroll to position [1469, 0]
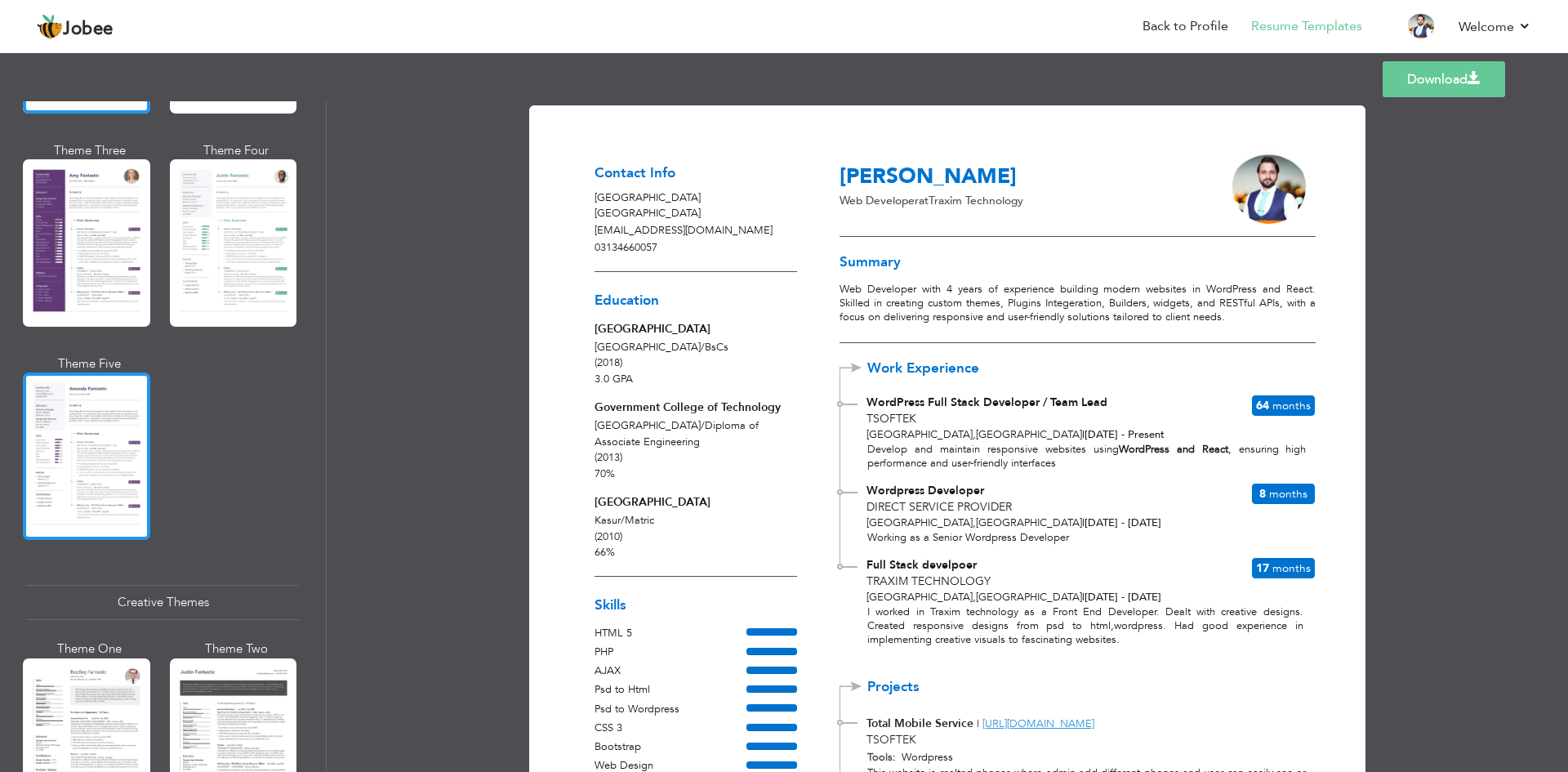
click at [99, 419] on div at bounding box center [86, 457] width 127 height 168
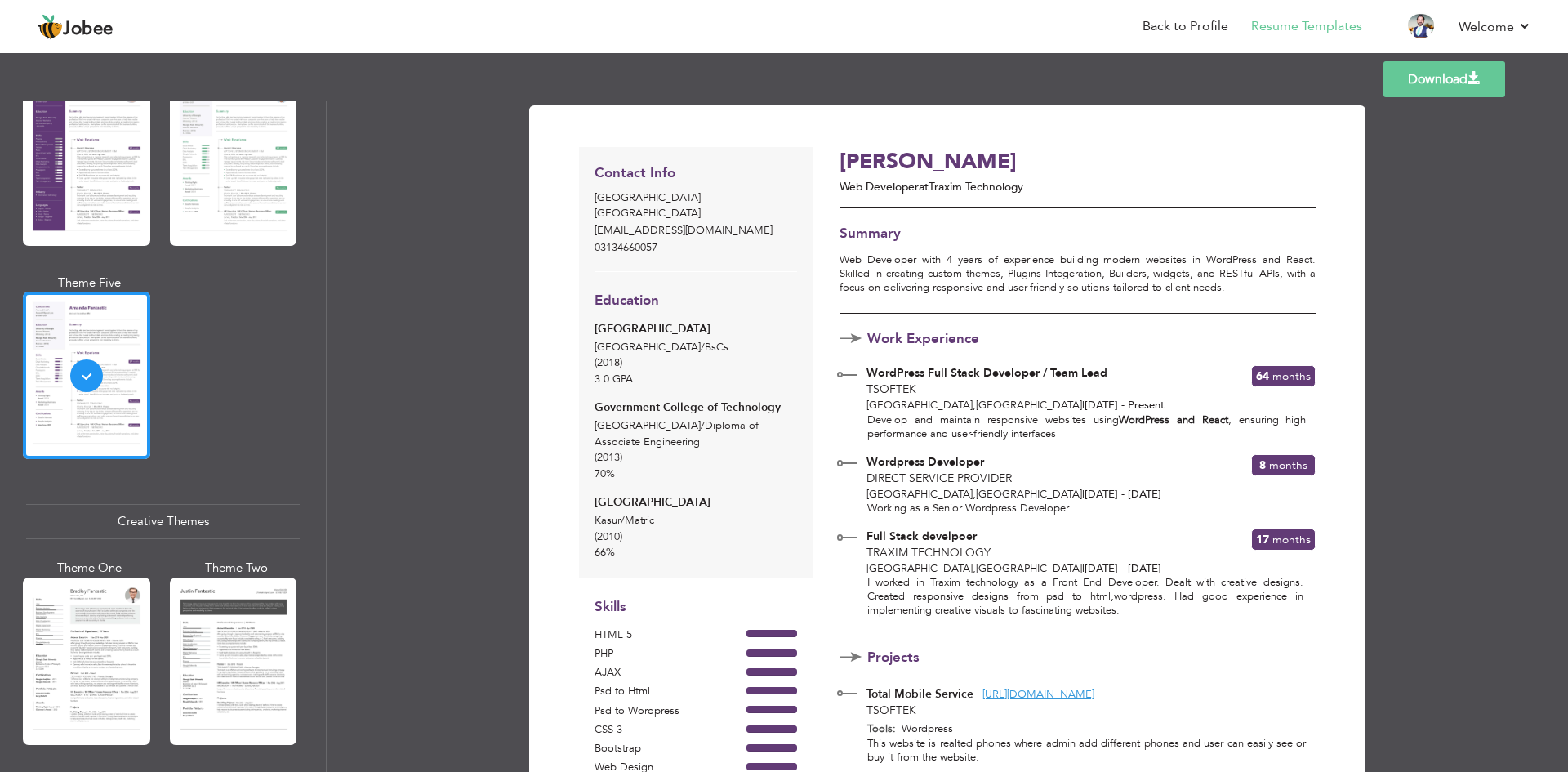
scroll to position [1798, 0]
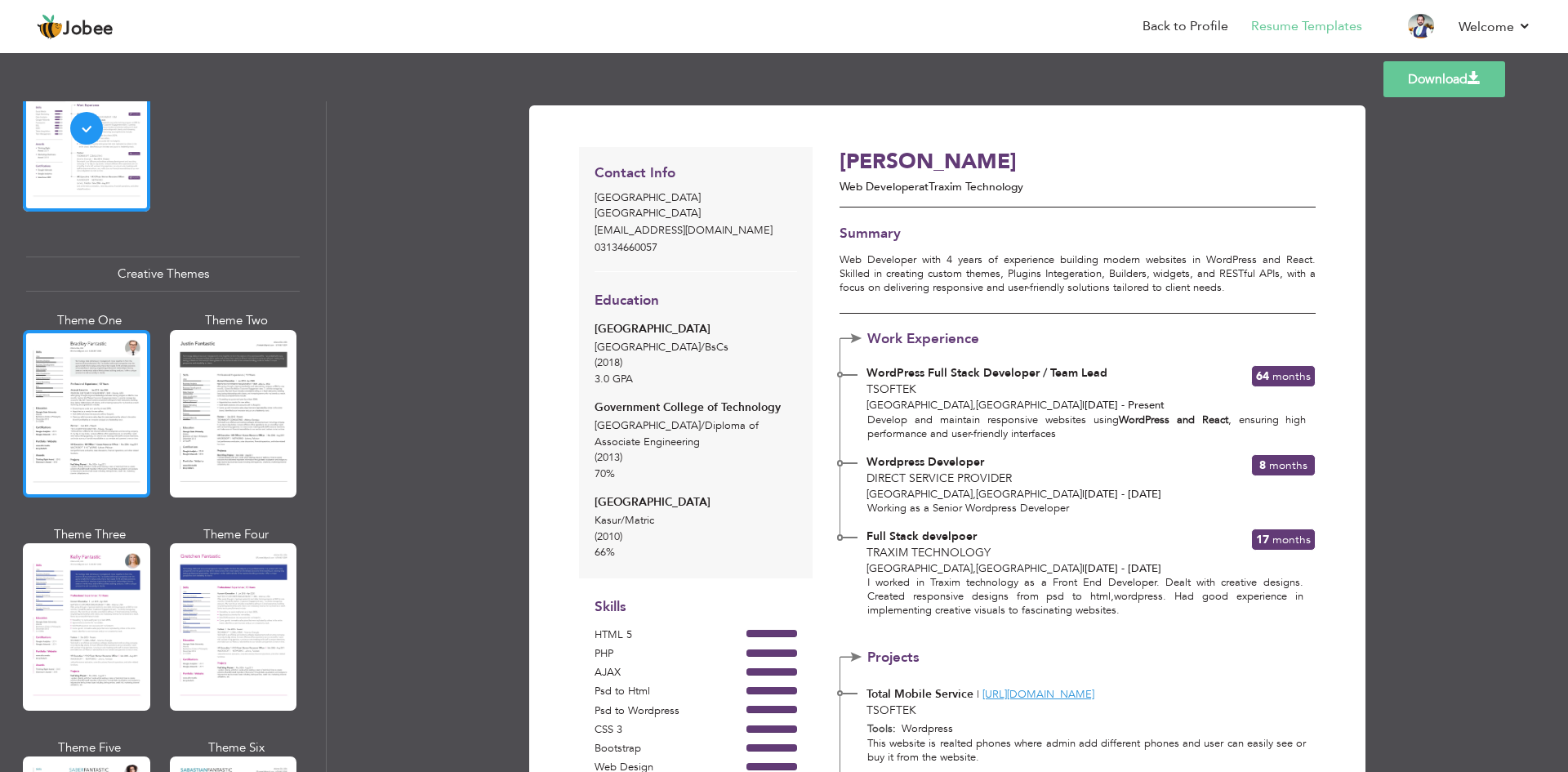
click at [70, 402] on div at bounding box center [86, 414] width 127 height 168
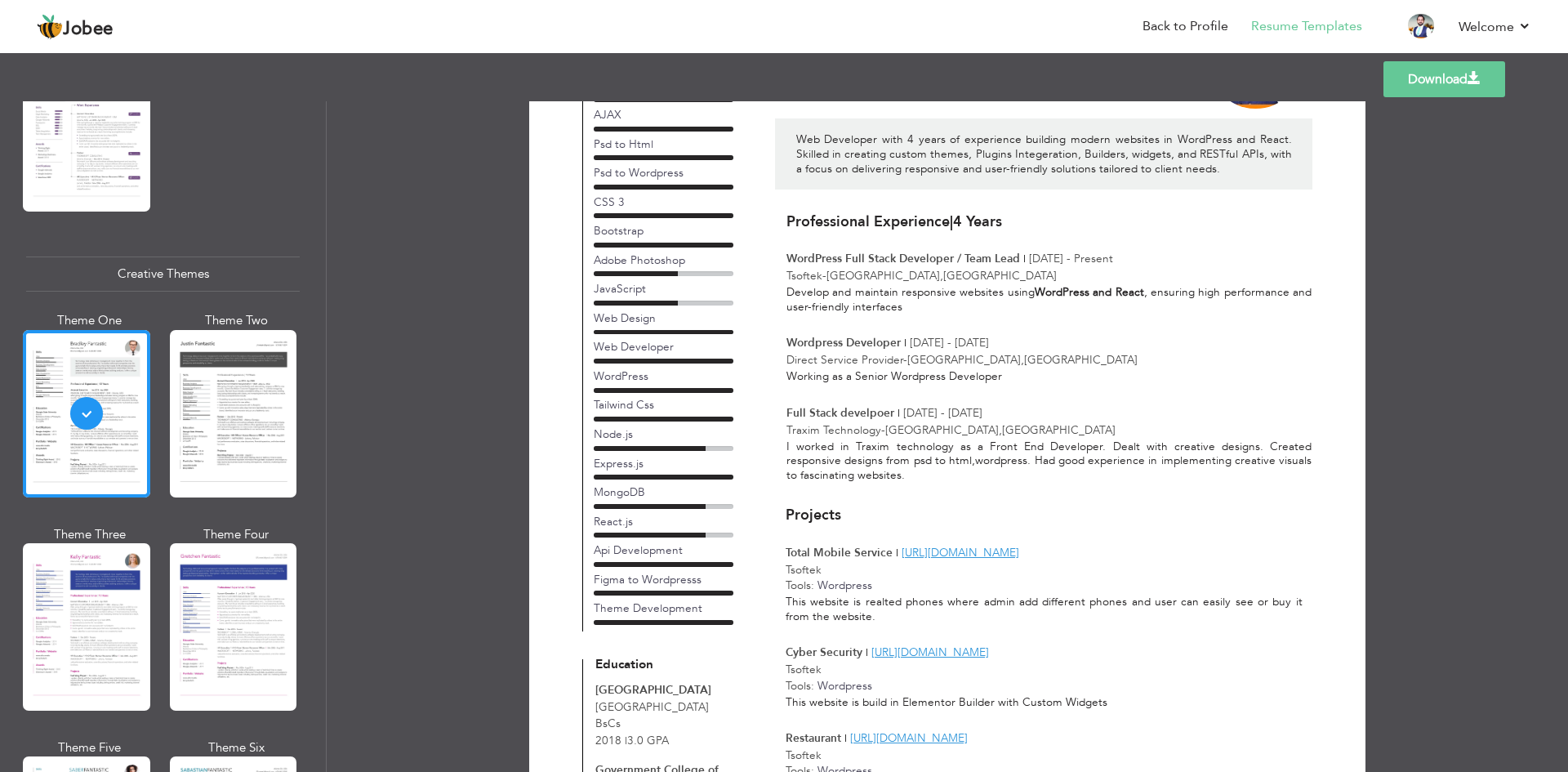
scroll to position [164, 0]
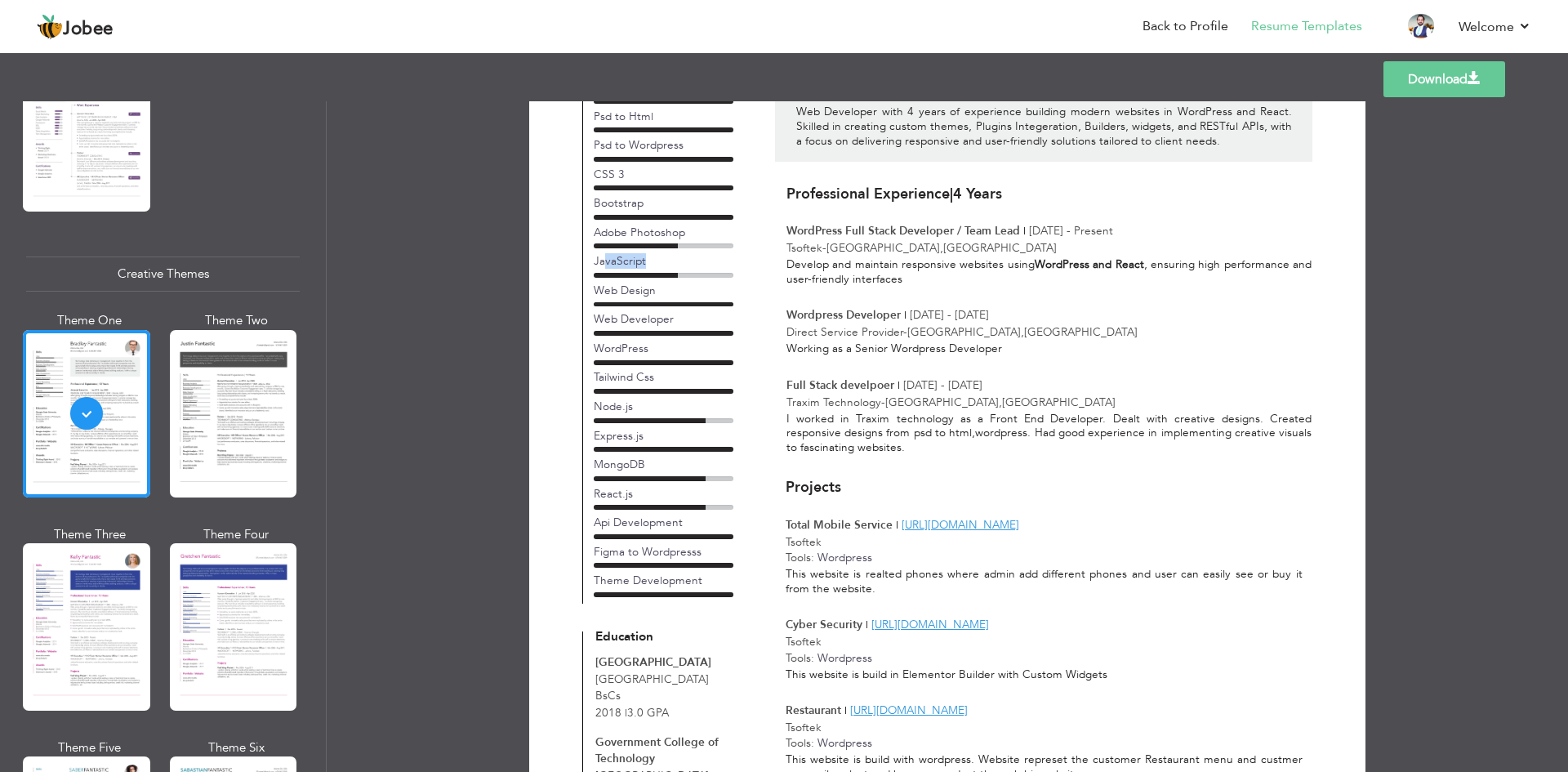
drag, startPoint x: 604, startPoint y: 261, endPoint x: 670, endPoint y: 265, distance: 66.1
click at [670, 265] on div "JavaScript" at bounding box center [663, 261] width 140 height 15
click at [1195, 26] on link "Back to Profile" at bounding box center [1185, 26] width 86 height 19
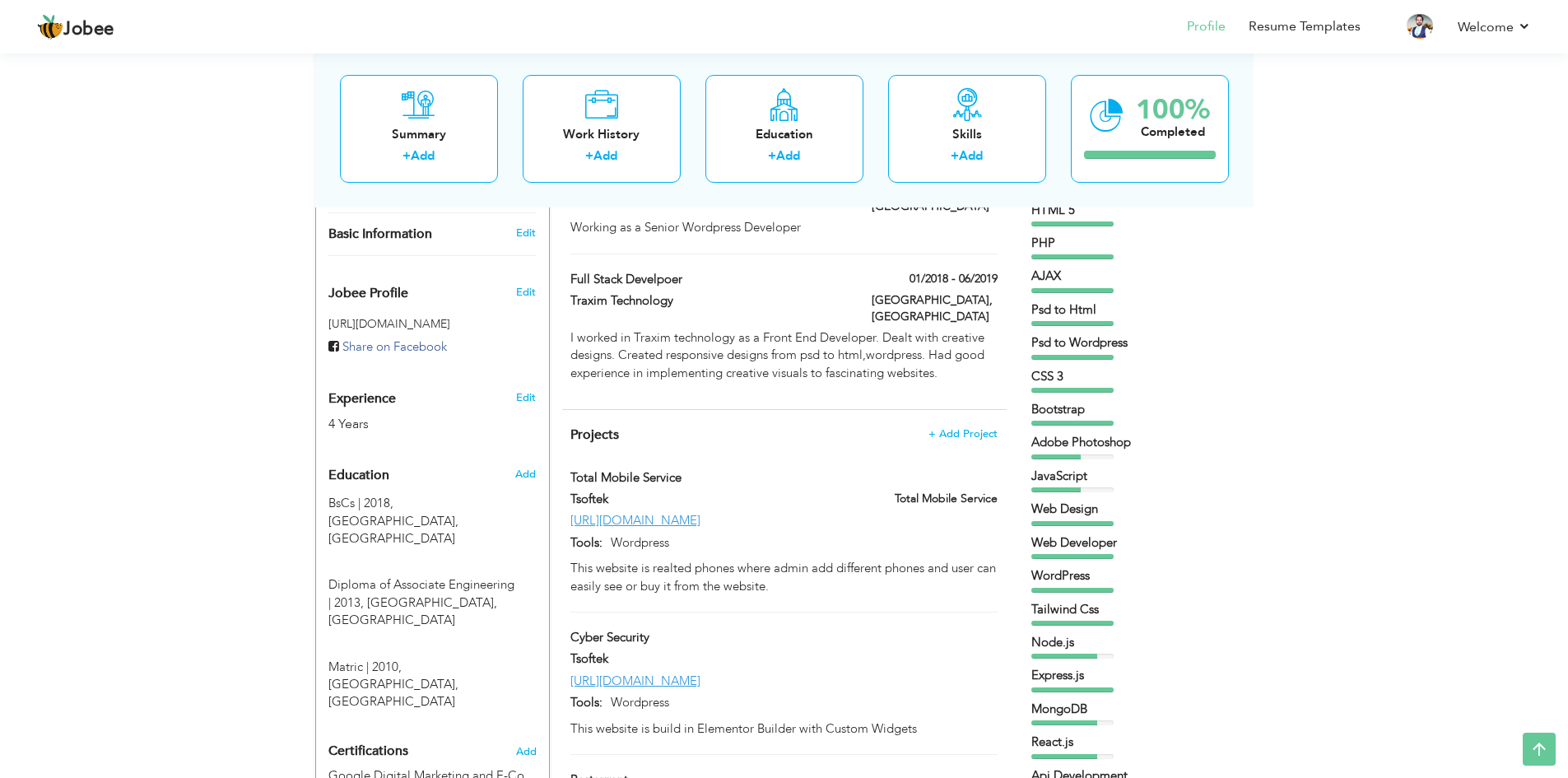
scroll to position [330, 0]
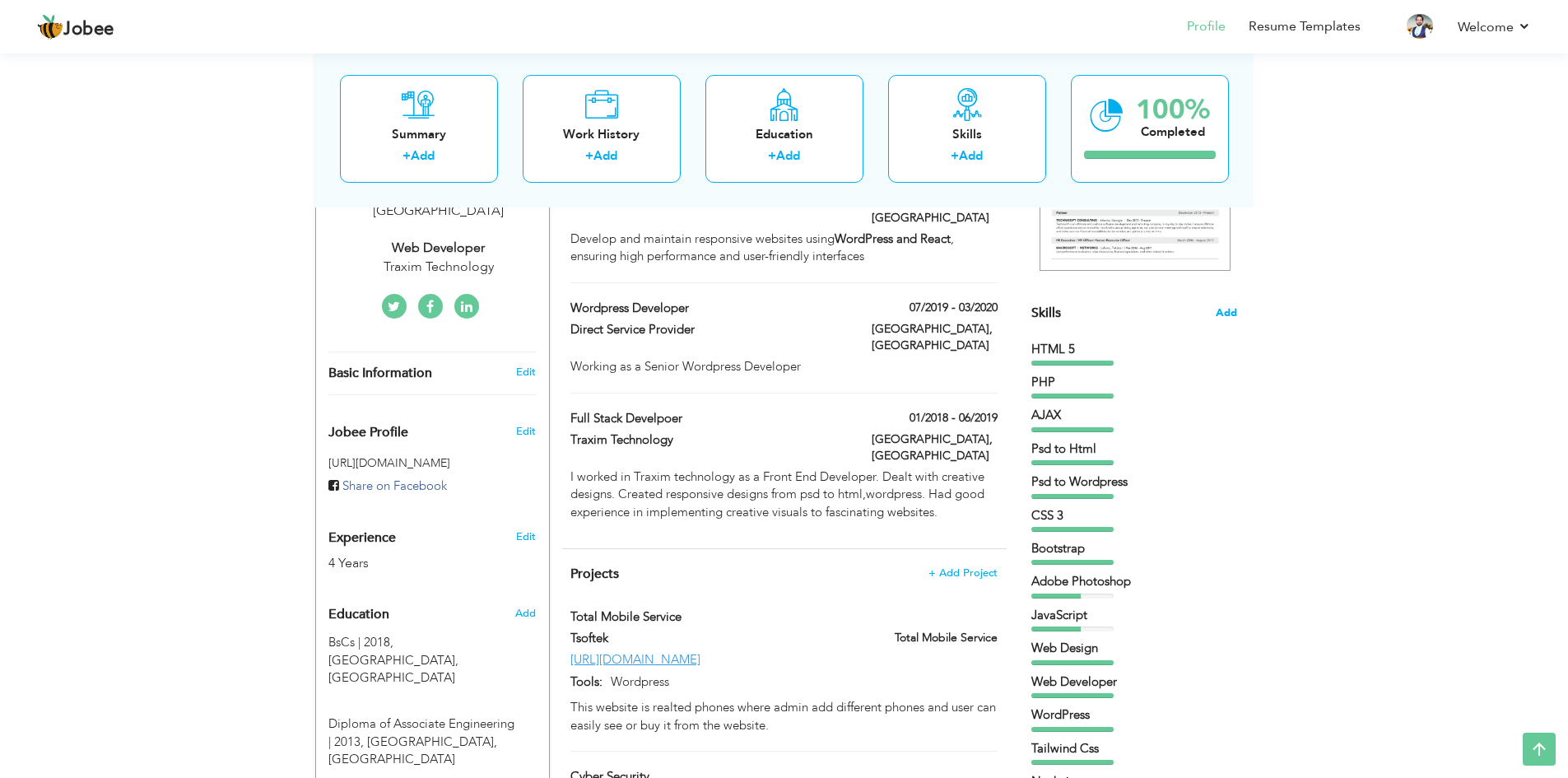
click at [1217, 312] on span "Add" at bounding box center [1226, 313] width 21 height 15
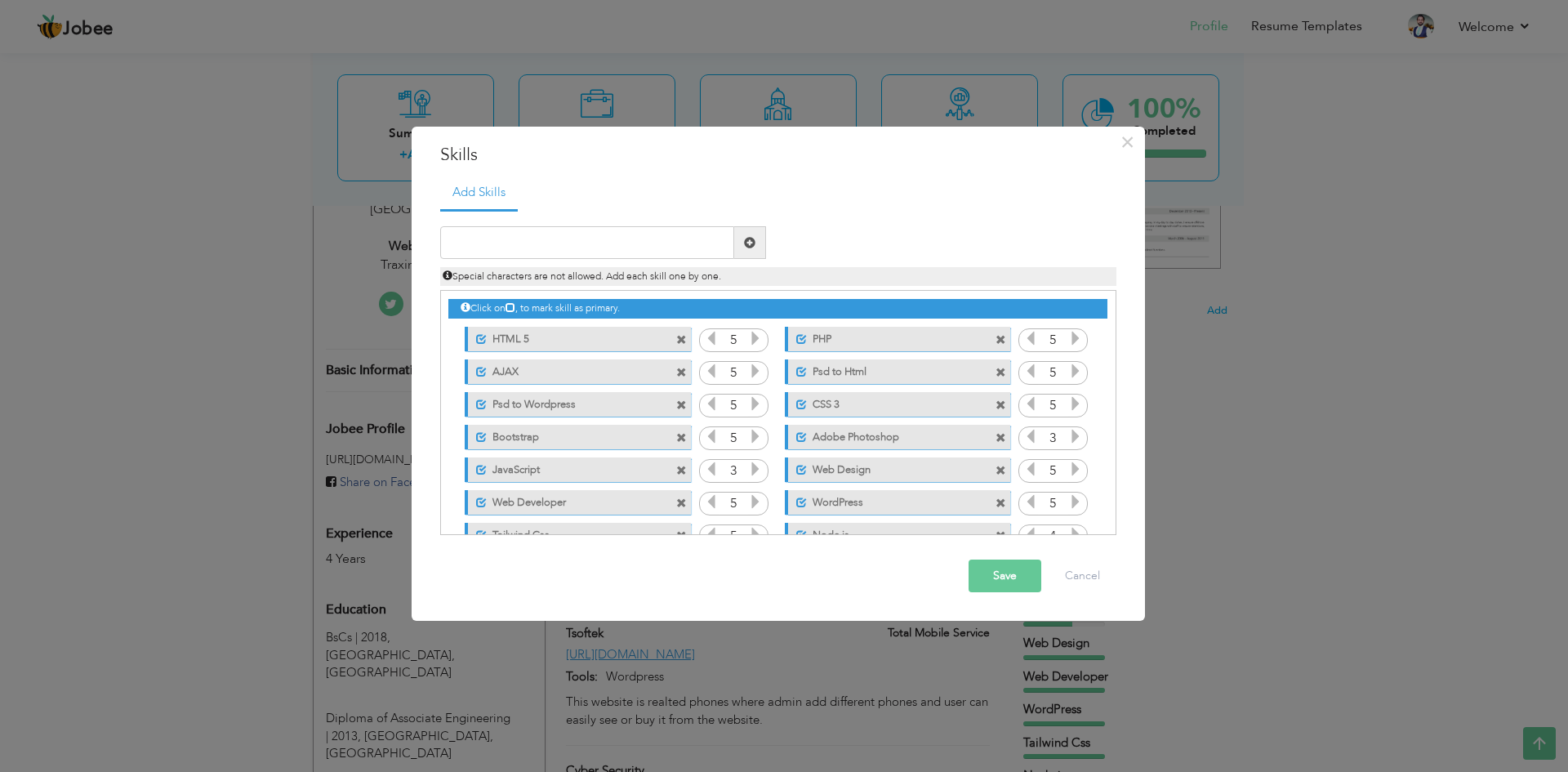
click at [756, 467] on icon at bounding box center [755, 469] width 14 height 14
click at [1005, 564] on button "Save" at bounding box center [1005, 575] width 73 height 33
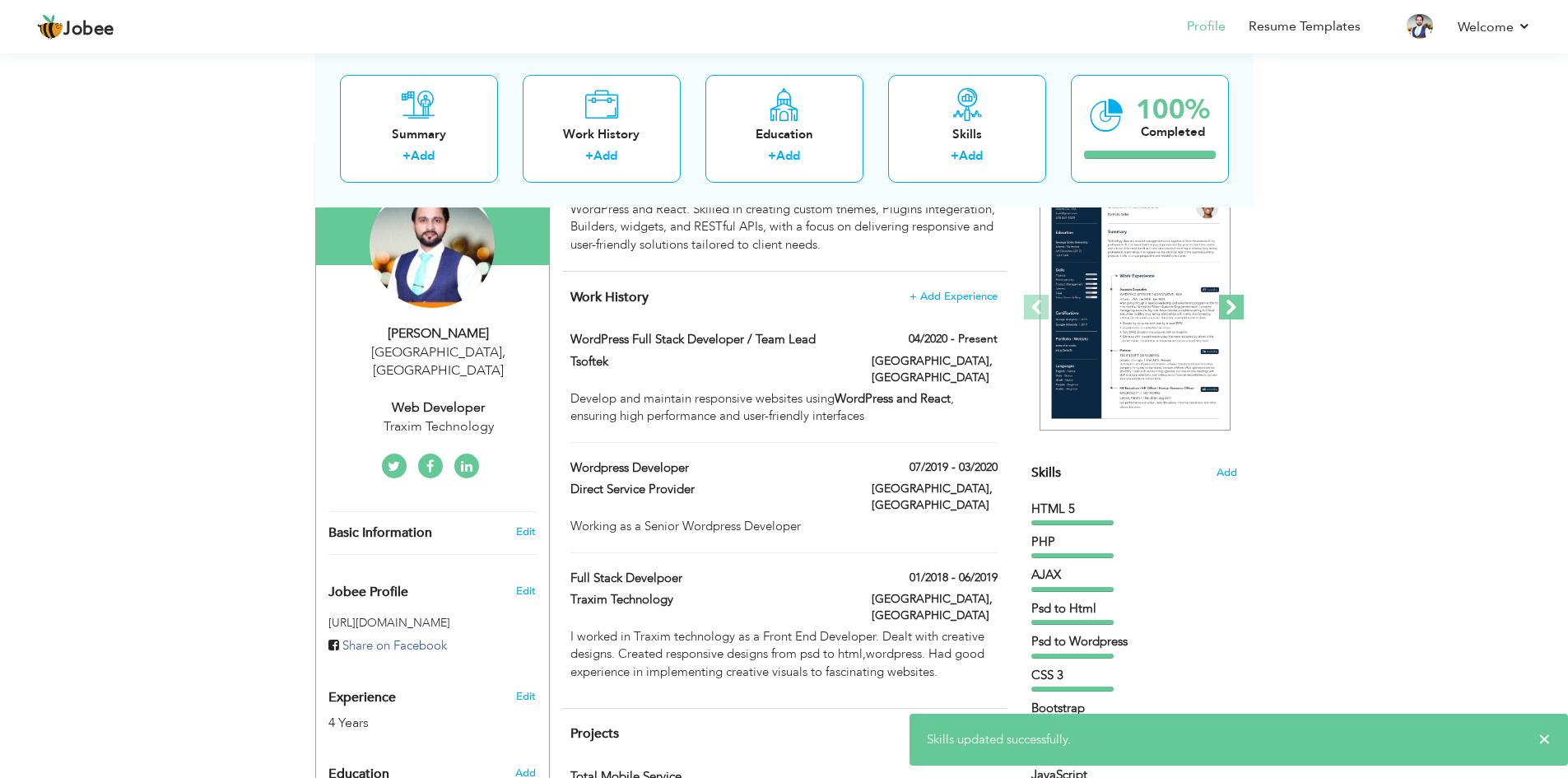
scroll to position [0, 0]
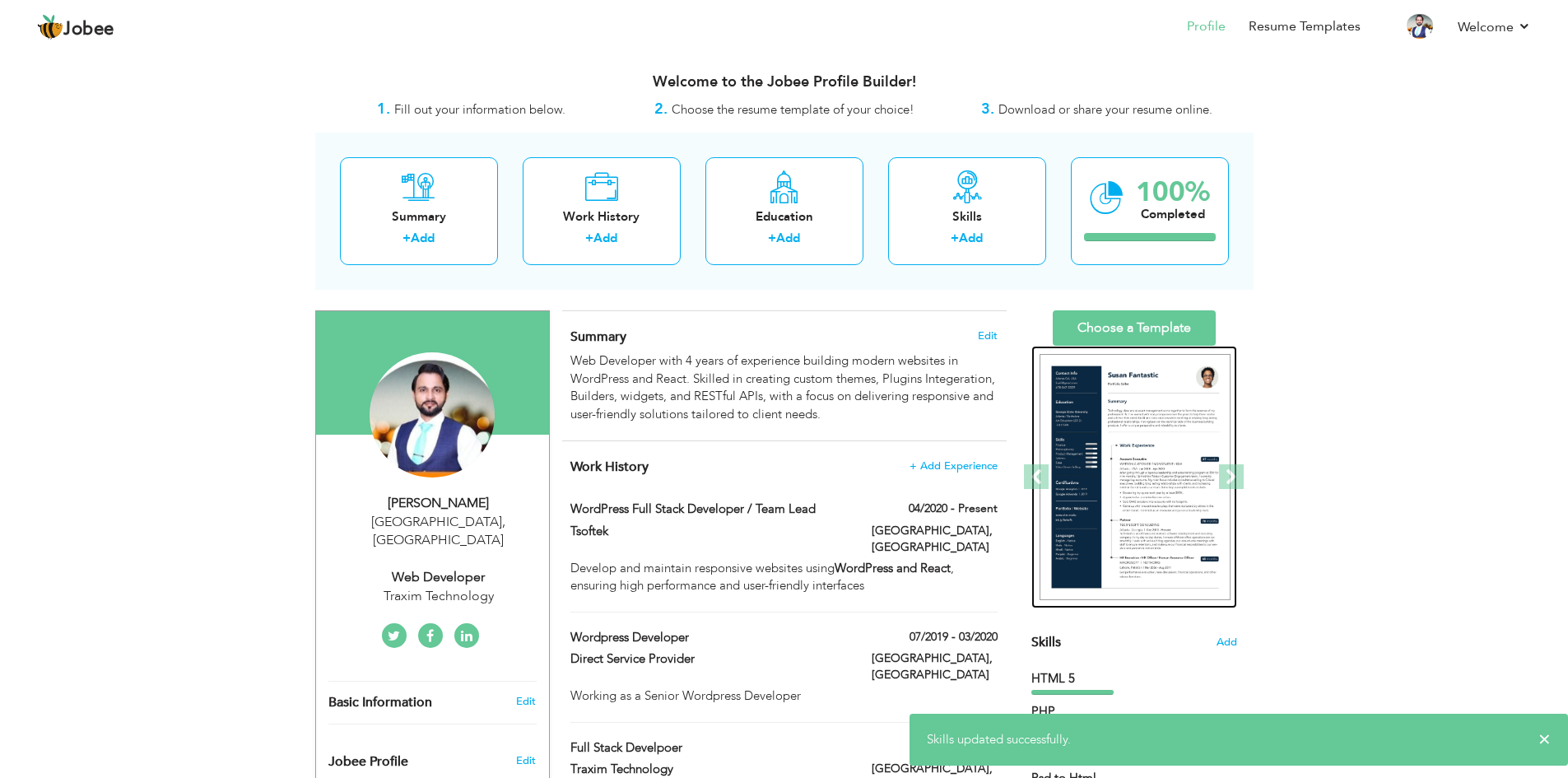
click at [1109, 477] on img at bounding box center [1135, 477] width 191 height 247
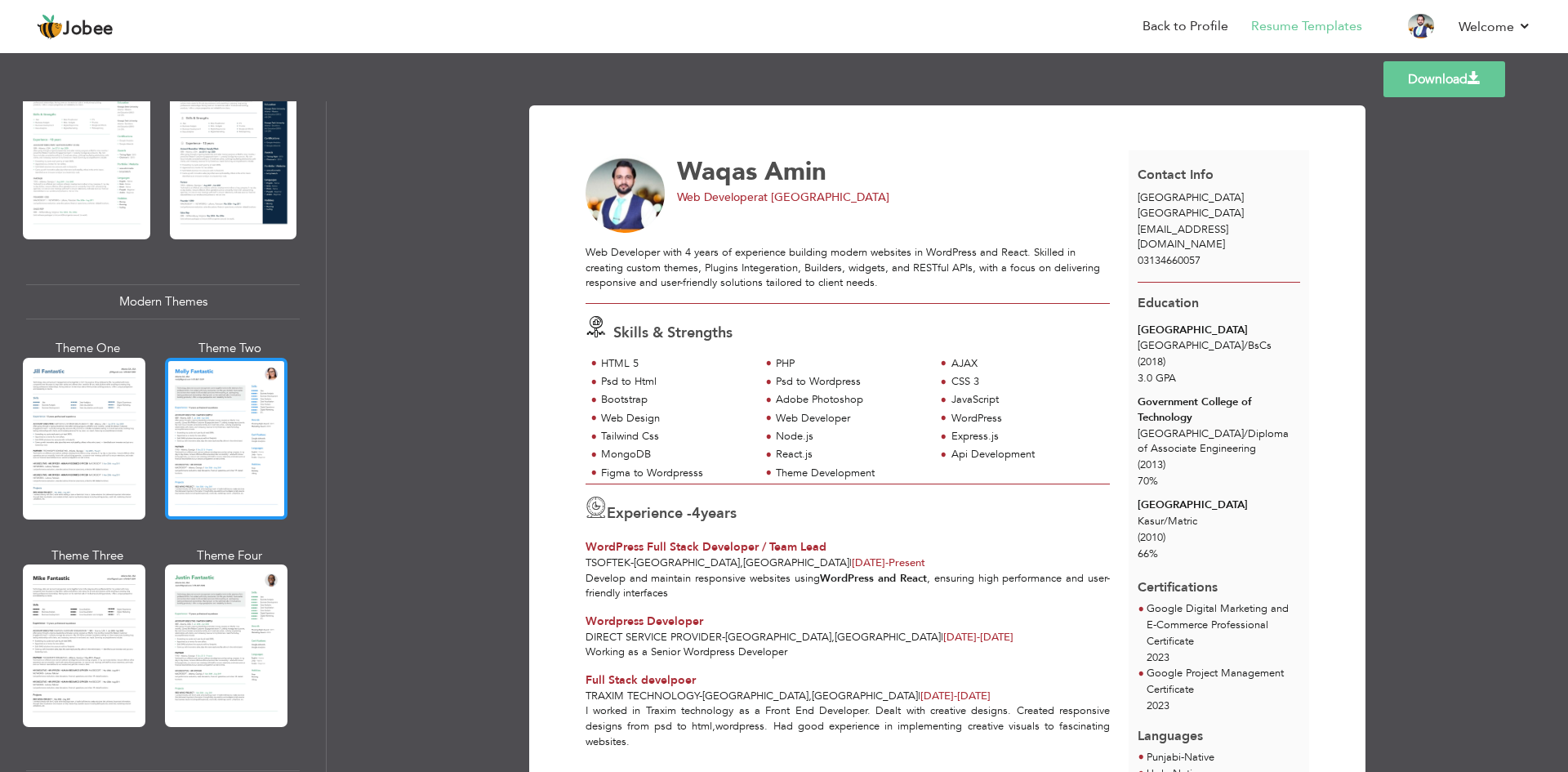
scroll to position [817, 0]
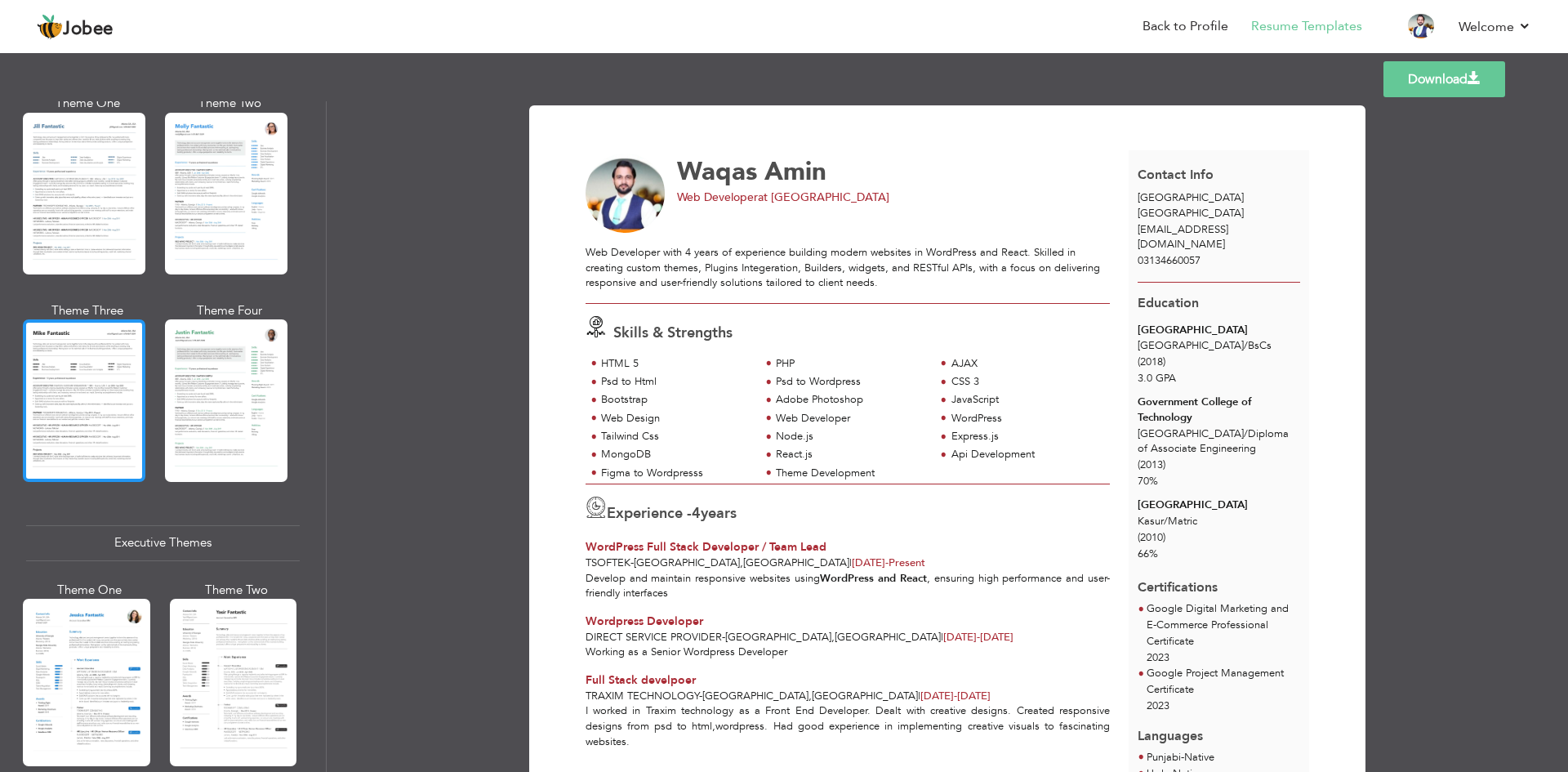
click at [97, 419] on div at bounding box center [84, 400] width 123 height 162
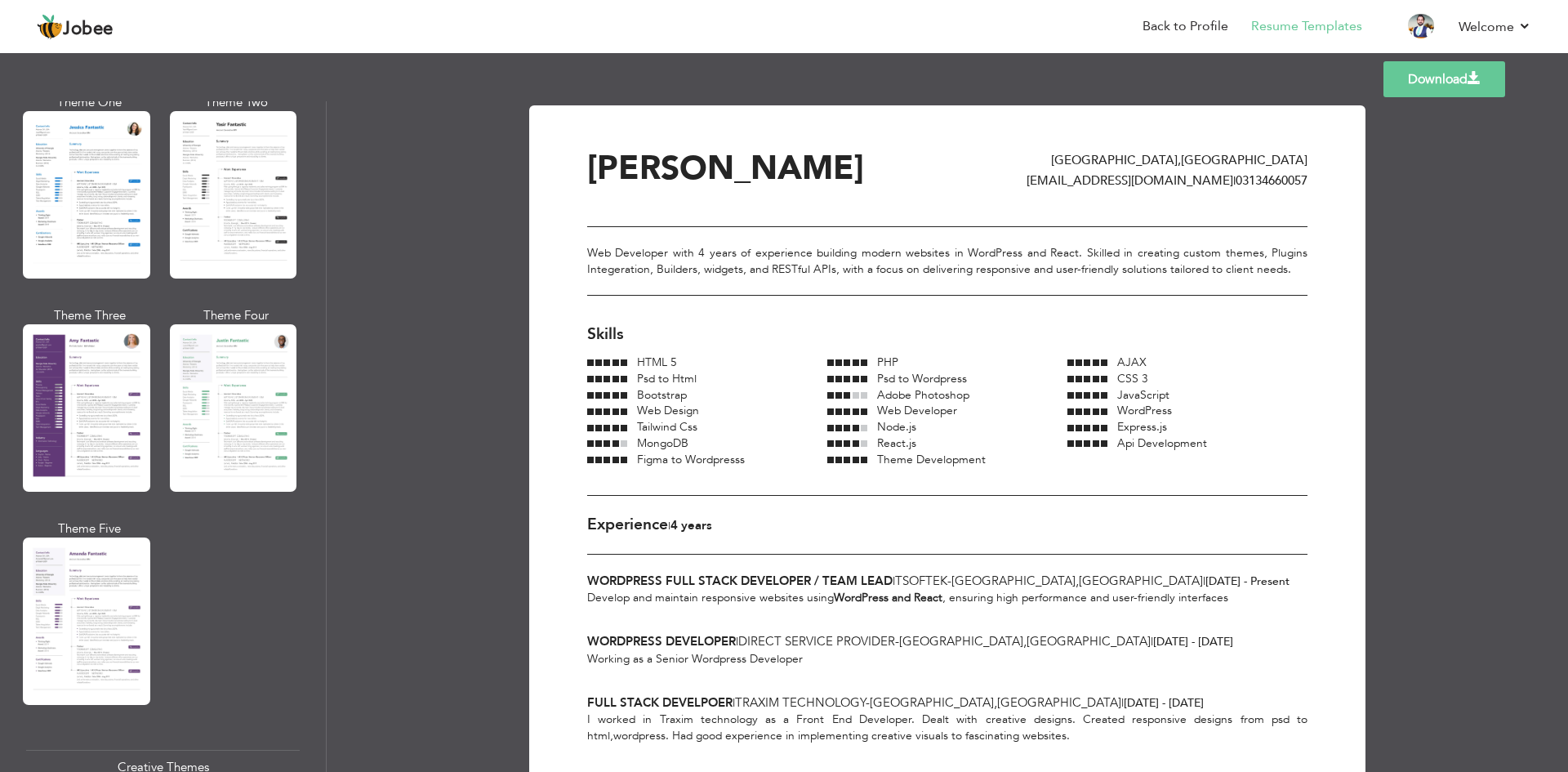
scroll to position [1389, 0]
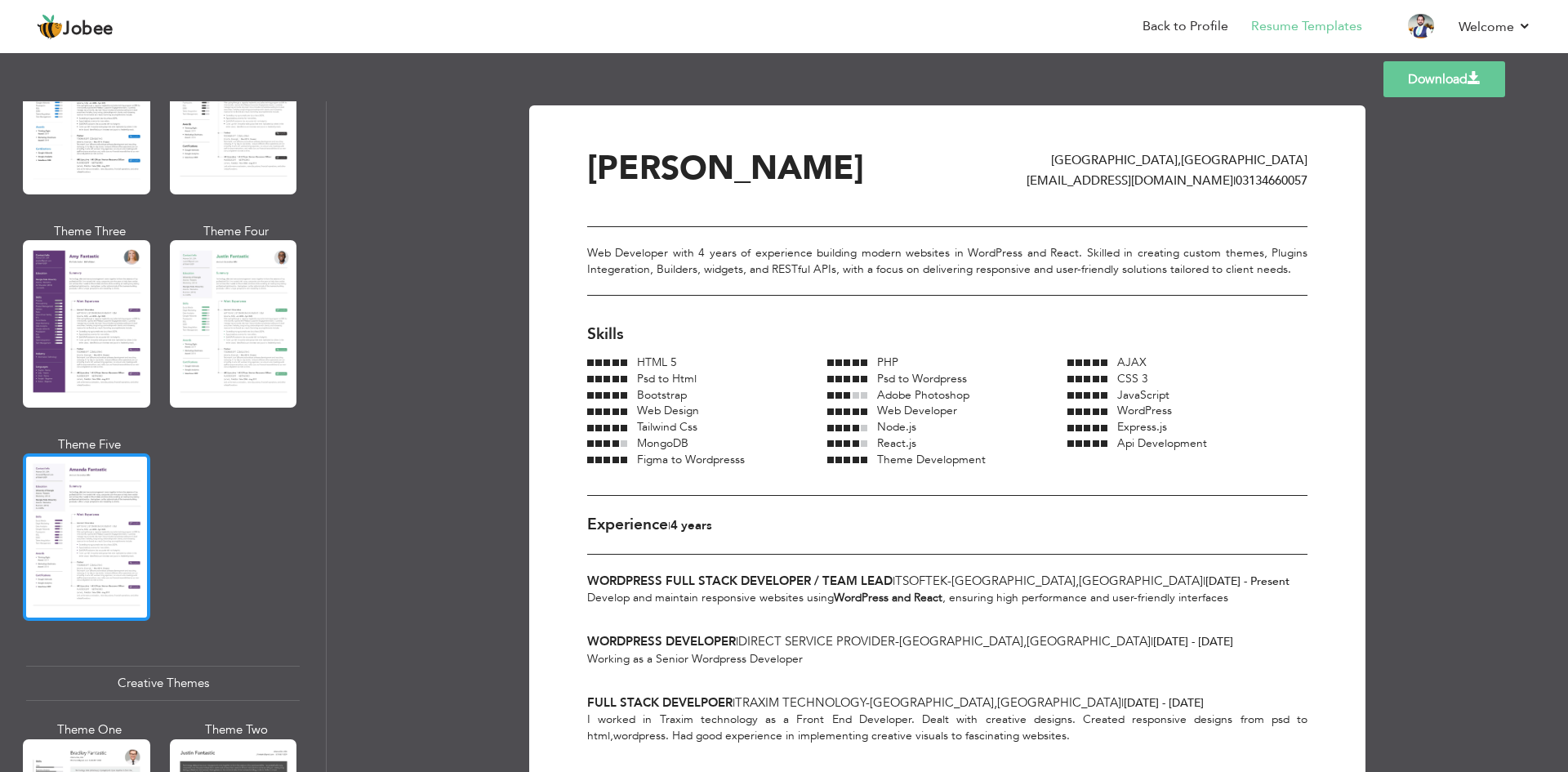
click at [80, 498] on div at bounding box center [86, 537] width 127 height 168
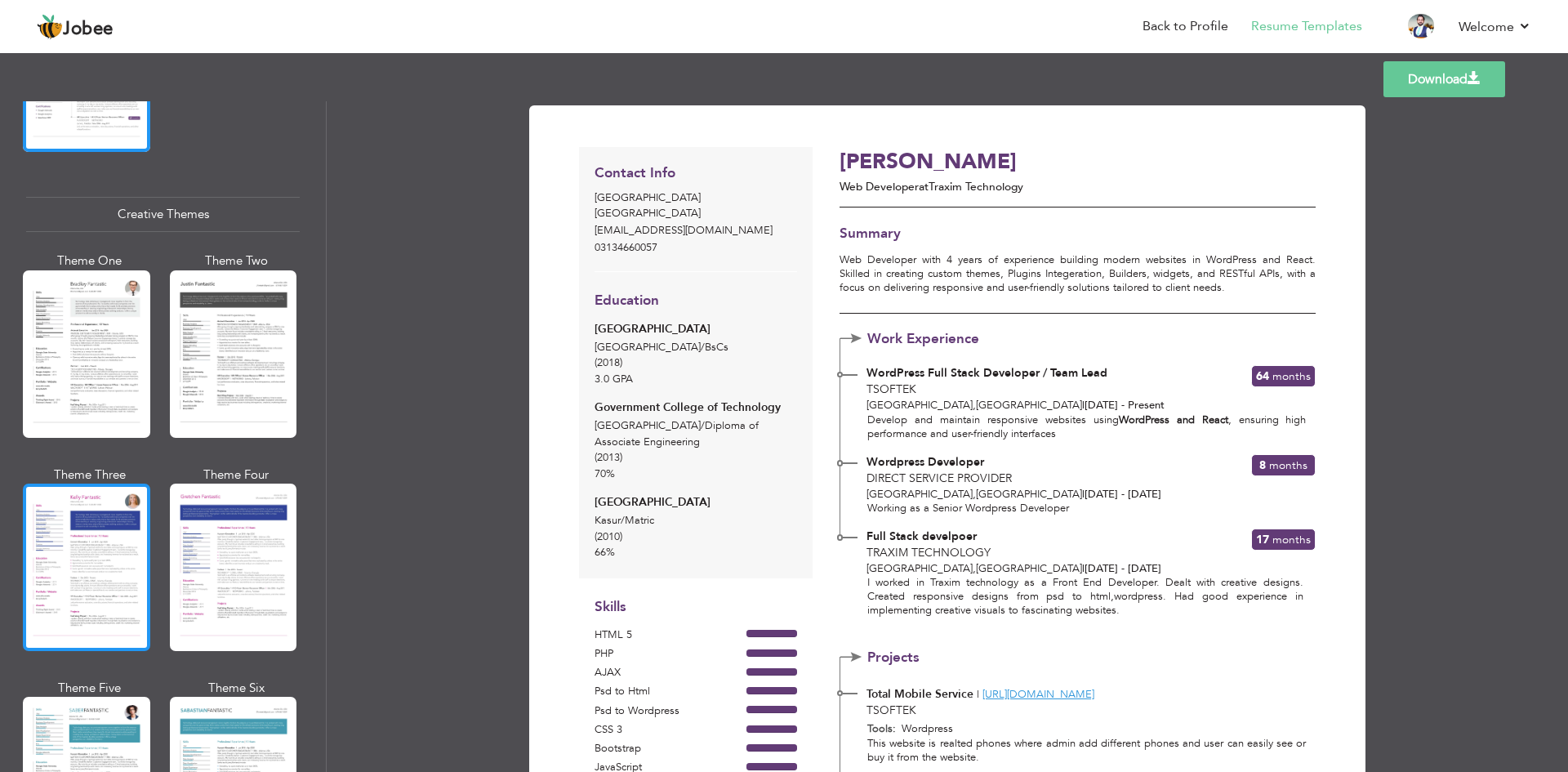
scroll to position [1879, 0]
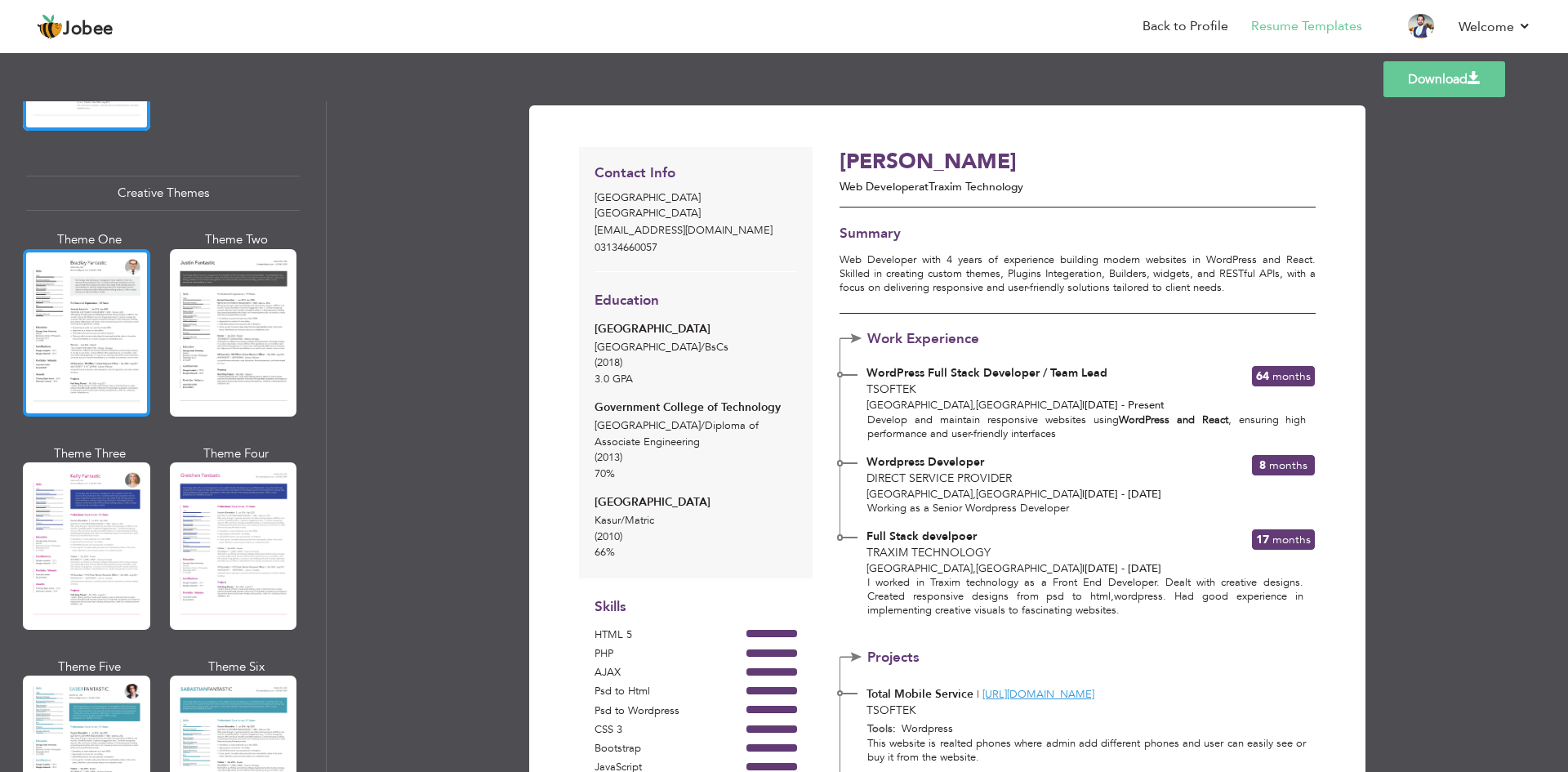
click at [82, 345] on div at bounding box center [86, 333] width 127 height 168
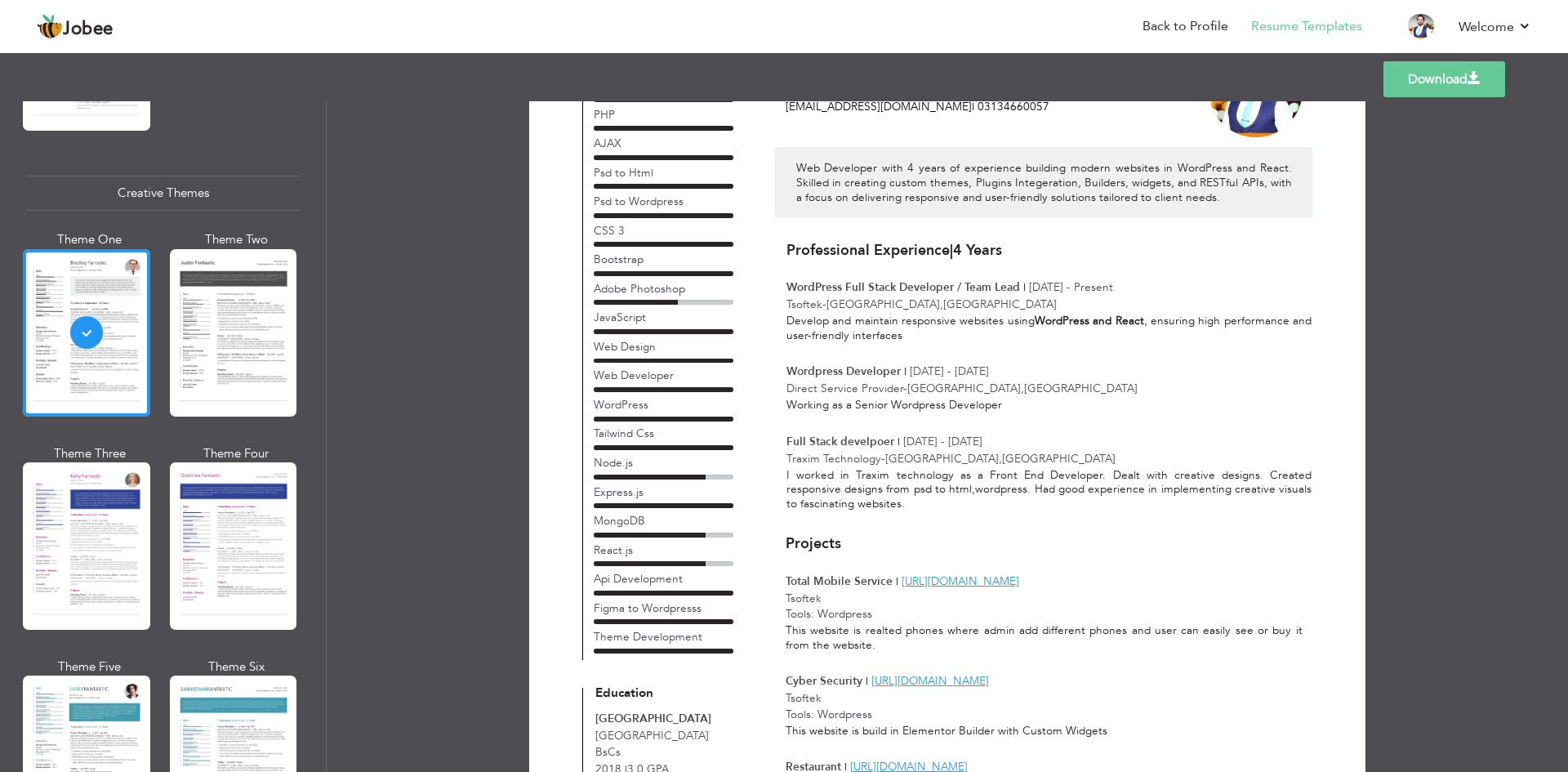
scroll to position [0, 0]
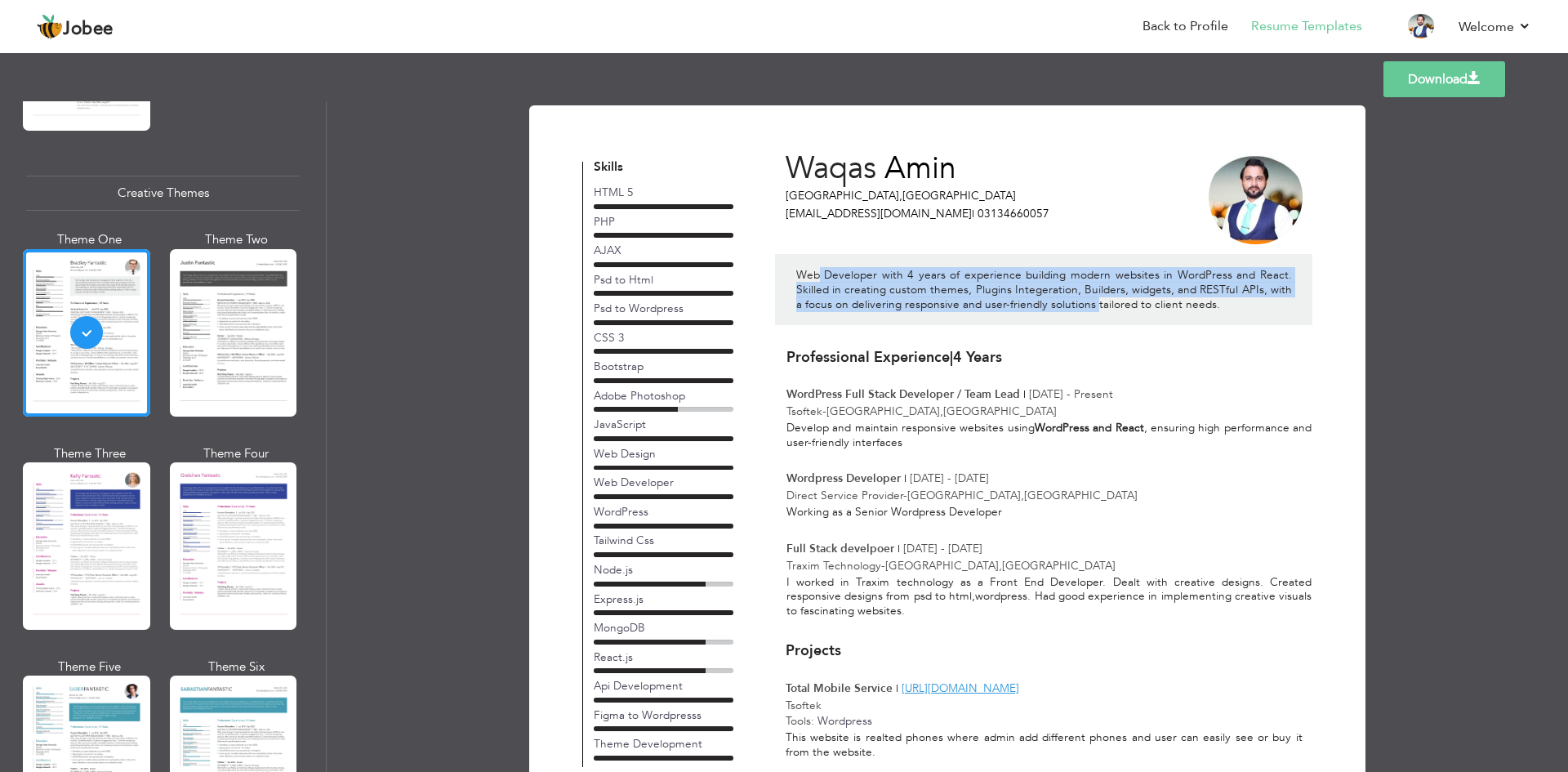
drag, startPoint x: 831, startPoint y: 269, endPoint x: 1081, endPoint y: 300, distance: 251.9
click at [1081, 300] on p "Web Developer with 4 years of experience building modern websites in WordPress …" at bounding box center [1044, 289] width 496 height 43
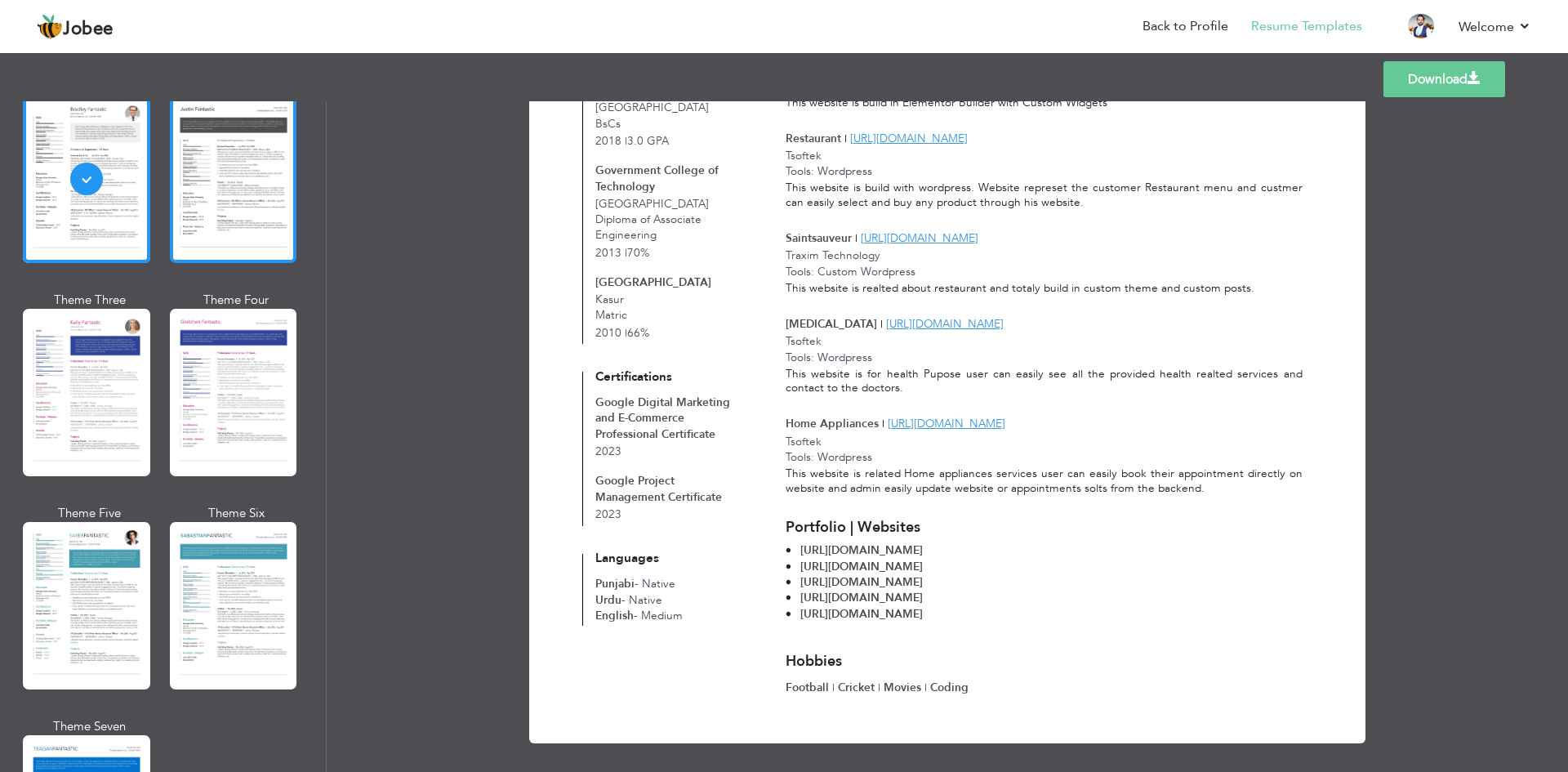
scroll to position [2042, 0]
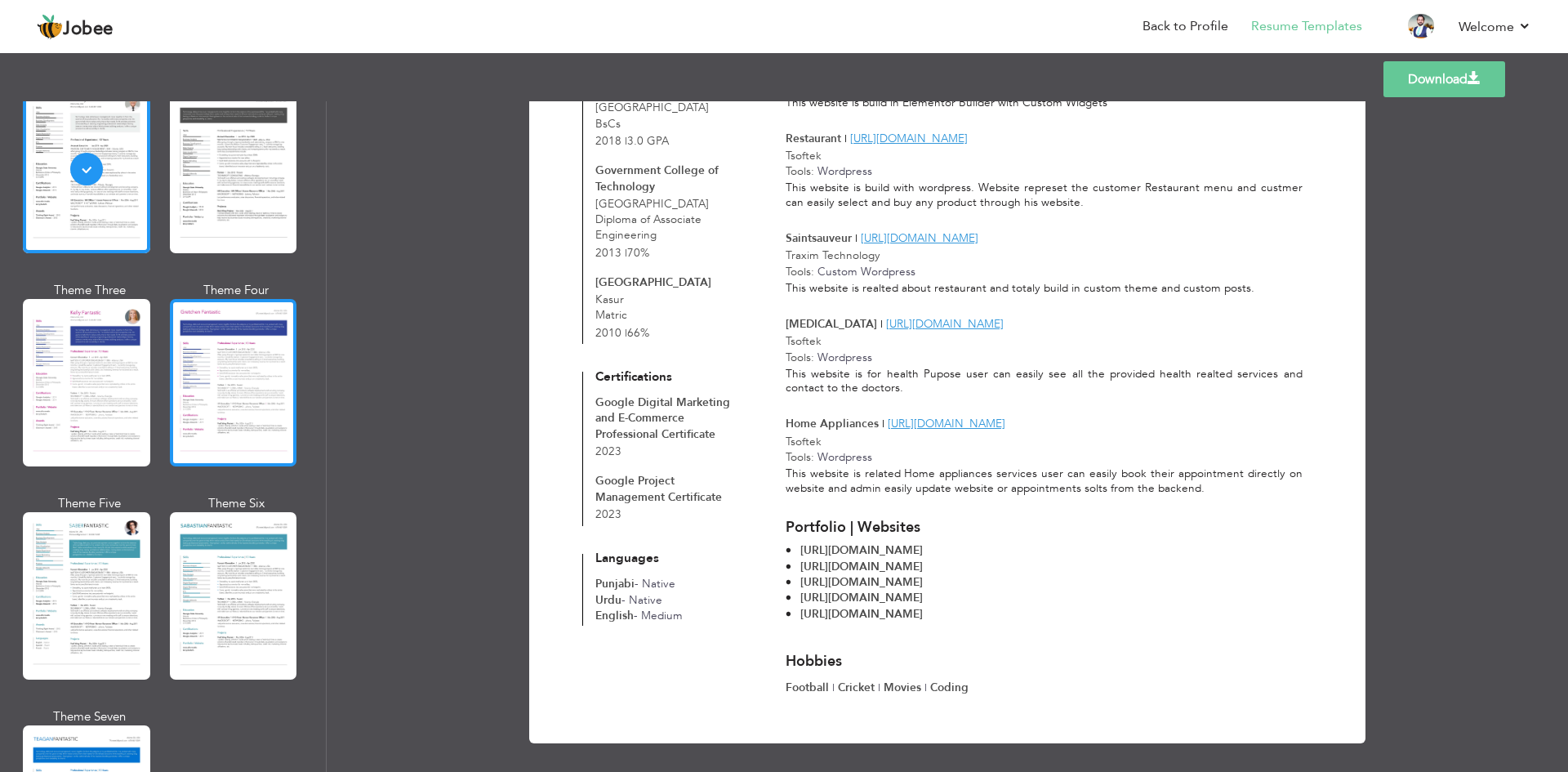
click at [251, 380] on div at bounding box center [234, 383] width 127 height 168
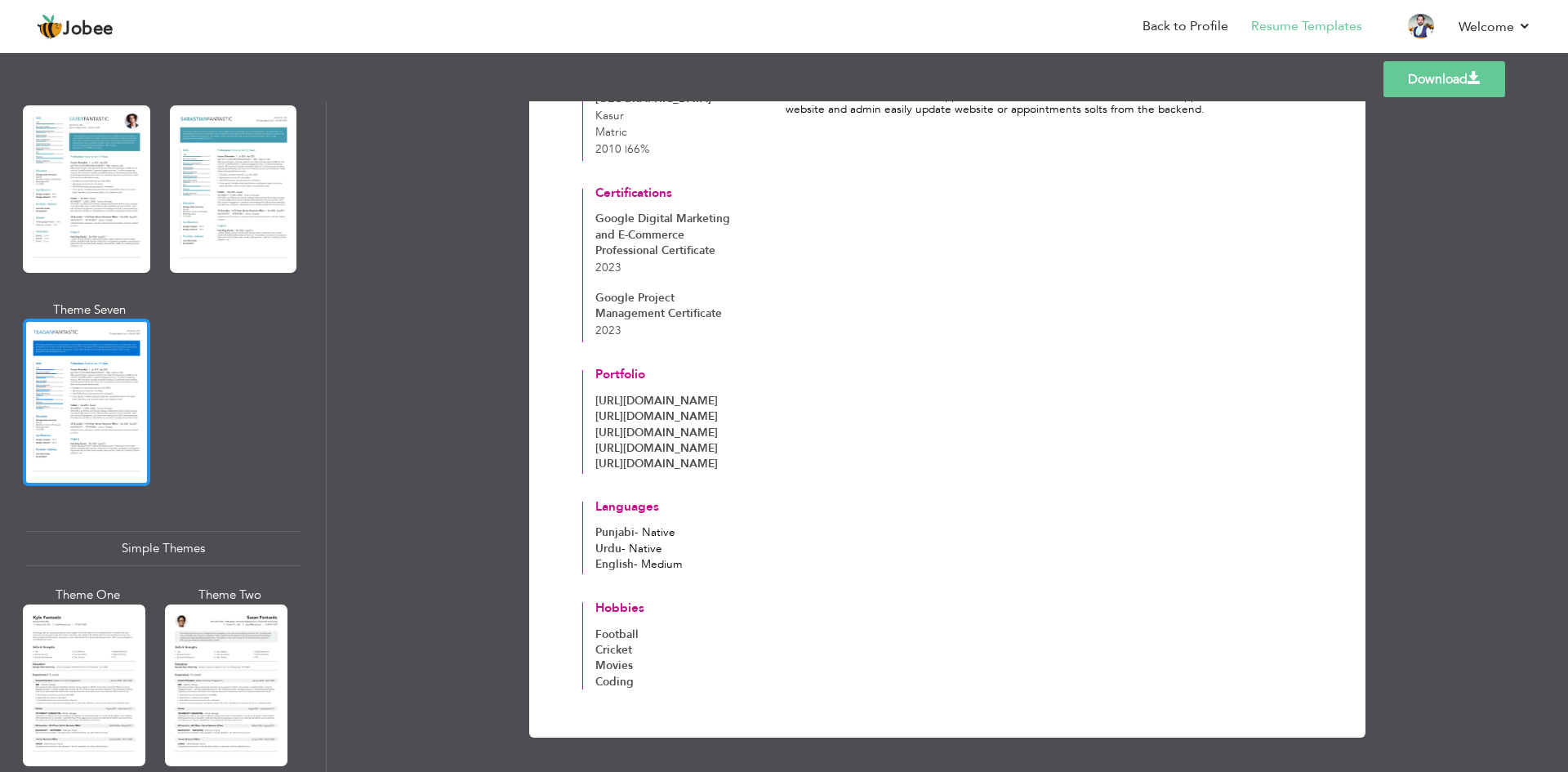
scroll to position [2451, 0]
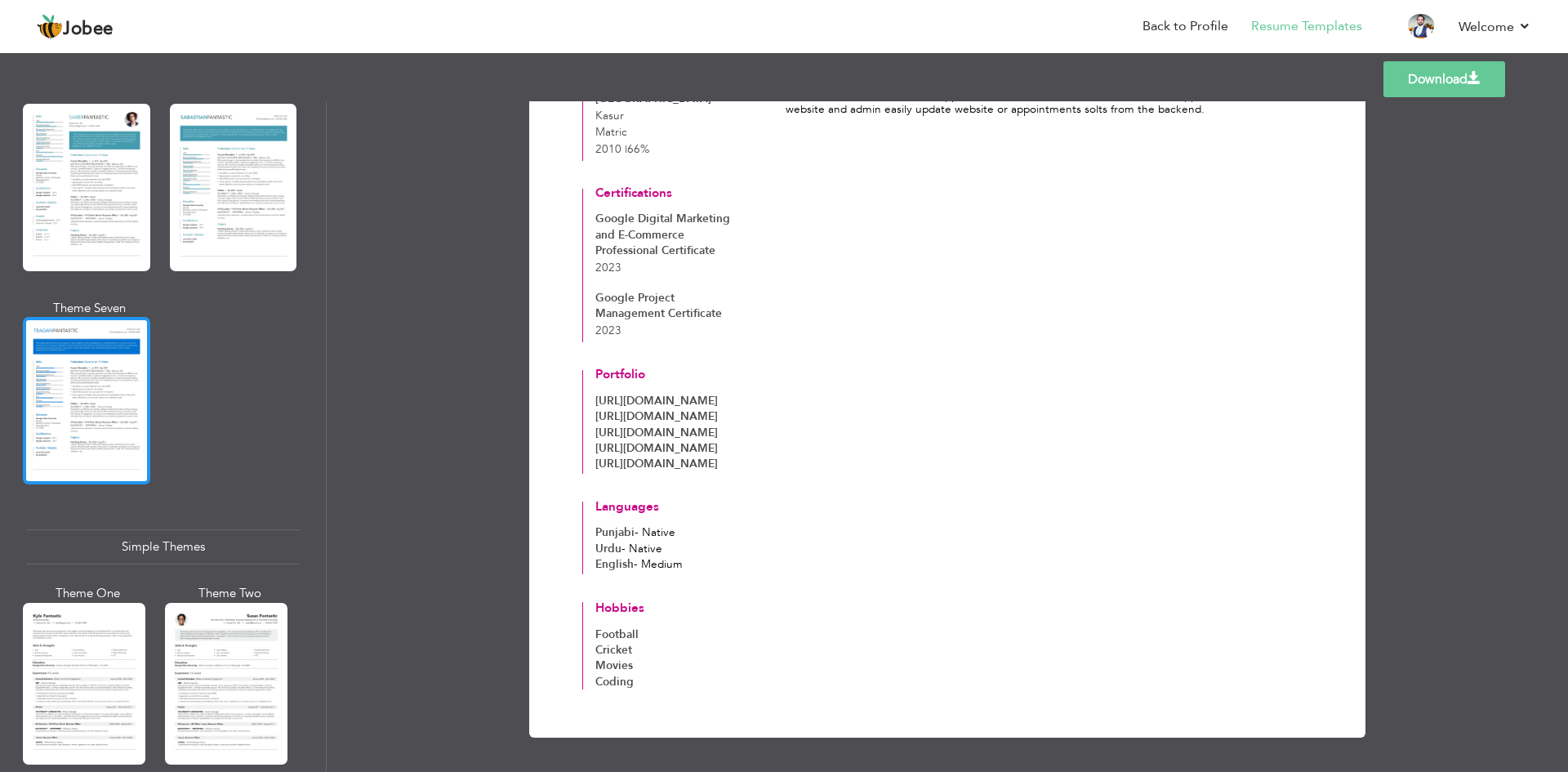
click at [38, 357] on div at bounding box center [86, 401] width 127 height 168
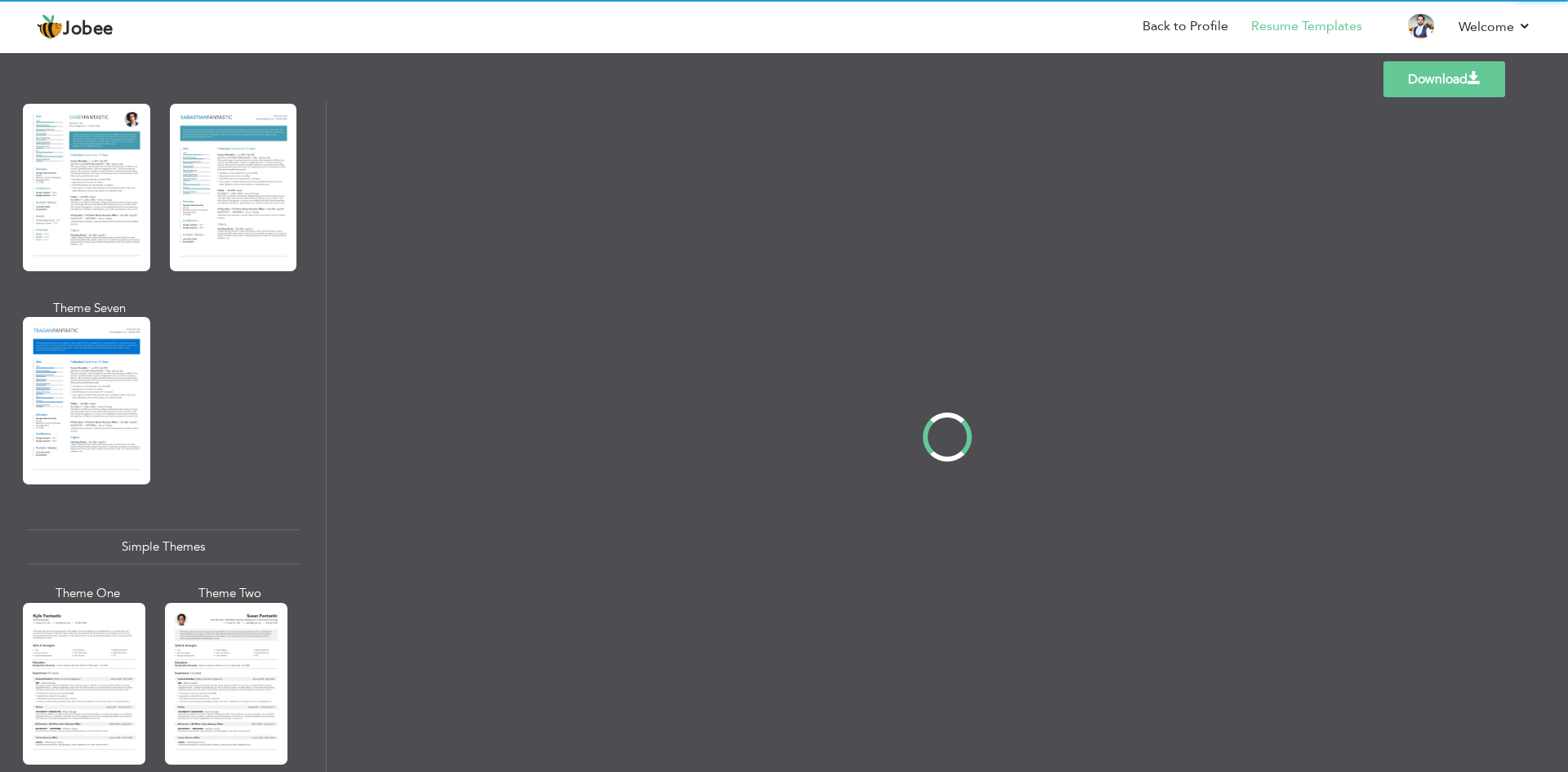
scroll to position [0, 0]
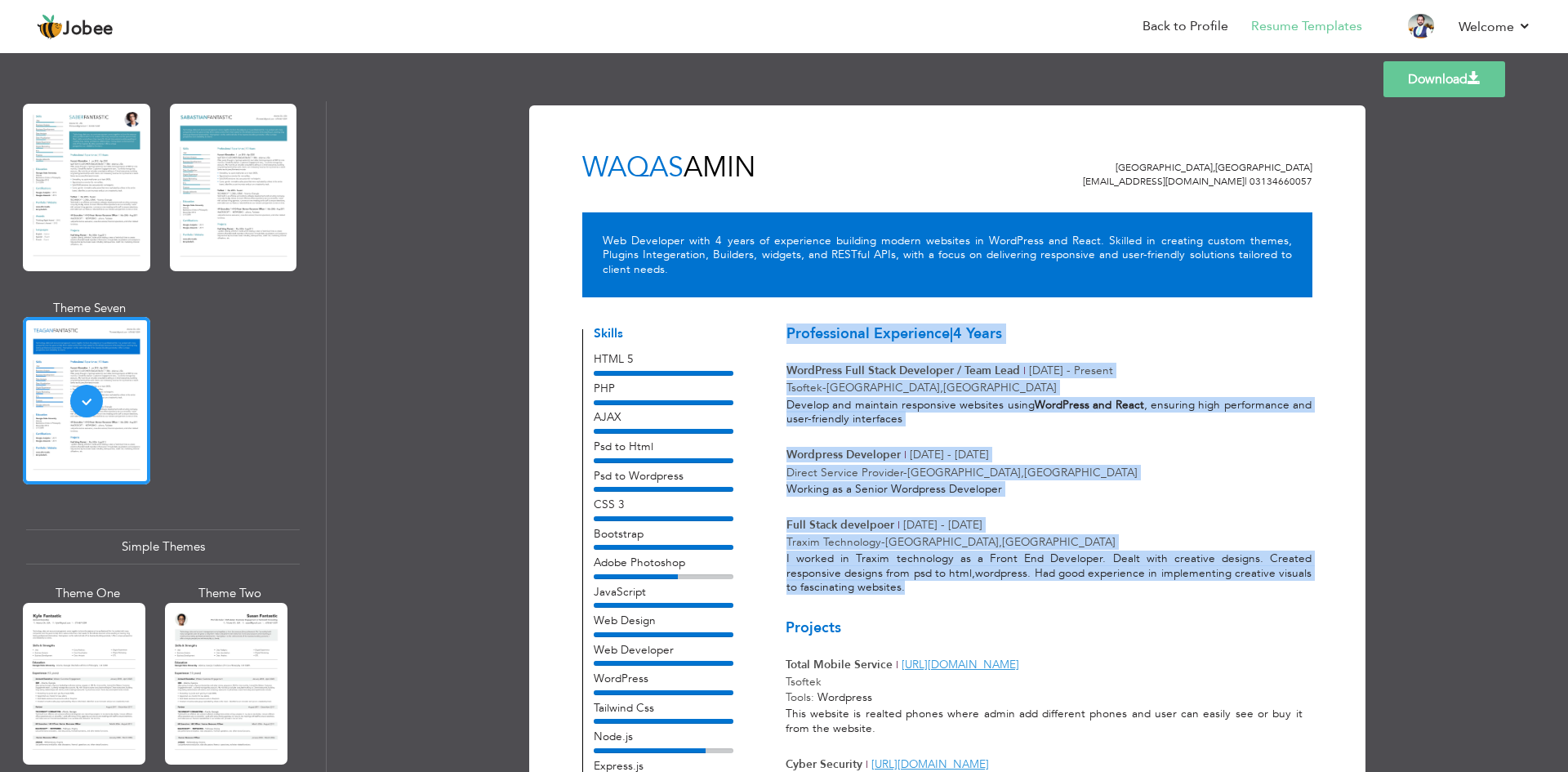
drag, startPoint x: 784, startPoint y: 318, endPoint x: 940, endPoint y: 576, distance: 301.5
click at [940, 576] on div "Professional Experience | 4 Years WordPress Full Stack Developer / Team Lead | …" at bounding box center [1044, 458] width 535 height 292
click at [940, 576] on div "I worked in Traxim technology as a Front End Developer. Dealt with creative des…" at bounding box center [1049, 573] width 525 height 43
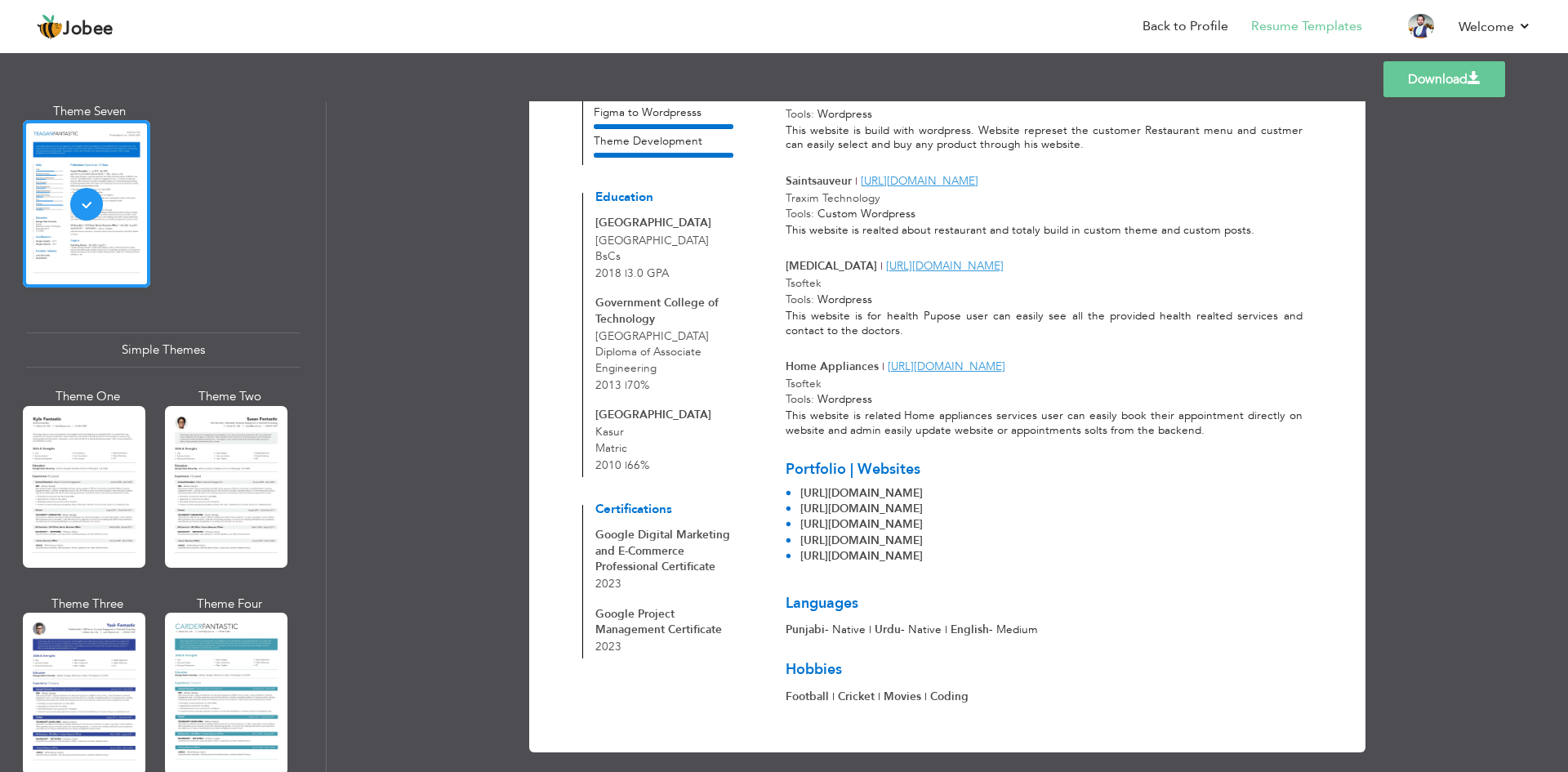
scroll to position [2660, 0]
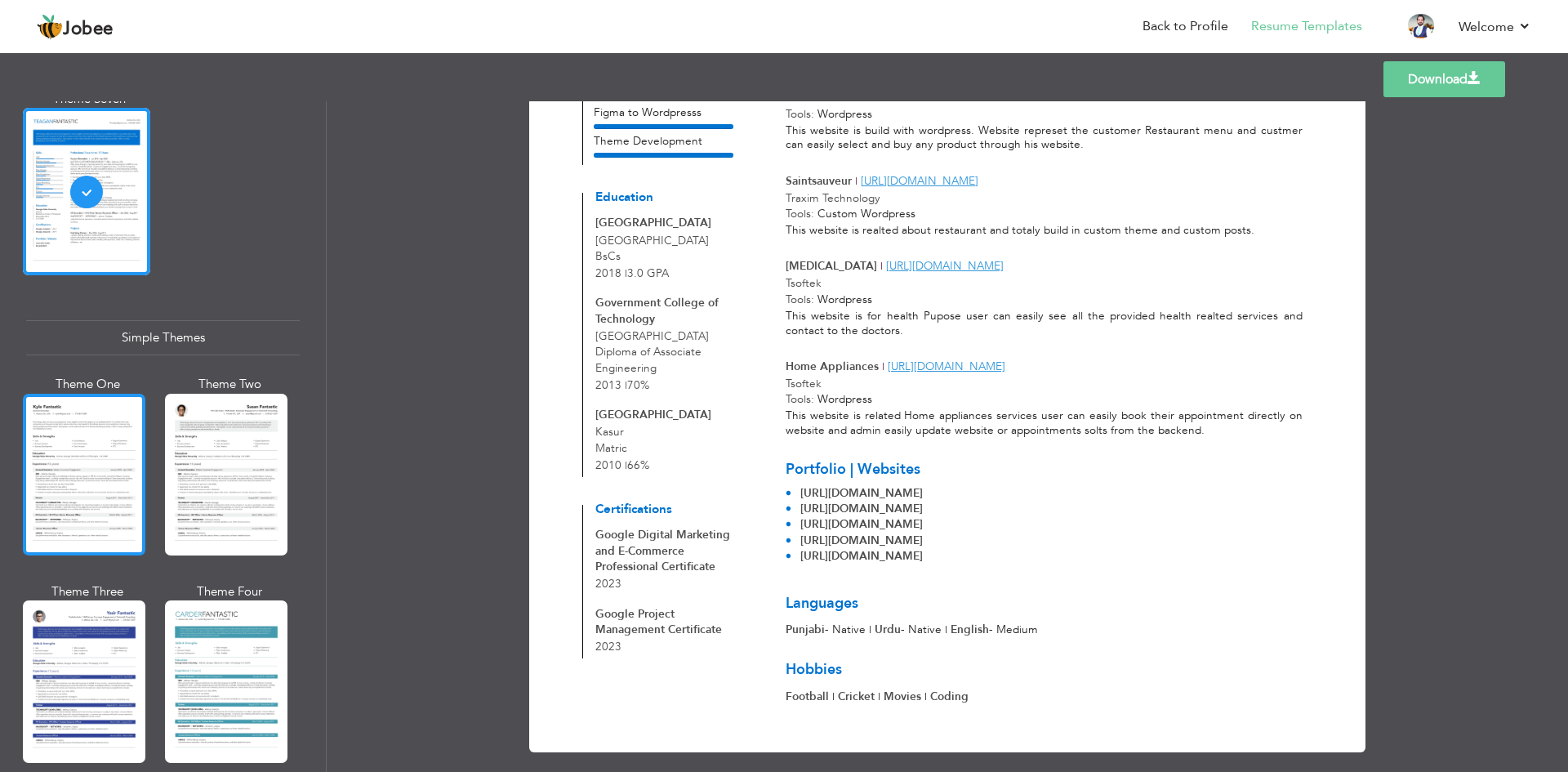
click at [119, 418] on div at bounding box center [84, 475] width 123 height 162
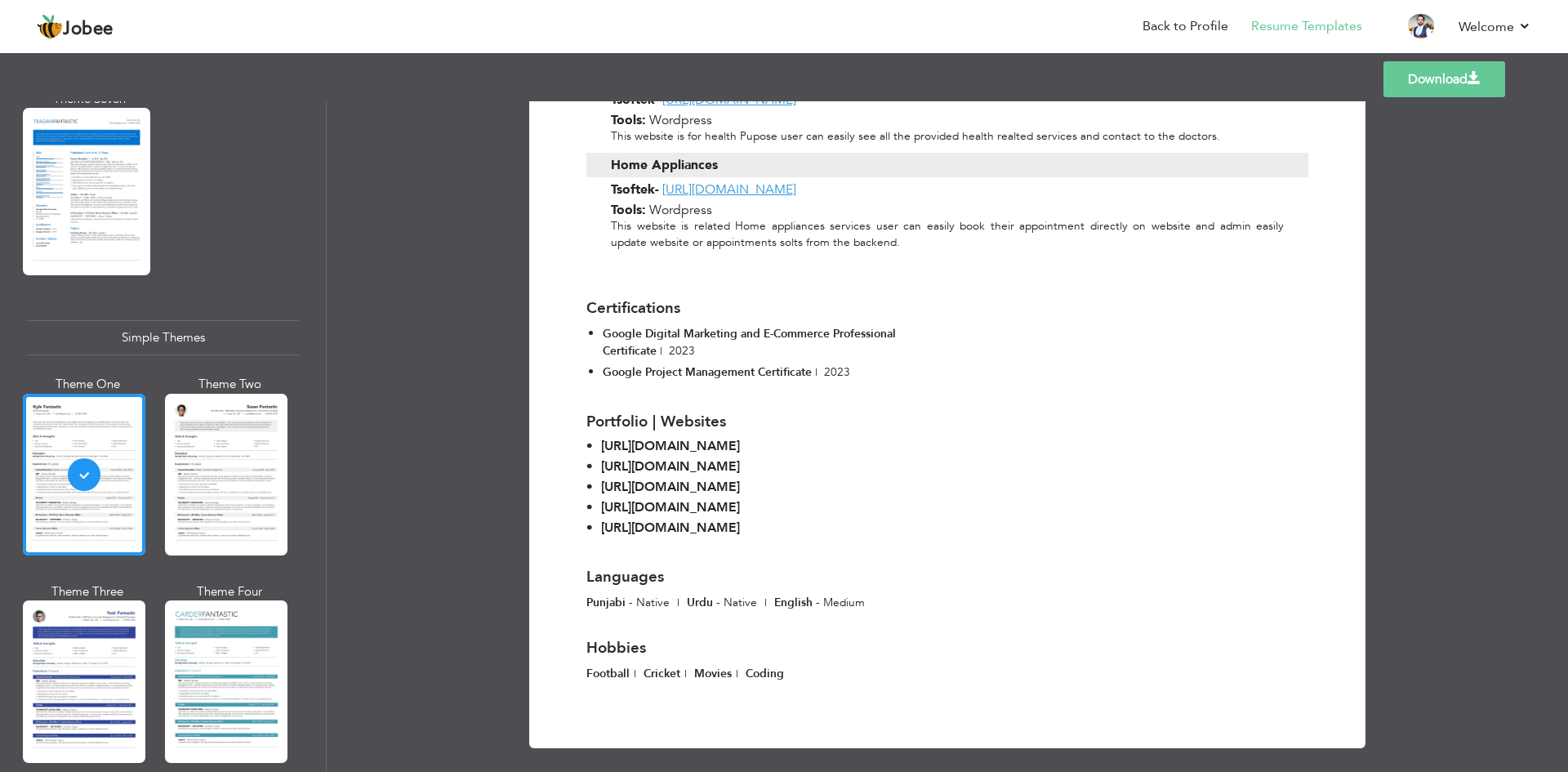
scroll to position [1324, 0]
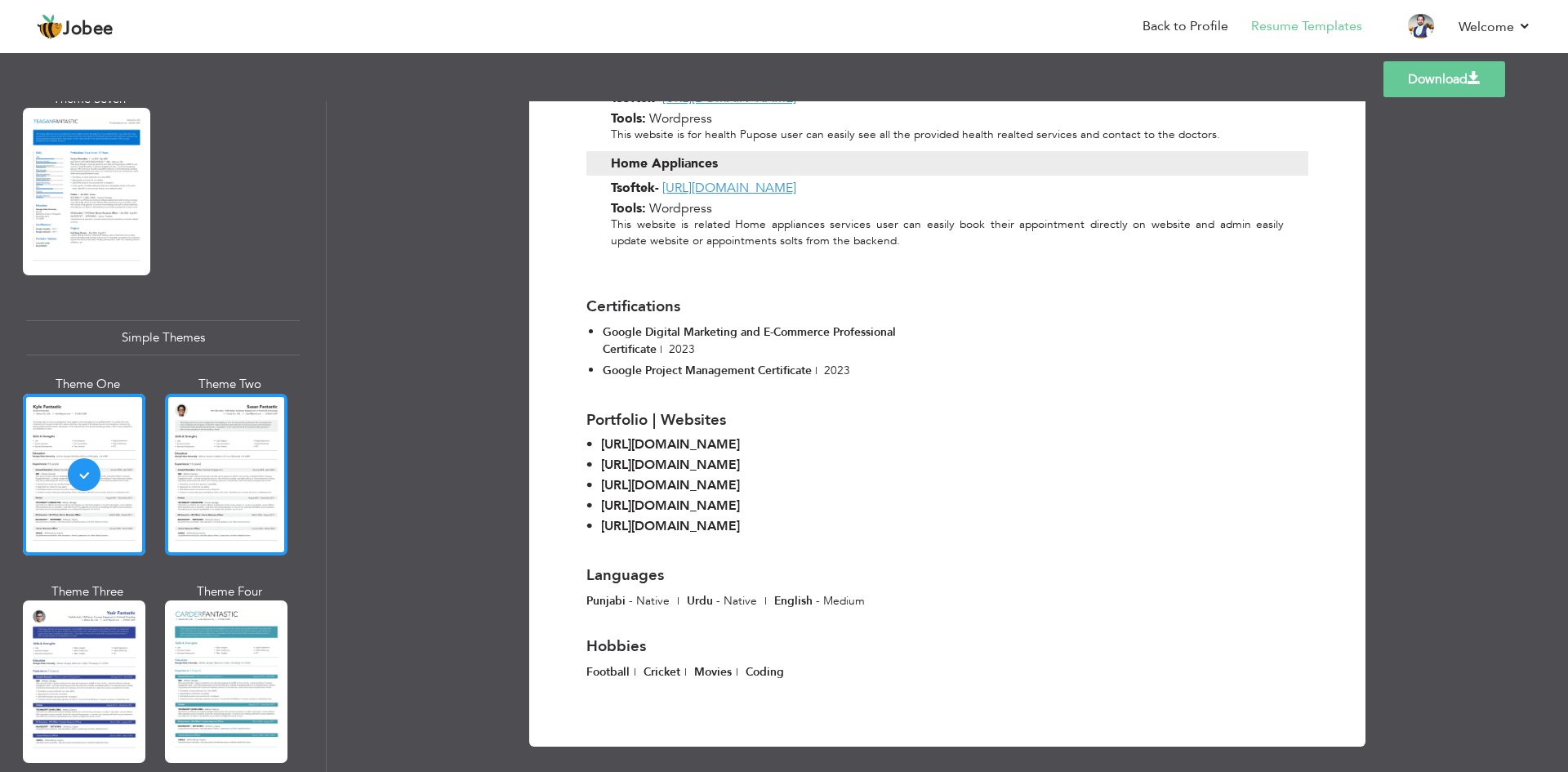
click at [236, 424] on div at bounding box center [226, 475] width 123 height 162
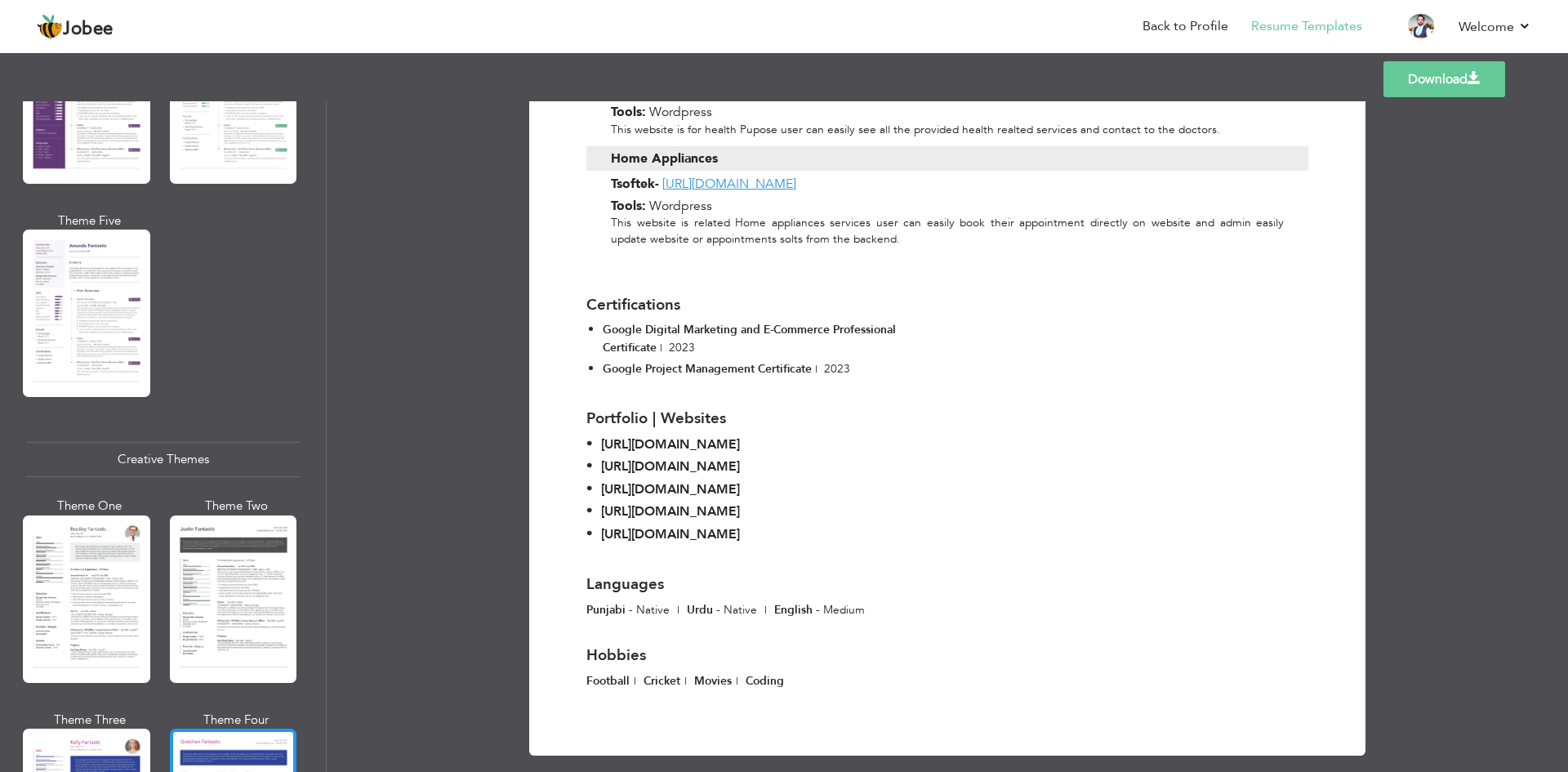
scroll to position [1598, 0]
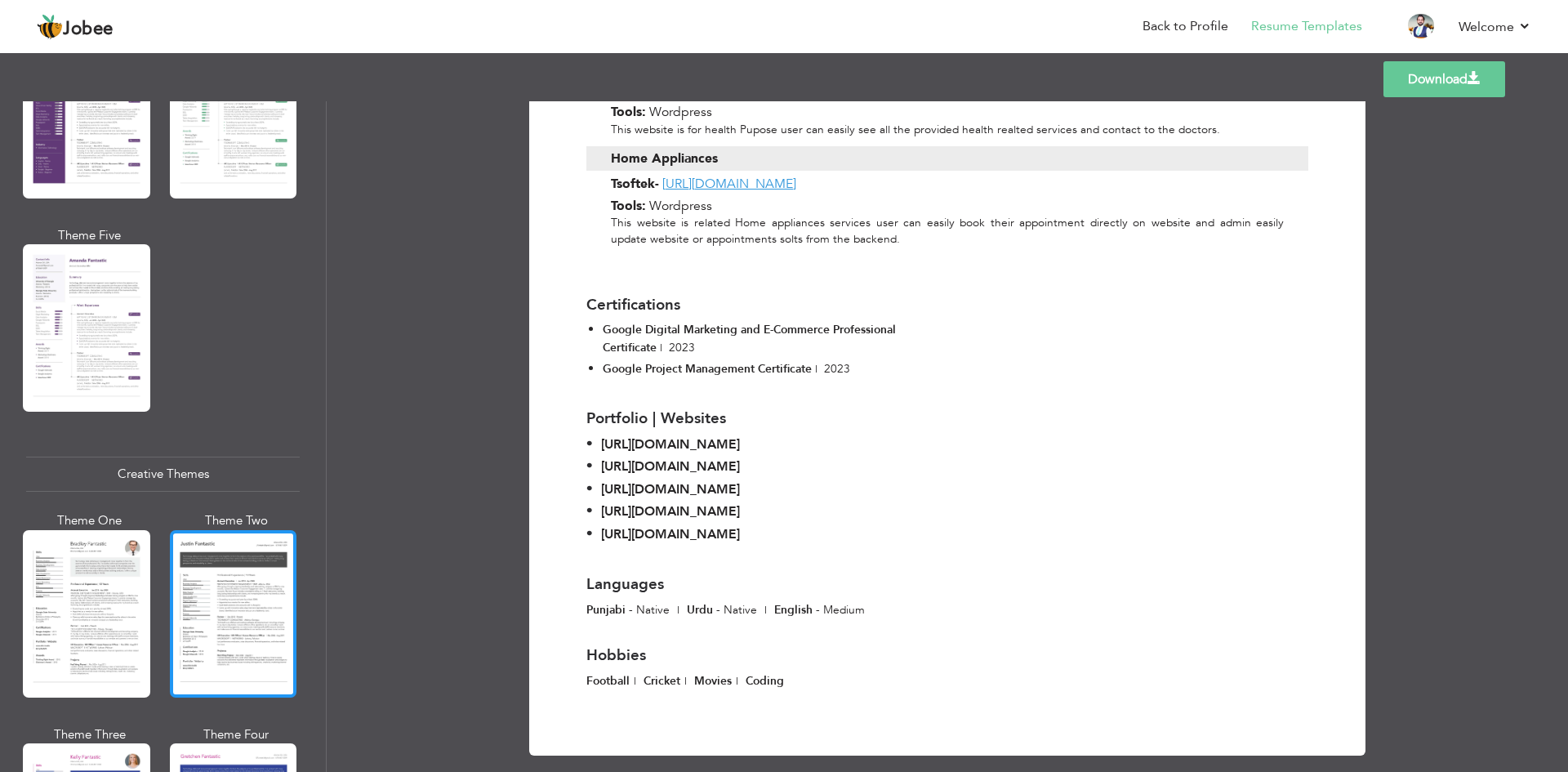
click at [219, 623] on div at bounding box center [234, 614] width 127 height 168
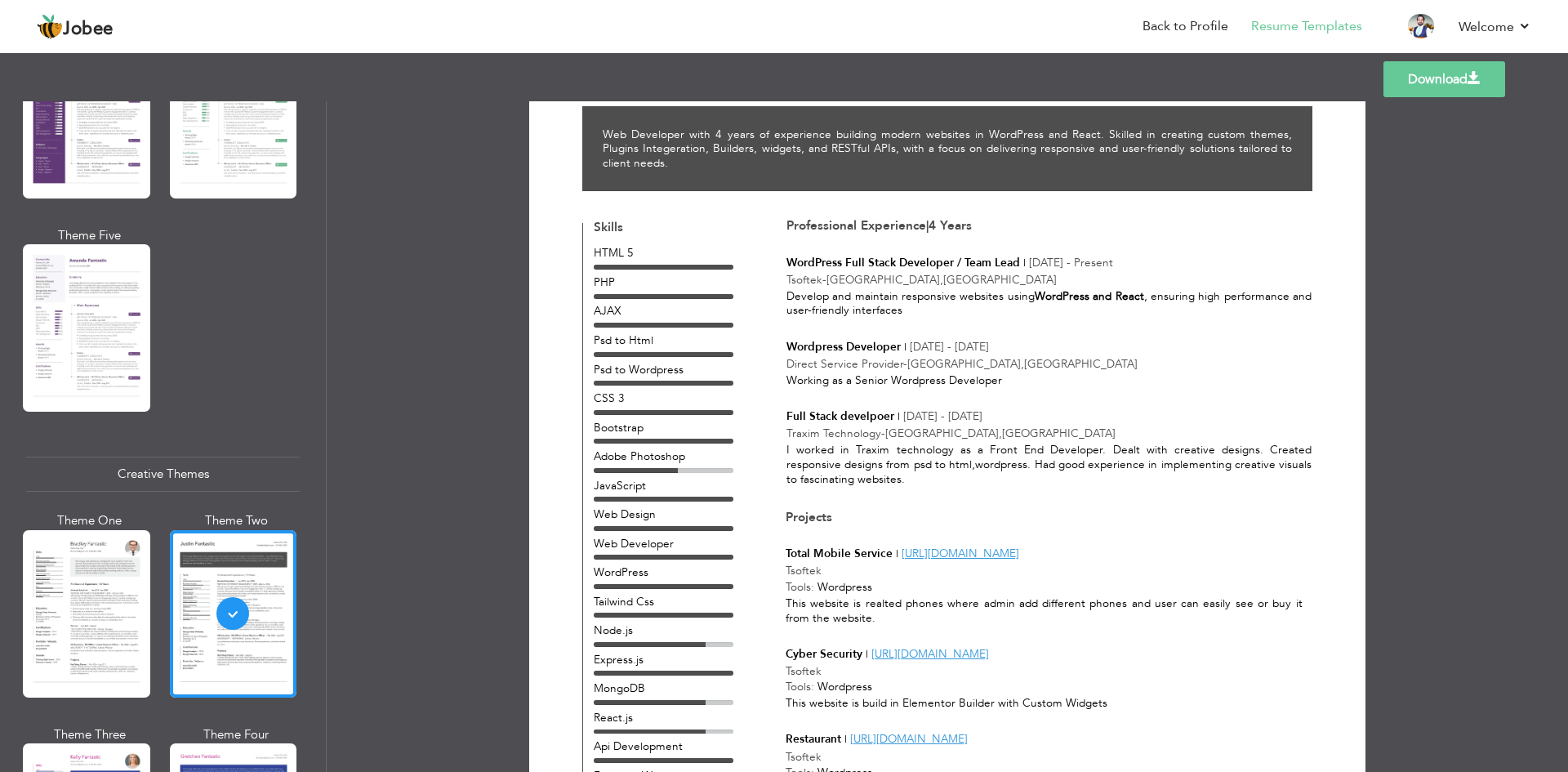
scroll to position [0, 0]
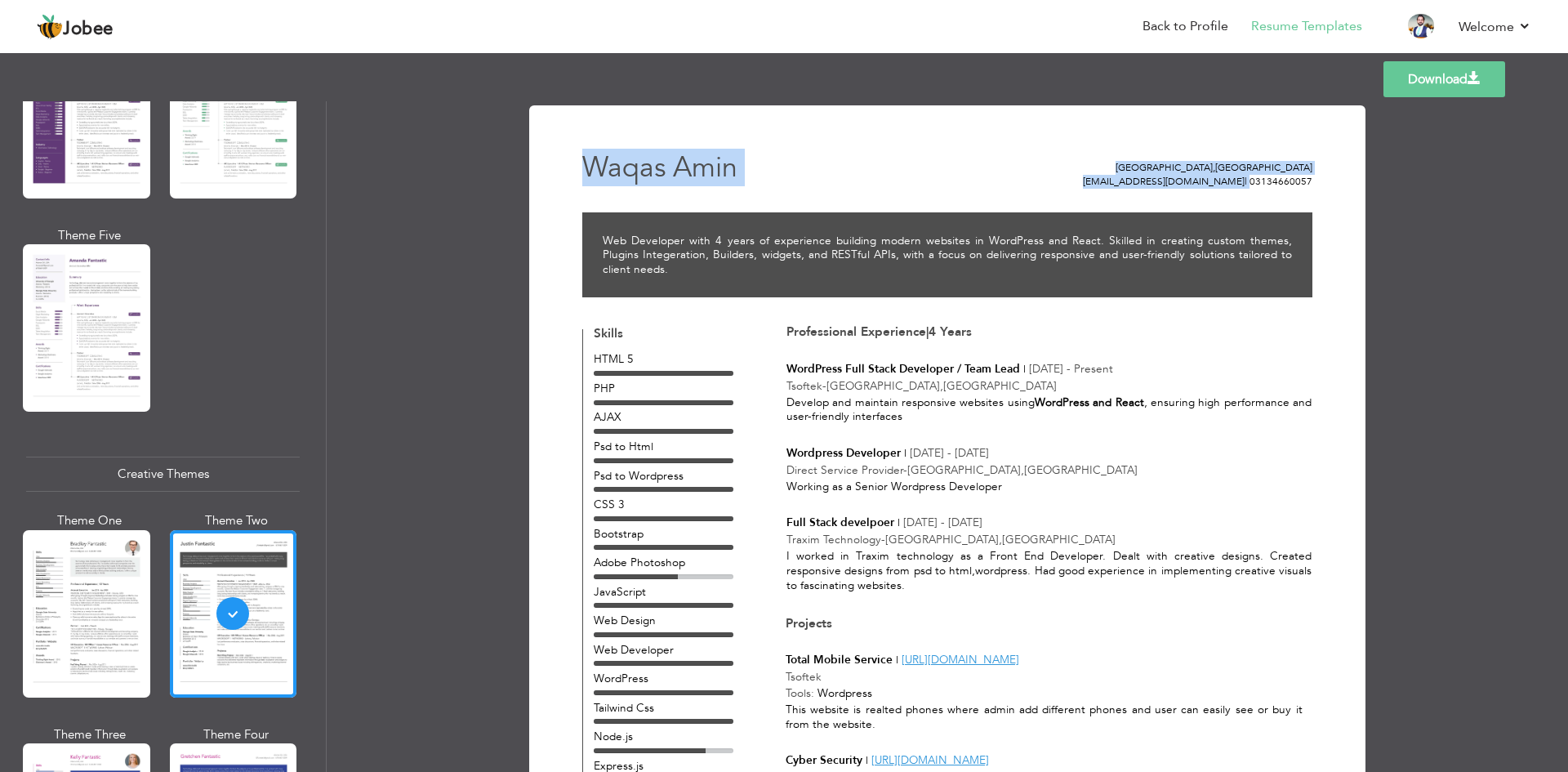
drag, startPoint x: 1251, startPoint y: 184, endPoint x: 1318, endPoint y: 187, distance: 67.1
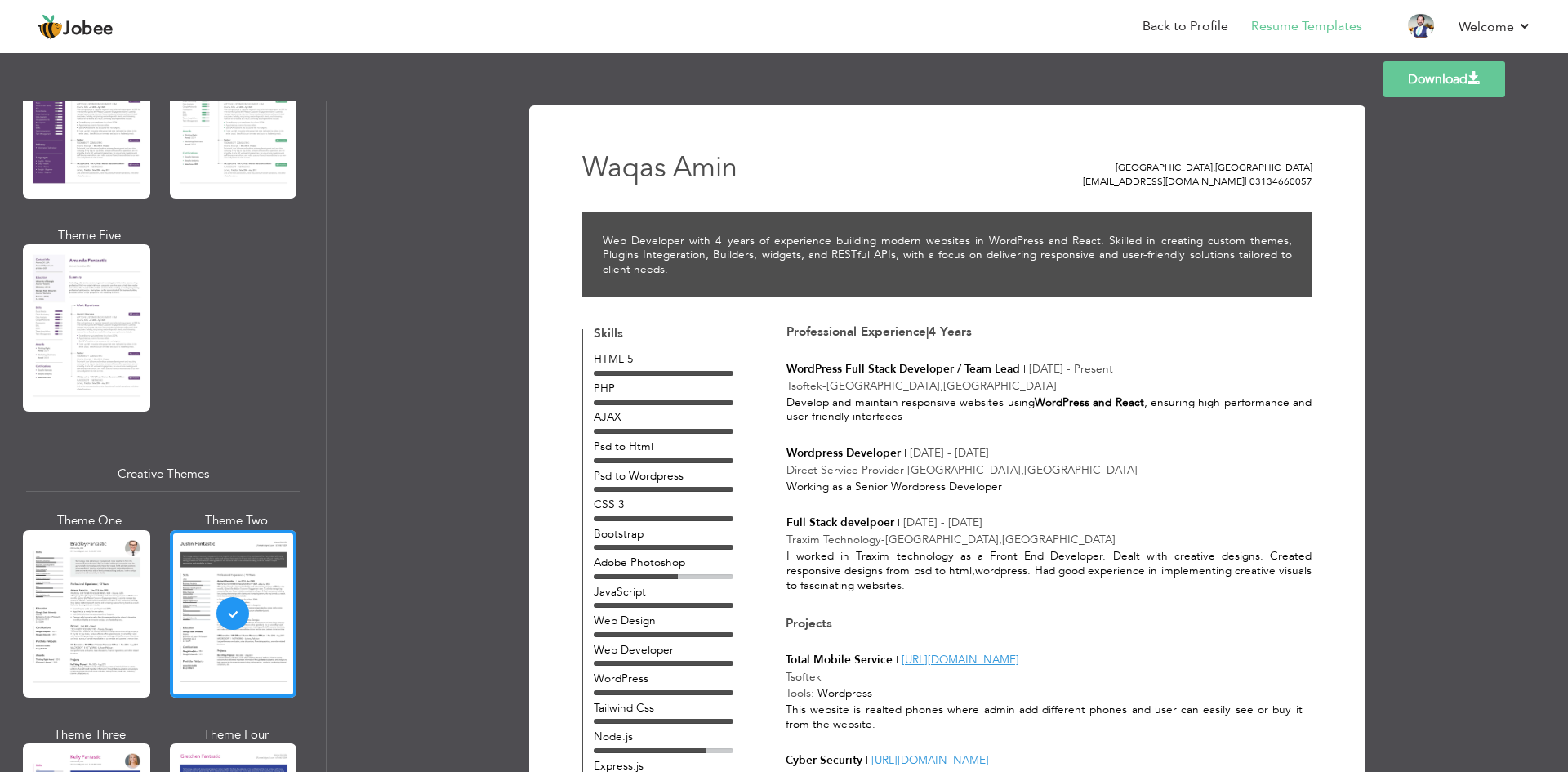
click at [1172, 31] on link "Back to Profile" at bounding box center [1185, 26] width 86 height 19
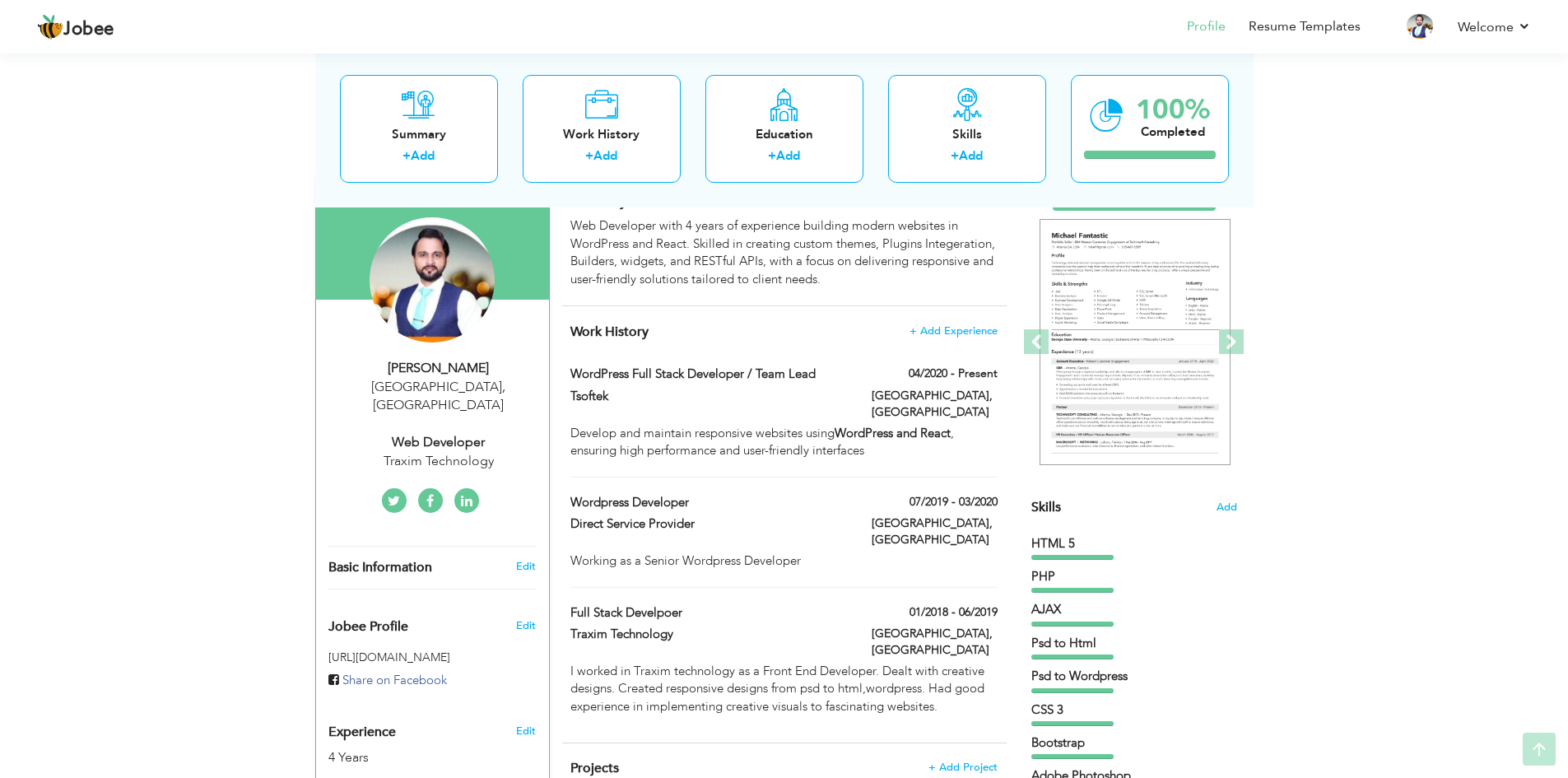
scroll to position [165, 0]
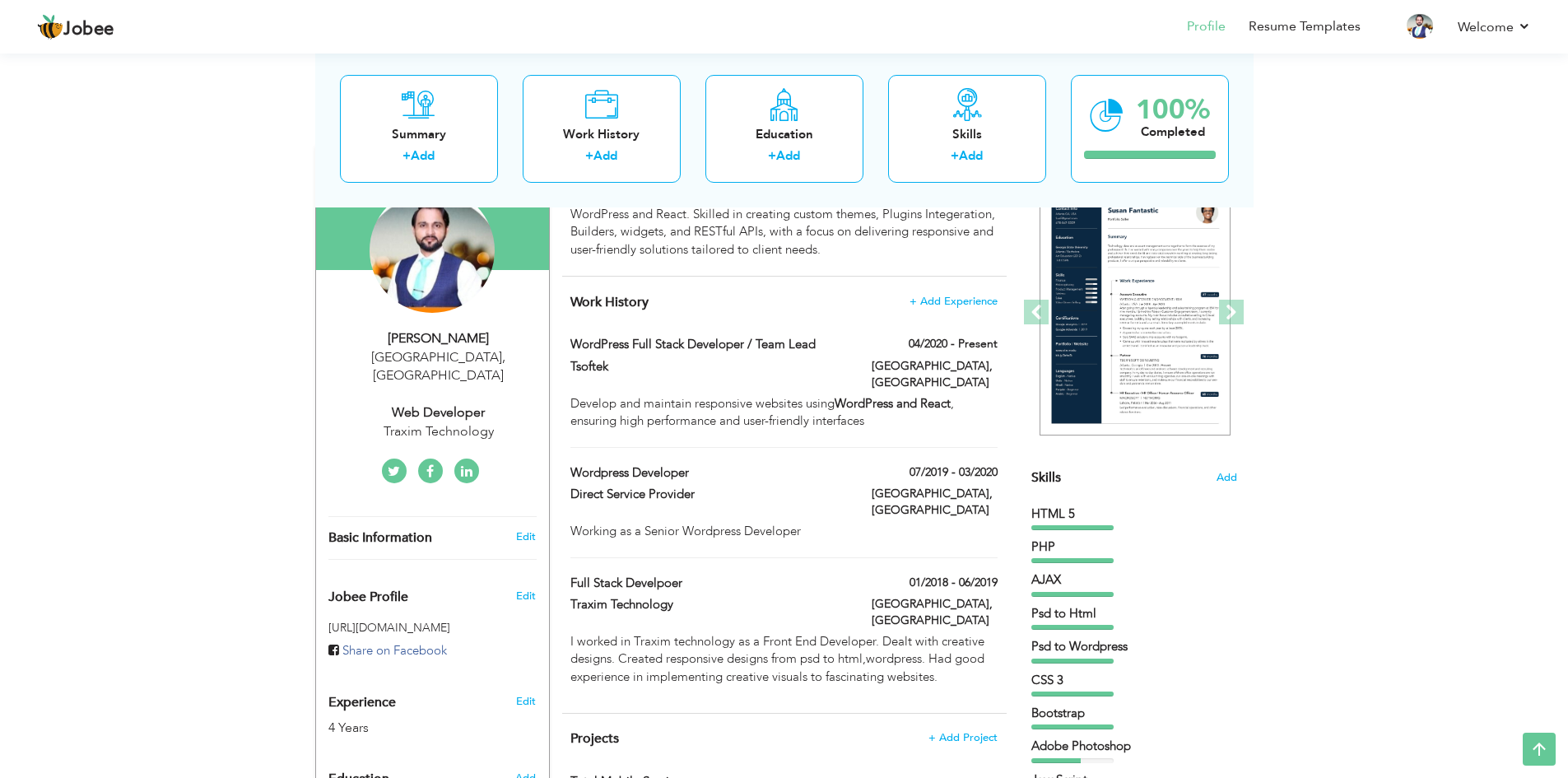
click at [475, 423] on div "Traxim Technology" at bounding box center [439, 432] width 220 height 19
type input "Waqas"
type input "Amin"
type input "03134660057"
select select "number:166"
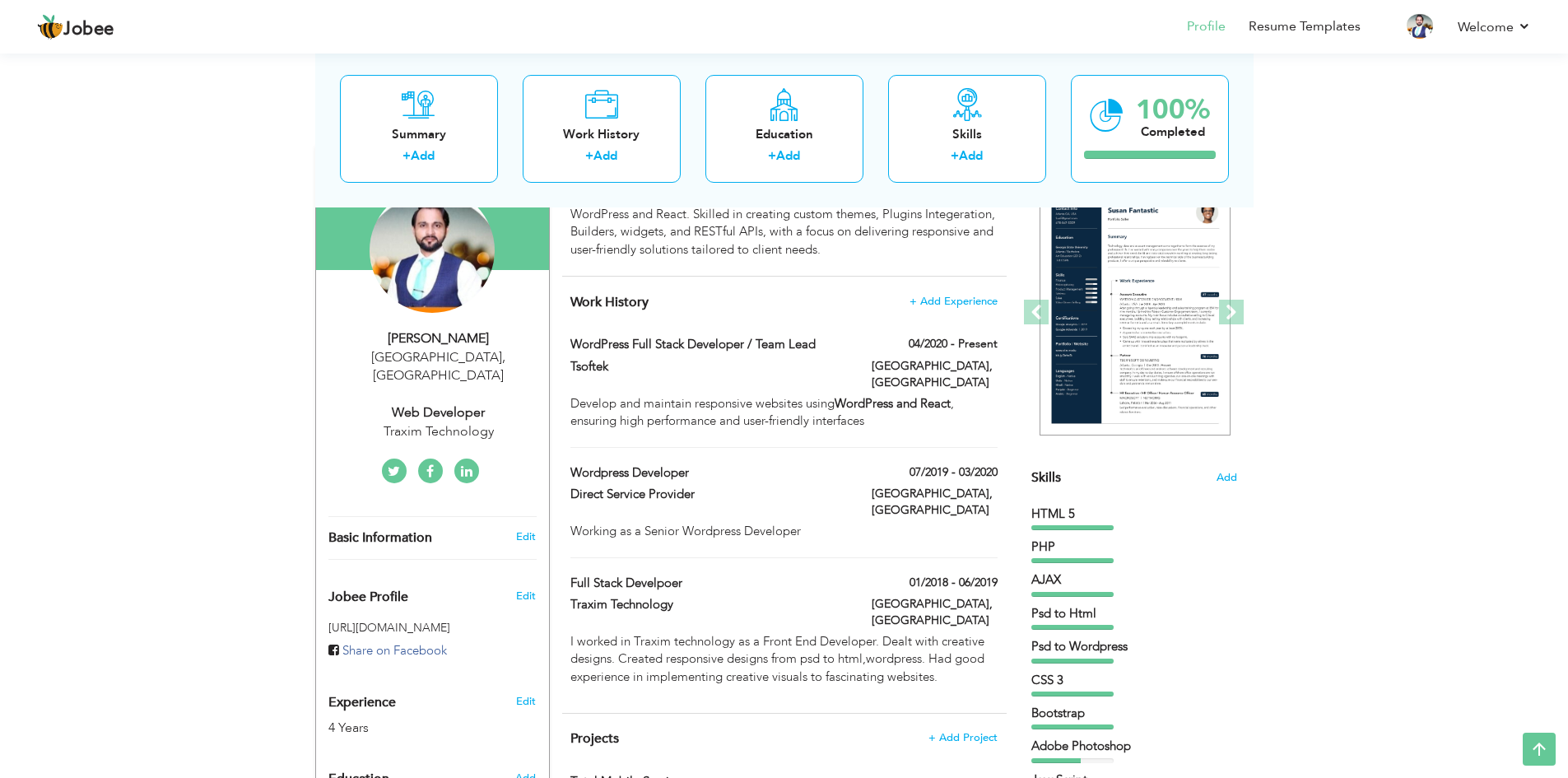
type input "[GEOGRAPHIC_DATA]"
select select "number:6"
type input "Traxim Technology"
type input "Web Developer"
type input "[DOMAIN_NAME][URL]"
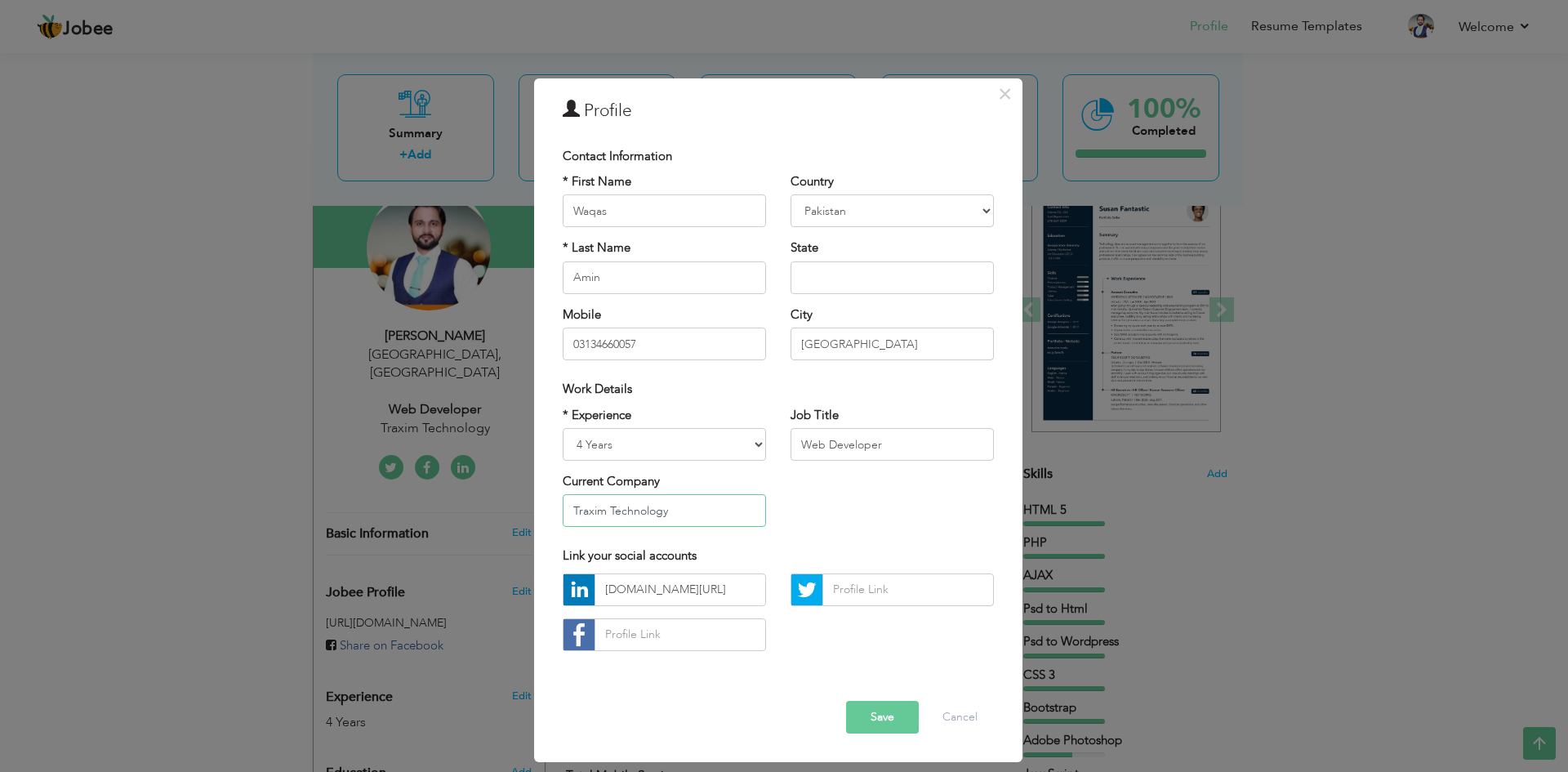
click at [699, 504] on input "Traxim Technology" at bounding box center [664, 510] width 203 height 33
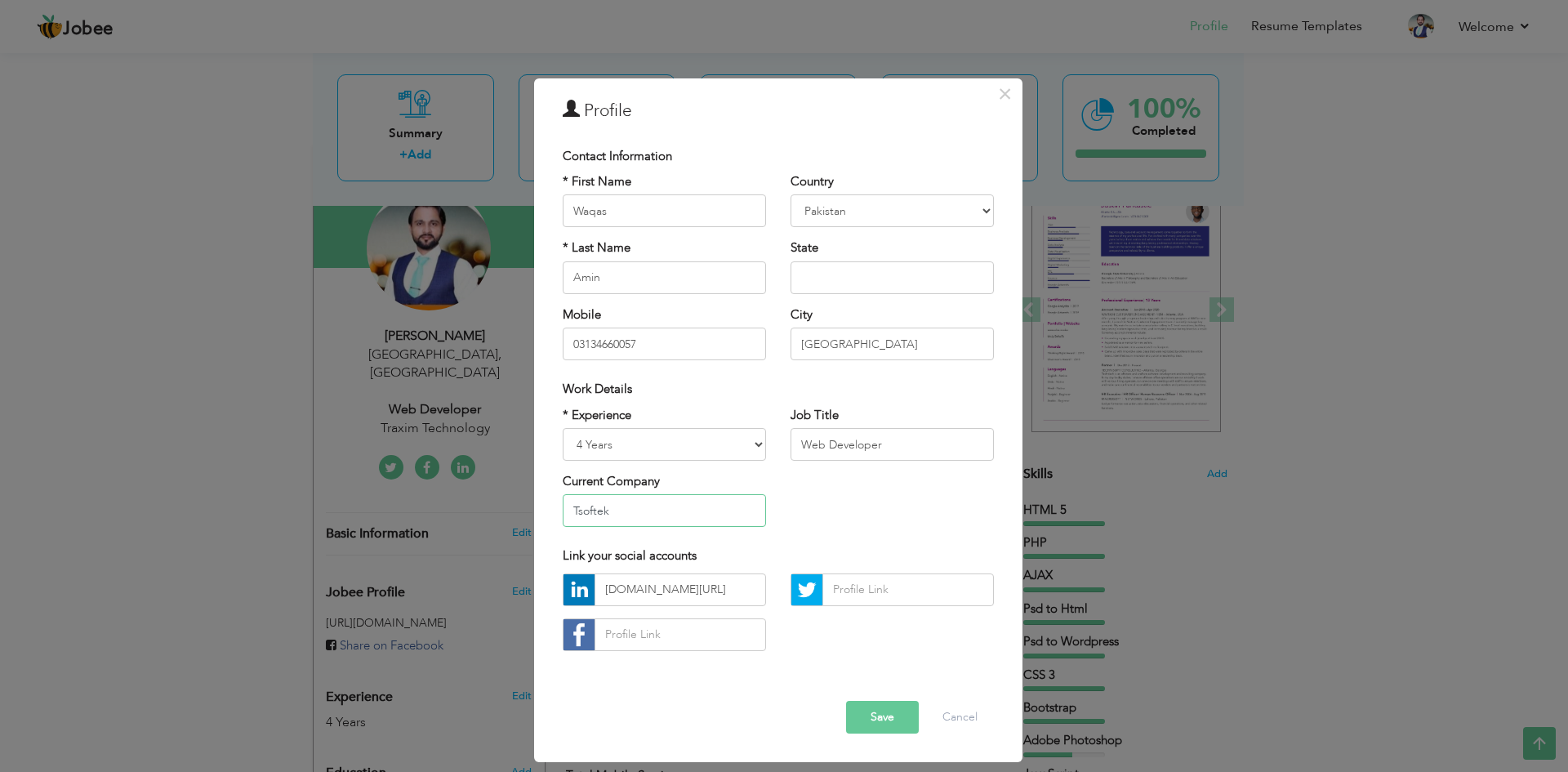
type input "Tsoftek"
click at [897, 709] on button "Save" at bounding box center [883, 717] width 73 height 33
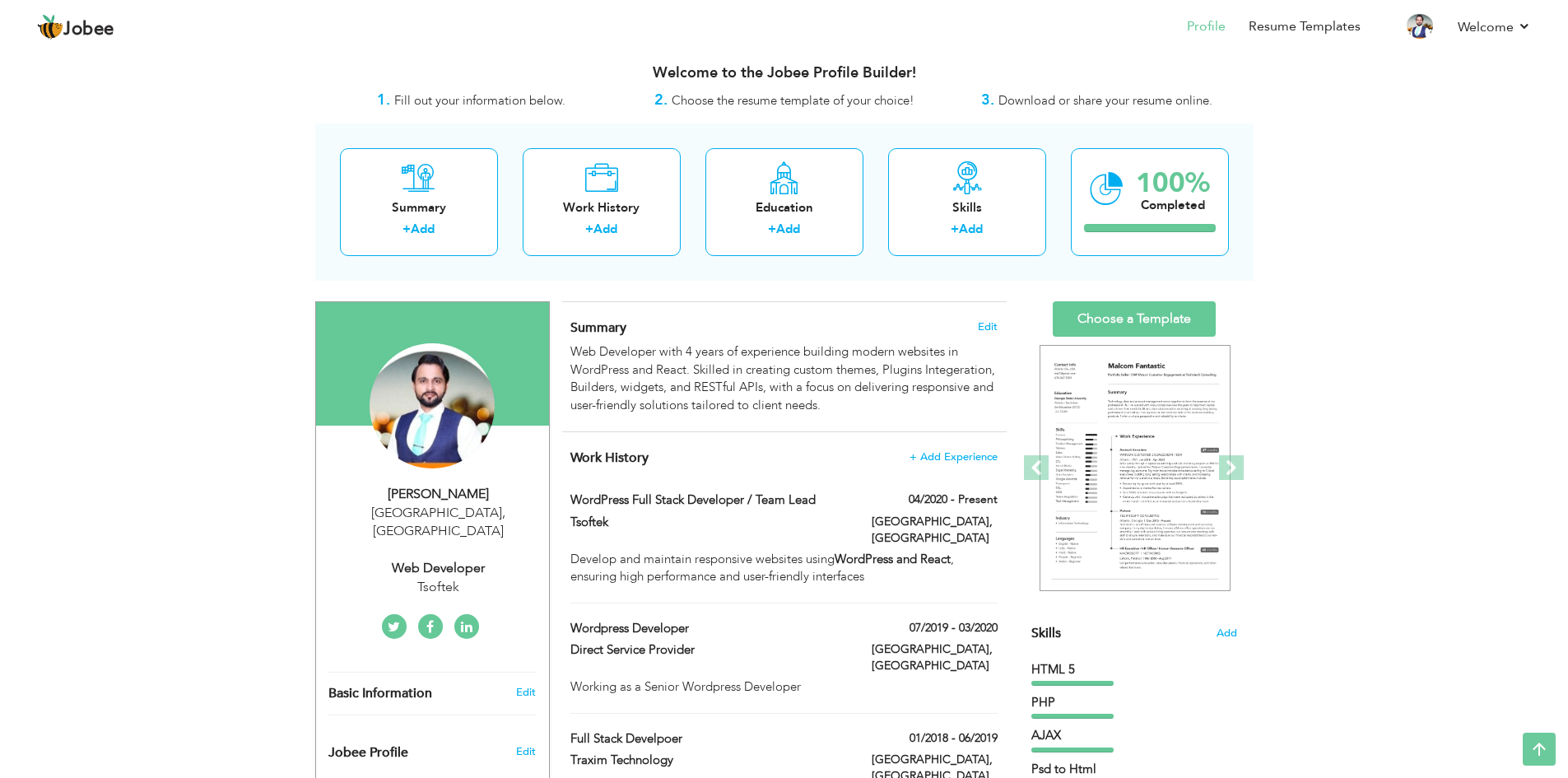
scroll to position [0, 0]
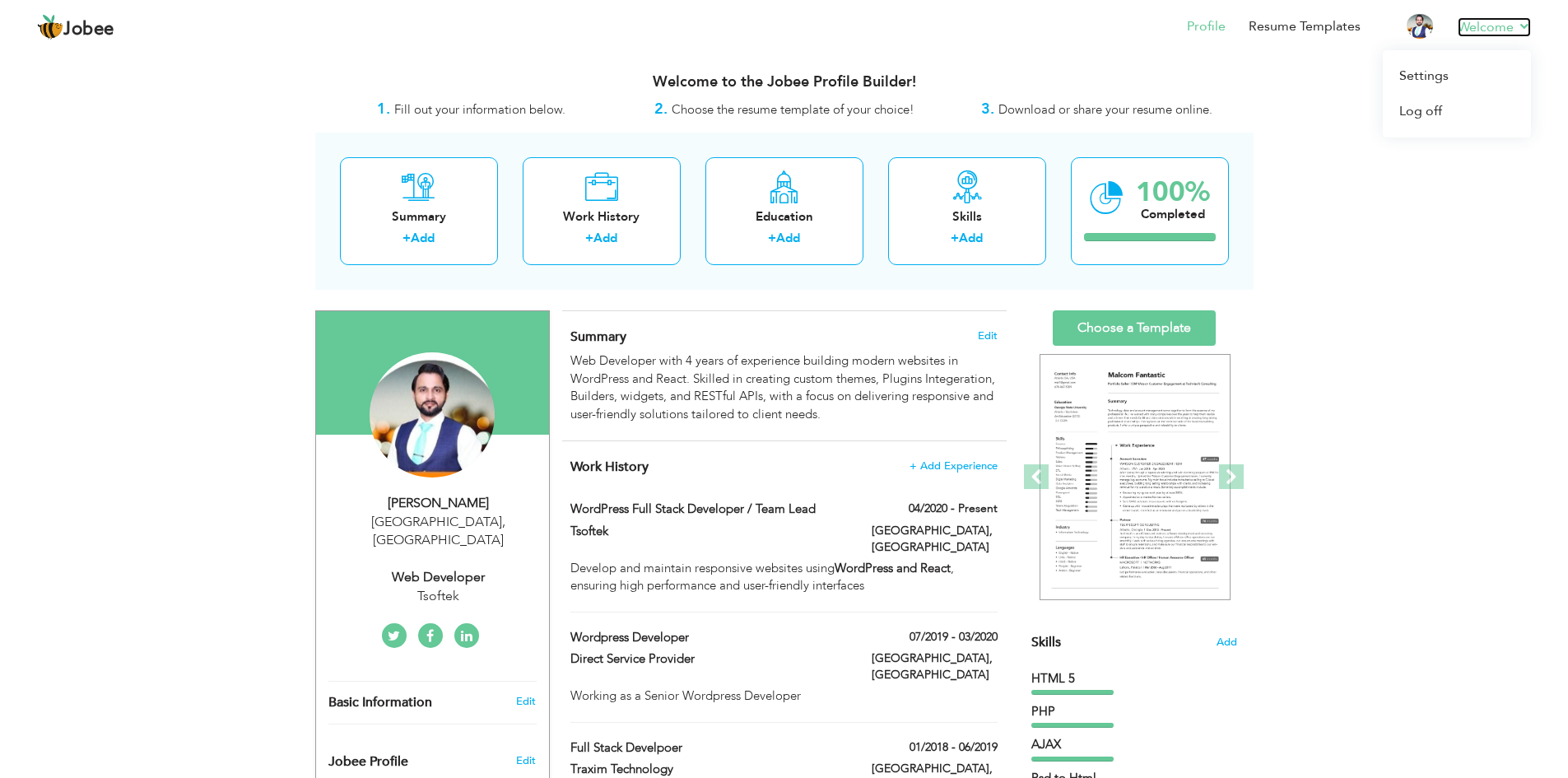
click at [1479, 23] on link "Welcome" at bounding box center [1494, 26] width 73 height 20
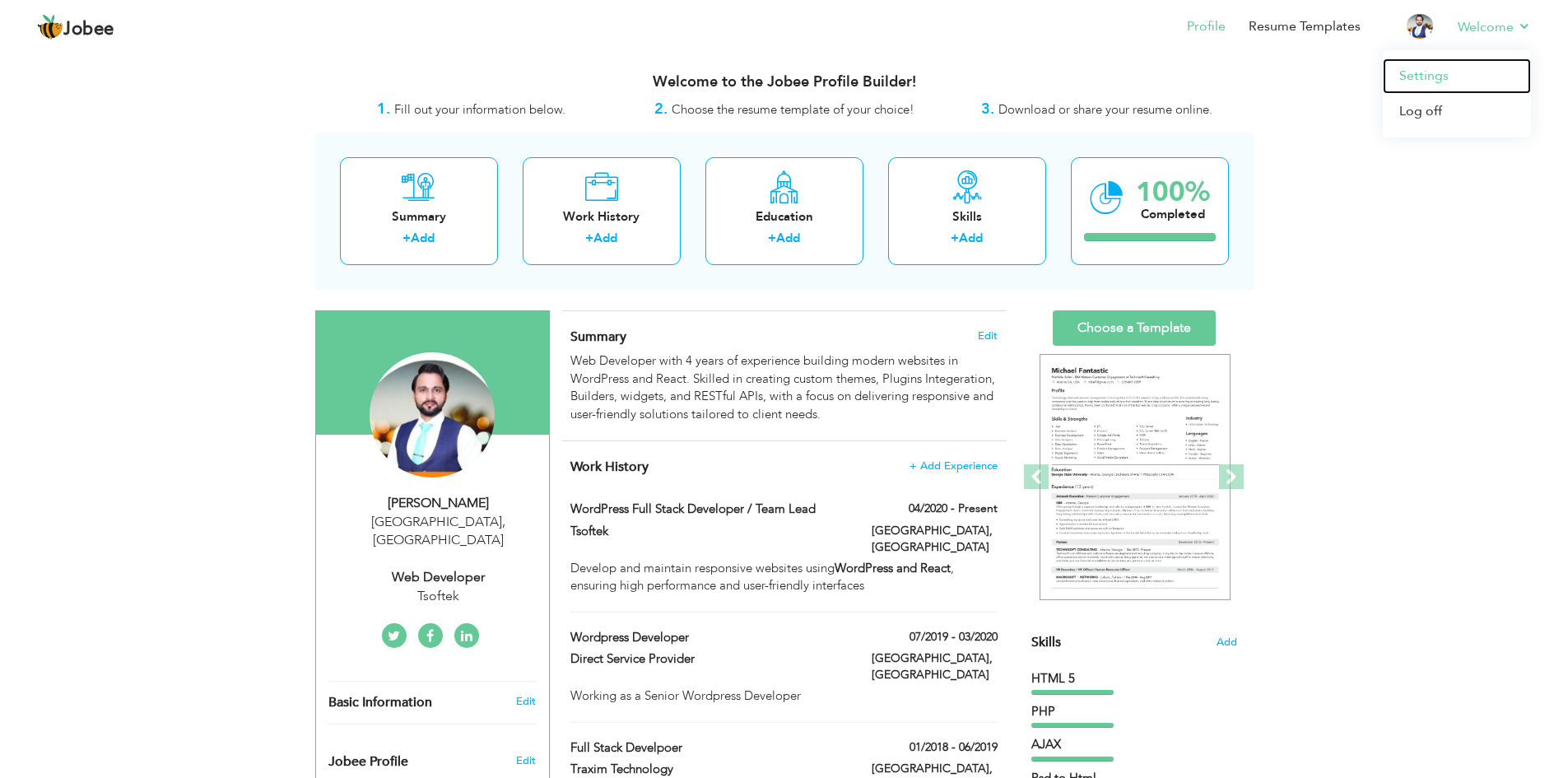
click at [1430, 67] on link "Settings" at bounding box center [1457, 75] width 149 height 35
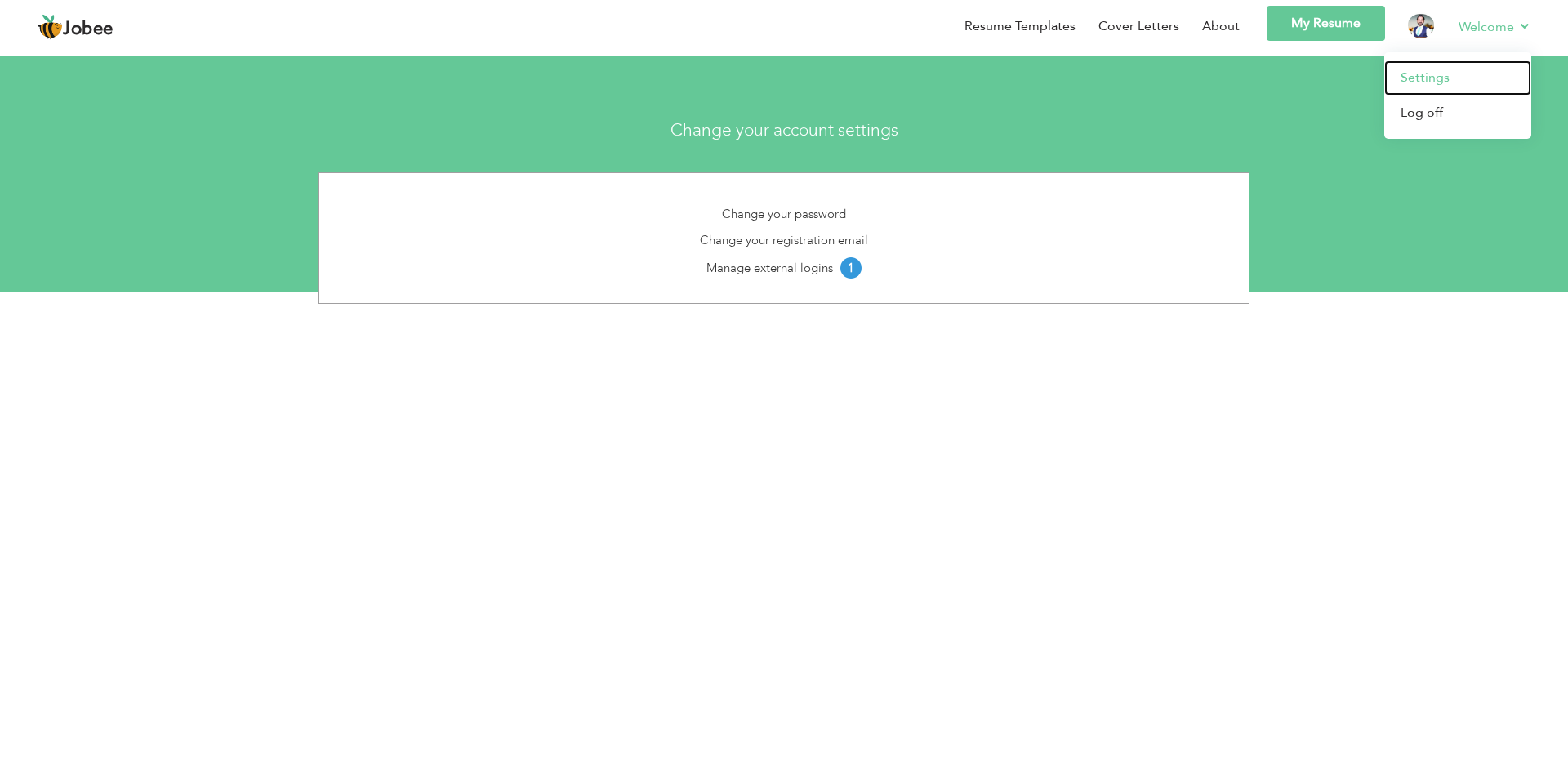
click at [1414, 79] on link "Settings" at bounding box center [1458, 77] width 147 height 35
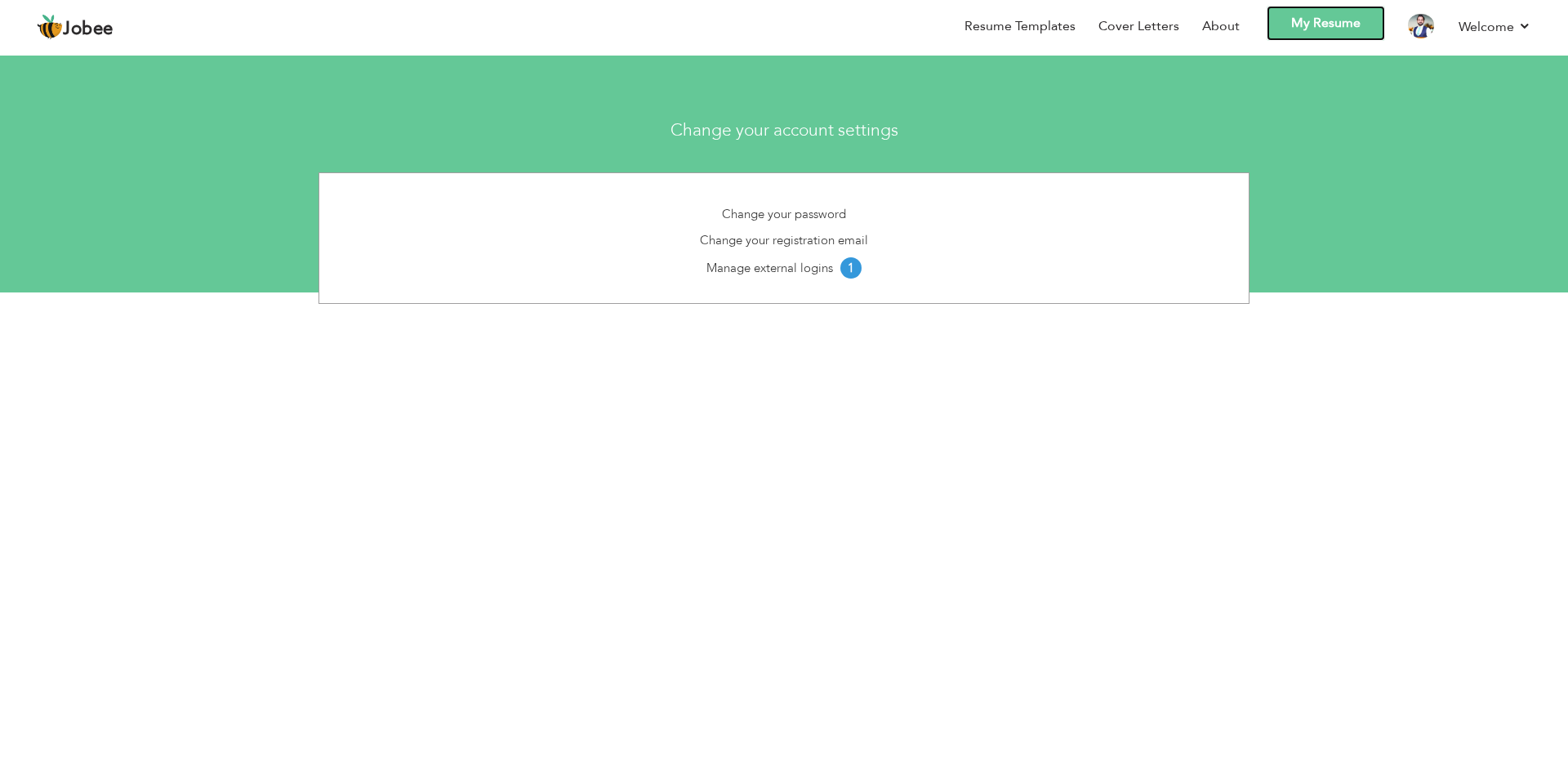
click at [1318, 28] on link "My Resume" at bounding box center [1326, 23] width 119 height 35
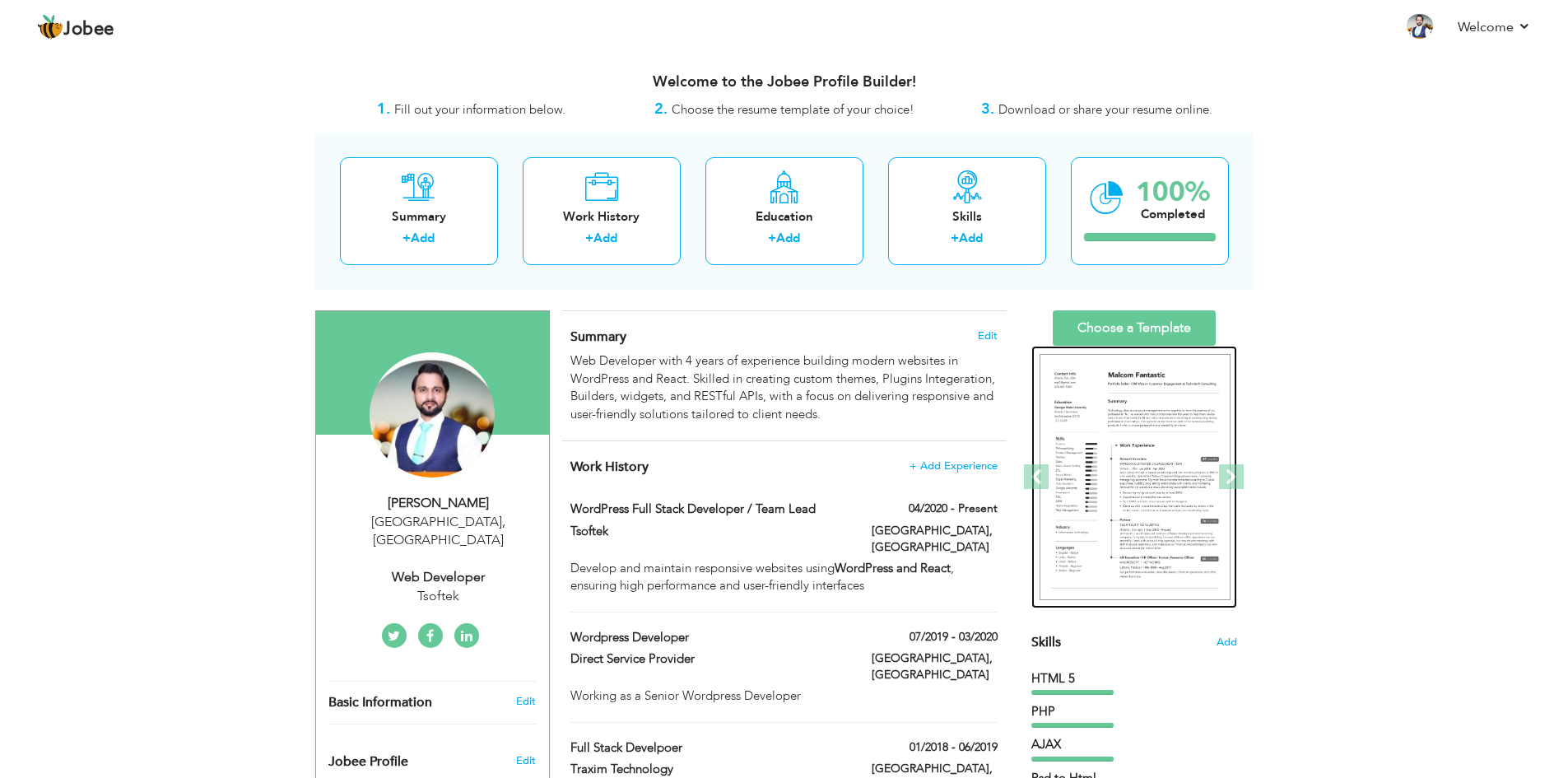
click at [1162, 401] on img at bounding box center [1135, 477] width 191 height 247
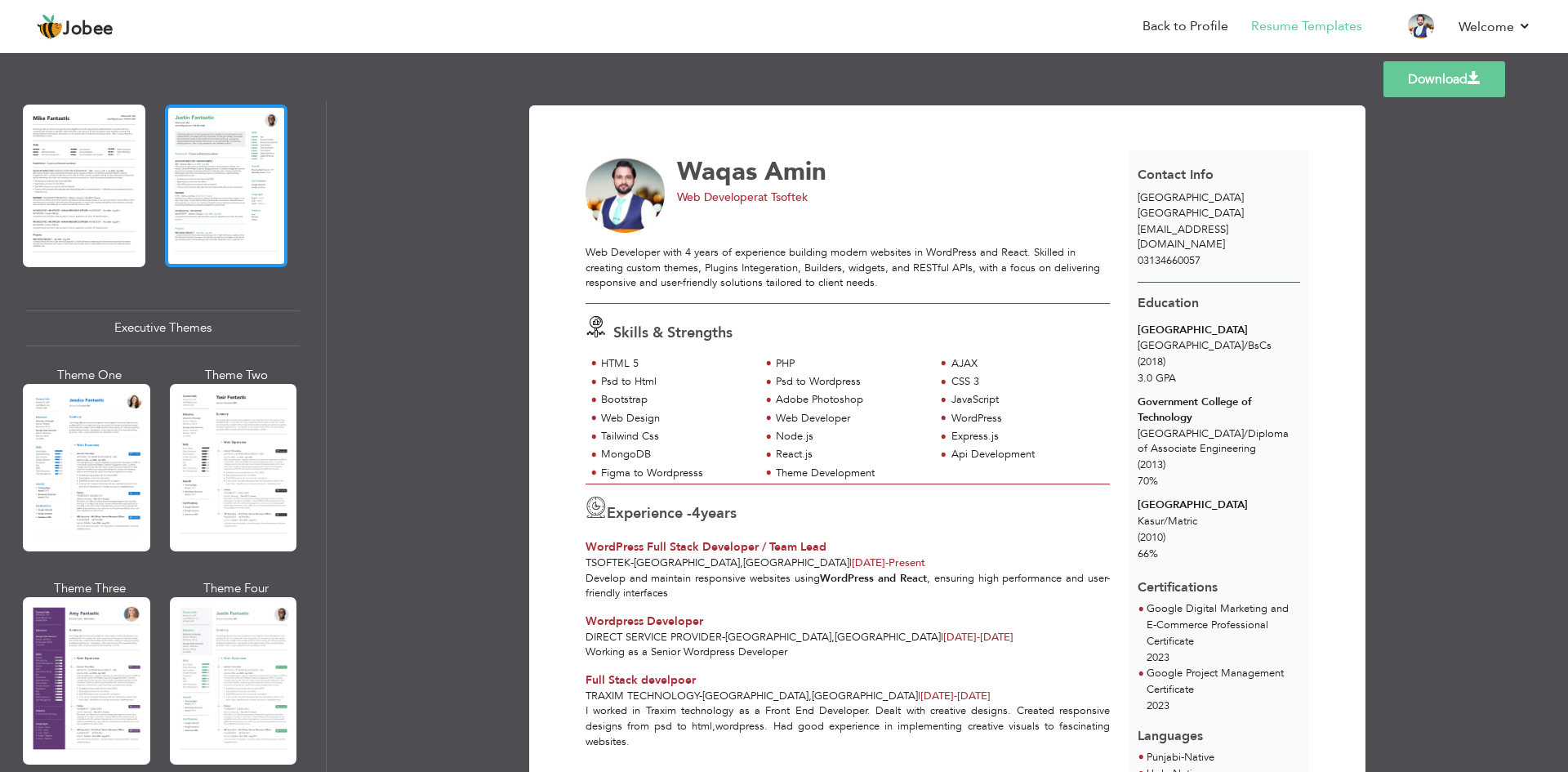
scroll to position [1062, 0]
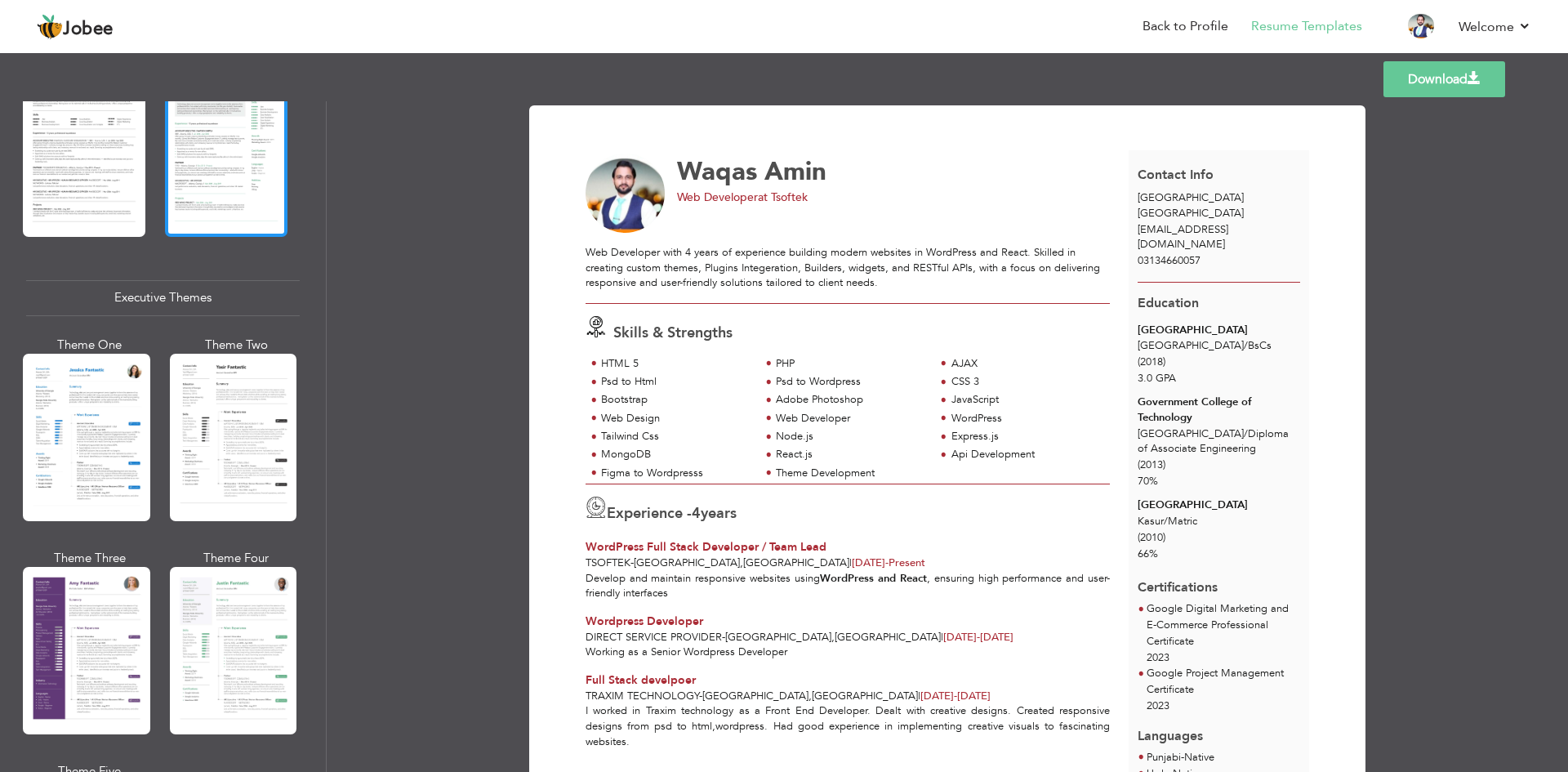
click at [212, 458] on div at bounding box center [234, 437] width 127 height 168
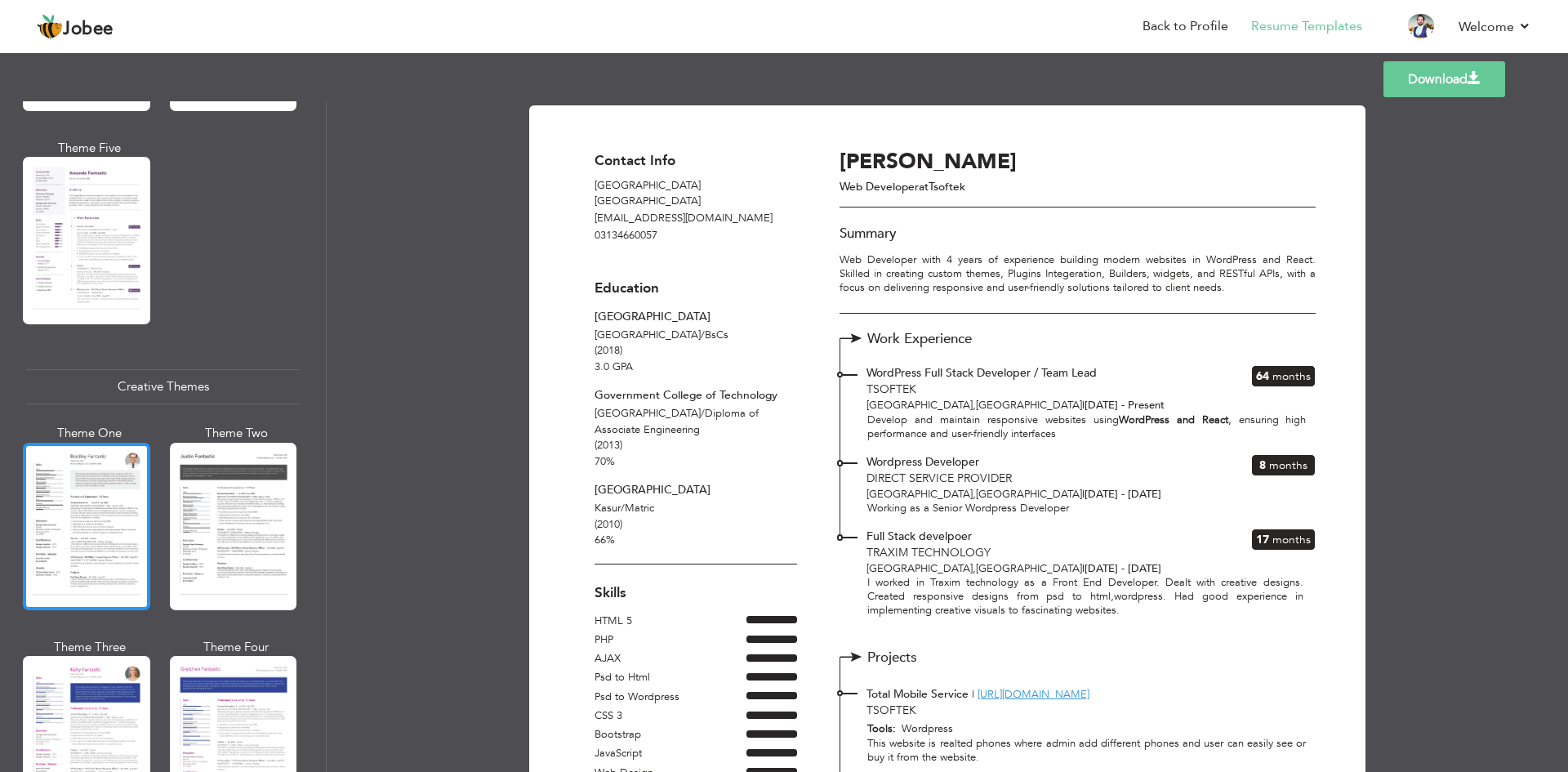
scroll to position [1716, 0]
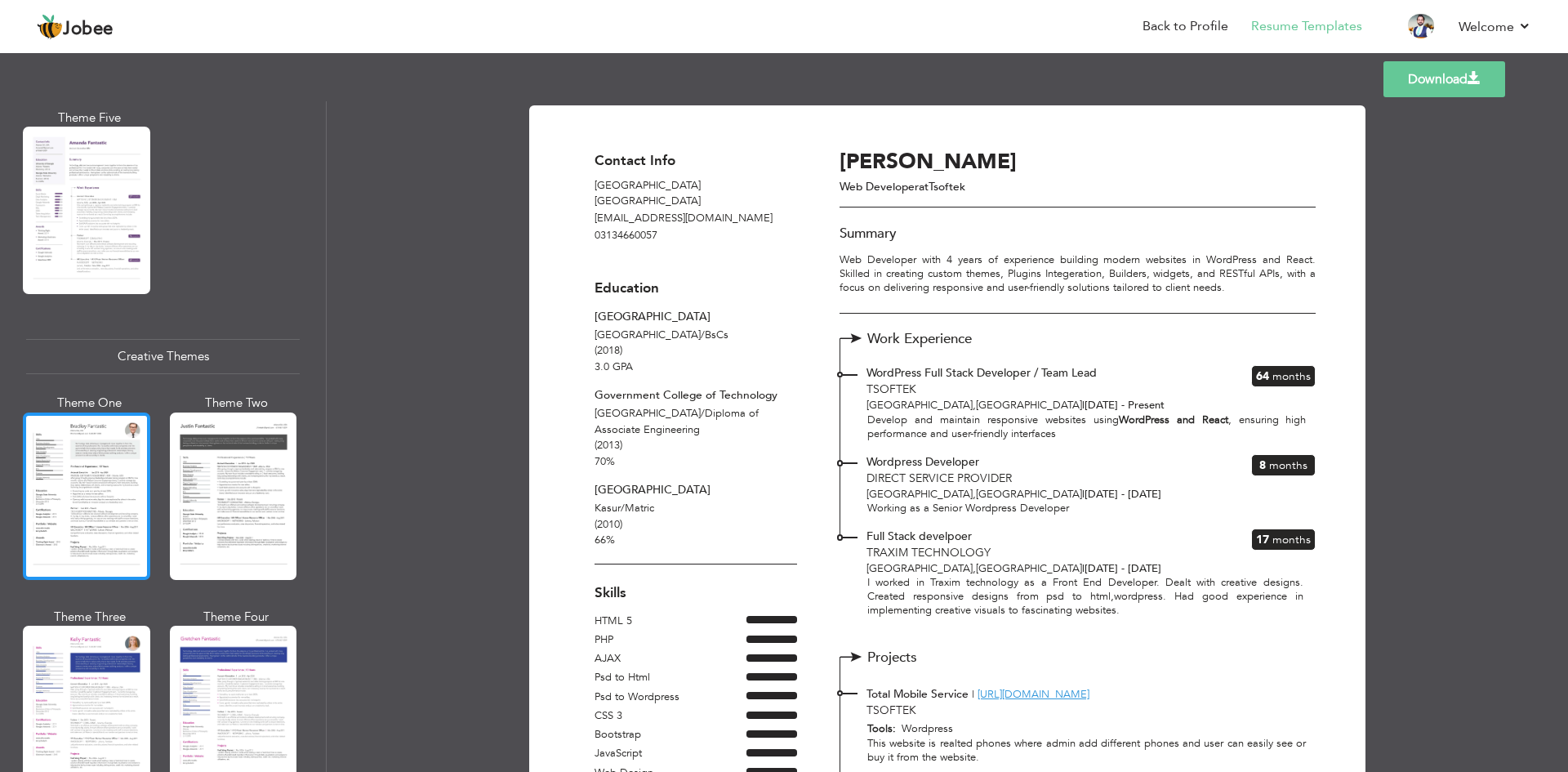
click at [88, 461] on div at bounding box center [86, 497] width 127 height 168
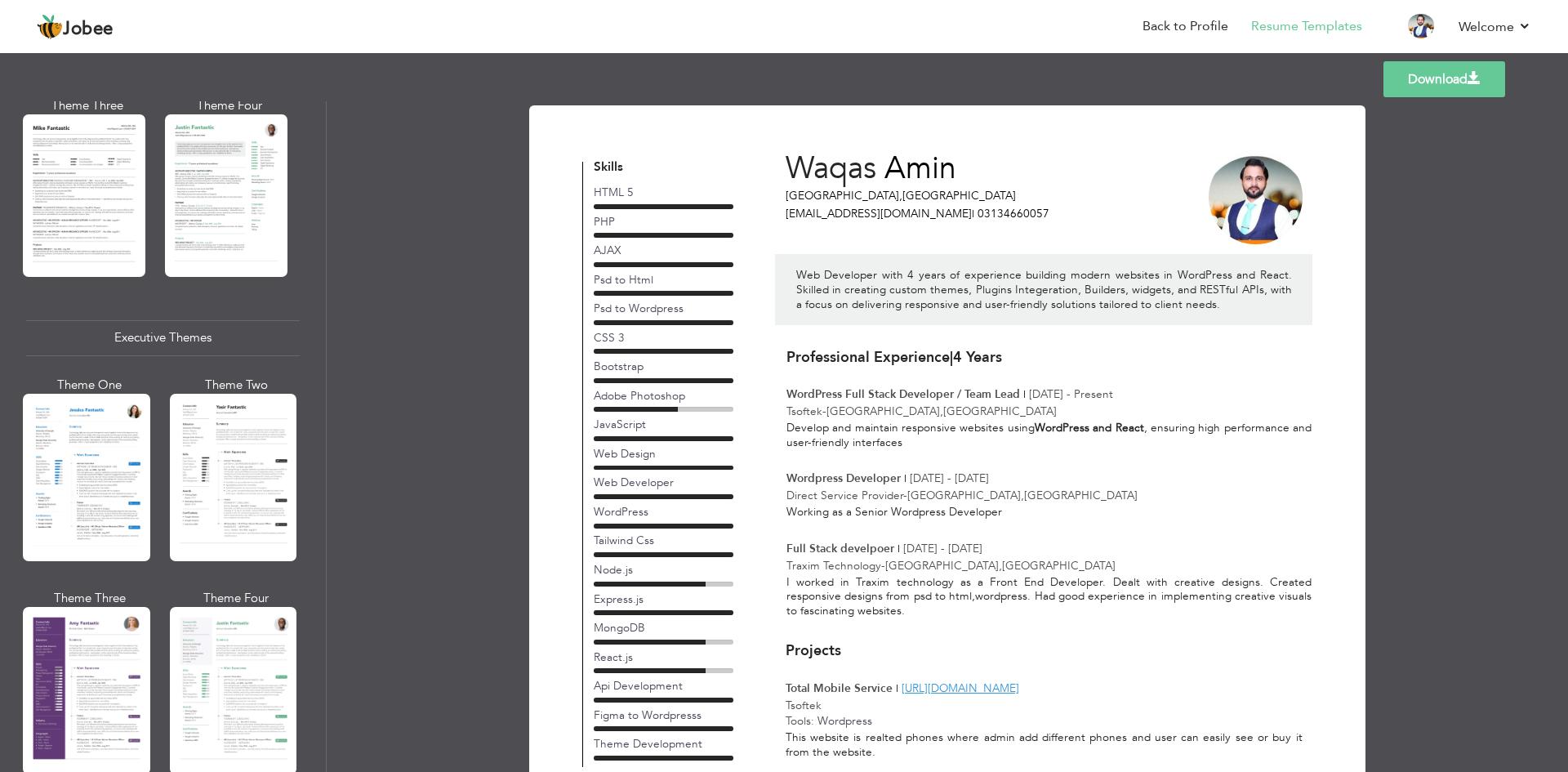
scroll to position [980, 0]
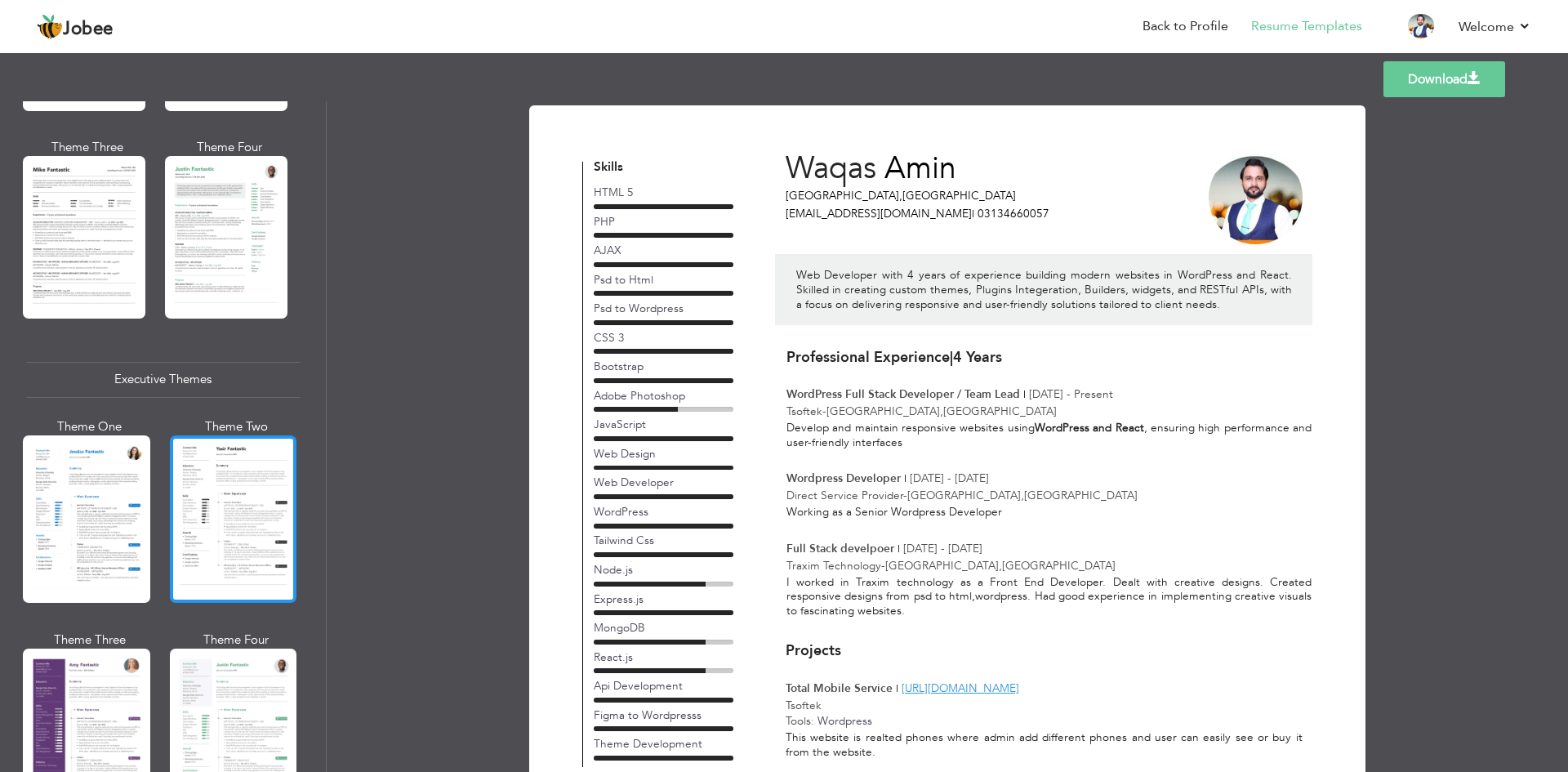
click at [219, 491] on div at bounding box center [234, 519] width 127 height 168
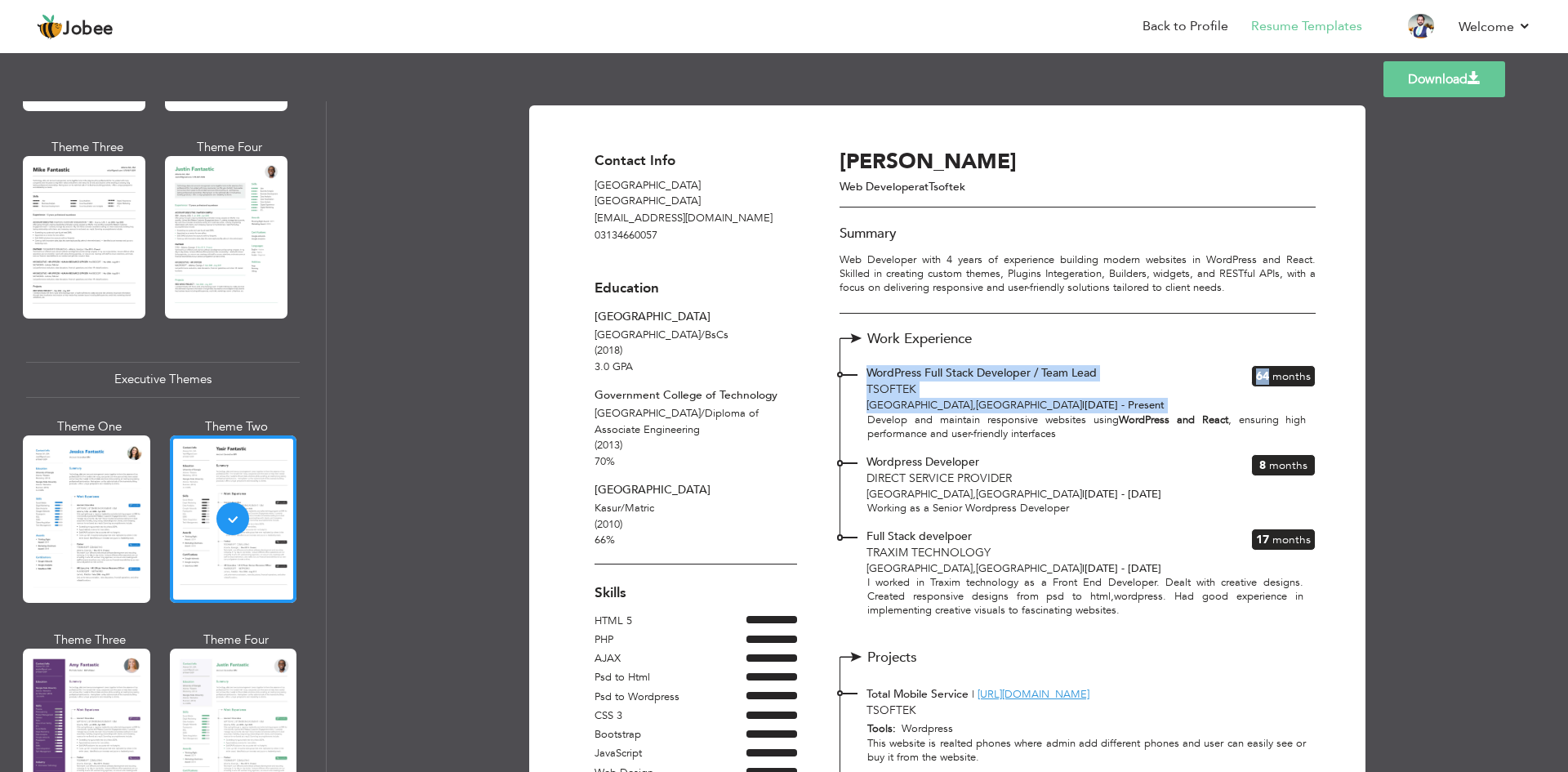
drag, startPoint x: 1264, startPoint y: 369, endPoint x: 1240, endPoint y: 370, distance: 24.0
click at [1240, 370] on div "WordPress Full Stack Developer / Team Lead Tsoftek [GEOGRAPHIC_DATA] , [GEOGRAP…" at bounding box center [1078, 389] width 474 height 48
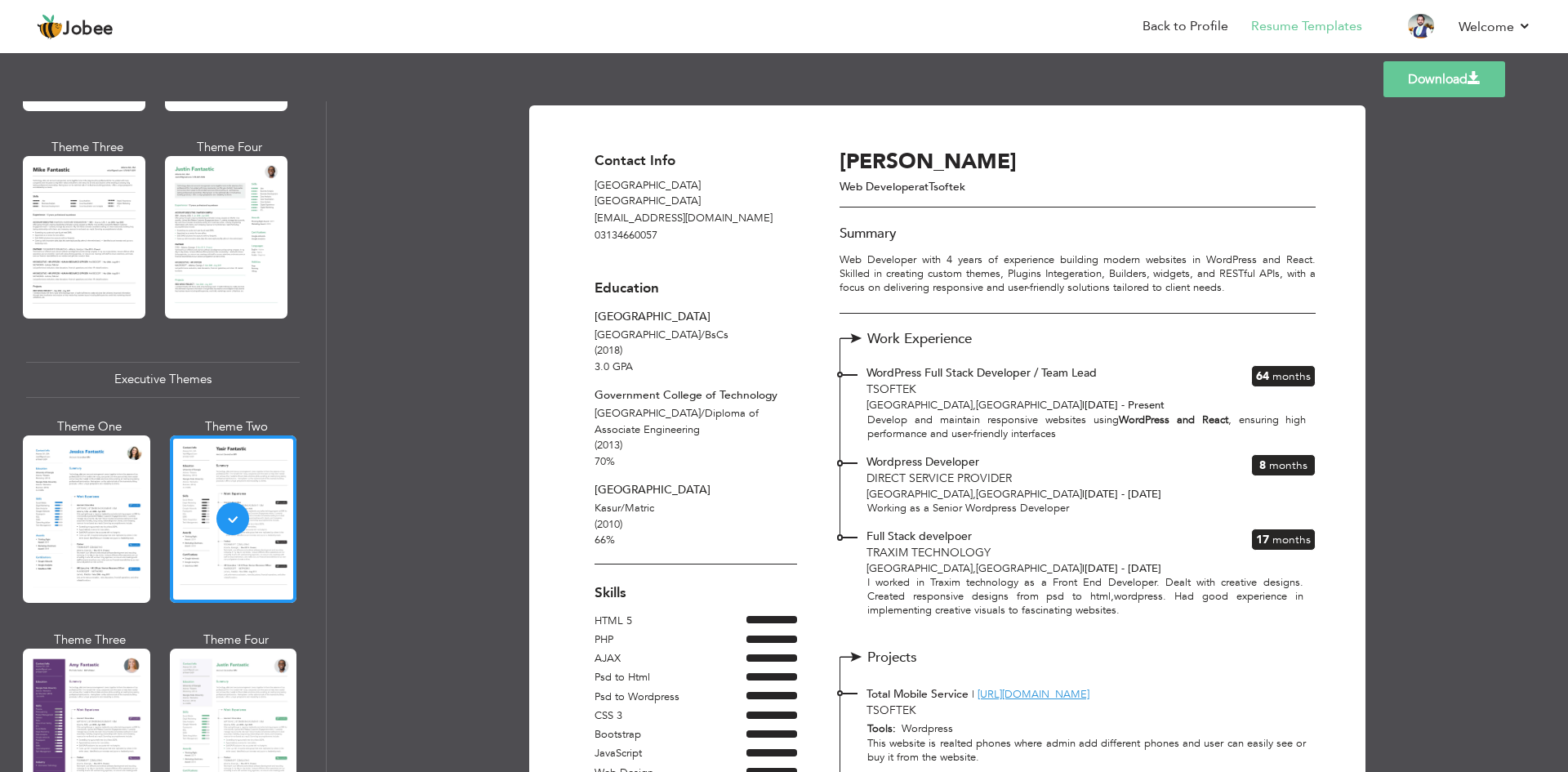
click at [1277, 375] on span "Months" at bounding box center [1291, 376] width 38 height 15
click at [1271, 461] on span "Months" at bounding box center [1288, 465] width 38 height 15
click at [53, 542] on div at bounding box center [86, 519] width 127 height 168
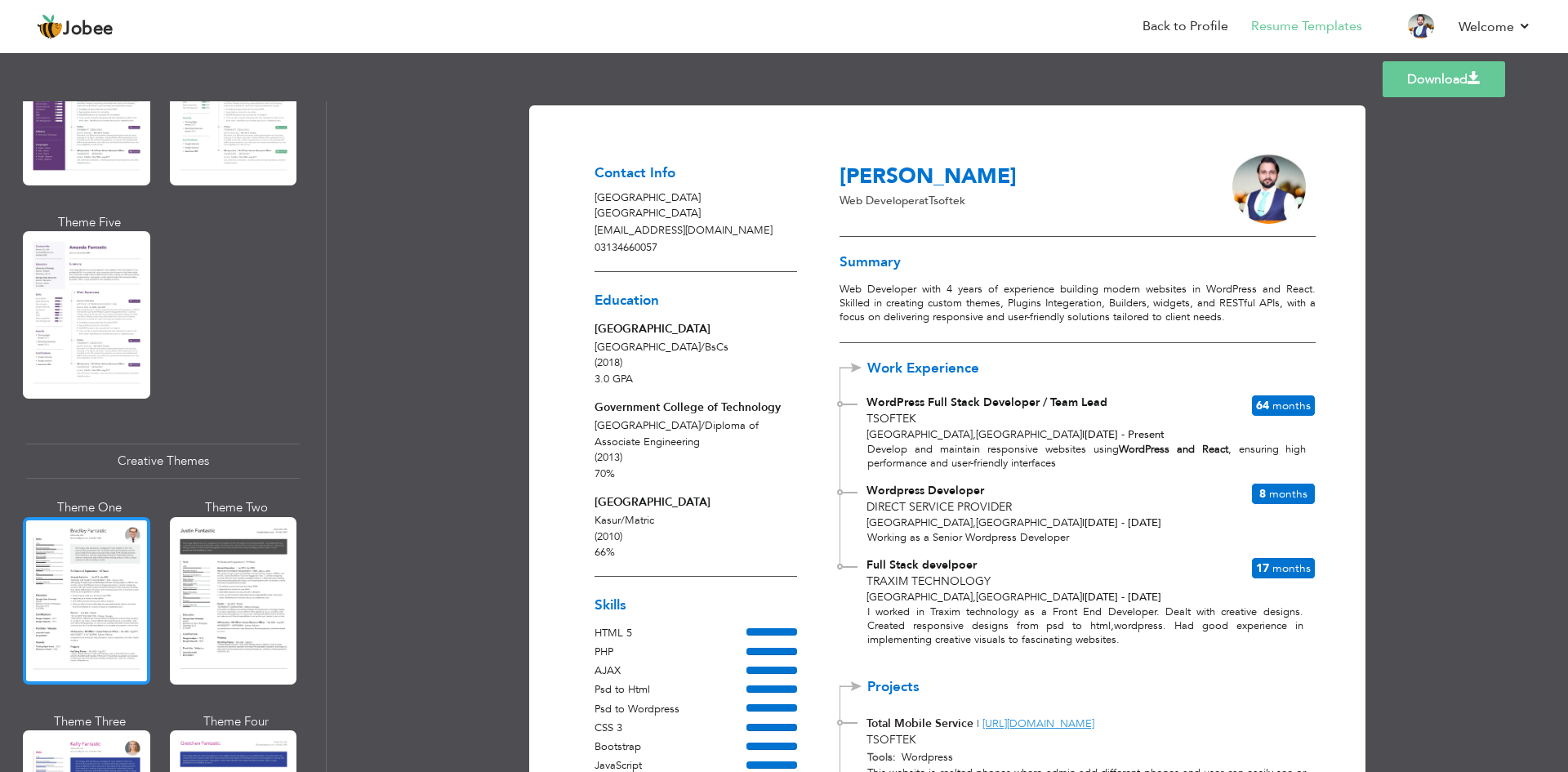
scroll to position [1634, 0]
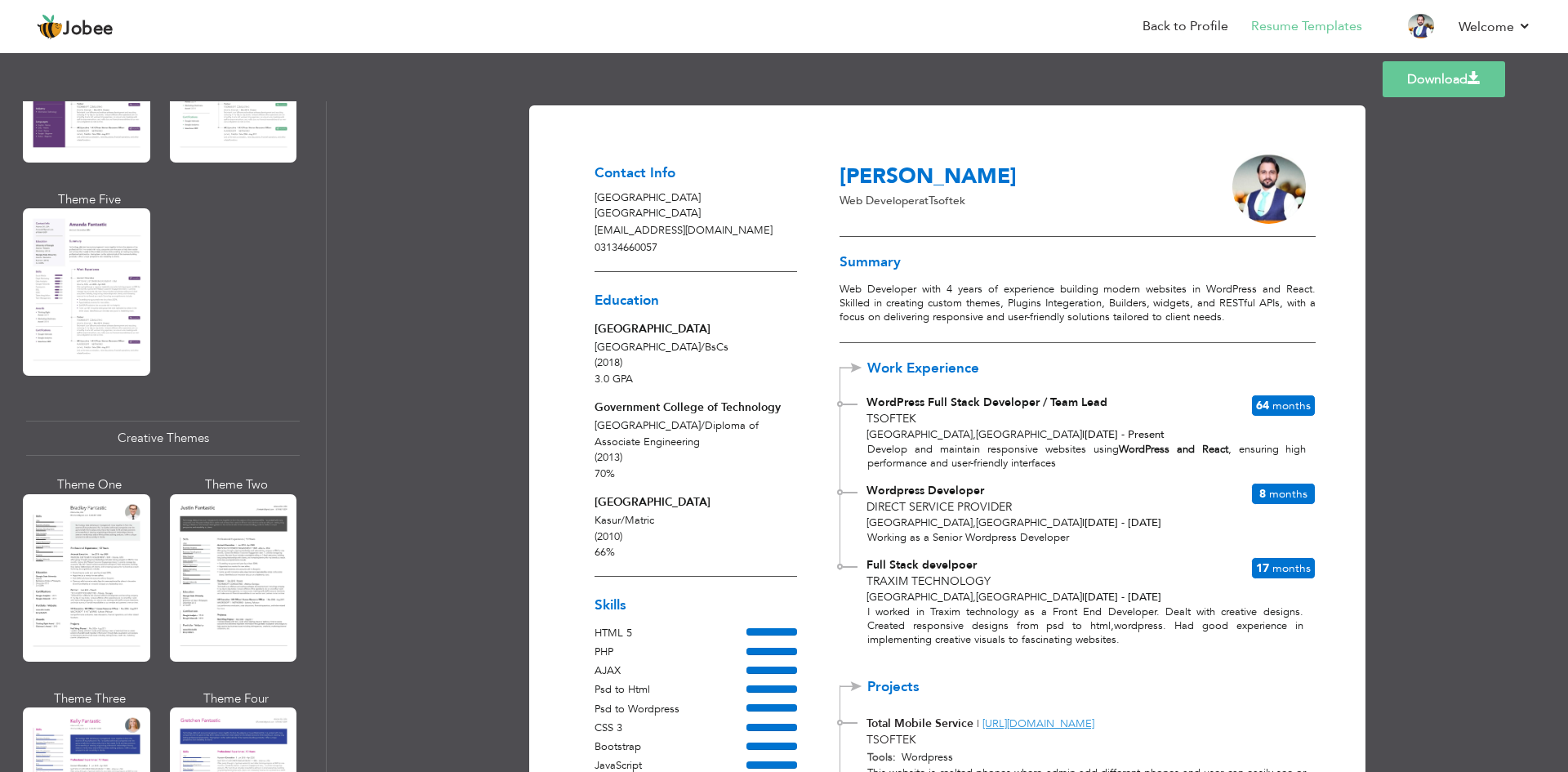
click at [226, 574] on div at bounding box center [234, 578] width 127 height 168
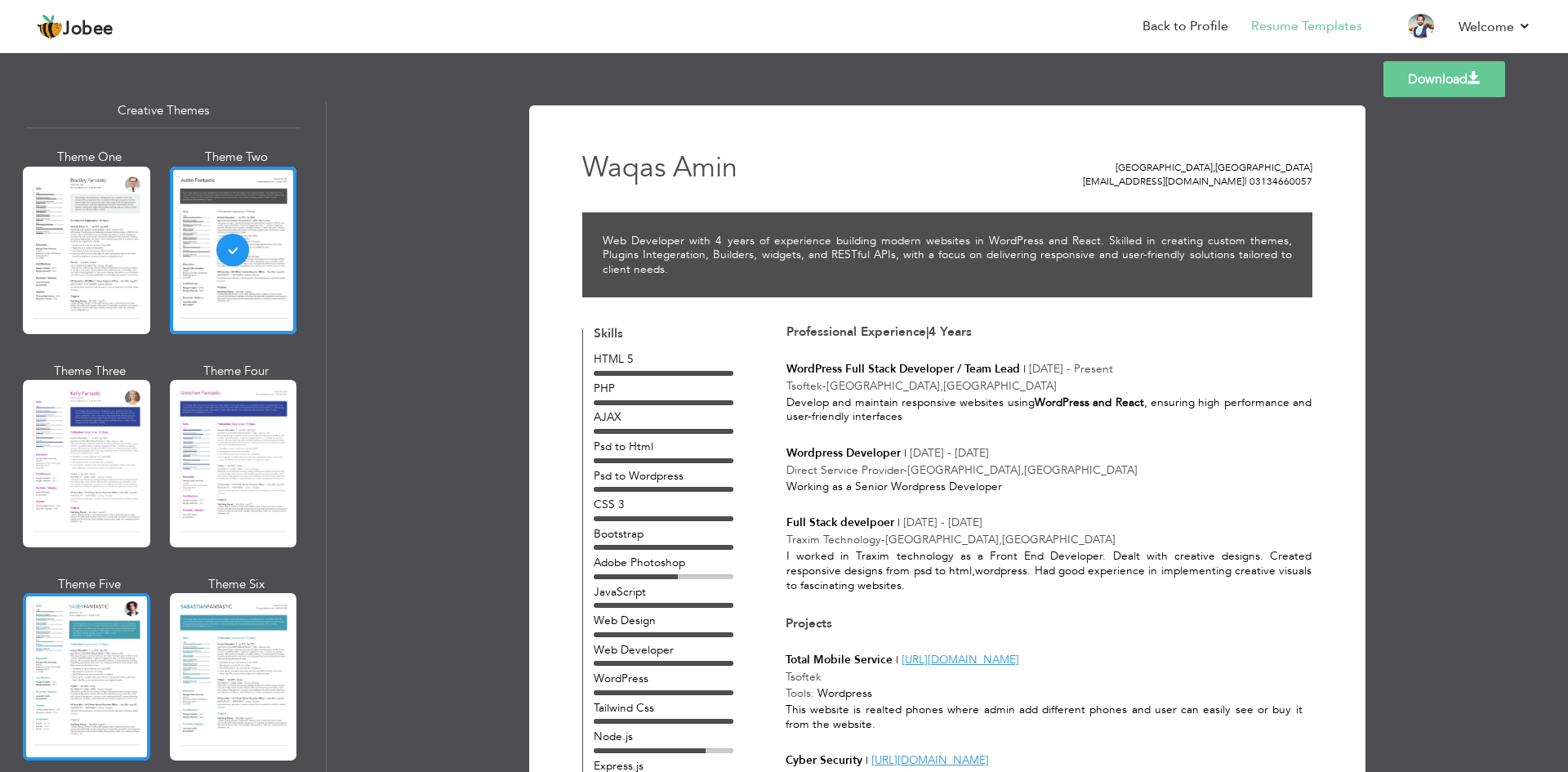
scroll to position [1963, 0]
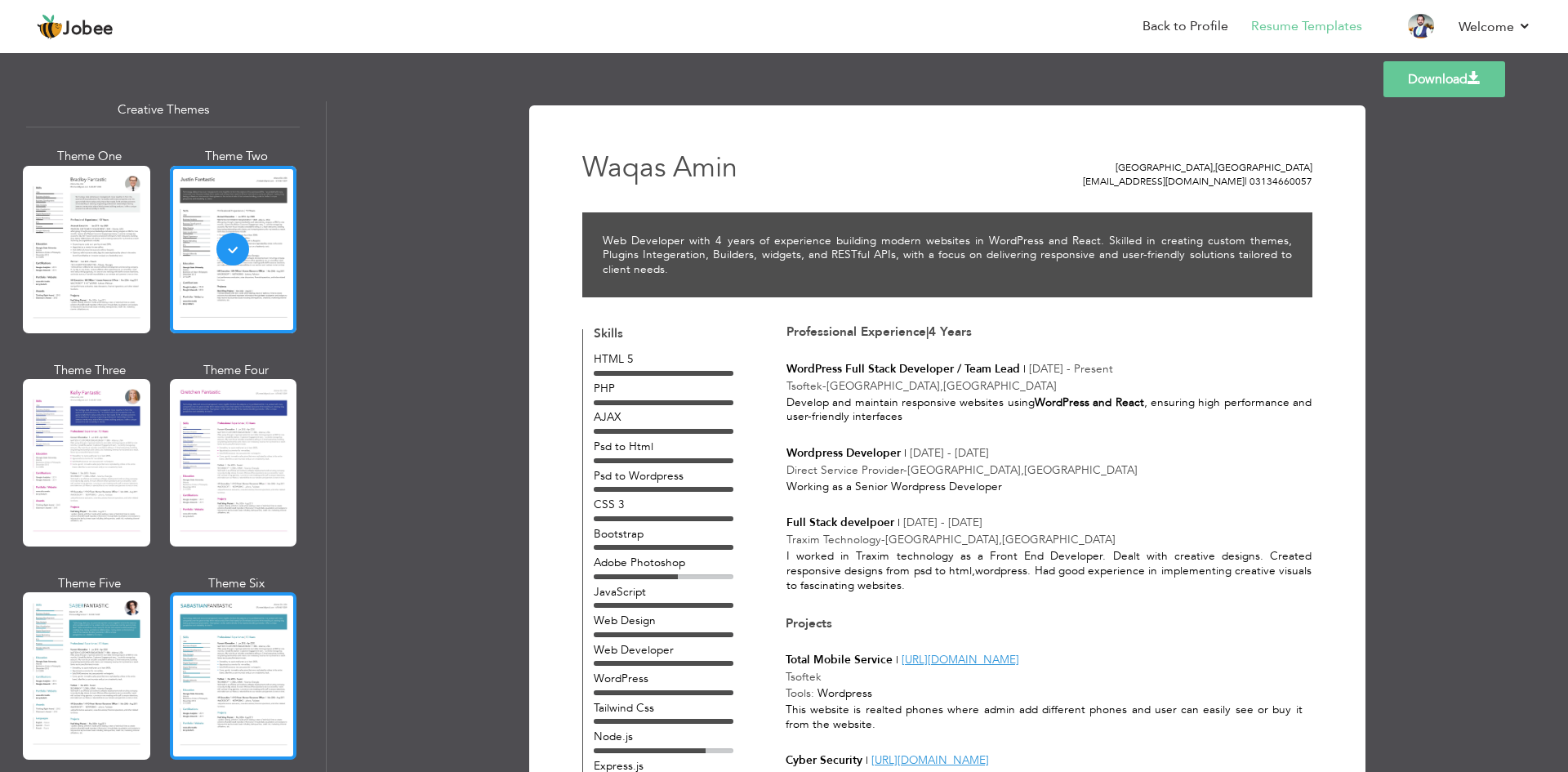
click at [253, 627] on div at bounding box center [234, 676] width 127 height 168
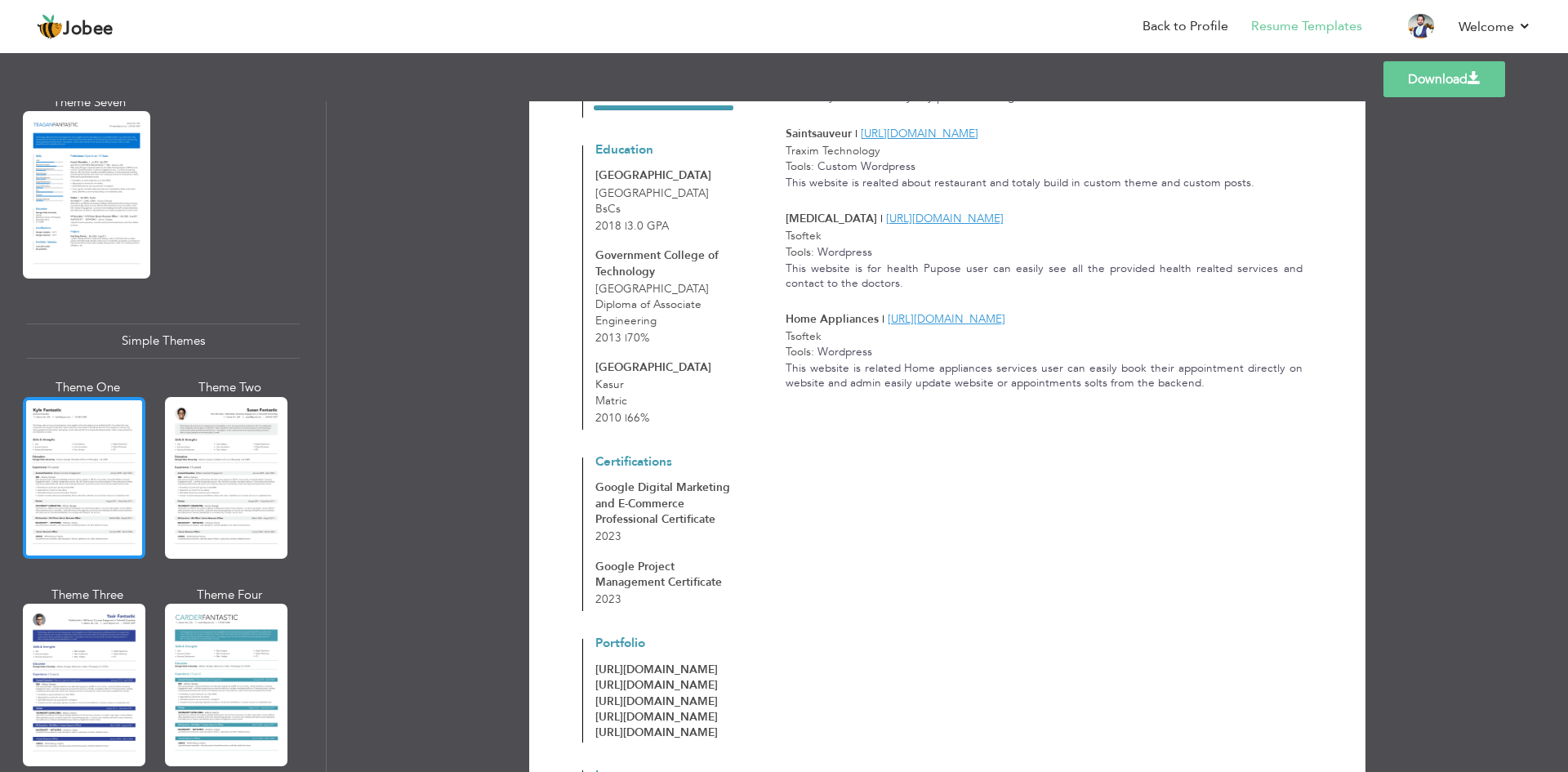
scroll to position [2660, 0]
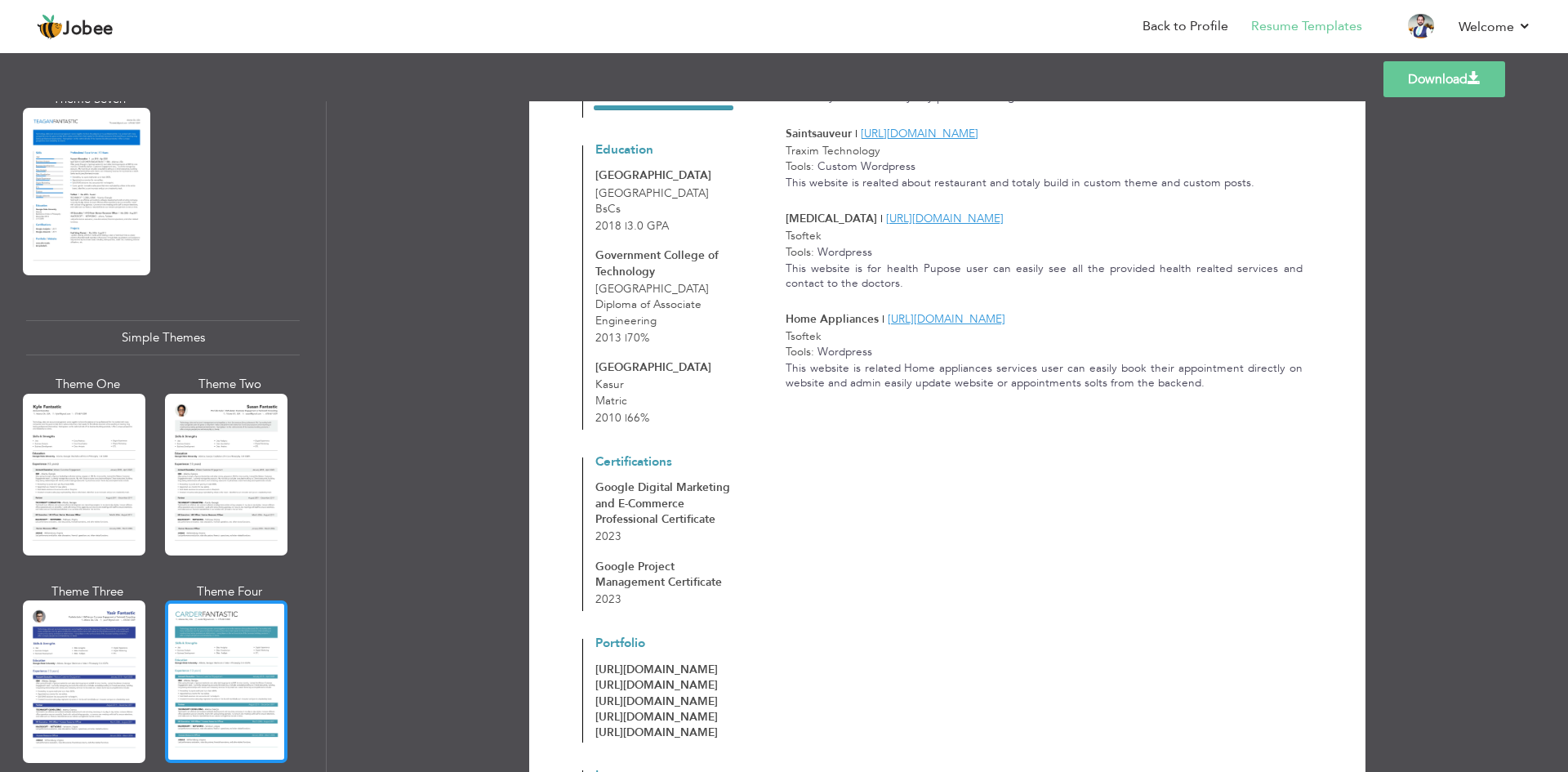
click at [248, 696] on div at bounding box center [226, 681] width 123 height 162
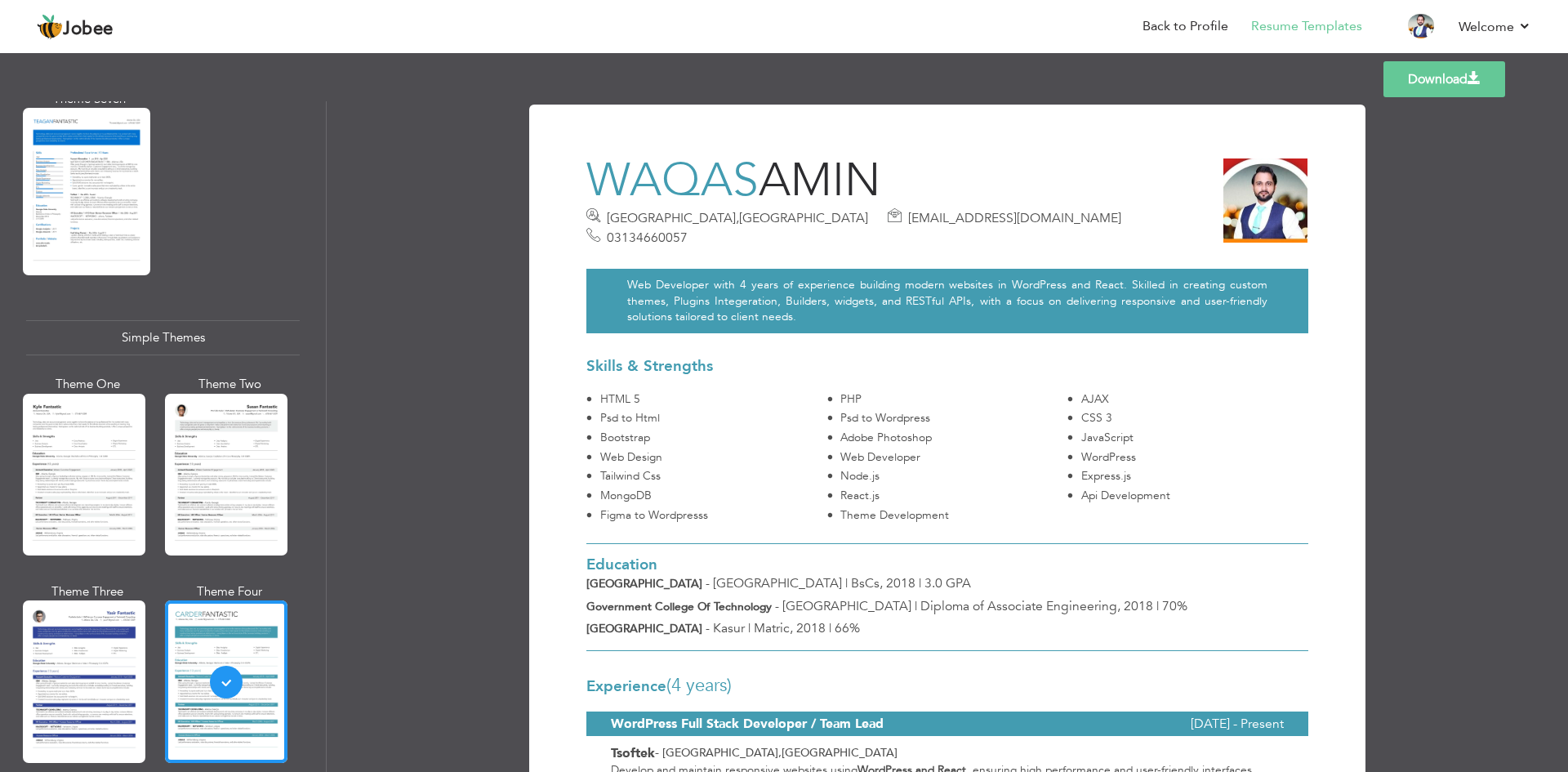
scroll to position [0, 0]
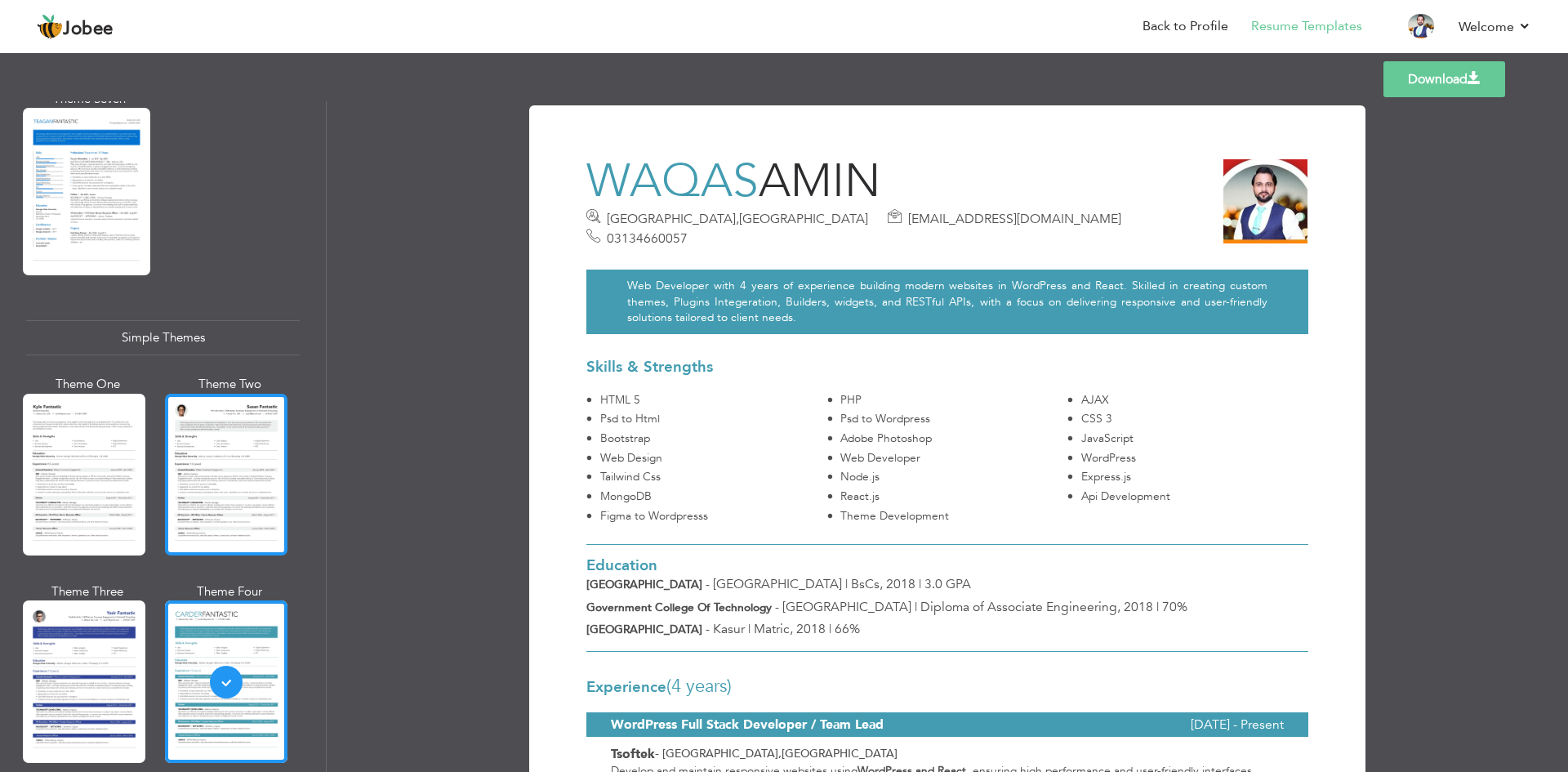
click at [233, 418] on div at bounding box center [226, 475] width 123 height 162
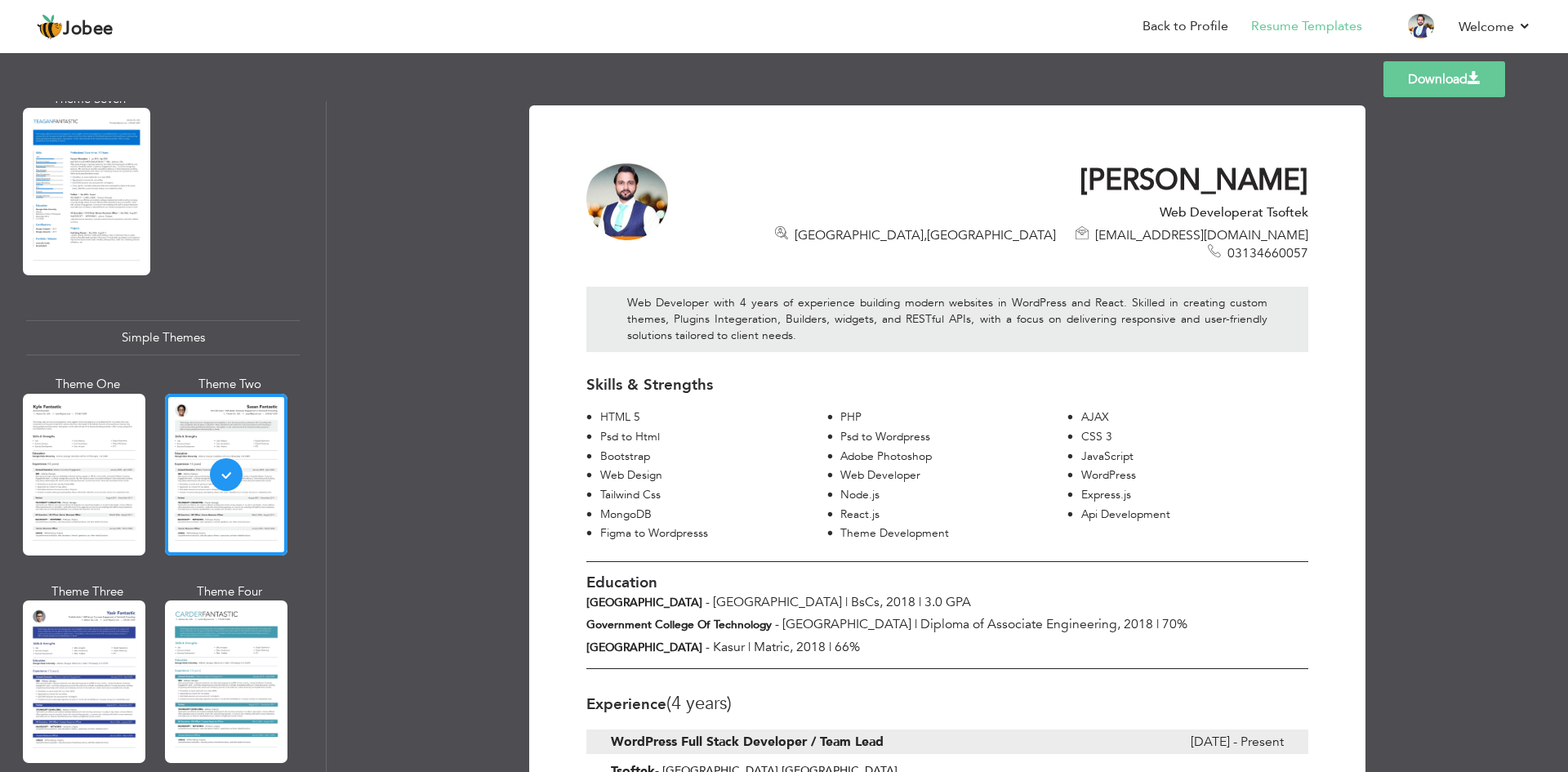
click at [85, 443] on div at bounding box center [84, 475] width 123 height 162
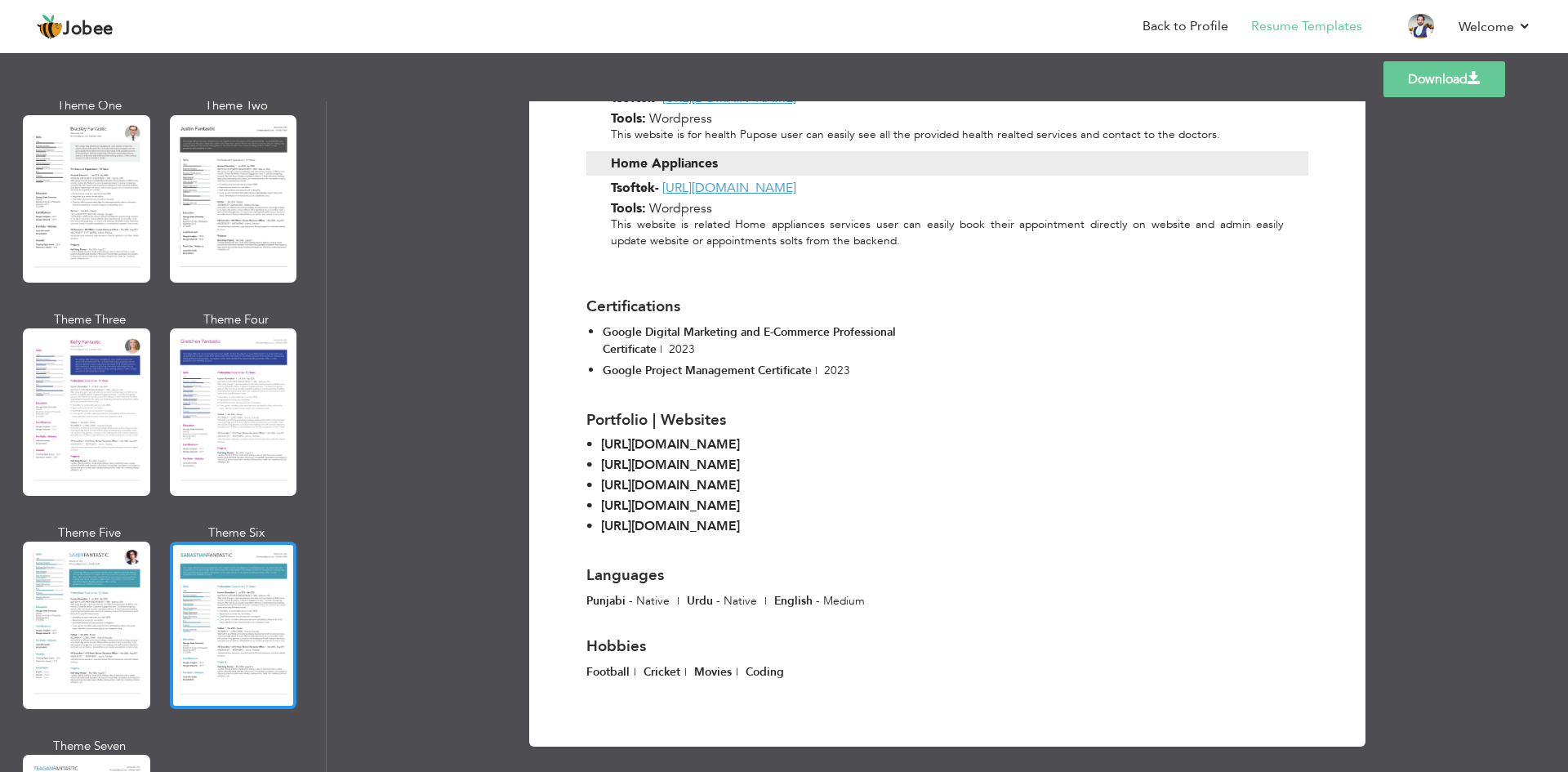
scroll to position [2007, 0]
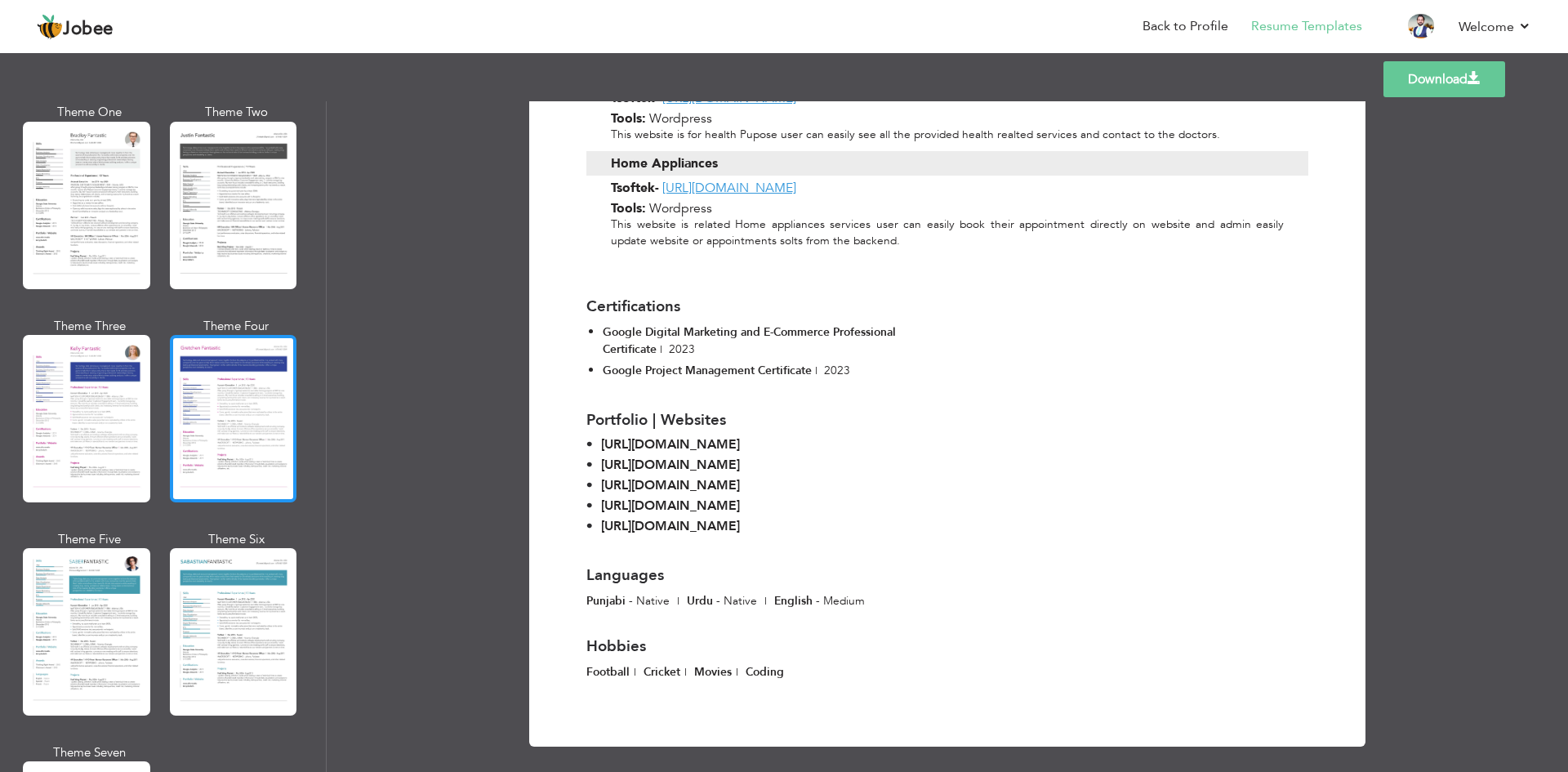
click at [235, 424] on div at bounding box center [234, 419] width 127 height 168
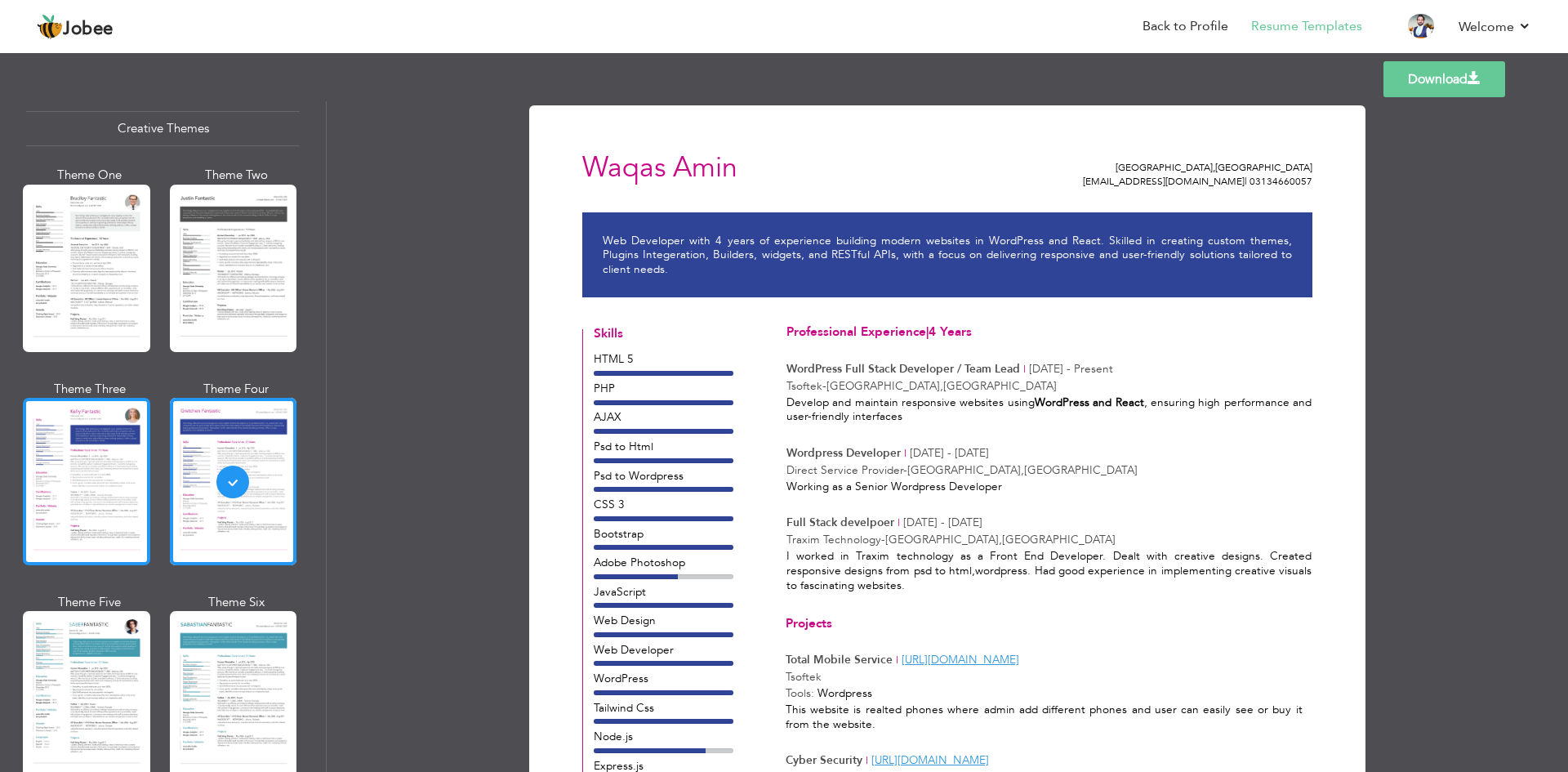
scroll to position [1843, 0]
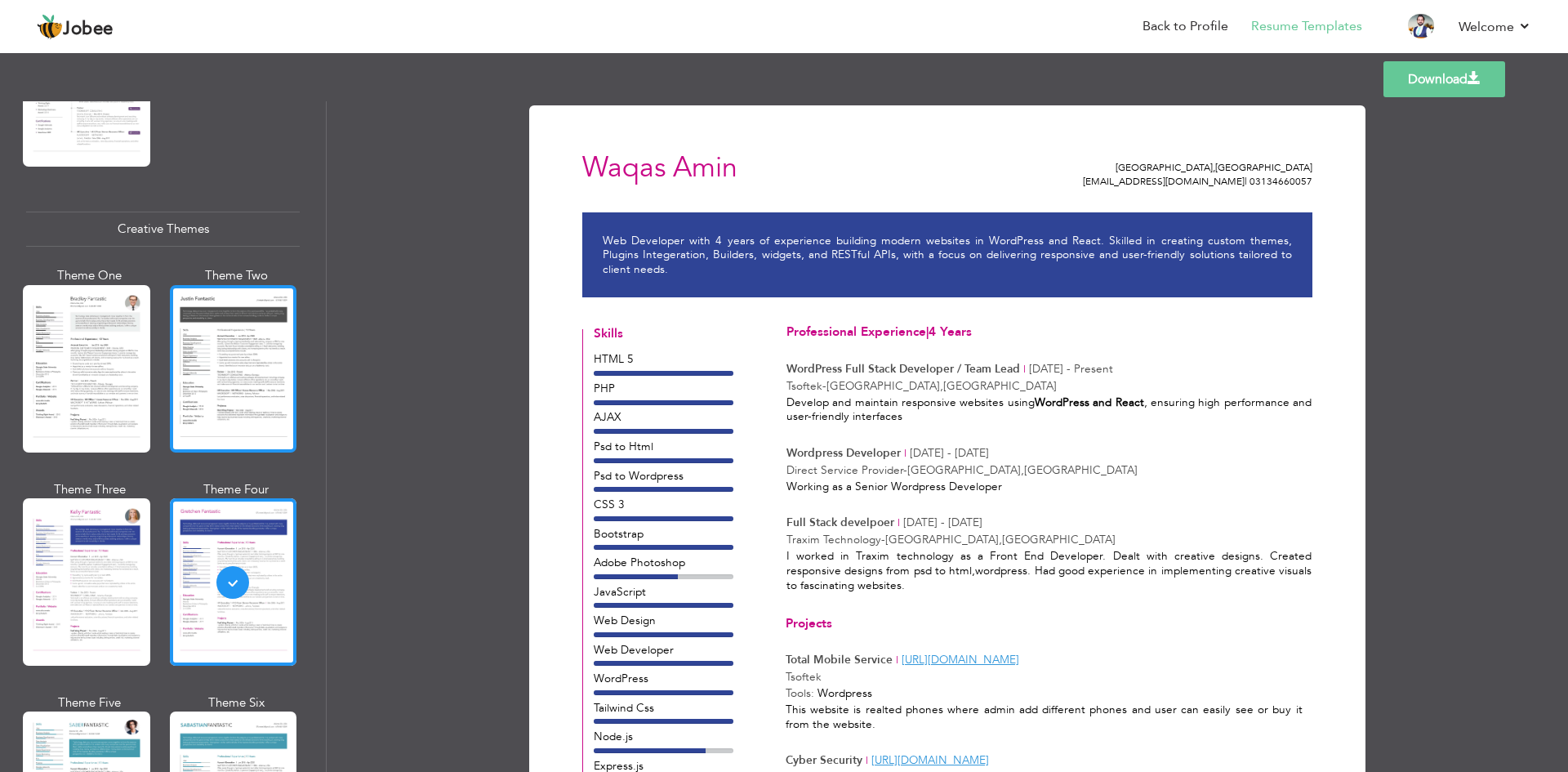
click at [241, 364] on div at bounding box center [234, 369] width 127 height 168
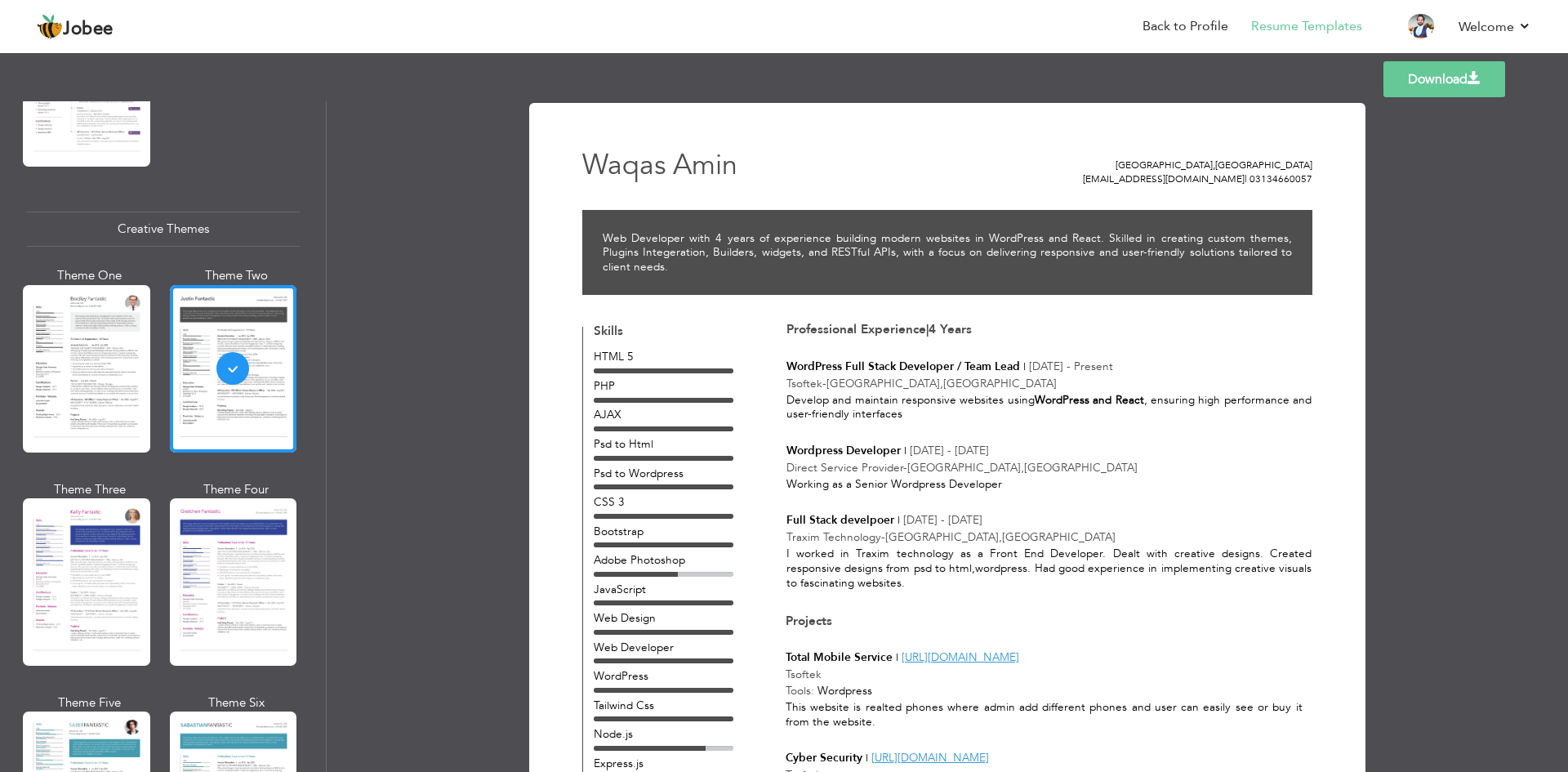
scroll to position [0, 0]
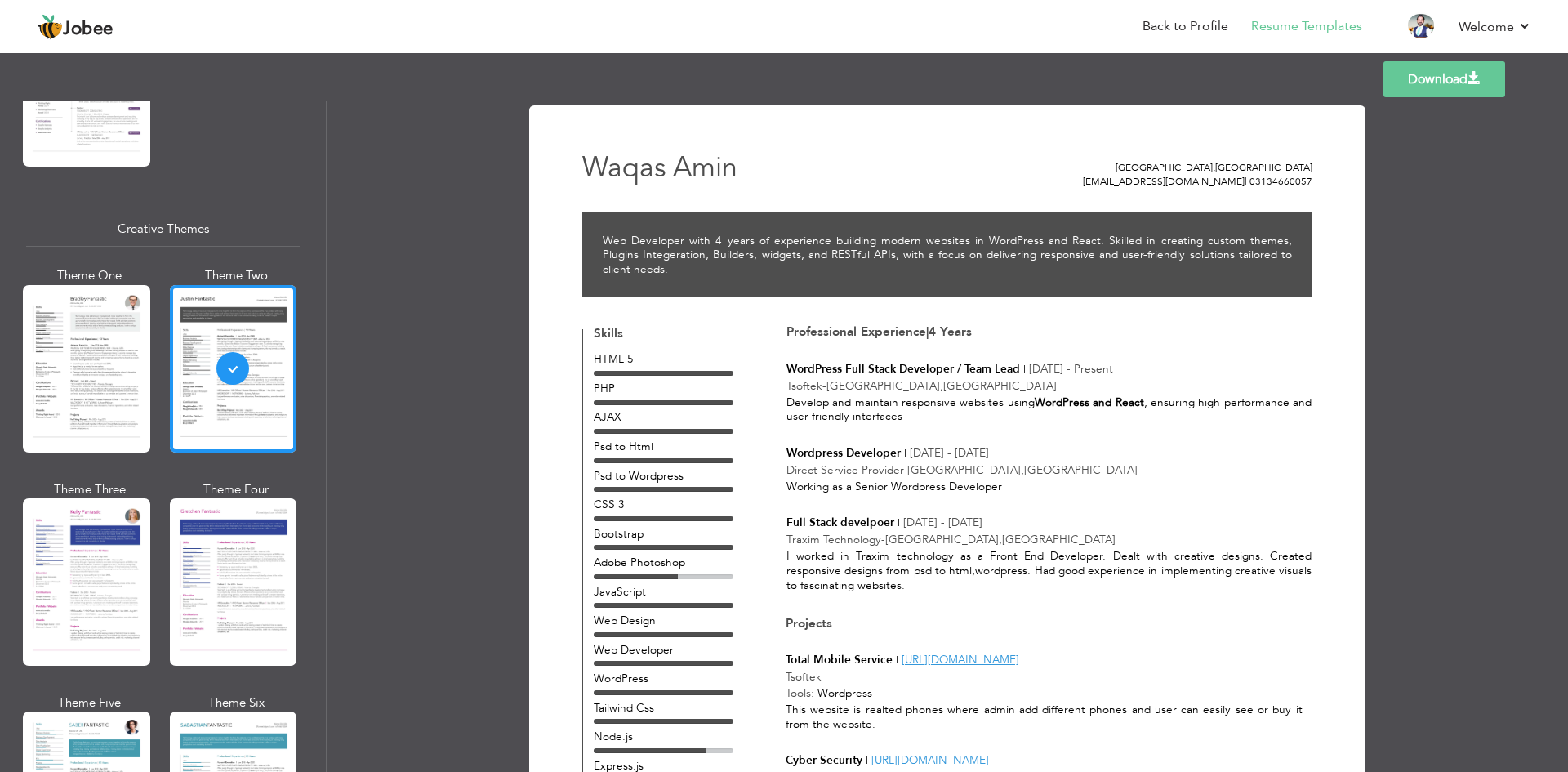
click at [1394, 92] on link "Download" at bounding box center [1444, 79] width 122 height 36
